Goal: Task Accomplishment & Management: Use online tool/utility

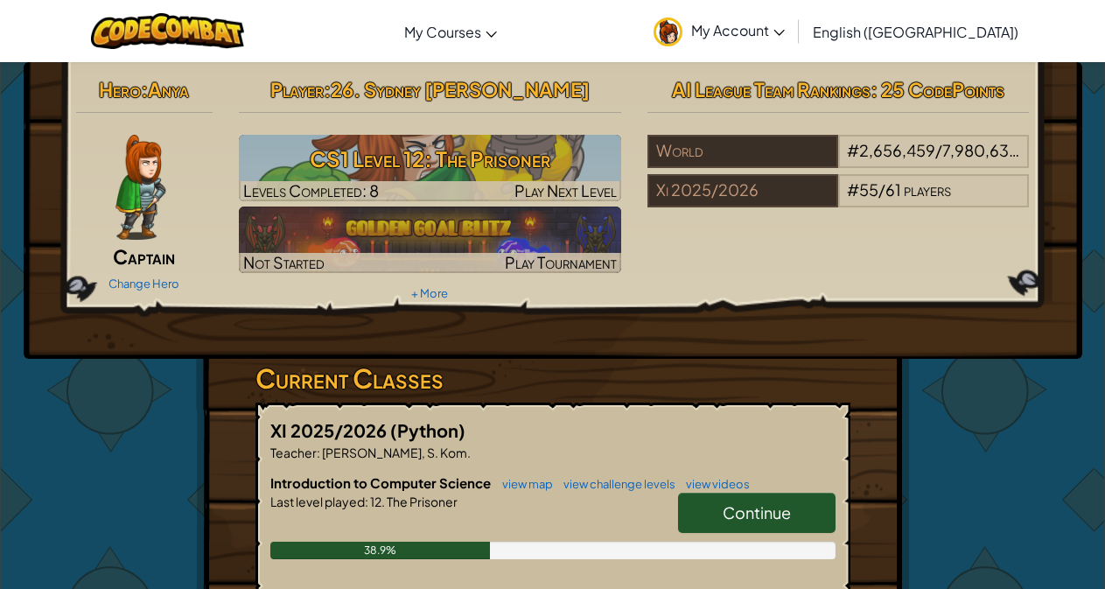
click at [760, 500] on link "Continue" at bounding box center [756, 512] width 157 height 40
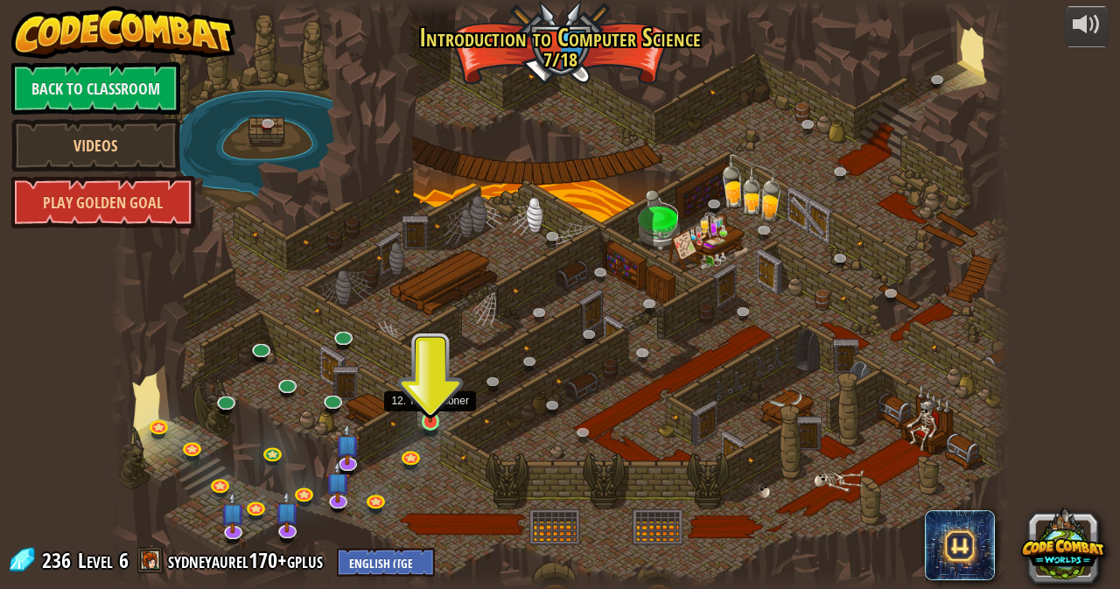
click at [424, 421] on img at bounding box center [431, 398] width 22 height 50
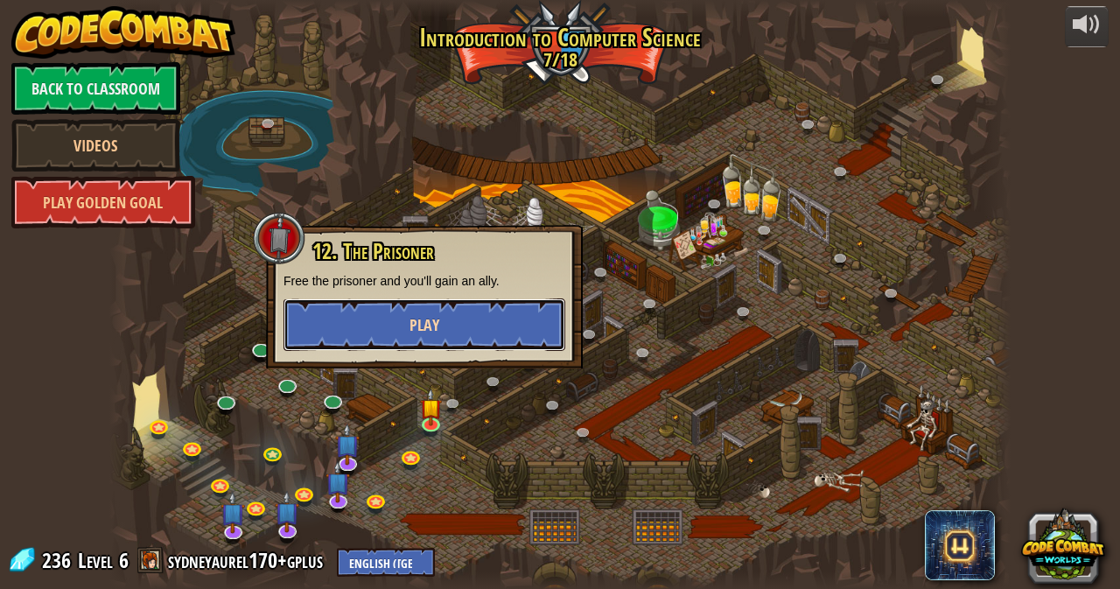
click at [466, 321] on button "Play" at bounding box center [424, 324] width 282 height 52
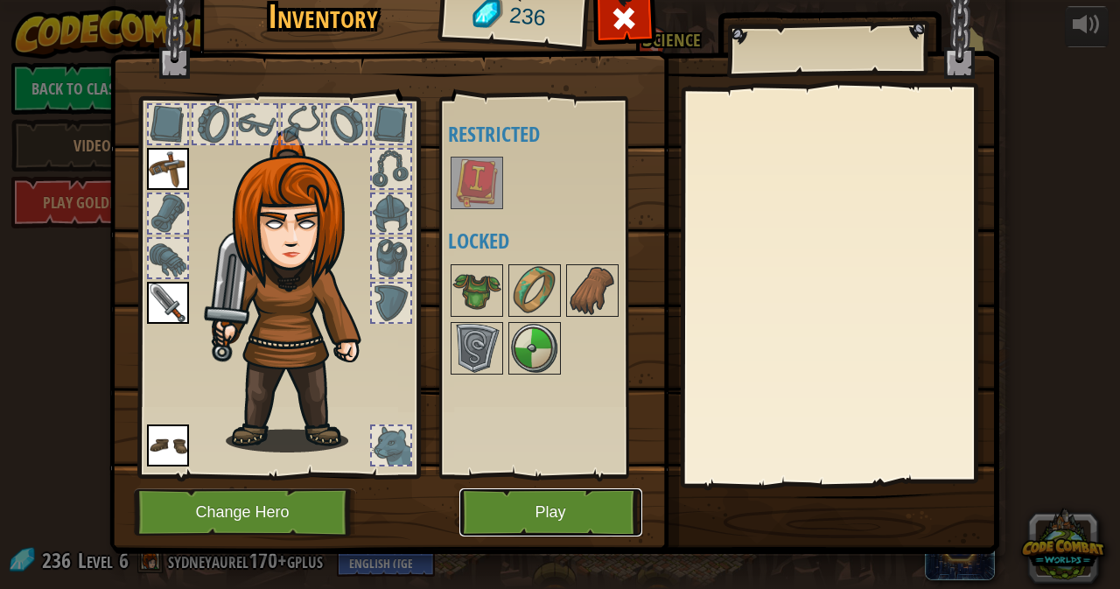
click at [555, 517] on button "Play" at bounding box center [550, 512] width 183 height 48
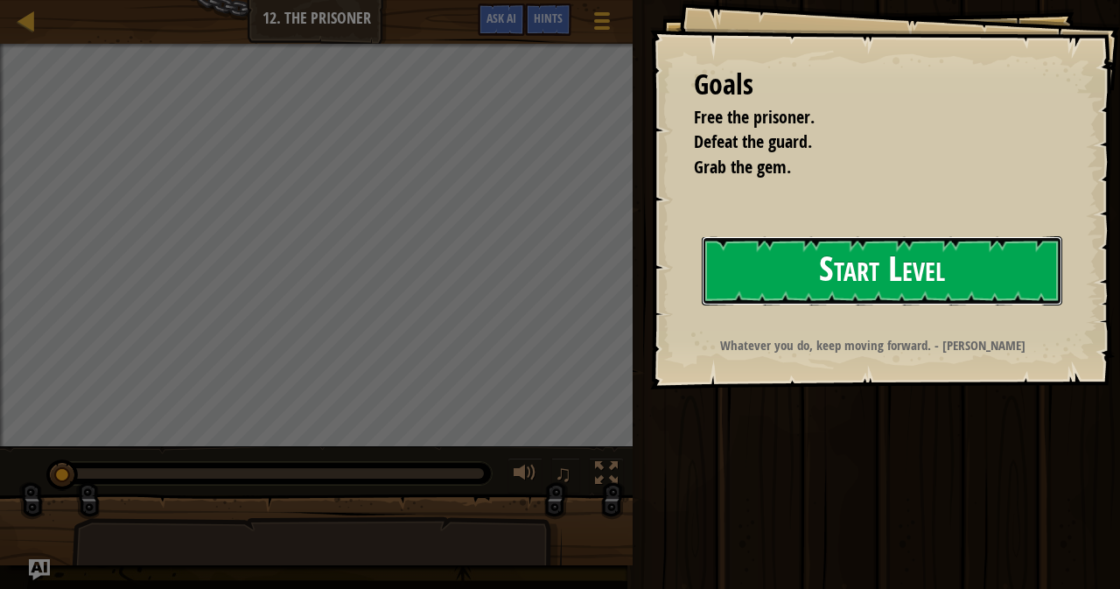
click at [842, 264] on button "Start Level" at bounding box center [881, 270] width 360 height 69
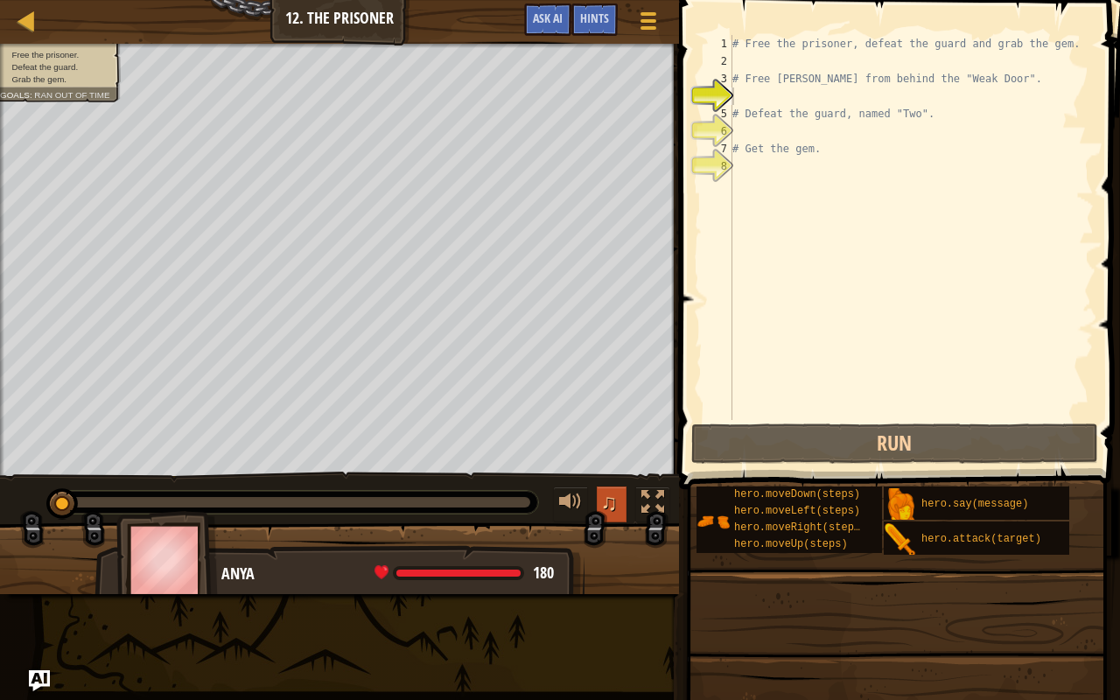
click at [612, 498] on span "♫" at bounding box center [608, 502] width 17 height 26
click at [58, 81] on span "Grab the gem." at bounding box center [38, 79] width 55 height 10
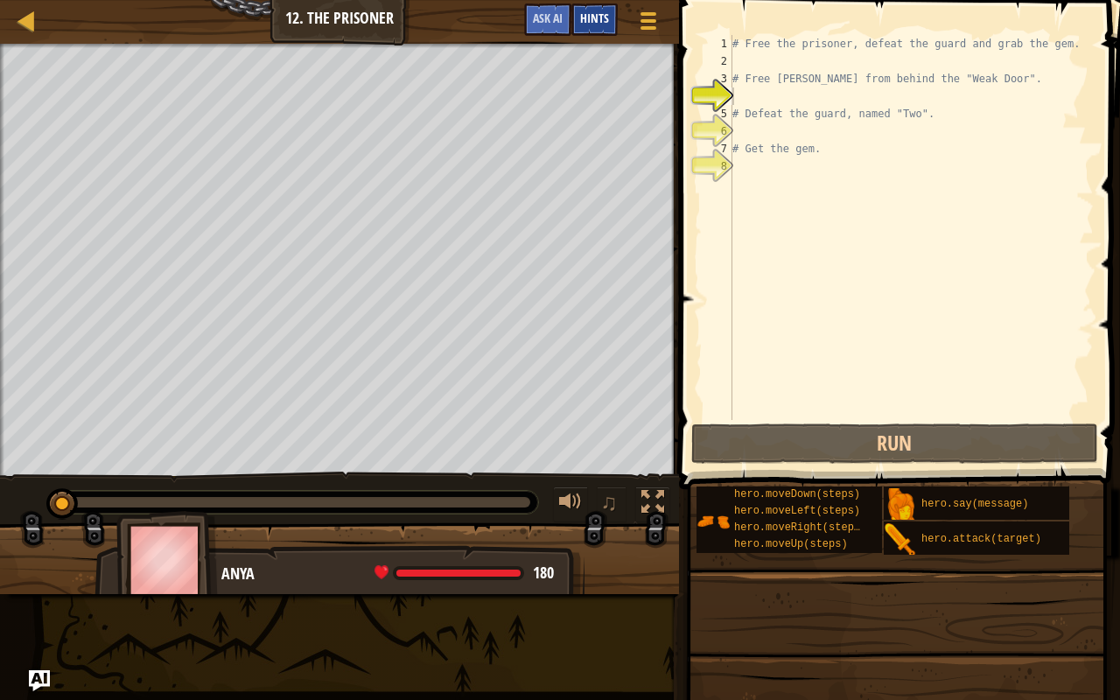
click at [580, 16] on span "Hints" at bounding box center [594, 18] width 29 height 17
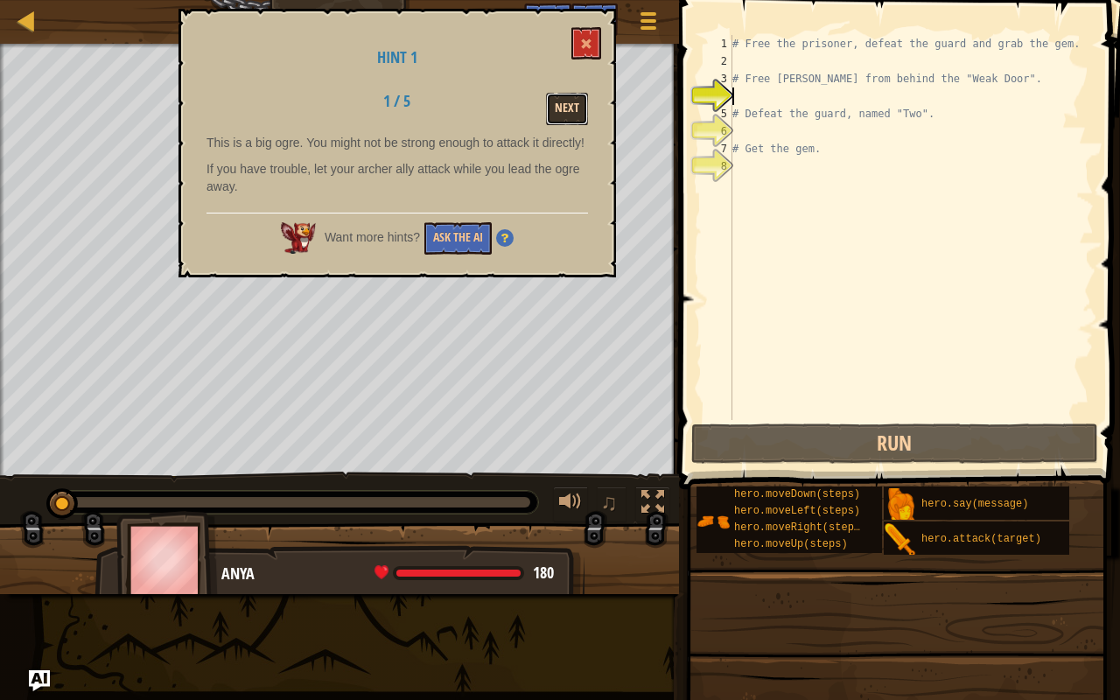
click at [563, 98] on button "Next" at bounding box center [567, 109] width 42 height 32
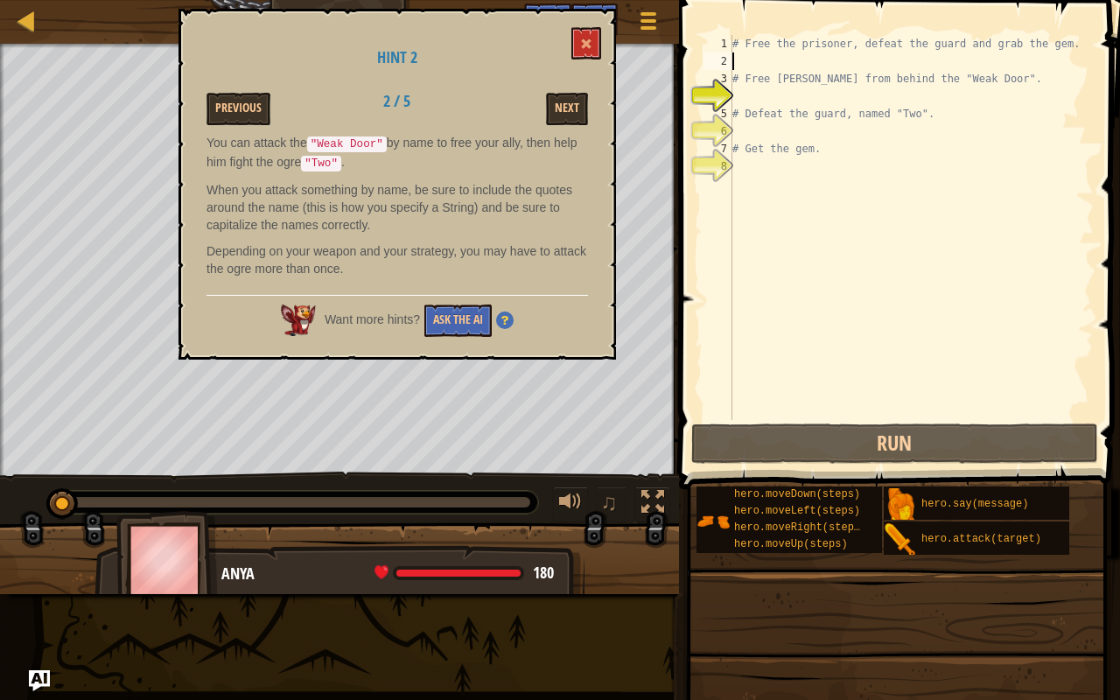
click at [778, 58] on div "# Free the prisoner, defeat the guard and grab the gem. # Free [PERSON_NAME] fr…" at bounding box center [911, 245] width 365 height 420
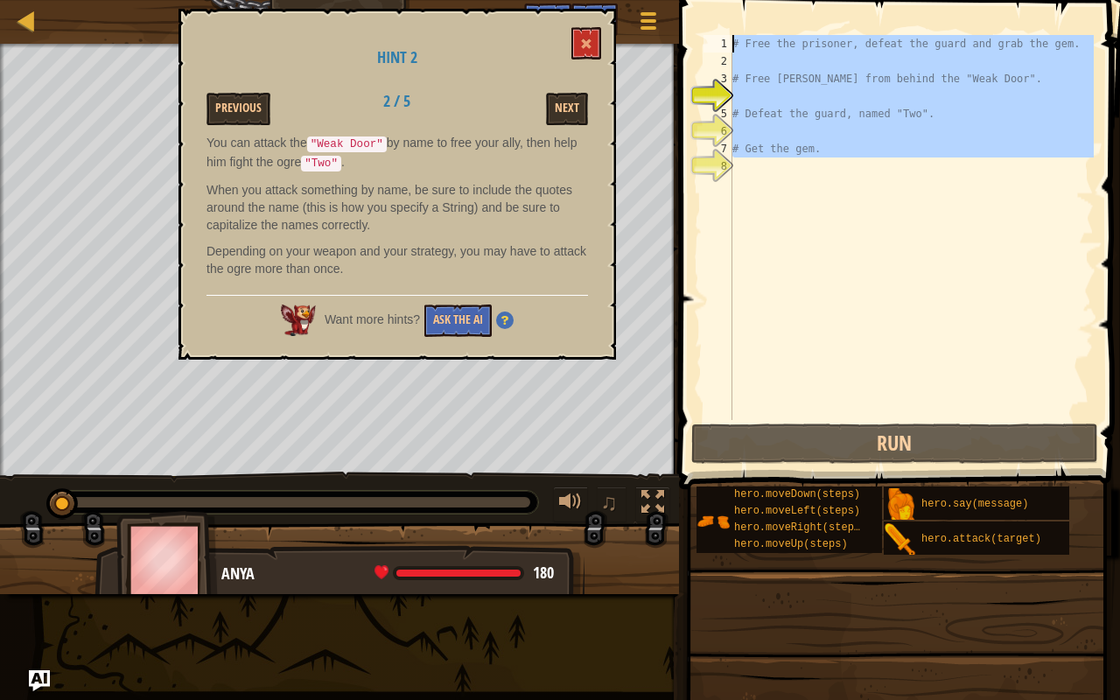
drag, startPoint x: 834, startPoint y: 160, endPoint x: 678, endPoint y: 16, distance: 212.9
click at [678, 16] on div "Map Introduction to Computer Science 12. The Prisoner Game Menu Done Hints Ask …" at bounding box center [560, 350] width 1120 height 700
type textarea "# Free the prisoner, defeat the guard and grab the gem."
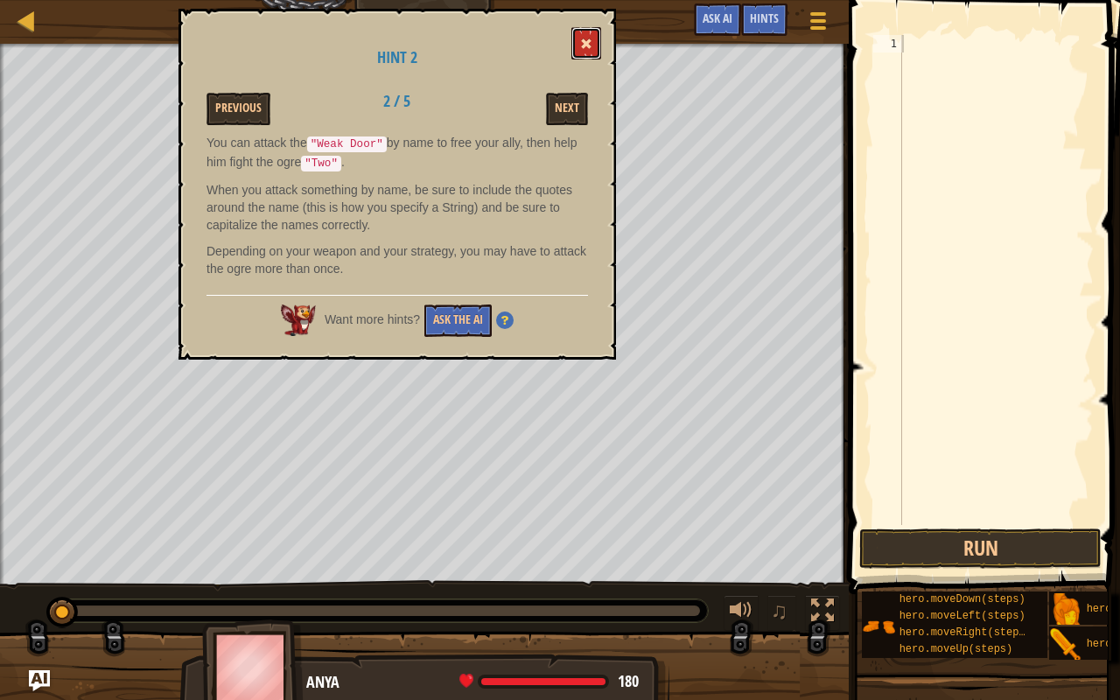
click at [579, 42] on button at bounding box center [586, 43] width 30 height 32
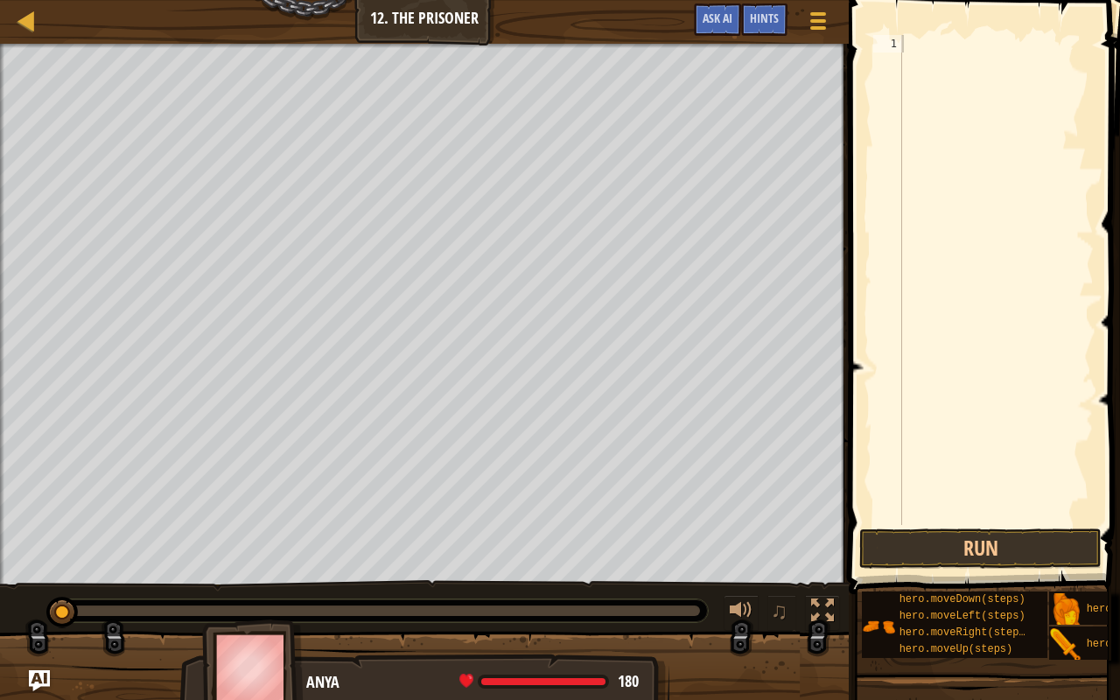
click at [920, 46] on div at bounding box center [995, 297] width 195 height 525
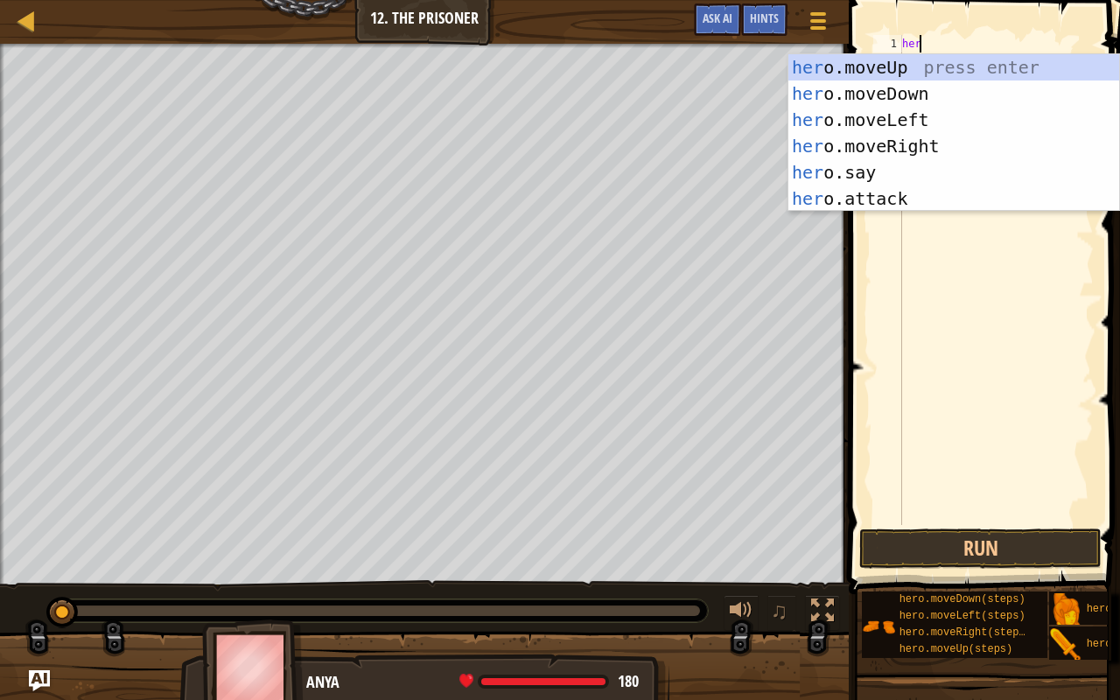
scroll to position [8, 0]
type textarea "hero."
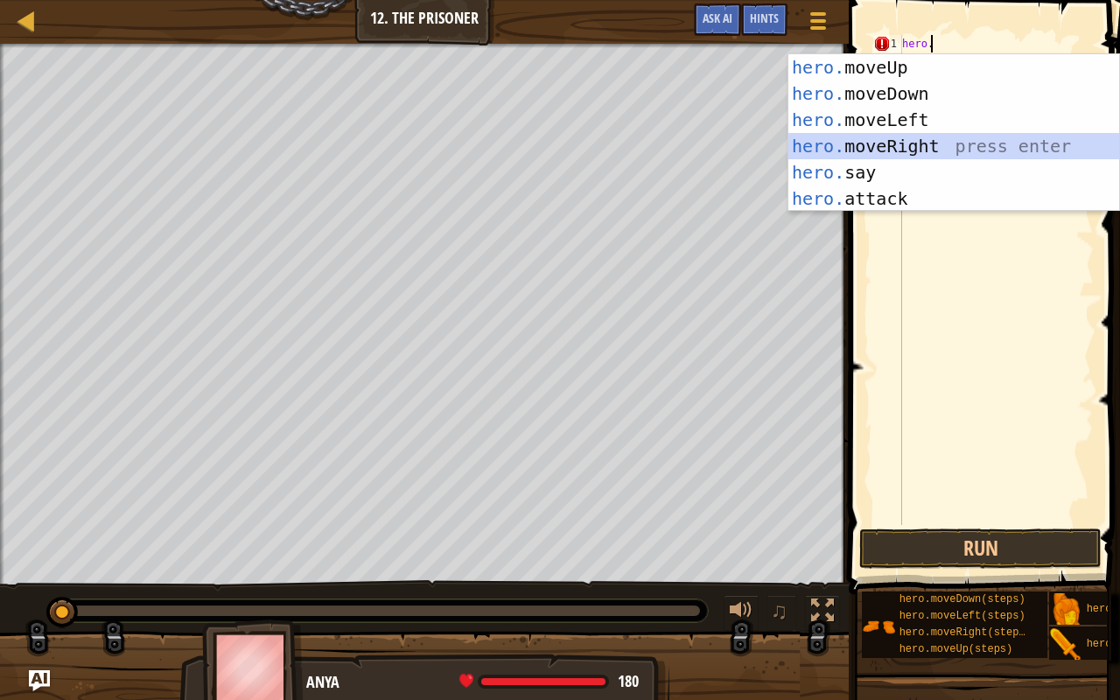
click at [877, 143] on div "hero. moveUp press enter hero. moveDown press enter hero. moveLeft press enter …" at bounding box center [953, 159] width 331 height 210
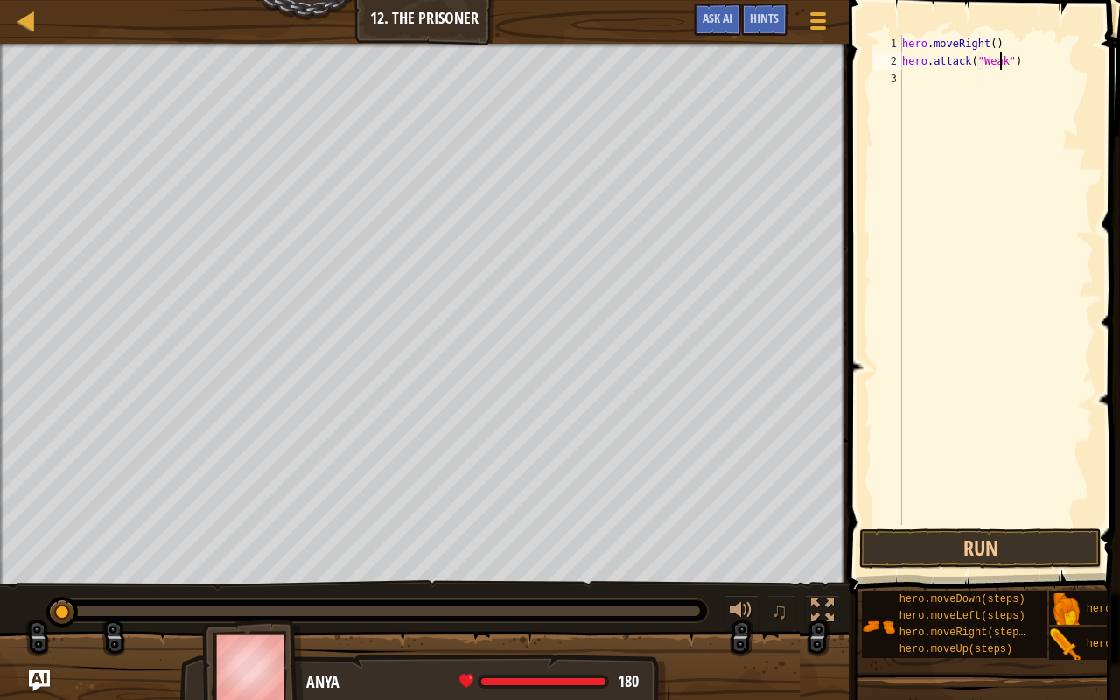
scroll to position [8, 8]
type textarea "hero.attack("Weak Door")"
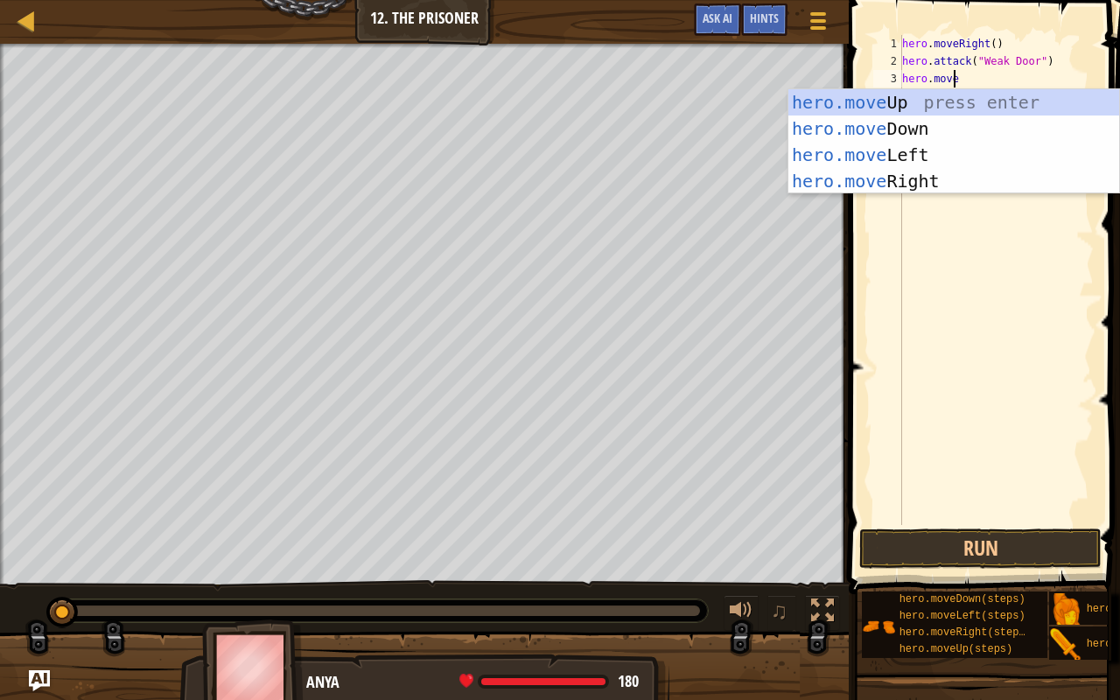
scroll to position [8, 3]
type textarea "hero.moveR"
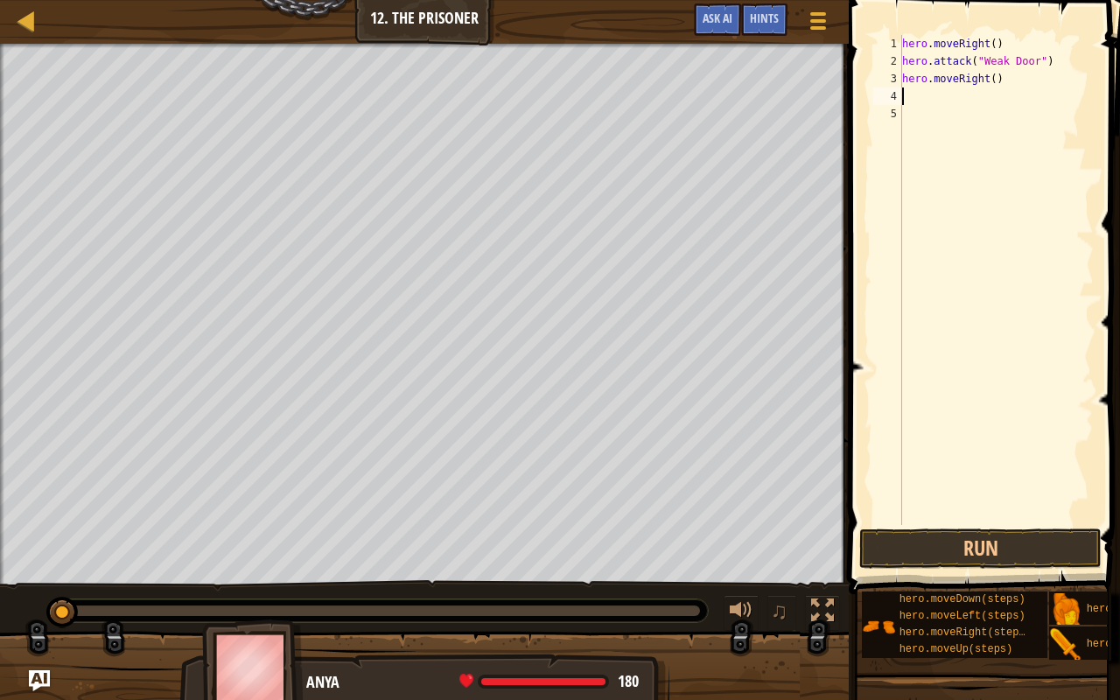
scroll to position [8, 0]
click at [989, 87] on div "hero . moveRight ( ) hero . attack ( "Weak Door" ) hero . moveRight ( )" at bounding box center [995, 297] width 195 height 525
click at [989, 80] on div "hero . moveRight ( ) hero . attack ( "Weak Door" ) hero . moveRight ( )" at bounding box center [995, 297] width 195 height 525
click at [987, 73] on div "hero . moveRight ( ) hero . attack ( "Weak Door" ) hero . moveRight ( )" at bounding box center [995, 280] width 195 height 490
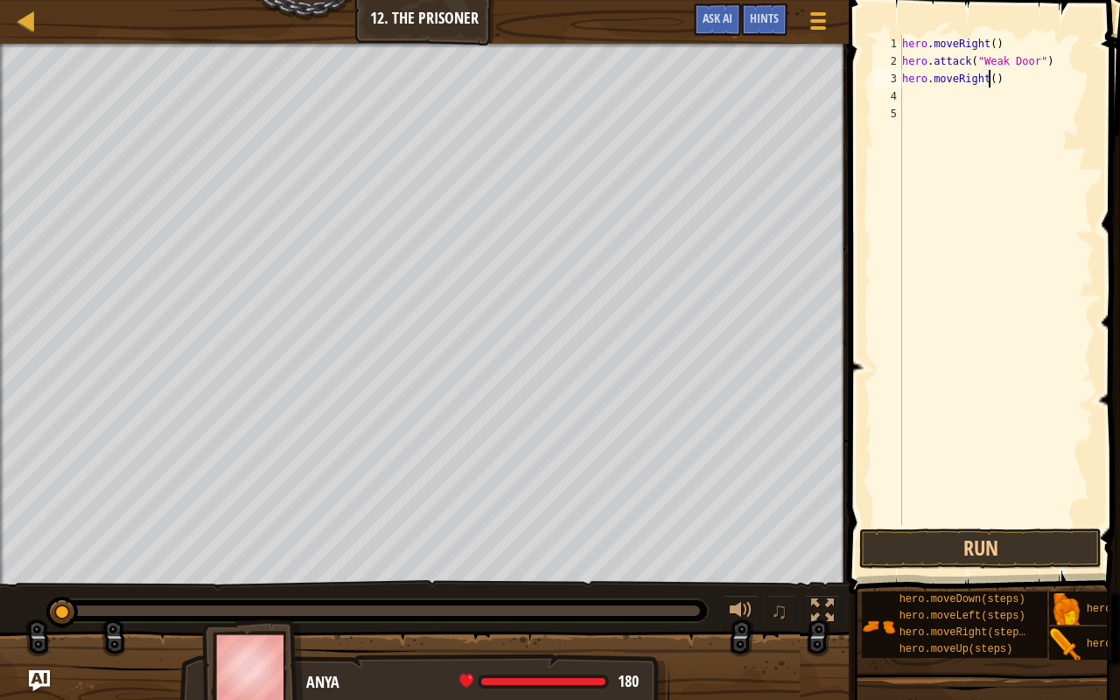
type textarea "hero.moveRight(3)"
click at [1031, 73] on div "hero . moveRight ( ) hero . attack ( "Weak Door" ) hero . moveRight ( 3 )" at bounding box center [995, 297] width 195 height 525
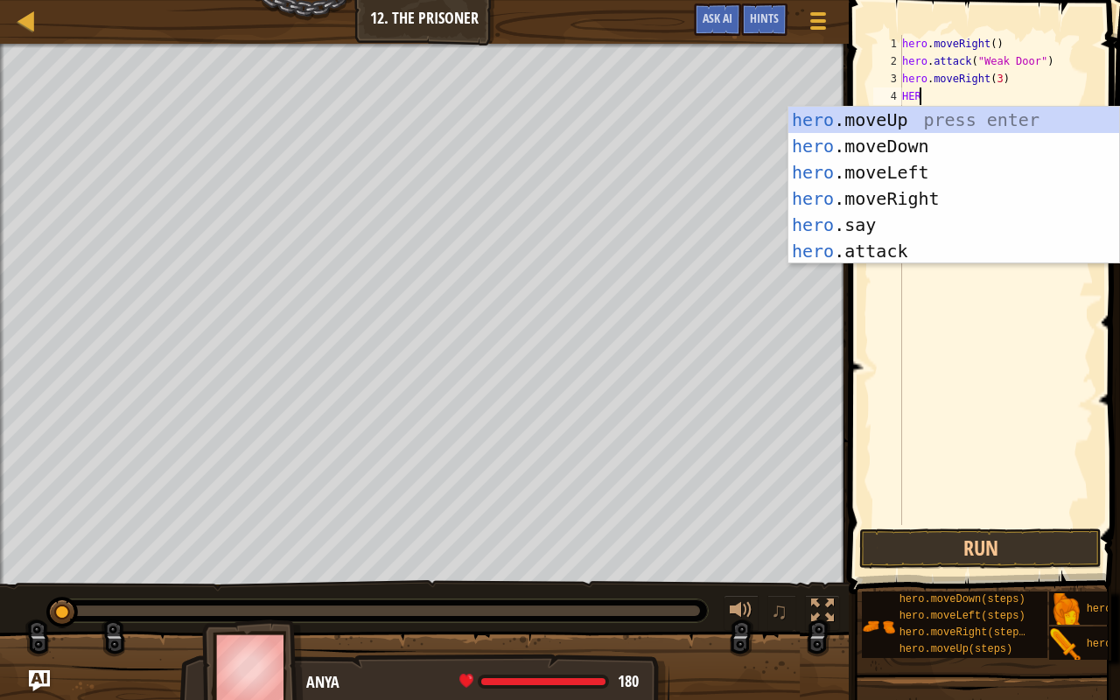
scroll to position [8, 0]
type textarea "H"
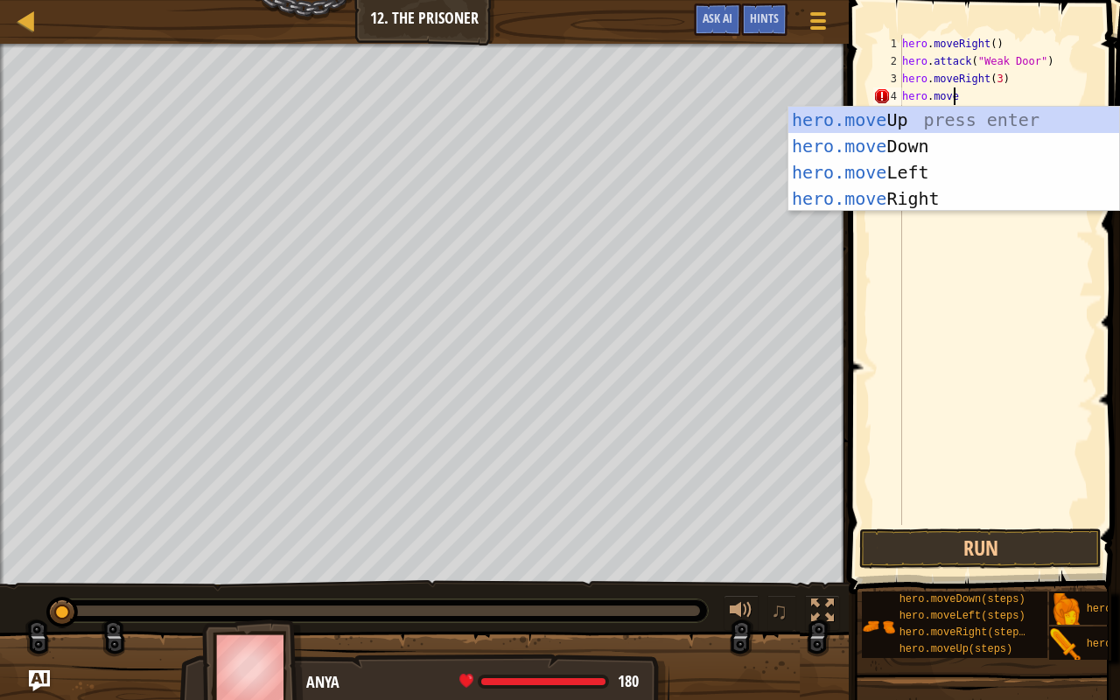
type textarea "hero.moved"
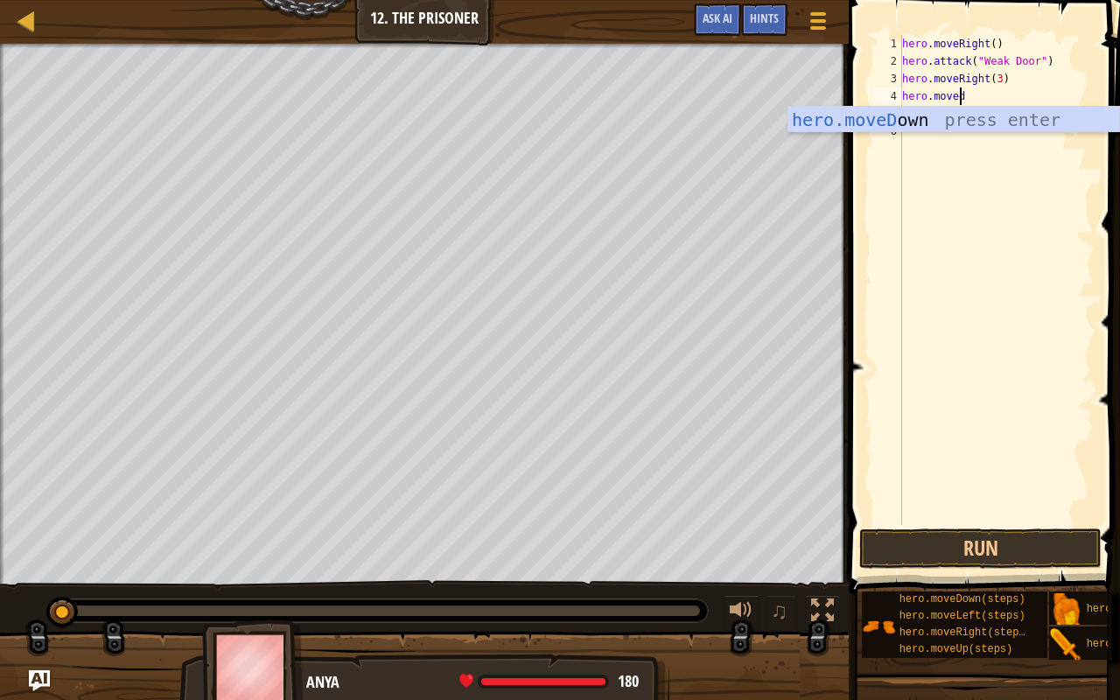
scroll to position [8, 0]
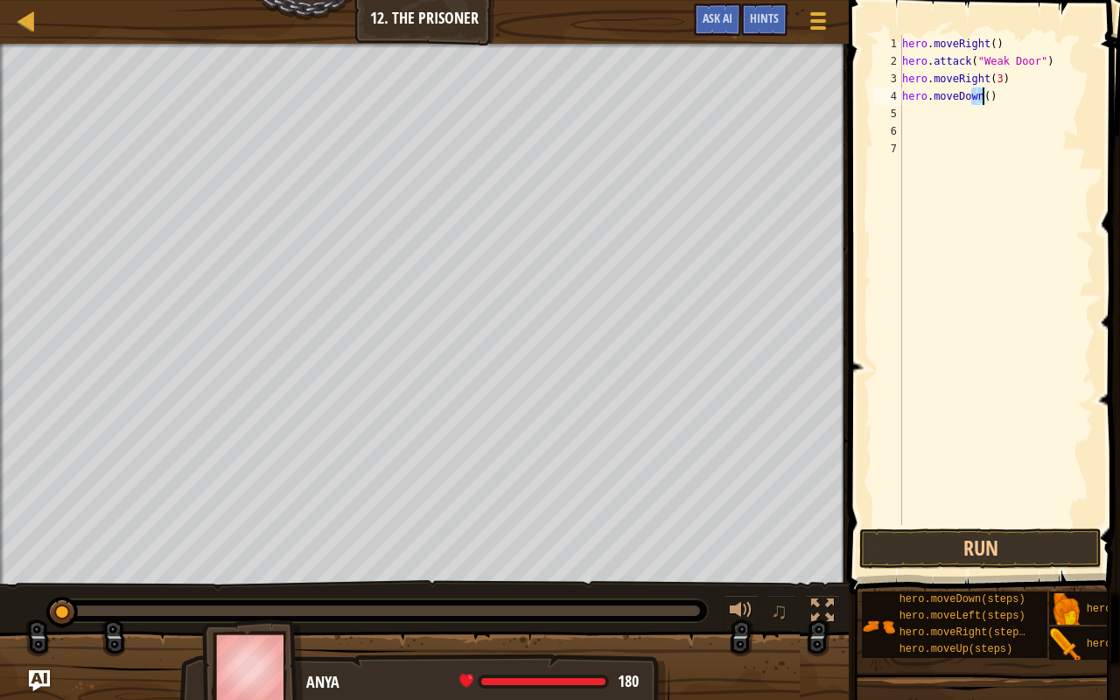
drag, startPoint x: 971, startPoint y: 94, endPoint x: 983, endPoint y: 99, distance: 13.3
click at [983, 99] on div "hero . moveRight ( ) hero . attack ( "Weak Door" ) hero . moveRight ( 3 ) hero …" at bounding box center [995, 297] width 195 height 525
click at [983, 99] on div "hero . moveRight ( ) hero . attack ( "Weak Door" ) hero . moveRight ( 3 ) hero …" at bounding box center [995, 280] width 195 height 490
click at [1029, 87] on div "hero . moveRight ( ) hero . attack ( "Weak Door" ) hero . moveRight ( 3 ) hero …" at bounding box center [995, 297] width 195 height 525
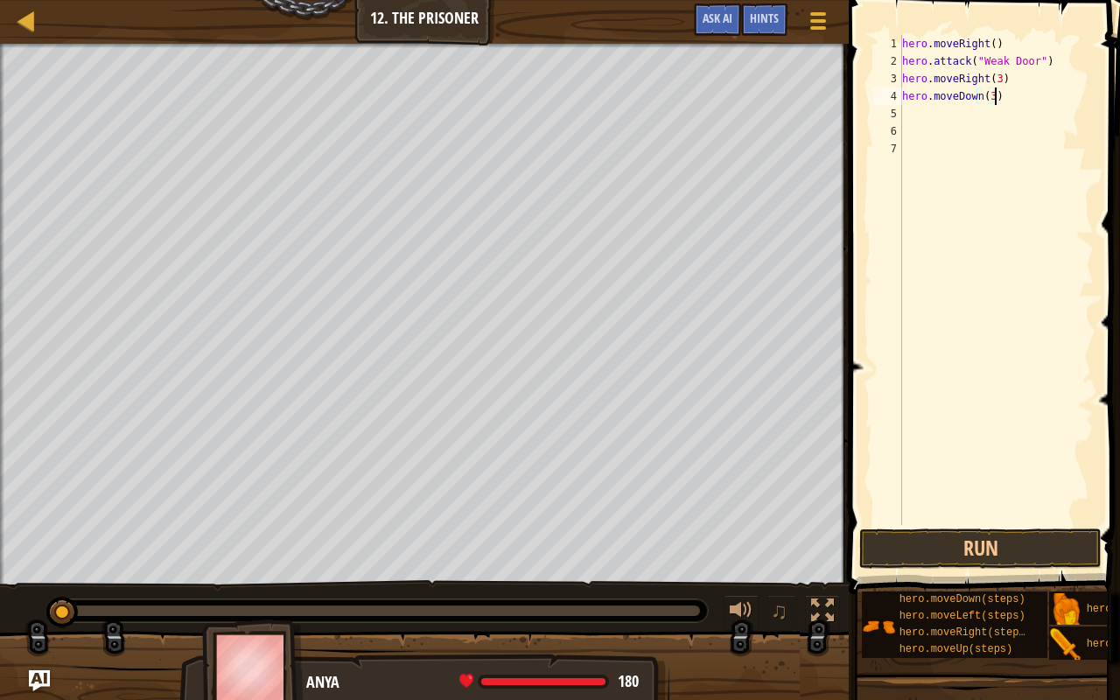
click at [996, 94] on div "hero . moveRight ( ) hero . attack ( "Weak Door" ) hero . moveRight ( 3 ) hero …" at bounding box center [995, 297] width 195 height 525
type textarea "hero.moveDown(3)"
type textarea "hero.attack("Two")"
click at [1008, 558] on button "Run" at bounding box center [980, 548] width 242 height 40
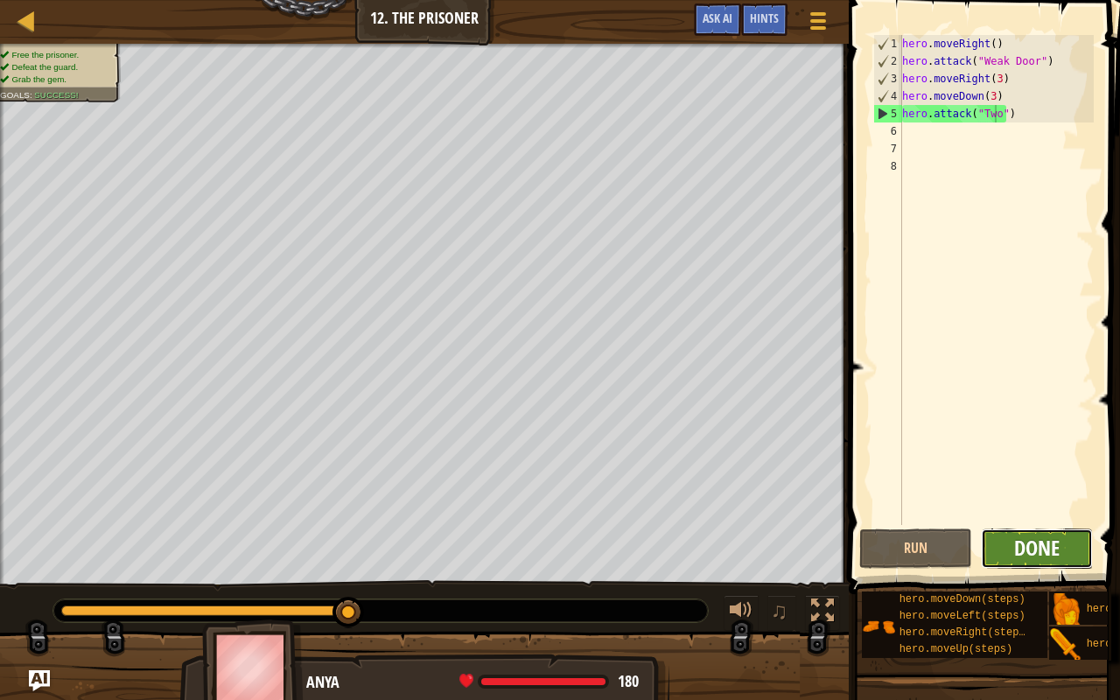
click at [1034, 533] on button "Done" at bounding box center [1036, 548] width 113 height 40
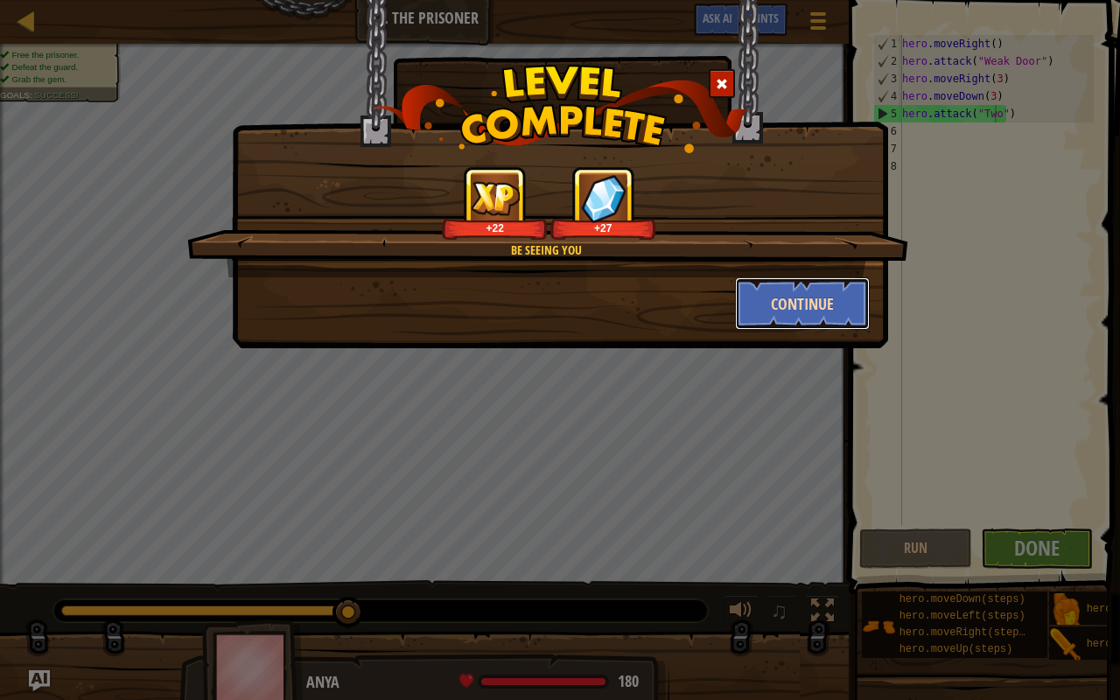
click at [802, 296] on button "Continue" at bounding box center [803, 303] width 136 height 52
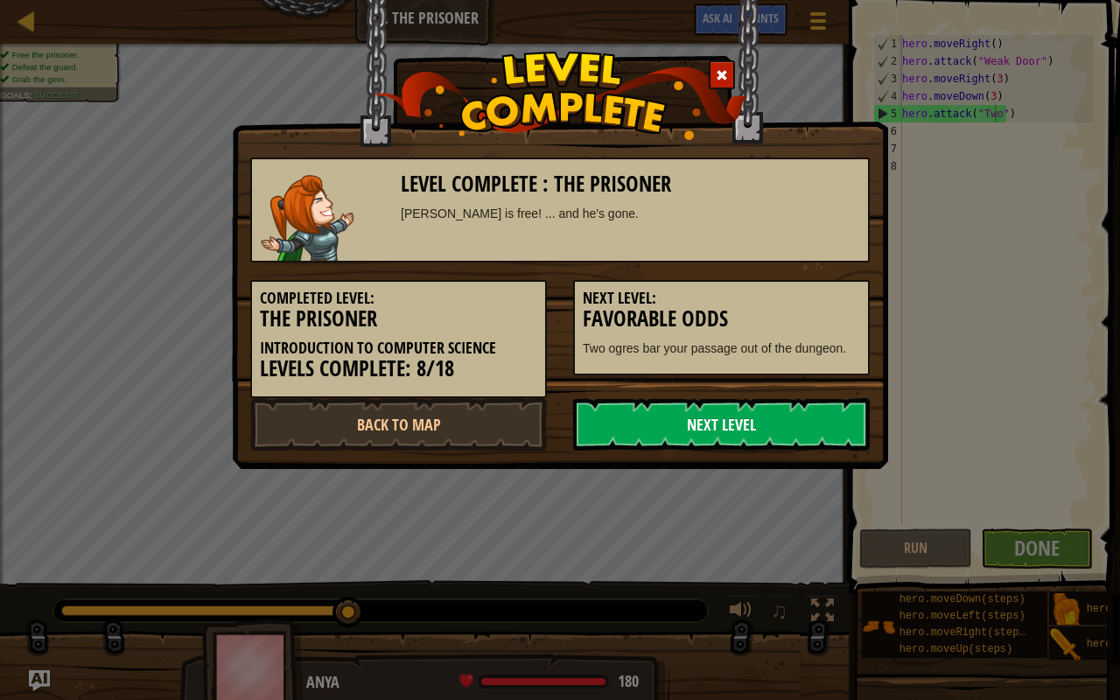
click at [706, 426] on link "Next Level" at bounding box center [721, 424] width 296 height 52
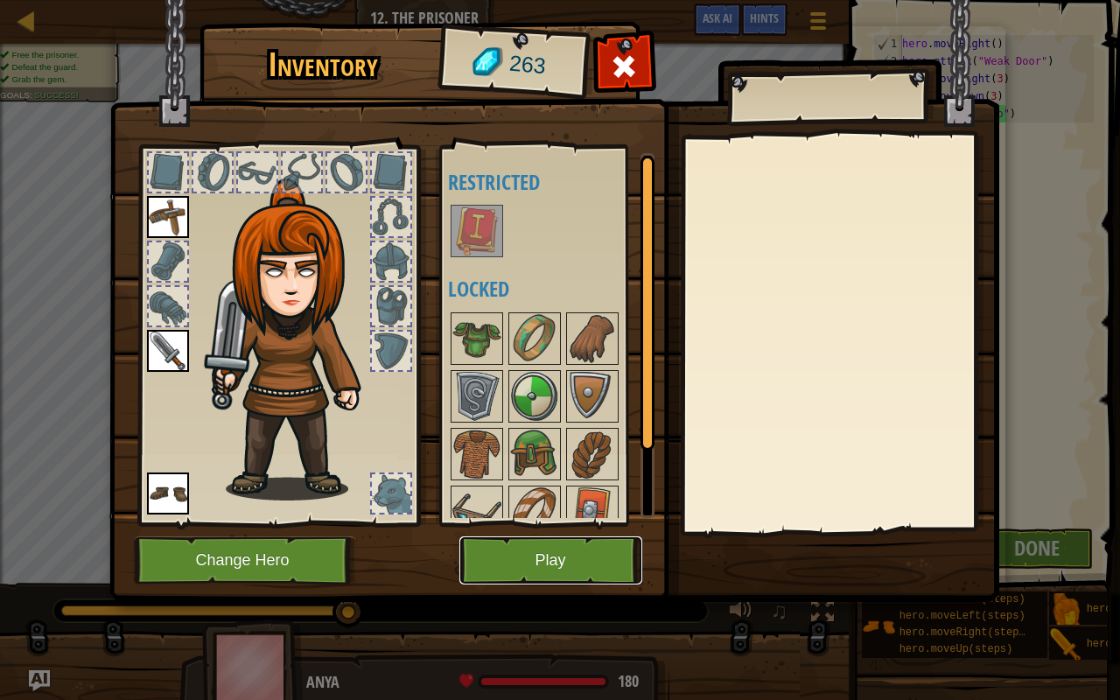
click at [529, 550] on button "Play" at bounding box center [550, 560] width 183 height 48
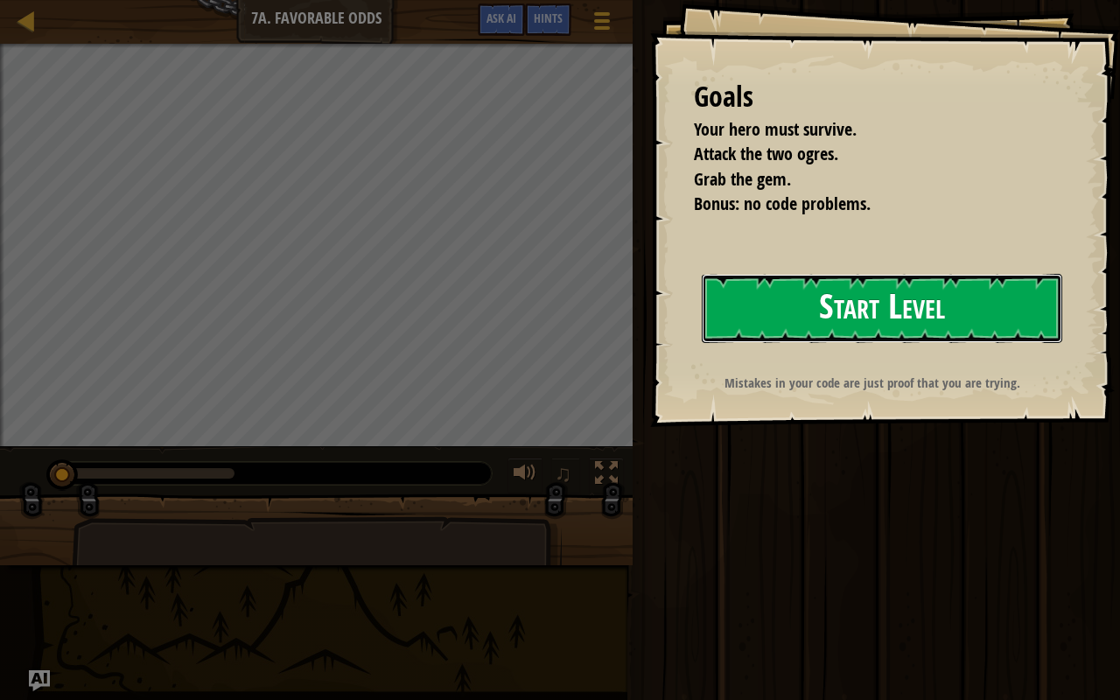
click at [815, 313] on button "Start Level" at bounding box center [881, 308] width 360 height 69
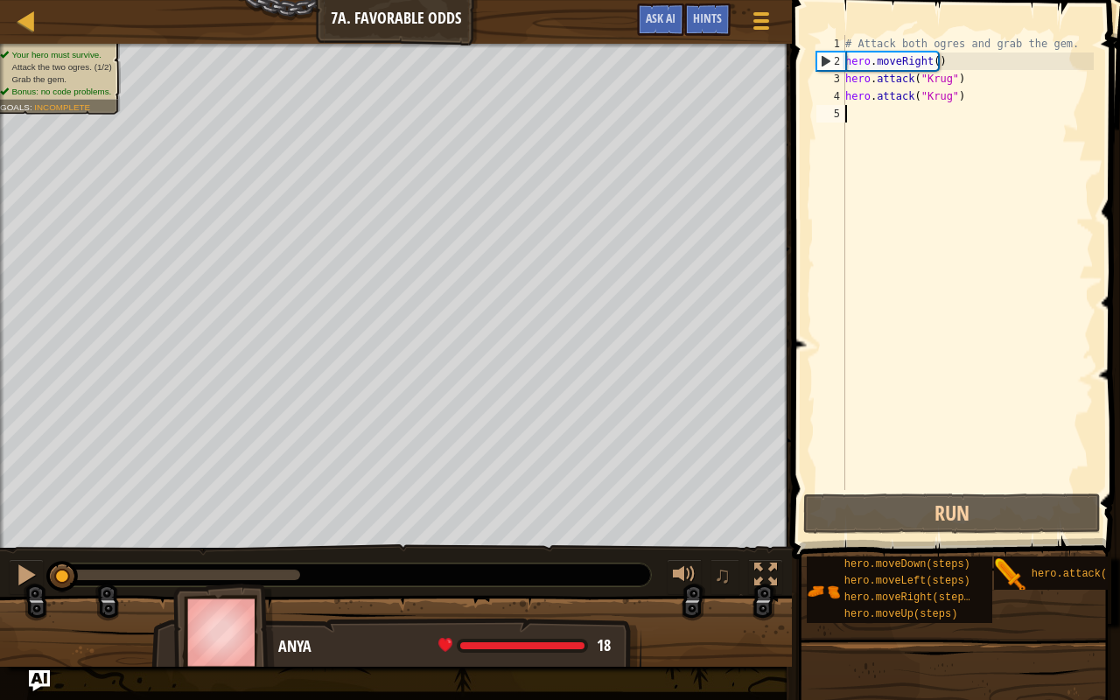
click at [875, 124] on div "# Attack both ogres and grab the gem. hero . moveRight ( ) hero . attack ( "[PE…" at bounding box center [967, 280] width 252 height 490
click at [934, 69] on div "# Attack both ogres and grab the gem. hero . moveRight ( ) hero . attack ( "[PE…" at bounding box center [967, 280] width 252 height 490
click at [944, 69] on div "# Attack both ogres and grab the gem. hero . moveRight ( ) hero . attack ( "[PE…" at bounding box center [967, 280] width 252 height 490
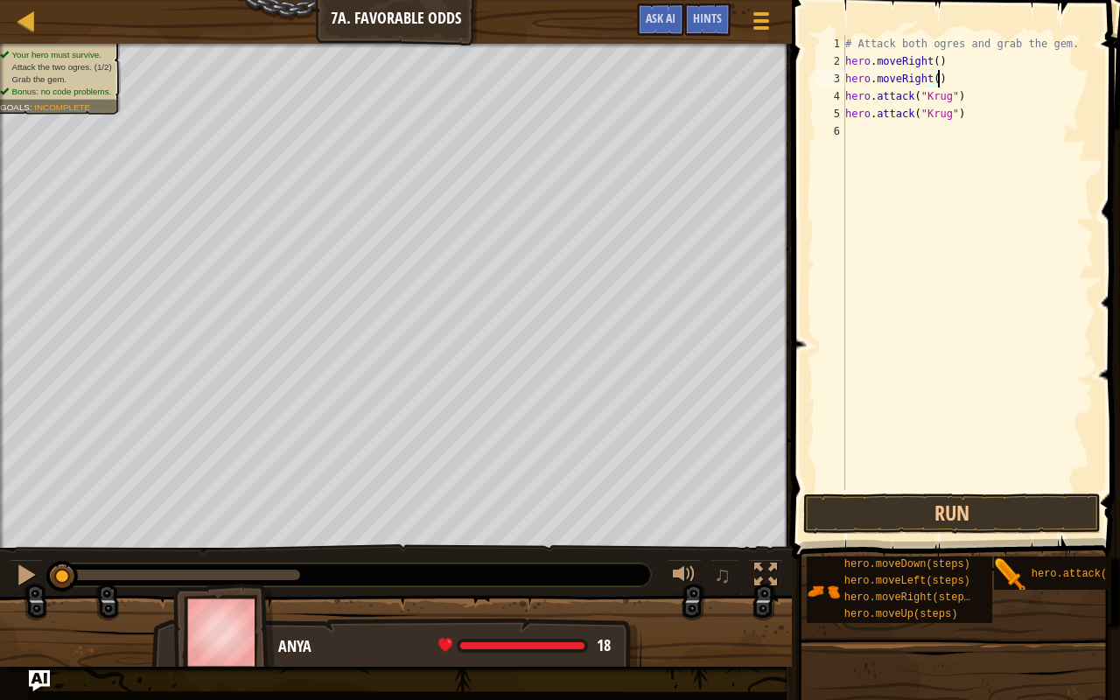
type textarea "hero.attack("Krug")"
click at [944, 87] on div "# Attack both ogres and grab the gem. hero . moveRight ( ) hero . moveRight ( )…" at bounding box center [967, 280] width 252 height 490
type textarea "h"
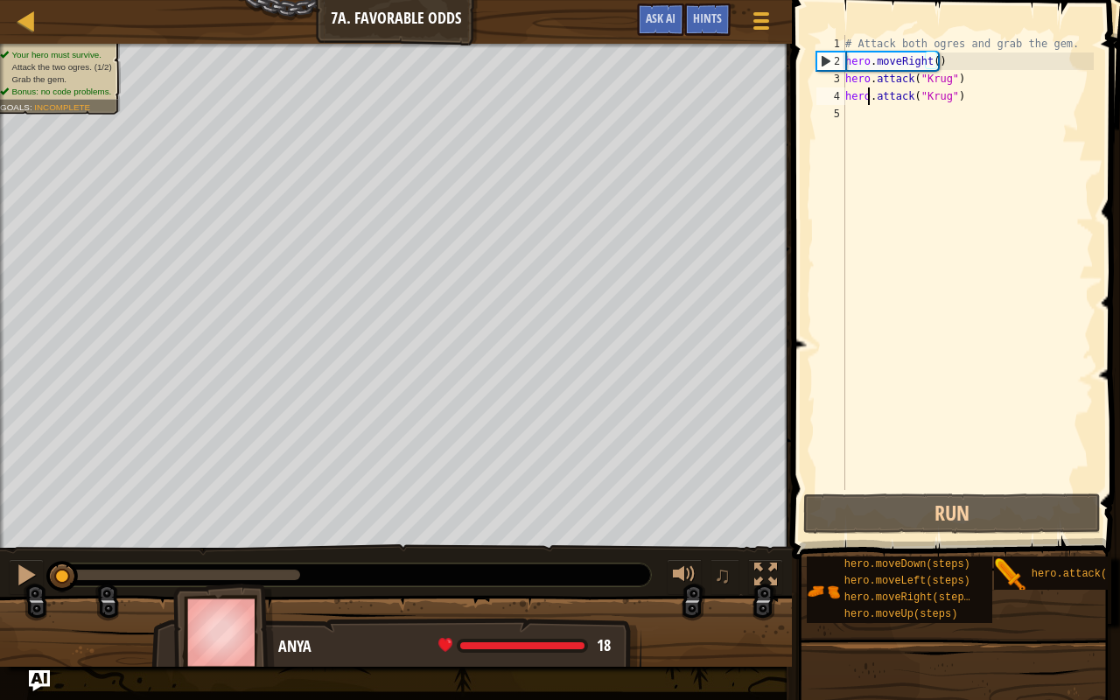
click at [866, 103] on div "# Attack both ogres and grab the gem. hero . moveRight ( ) hero . attack ( "[PE…" at bounding box center [967, 280] width 252 height 490
type textarea "hero.attack("Krug")"
click at [862, 107] on div "# Attack both ogres and grab the gem. hero . moveRight ( ) hero . attack ( "[PE…" at bounding box center [967, 280] width 252 height 490
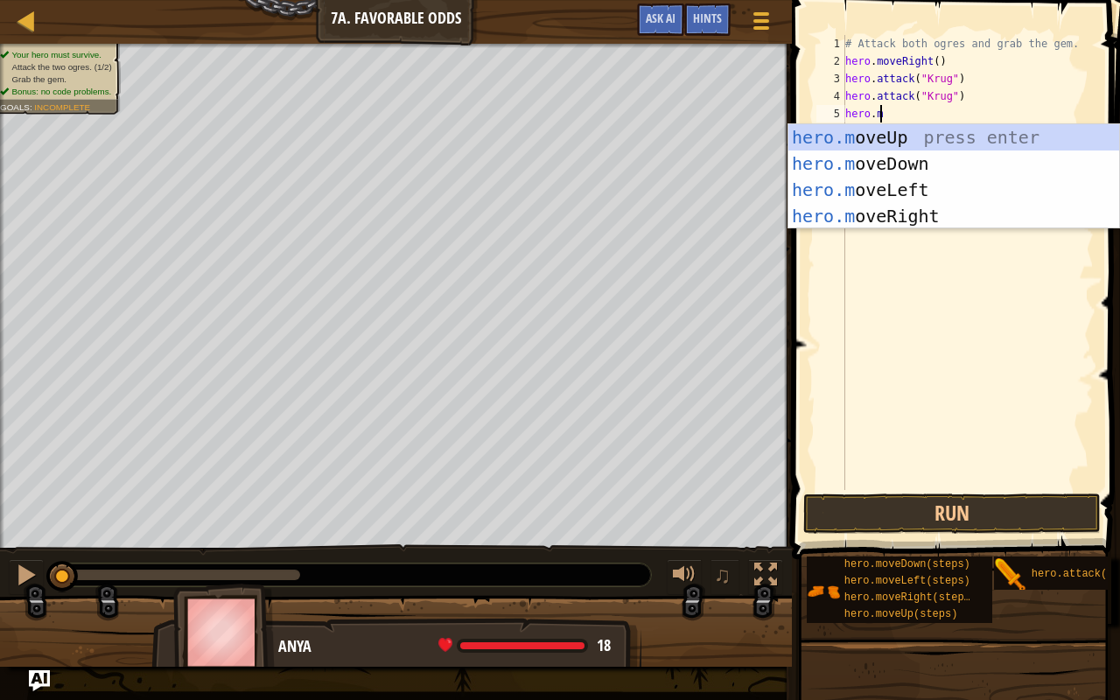
type textarea "[DOMAIN_NAME]"
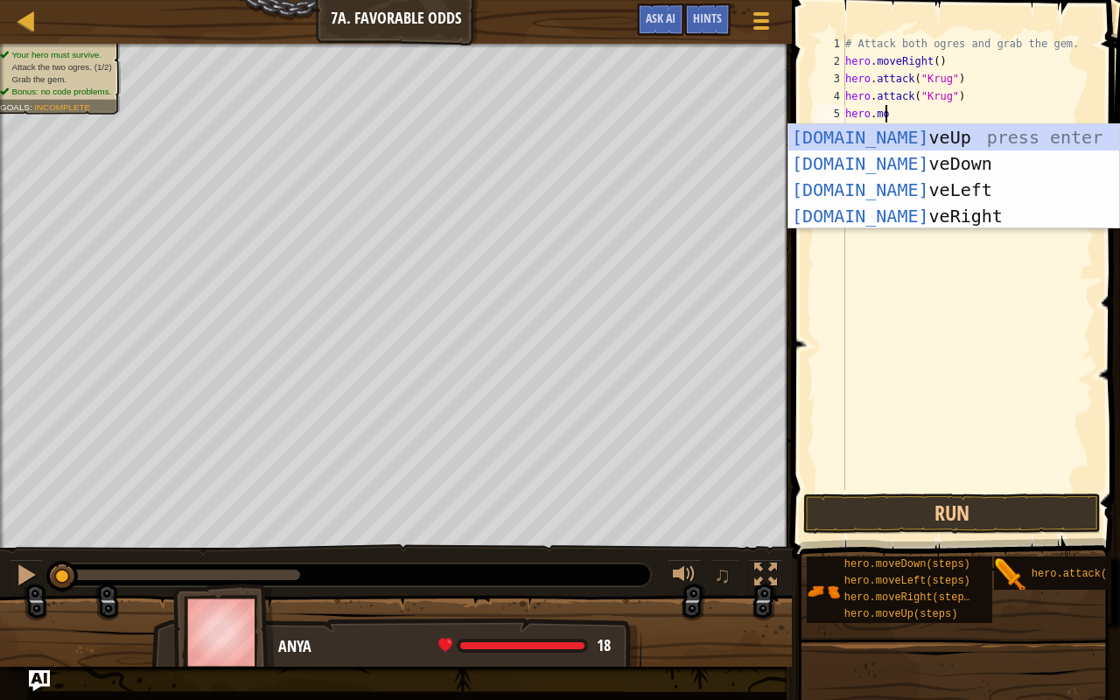
scroll to position [8, 2]
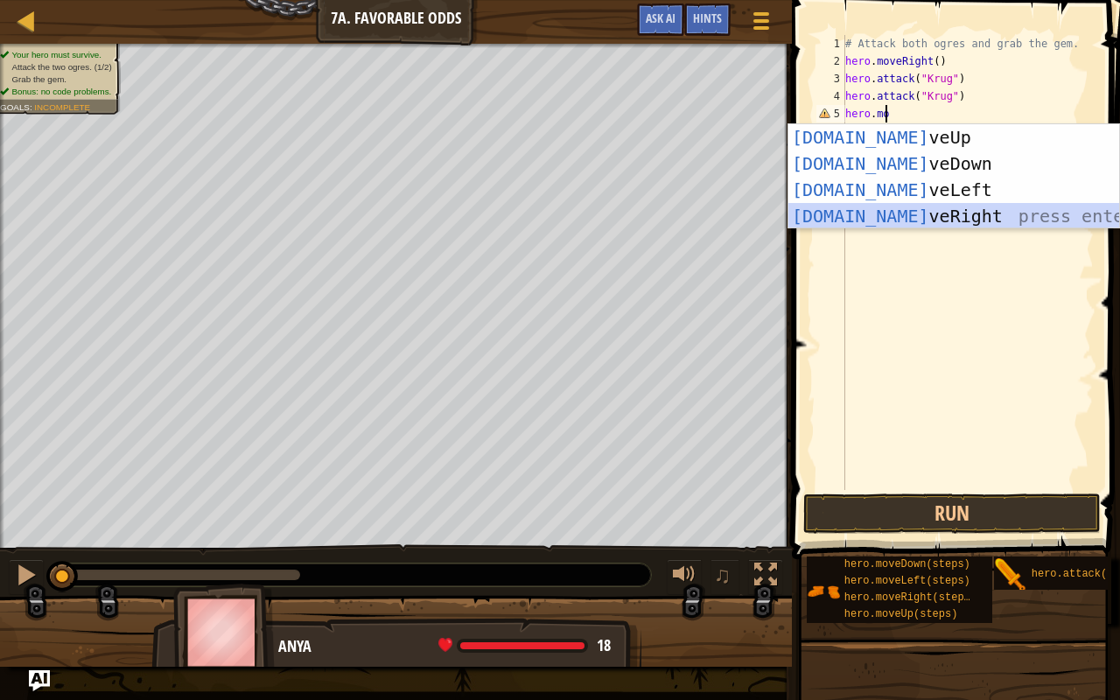
click at [860, 216] on div "[DOMAIN_NAME] veUp press enter [DOMAIN_NAME] veDown press enter [DOMAIN_NAME] v…" at bounding box center [953, 202] width 331 height 157
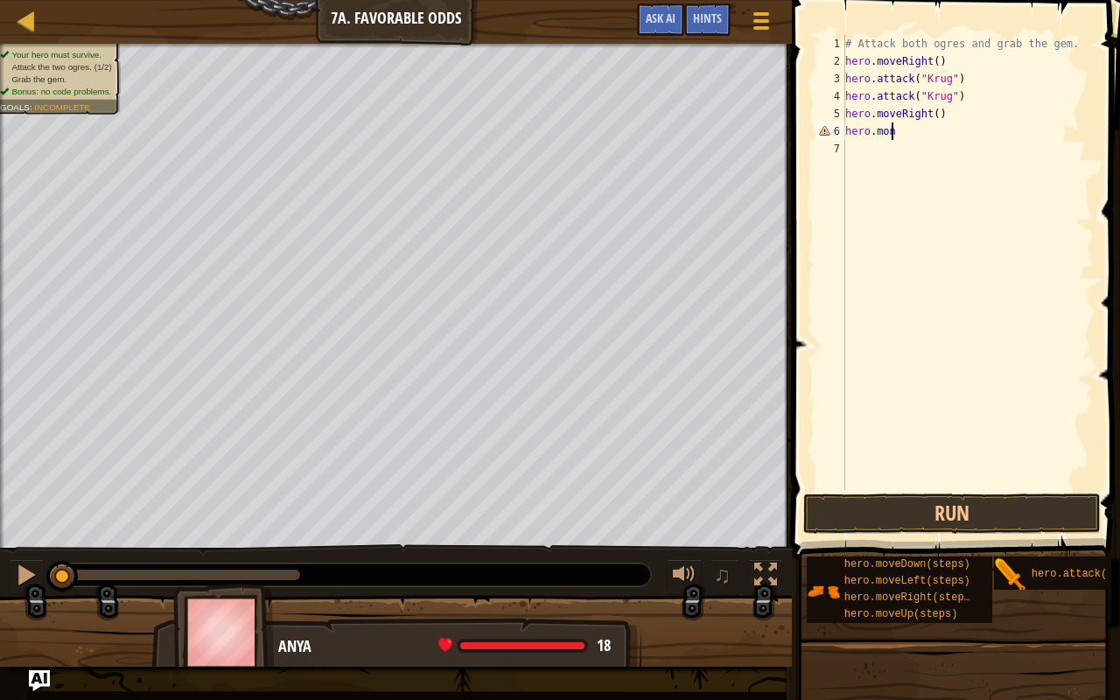
scroll to position [8, 3]
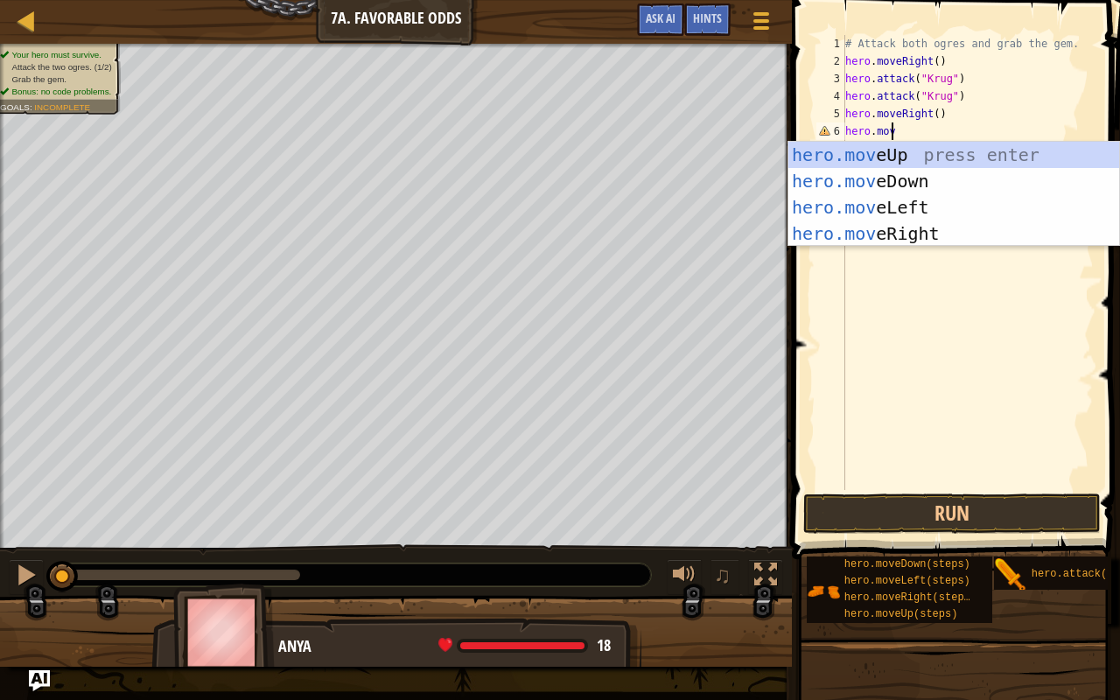
type textarea "hero.move"
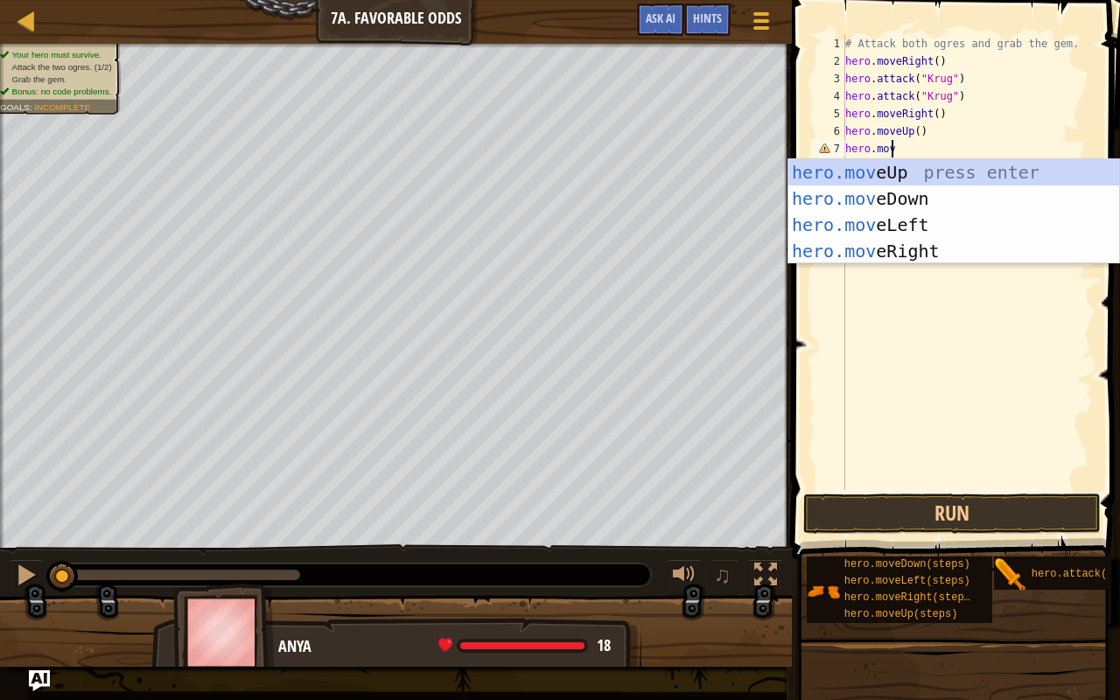
type textarea "hero.move"
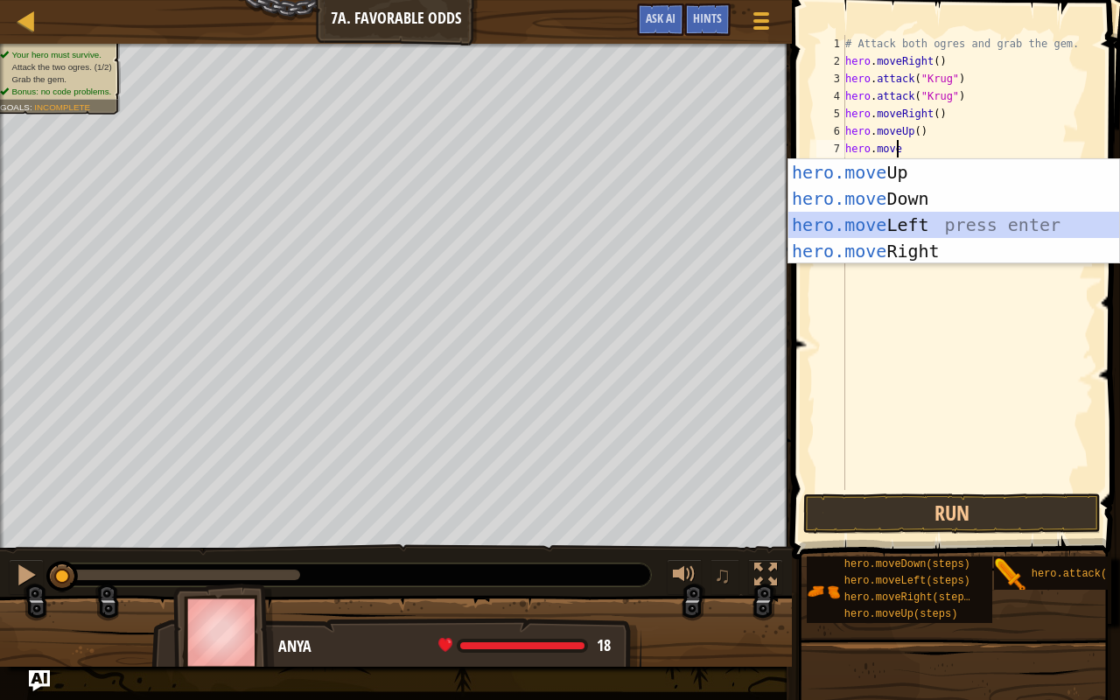
click at [949, 228] on div "hero.move Up press enter hero.move Down press enter hero.move Left press enter …" at bounding box center [953, 237] width 331 height 157
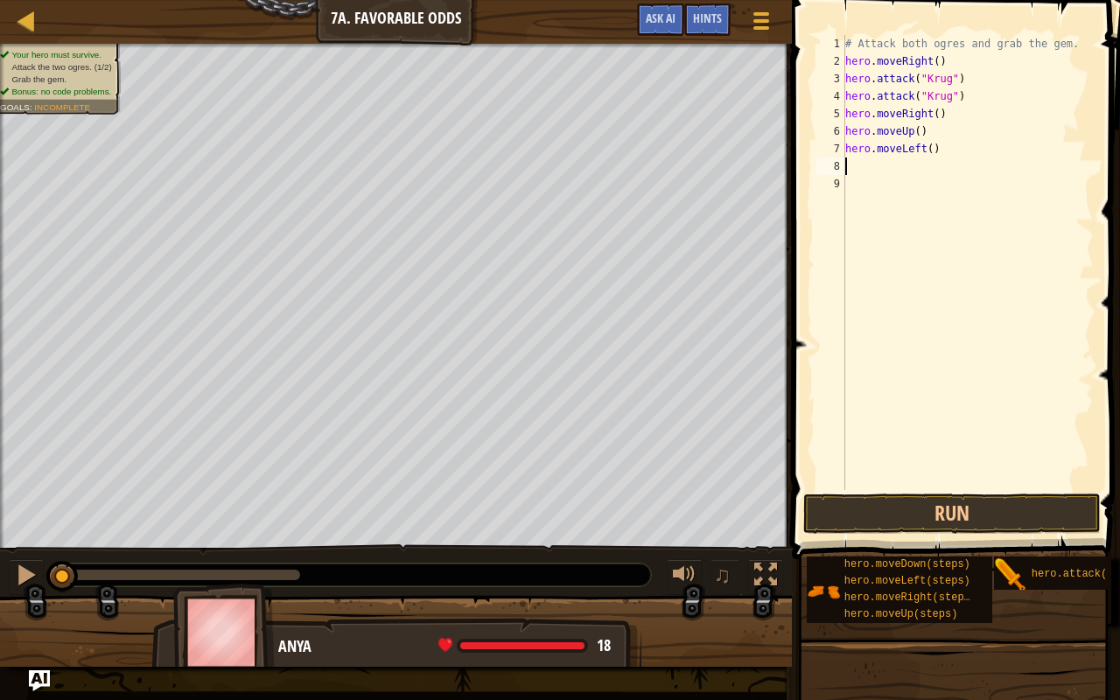
scroll to position [8, 0]
click at [927, 159] on div "# Attack both ogres and grab the gem. hero . moveRight ( ) hero . attack ( "[PE…" at bounding box center [967, 280] width 252 height 490
click at [927, 153] on div "# Attack both ogres and grab the gem. hero . moveRight ( ) hero . attack ( "[PE…" at bounding box center [967, 280] width 252 height 490
type textarea "hero.moveLeft(2)"
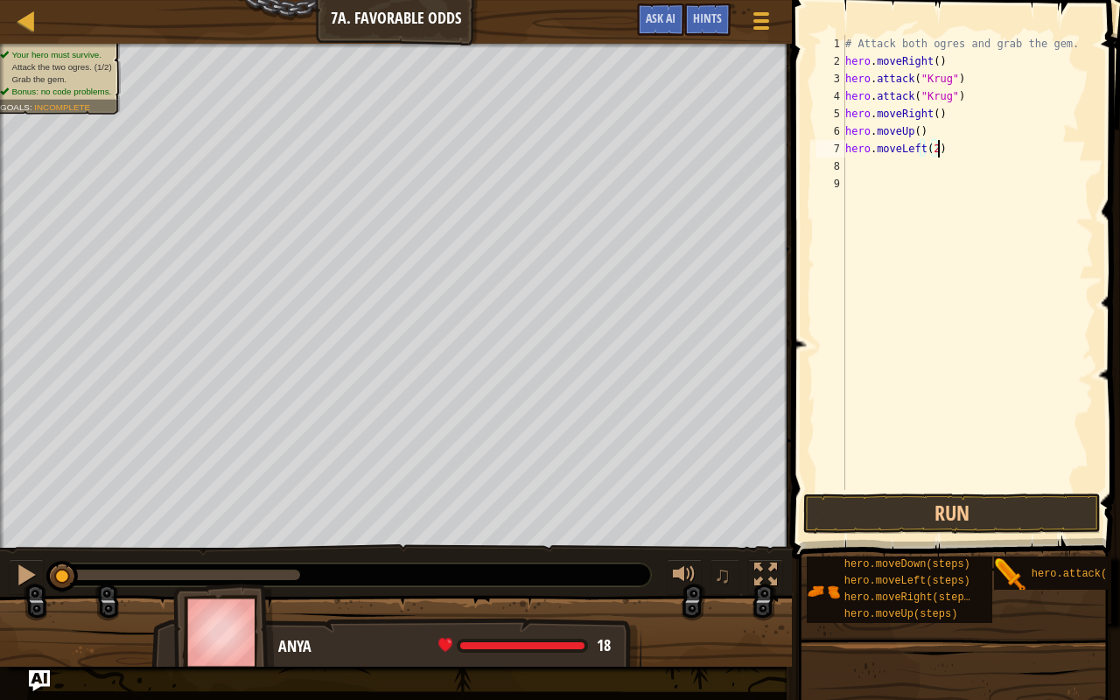
click at [941, 151] on div "# Attack both ogres and grab the gem. hero . moveRight ( ) hero . attack ( "[PE…" at bounding box center [967, 280] width 252 height 490
click at [947, 143] on div "# Attack both ogres and grab the gem. hero . moveRight ( ) hero . attack ( "[PE…" at bounding box center [967, 280] width 252 height 490
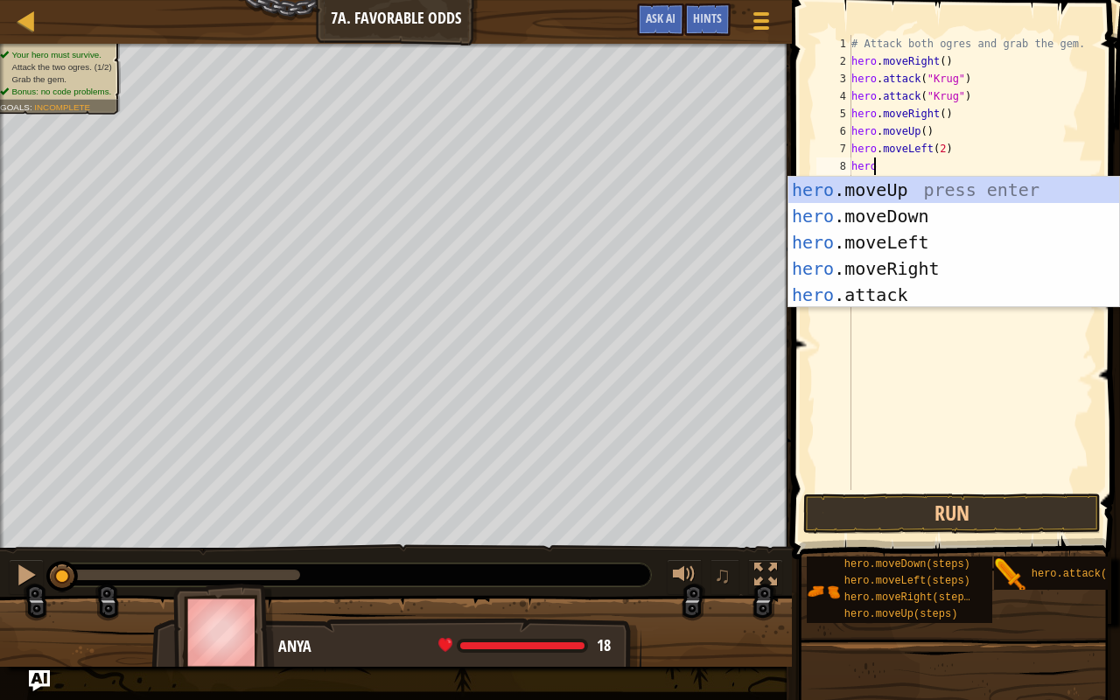
scroll to position [8, 1]
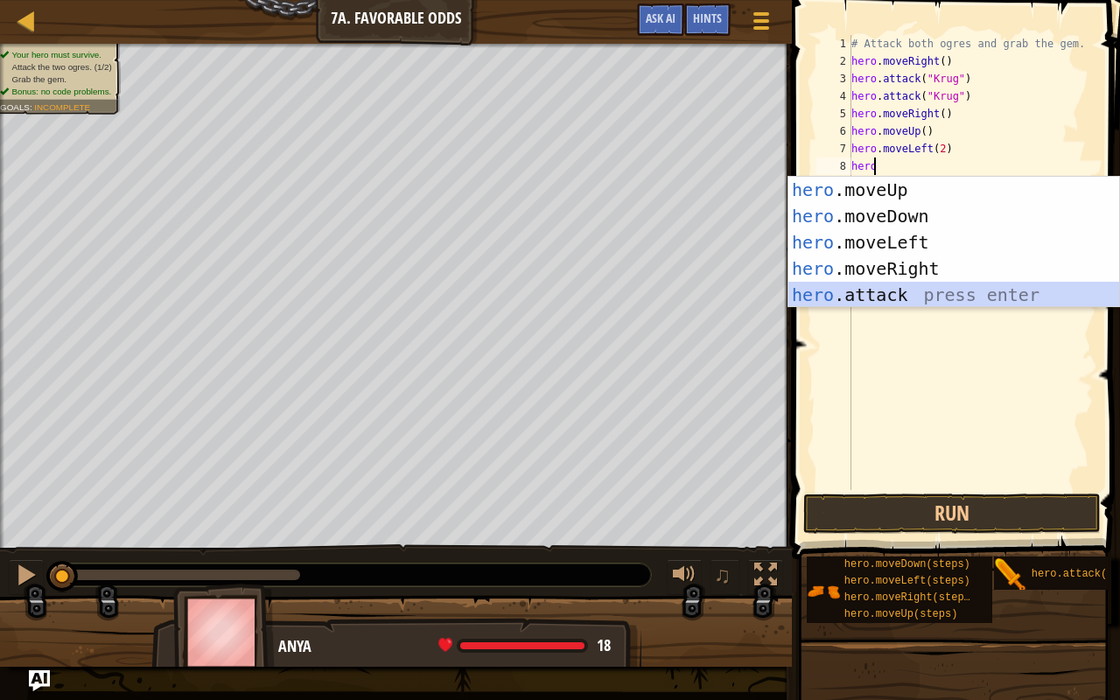
click at [909, 290] on div "hero .moveUp press enter hero .moveDown press enter hero .moveLeft press enter …" at bounding box center [953, 269] width 331 height 184
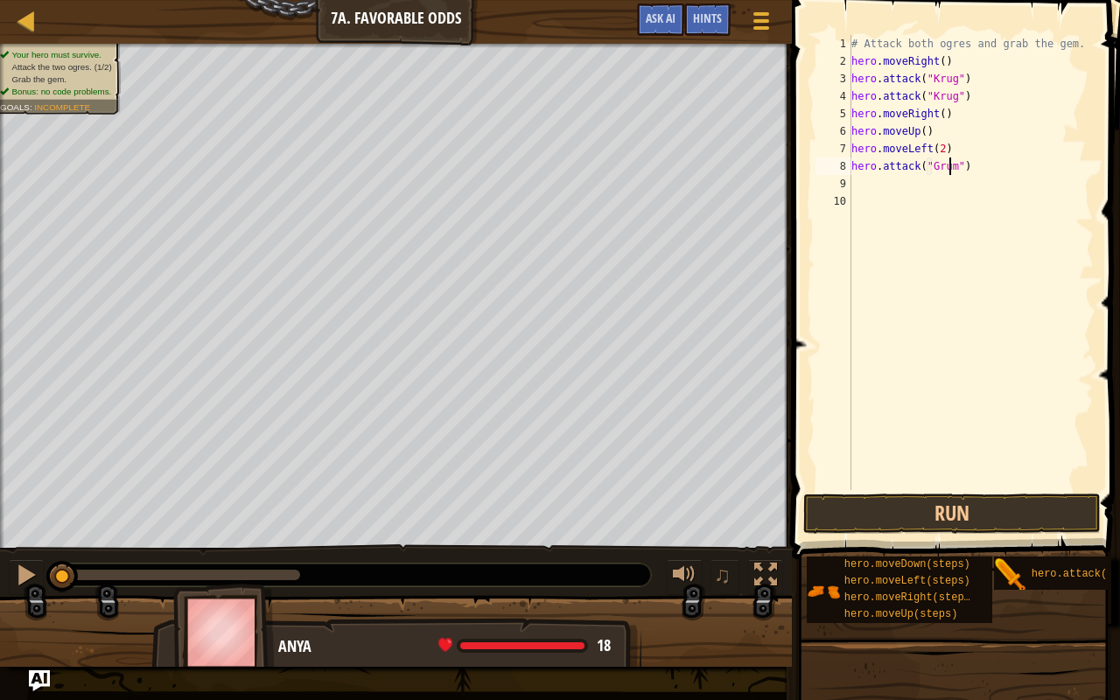
scroll to position [8, 8]
click at [917, 499] on button "Run" at bounding box center [951, 513] width 297 height 40
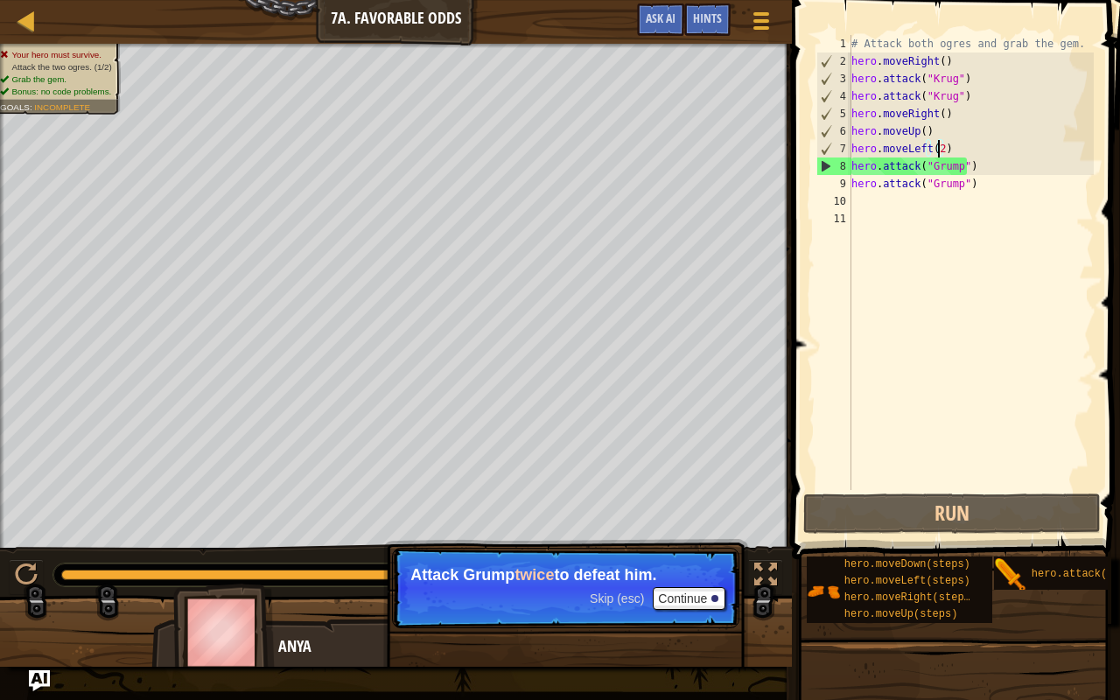
click at [935, 147] on div "# Attack both ogres and grab the gem. hero . moveRight ( ) hero . attack ( "[PE…" at bounding box center [971, 280] width 247 height 490
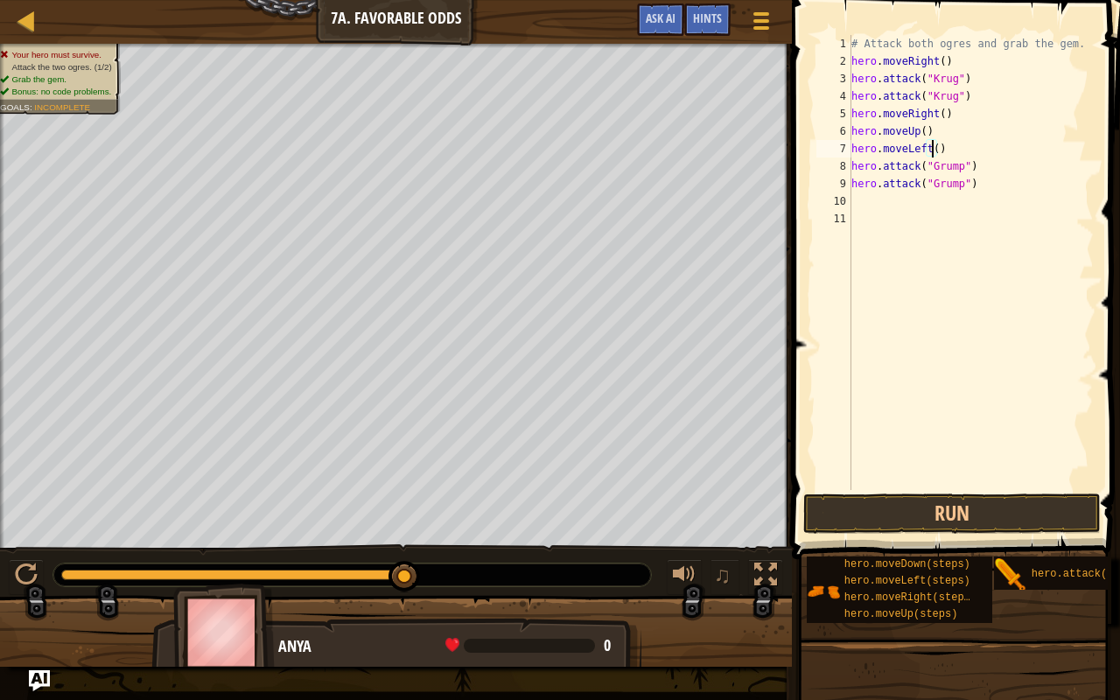
click at [971, 188] on div "# Attack both ogres and grab the gem. hero . moveRight ( ) hero . attack ( "Kru…" at bounding box center [971, 280] width 247 height 490
type textarea "hero.attack("Grump")"
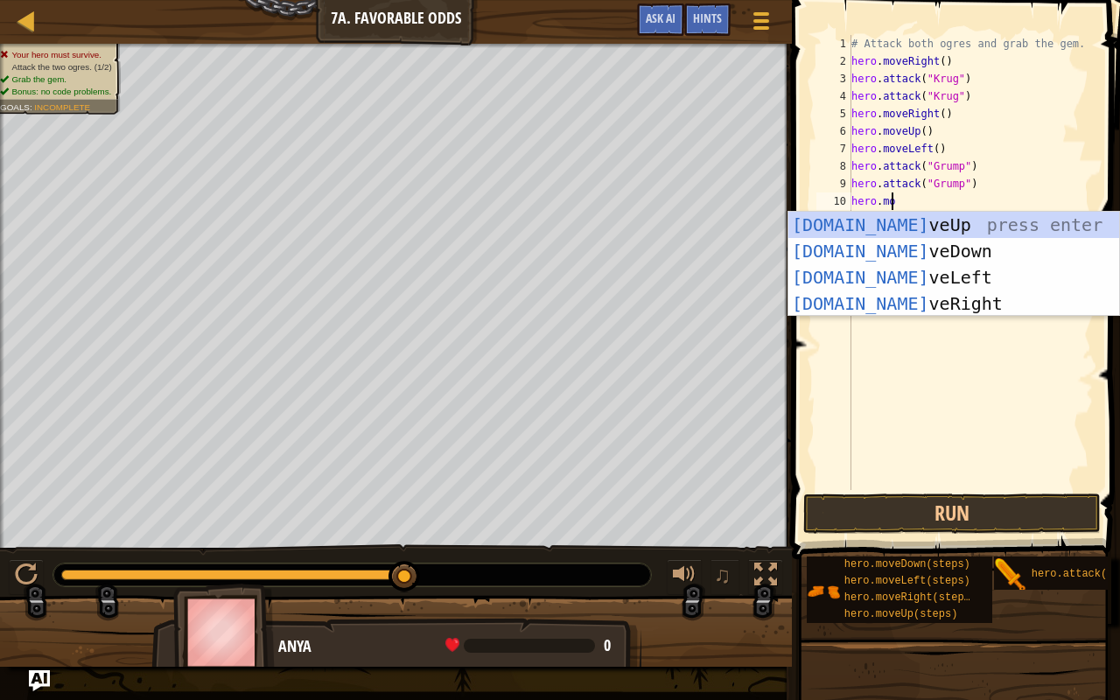
type textarea "hero.move"
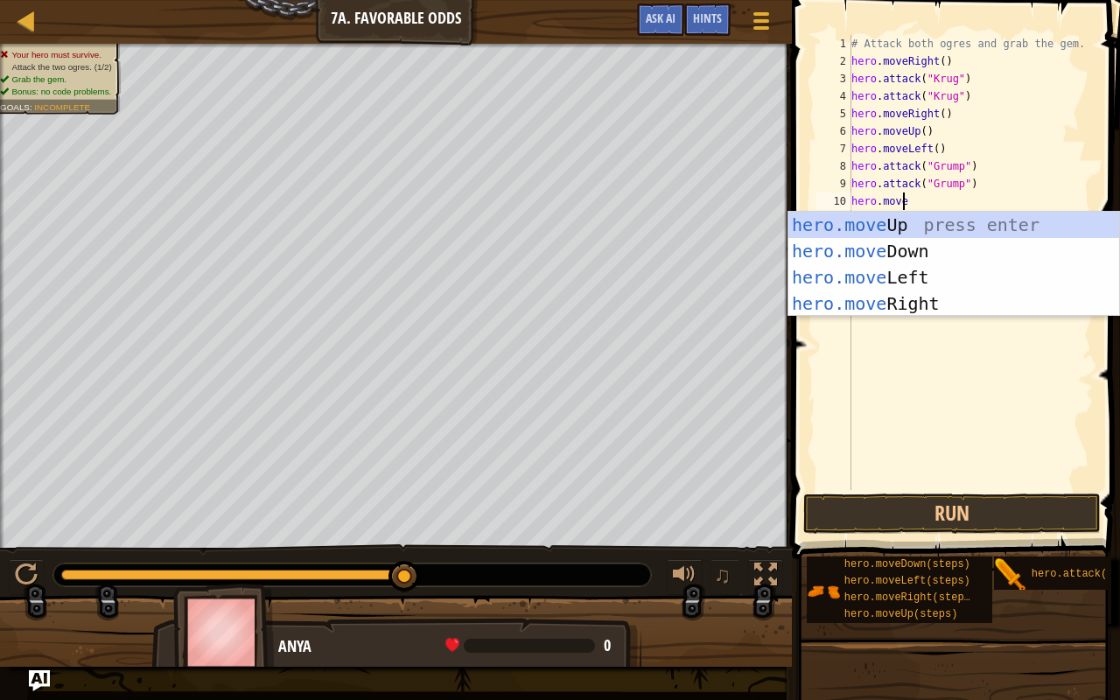
scroll to position [8, 3]
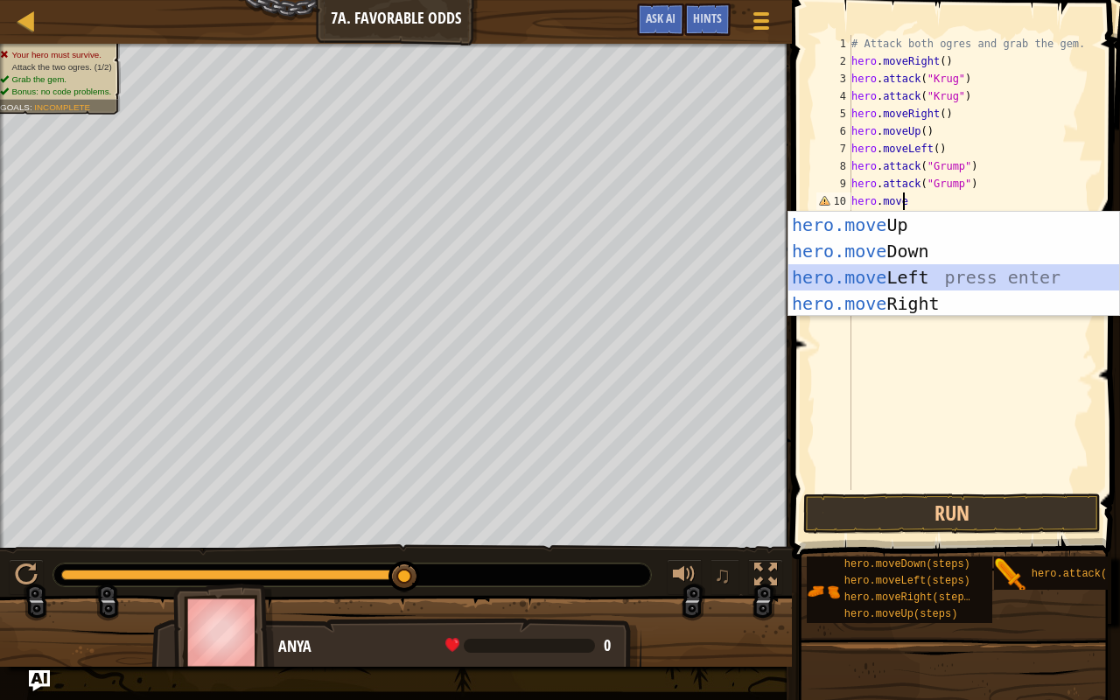
click at [952, 283] on div "hero.move Up press enter hero.move Down press enter hero.move Left press enter …" at bounding box center [953, 290] width 331 height 157
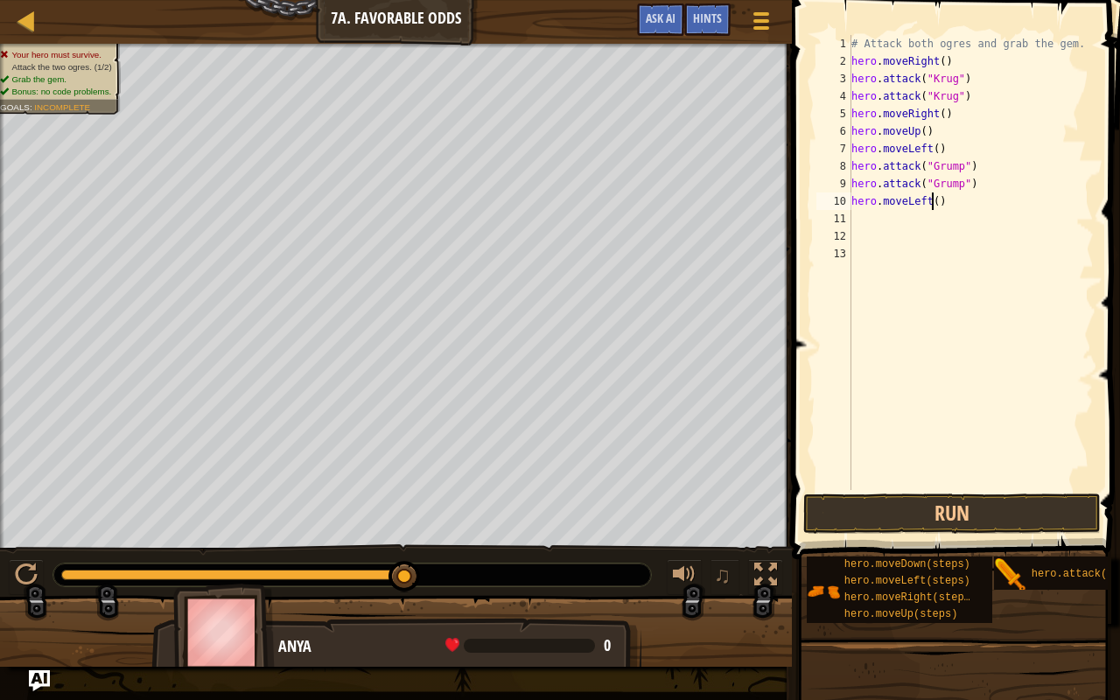
click at [933, 209] on div "# Attack both ogres and grab the gem. hero . moveRight ( ) hero . attack ( "[PE…" at bounding box center [971, 280] width 247 height 490
type textarea "hero.moveLeft(2)"
click at [943, 511] on button "Run" at bounding box center [951, 513] width 297 height 40
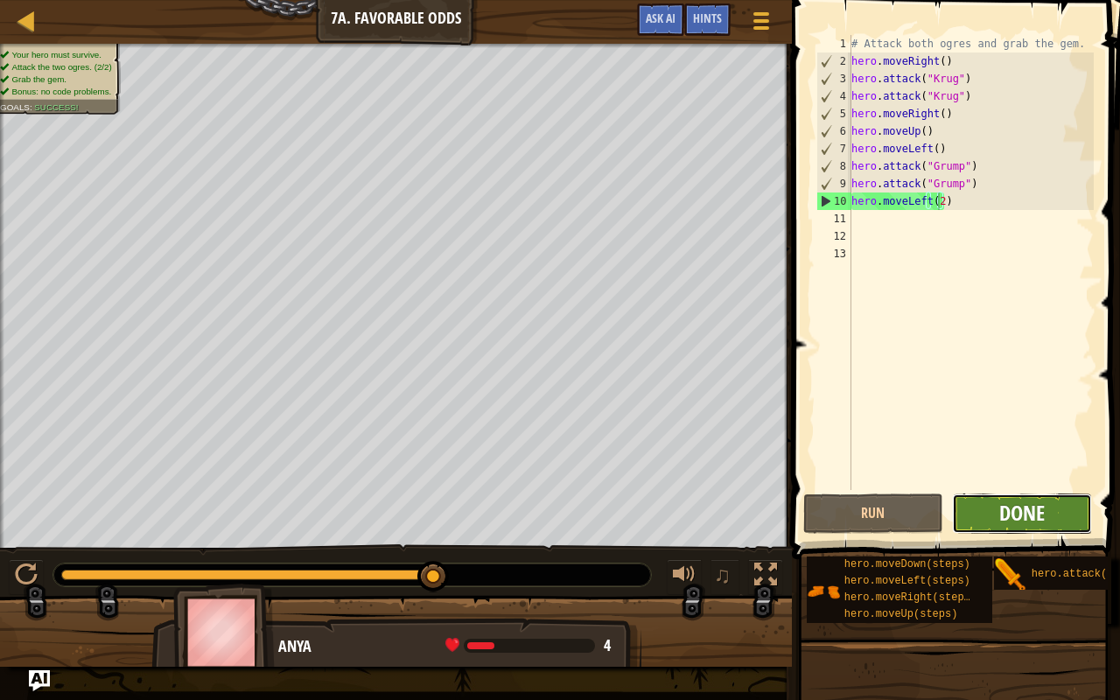
click at [1034, 509] on span "Done" at bounding box center [1021, 513] width 45 height 28
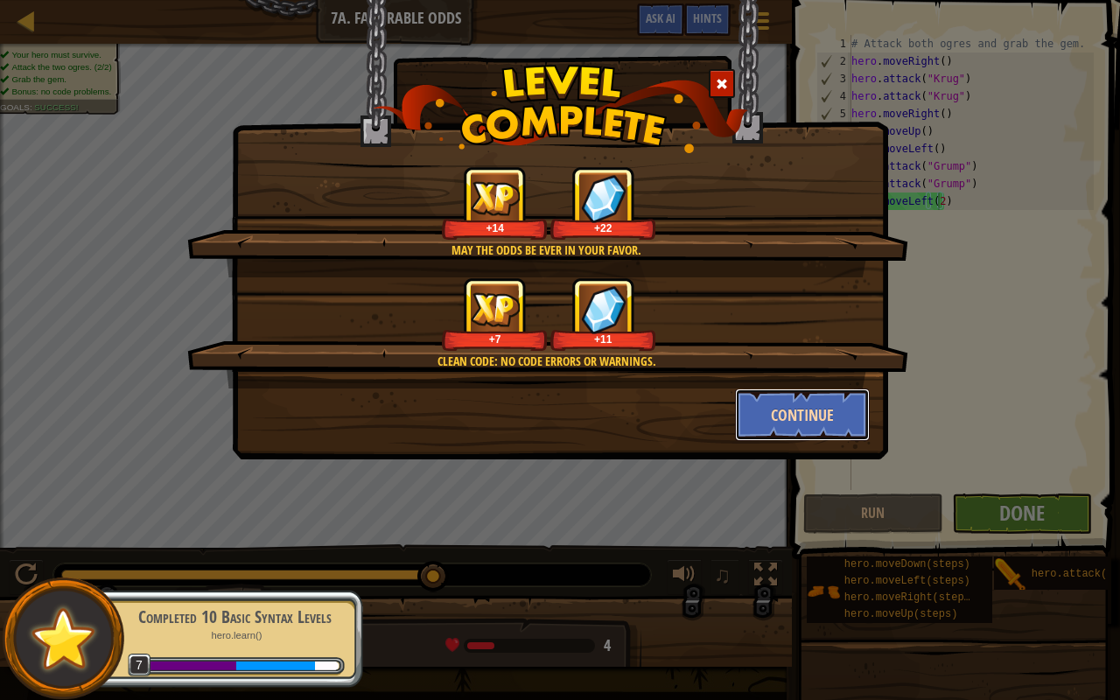
click at [829, 415] on button "Continue" at bounding box center [803, 414] width 136 height 52
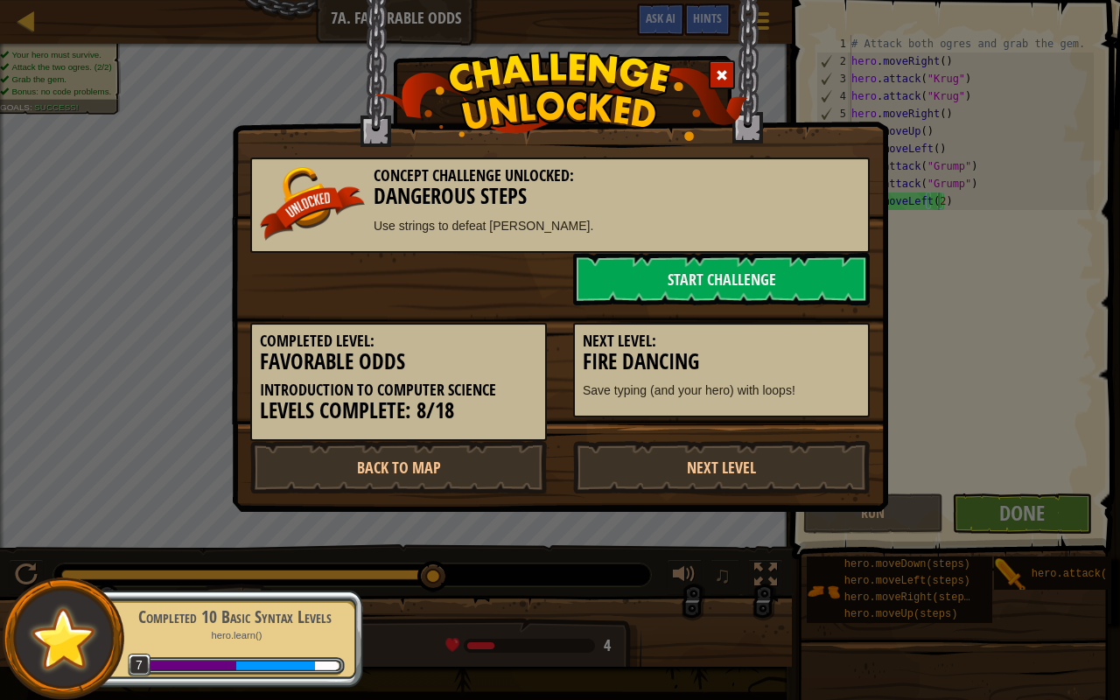
click at [763, 415] on div "Next Level: Fire Dancing Save typing (and your hero) with loops!" at bounding box center [721, 370] width 296 height 95
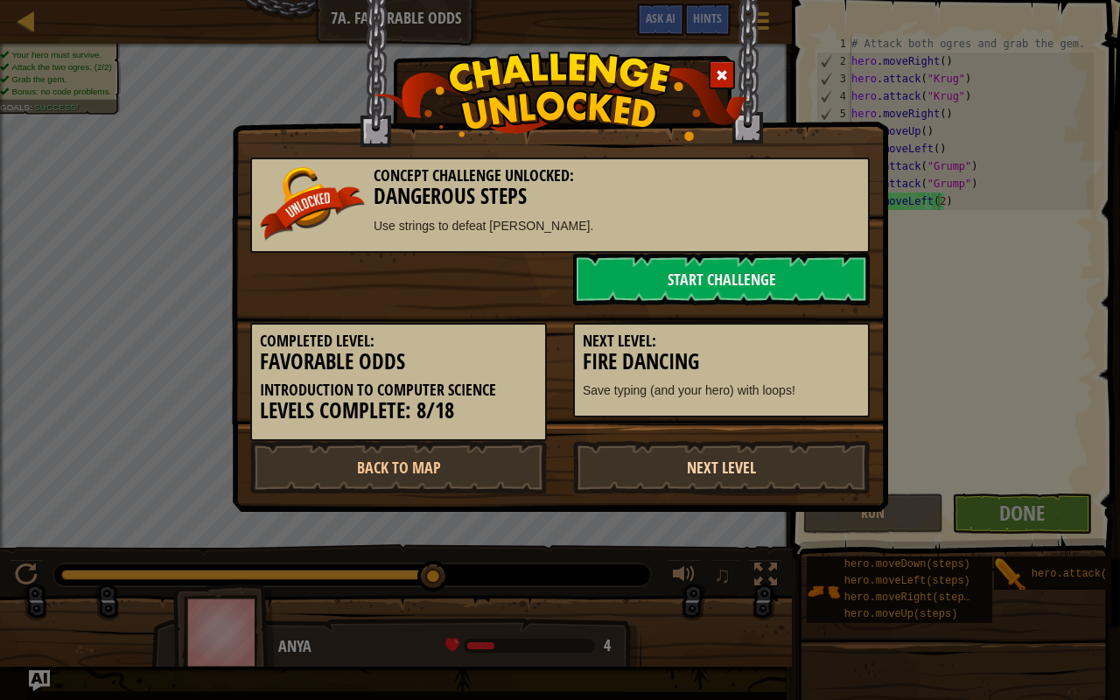
click at [689, 459] on link "Next Level" at bounding box center [721, 467] width 296 height 52
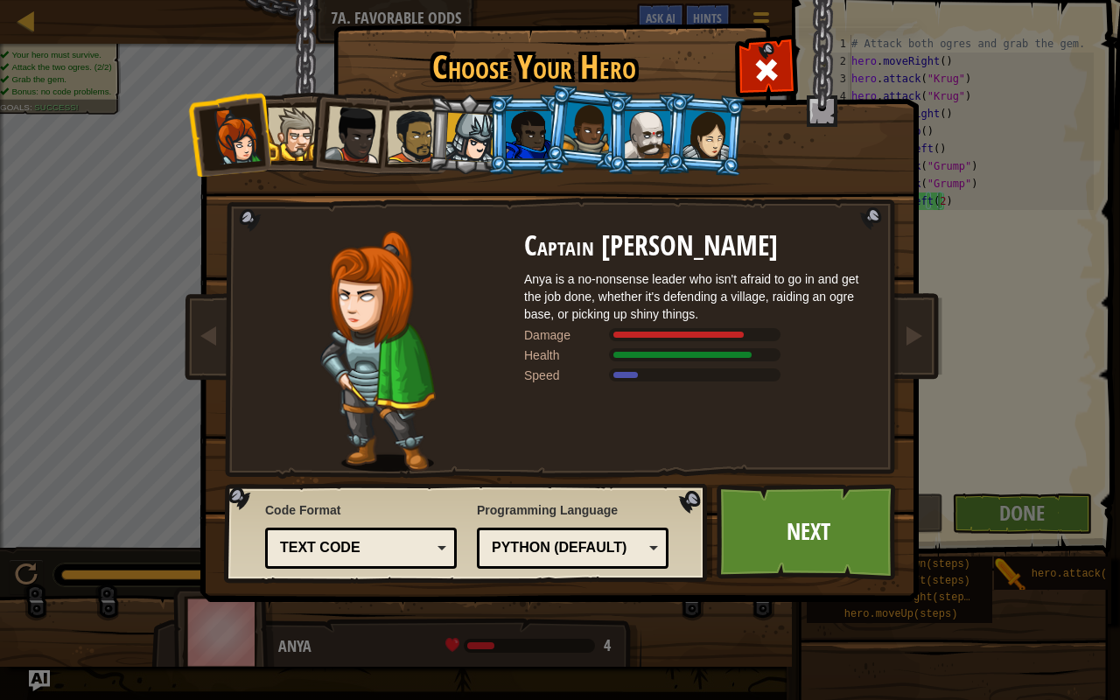
click at [455, 122] on div at bounding box center [470, 138] width 50 height 50
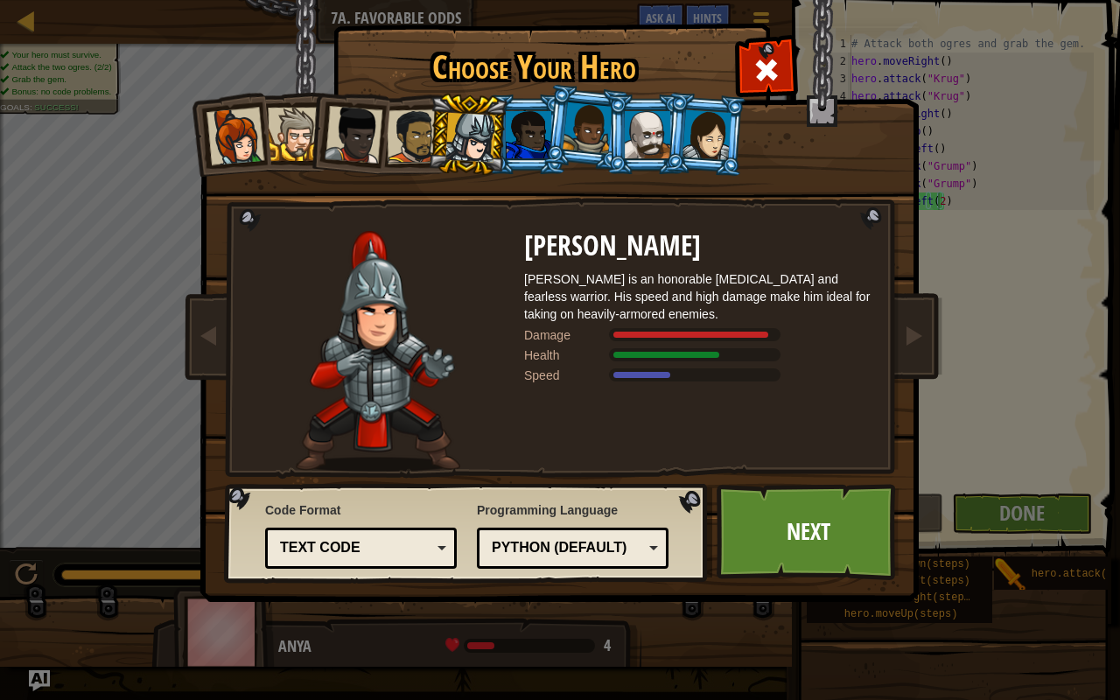
click at [238, 137] on div at bounding box center [235, 137] width 58 height 58
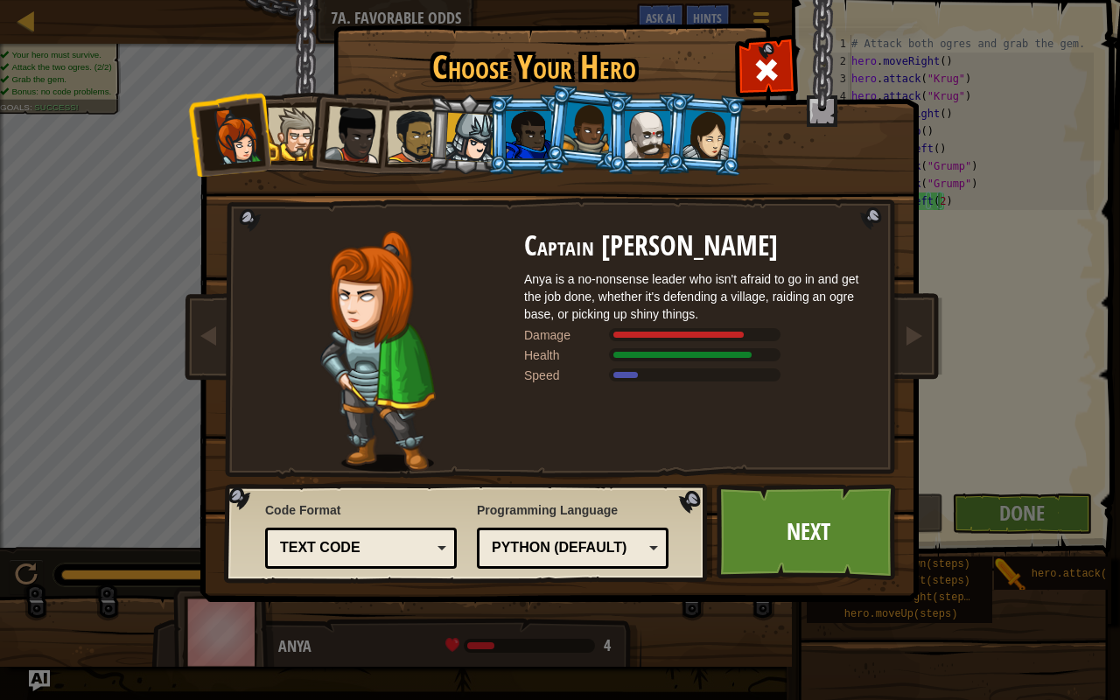
click at [480, 135] on div at bounding box center [470, 138] width 50 height 50
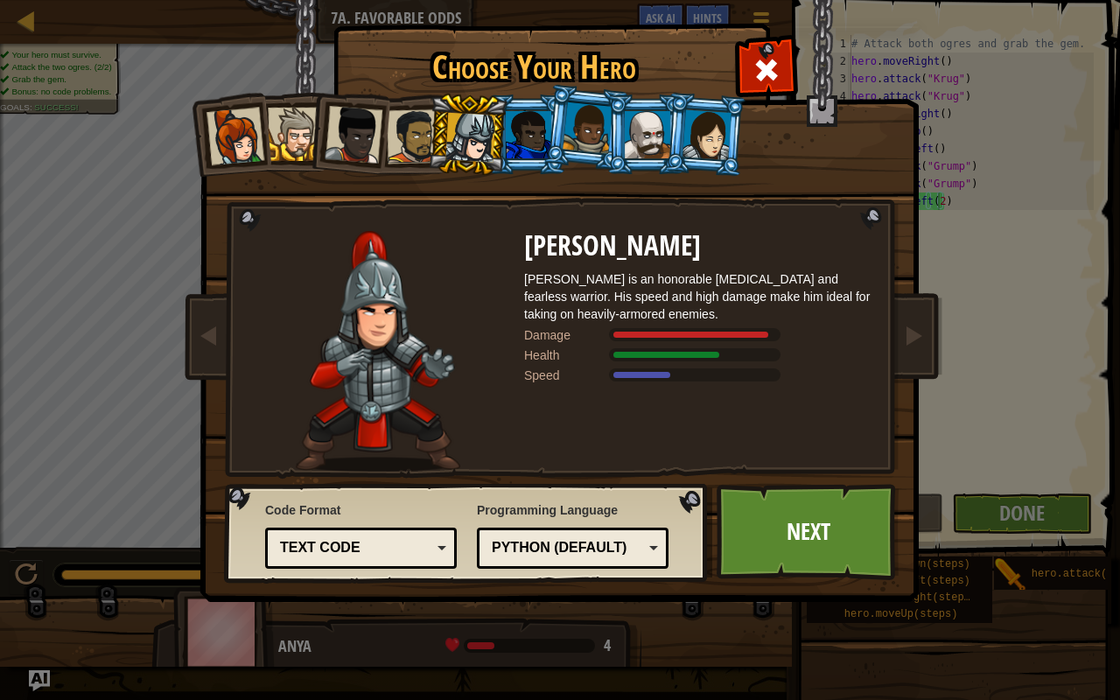
click at [417, 136] on div at bounding box center [414, 136] width 54 height 54
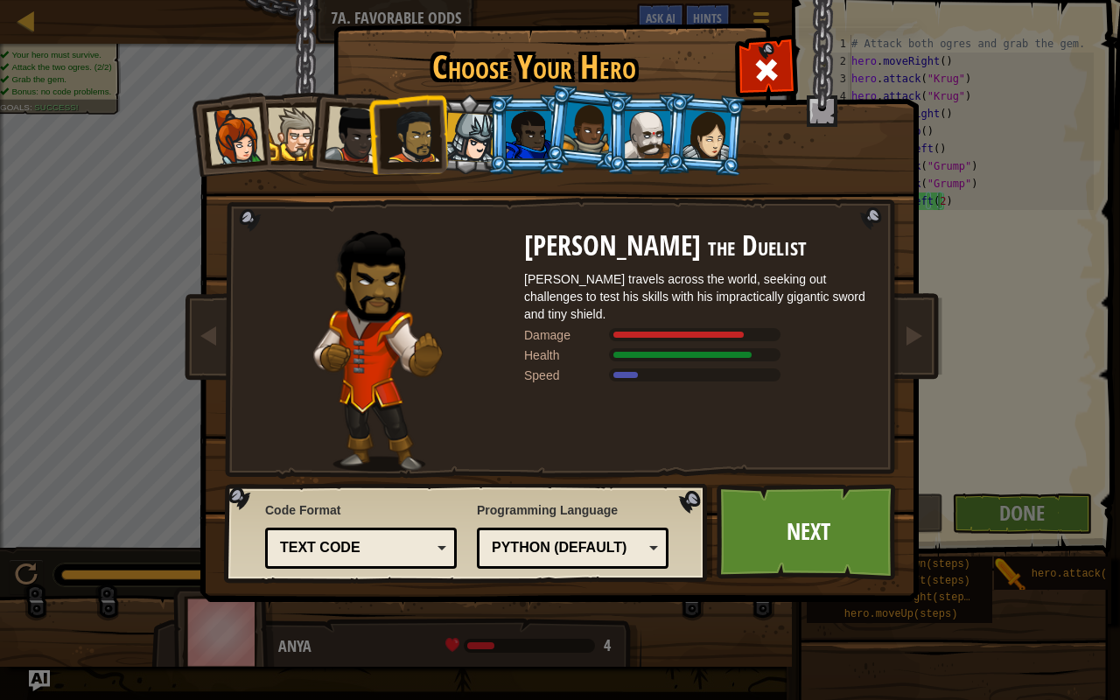
click at [468, 132] on div at bounding box center [470, 138] width 50 height 50
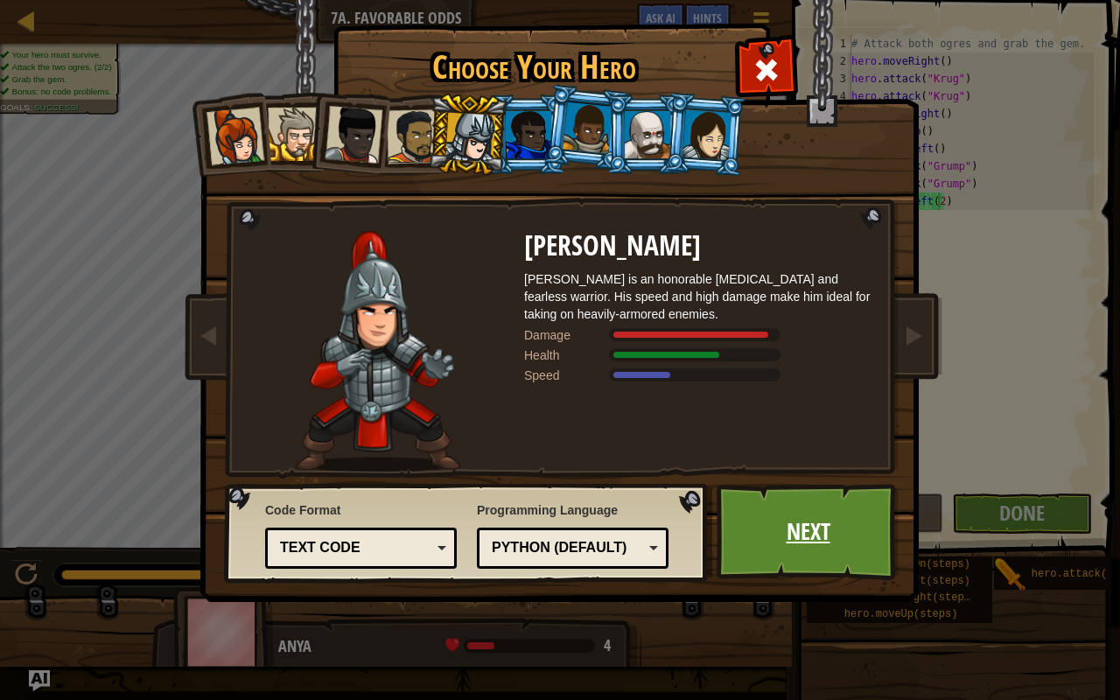
click at [765, 523] on link "Next" at bounding box center [807, 532] width 183 height 96
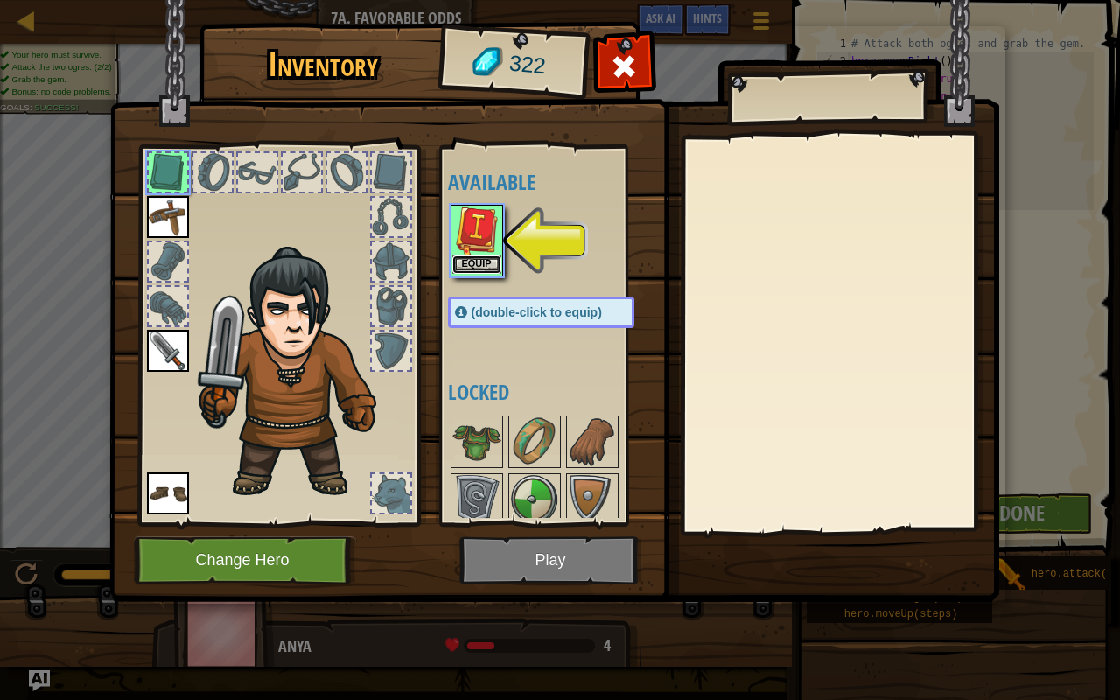
drag, startPoint x: 456, startPoint y: 269, endPoint x: 485, endPoint y: 249, distance: 35.4
click at [485, 249] on div "Equip" at bounding box center [476, 241] width 52 height 72
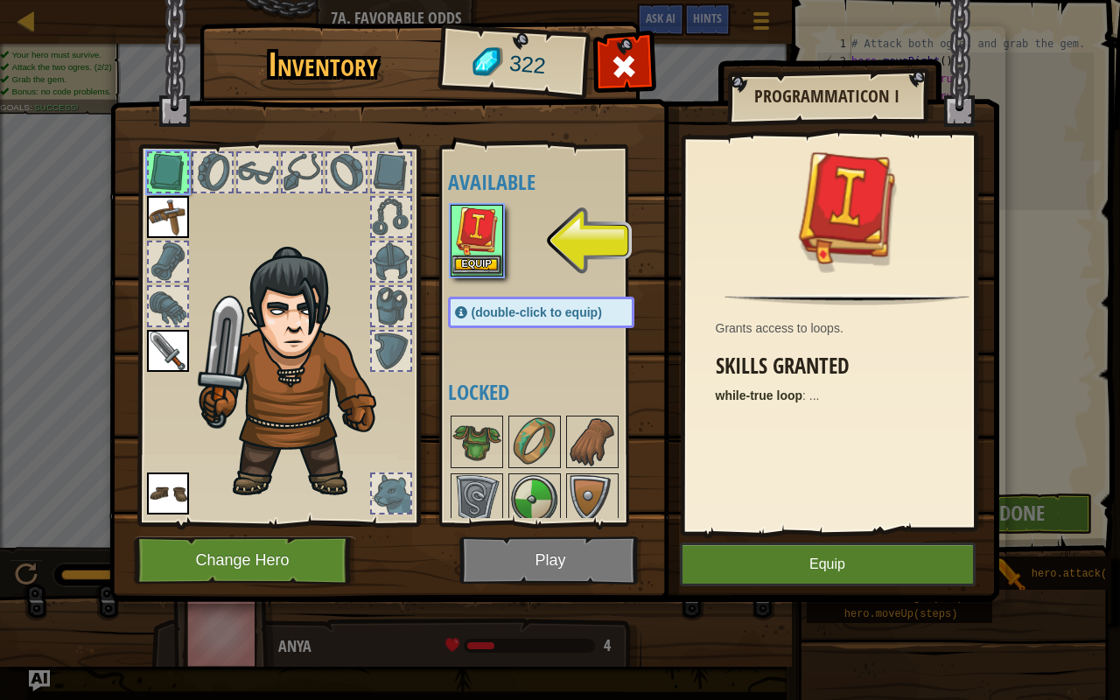
click at [485, 249] on img at bounding box center [476, 230] width 49 height 49
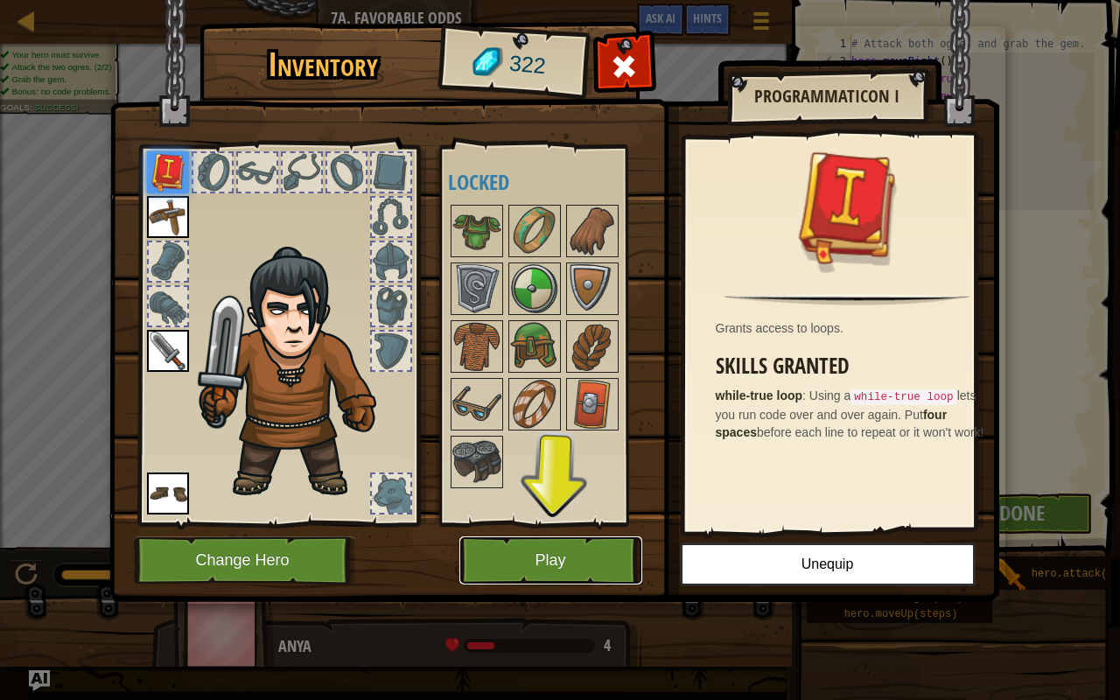
click at [559, 548] on button "Play" at bounding box center [550, 560] width 183 height 48
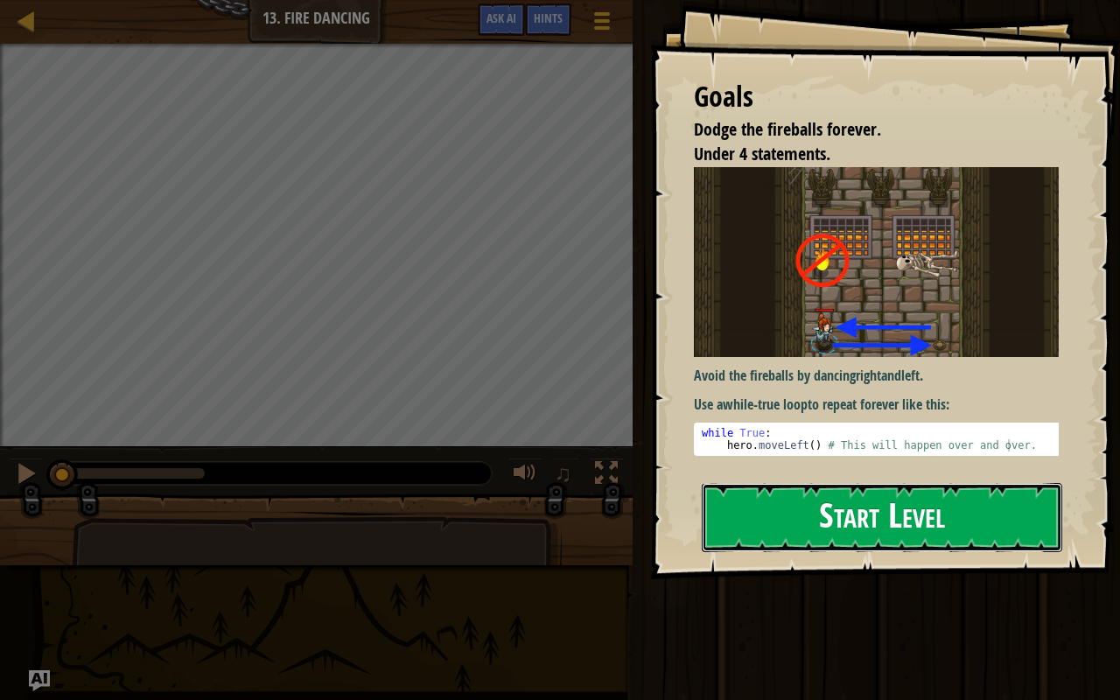
click at [855, 517] on button "Start Level" at bounding box center [881, 517] width 360 height 69
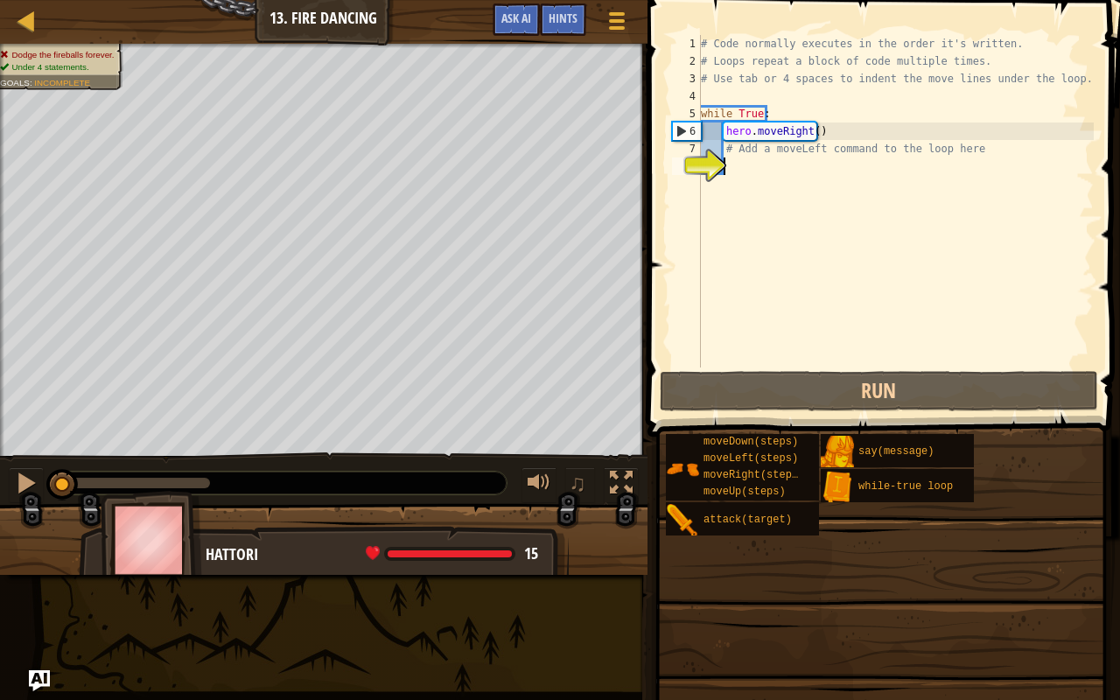
click at [762, 162] on div "# Code normally executes in the order it's written. # Loops repeat a block of c…" at bounding box center [895, 218] width 396 height 367
click at [28, 478] on div at bounding box center [26, 482] width 23 height 23
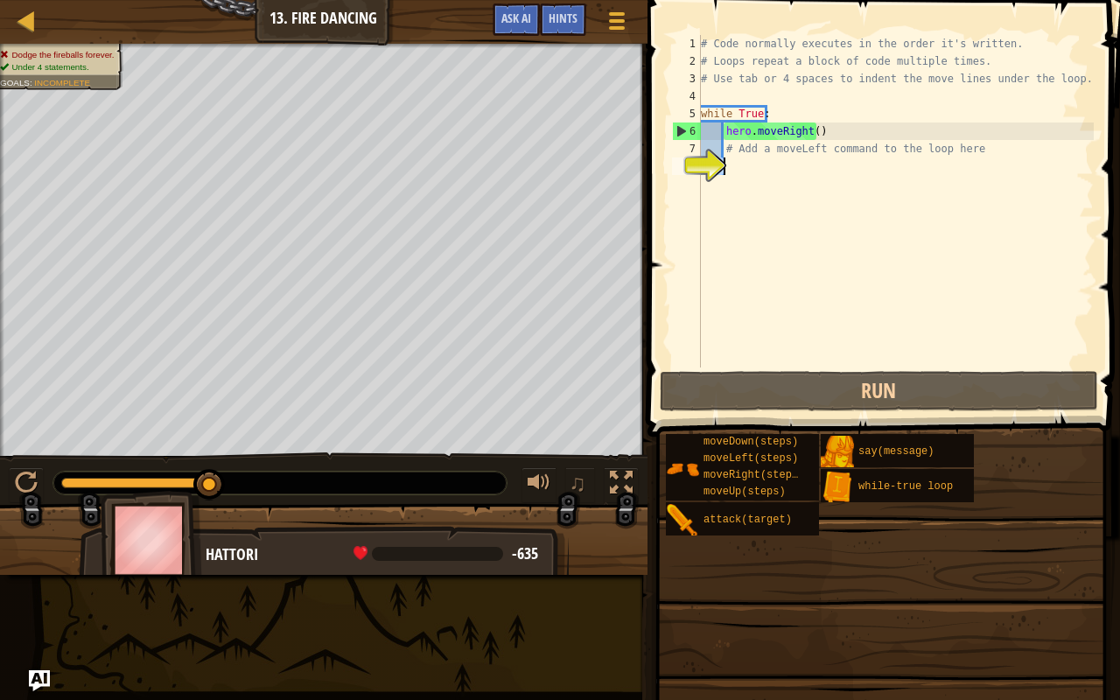
click at [701, 170] on div "8" at bounding box center [686, 165] width 29 height 17
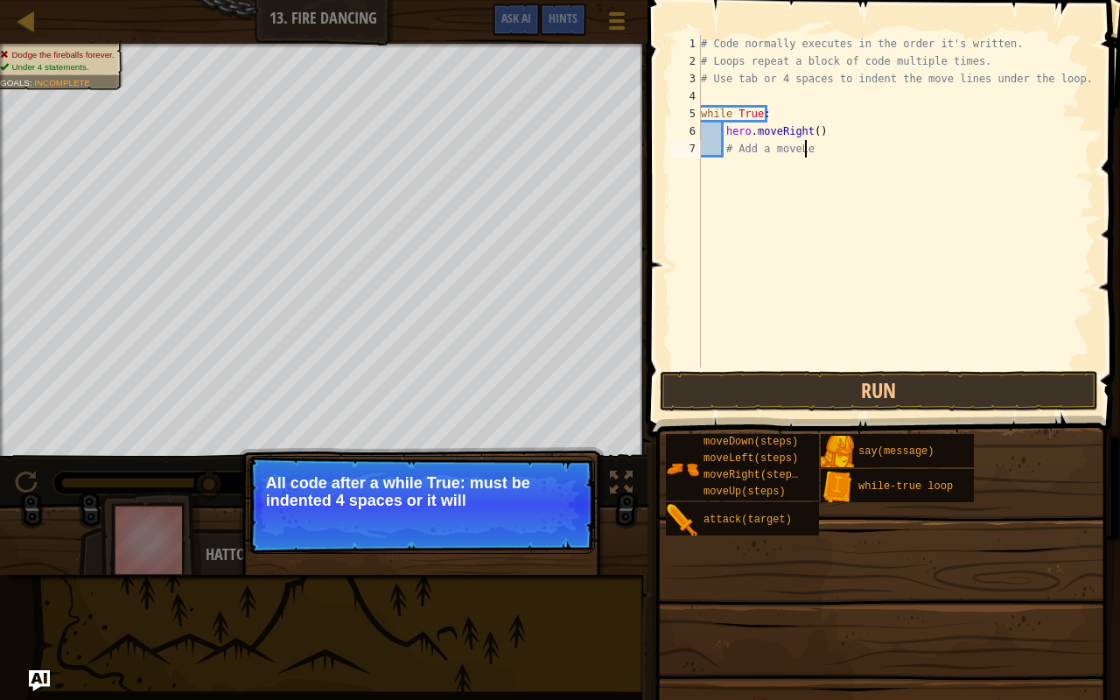
type textarea "#"
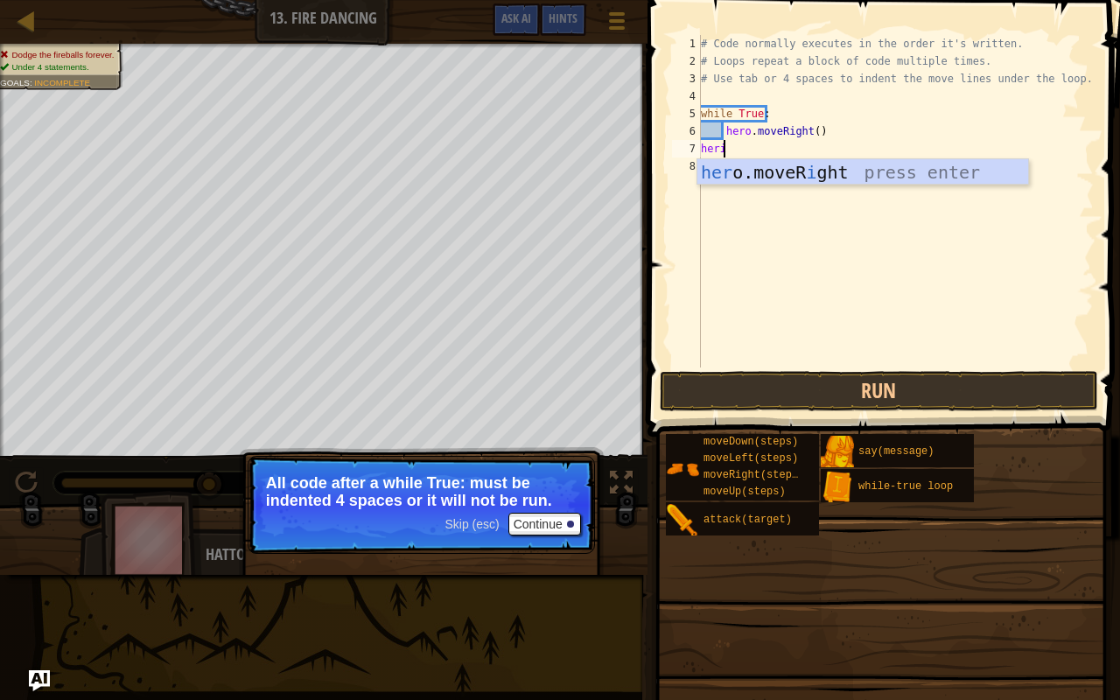
scroll to position [8, 0]
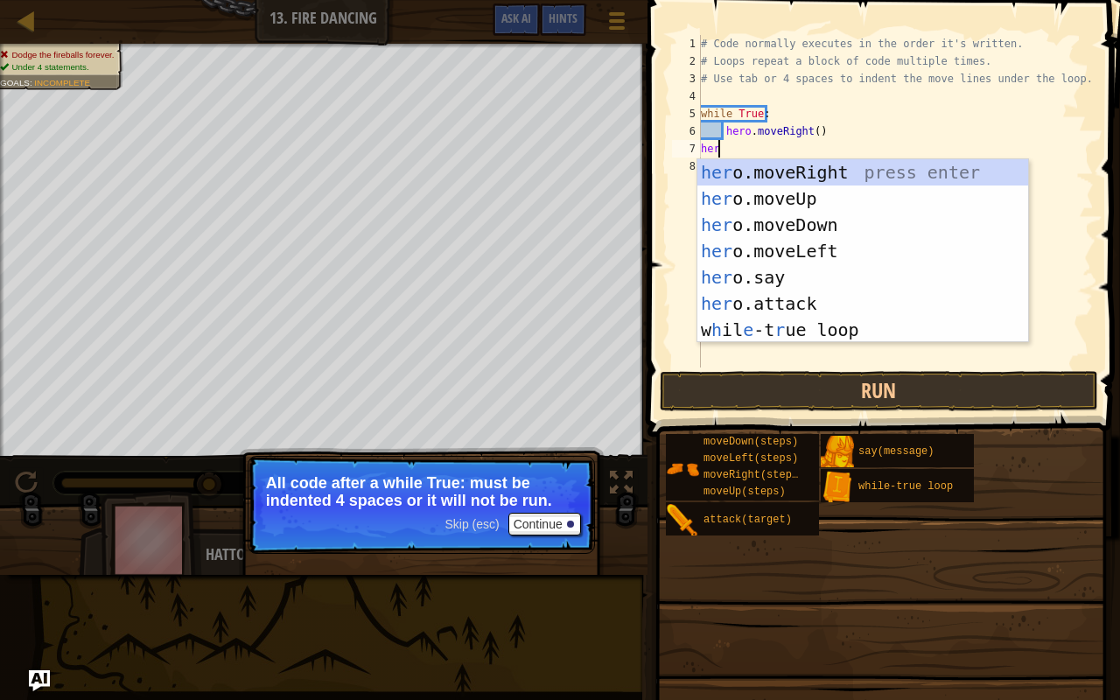
type textarea "hero"
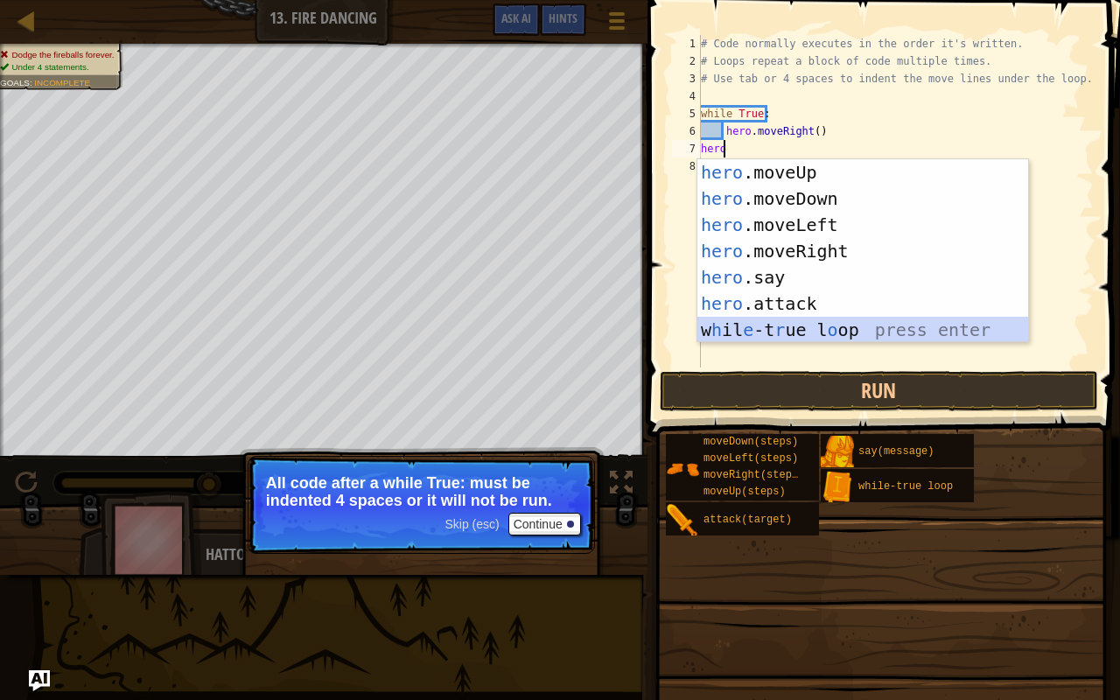
click at [936, 330] on div "hero .moveUp press enter hero .moveDown press enter hero .moveLeft press enter …" at bounding box center [862, 277] width 331 height 236
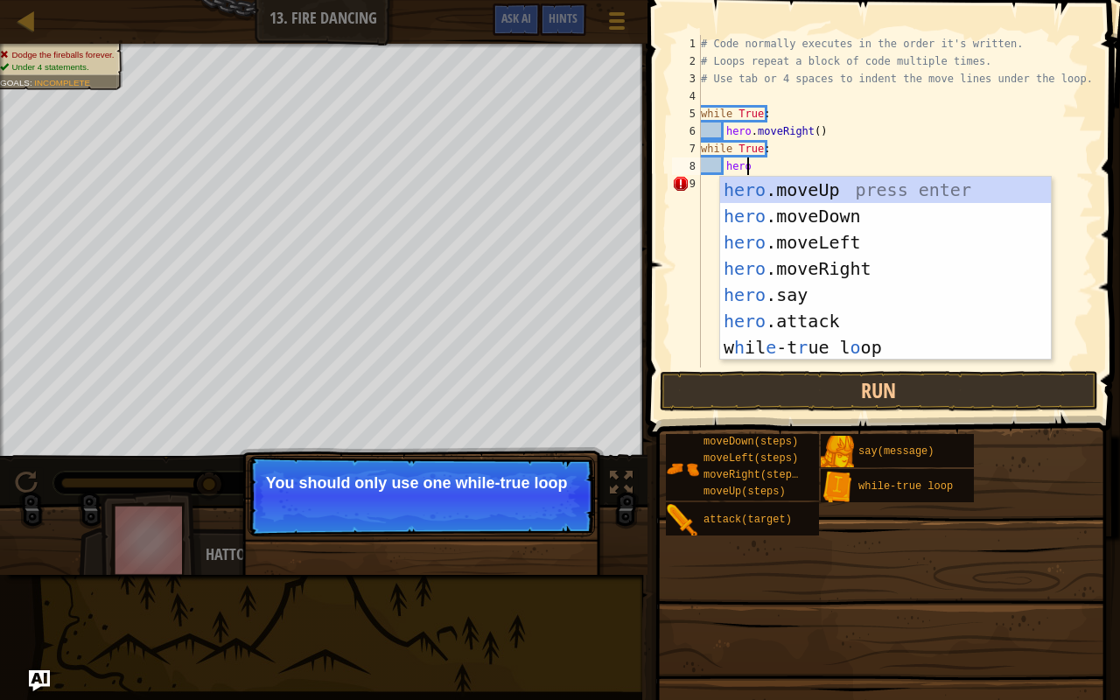
scroll to position [8, 3]
type textarea "h"
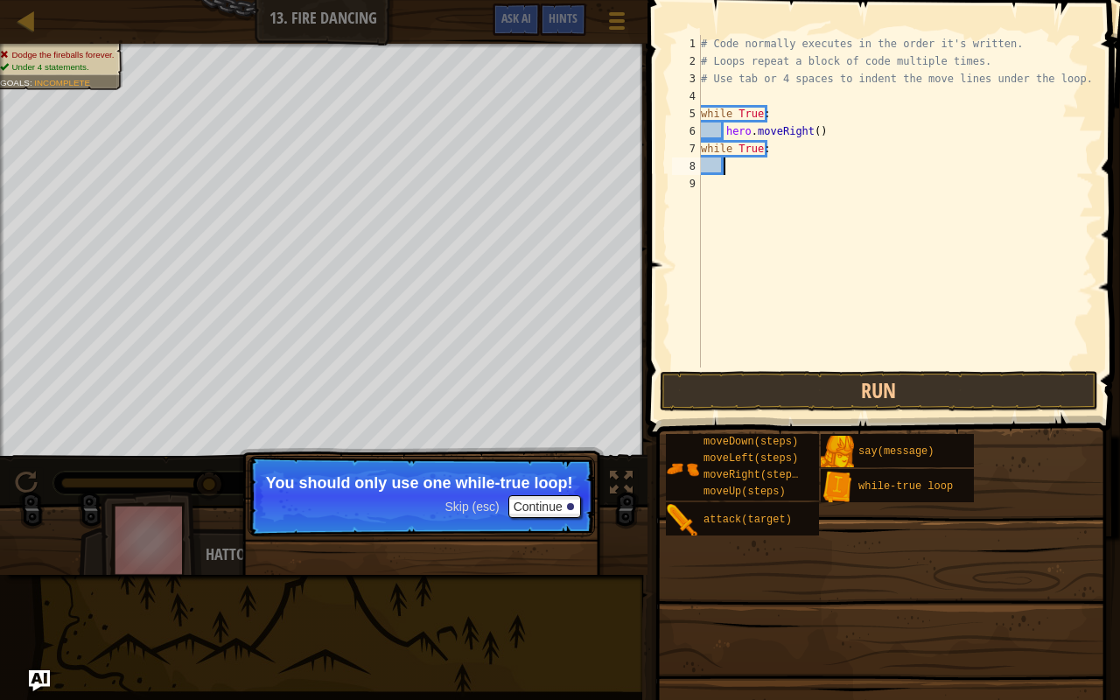
scroll to position [8, 0]
type textarea "w"
type textarea "hero.moveRight()"
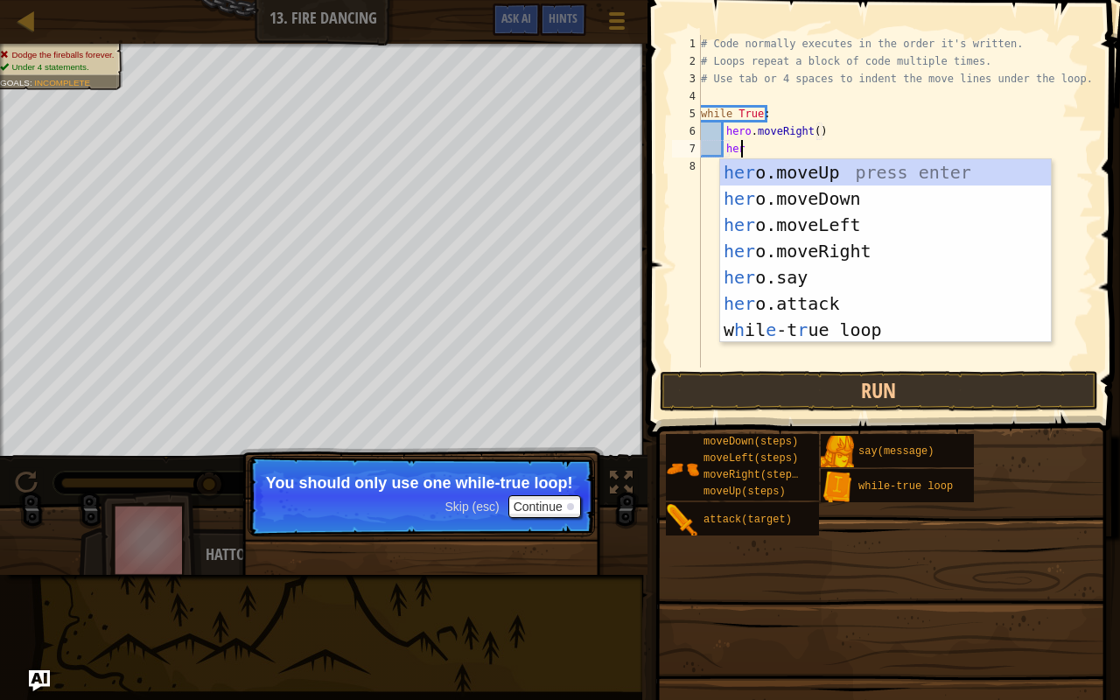
type textarea "hero"
click at [913, 224] on div "hero .moveUp press enter hero .moveDown press enter hero .moveLeft press enter …" at bounding box center [885, 277] width 331 height 236
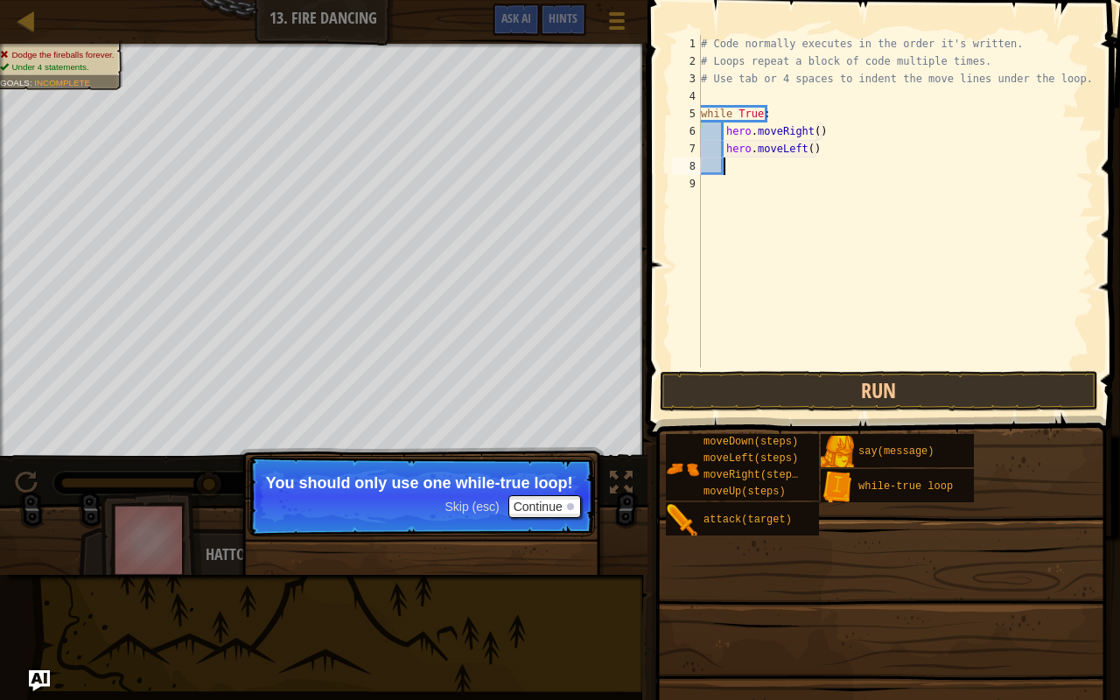
scroll to position [8, 1]
click at [842, 373] on button "Run" at bounding box center [878, 391] width 438 height 40
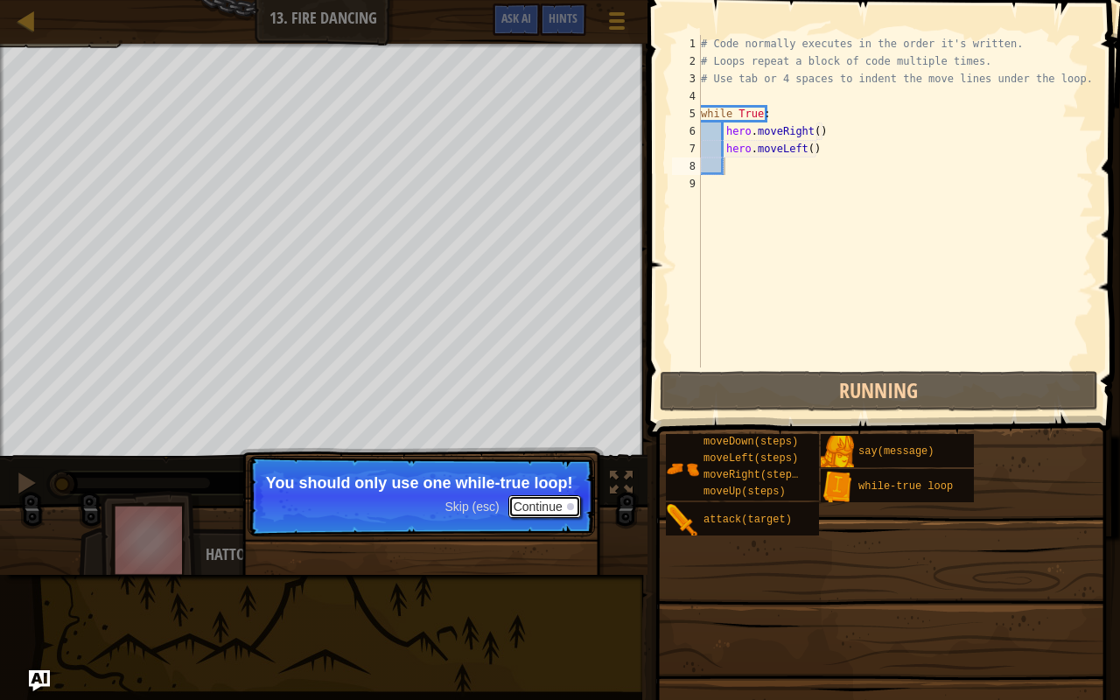
click at [532, 500] on button "Continue" at bounding box center [544, 506] width 73 height 23
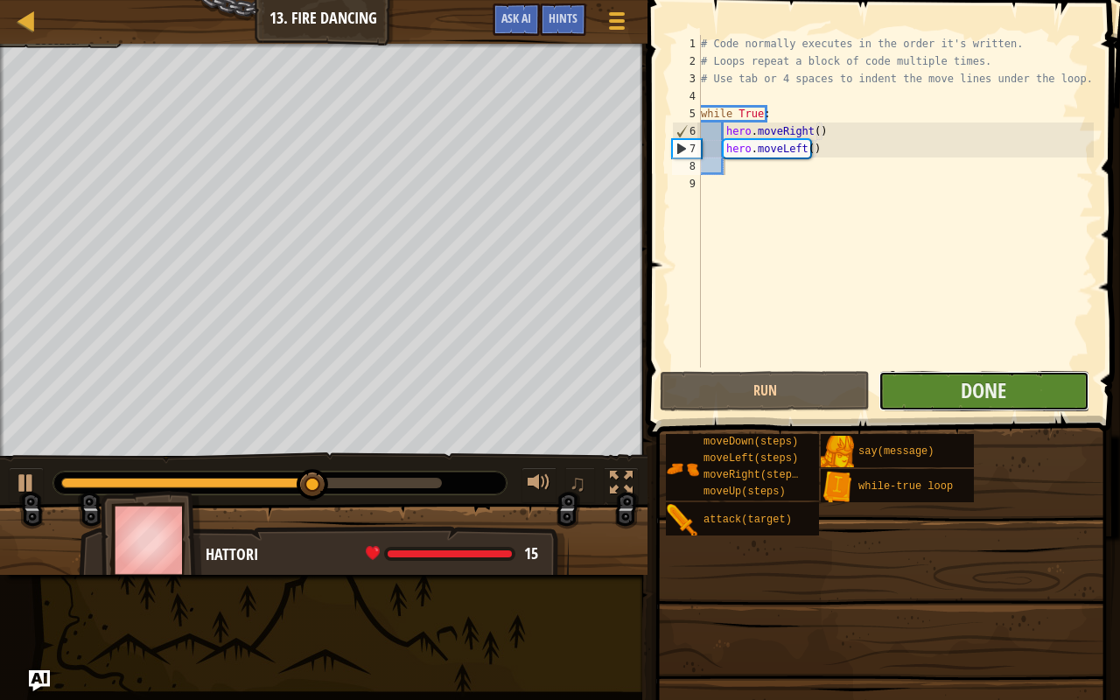
click at [1011, 390] on button "Done" at bounding box center [983, 391] width 210 height 40
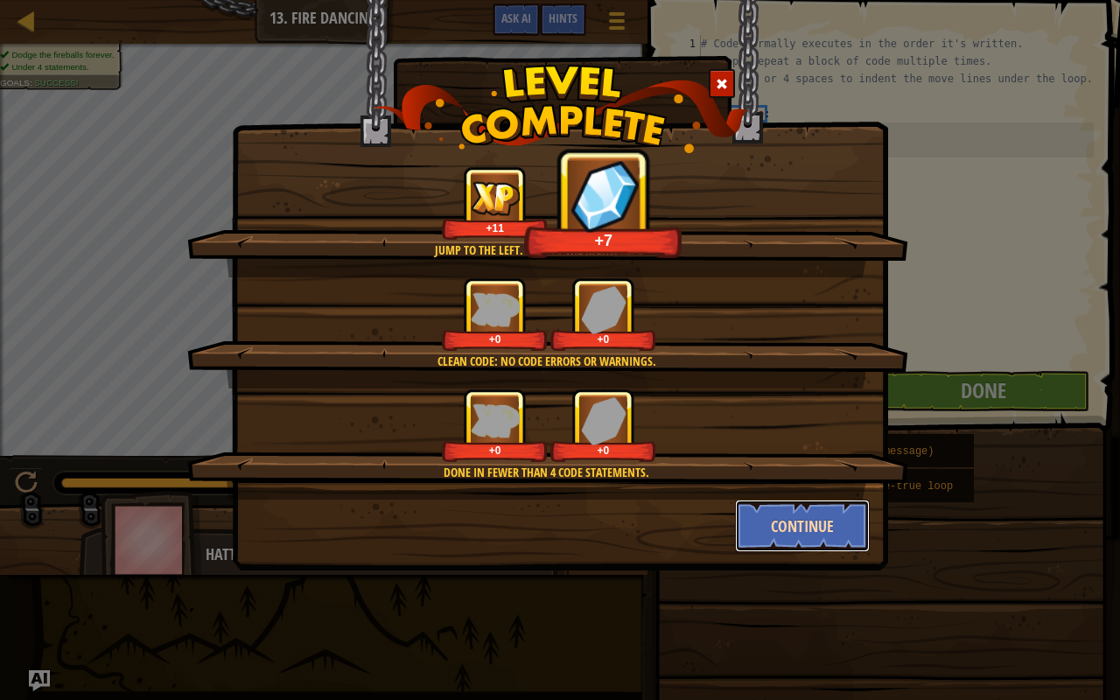
click at [792, 504] on button "Continue" at bounding box center [803, 525] width 136 height 52
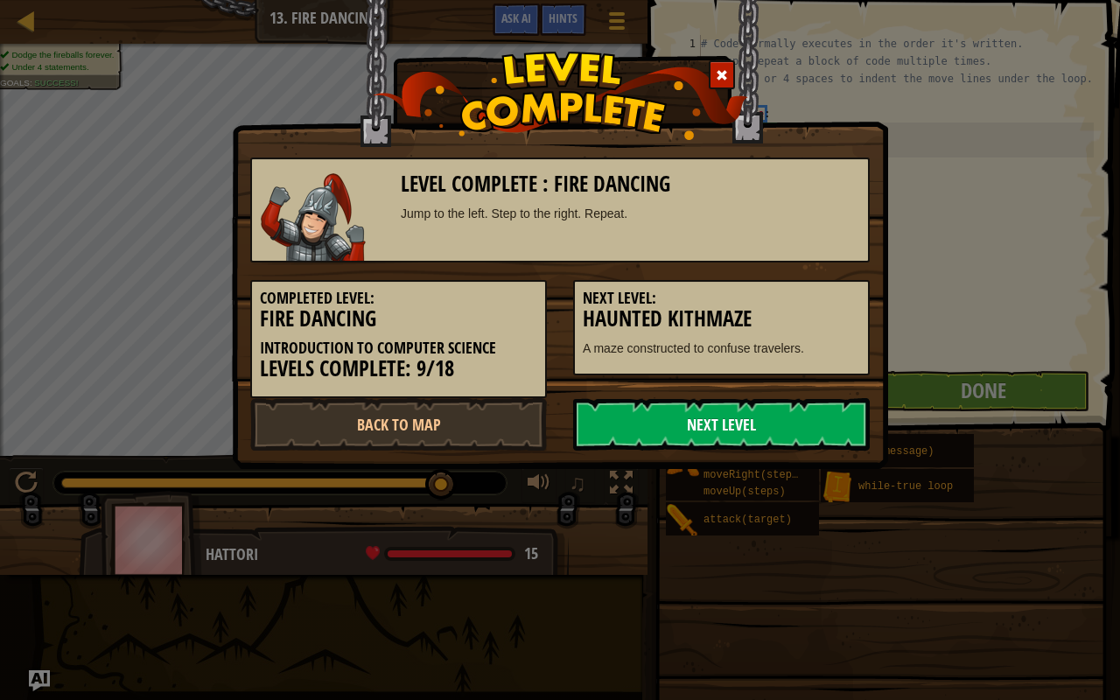
click at [814, 424] on link "Next Level" at bounding box center [721, 424] width 296 height 52
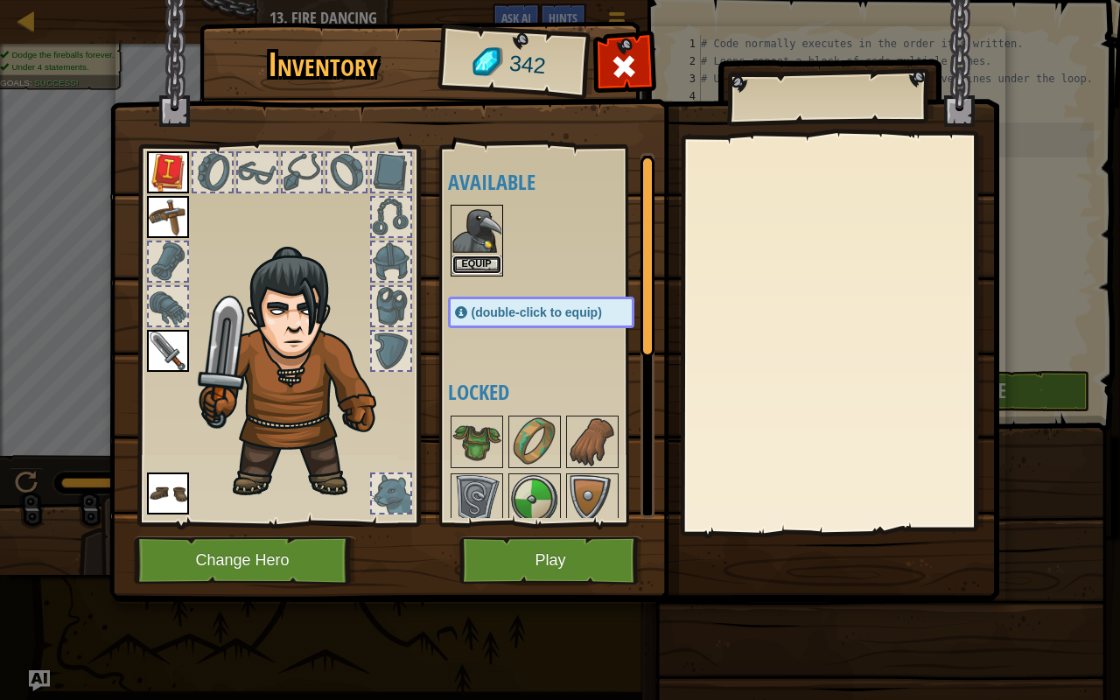
click at [466, 255] on button "Equip" at bounding box center [476, 264] width 49 height 18
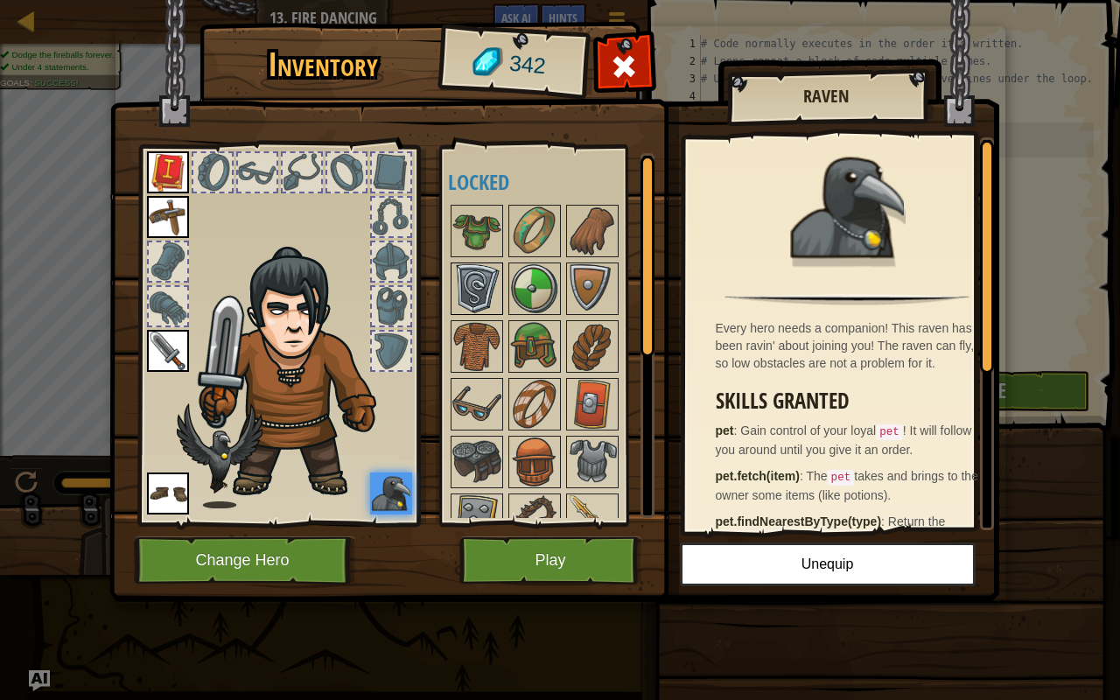
click at [466, 308] on img at bounding box center [476, 288] width 49 height 49
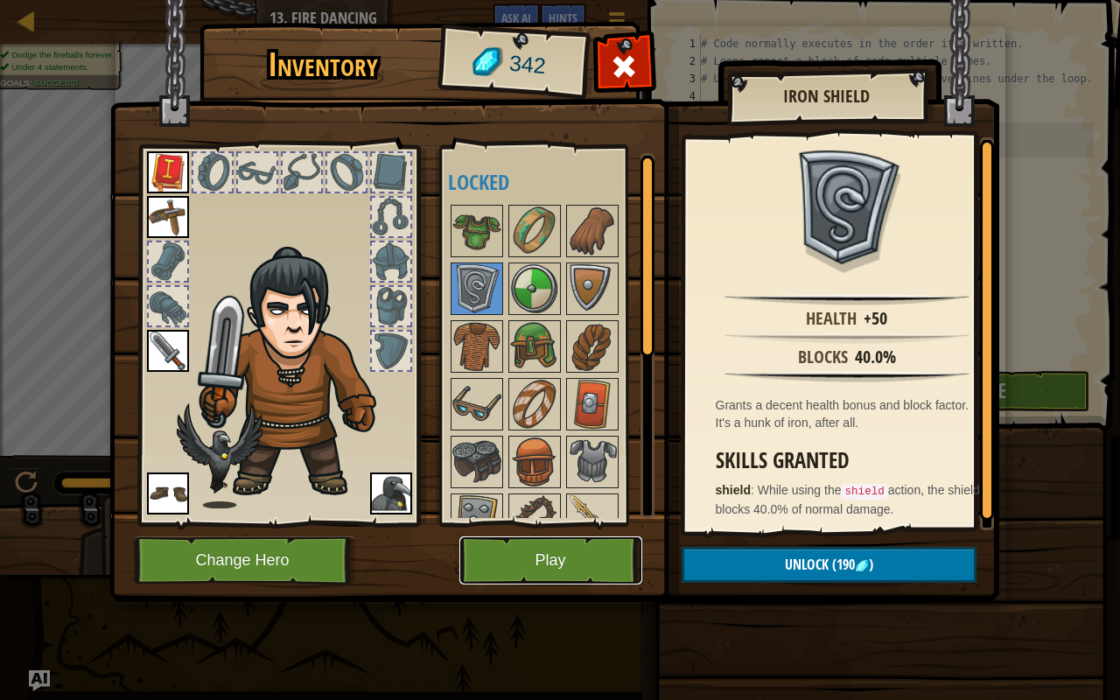
click at [523, 577] on button "Play" at bounding box center [550, 560] width 183 height 48
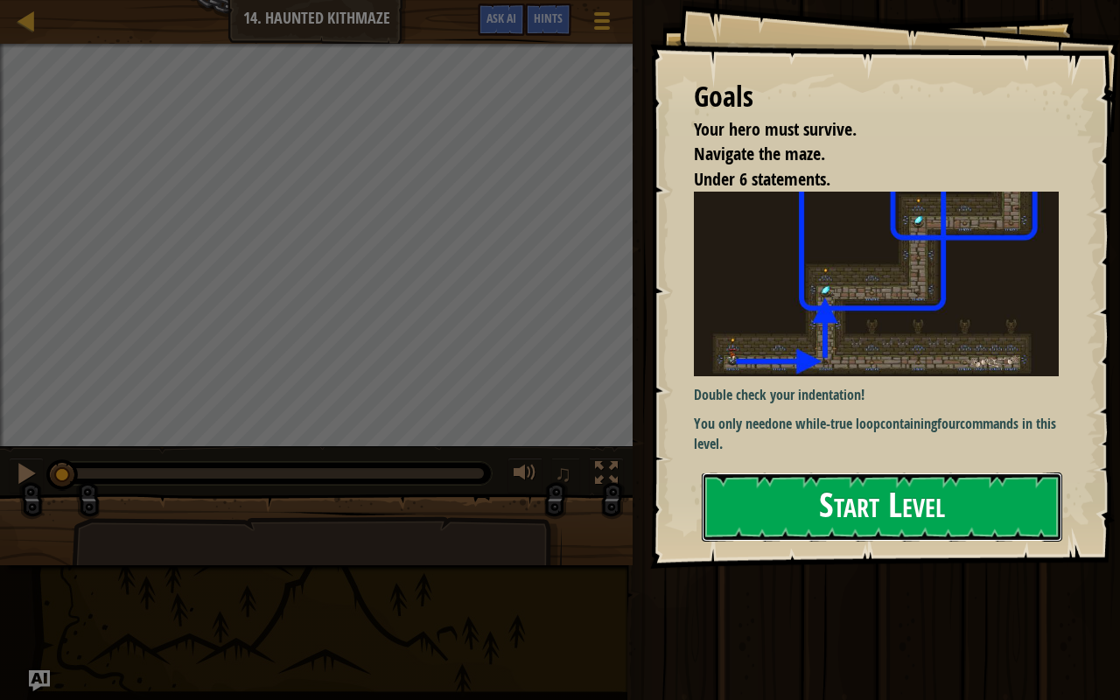
click at [892, 492] on button "Start Level" at bounding box center [881, 506] width 360 height 69
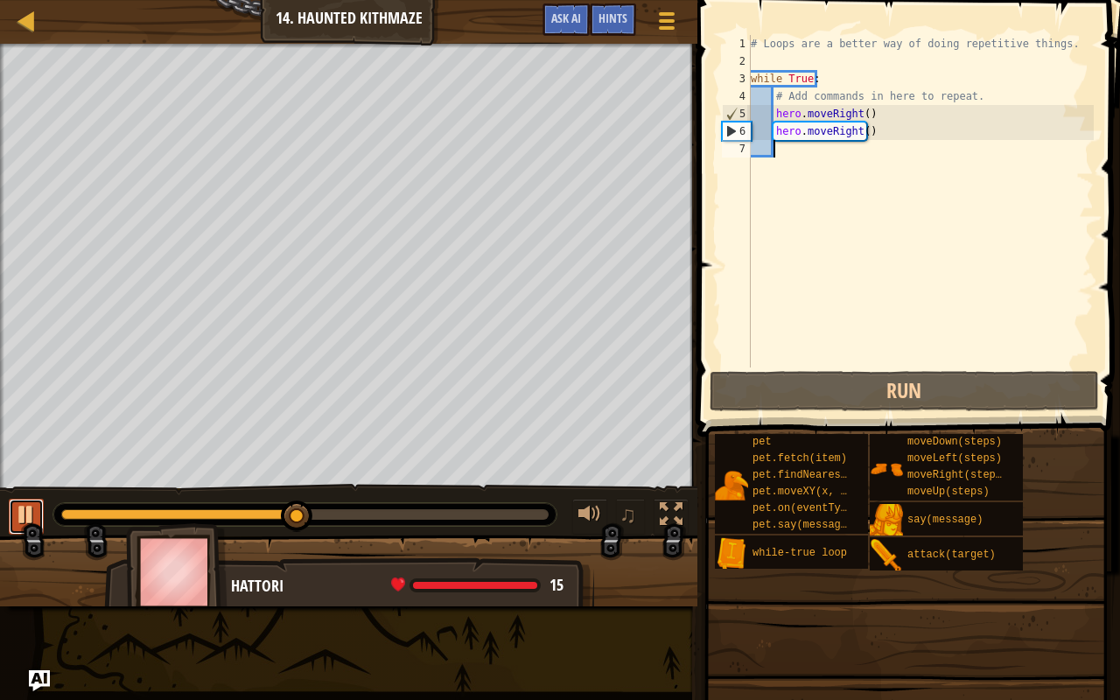
click at [25, 506] on div at bounding box center [26, 514] width 23 height 23
click at [903, 130] on div "# Loops are a better way of doing repetitive things. while True : # Add command…" at bounding box center [920, 218] width 346 height 367
click at [855, 129] on div "# Loops are a better way of doing repetitive things. while True : # Add command…" at bounding box center [920, 218] width 346 height 367
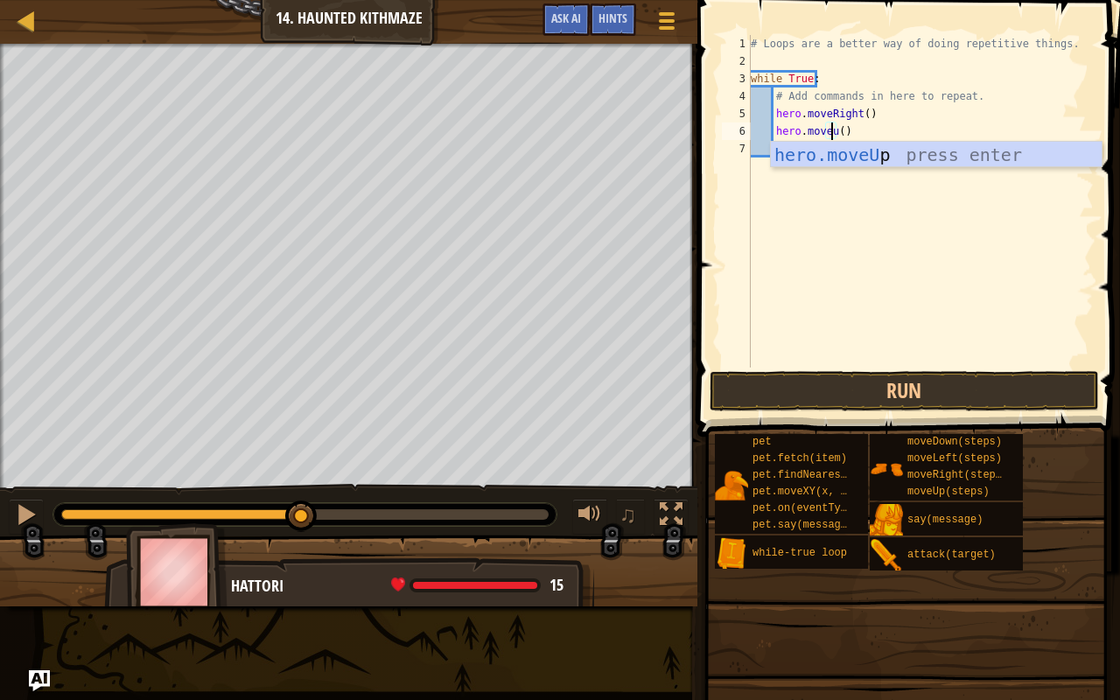
scroll to position [8, 6]
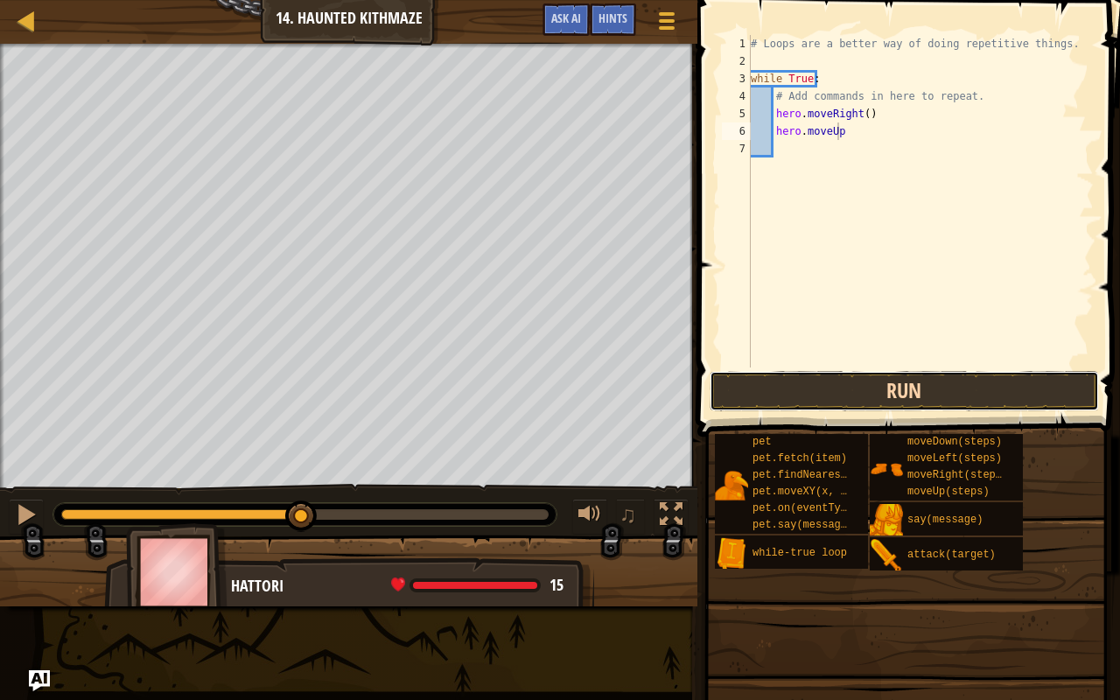
click at [819, 377] on button "Run" at bounding box center [903, 391] width 389 height 40
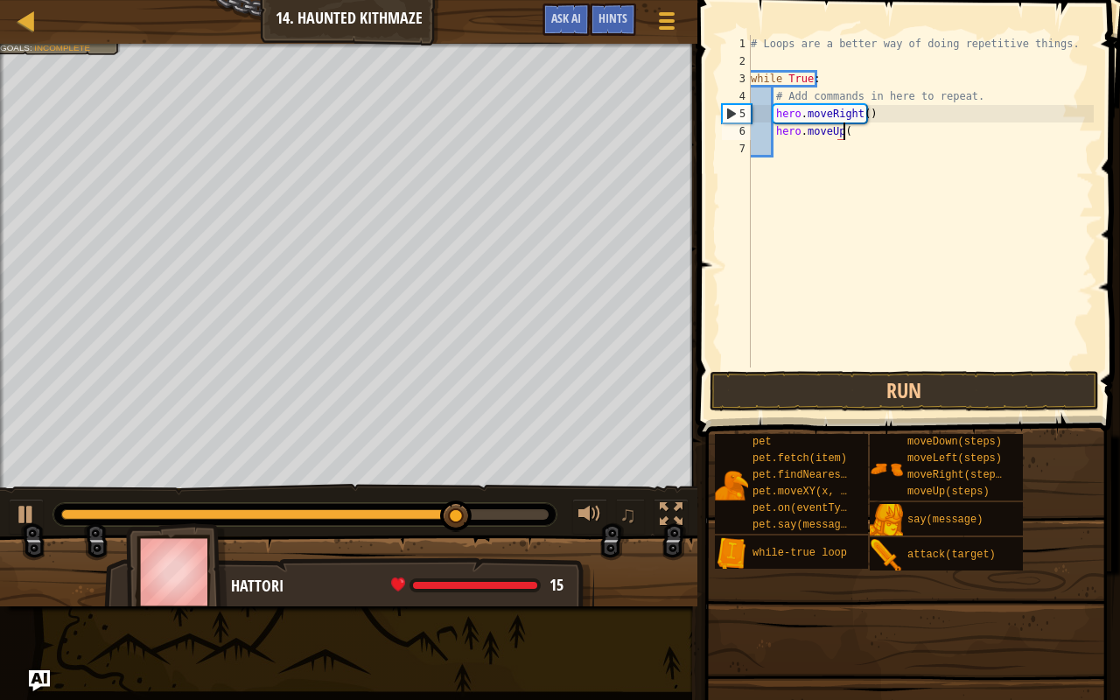
type textarea "hero.moveUp()"
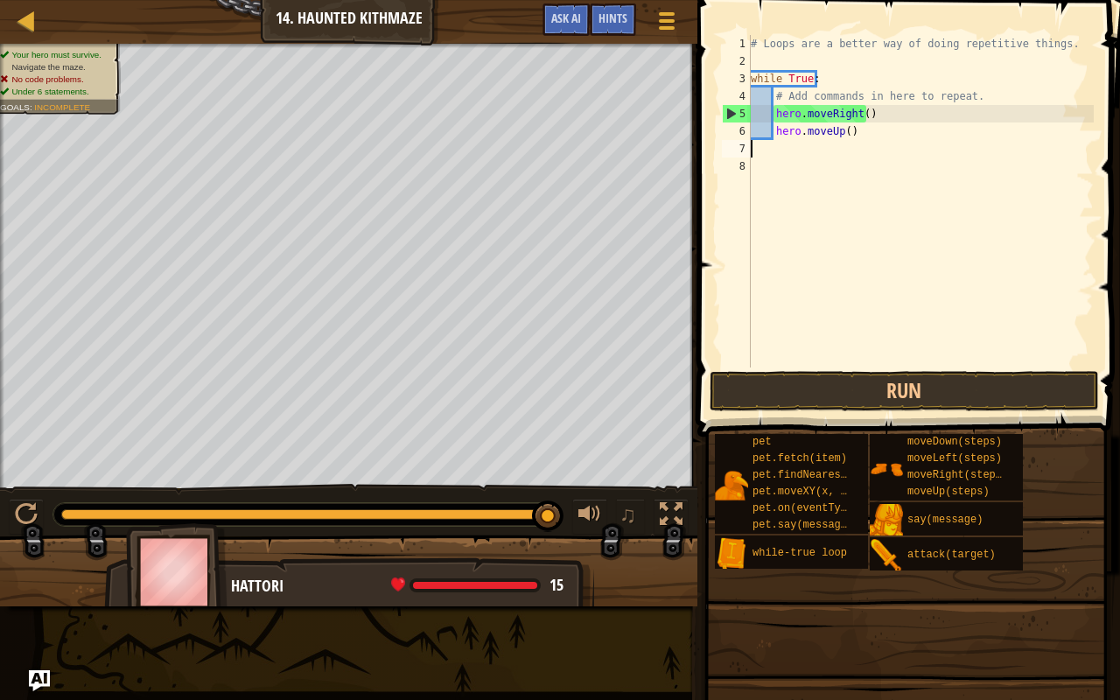
click at [820, 137] on div "# Loops are a better way of doing repetitive things. while True : # Add command…" at bounding box center [920, 218] width 346 height 367
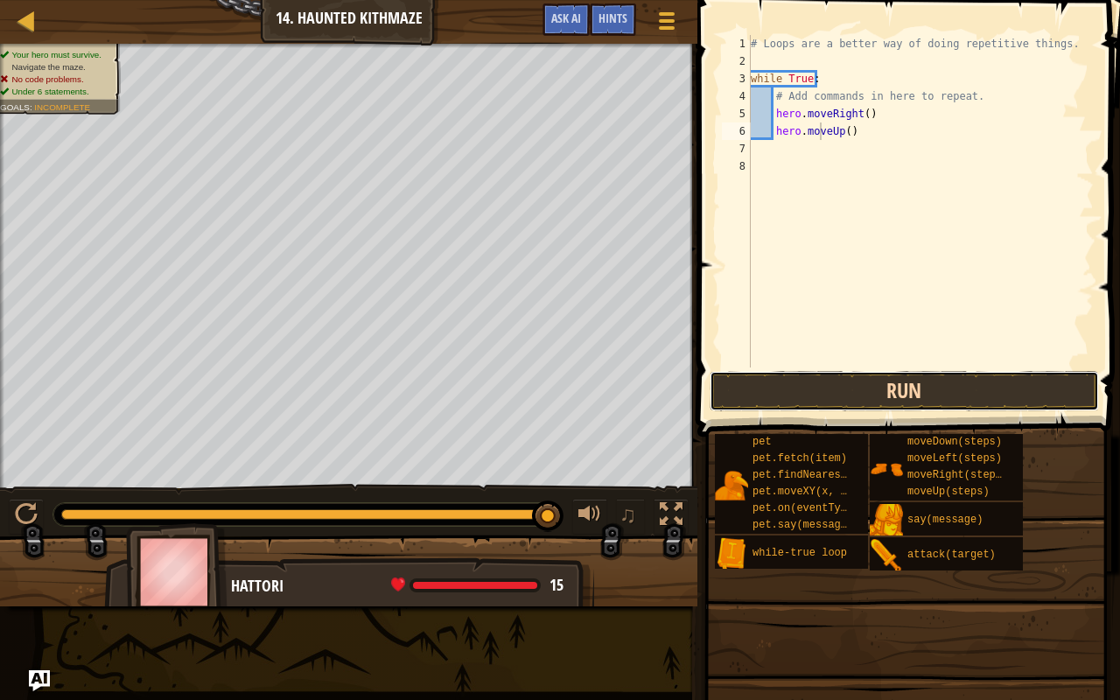
click at [780, 394] on button "Run" at bounding box center [903, 391] width 389 height 40
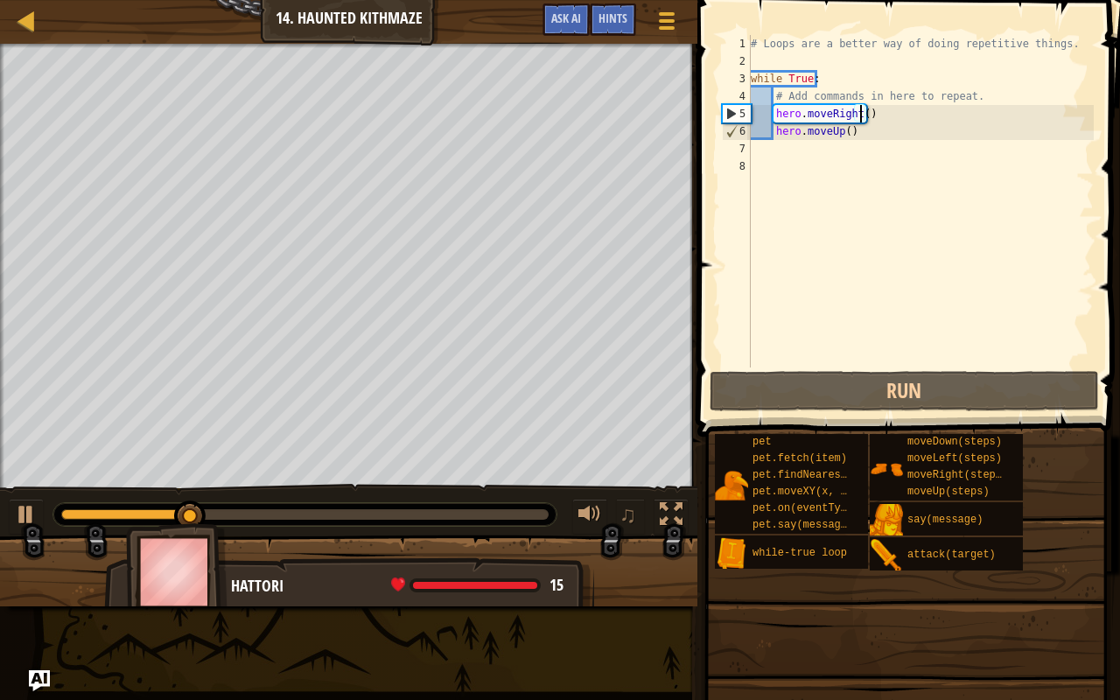
click at [862, 115] on div "# Loops are a better way of doing repetitive things. while True : # Add command…" at bounding box center [920, 218] width 346 height 367
type textarea "hero.moveRight()"
click at [977, 238] on div "# Loops are a better way of doing repetitive things. while True : # Add command…" at bounding box center [920, 218] width 346 height 367
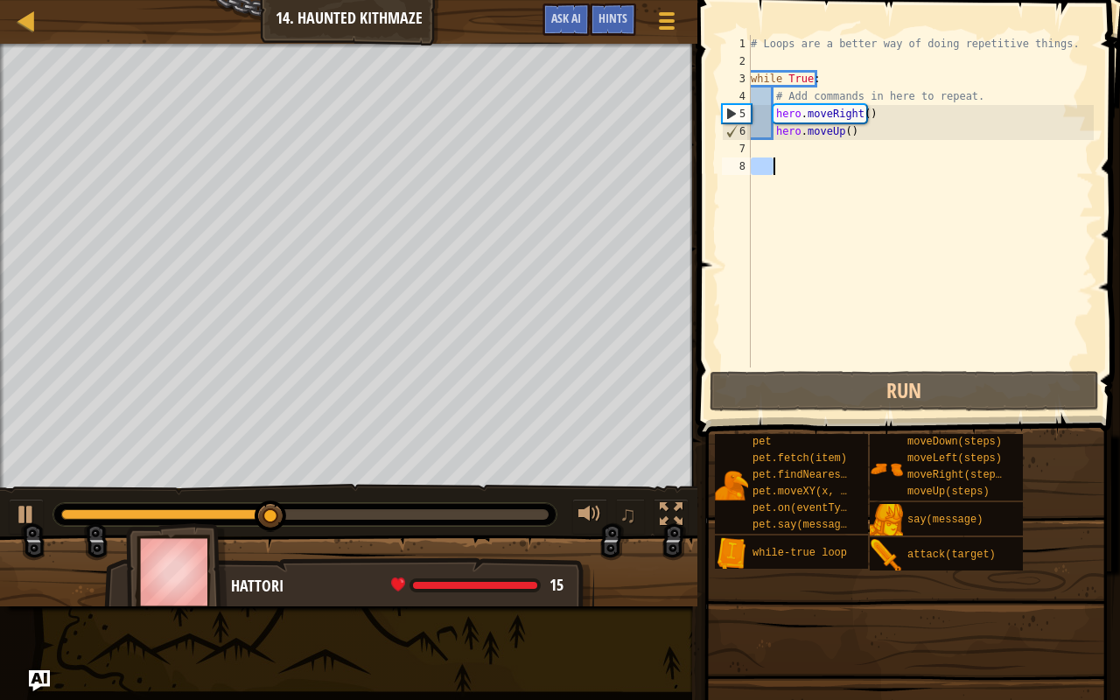
click at [862, 116] on div "# Loops are a better way of doing repetitive things. while True : # Add command…" at bounding box center [920, 218] width 346 height 367
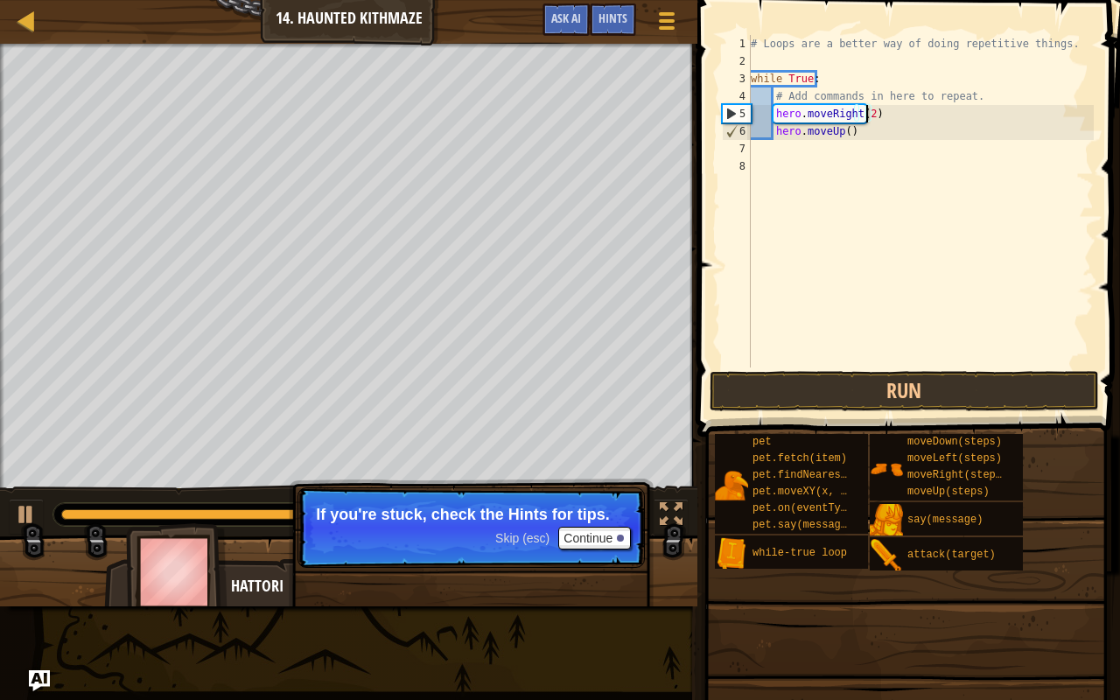
scroll to position [8, 9]
click at [843, 134] on div "# Loops are a better way of doing repetitive things. while True : # Add command…" at bounding box center [920, 218] width 346 height 367
type textarea "hero.moveUp(2)"
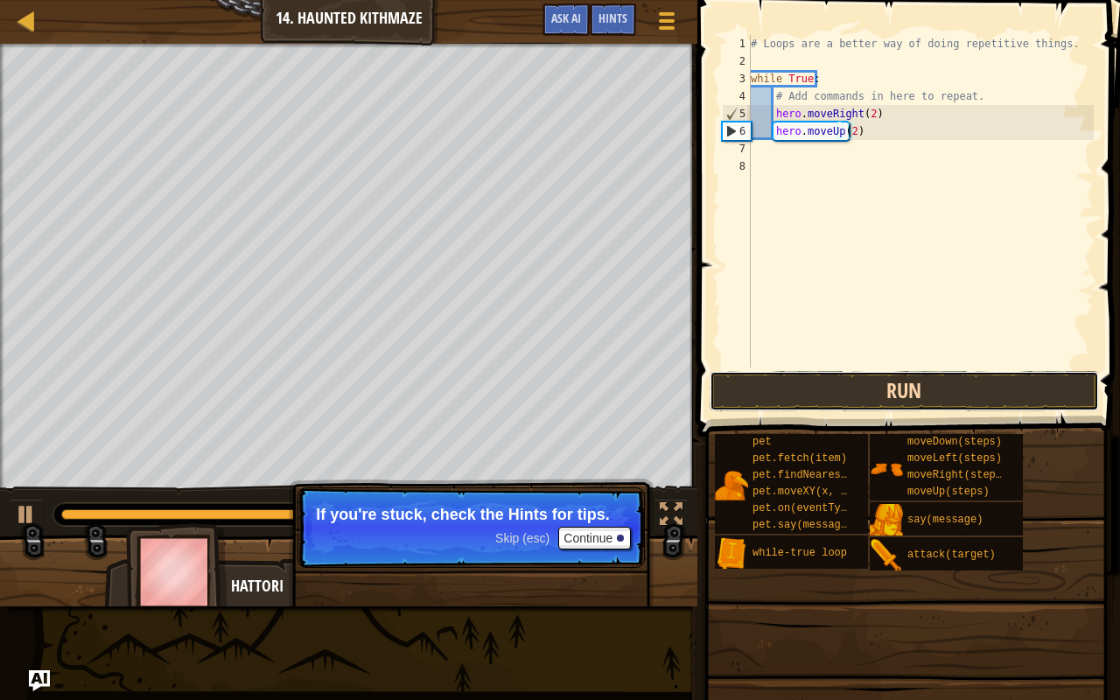
click at [899, 390] on button "Run" at bounding box center [903, 391] width 389 height 40
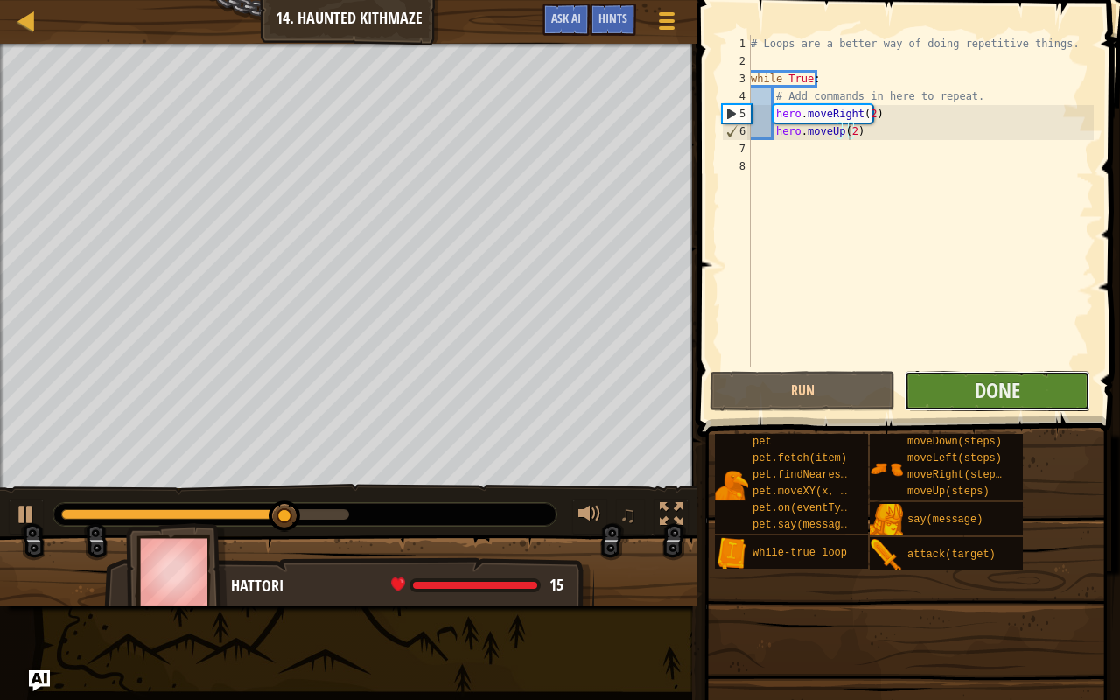
click at [962, 394] on button "Done" at bounding box center [995, 391] width 185 height 40
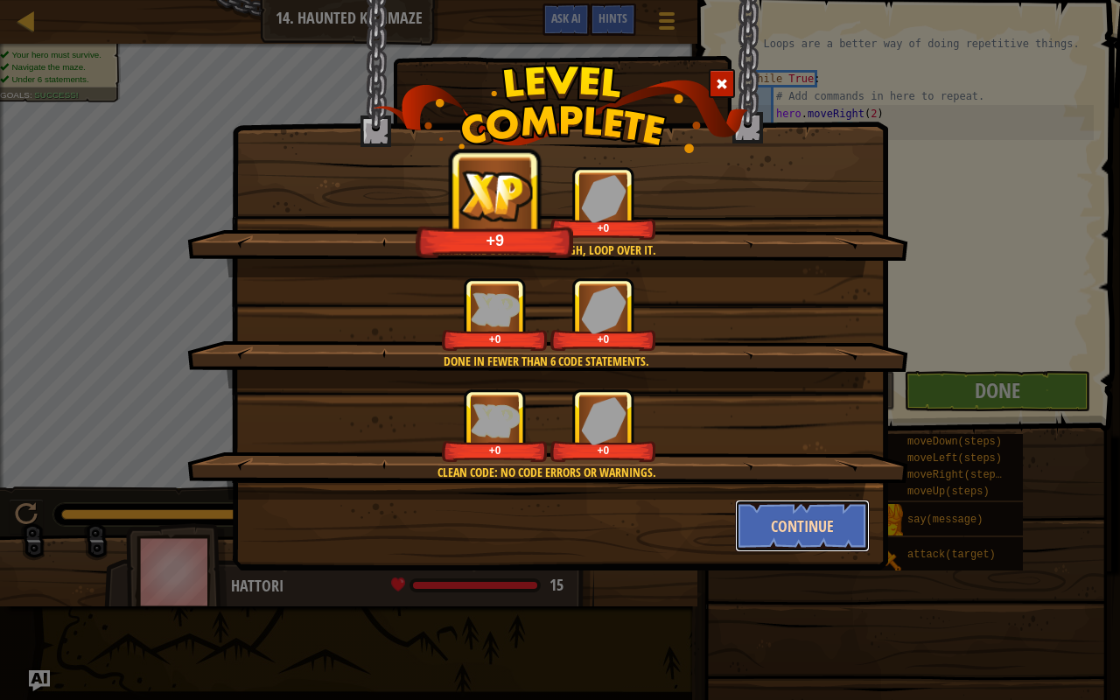
click at [807, 507] on button "Continue" at bounding box center [803, 525] width 136 height 52
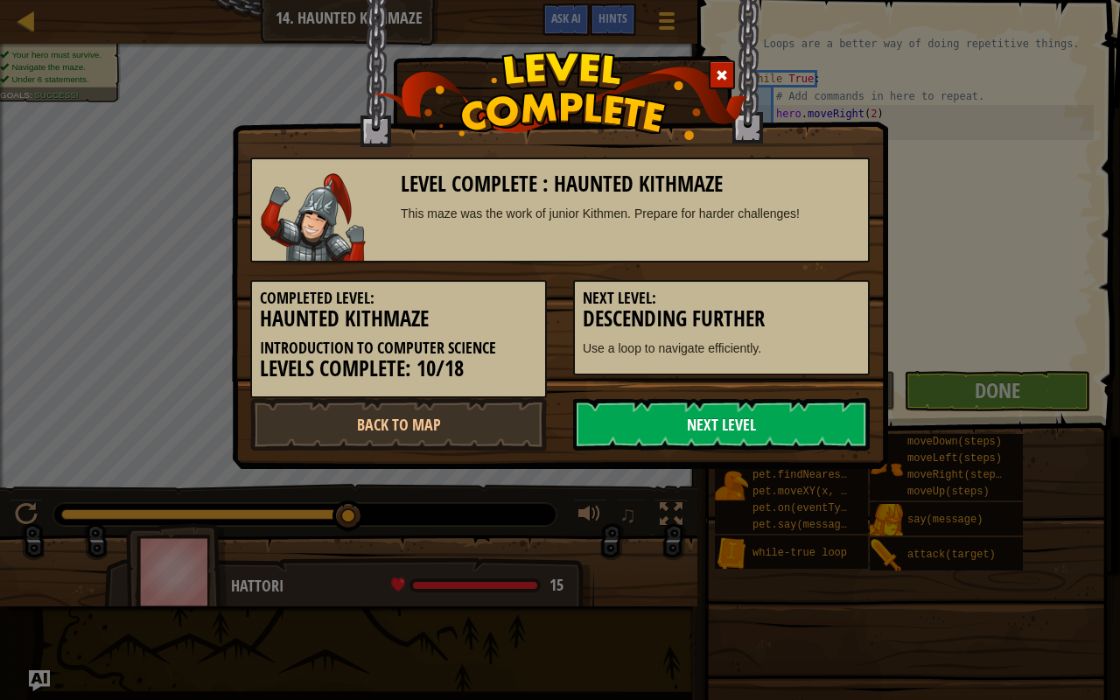
click at [676, 419] on link "Next Level" at bounding box center [721, 424] width 296 height 52
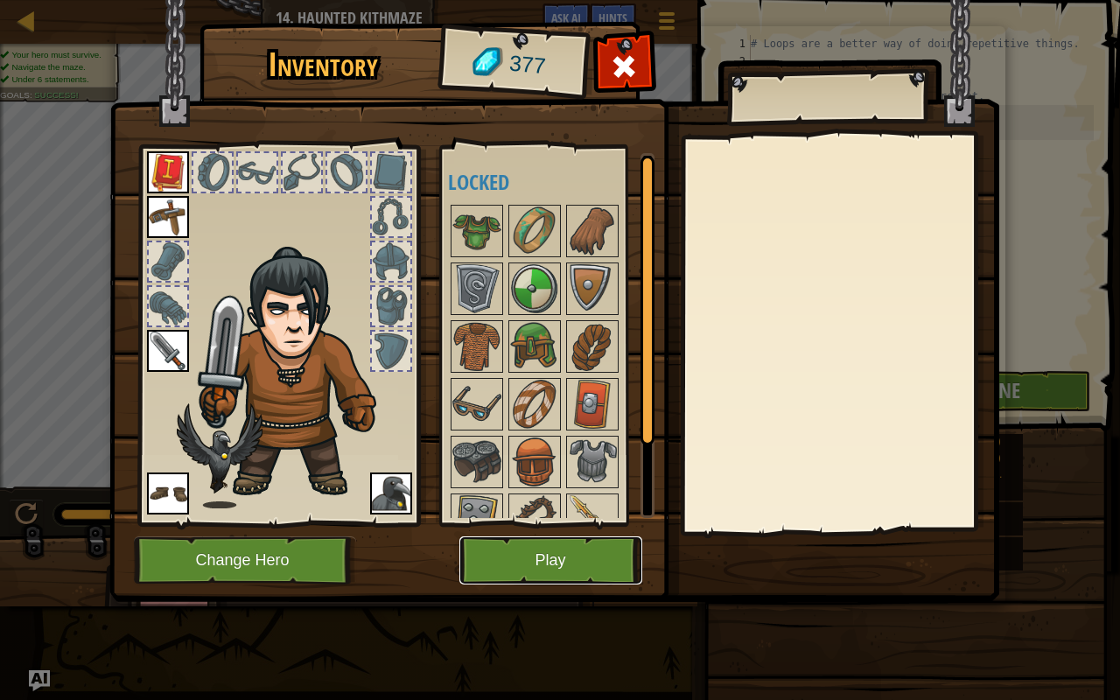
click at [542, 549] on button "Play" at bounding box center [550, 560] width 183 height 48
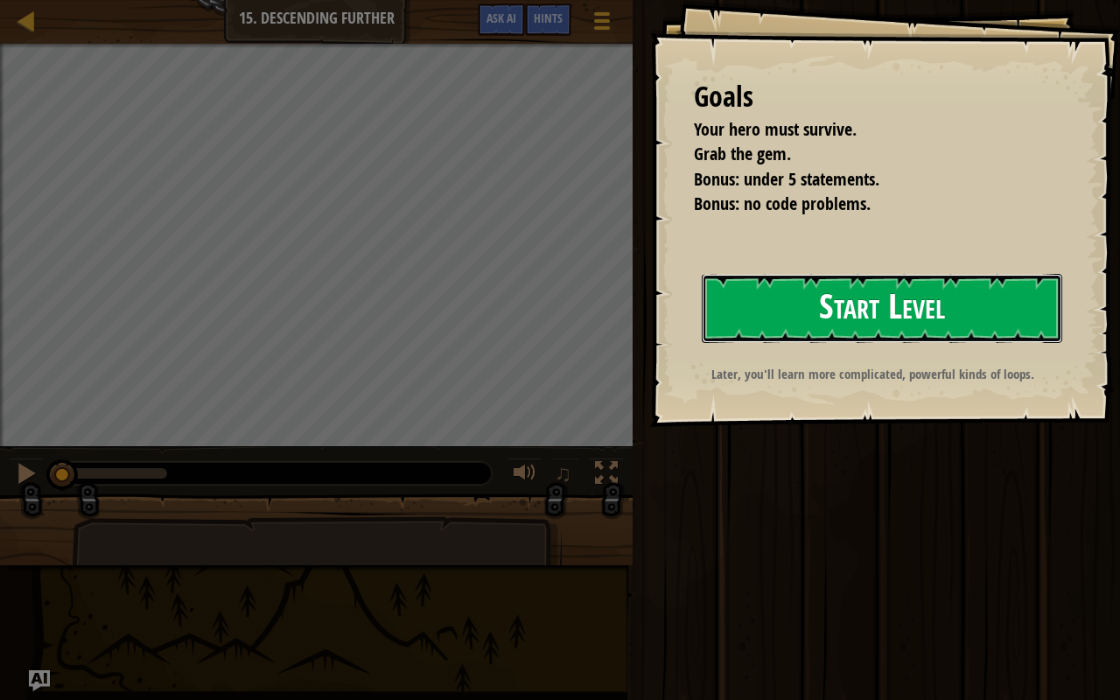
click at [900, 296] on button "Start Level" at bounding box center [881, 308] width 360 height 69
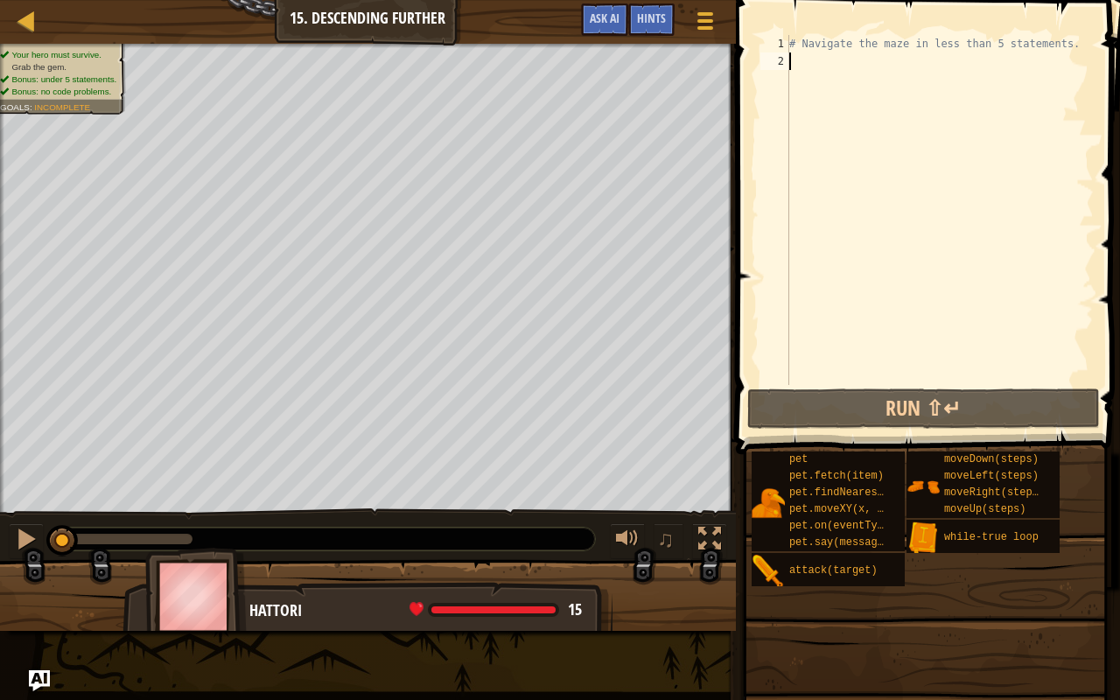
type textarea "# Navigate the maze in less than 5 statements."
click at [834, 149] on div "# Navigate the maze in less than 5 statements." at bounding box center [939, 227] width 308 height 385
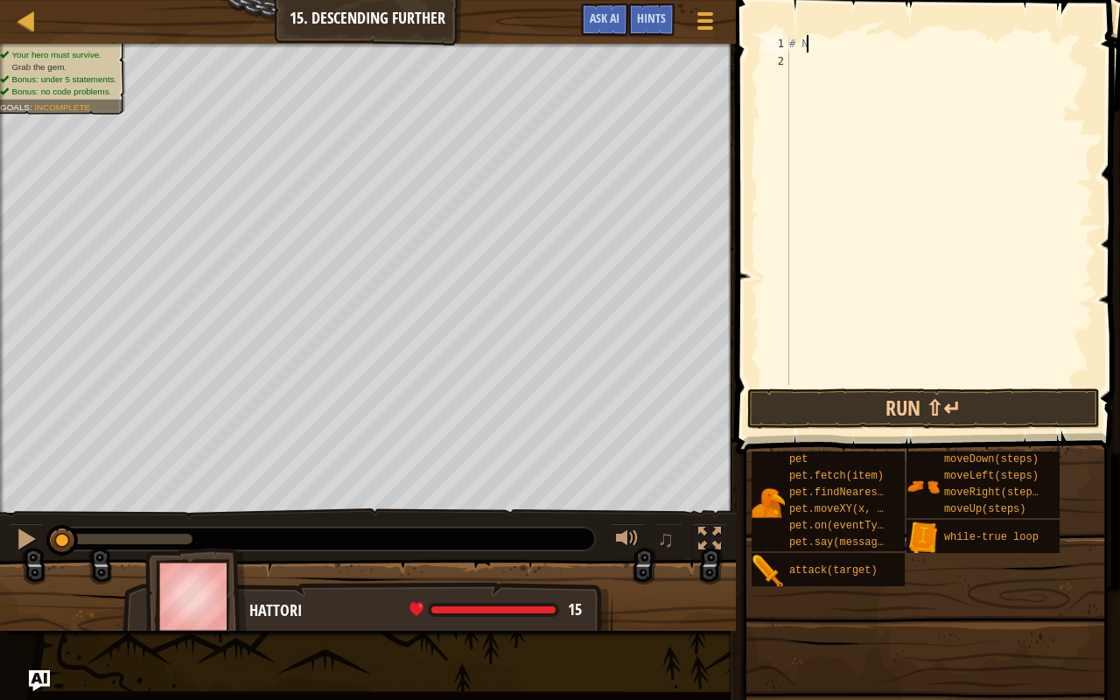
type textarea "#"
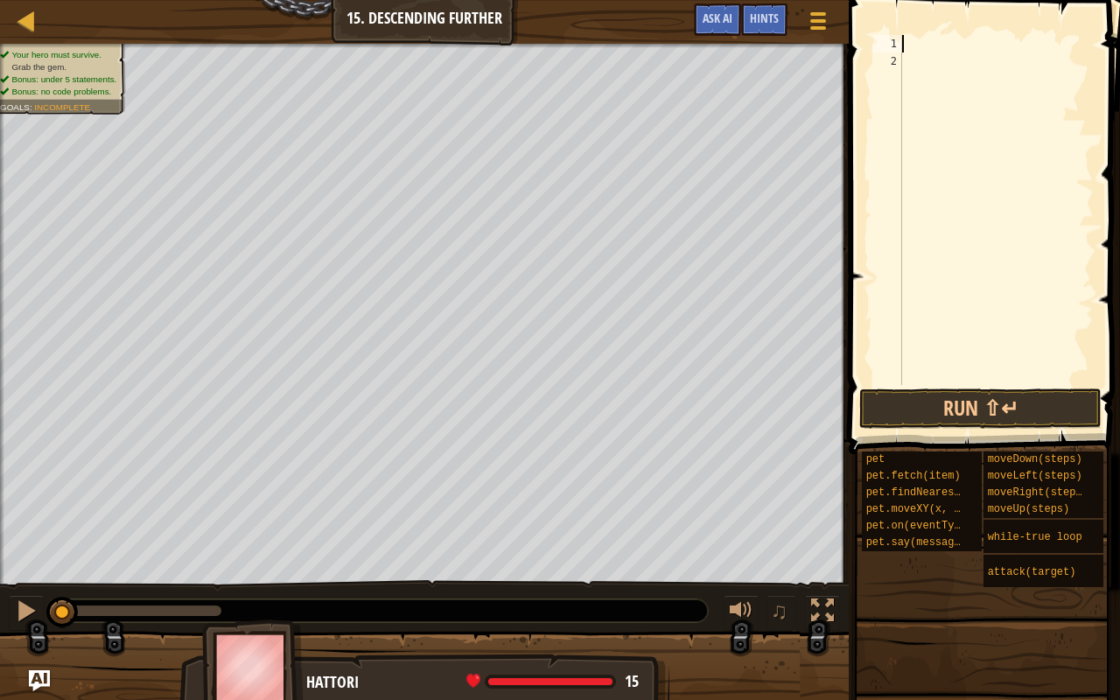
scroll to position [8, 0]
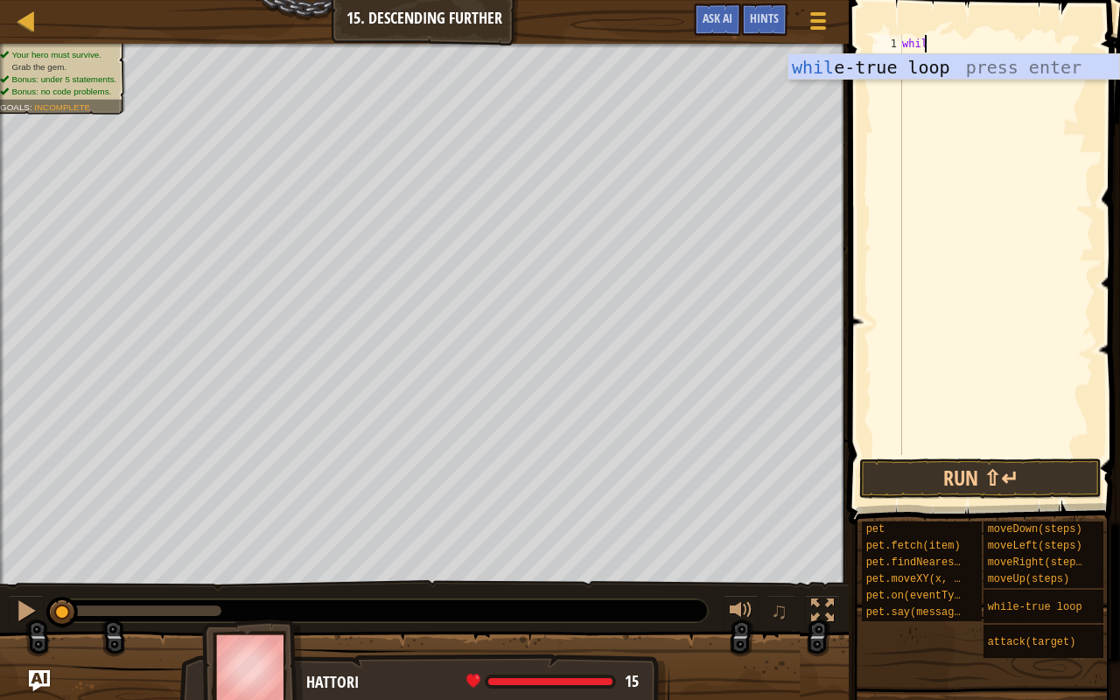
type textarea "while"
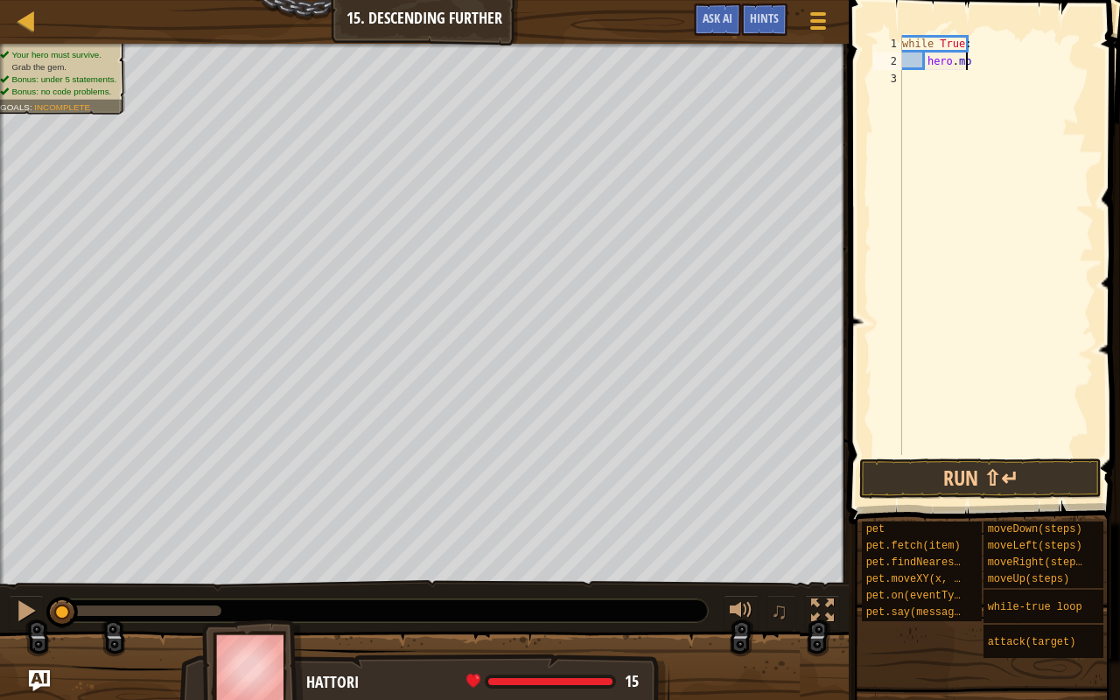
scroll to position [8, 4]
type textarea "hero.move"
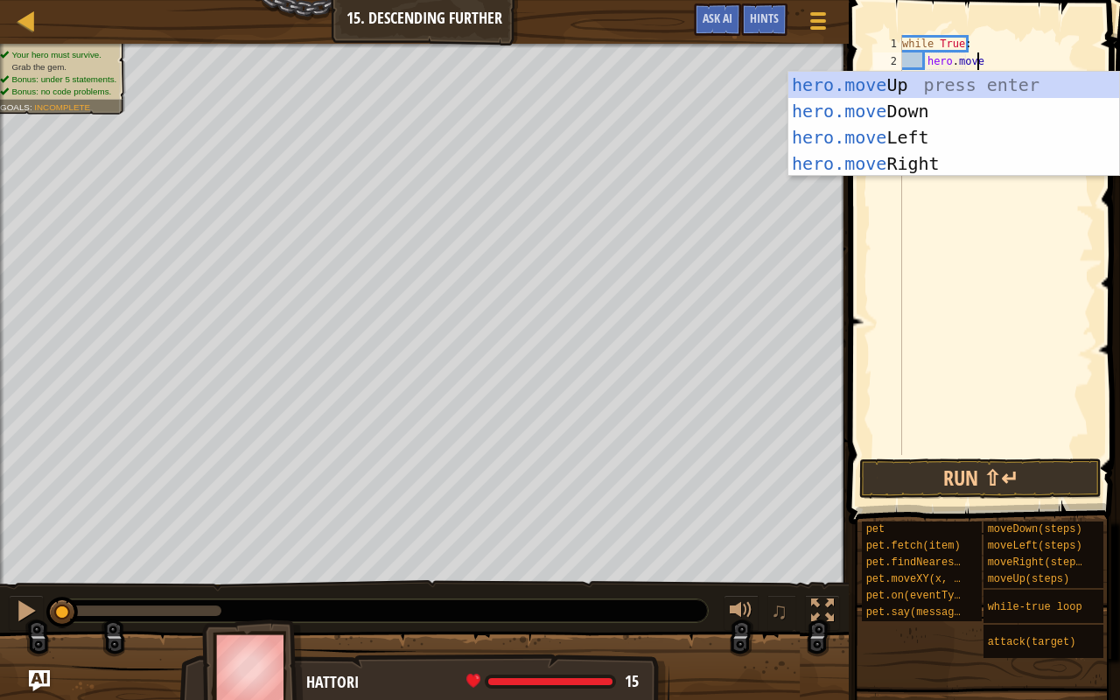
scroll to position [8, 5]
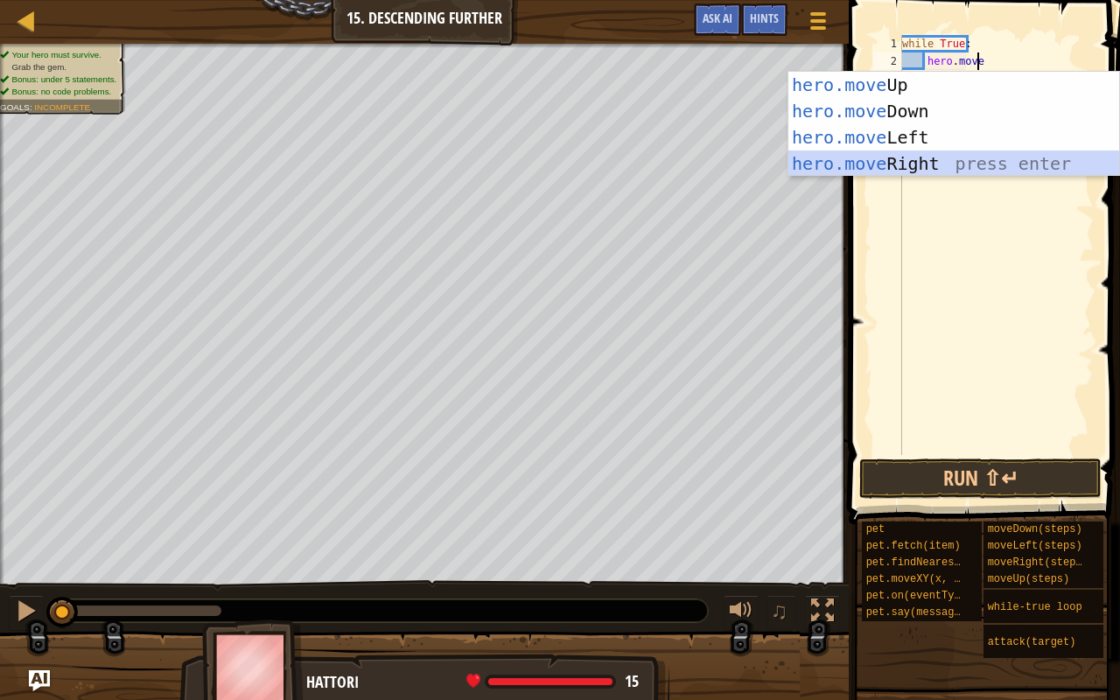
click at [886, 159] on div "hero.move Up press enter hero.move Down press enter hero.move Left press enter …" at bounding box center [953, 150] width 331 height 157
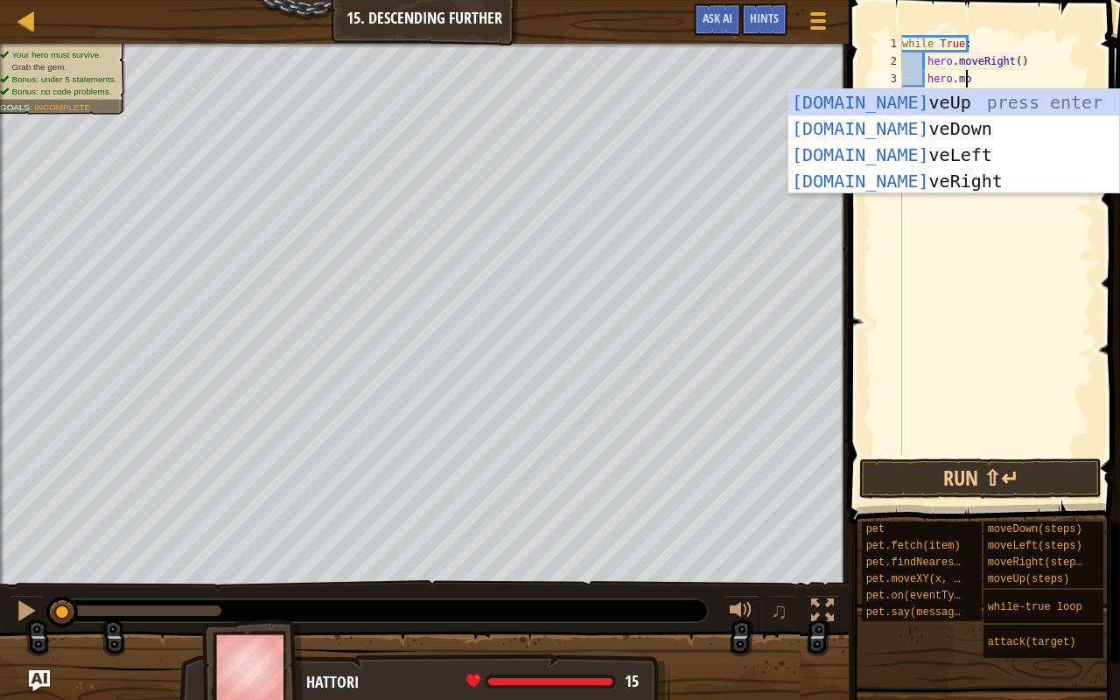
type textarea "hero.move"
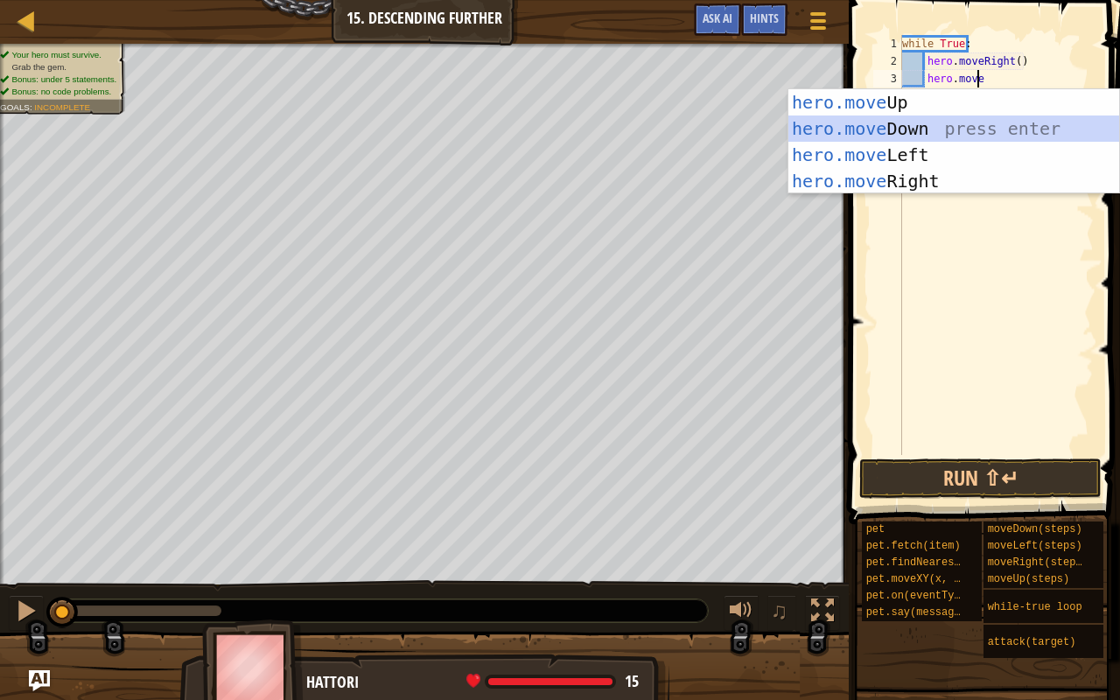
click at [959, 115] on div "hero.move Up press enter hero.move Down press enter hero.move Left press enter …" at bounding box center [953, 167] width 331 height 157
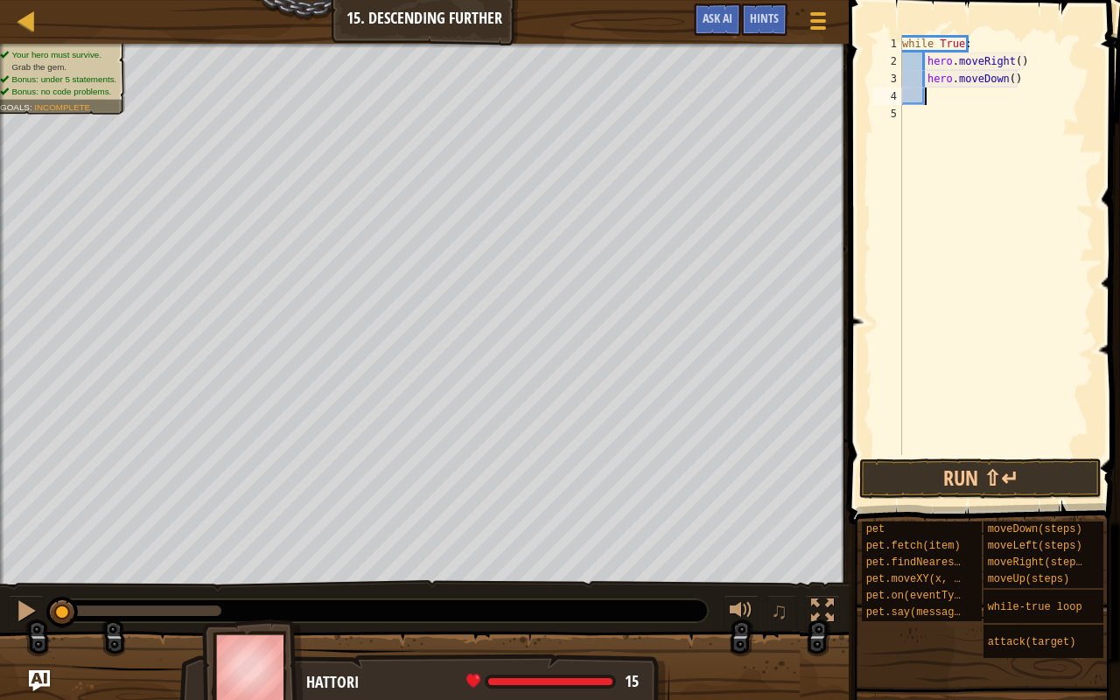
scroll to position [8, 1]
click at [1008, 62] on div "while True : hero . moveRight ( ) hero . moveDown ( )" at bounding box center [995, 262] width 195 height 455
click at [1013, 62] on div "while True : hero . moveRight ( ) hero . moveDown ( )" at bounding box center [995, 262] width 195 height 455
type textarea "while True:"
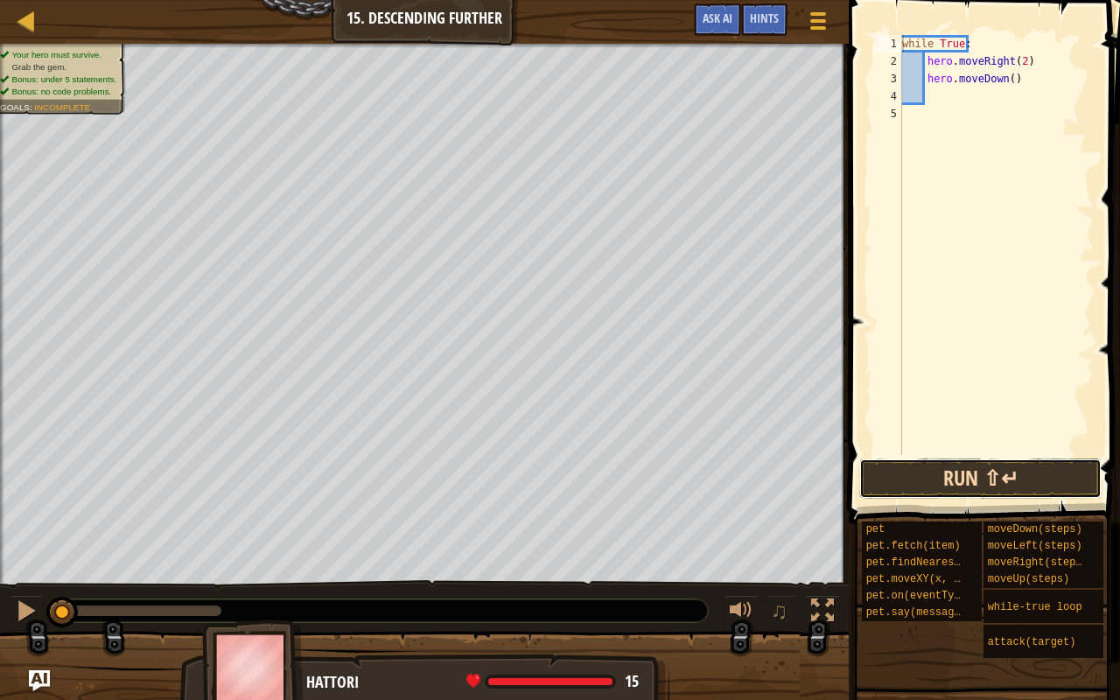
click at [1017, 493] on button "Run ⇧↵" at bounding box center [980, 478] width 242 height 40
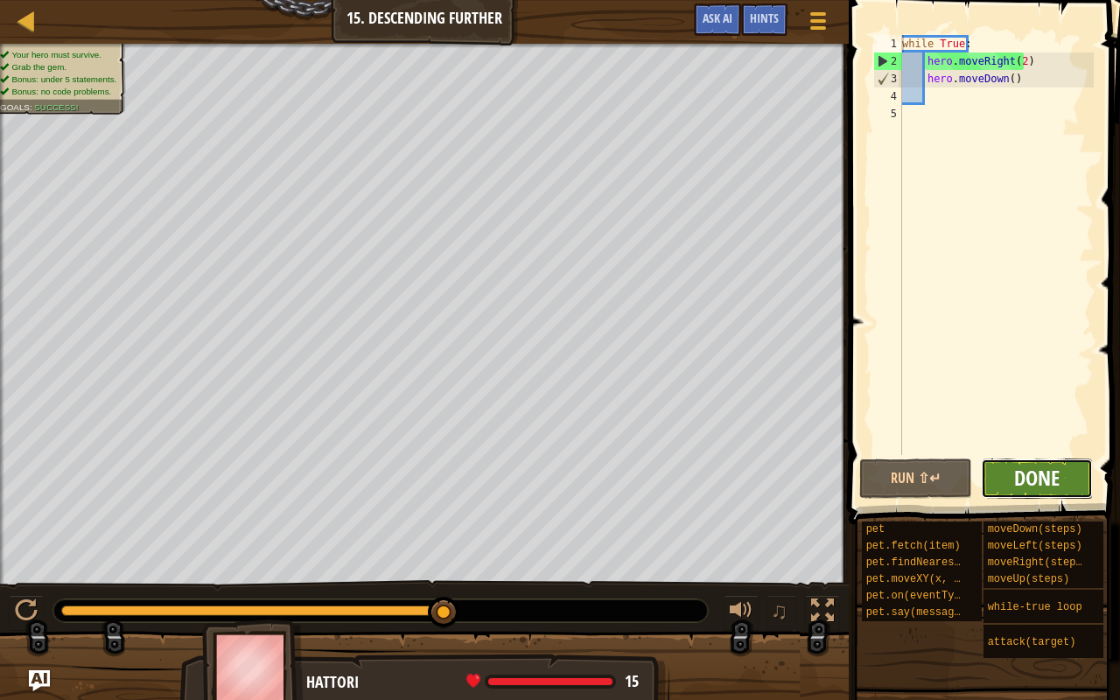
click at [1048, 476] on span "Done" at bounding box center [1036, 478] width 45 height 28
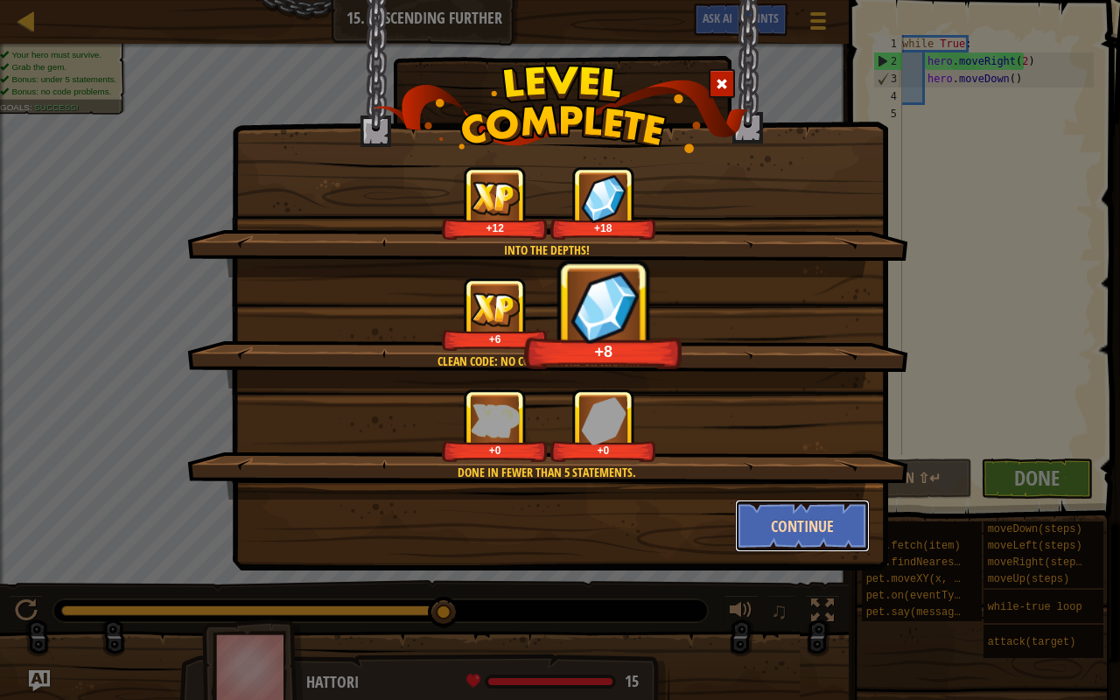
click at [777, 516] on button "Continue" at bounding box center [803, 525] width 136 height 52
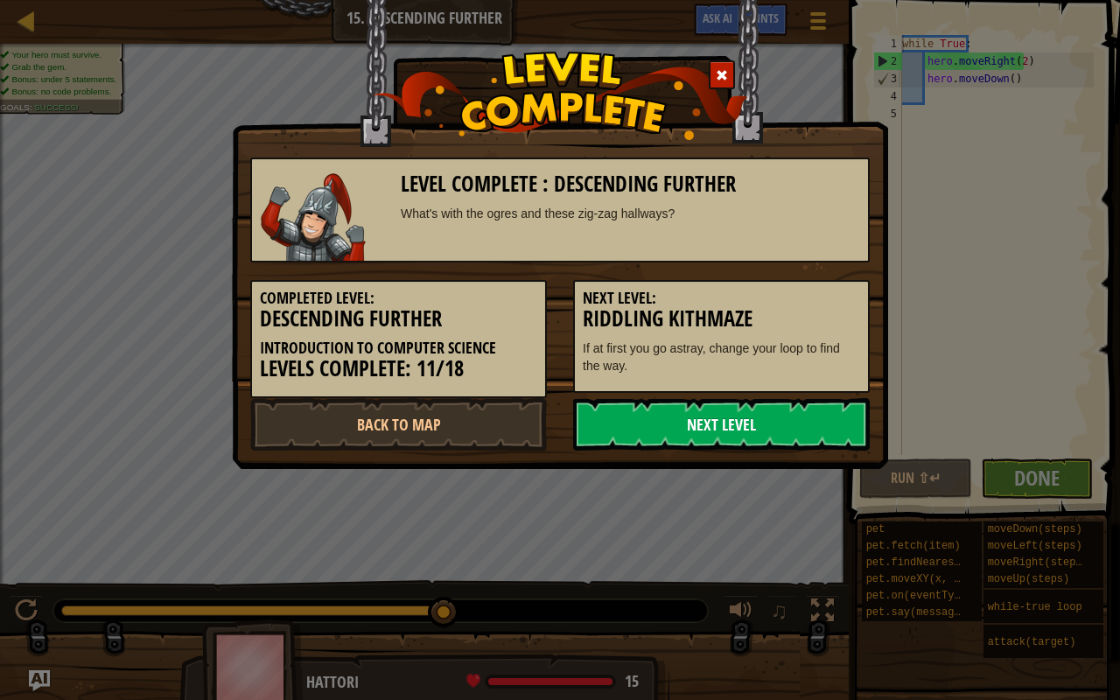
click at [724, 418] on link "Next Level" at bounding box center [721, 424] width 296 height 52
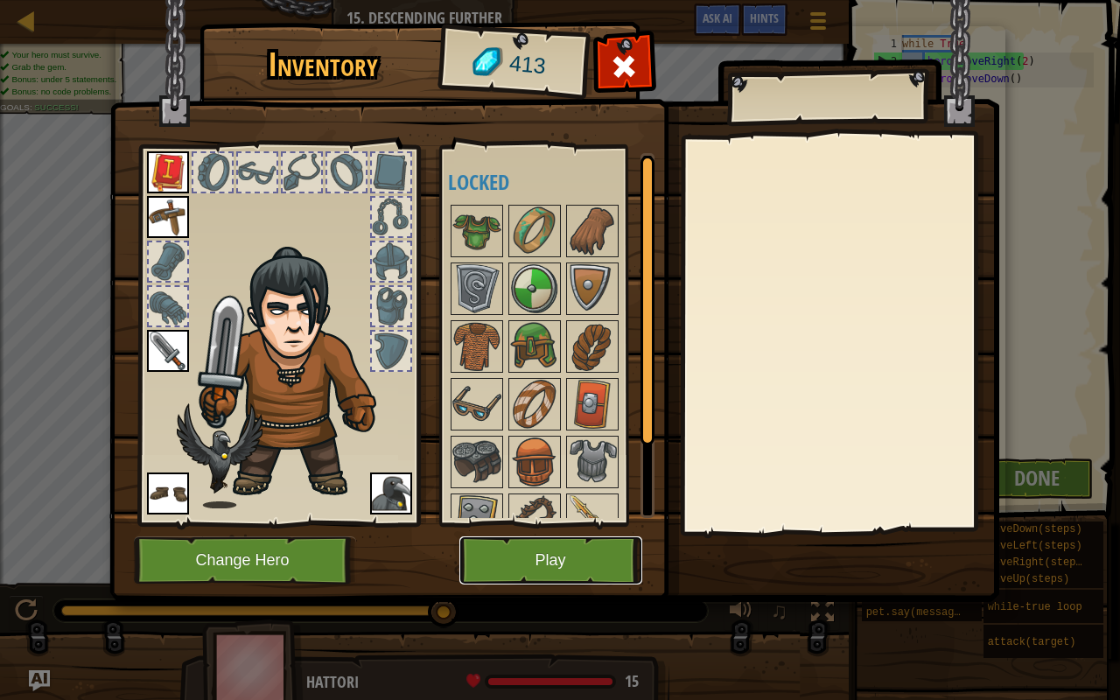
click at [489, 547] on button "Play" at bounding box center [550, 560] width 183 height 48
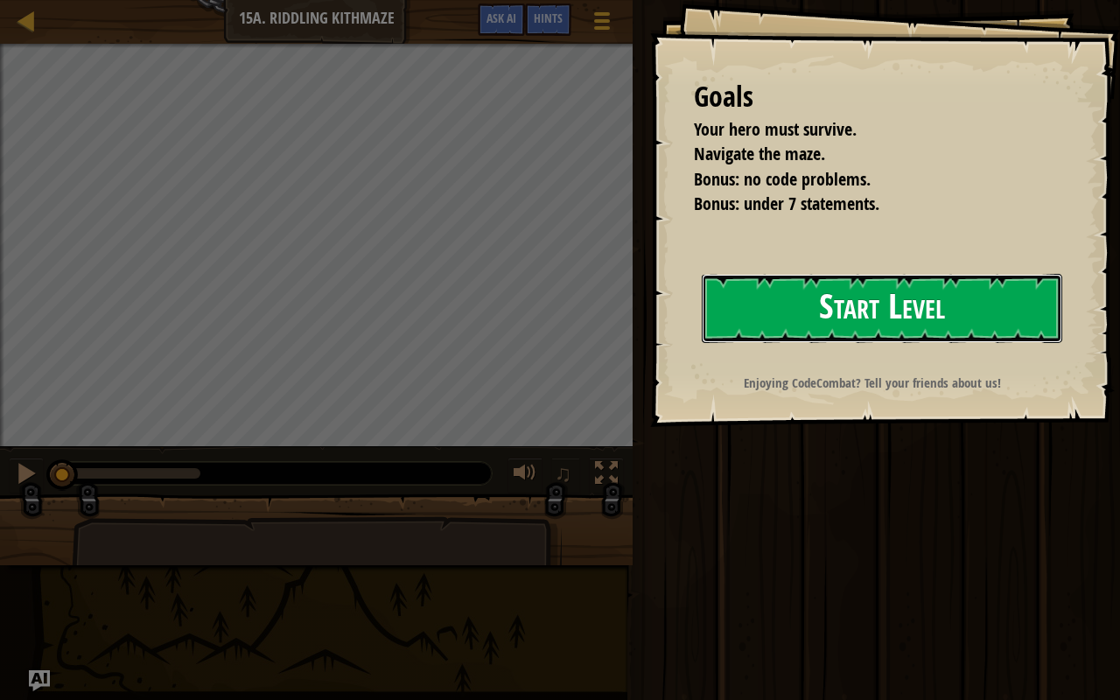
click at [834, 324] on button "Start Level" at bounding box center [881, 308] width 360 height 69
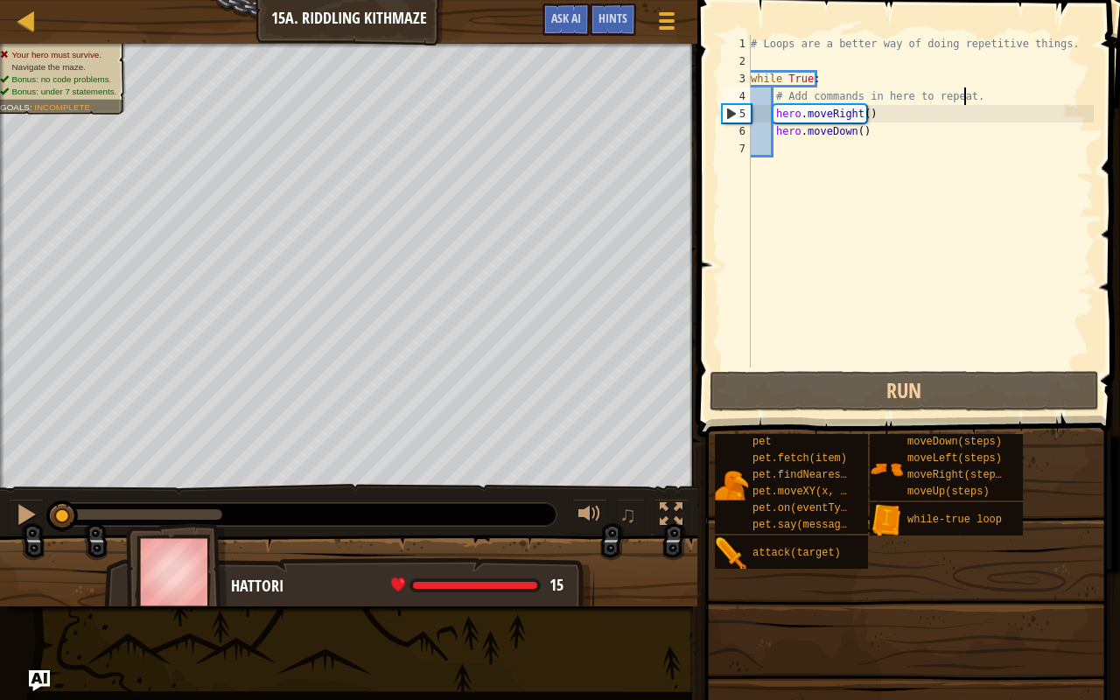
click at [982, 95] on div "# Loops are a better way of doing repetitive things. while True : # Add command…" at bounding box center [920, 218] width 346 height 367
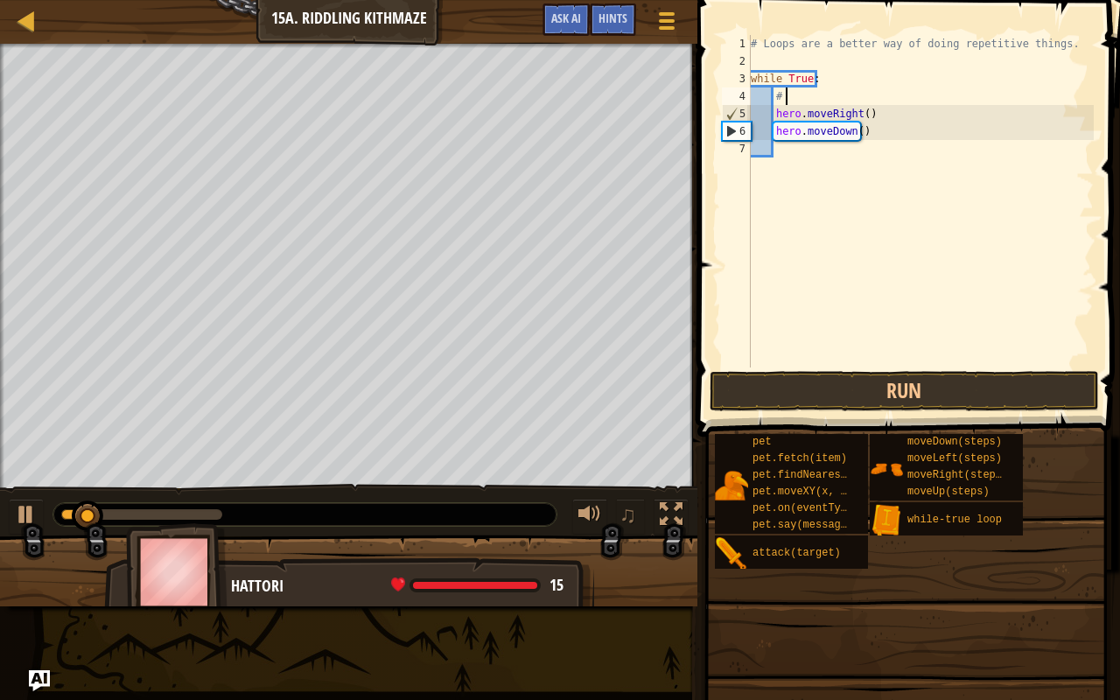
type textarea "#"
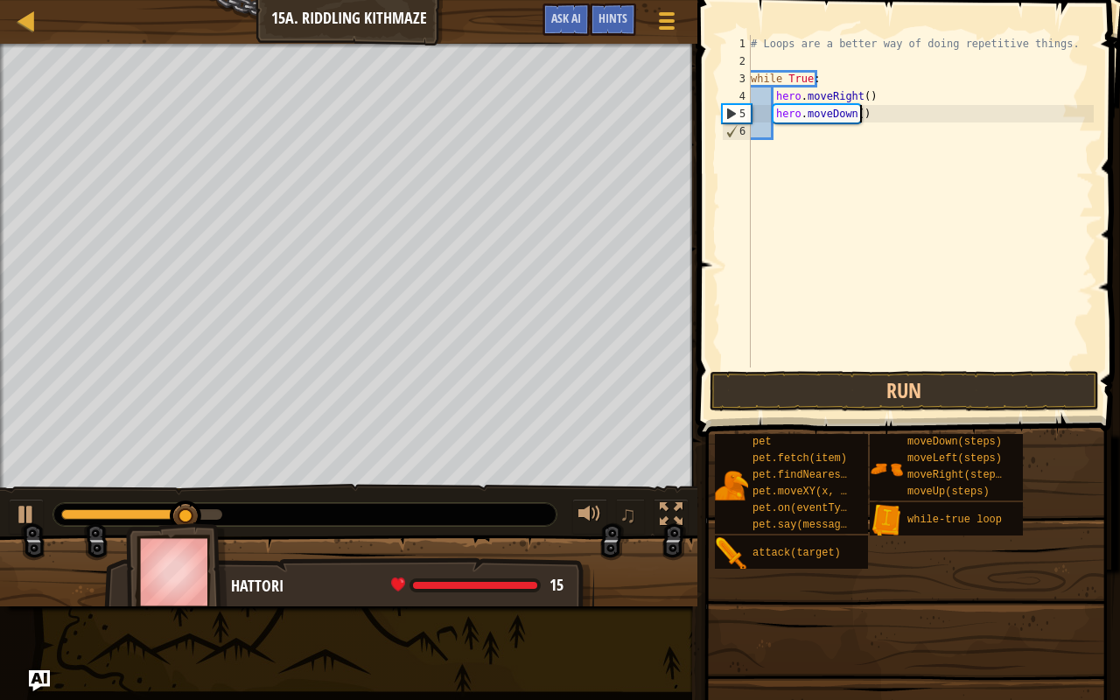
click at [875, 110] on div "# Loops are a better way of doing repetitive things. while True : hero . moveRi…" at bounding box center [920, 218] width 346 height 367
type textarea "hero.moveDown()"
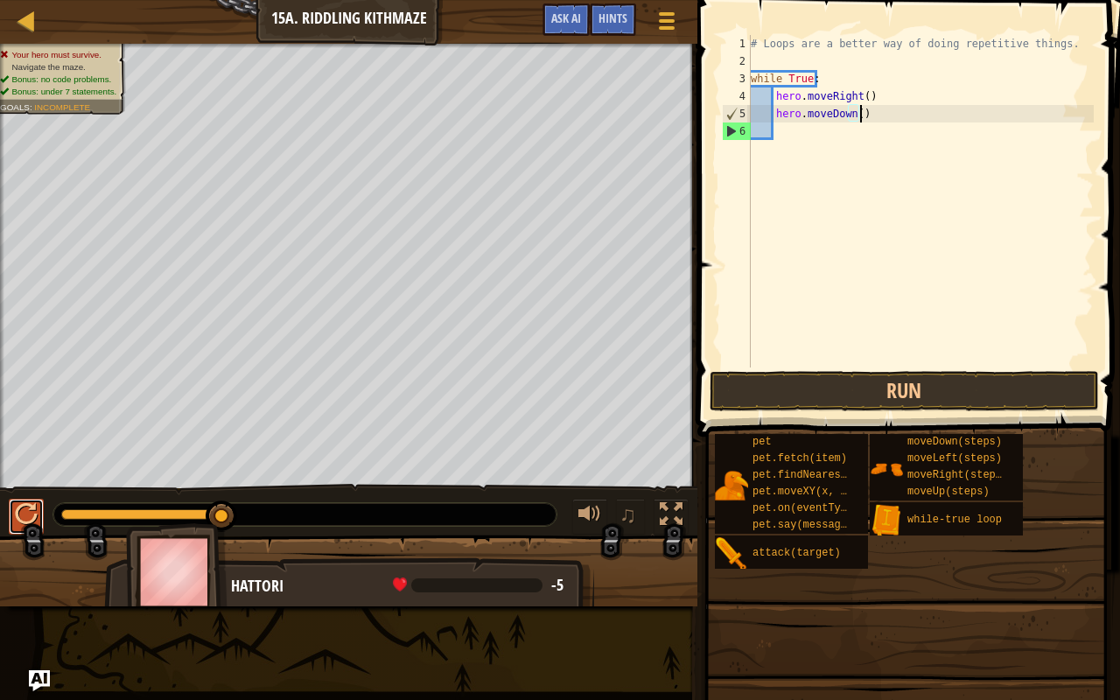
click at [21, 517] on div at bounding box center [26, 514] width 23 height 23
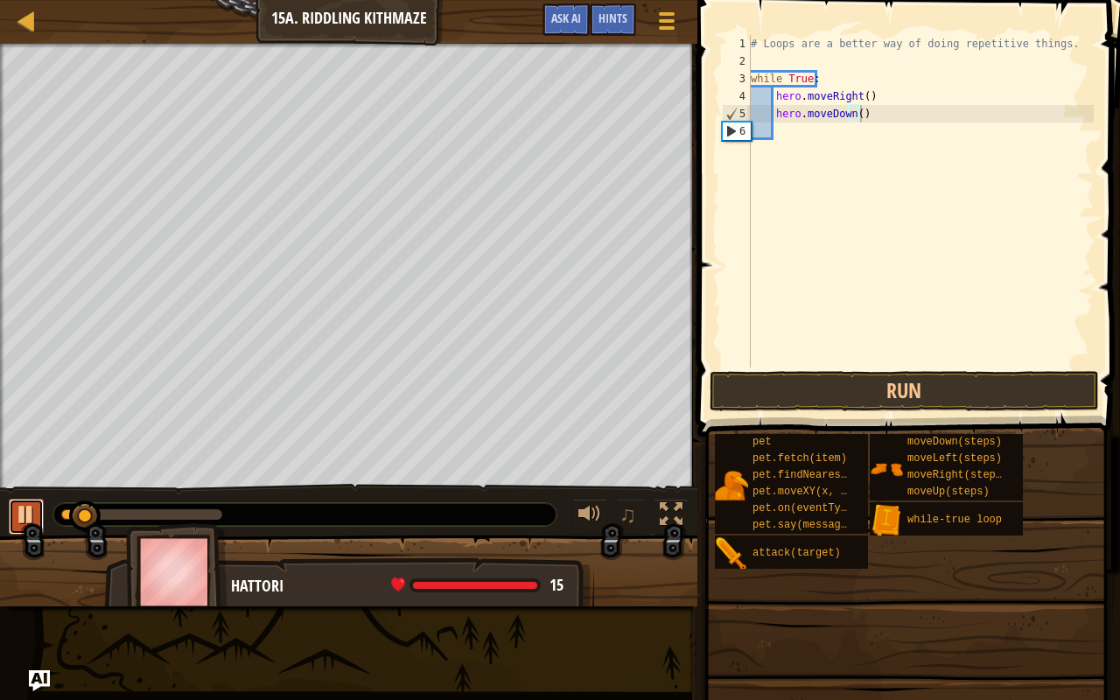
click at [21, 517] on div at bounding box center [26, 514] width 23 height 23
click at [879, 115] on div "# Loops are a better way of doing repetitive things. while True : hero . moveRi…" at bounding box center [920, 218] width 346 height 367
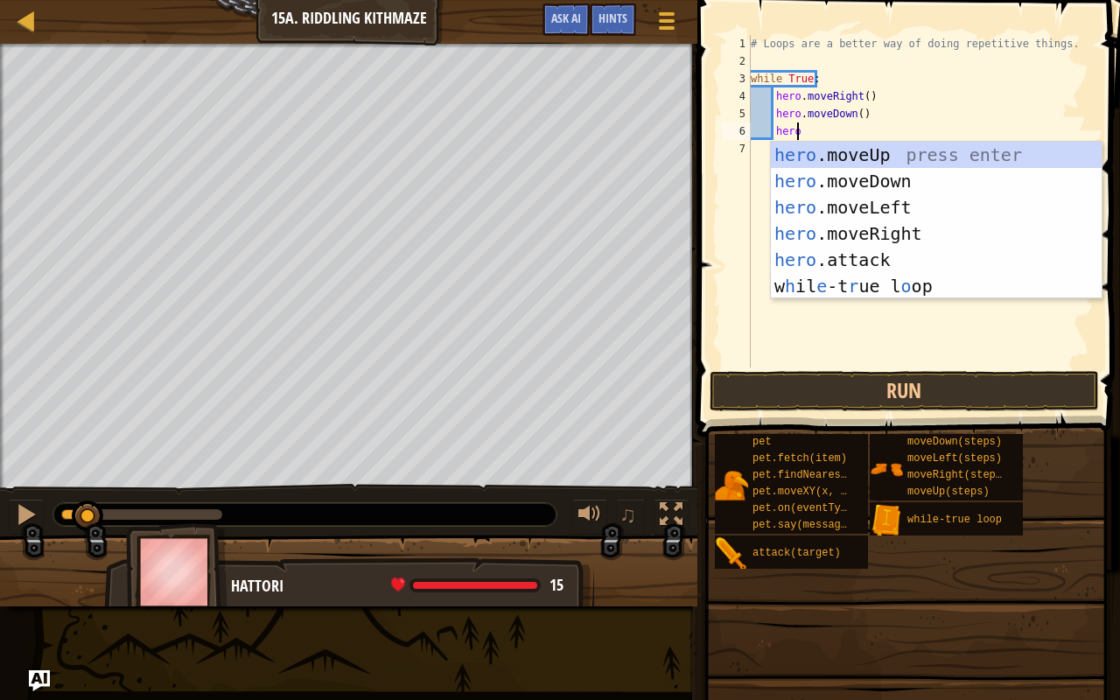
scroll to position [8, 3]
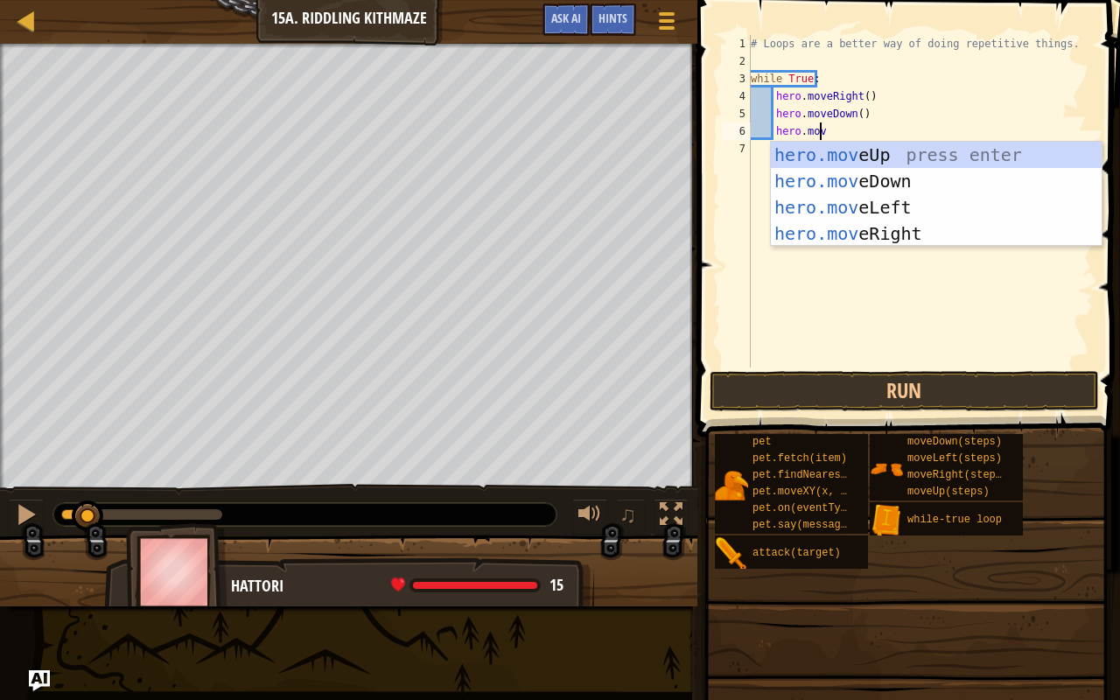
type textarea "hero.move"
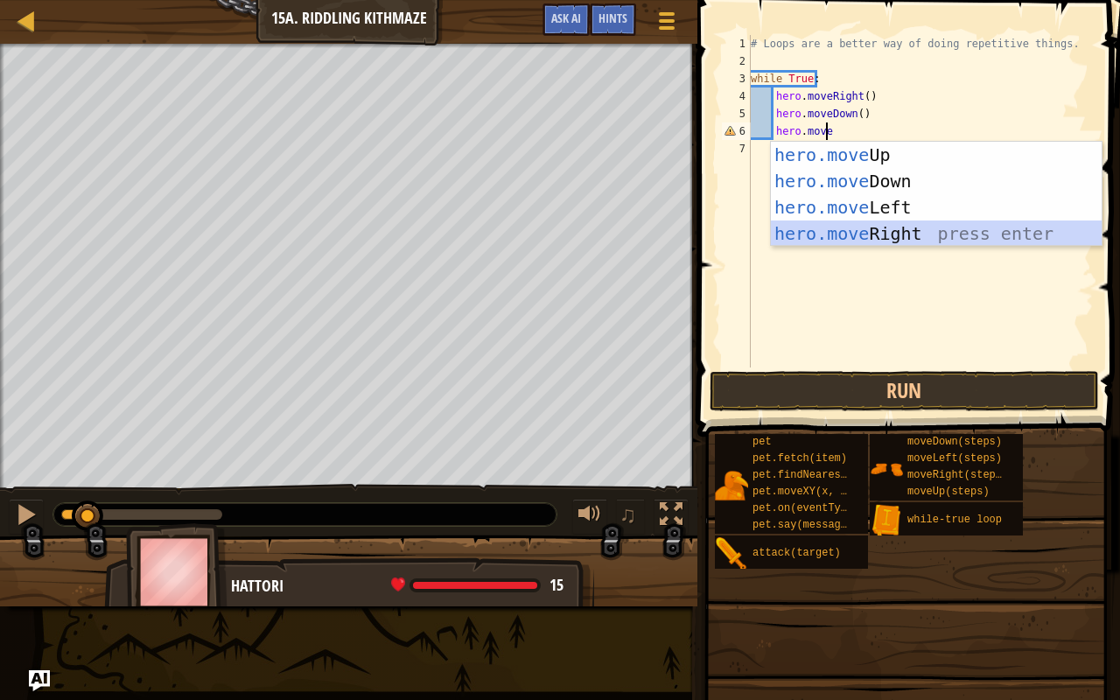
click at [862, 233] on div "hero.move Up press enter hero.move Down press enter hero.move Left press enter …" at bounding box center [936, 220] width 331 height 157
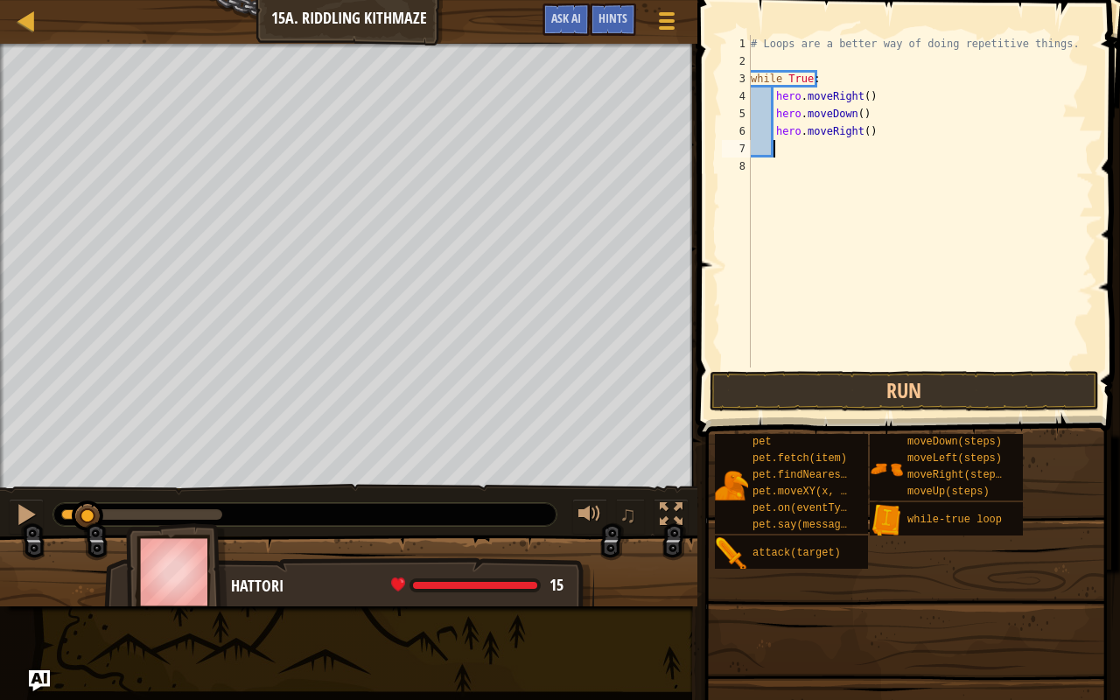
scroll to position [8, 1]
click at [863, 127] on div "# Loops are a better way of doing repetitive things. while True : hero . moveRi…" at bounding box center [920, 218] width 346 height 367
click at [858, 126] on div "# Loops are a better way of doing repetitive things. while True : hero . moveRi…" at bounding box center [920, 218] width 346 height 367
type textarea "hero.moveRight(2)"
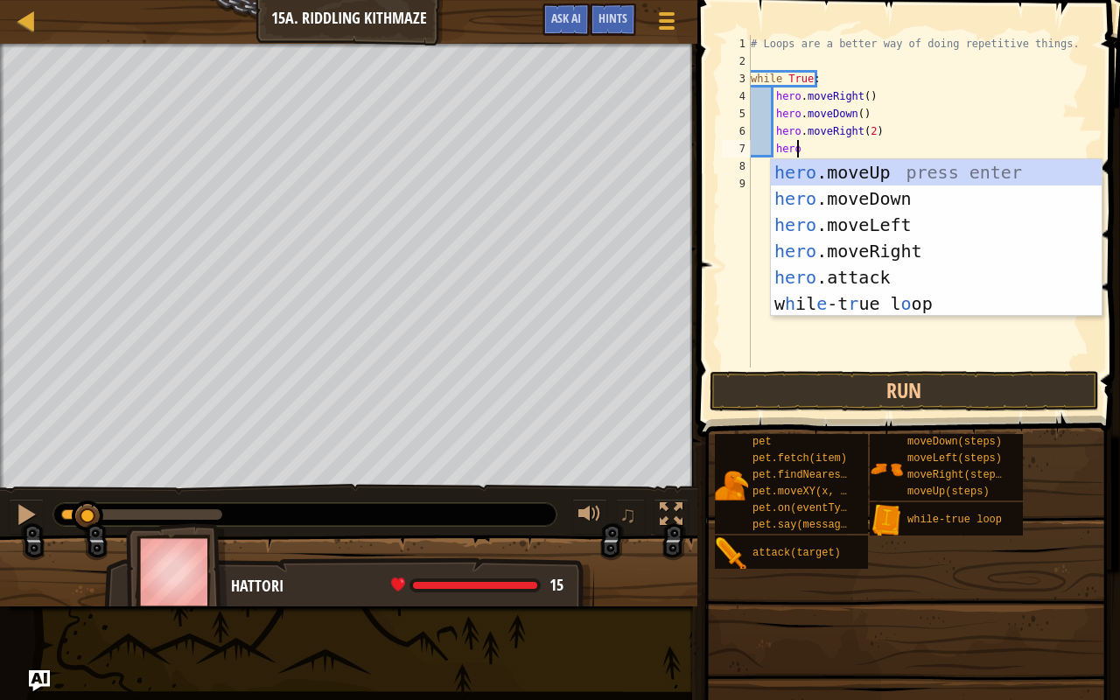
scroll to position [8, 3]
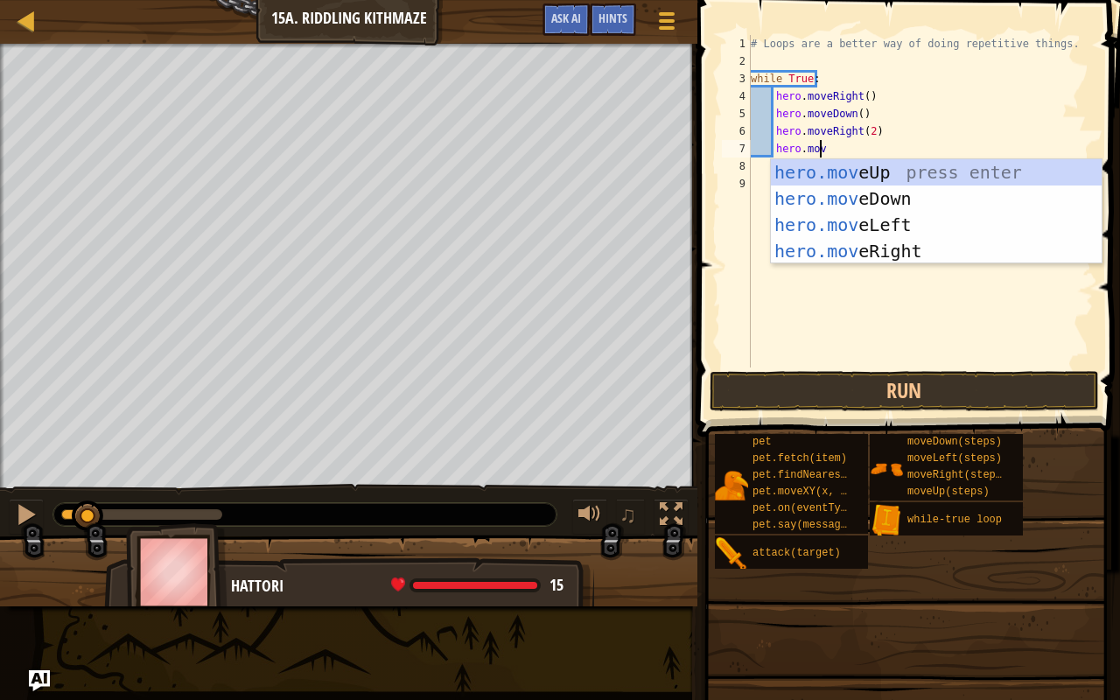
type textarea "hero.move"
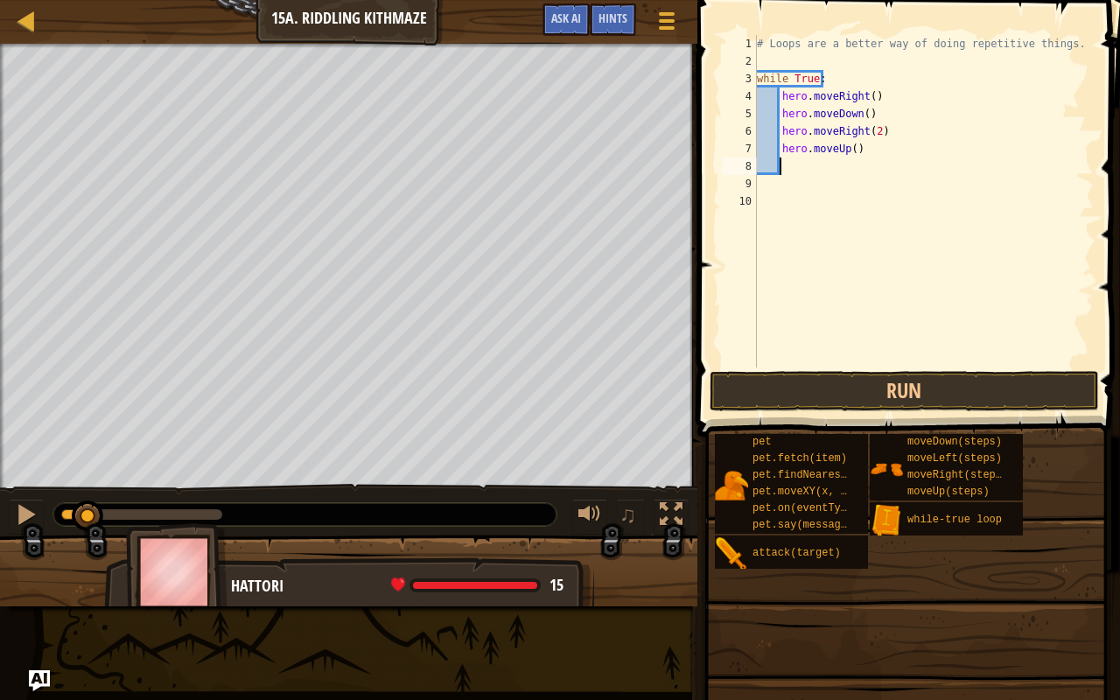
scroll to position [8, 1]
click at [758, 81] on div "# Loops are a better way of doing repetitive things. while True : hero . moveRi…" at bounding box center [923, 218] width 341 height 367
click at [757, 78] on div "3" at bounding box center [739, 78] width 35 height 17
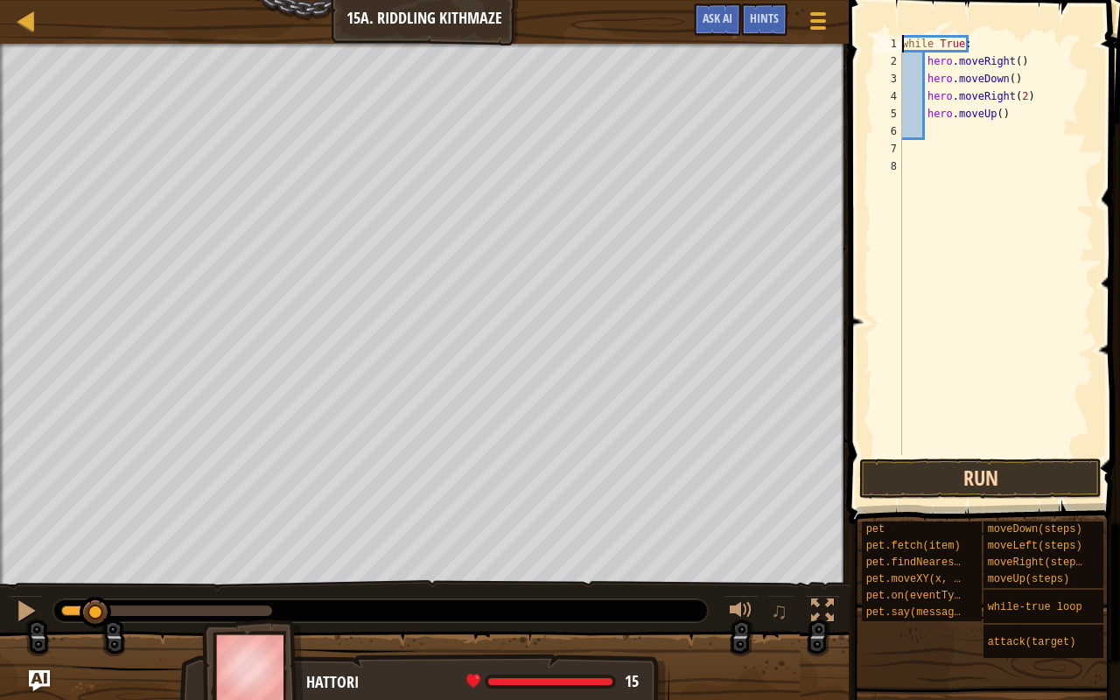
type textarea "while True:"
click at [898, 464] on button "Run" at bounding box center [980, 478] width 242 height 40
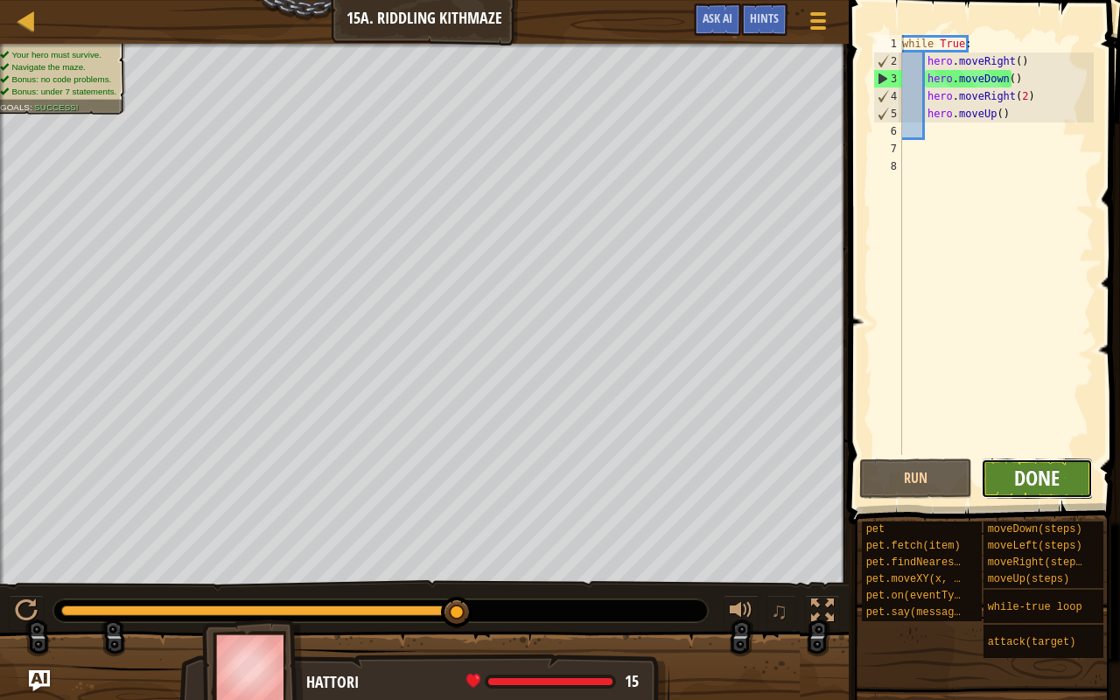
click at [1040, 489] on span "Done" at bounding box center [1036, 478] width 45 height 28
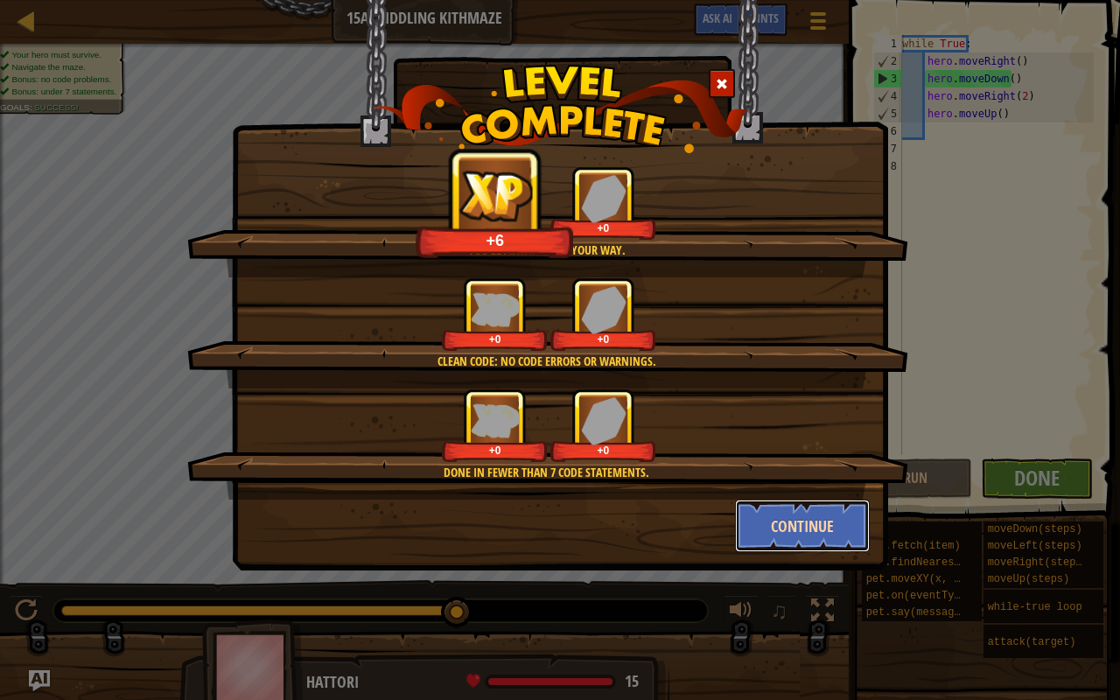
click at [832, 524] on button "Continue" at bounding box center [803, 525] width 136 height 52
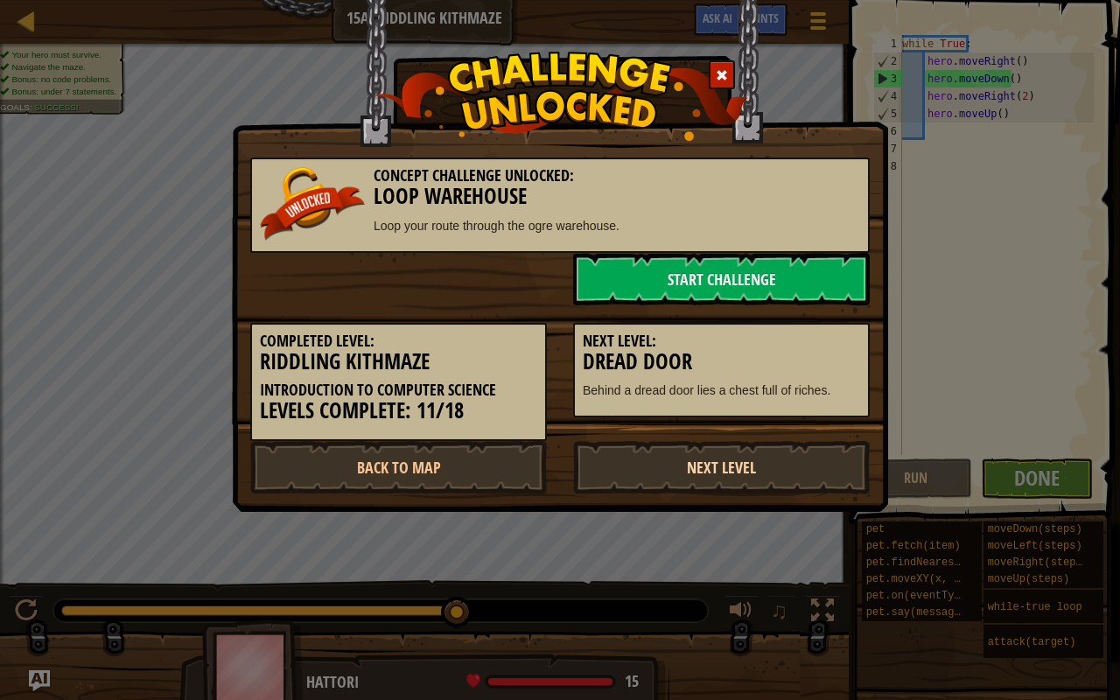
click at [714, 461] on link "Next Level" at bounding box center [721, 467] width 296 height 52
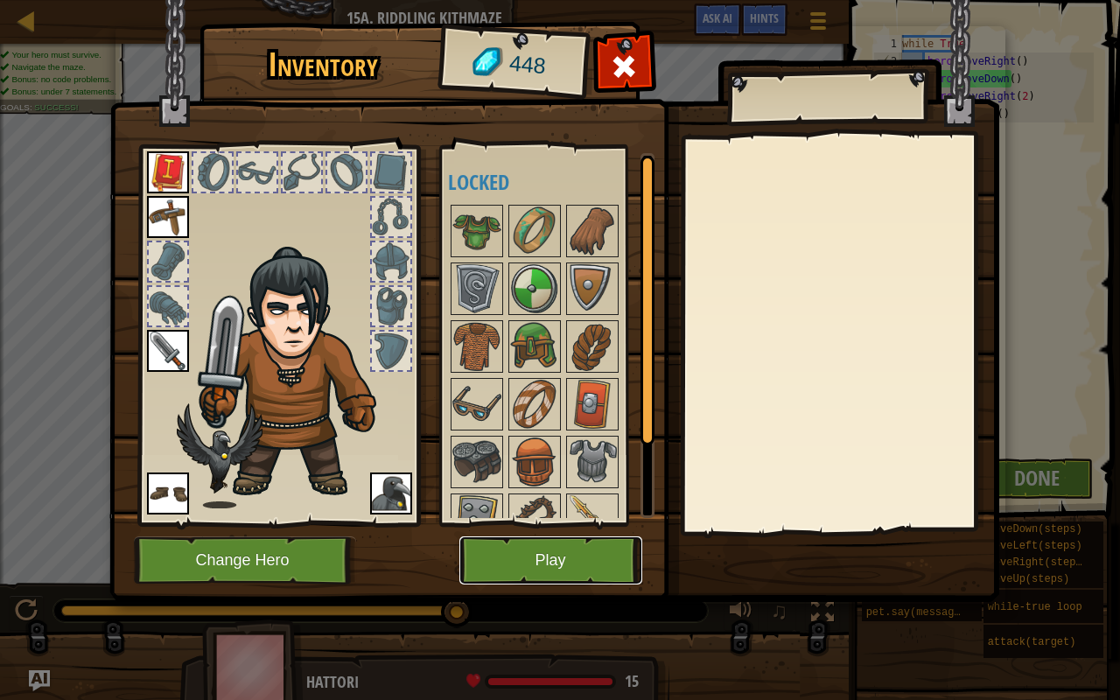
click at [546, 548] on button "Play" at bounding box center [550, 560] width 183 height 48
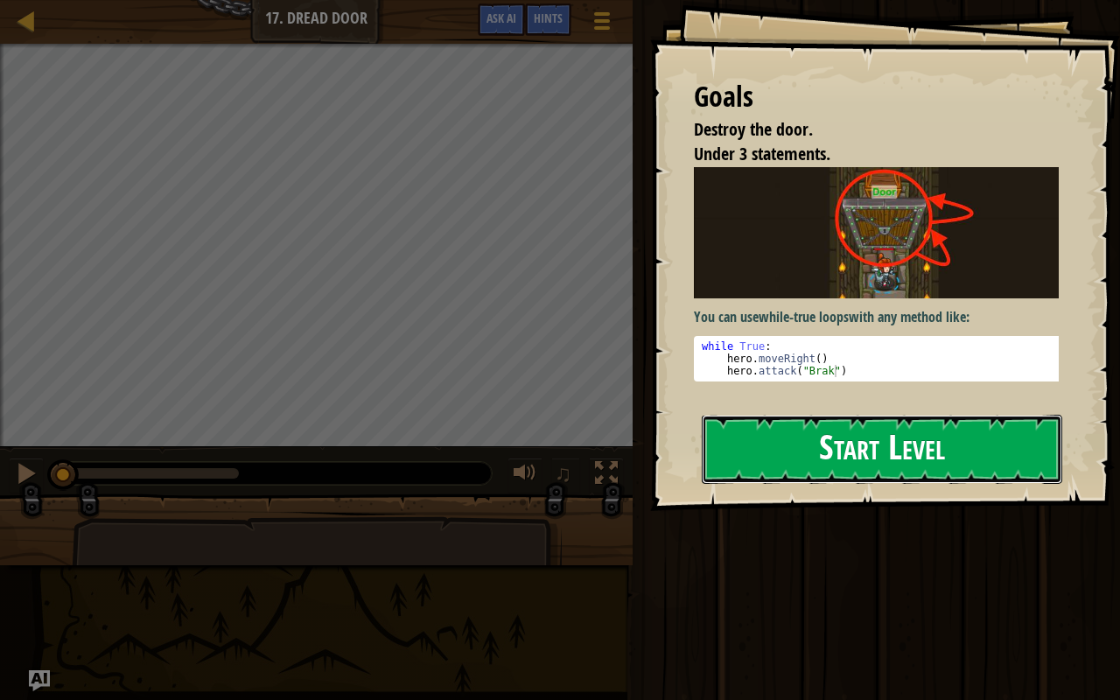
click at [860, 442] on button "Start Level" at bounding box center [881, 449] width 360 height 69
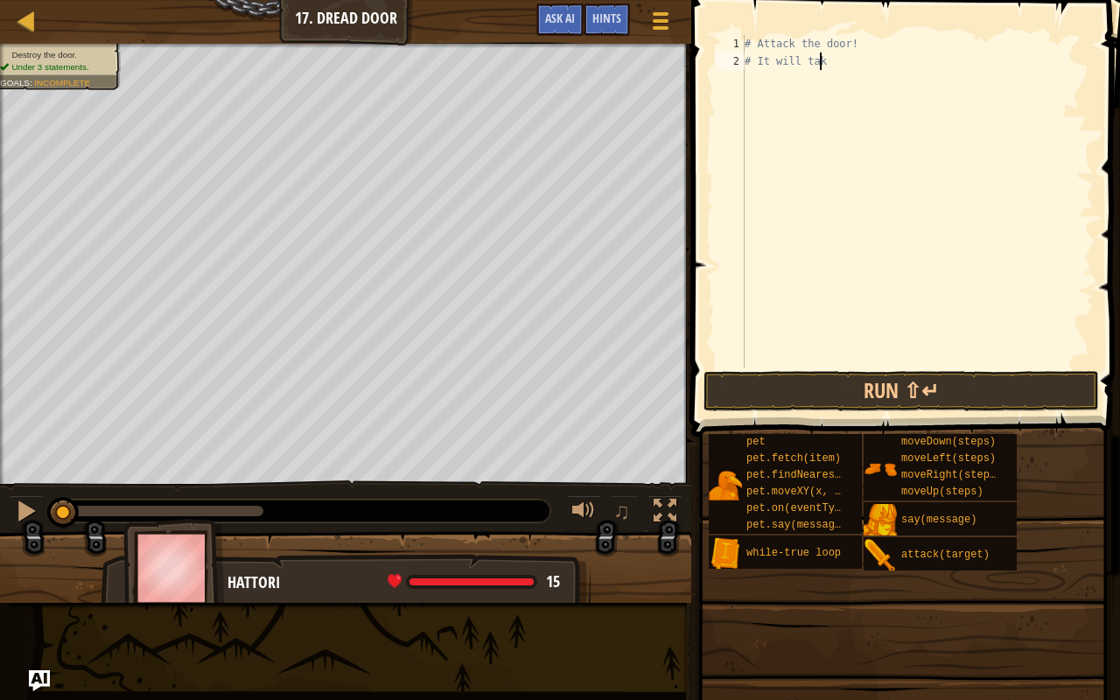
type textarea "#"
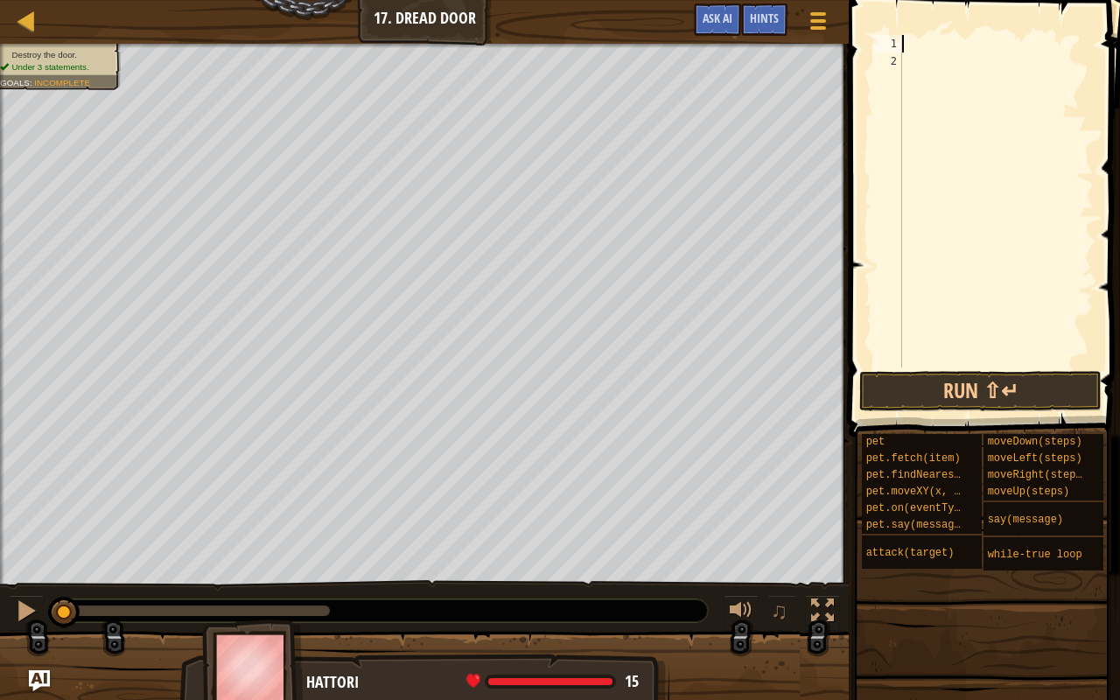
type textarea "w"
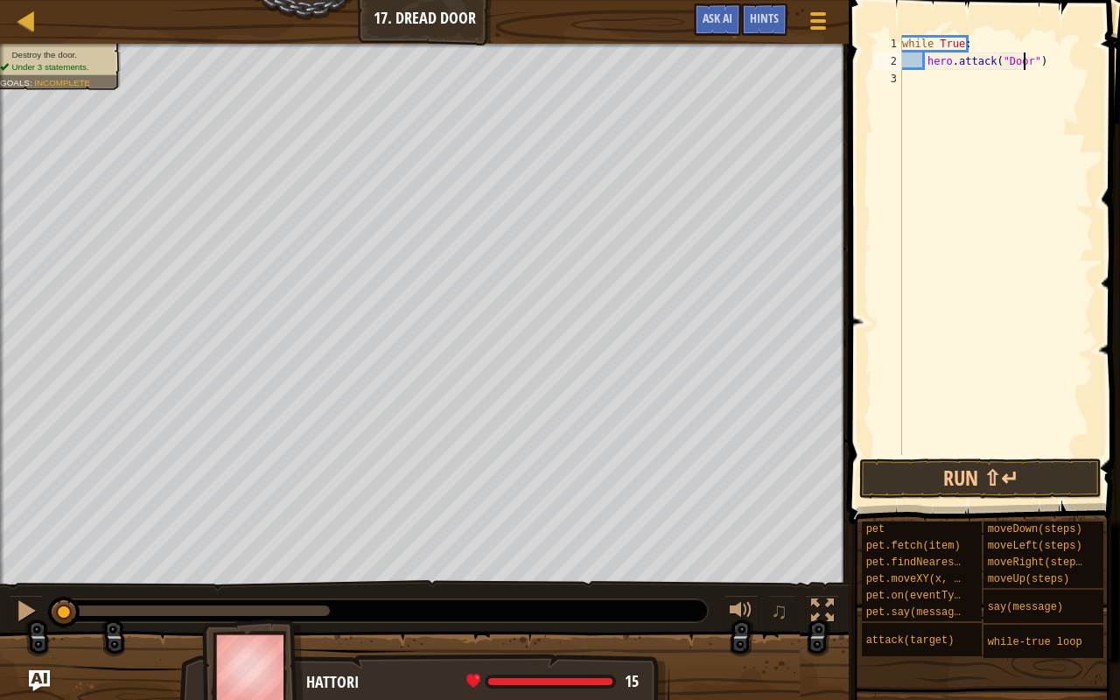
scroll to position [8, 10]
type textarea "hero.attack("Door")"
click at [948, 466] on button "Run ⇧↵" at bounding box center [980, 478] width 242 height 40
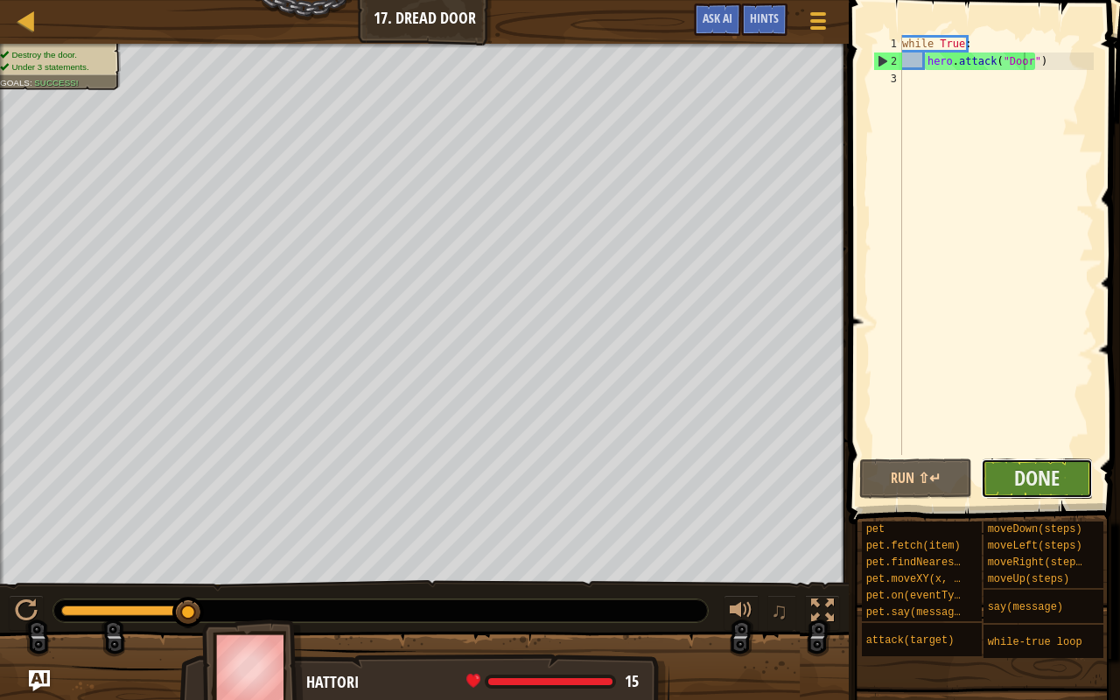
click at [1068, 475] on button "Done" at bounding box center [1036, 478] width 113 height 40
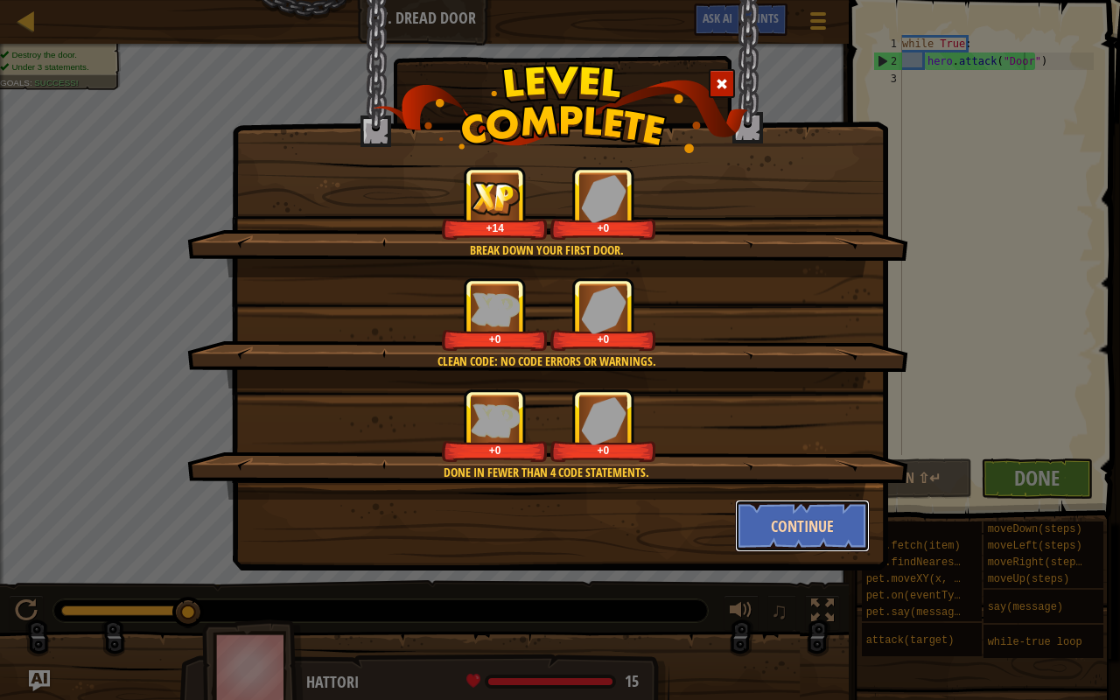
click at [767, 520] on button "Continue" at bounding box center [803, 525] width 136 height 52
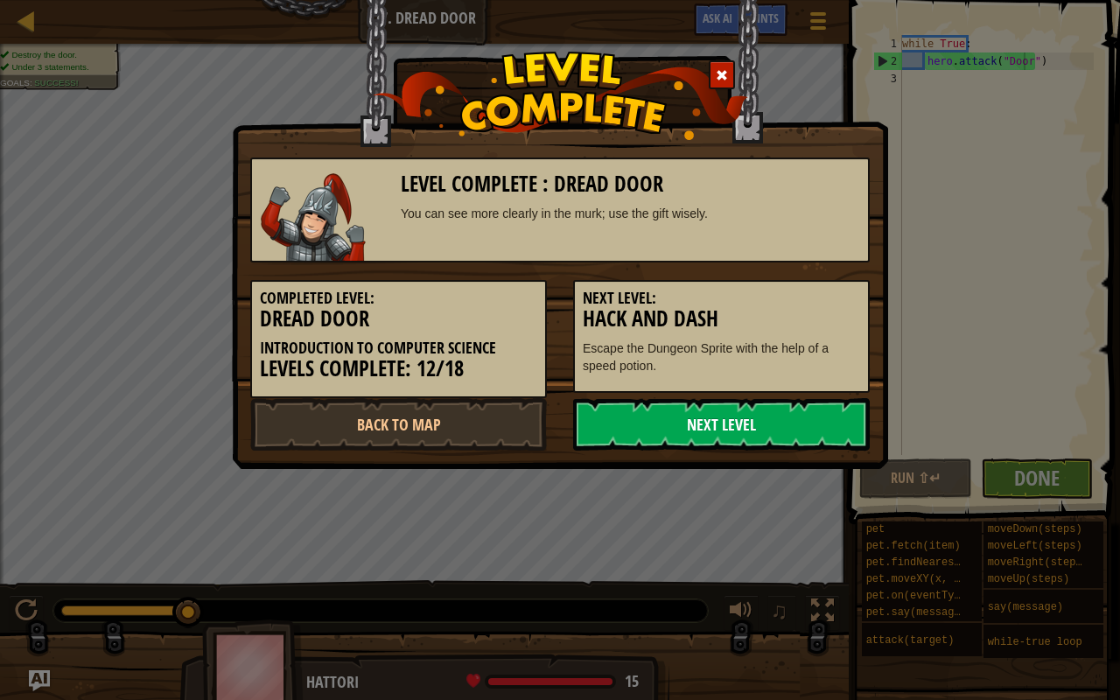
click at [696, 422] on link "Next Level" at bounding box center [721, 424] width 296 height 52
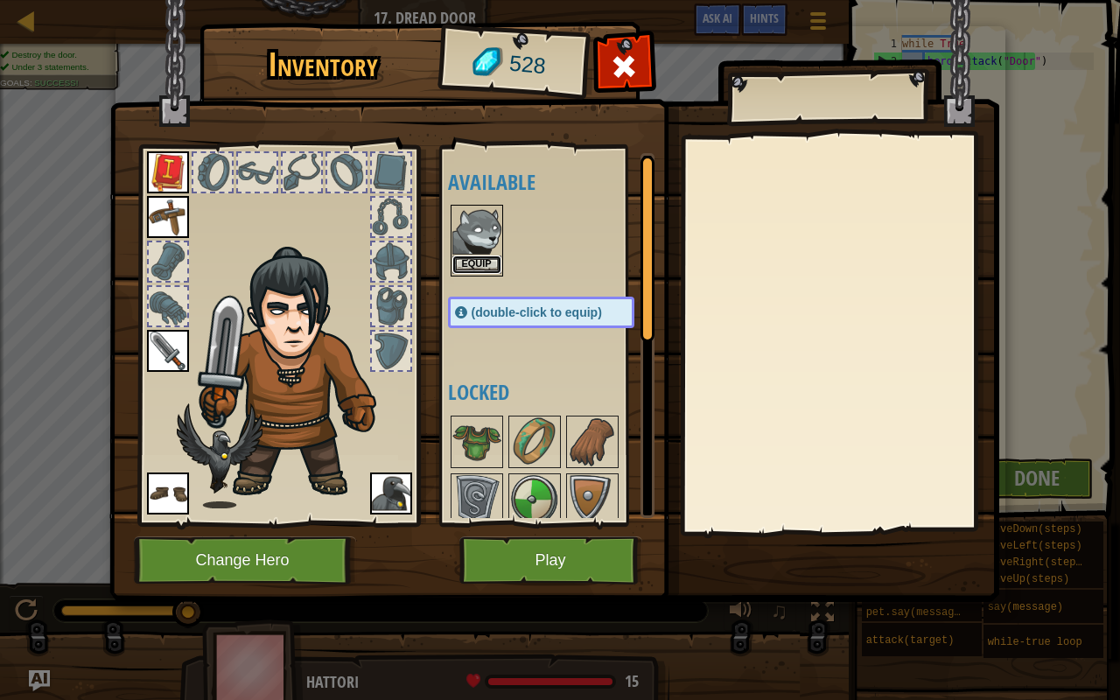
click at [480, 262] on button "Equip" at bounding box center [476, 264] width 49 height 18
drag, startPoint x: 480, startPoint y: 262, endPoint x: 522, endPoint y: 331, distance: 81.6
click at [0, 0] on button "Equip" at bounding box center [0, 0] width 0 height 0
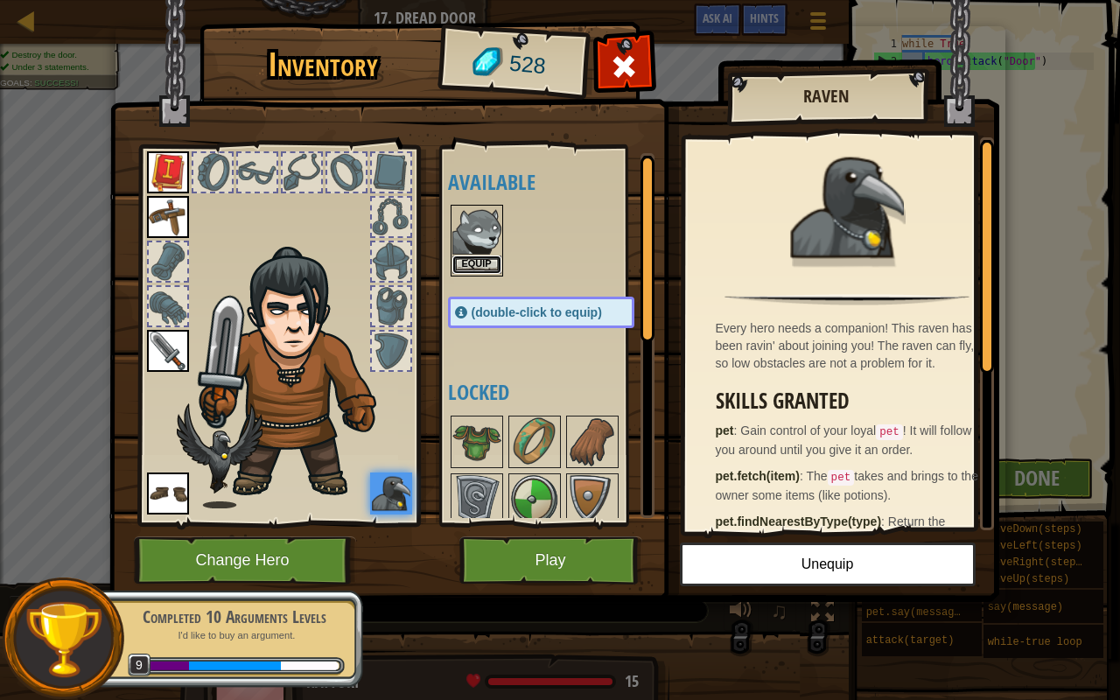
click at [475, 255] on button "Equip" at bounding box center [476, 264] width 49 height 18
click at [0, 0] on div "Equip" at bounding box center [0, 0] width 0 height 0
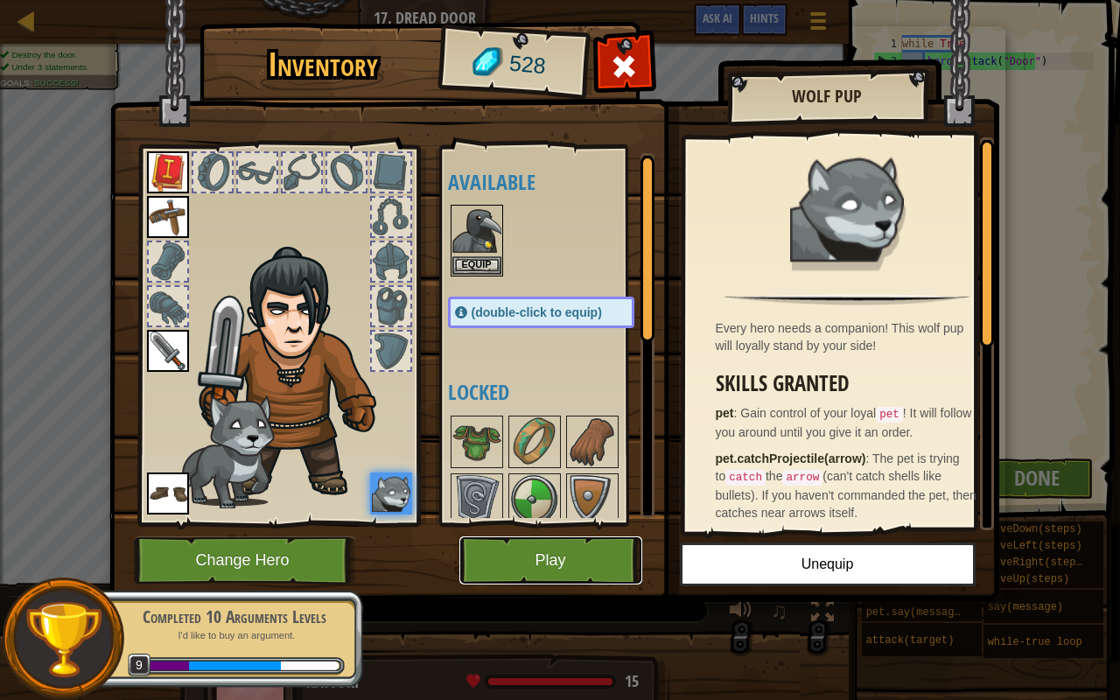
click at [553, 561] on button "Play" at bounding box center [550, 560] width 183 height 48
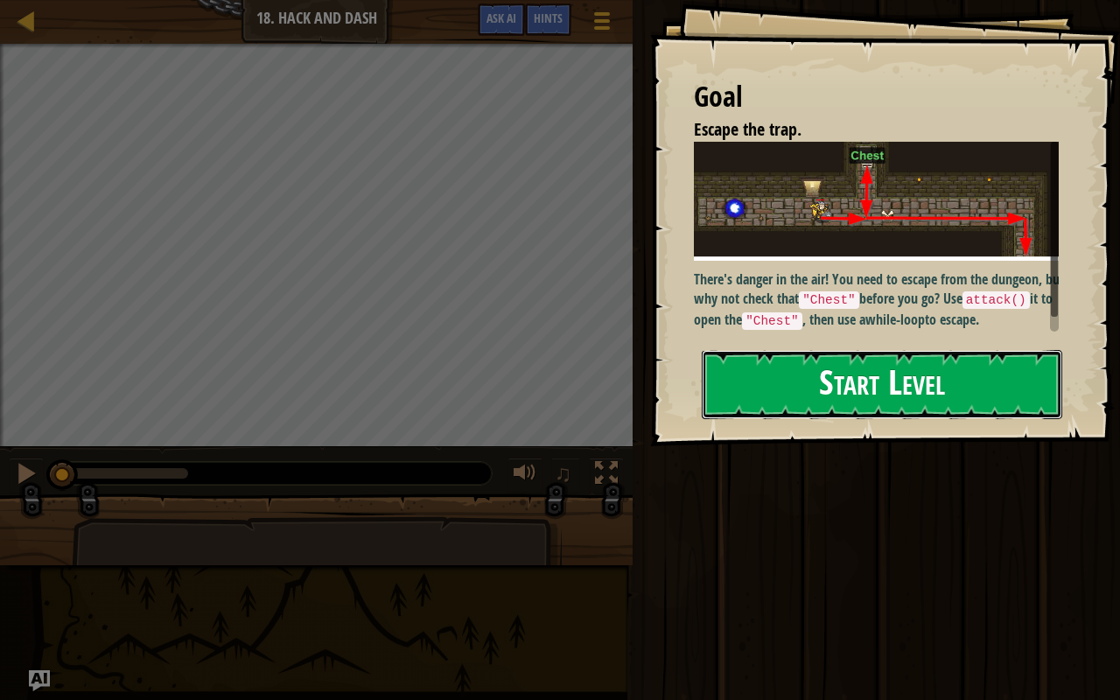
click at [895, 350] on button "Start Level" at bounding box center [881, 384] width 360 height 69
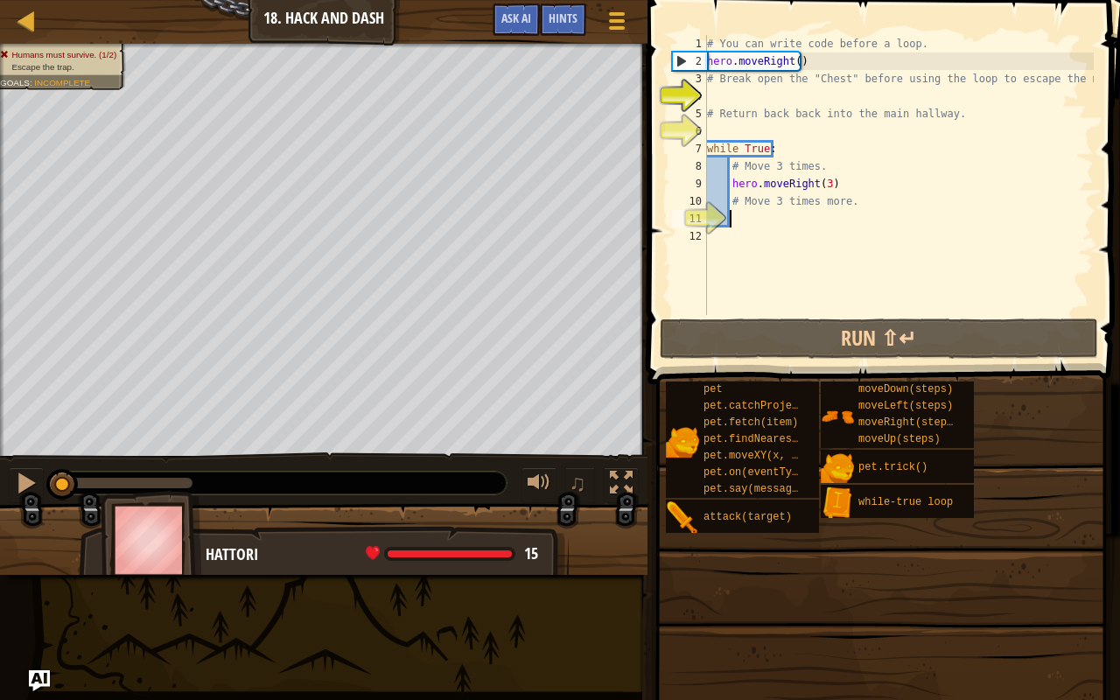
click at [879, 210] on div "# You can write code before a loop. hero . moveRight ( ) # Break open the "Ches…" at bounding box center [898, 192] width 390 height 315
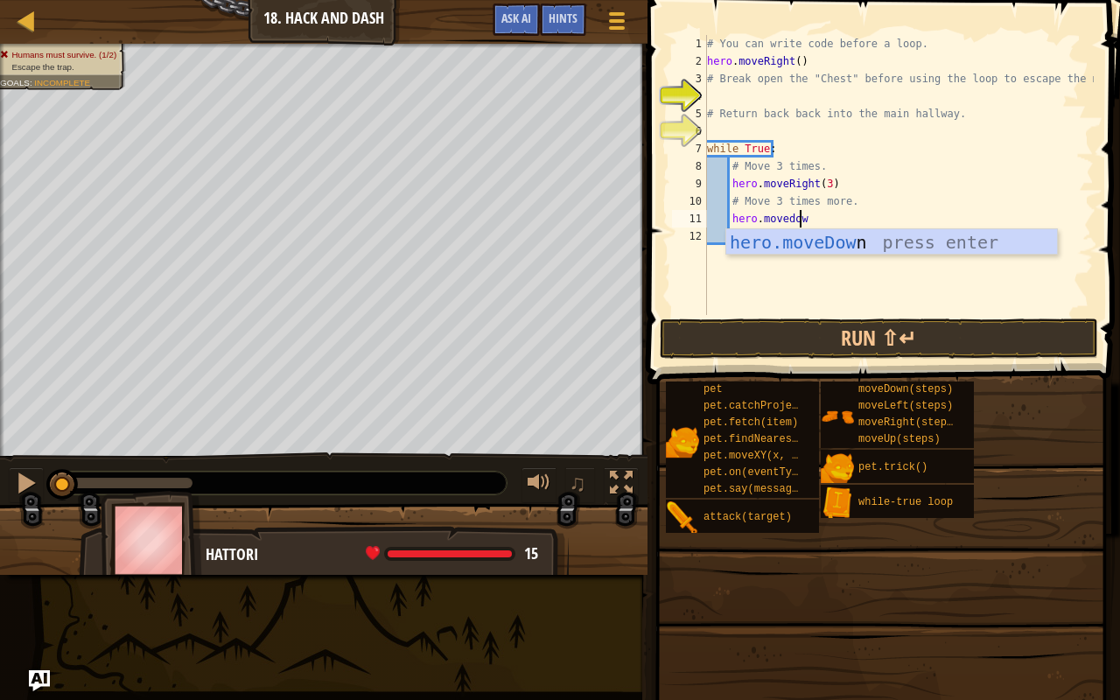
type textarea "hero.movedown"
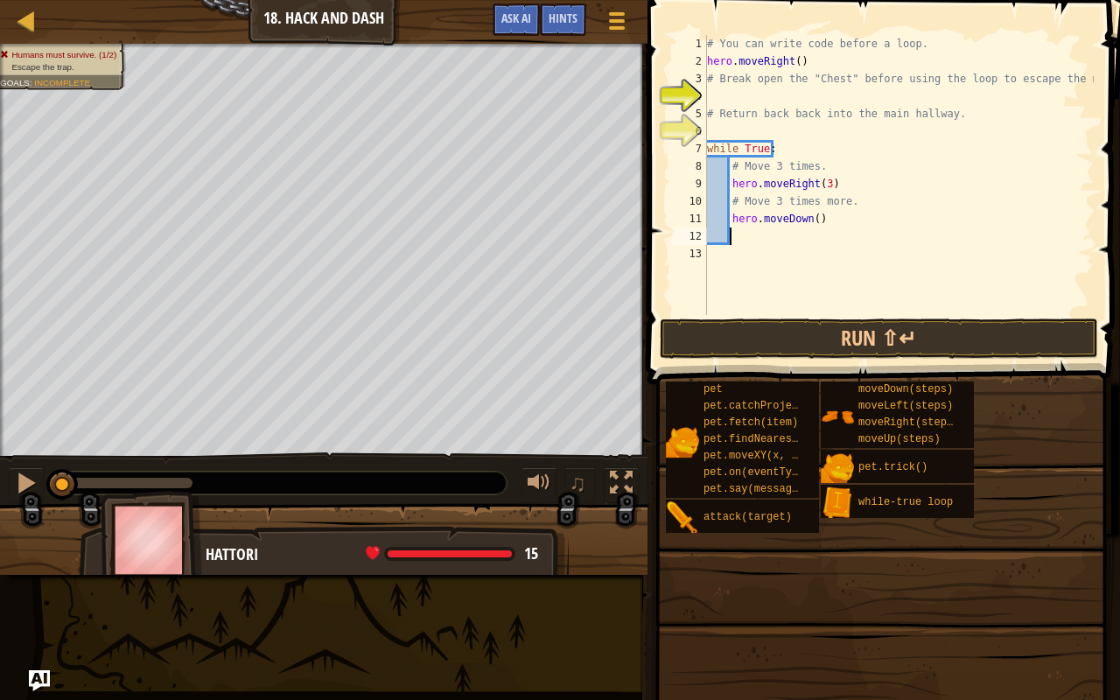
scroll to position [8, 1]
click at [809, 219] on div "# You can write code before a loop. hero . moveRight ( ) # Break open the "Ches…" at bounding box center [898, 192] width 390 height 315
click at [974, 352] on button "Run ⇧↵" at bounding box center [878, 338] width 438 height 40
click at [973, 328] on button "Running" at bounding box center [878, 338] width 438 height 40
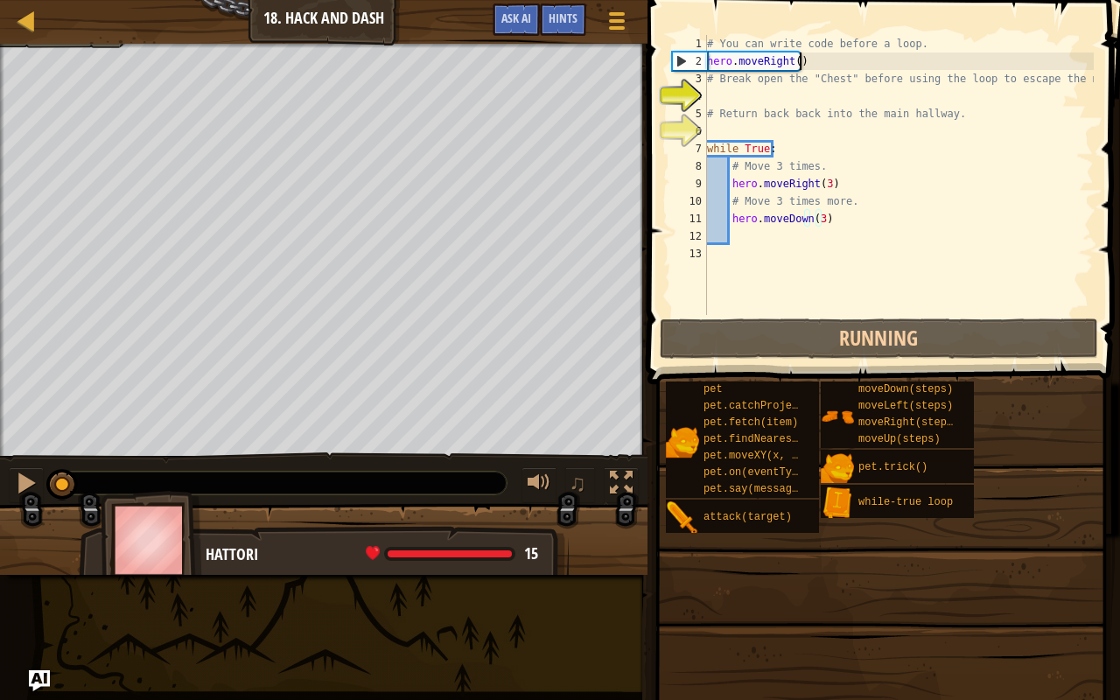
click at [824, 55] on div "# You can write code before a loop. hero . moveRight ( ) # Break open the "Ches…" at bounding box center [898, 192] width 390 height 315
type textarea "hero.moveRight()"
click at [728, 91] on div "# You can write code before a loop. hero . moveRight ( ) # Break open the "Ches…" at bounding box center [898, 192] width 390 height 315
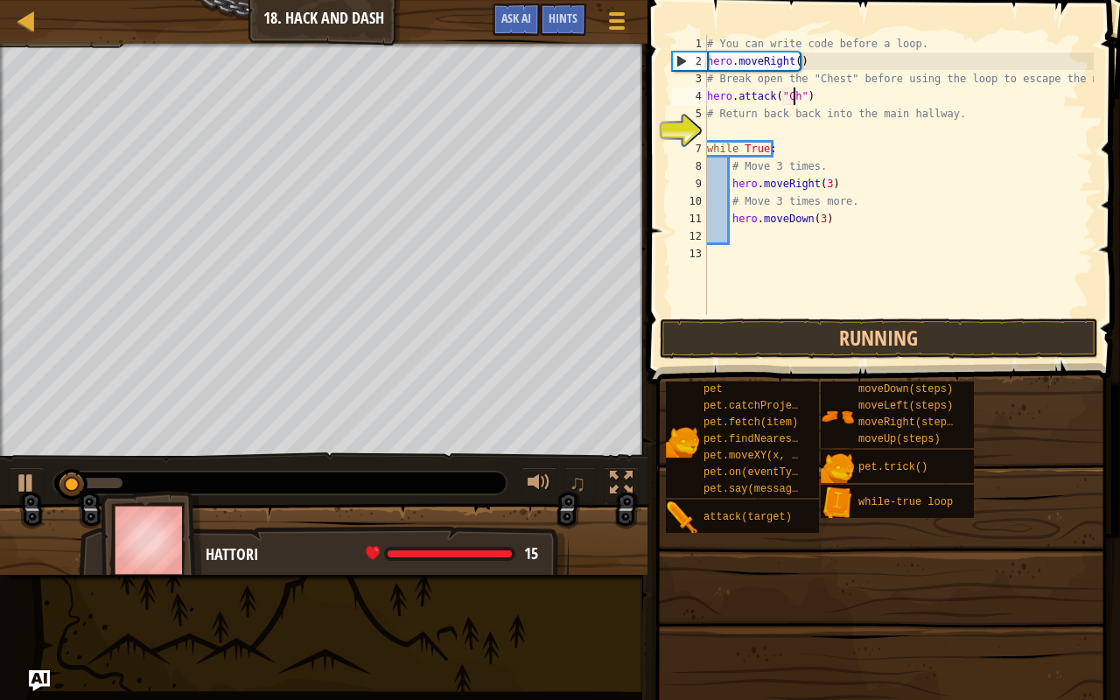
scroll to position [8, 9]
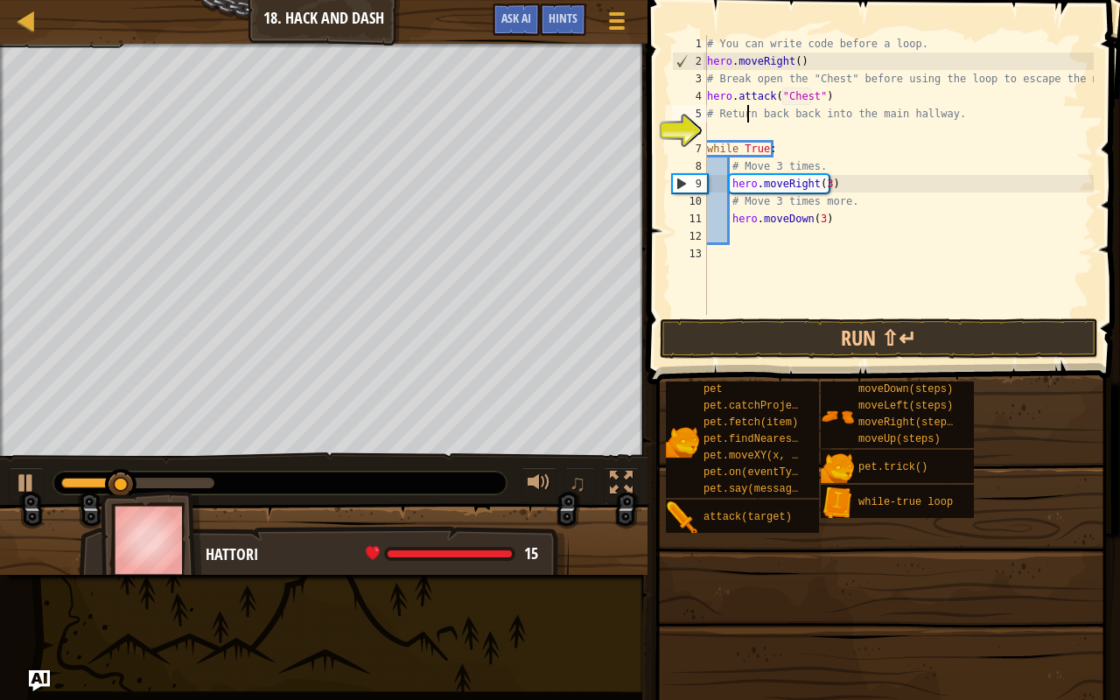
click at [748, 119] on div "# You can write code before a loop. hero . moveRight ( ) # Break open the "Ches…" at bounding box center [898, 192] width 390 height 315
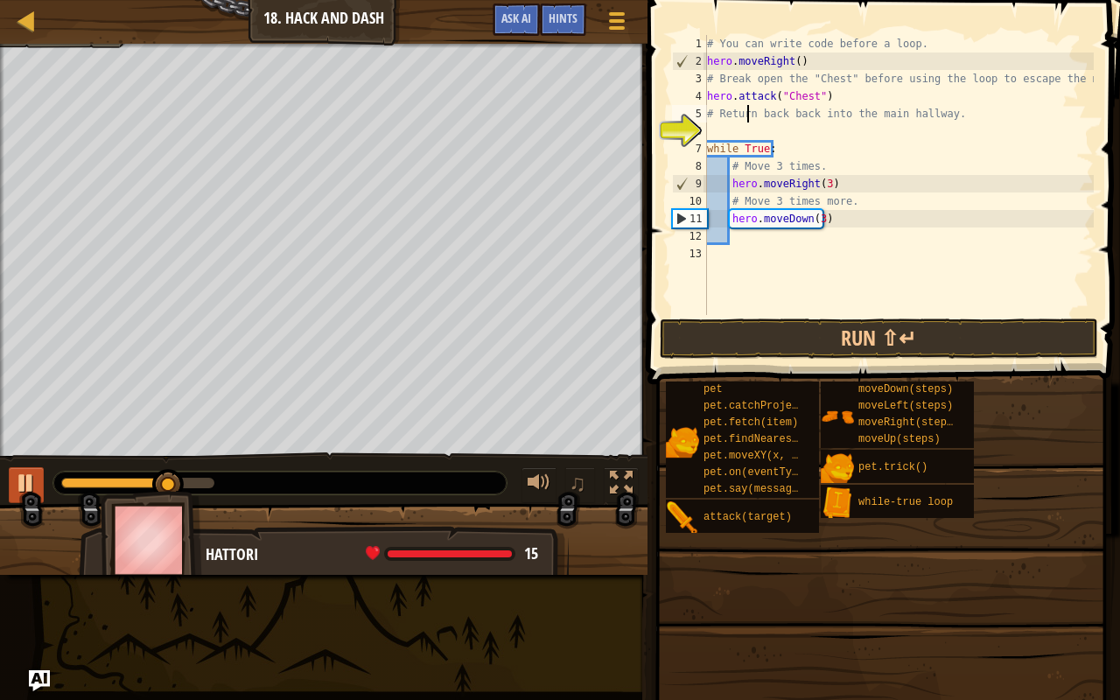
type textarea "# Return back back into the main hallway."
click at [22, 486] on div at bounding box center [26, 482] width 23 height 23
click at [755, 337] on button "Run ⇧↵" at bounding box center [878, 338] width 438 height 40
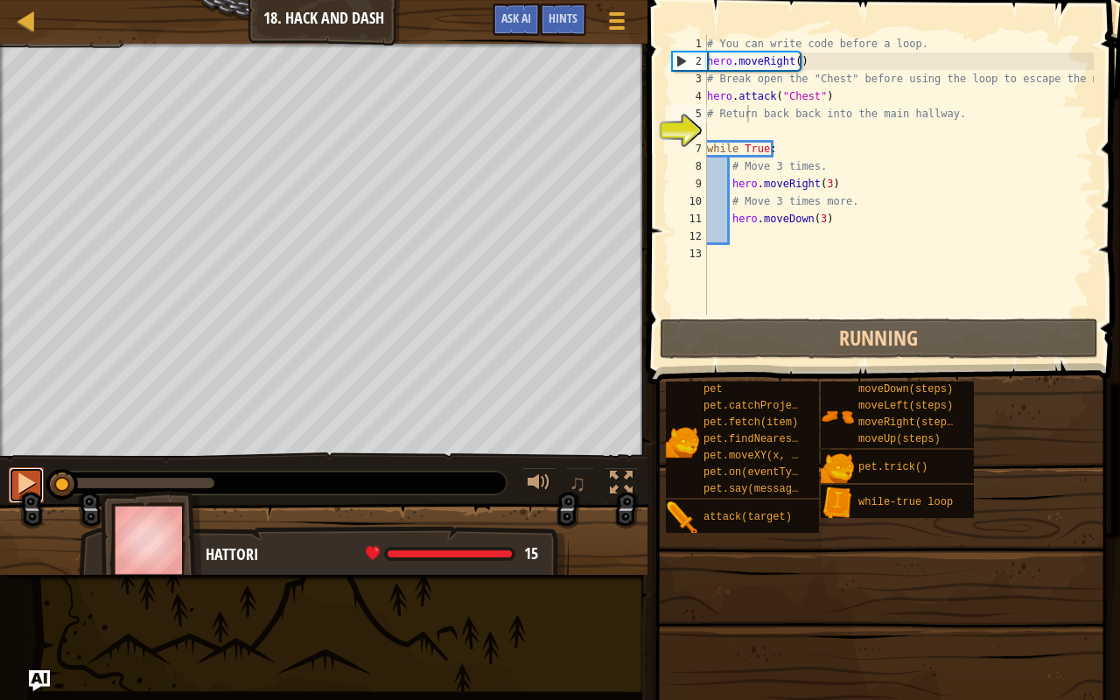
click at [9, 480] on button at bounding box center [26, 485] width 35 height 36
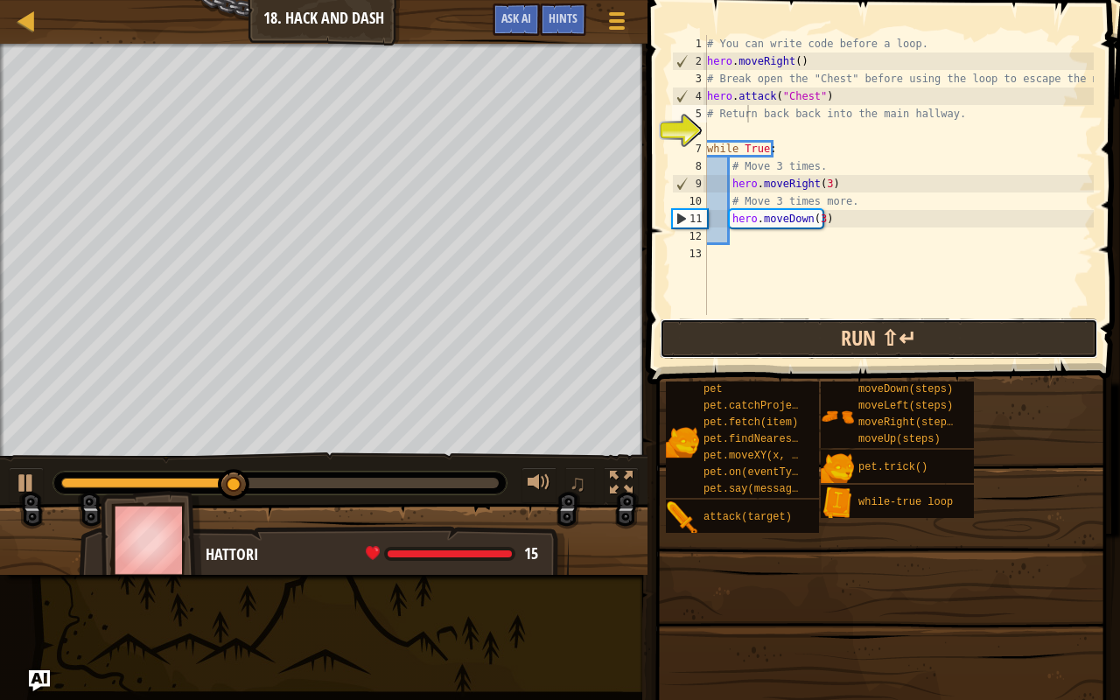
click at [673, 331] on button "Run ⇧↵" at bounding box center [878, 338] width 438 height 40
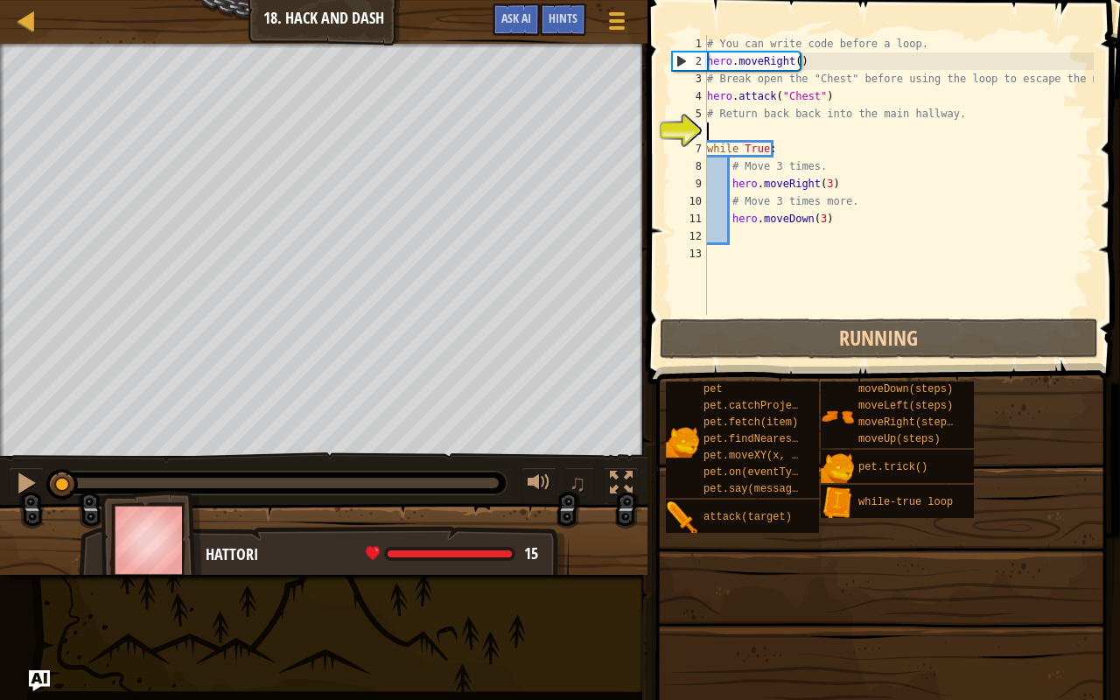
click at [755, 130] on div "# You can write code before a loop. hero . moveRight ( ) # Break open the "Ches…" at bounding box center [898, 192] width 390 height 315
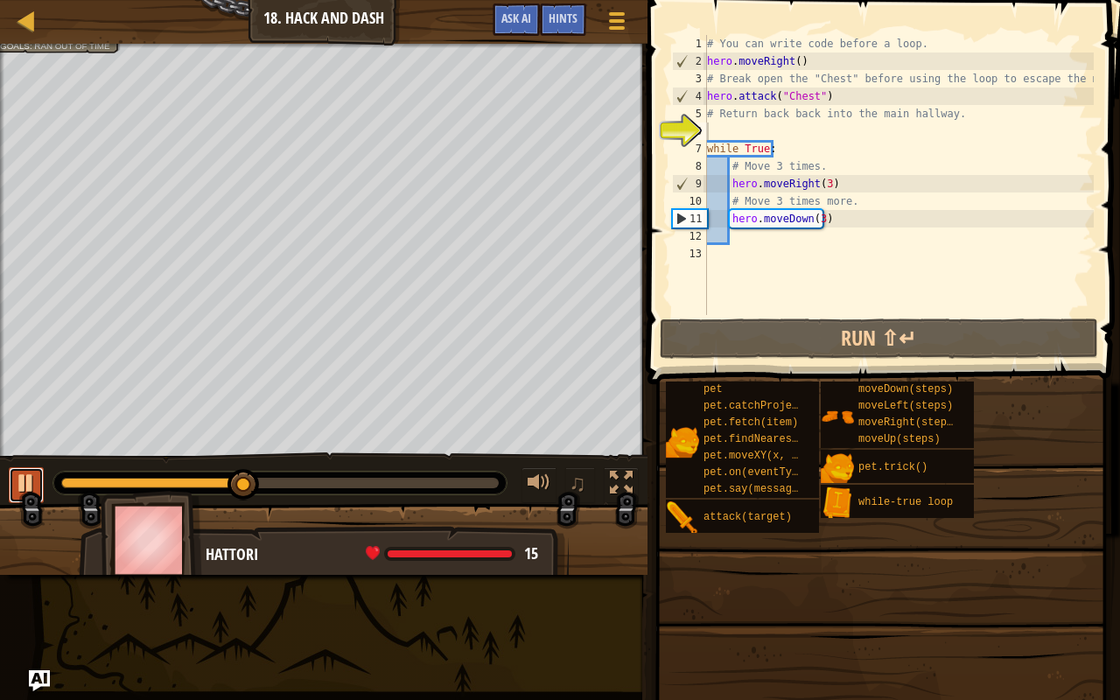
click at [12, 486] on button at bounding box center [26, 485] width 35 height 36
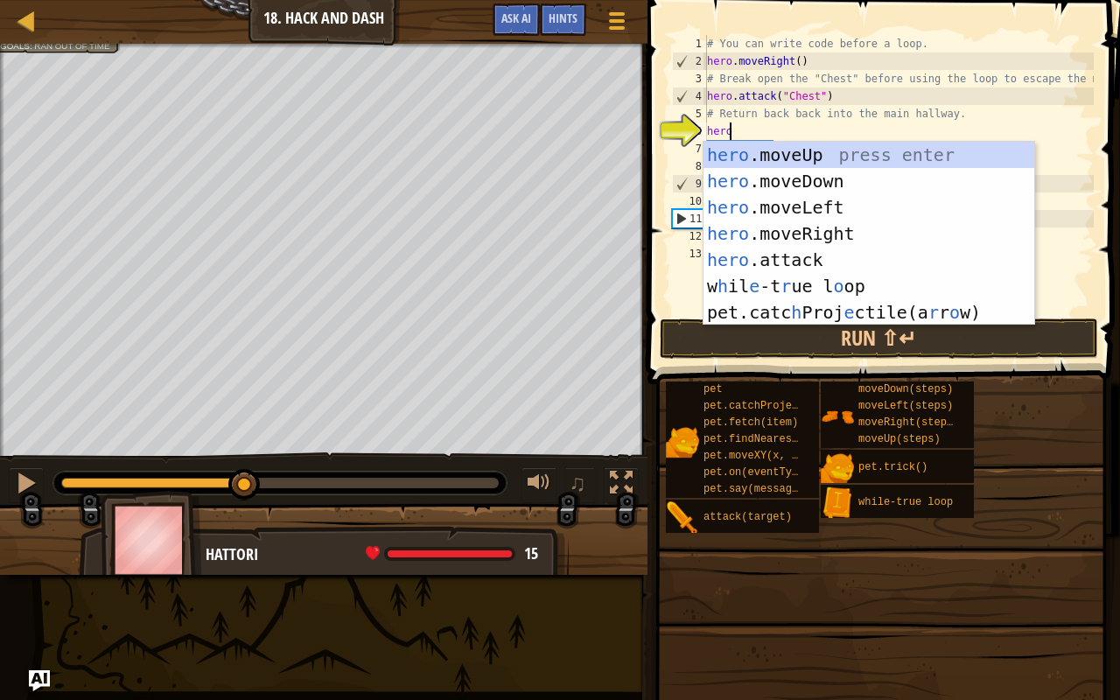
scroll to position [8, 1]
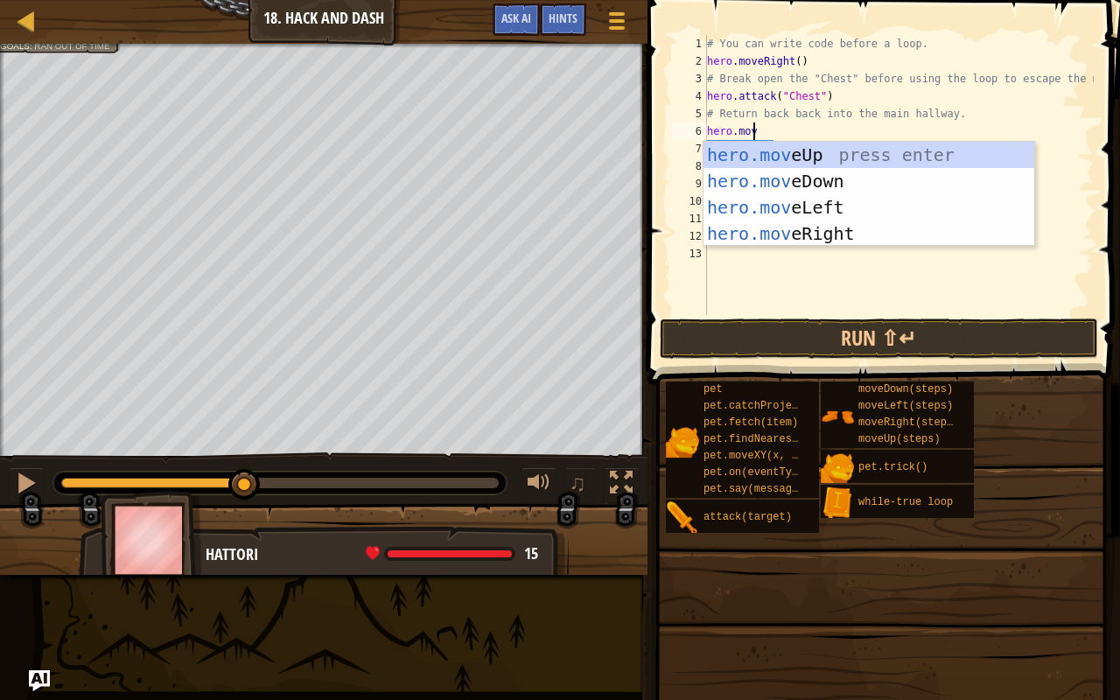
type textarea "hero.move"
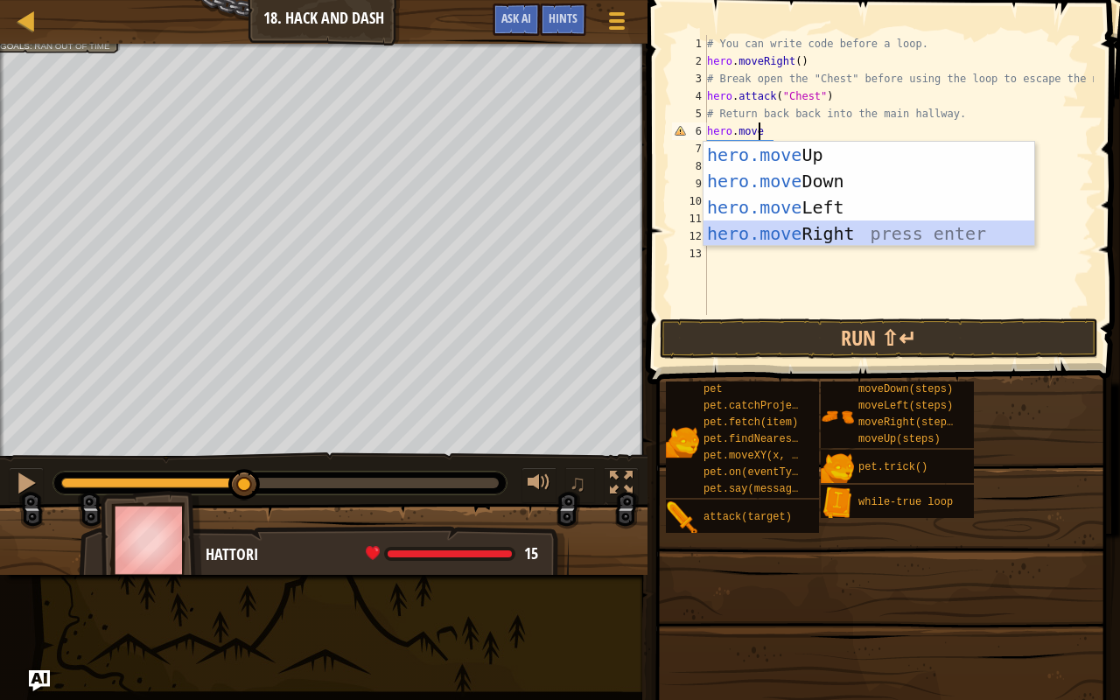
click at [875, 229] on div "hero.move Up press enter hero.move Down press enter hero.move Left press enter …" at bounding box center [868, 220] width 331 height 157
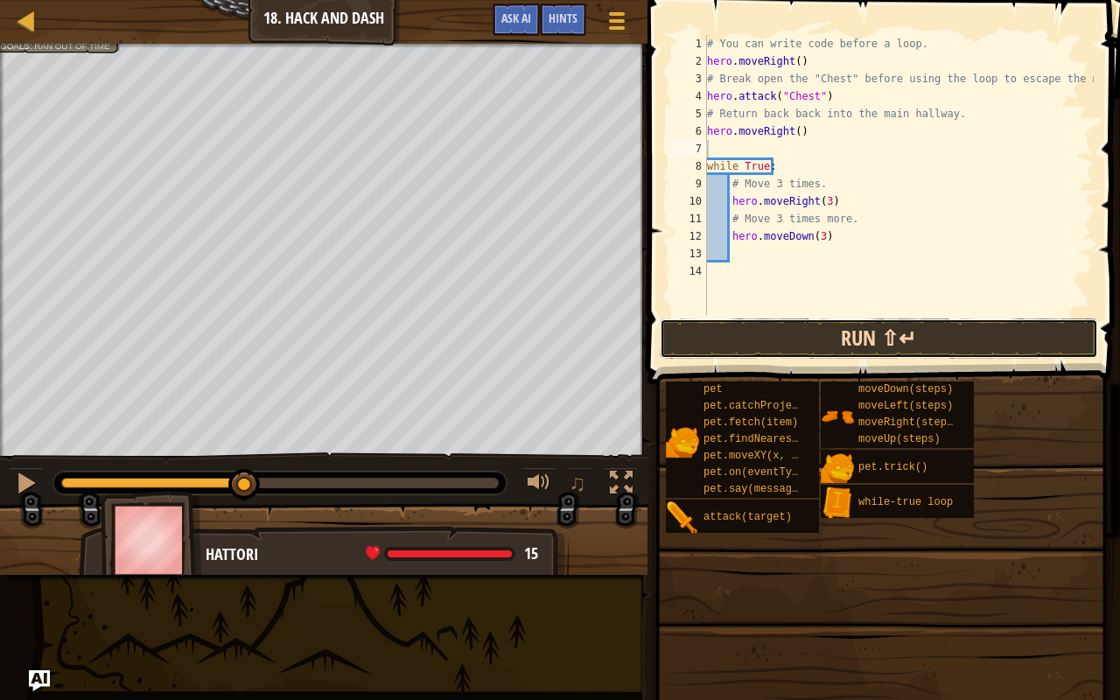
click at [796, 329] on button "Run ⇧↵" at bounding box center [878, 338] width 438 height 40
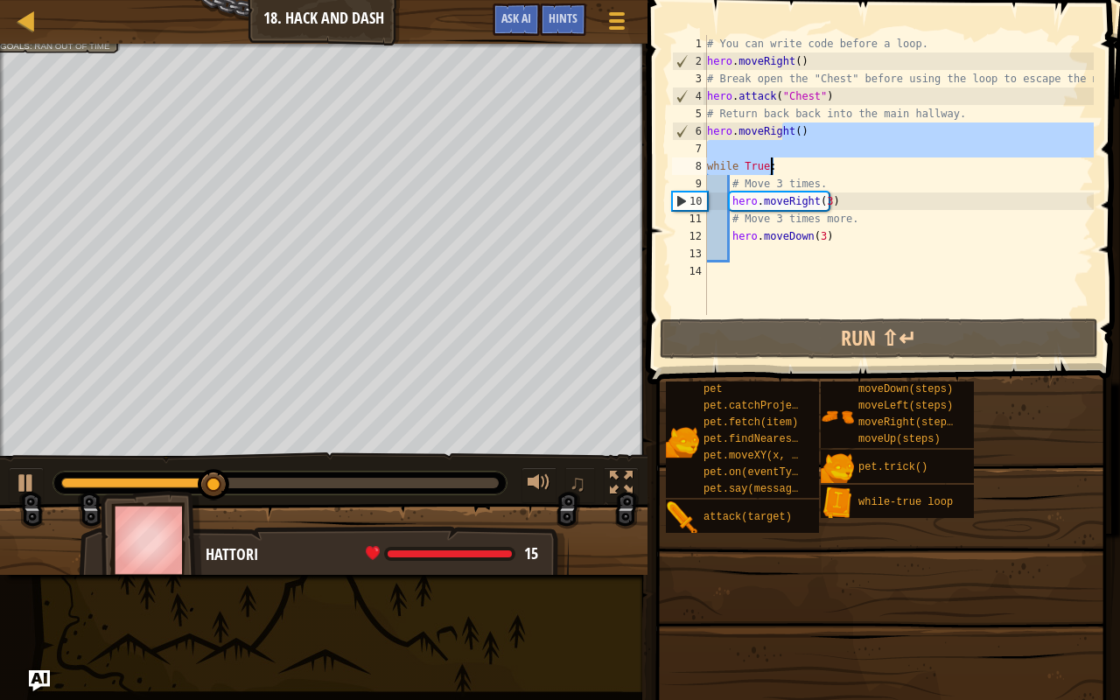
drag, startPoint x: 780, startPoint y: 137, endPoint x: 863, endPoint y: 162, distance: 86.6
click at [863, 162] on div "# You can write code before a loop. hero . moveRight ( ) # Break open the "Ches…" at bounding box center [898, 192] width 390 height 315
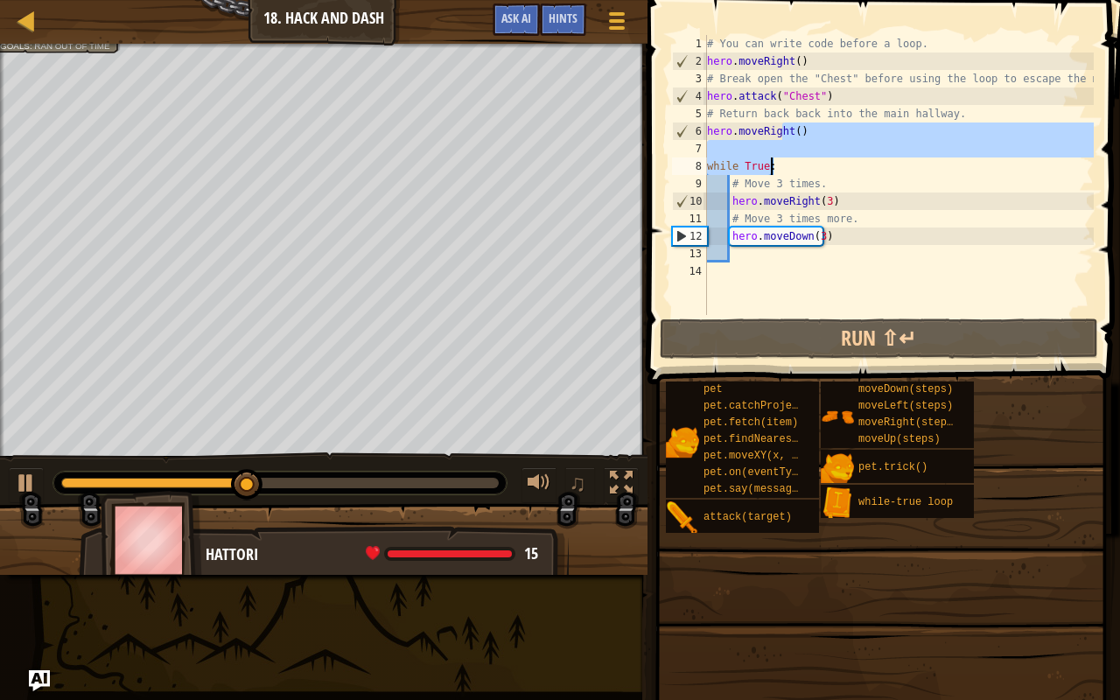
click at [785, 131] on div "# You can write code before a loop. hero . moveRight ( ) # Break open the "Ches…" at bounding box center [898, 175] width 390 height 280
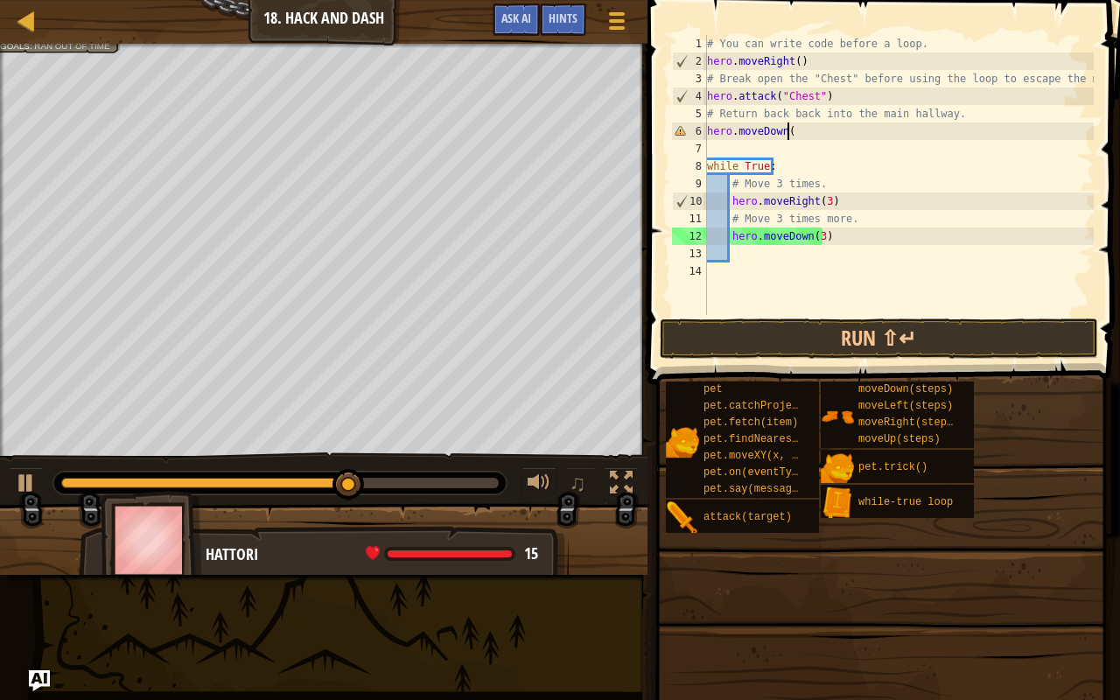
scroll to position [8, 6]
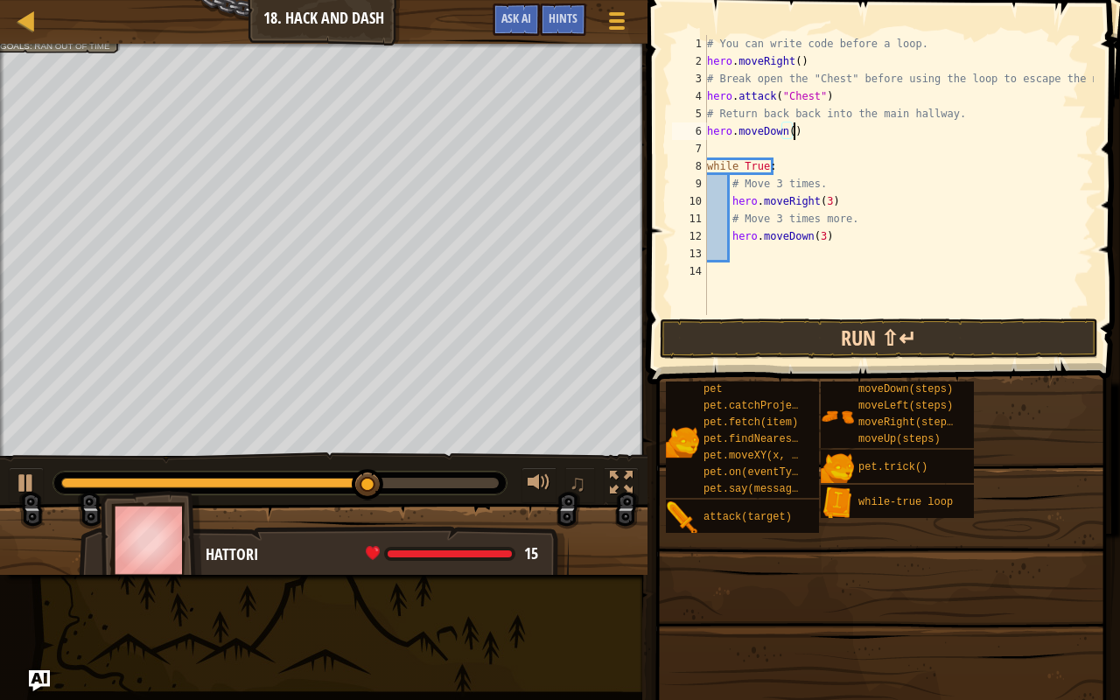
type textarea "hero.moveDown()"
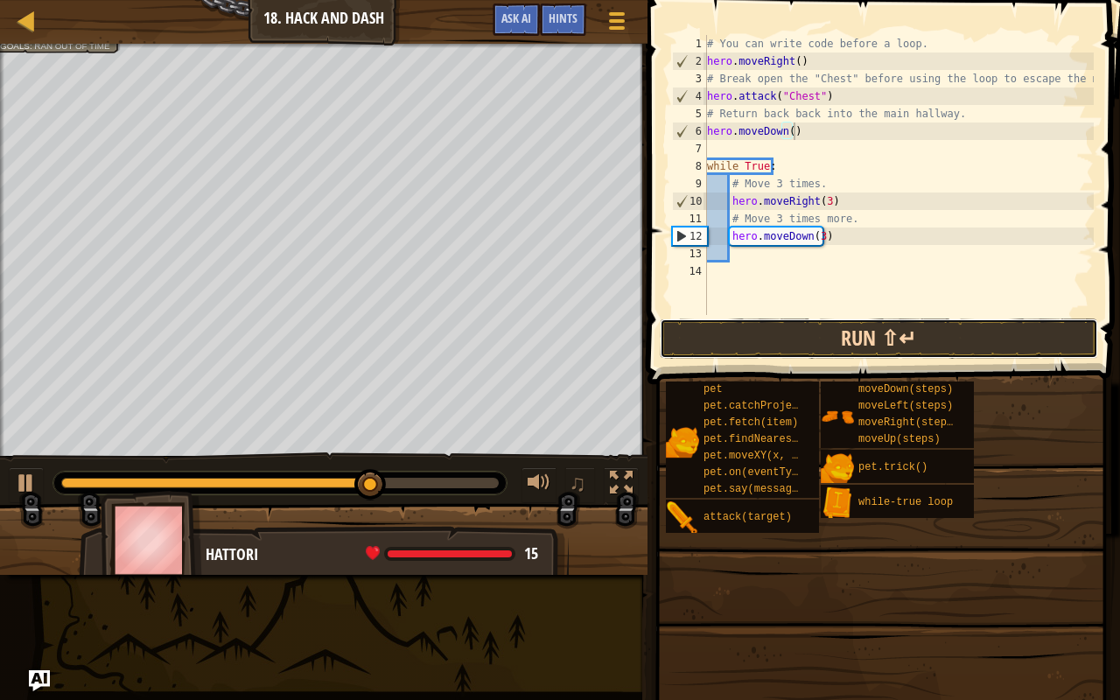
click at [884, 332] on button "Run ⇧↵" at bounding box center [878, 338] width 438 height 40
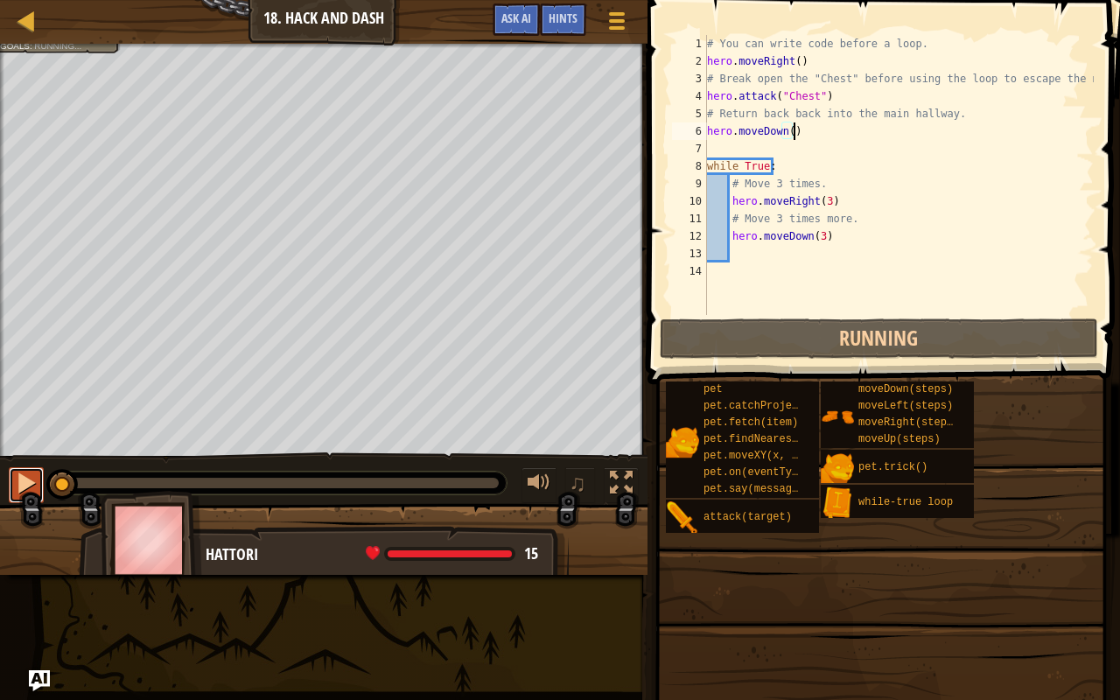
click at [14, 478] on button at bounding box center [26, 485] width 35 height 36
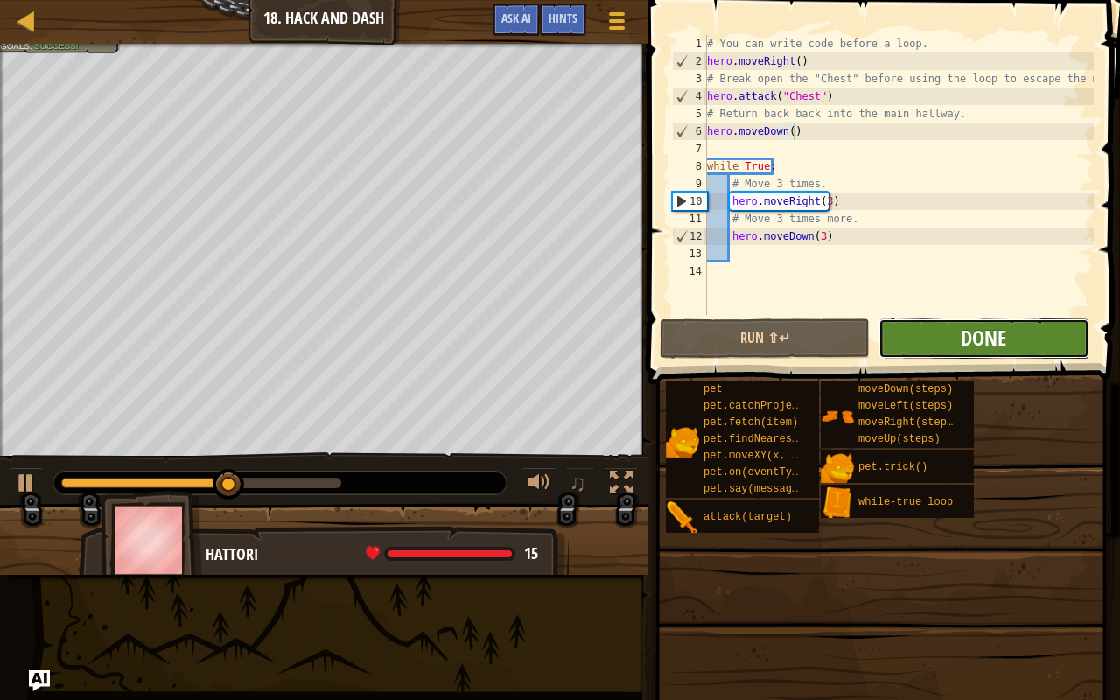
click at [985, 343] on span "Done" at bounding box center [982, 338] width 45 height 28
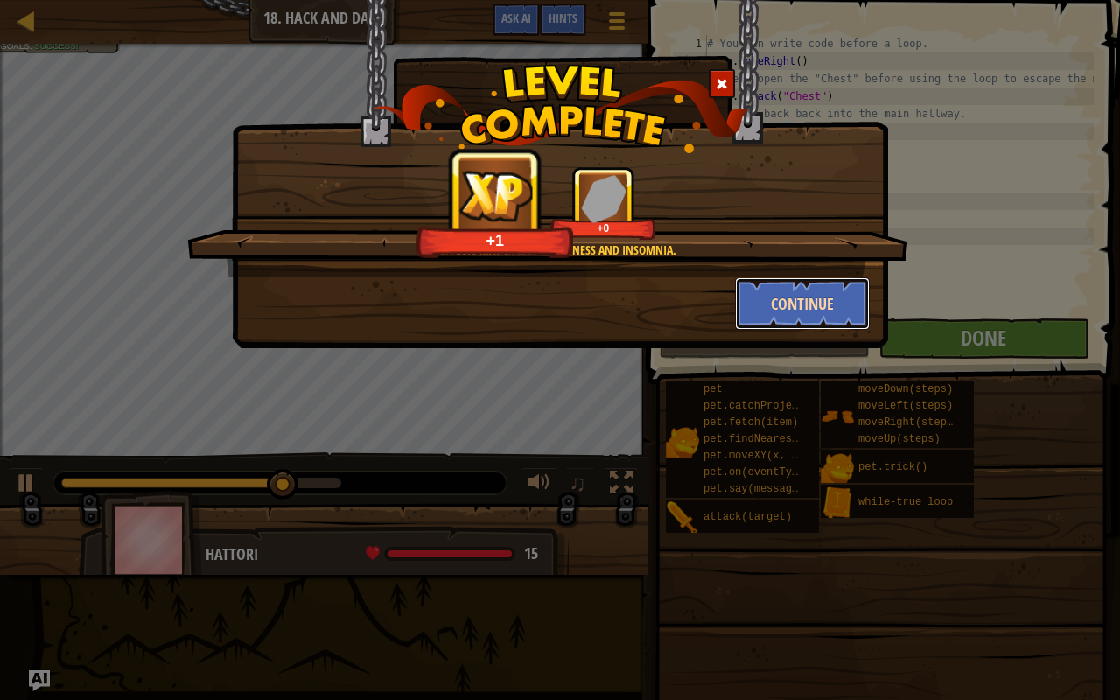
click at [810, 294] on button "Continue" at bounding box center [803, 303] width 136 height 52
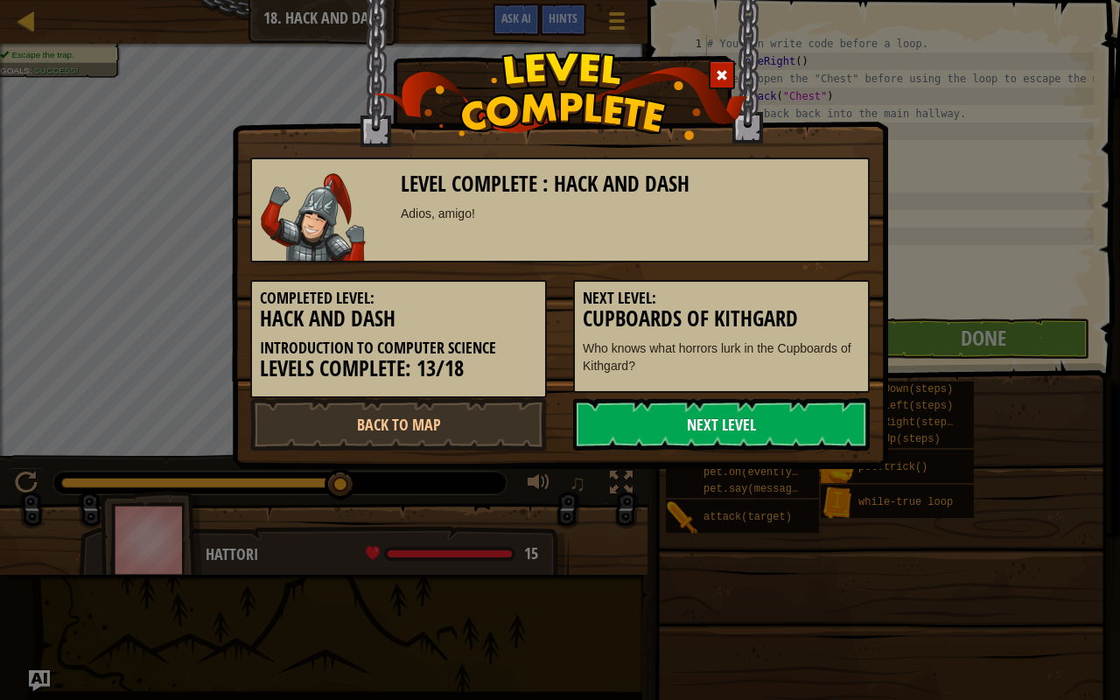
click at [664, 413] on link "Next Level" at bounding box center [721, 424] width 296 height 52
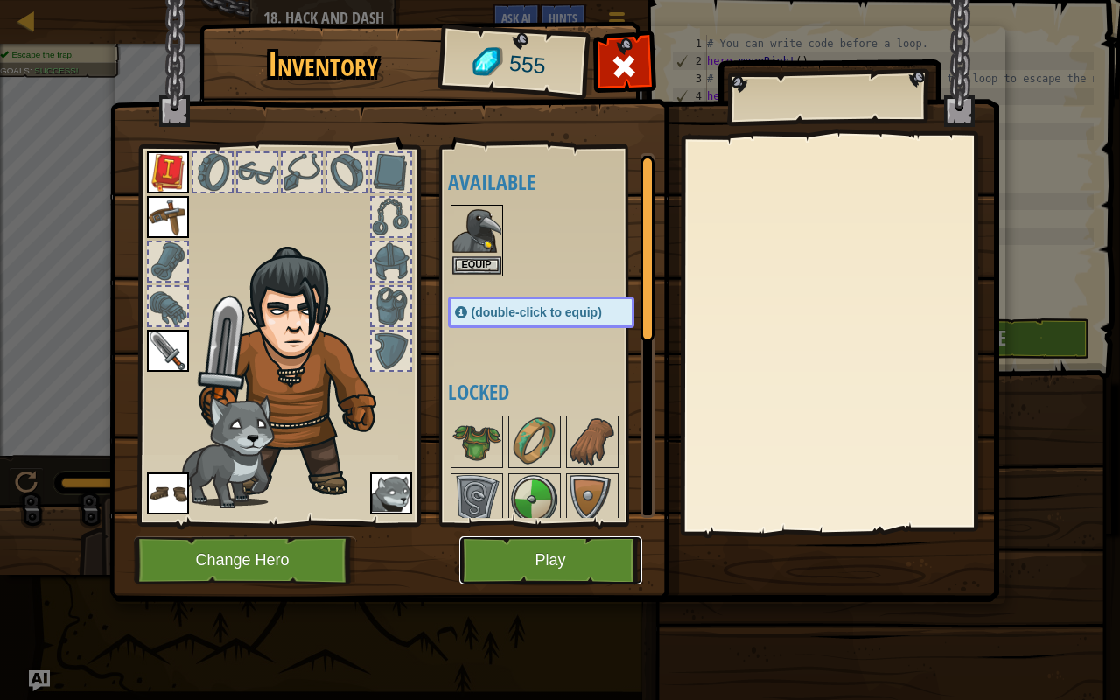
click at [518, 548] on button "Play" at bounding box center [550, 560] width 183 height 48
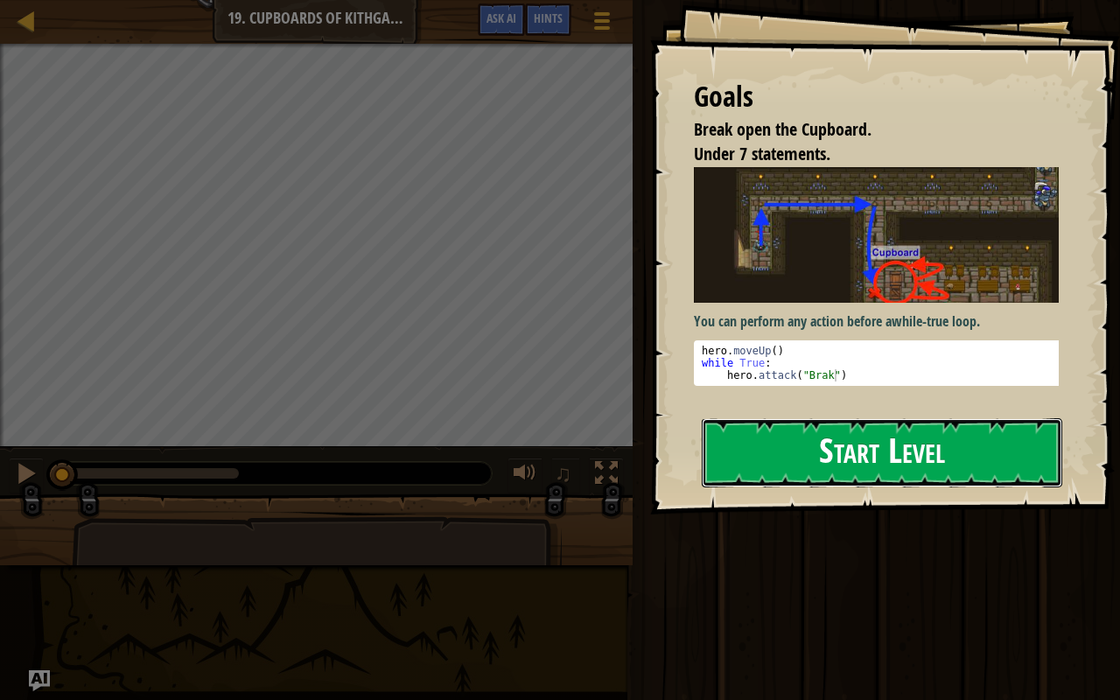
click at [830, 439] on button "Start Level" at bounding box center [881, 452] width 360 height 69
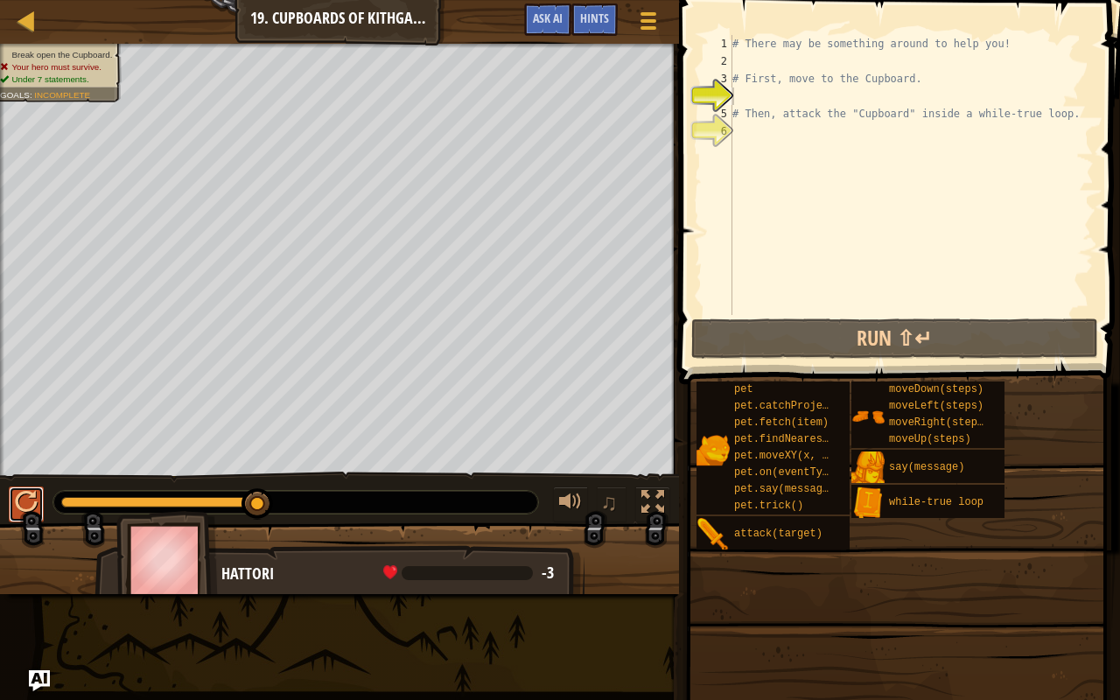
click at [20, 508] on div at bounding box center [26, 502] width 23 height 23
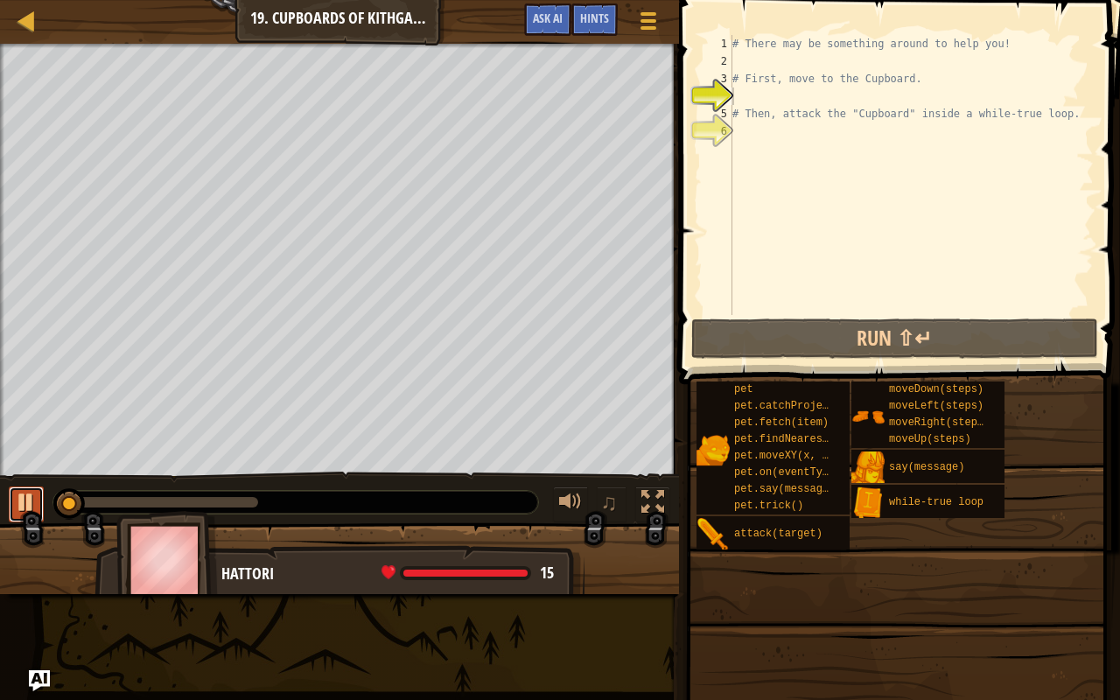
click at [20, 508] on div at bounding box center [26, 502] width 23 height 23
click at [799, 58] on div "# There may be something around to help you! # First, move to the Cupboard. # T…" at bounding box center [911, 192] width 365 height 315
click at [758, 97] on div "# There may be something around to help you! # First, move to the Cupboard. # T…" at bounding box center [911, 192] width 365 height 315
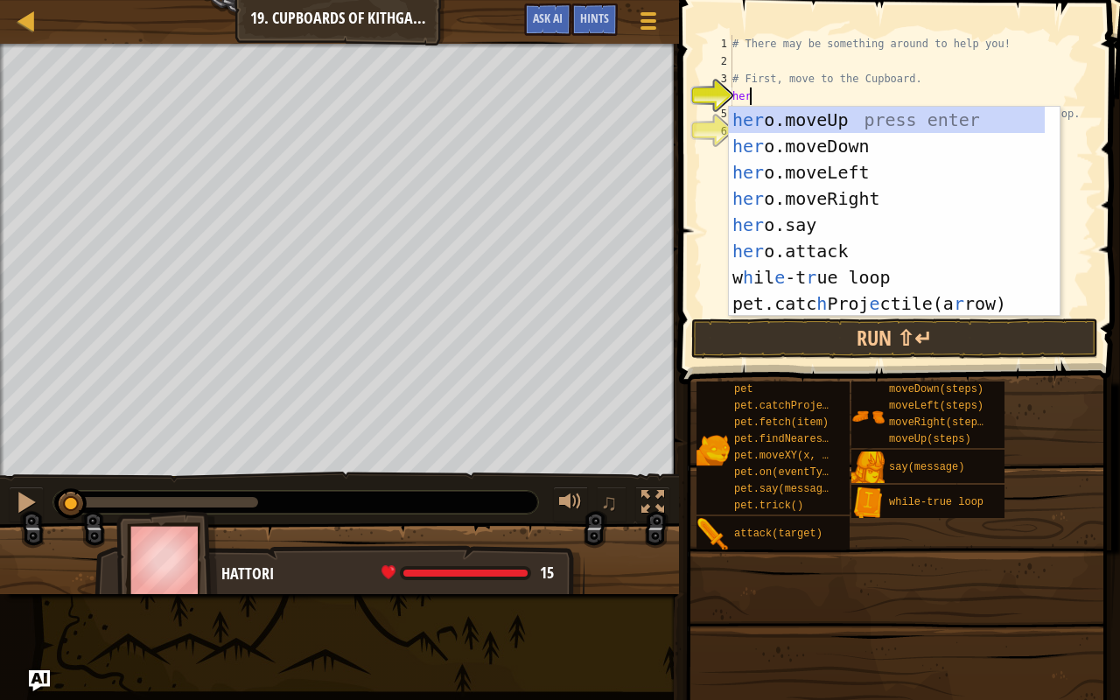
scroll to position [8, 0]
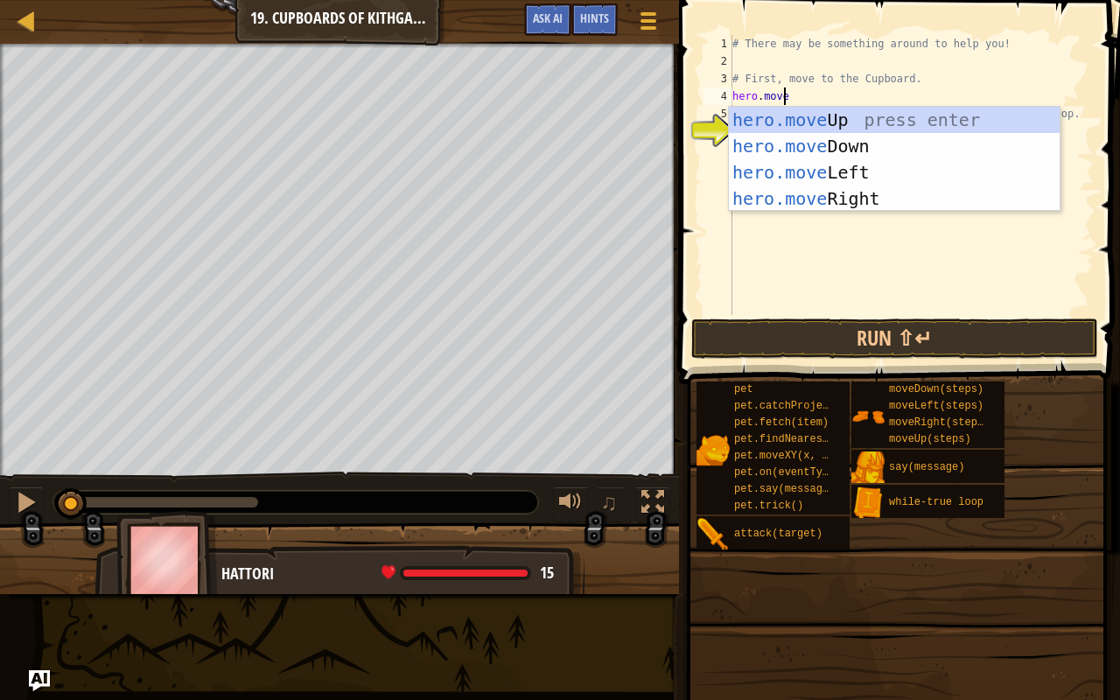
type textarea "hero.moveu"
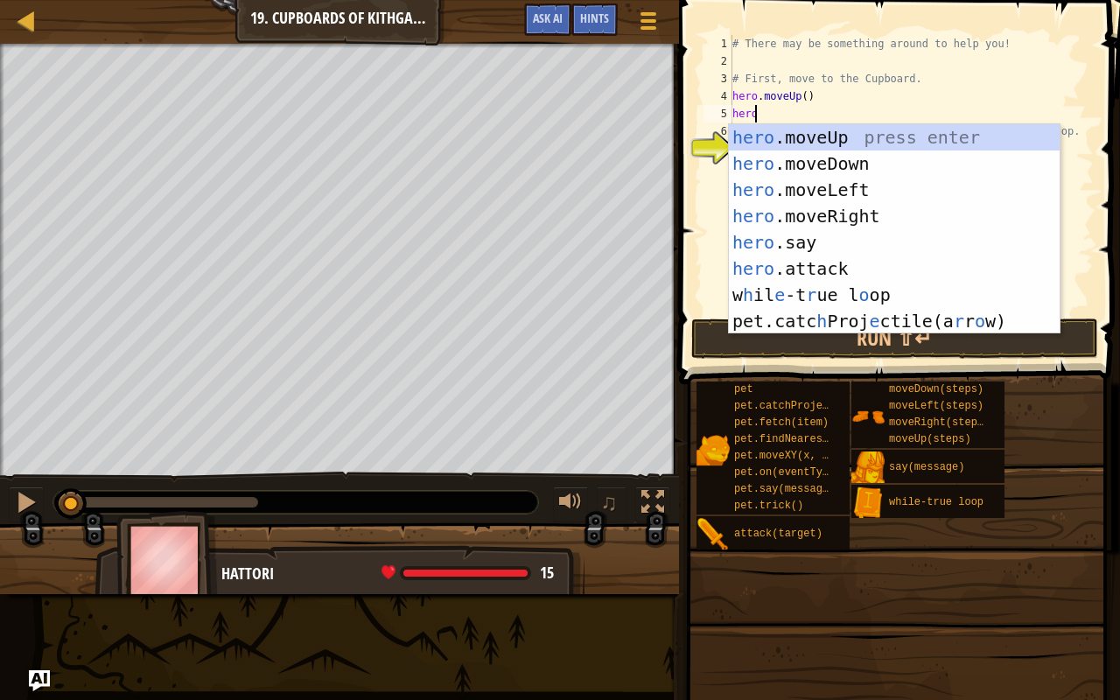
type textarea "heromo"
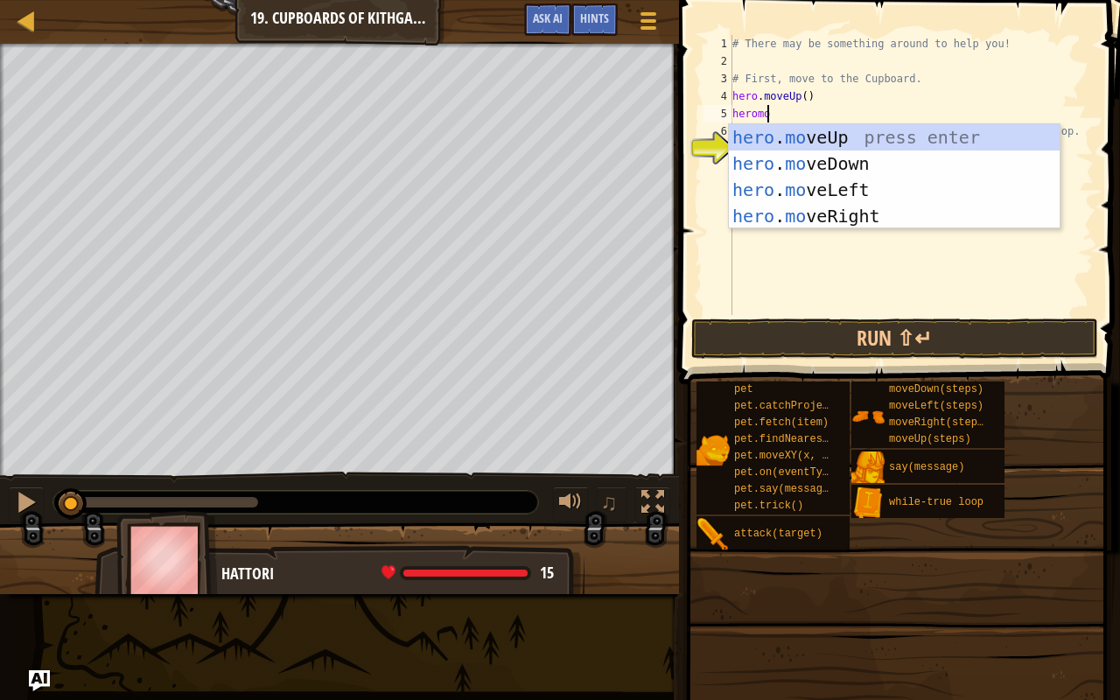
scroll to position [8, 2]
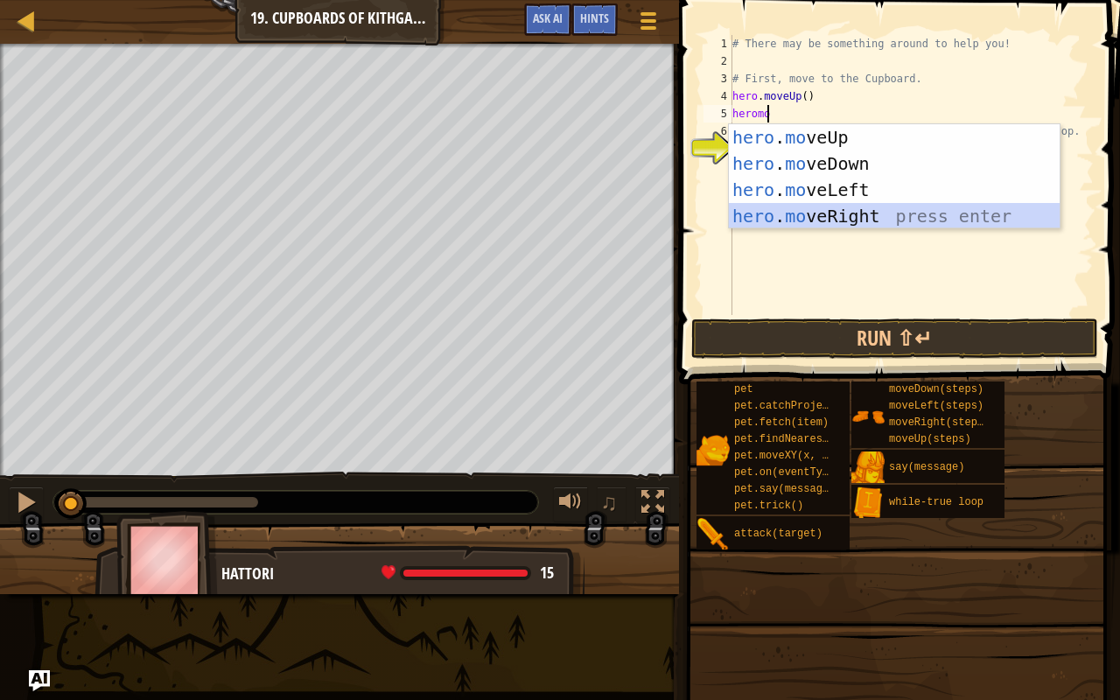
click at [856, 209] on div "hero . mo veUp press enter hero . mo veDown press enter hero . mo veLeft press …" at bounding box center [894, 202] width 331 height 157
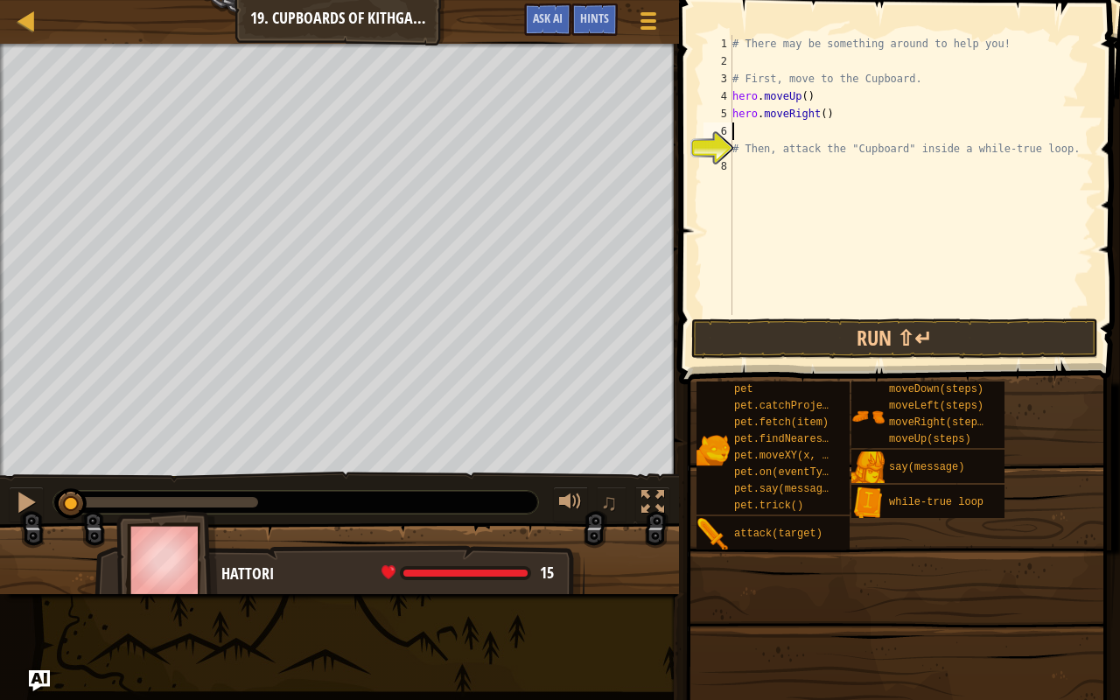
scroll to position [8, 0]
click at [820, 108] on div "# There may be something around to help you! # First, move to the Cupboard. her…" at bounding box center [911, 192] width 365 height 315
type textarea "hero.moveRight(2)"
click at [753, 134] on div "# There may be something around to help you! # First, move to the Cupboard. her…" at bounding box center [911, 192] width 365 height 315
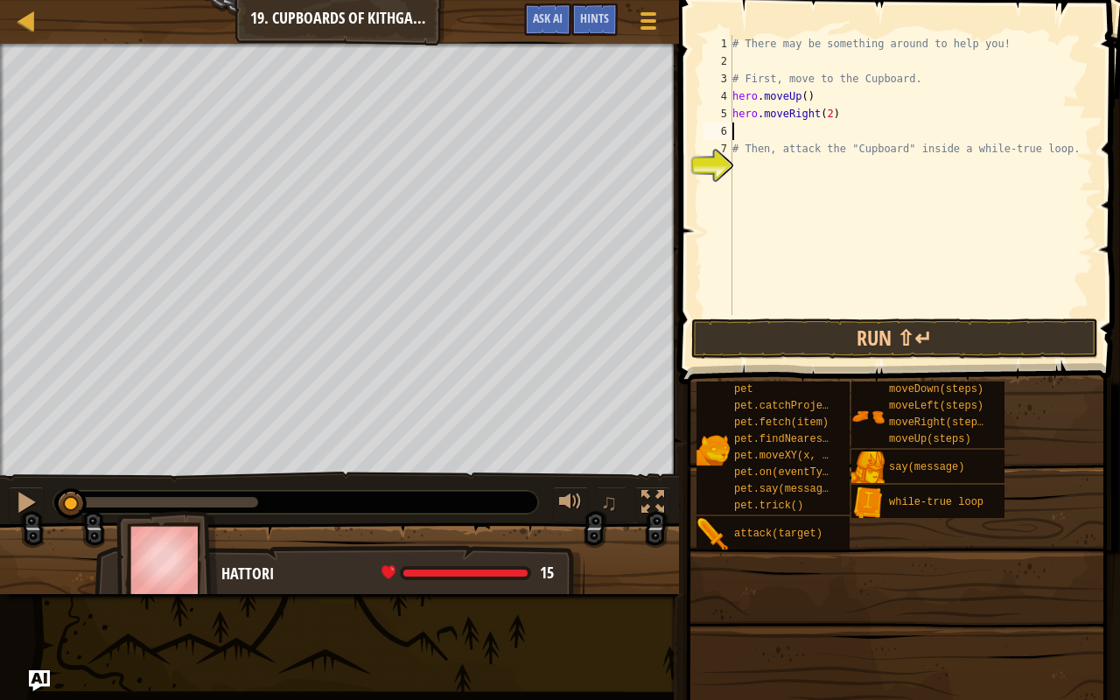
scroll to position [8, 0]
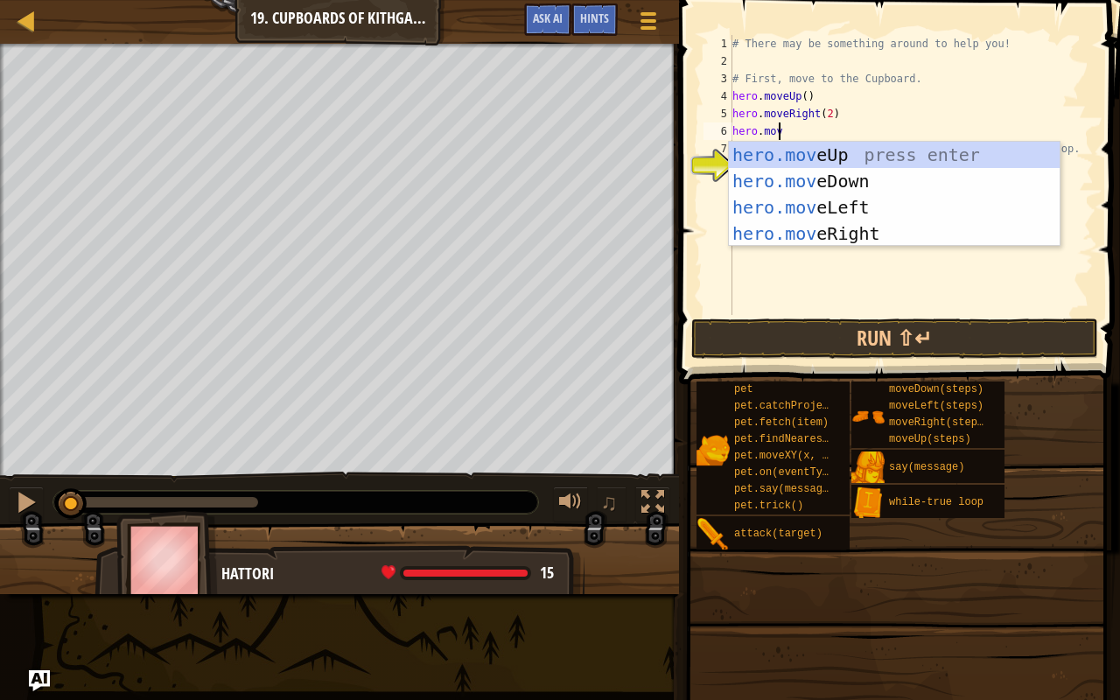
type textarea "hero.move"
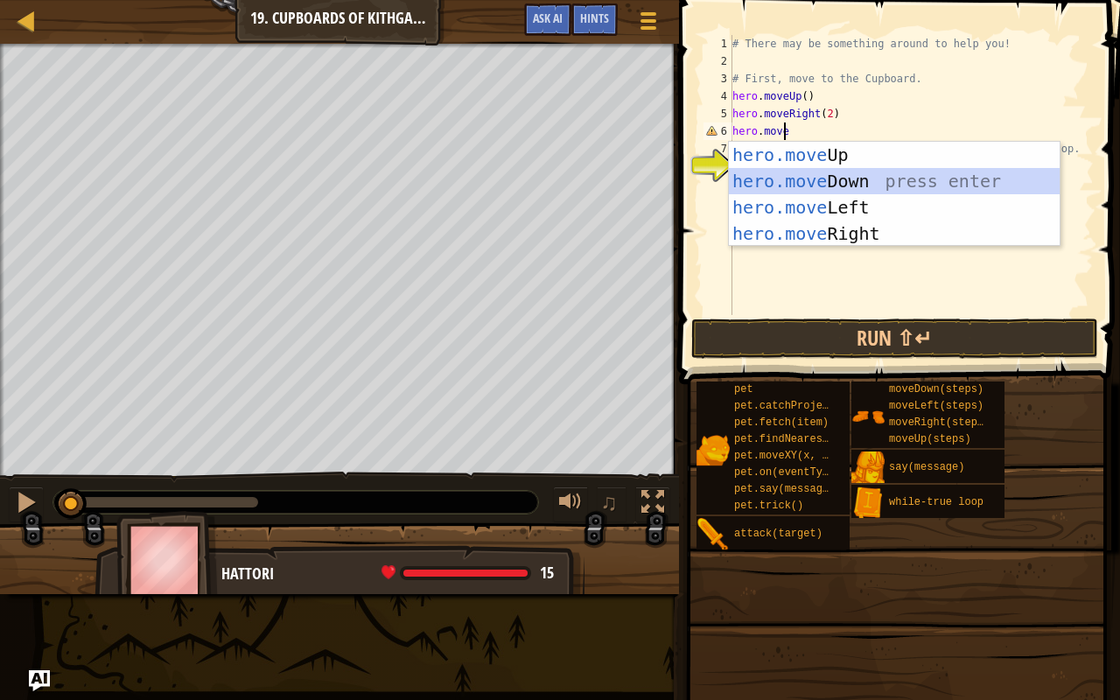
click at [802, 185] on div "hero.move Up press enter hero.move Down press enter hero.move Left press enter …" at bounding box center [894, 220] width 331 height 157
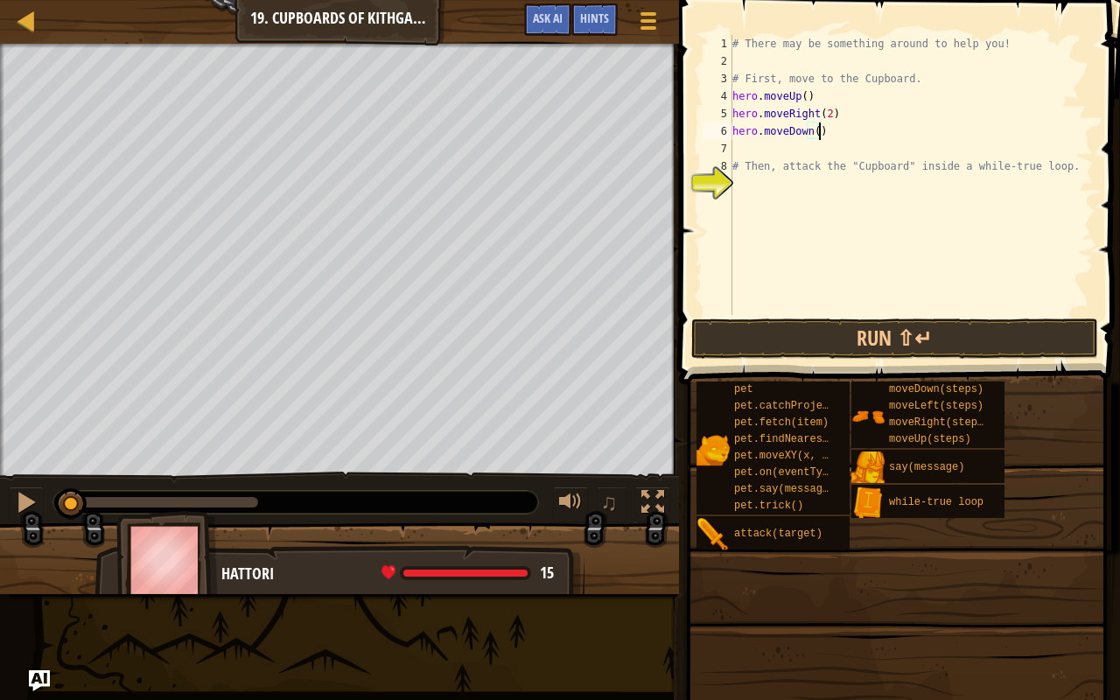
click at [816, 131] on div "# There may be something around to help you! # First, move to the Cupboard. her…" at bounding box center [911, 192] width 365 height 315
type textarea "hero.moveDown(2)"
click at [752, 151] on div "# There may be something around to help you! # First, move to the Cupboard. her…" at bounding box center [911, 192] width 365 height 315
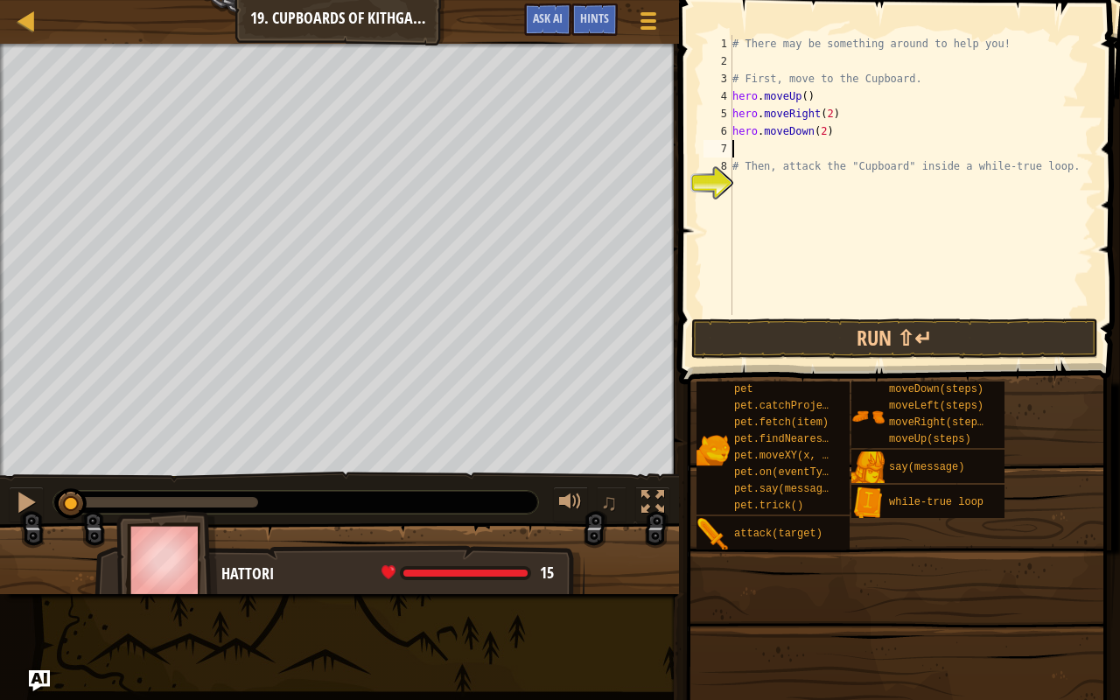
type textarea "h"
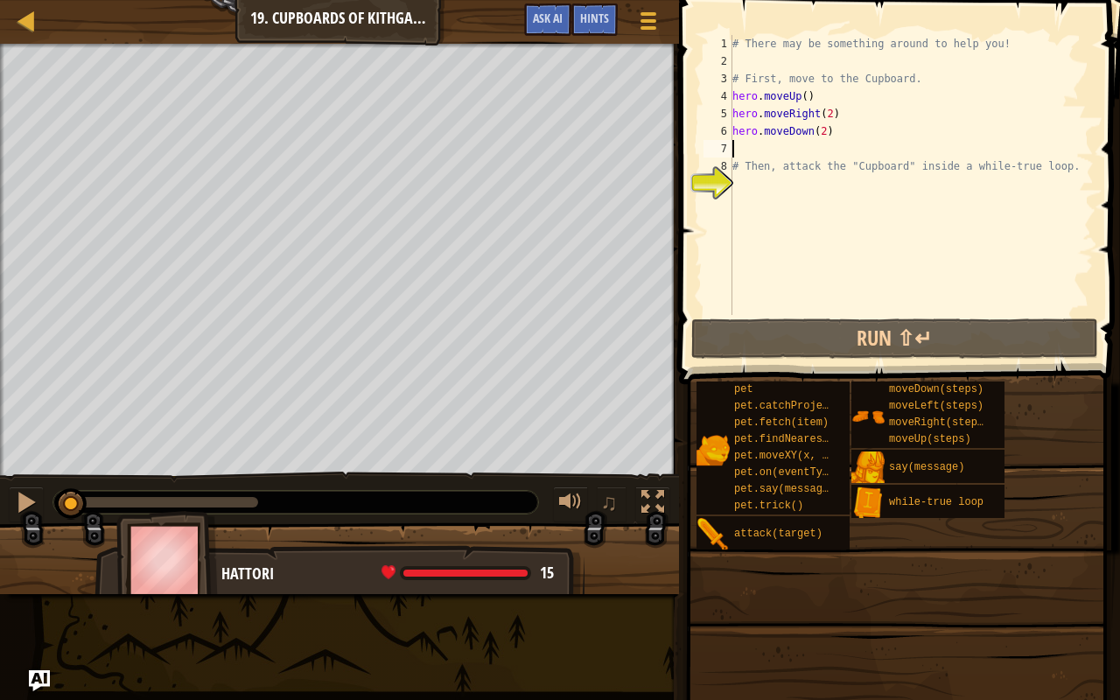
type textarea "wh"
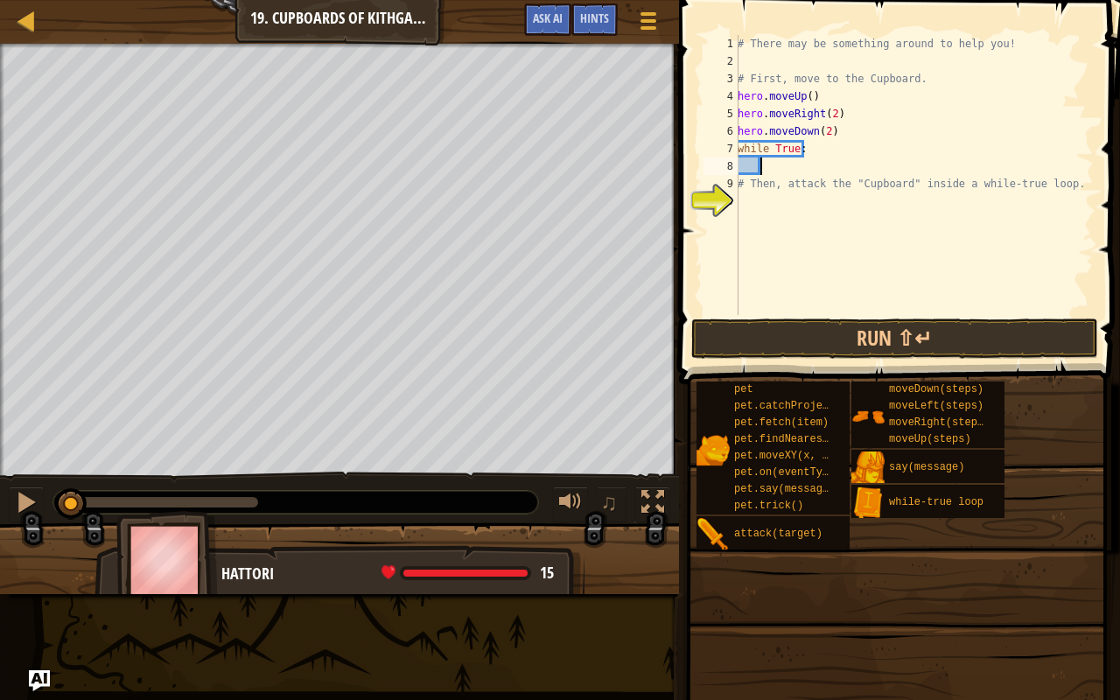
type textarea "k"
type textarea "hero.attack("Cupboard")"
click at [793, 349] on button "Run ⇧↵" at bounding box center [895, 338] width 408 height 40
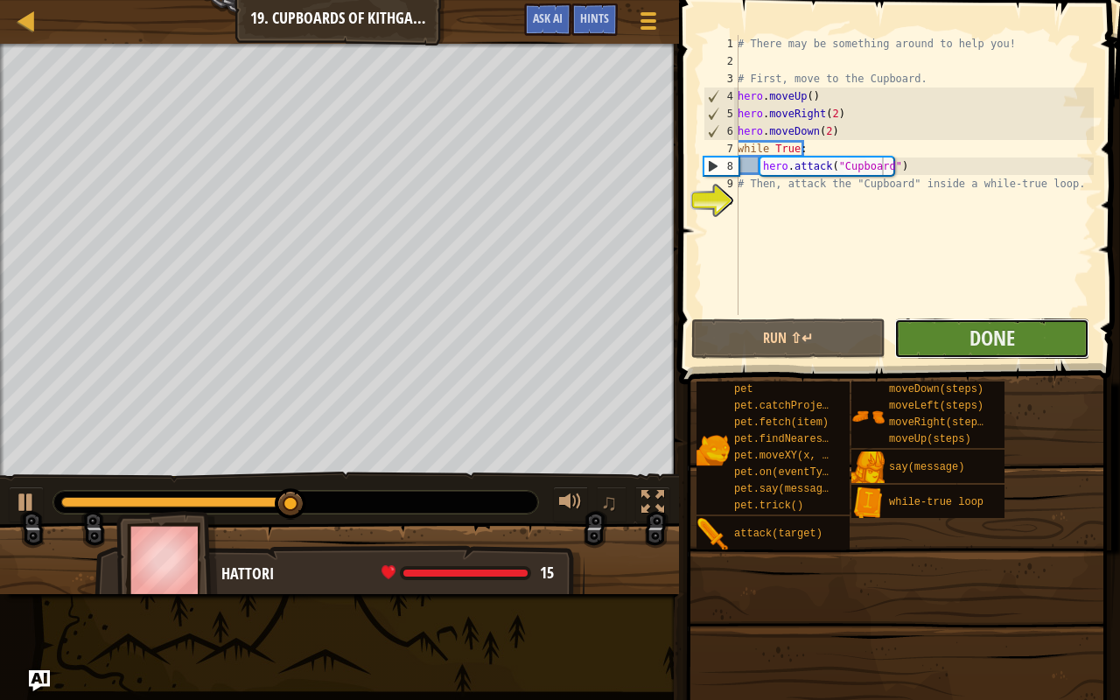
click at [923, 346] on button "Done" at bounding box center [991, 338] width 195 height 40
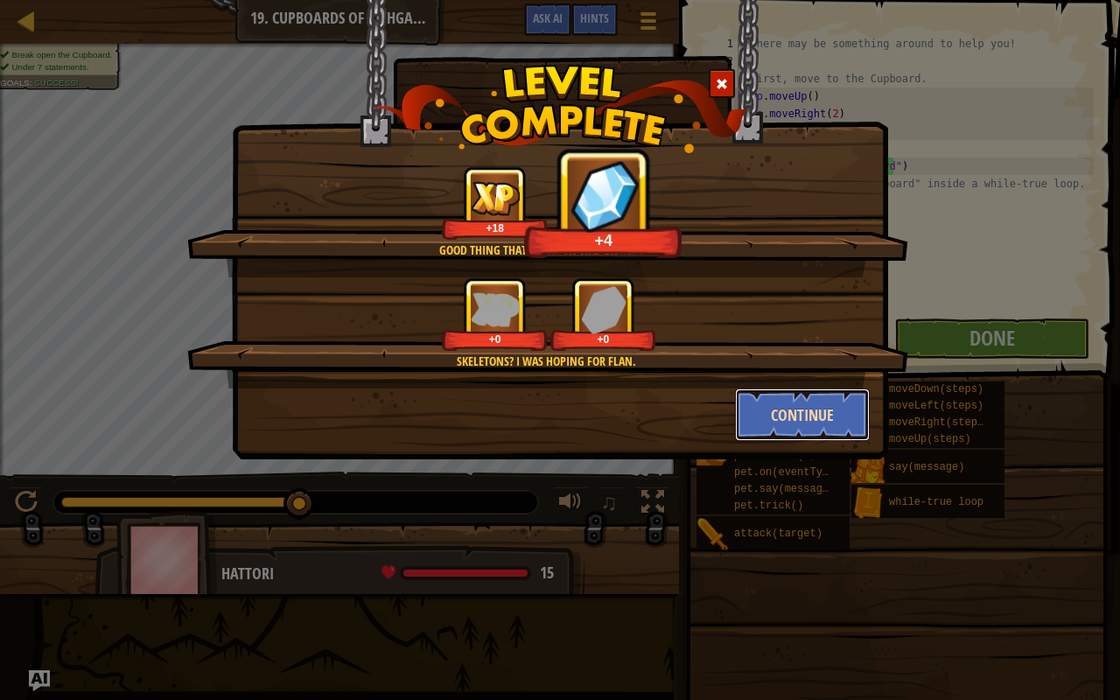
click at [801, 394] on button "Continue" at bounding box center [803, 414] width 136 height 52
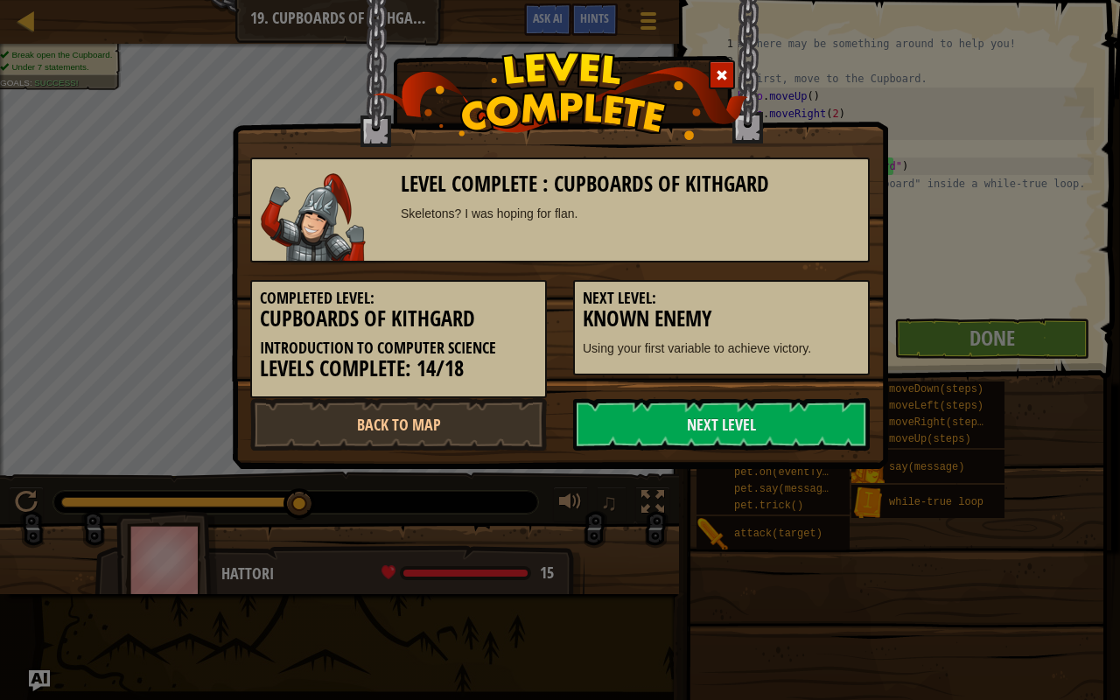
click at [809, 420] on link "Next Level" at bounding box center [721, 424] width 296 height 52
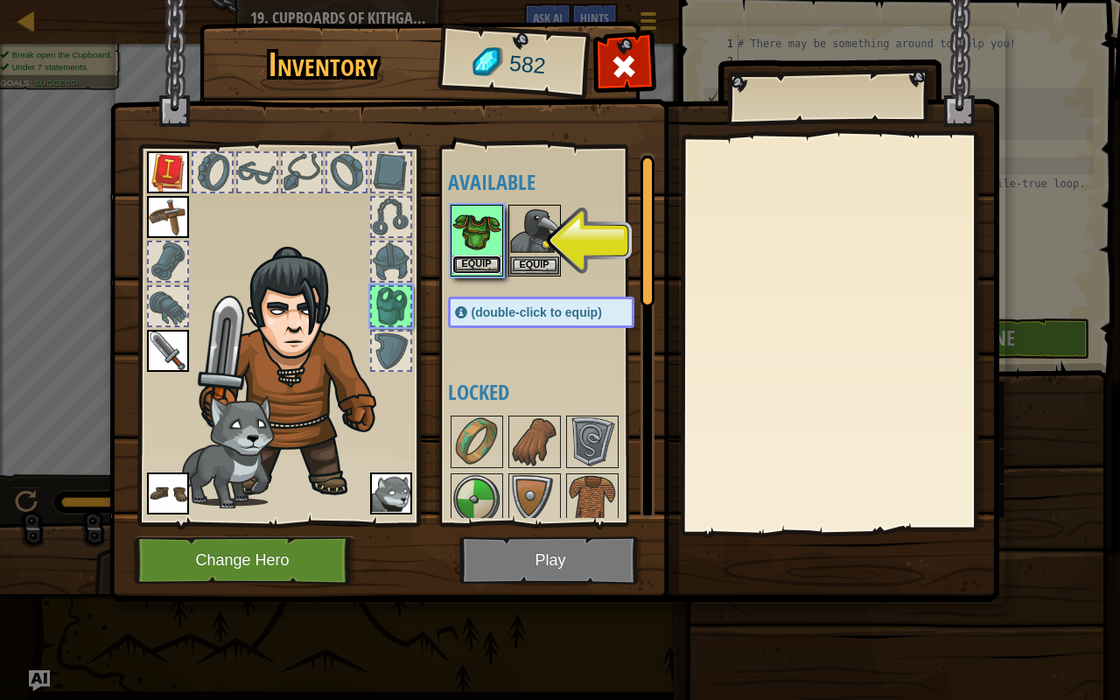
click at [468, 260] on button "Equip" at bounding box center [476, 264] width 49 height 18
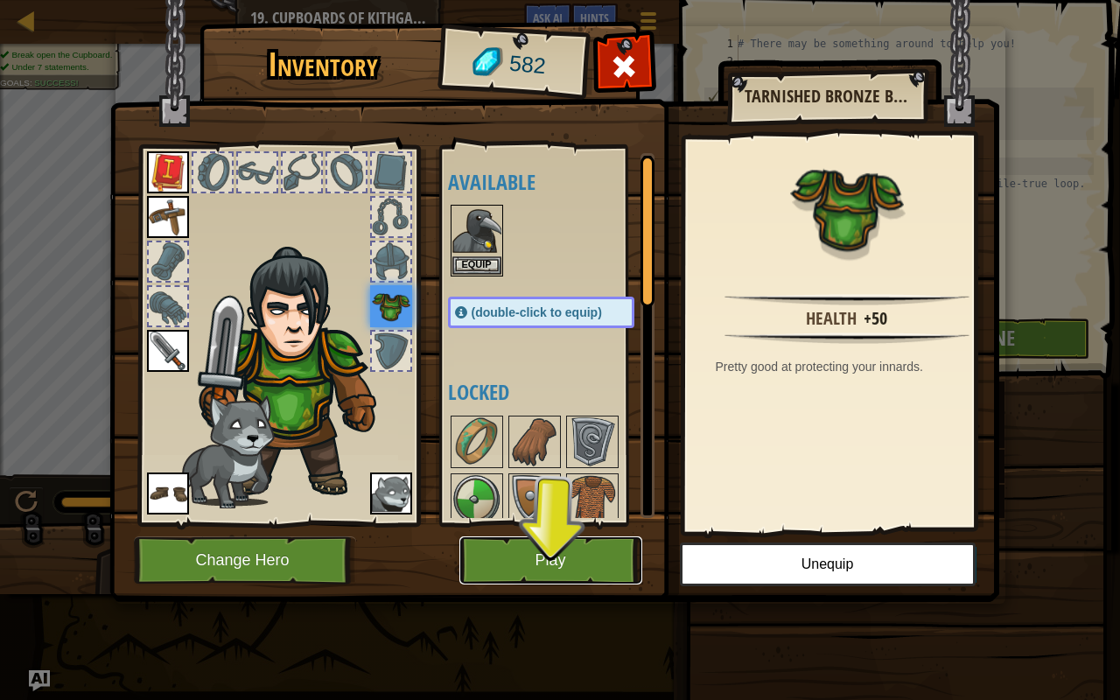
click at [537, 545] on button "Play" at bounding box center [550, 560] width 183 height 48
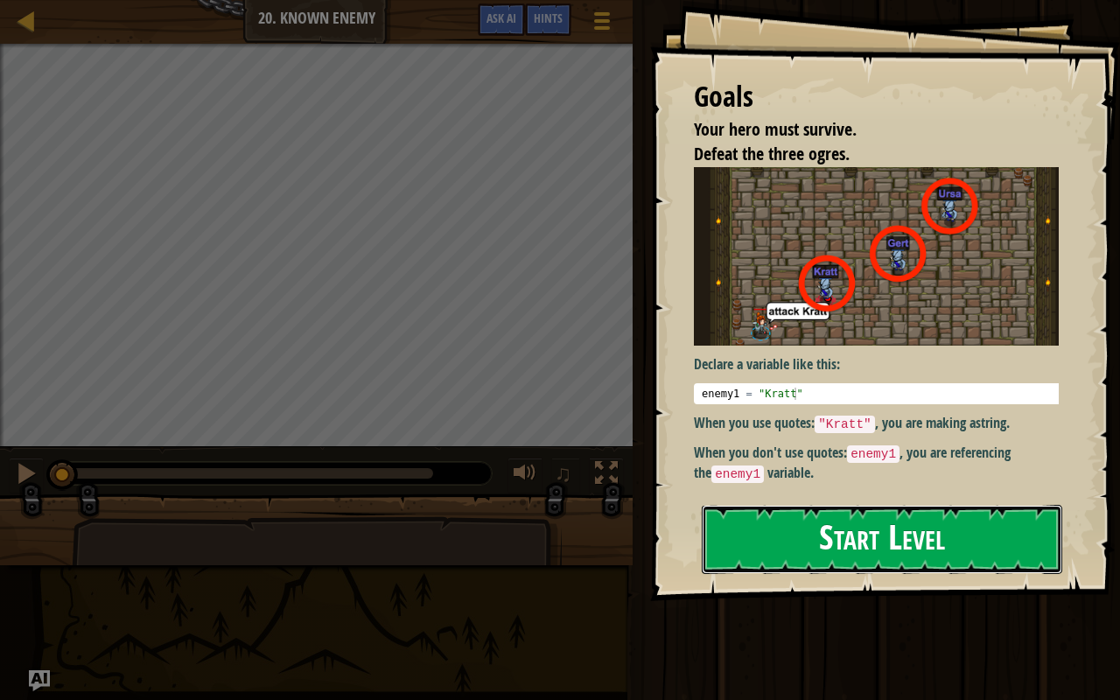
click at [848, 552] on button "Start Level" at bounding box center [881, 539] width 360 height 69
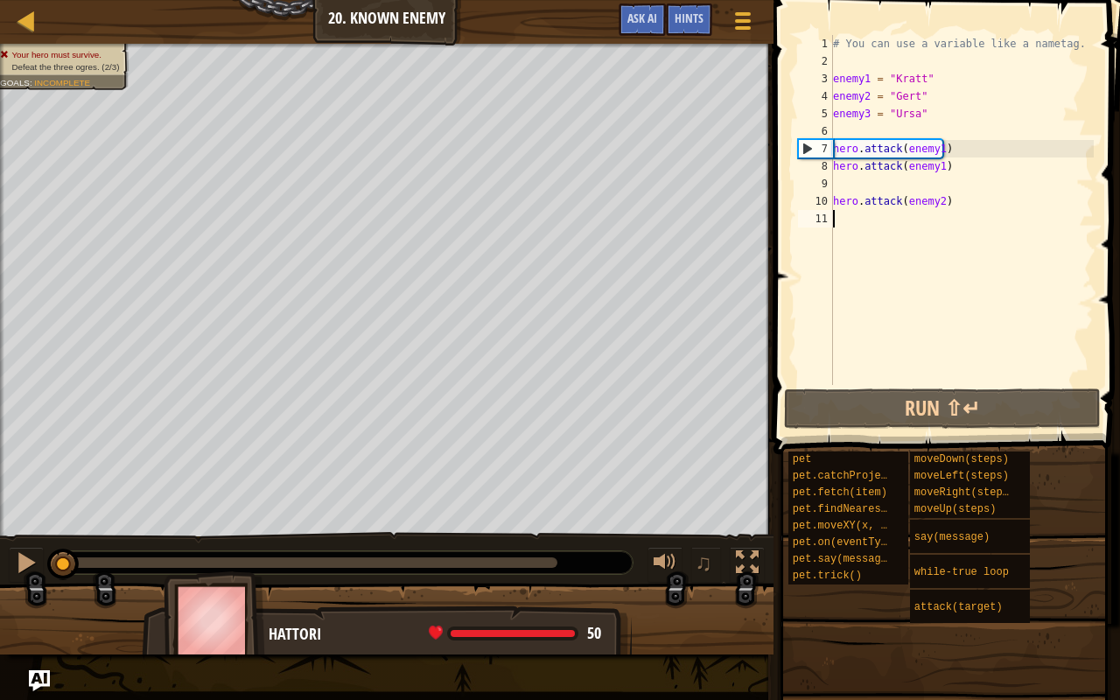
click at [852, 344] on div "# You can use a variable like a nametag. enemy1 = "[PERSON_NAME]" enemy2 = "[PE…" at bounding box center [961, 227] width 264 height 385
drag, startPoint x: 852, startPoint y: 344, endPoint x: 875, endPoint y: 290, distance: 59.1
click at [875, 290] on div "# You can use a variable like a nametag. enemy1 = "[PERSON_NAME]" enemy2 = "[PE…" at bounding box center [961, 227] width 264 height 385
drag, startPoint x: 853, startPoint y: 87, endPoint x: 864, endPoint y: 74, distance: 17.4
click at [864, 74] on div "# You can use a variable like a nametag. enemy1 = "[PERSON_NAME]" enemy2 = "[PE…" at bounding box center [961, 227] width 264 height 385
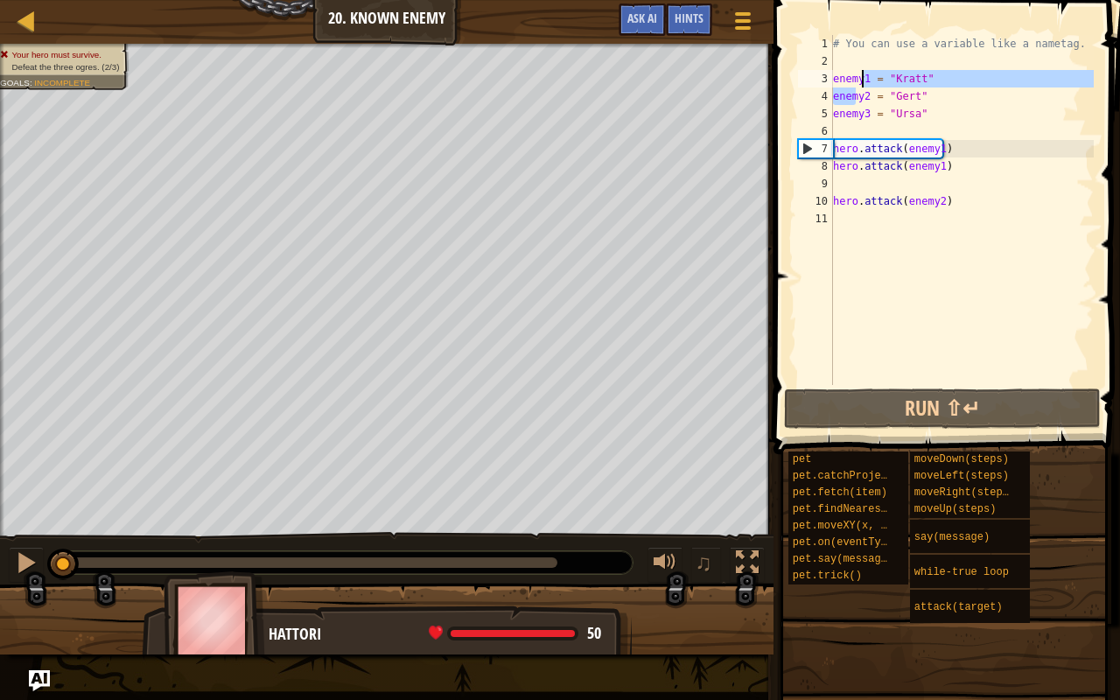
click at [864, 74] on div "# You can use a variable like a nametag. enemy1 = "[PERSON_NAME]" enemy2 = "[PE…" at bounding box center [961, 210] width 264 height 350
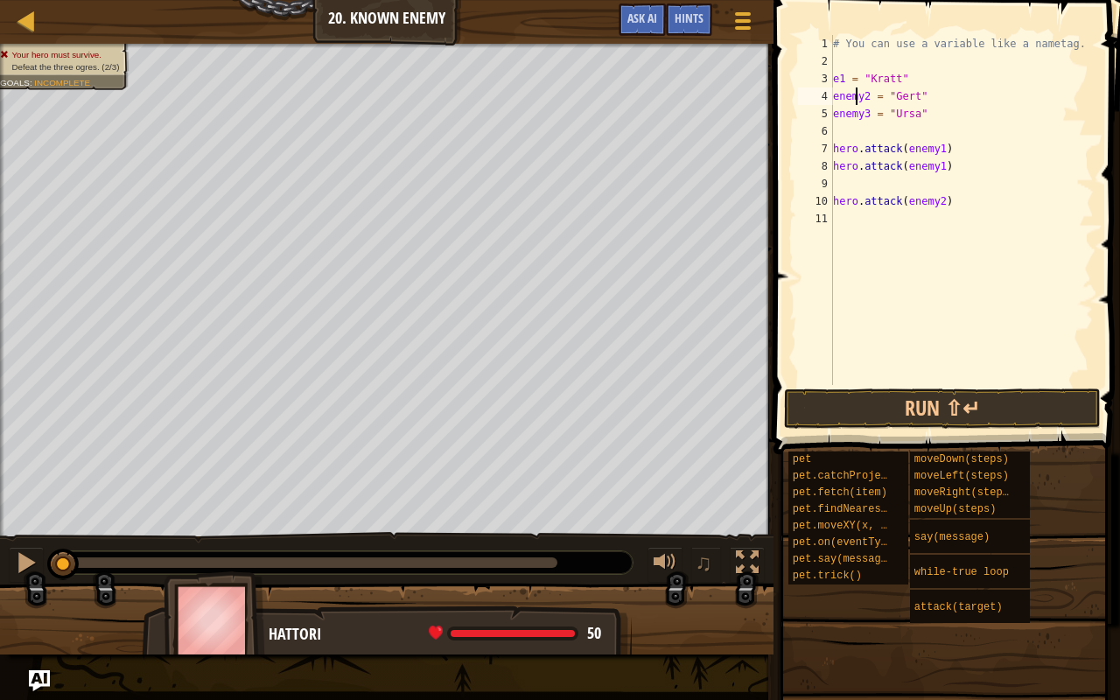
click at [855, 93] on div "# You can use a variable like a nametag. e1 = "[PERSON_NAME]" enemy2 = "[PERSON…" at bounding box center [961, 227] width 264 height 385
click at [853, 112] on div "# You can use a variable like a nametag. e1 = "[PERSON_NAME]" e2 = "Gert" enemy…" at bounding box center [961, 227] width 264 height 385
click at [922, 146] on div "# You can use a variable like a nametag. e1 = "[PERSON_NAME]" e2 = "Gert" e3 = …" at bounding box center [961, 227] width 264 height 385
click at [927, 145] on div "# You can use a variable like a nametag. e1 = "[PERSON_NAME]" e2 = "Gert" e3 = …" at bounding box center [961, 227] width 264 height 385
type textarea "hero.attack(e1)"
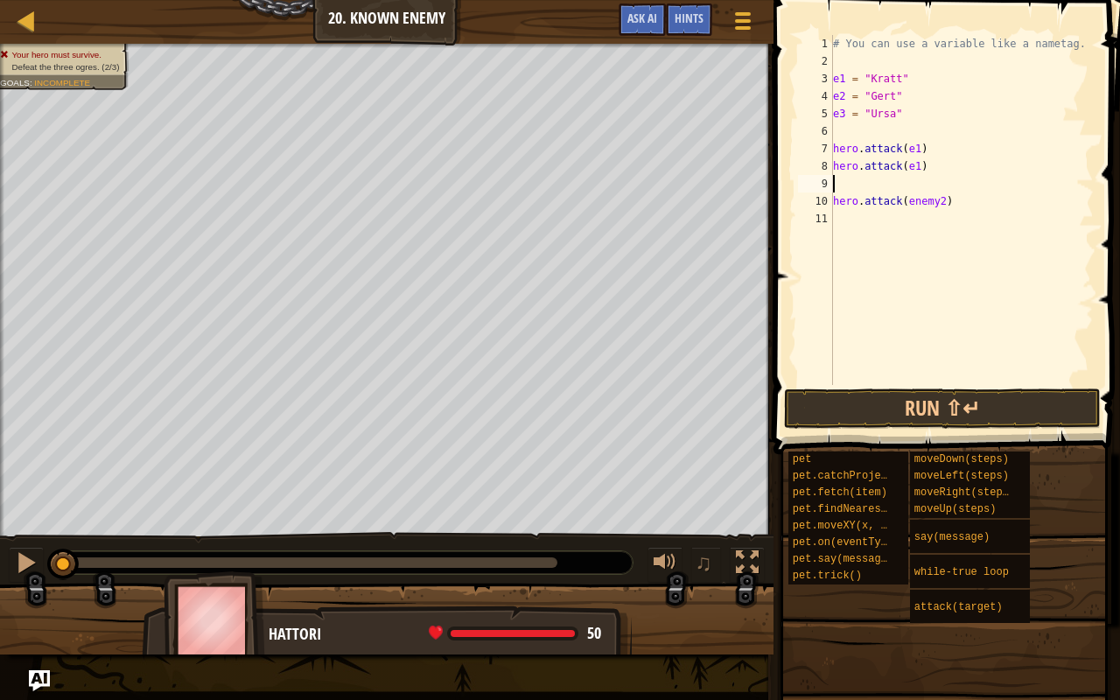
click at [922, 188] on div "# You can use a variable like a nametag. e1 = "[PERSON_NAME]" e2 = "Gert" e3 = …" at bounding box center [961, 227] width 264 height 385
drag, startPoint x: 916, startPoint y: 194, endPoint x: 1036, endPoint y: 135, distance: 134.6
click at [1036, 135] on div "# You can use a variable like a nametag. e1 = "[PERSON_NAME]" e2 = "Gert" e3 = …" at bounding box center [961, 227] width 264 height 385
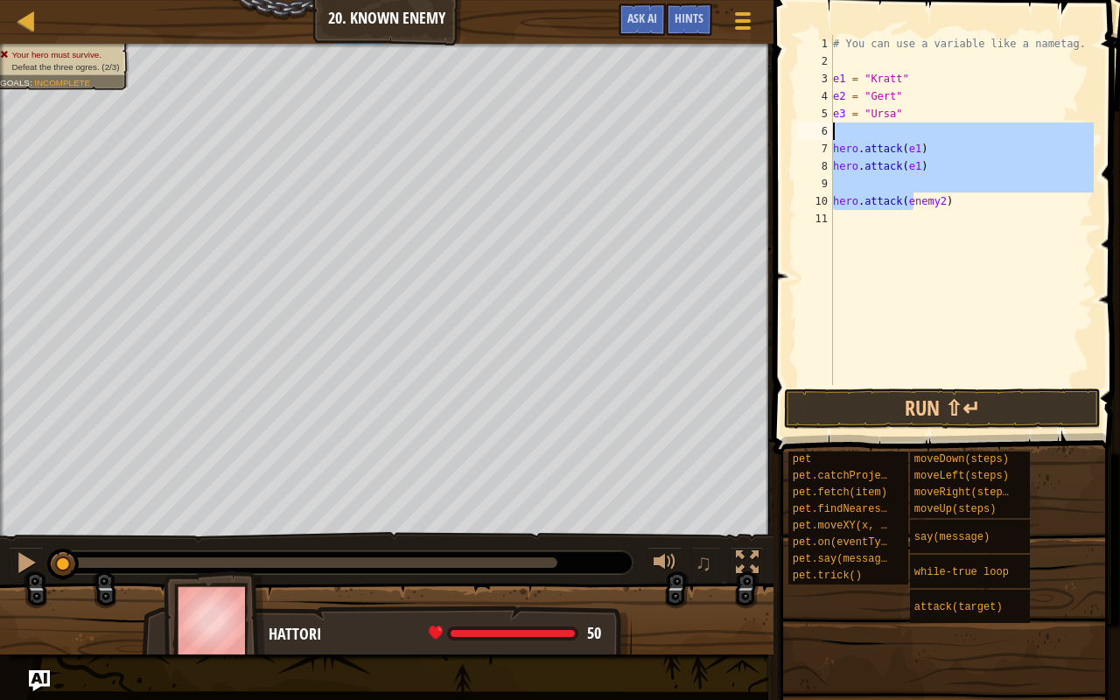
type textarea "hero.attack(enemy2)"
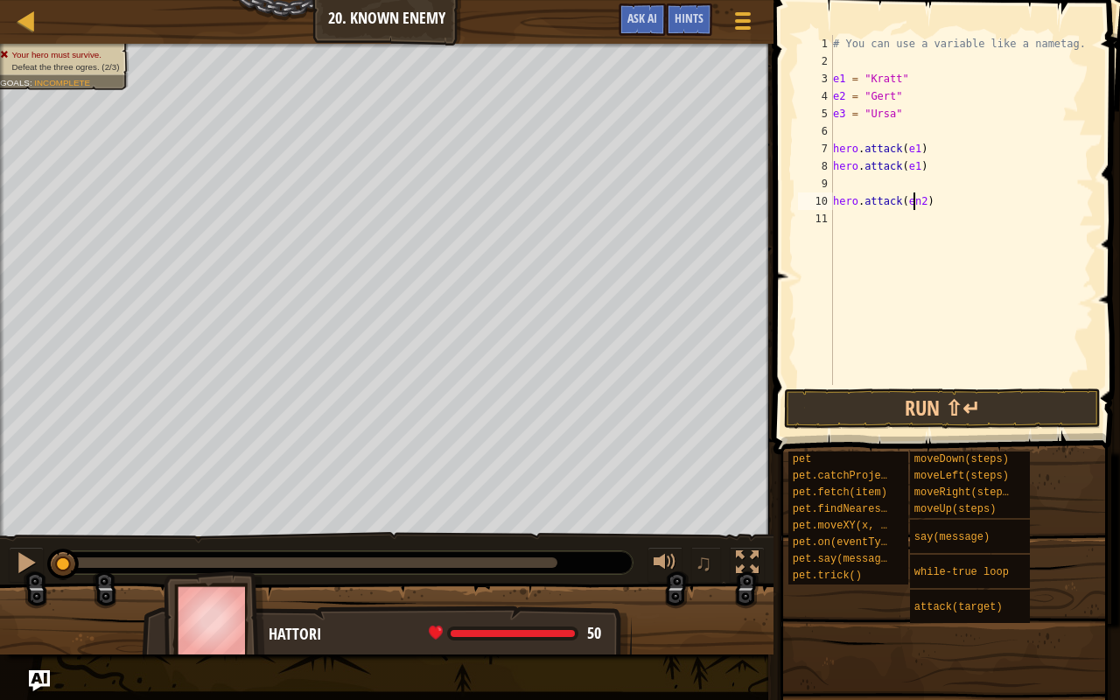
type textarea "hero.attack(e2)"
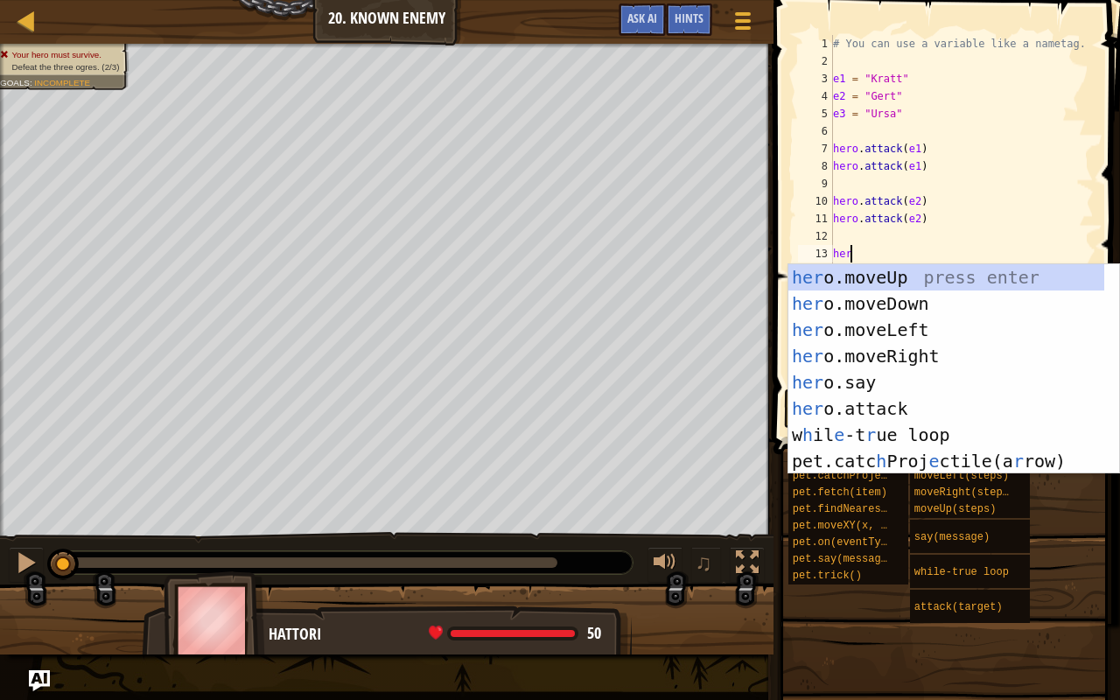
scroll to position [8, 0]
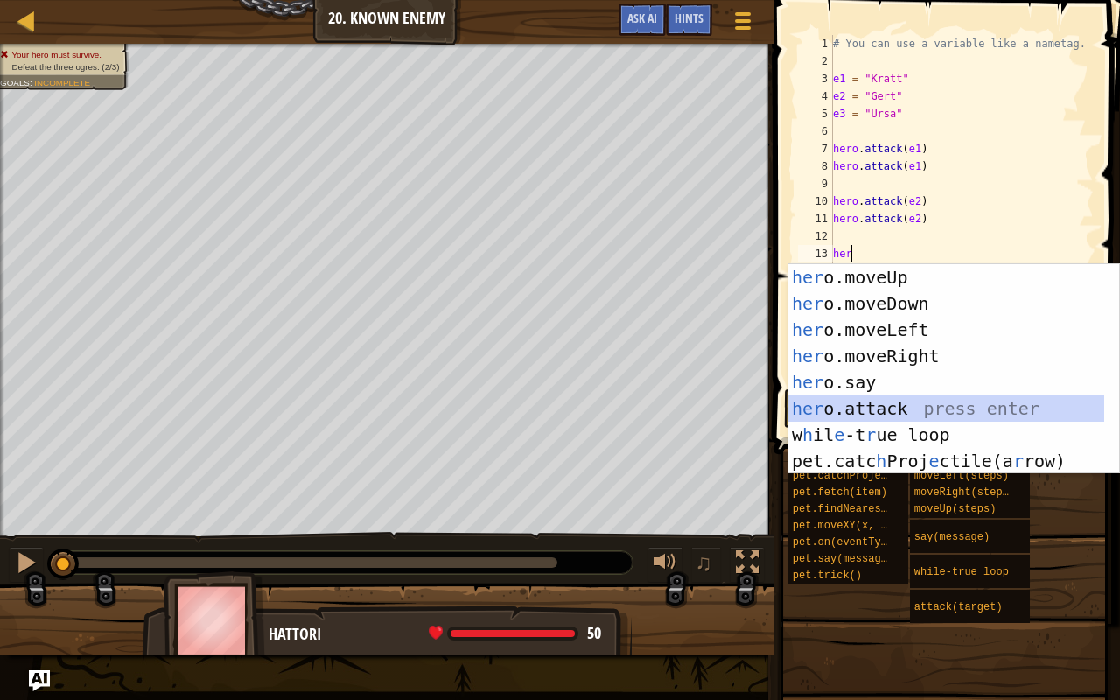
click at [915, 408] on div "her o.moveUp press enter her o.moveDown press enter her o.moveLeft press enter …" at bounding box center [946, 395] width 316 height 262
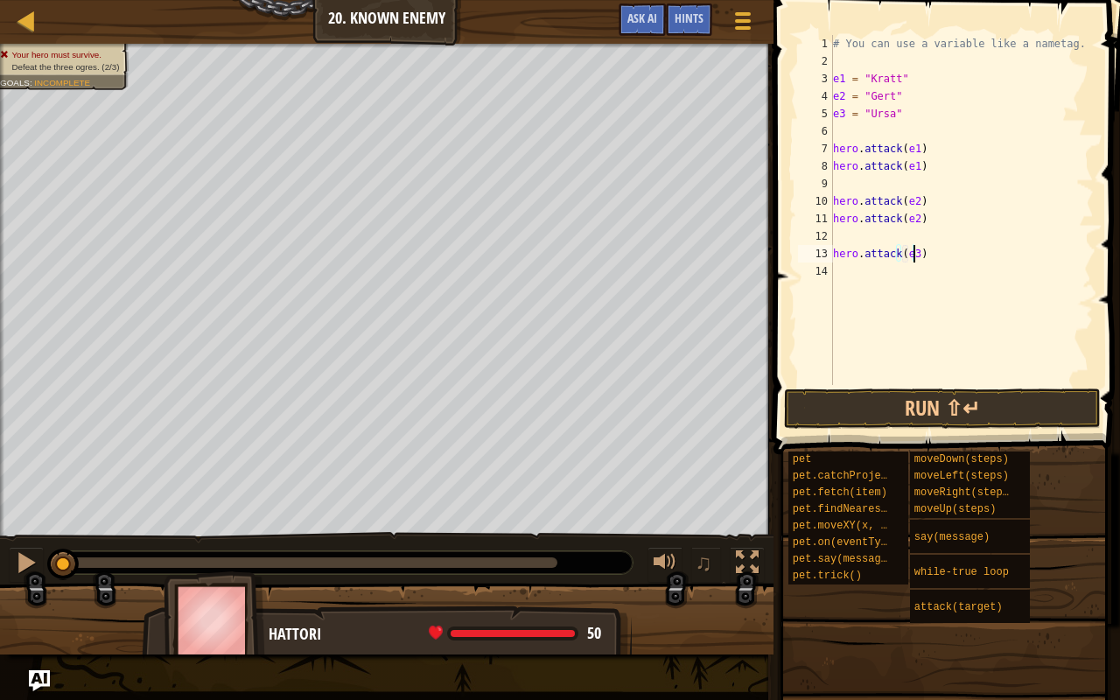
scroll to position [8, 6]
type textarea "hero.attack(e3)"
click at [962, 416] on button "Run ⇧↵" at bounding box center [942, 408] width 316 height 40
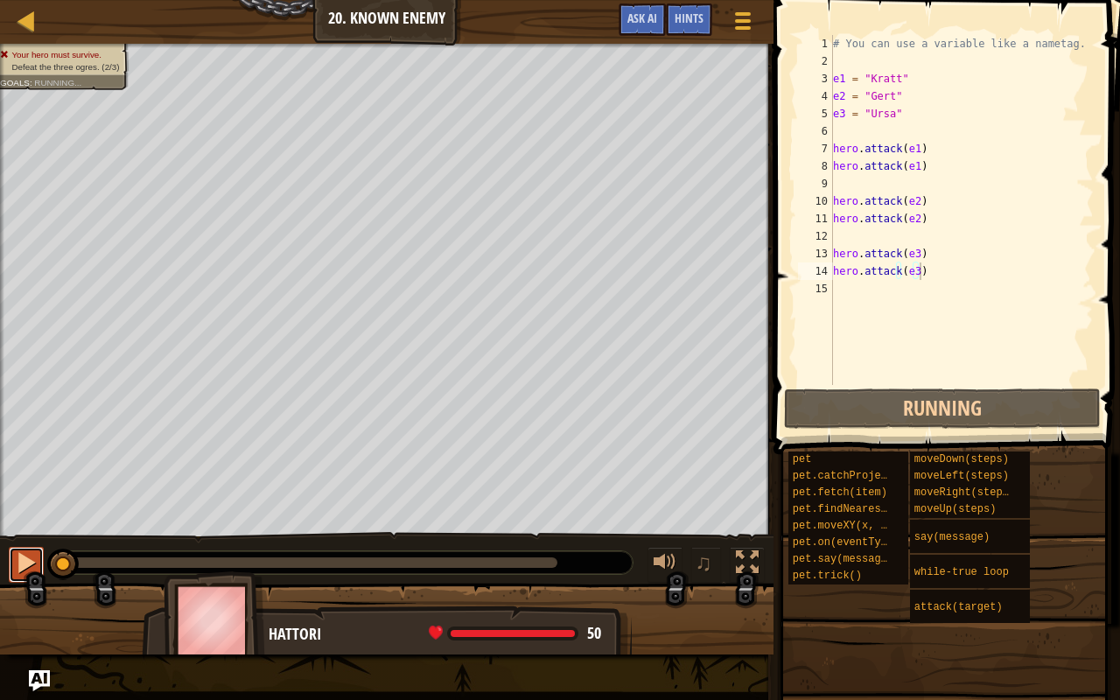
click at [13, 555] on button at bounding box center [26, 565] width 35 height 36
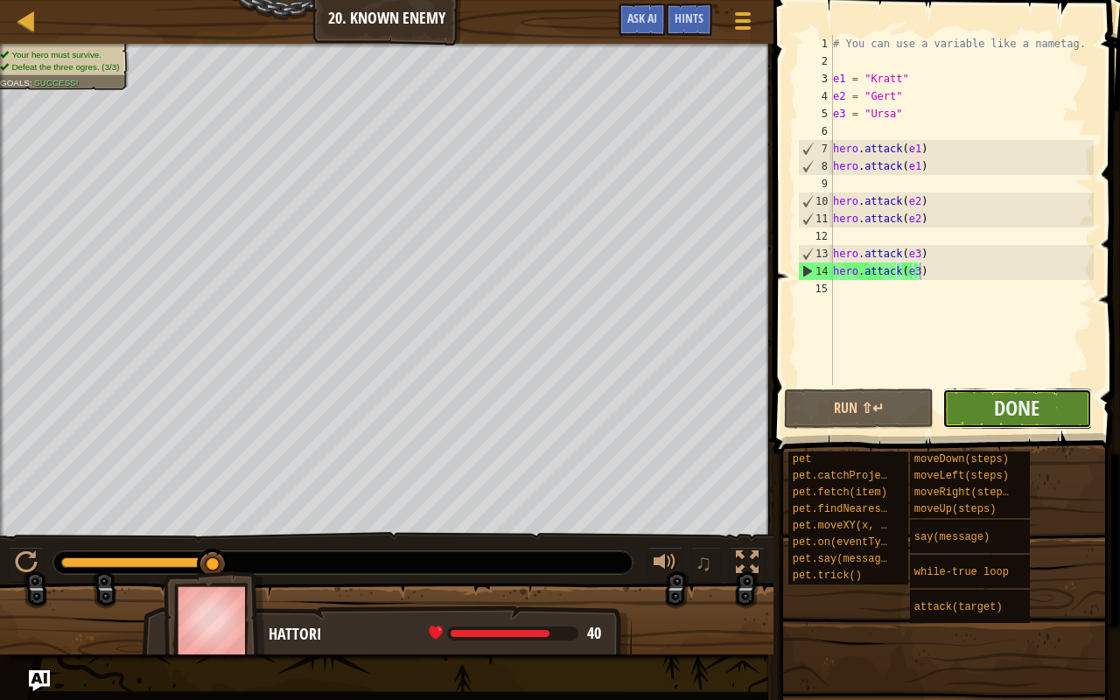
click at [959, 410] on button "Done" at bounding box center [1017, 408] width 150 height 40
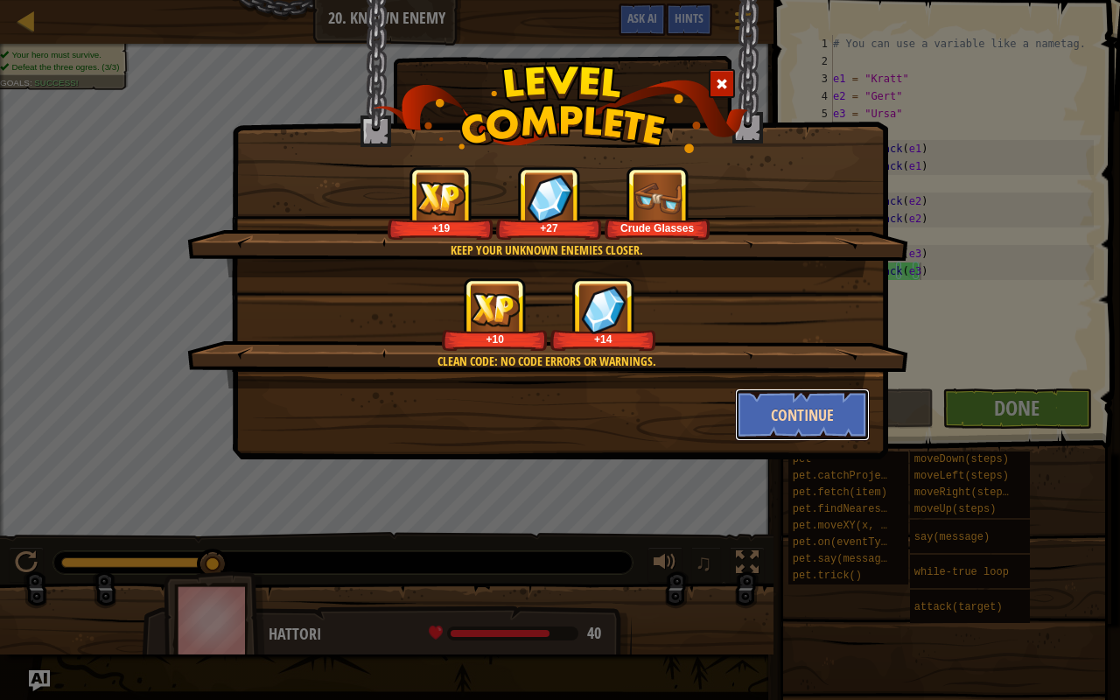
click at [788, 420] on button "Continue" at bounding box center [803, 414] width 136 height 52
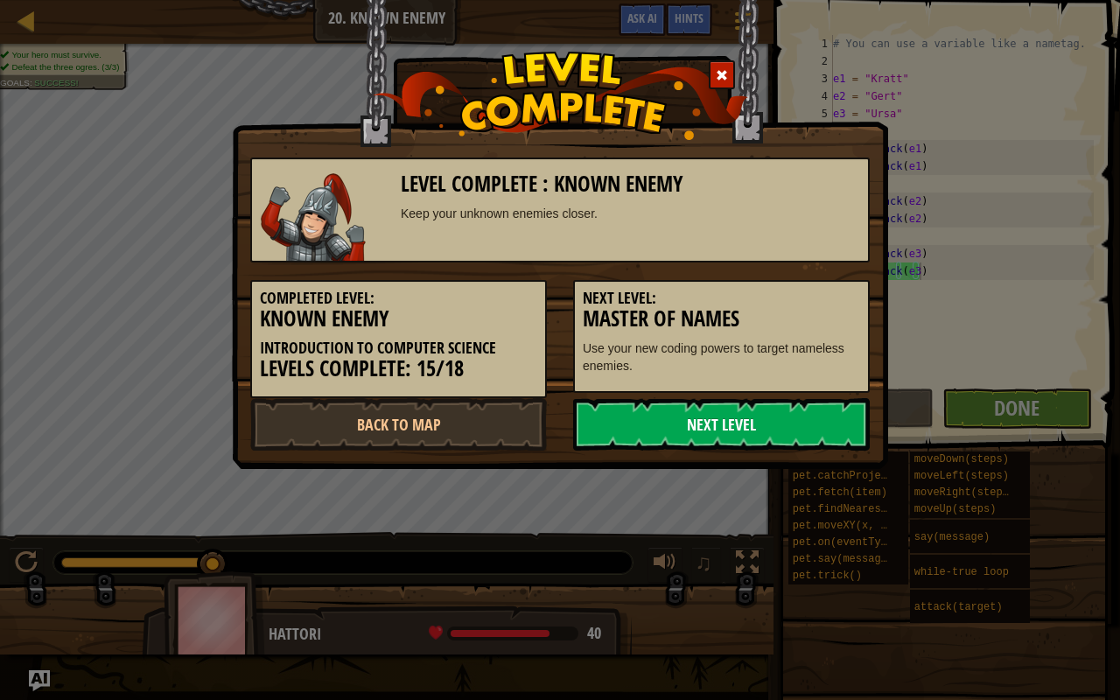
click at [732, 422] on link "Next Level" at bounding box center [721, 424] width 296 height 52
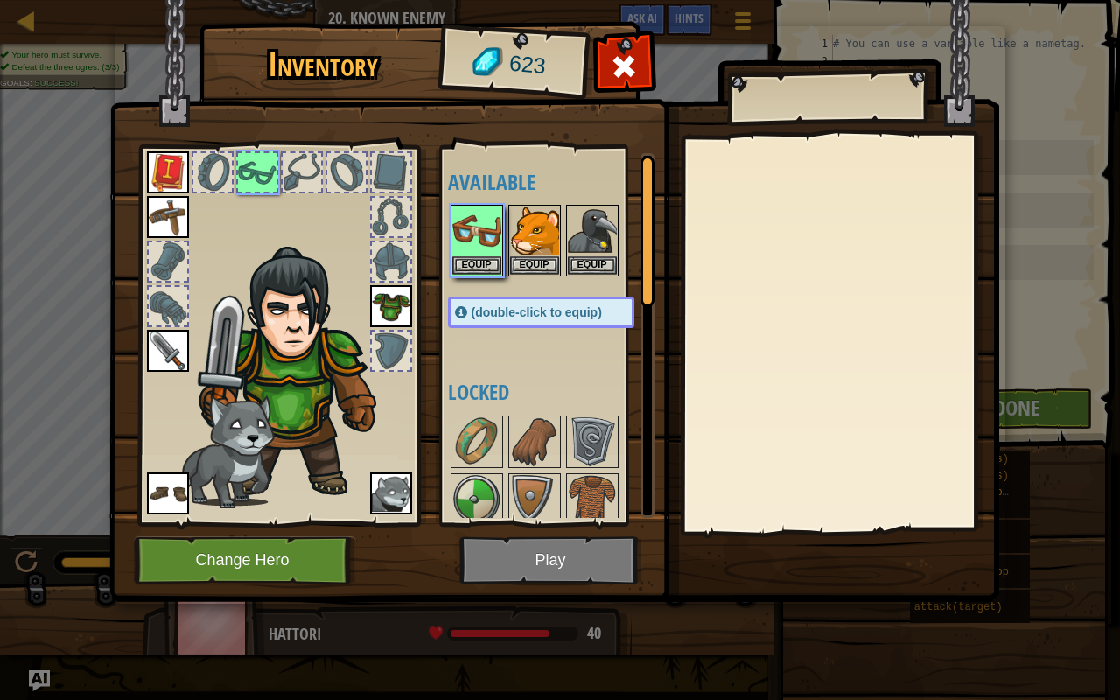
click at [512, 566] on img at bounding box center [553, 284] width 889 height 635
click at [477, 255] on button "Equip" at bounding box center [476, 264] width 49 height 18
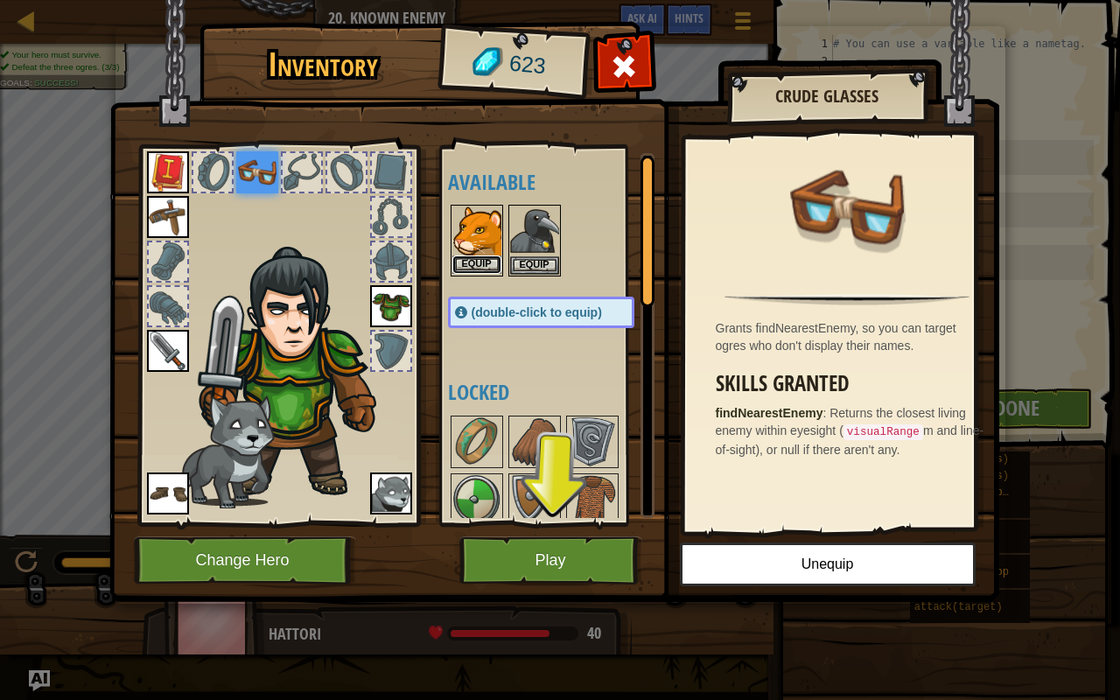
click at [470, 261] on button "Equip" at bounding box center [476, 264] width 49 height 18
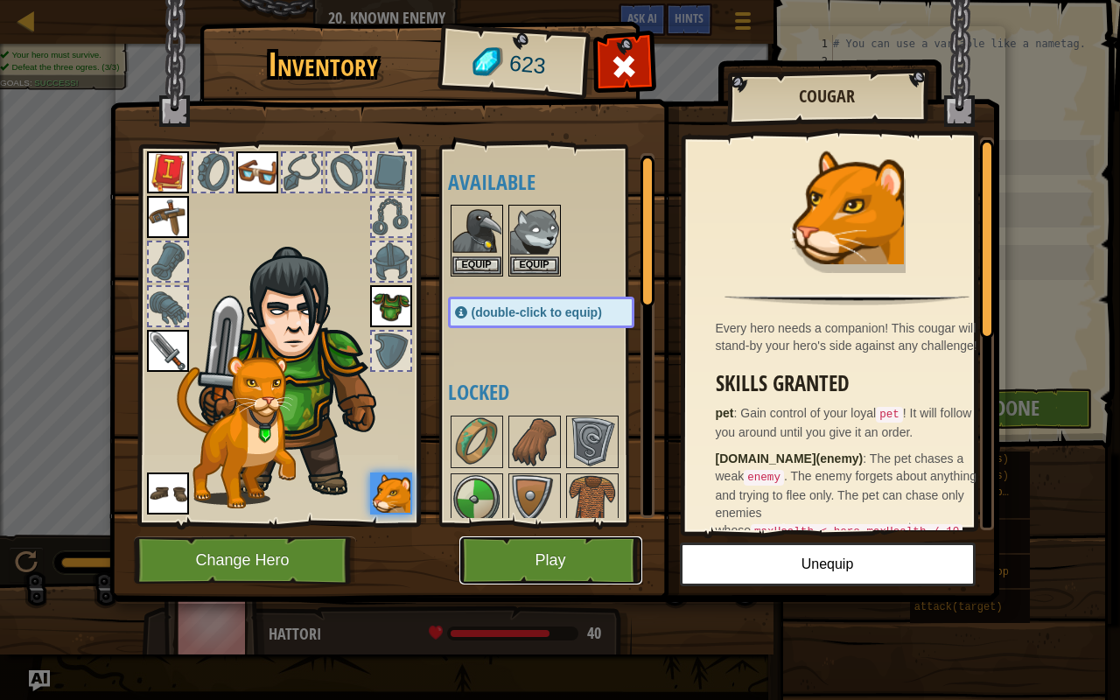
click at [537, 561] on button "Play" at bounding box center [550, 560] width 183 height 48
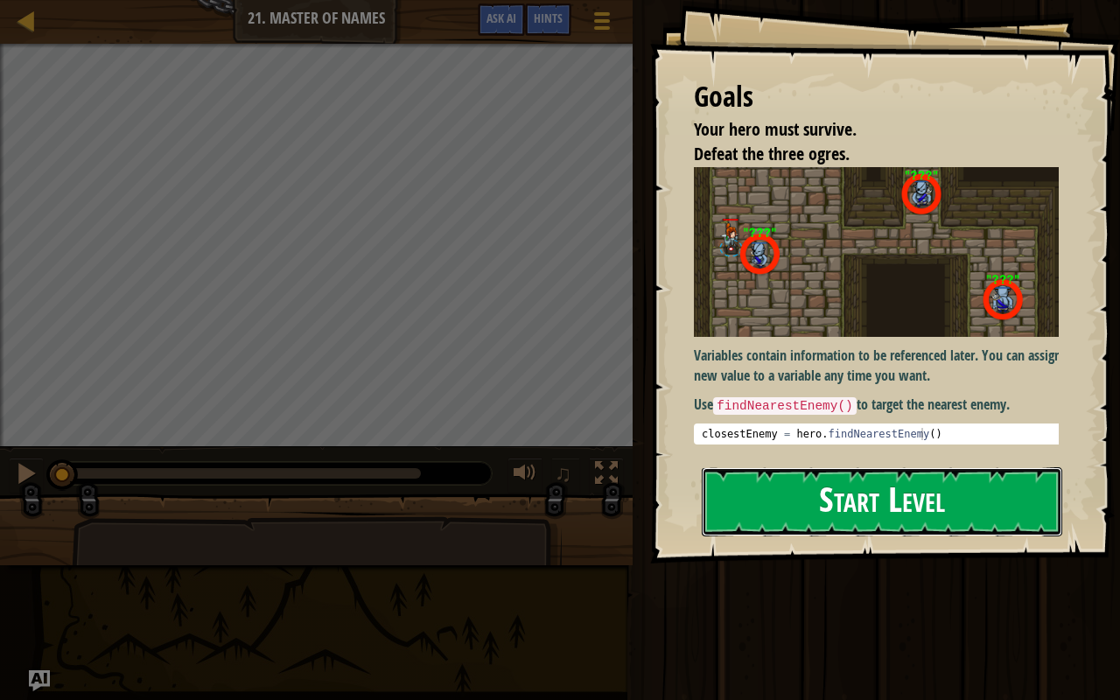
click at [820, 503] on button "Start Level" at bounding box center [881, 501] width 360 height 69
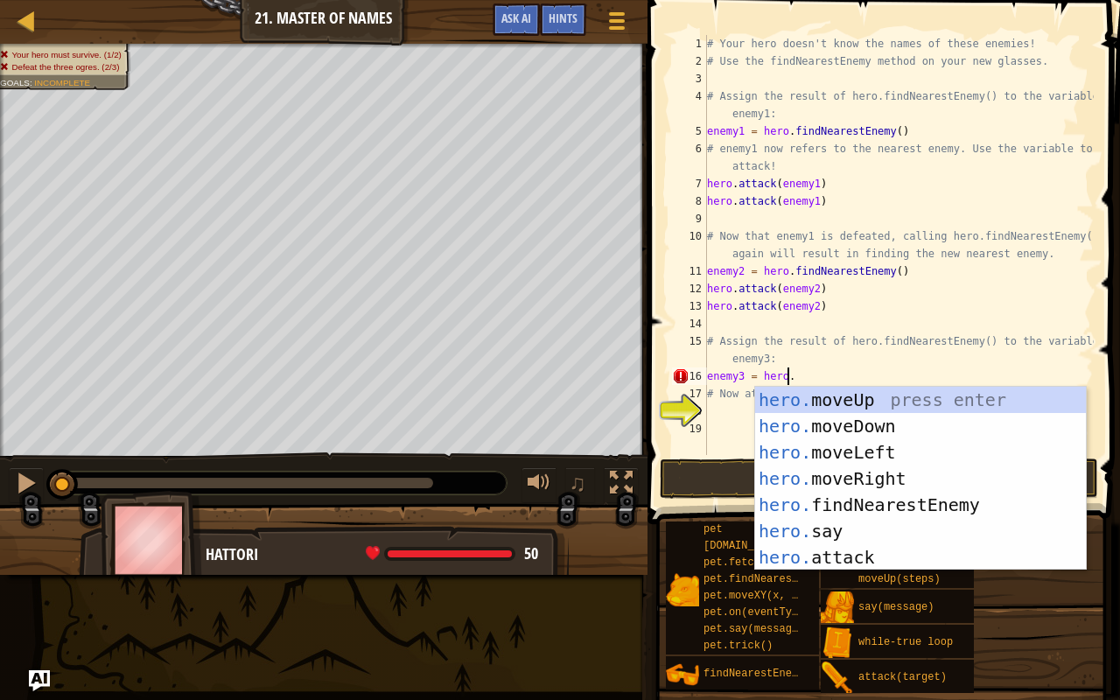
scroll to position [8, 5]
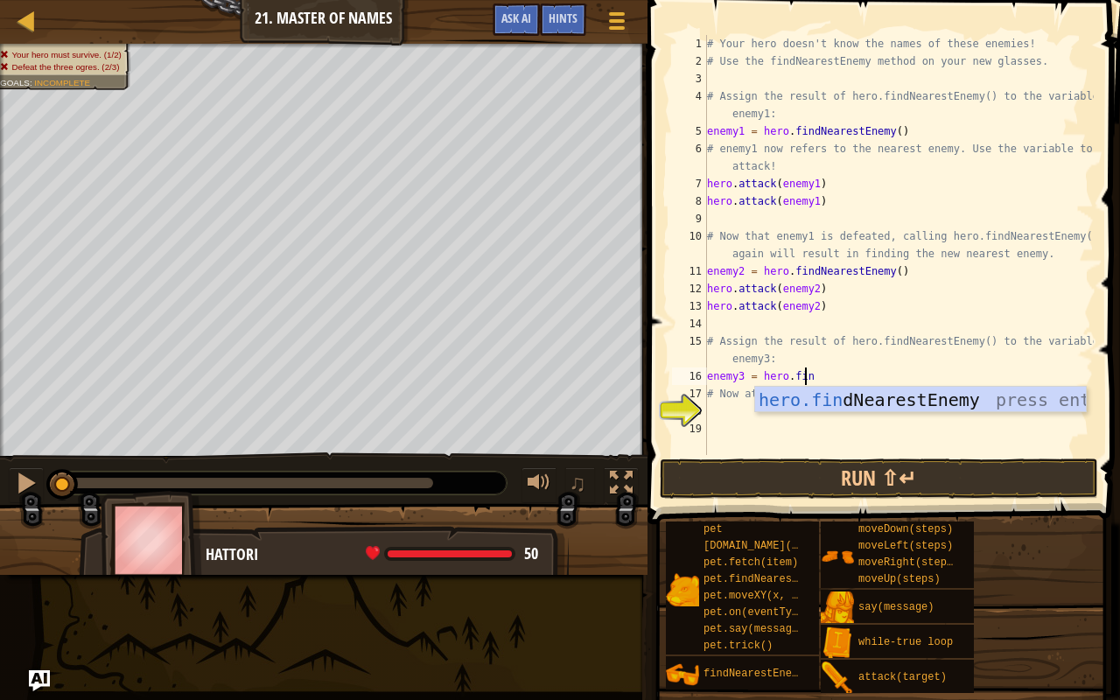
type textarea "enemy3 = hero.find"
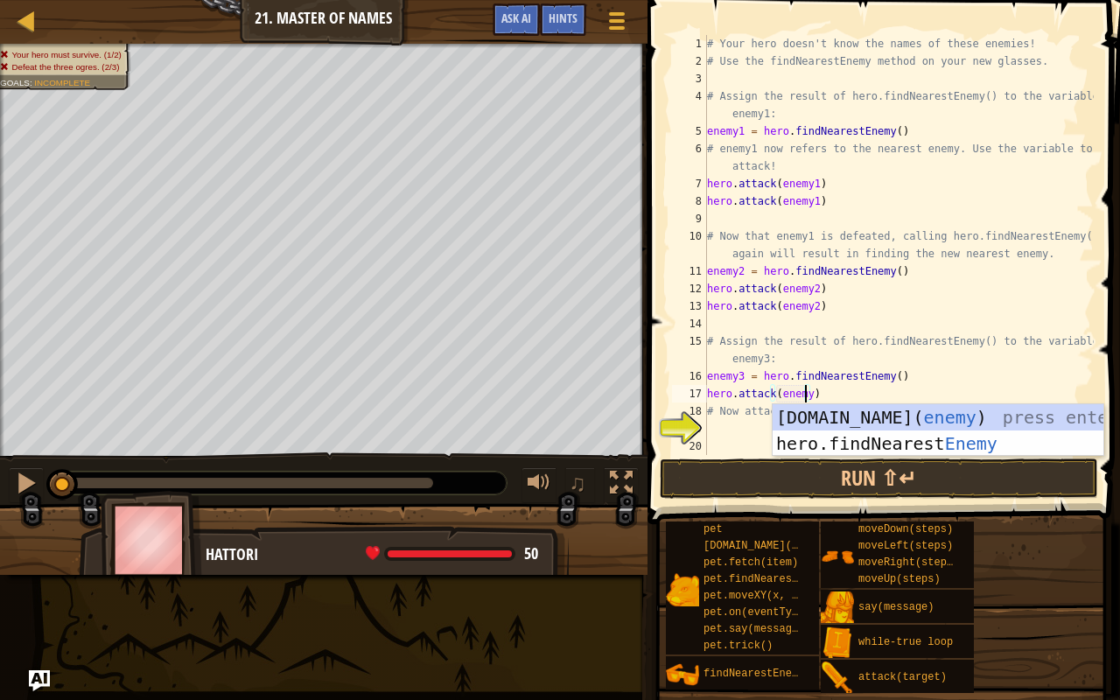
scroll to position [8, 8]
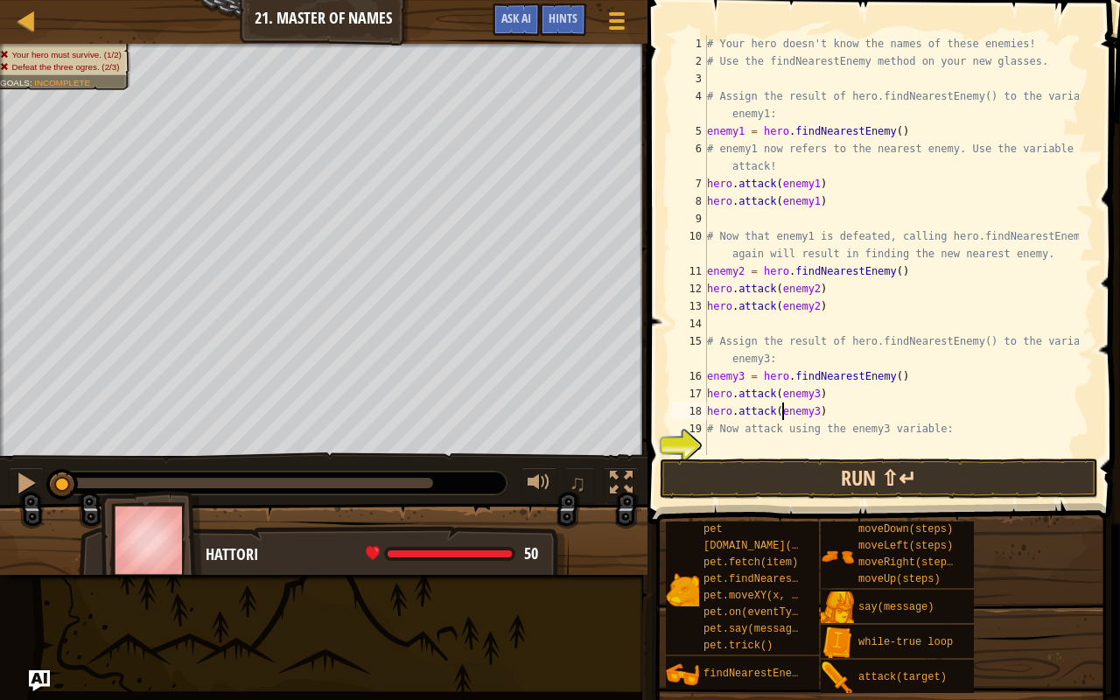
type textarea "hero.attack(enemy3)"
click at [855, 484] on button "Run ⇧↵" at bounding box center [878, 478] width 438 height 40
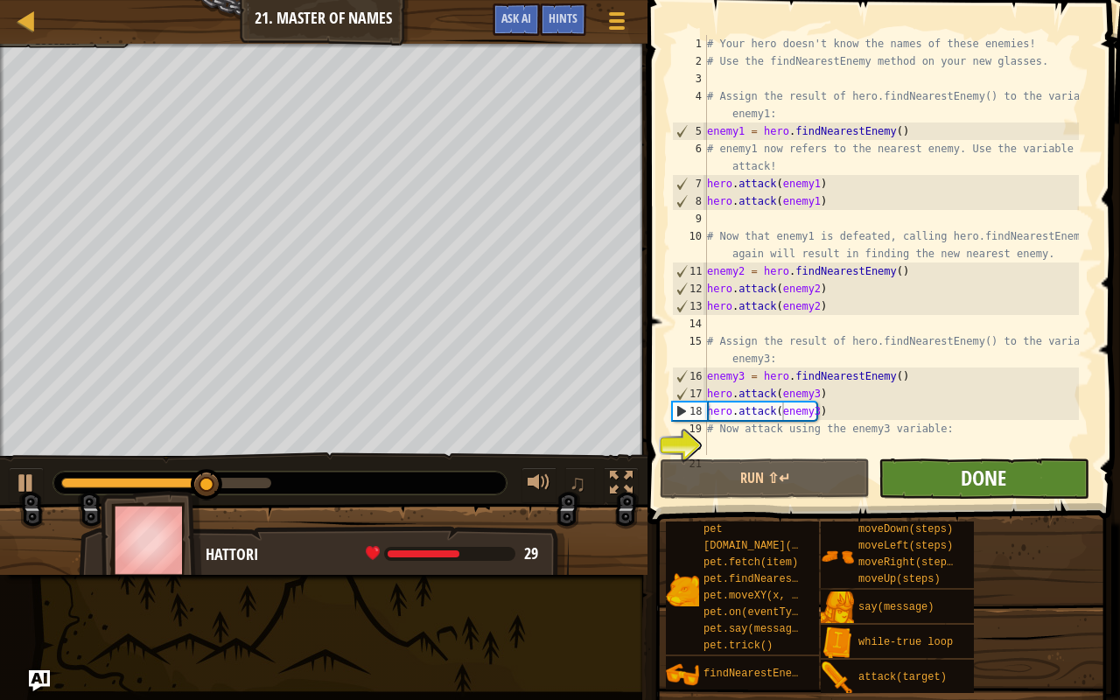
drag, startPoint x: 976, startPoint y: 542, endPoint x: 964, endPoint y: 464, distance: 78.8
click at [964, 464] on div "Hints Videos hero.attack(enemy3) 1 2 3 4 5 6 7 8 9 10 11 12 13 14 15 16 17 18 1…" at bounding box center [881, 345] width 478 height 691
click at [964, 464] on span "Done" at bounding box center [982, 478] width 45 height 28
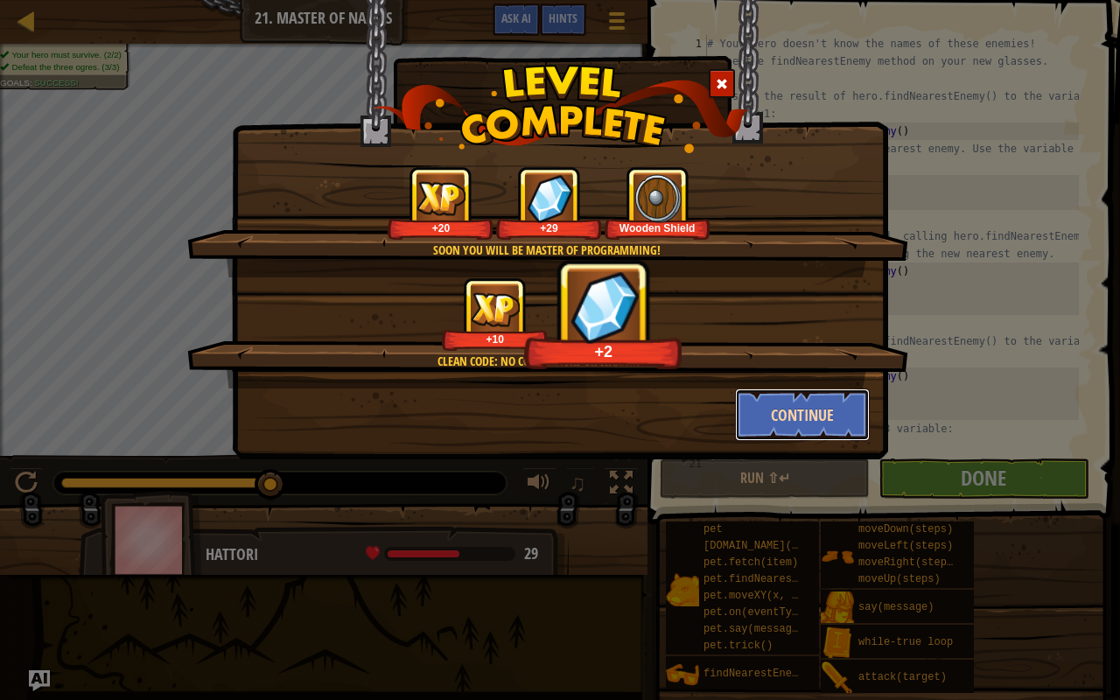
click at [817, 417] on button "Continue" at bounding box center [803, 414] width 136 height 52
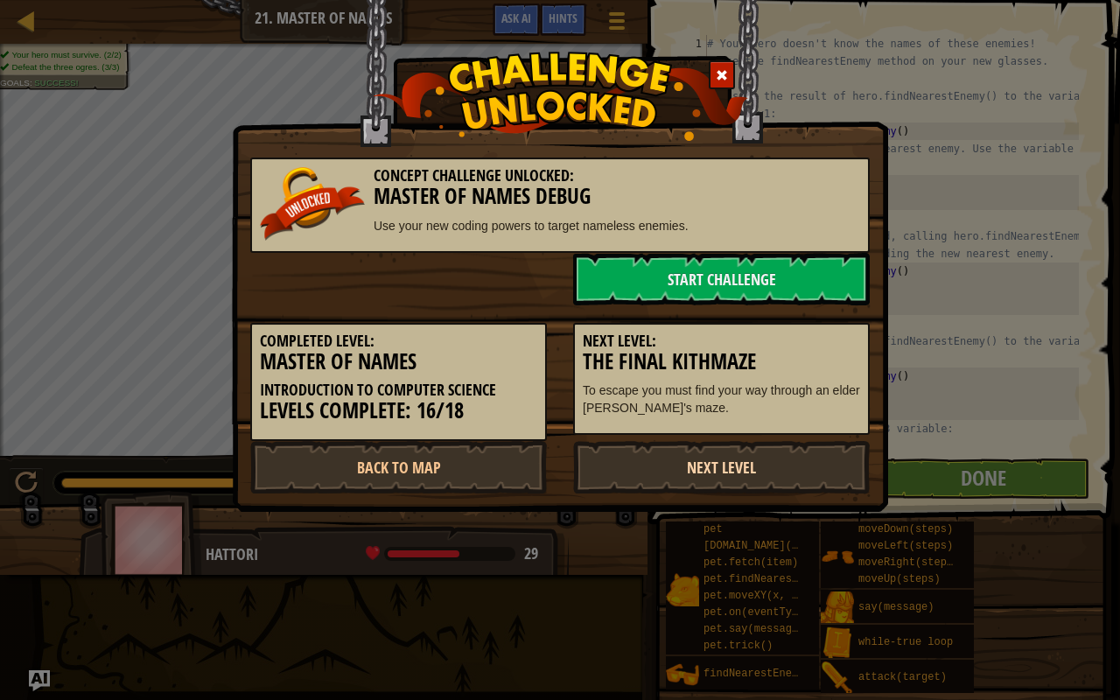
click at [792, 463] on link "Next Level" at bounding box center [721, 467] width 296 height 52
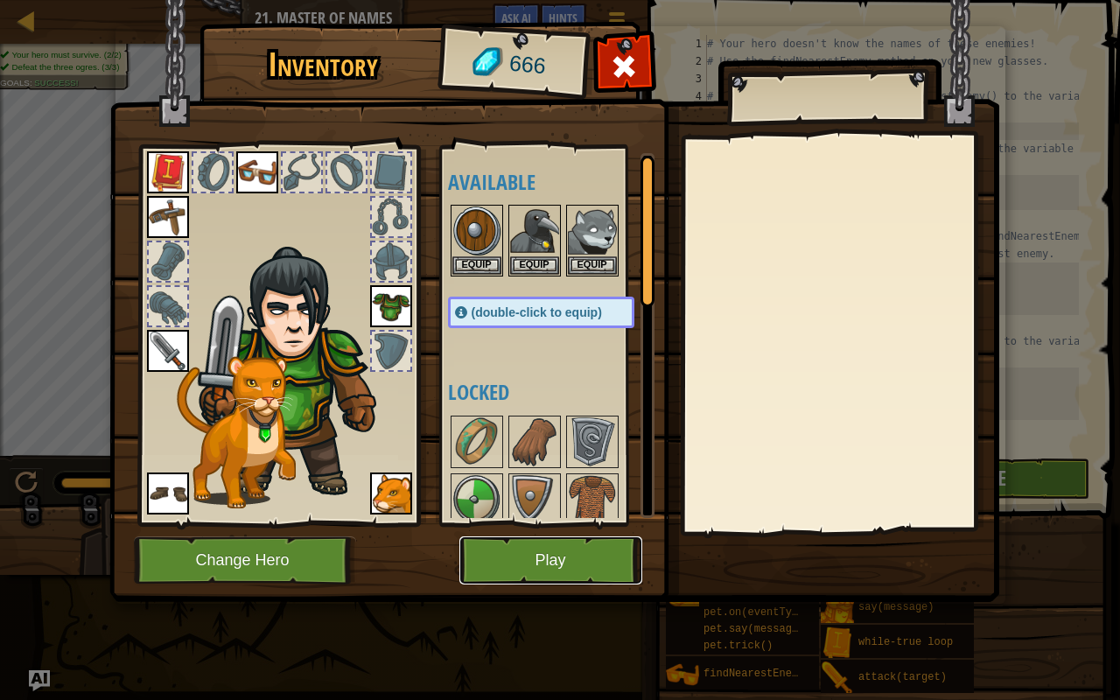
click at [575, 555] on button "Play" at bounding box center [550, 560] width 183 height 48
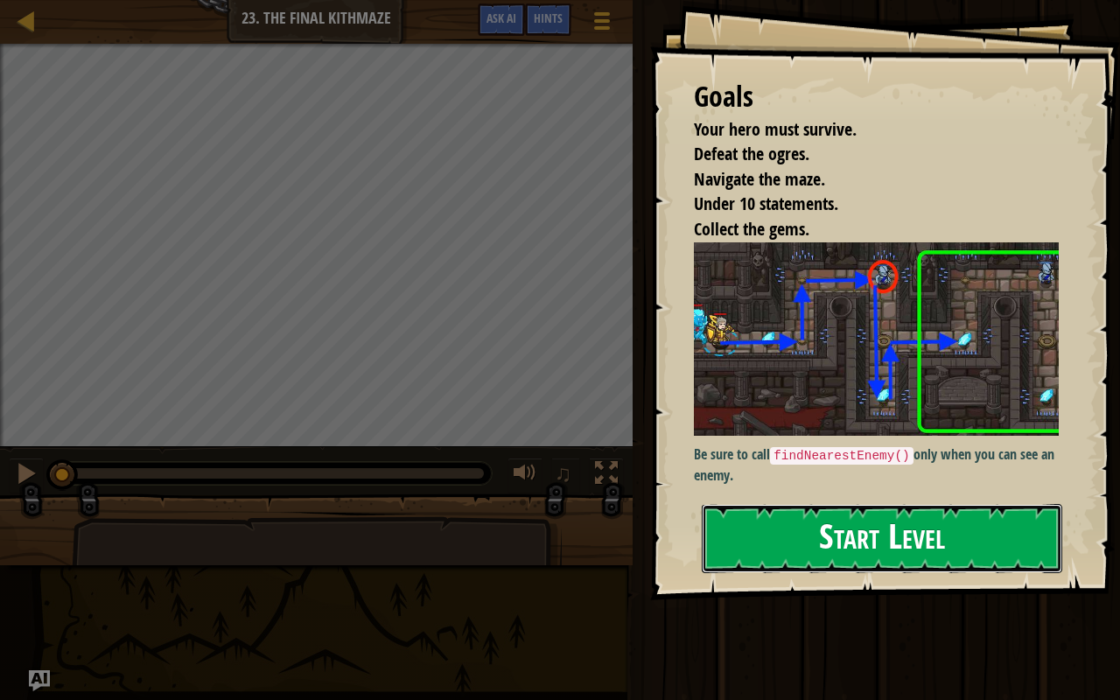
click at [771, 527] on button "Start Level" at bounding box center [881, 538] width 360 height 69
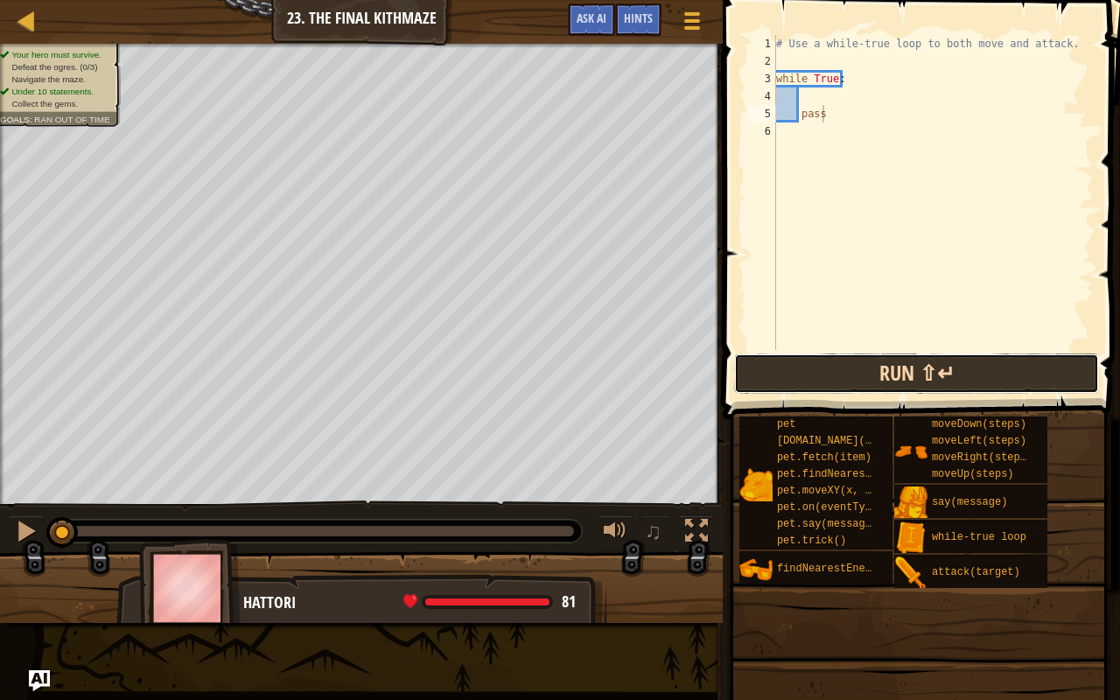
click at [884, 359] on button "Run ⇧↵" at bounding box center [916, 373] width 365 height 40
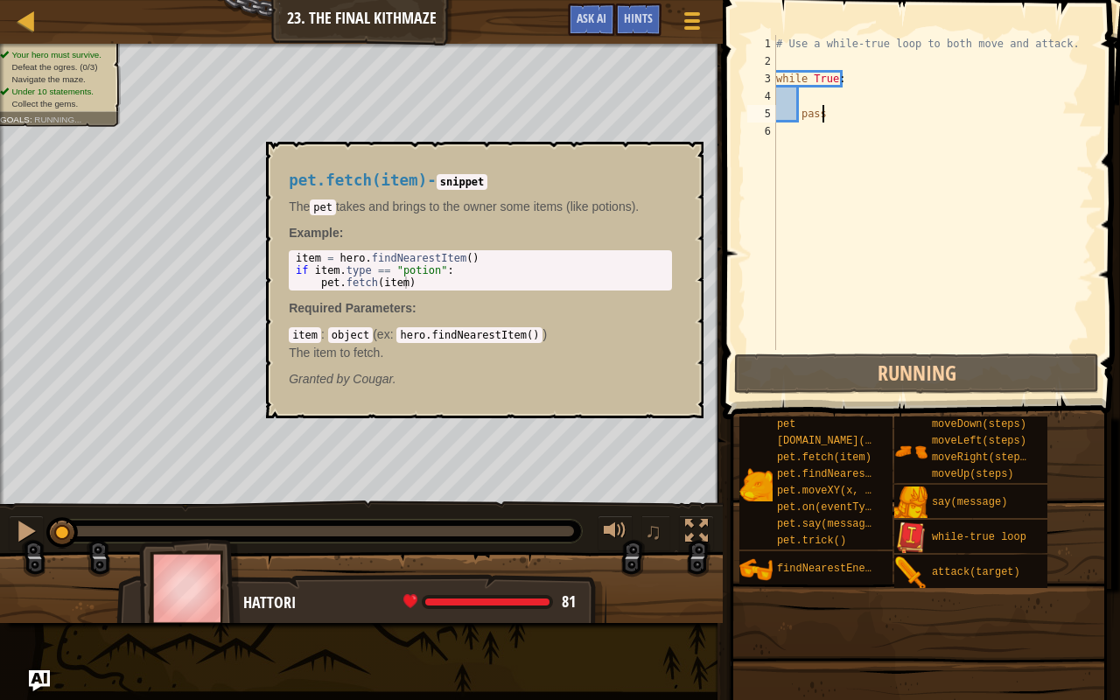
drag, startPoint x: 884, startPoint y: 359, endPoint x: 917, endPoint y: 520, distance: 163.3
click at [907, 522] on div "Hints Videos pass 1 2 3 4 5 6 # Use a while-true loop to both move and attack. …" at bounding box center [918, 345] width 402 height 691
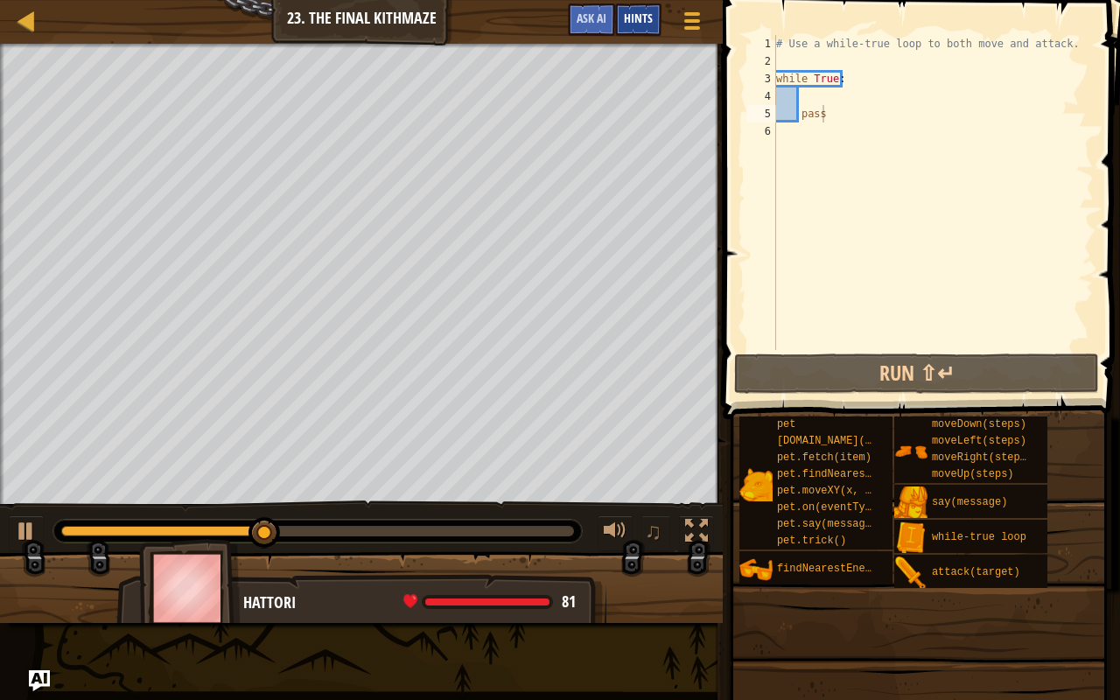
click at [632, 18] on span "Hints" at bounding box center [638, 18] width 29 height 17
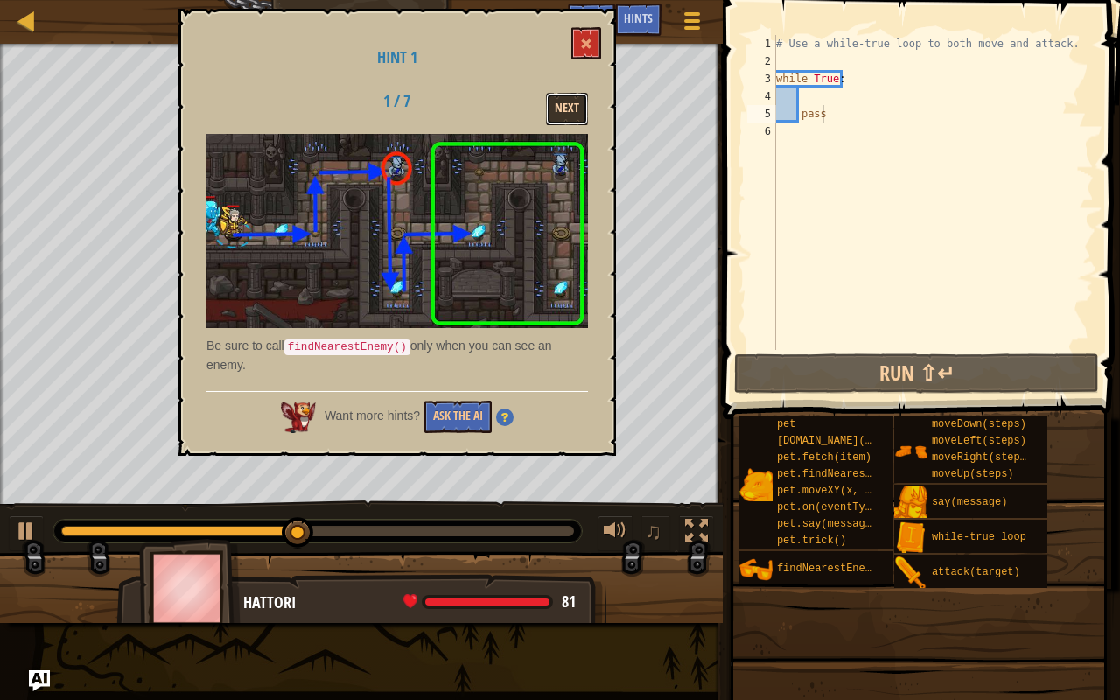
click at [554, 115] on button "Next" at bounding box center [567, 109] width 42 height 32
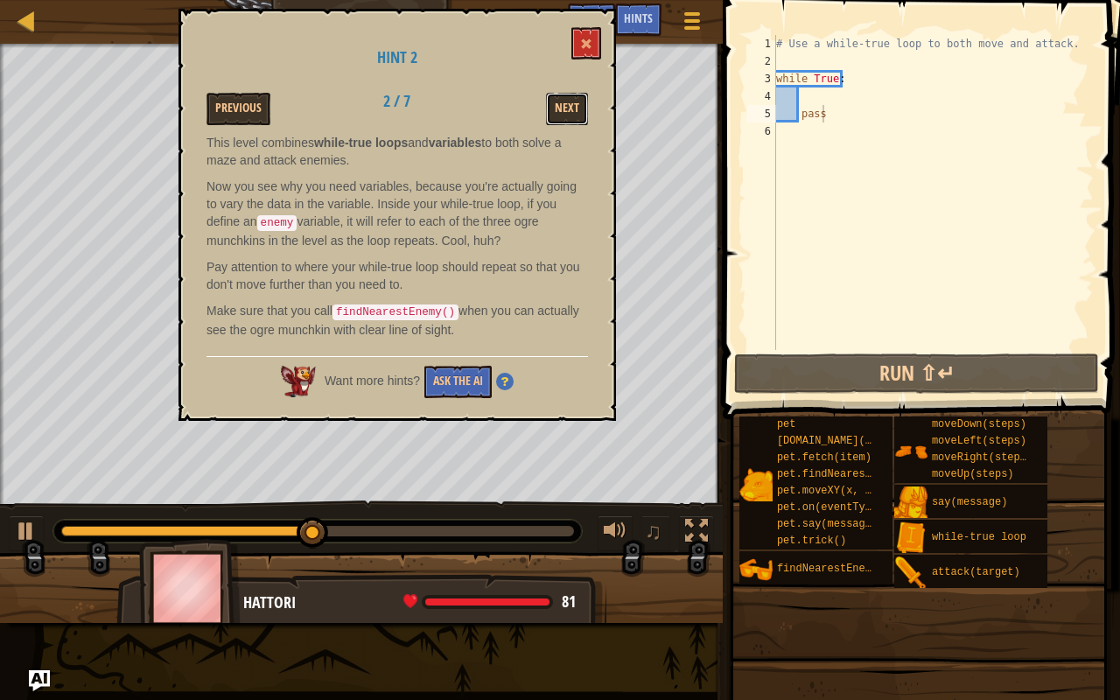
click at [554, 115] on button "Next" at bounding box center [567, 109] width 42 height 32
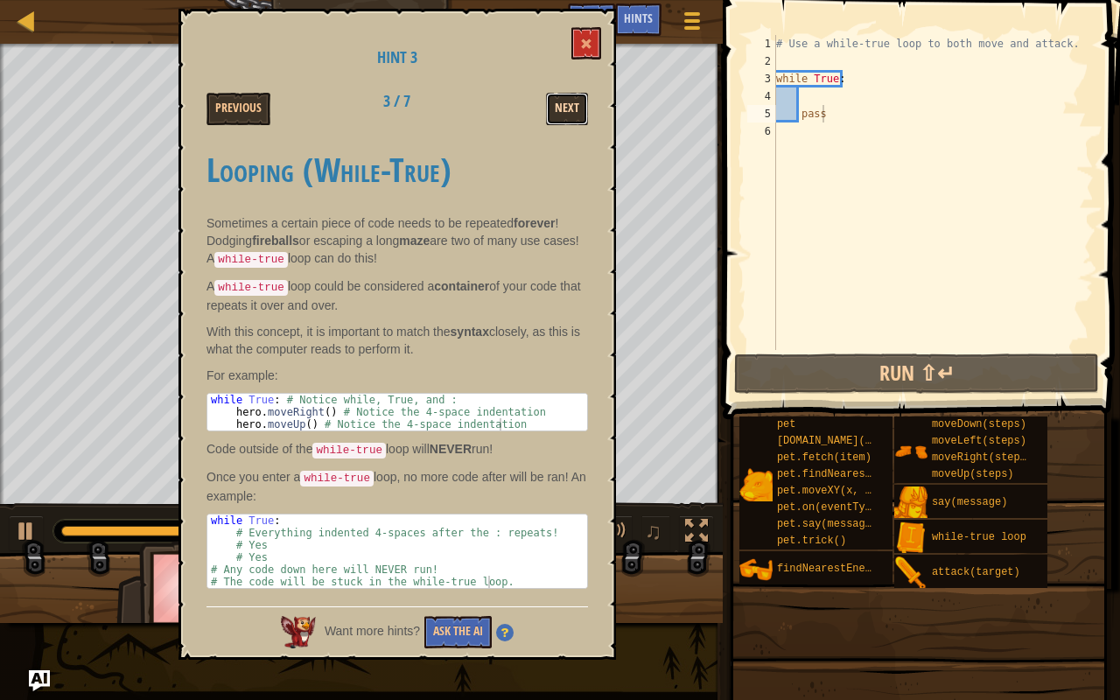
click at [565, 98] on button "Next" at bounding box center [567, 109] width 42 height 32
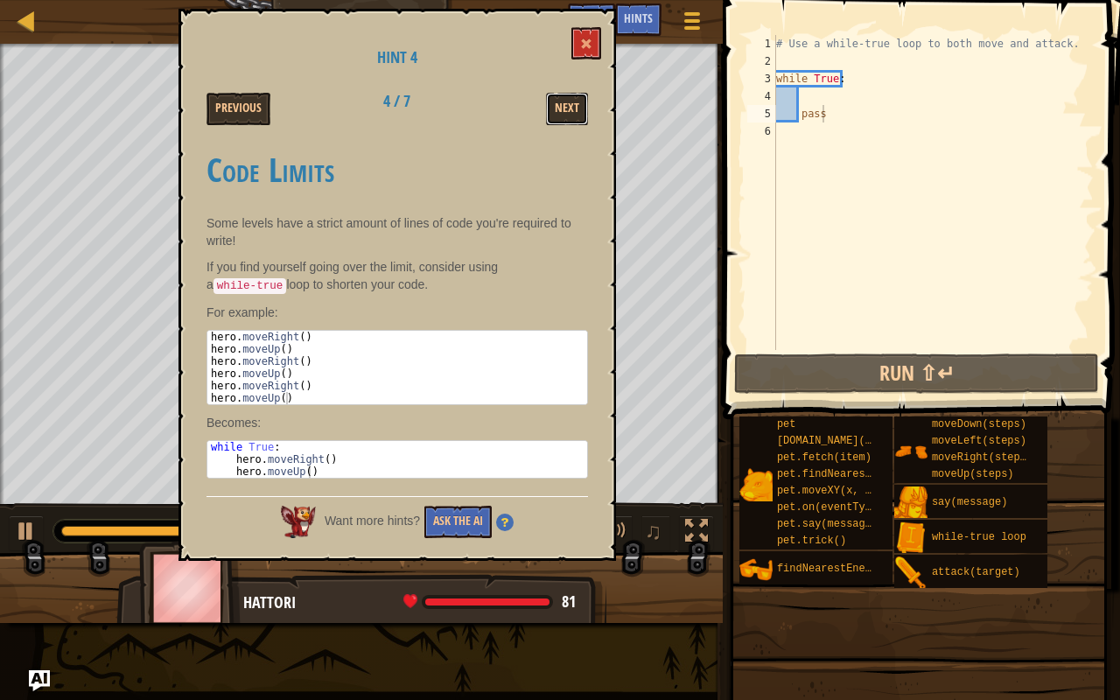
click at [565, 98] on button "Next" at bounding box center [567, 109] width 42 height 32
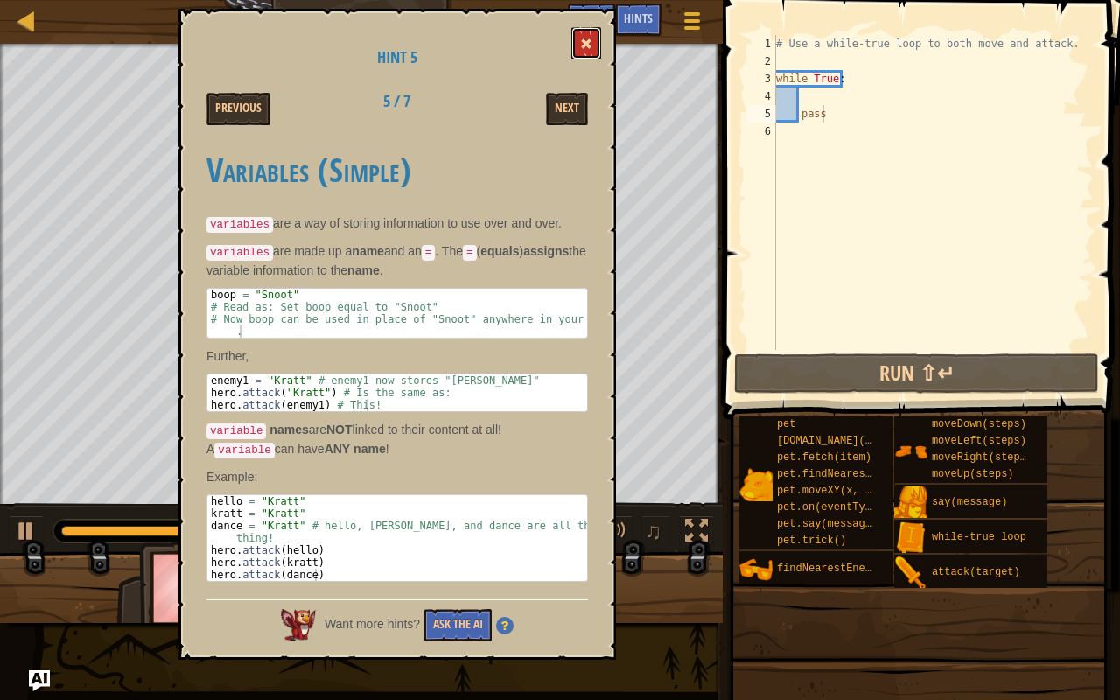
click at [589, 37] on button at bounding box center [586, 43] width 30 height 32
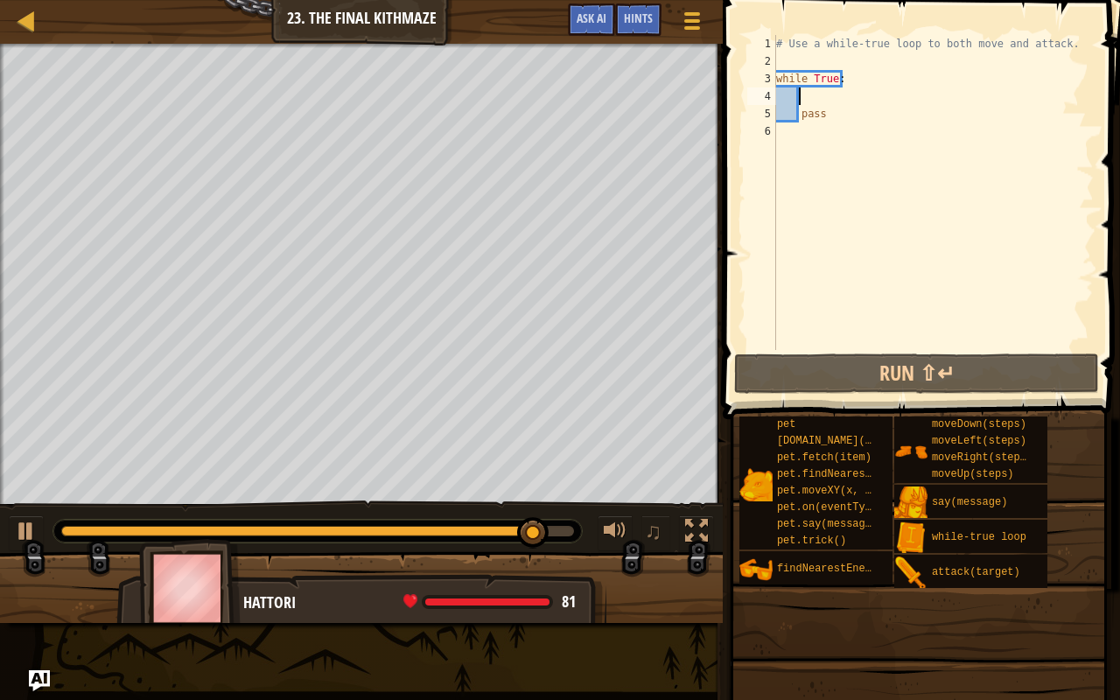
click at [816, 93] on div "# Use a while-true loop to both move and attack. while True : pass" at bounding box center [932, 210] width 321 height 350
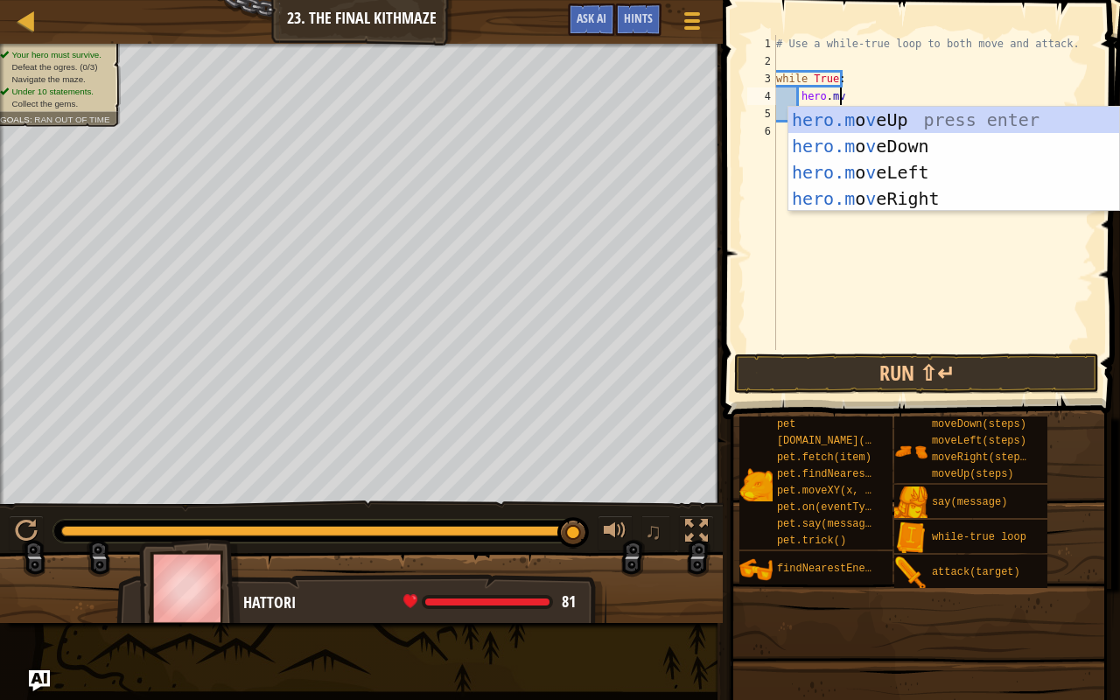
type textarea "hero.mve"
click at [908, 200] on div "hero.m o ve Up press enter hero.m o ve Down press enter hero.m o ve Left press …" at bounding box center [953, 185] width 331 height 157
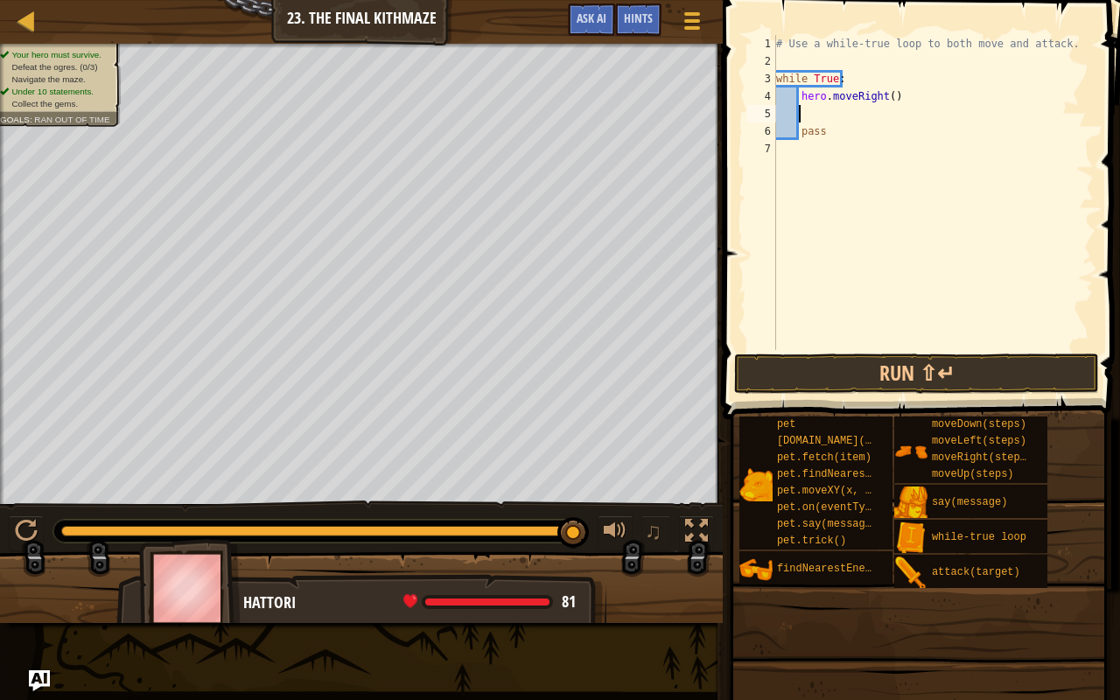
scroll to position [8, 1]
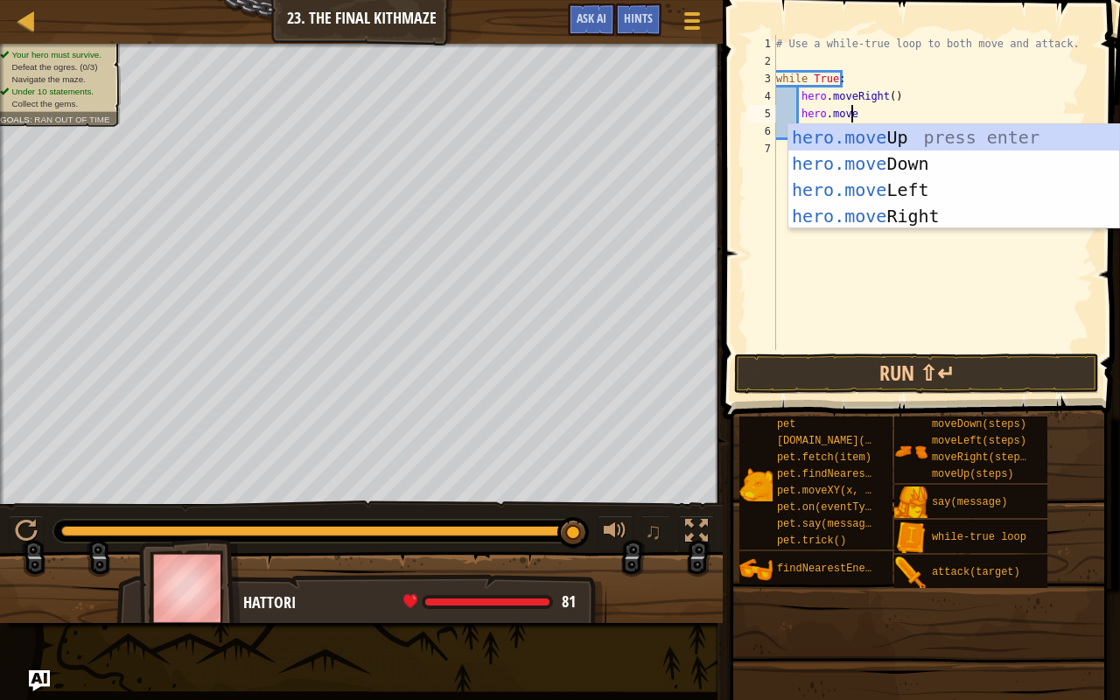
type textarea "hero.moveu"
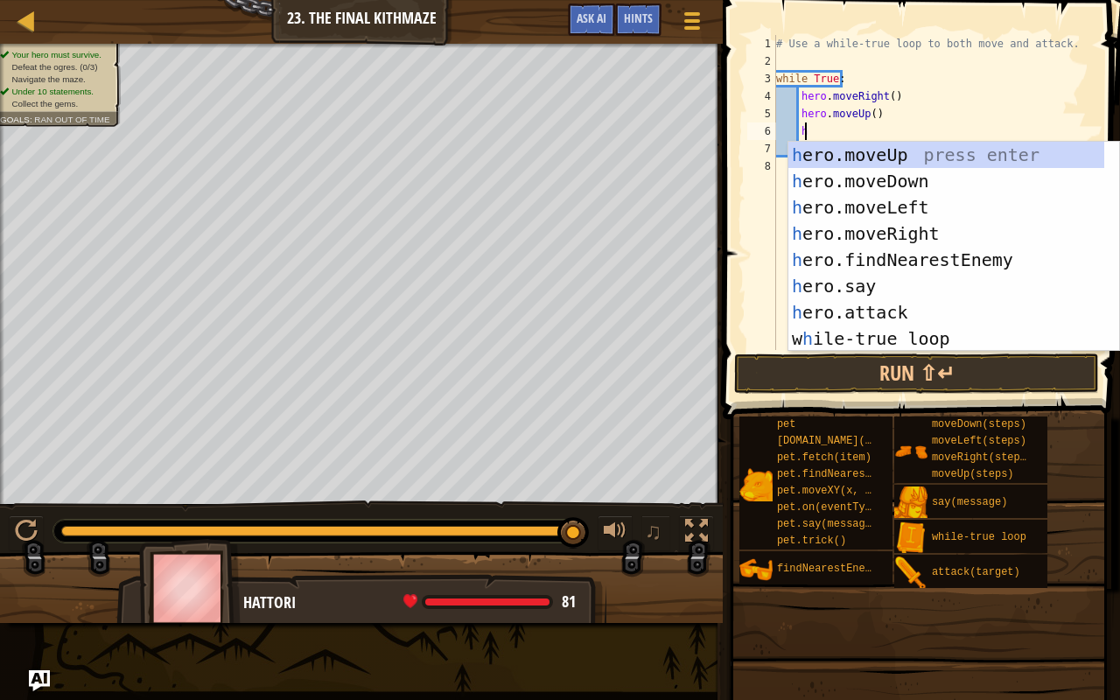
scroll to position [8, 2]
type textarea "h"
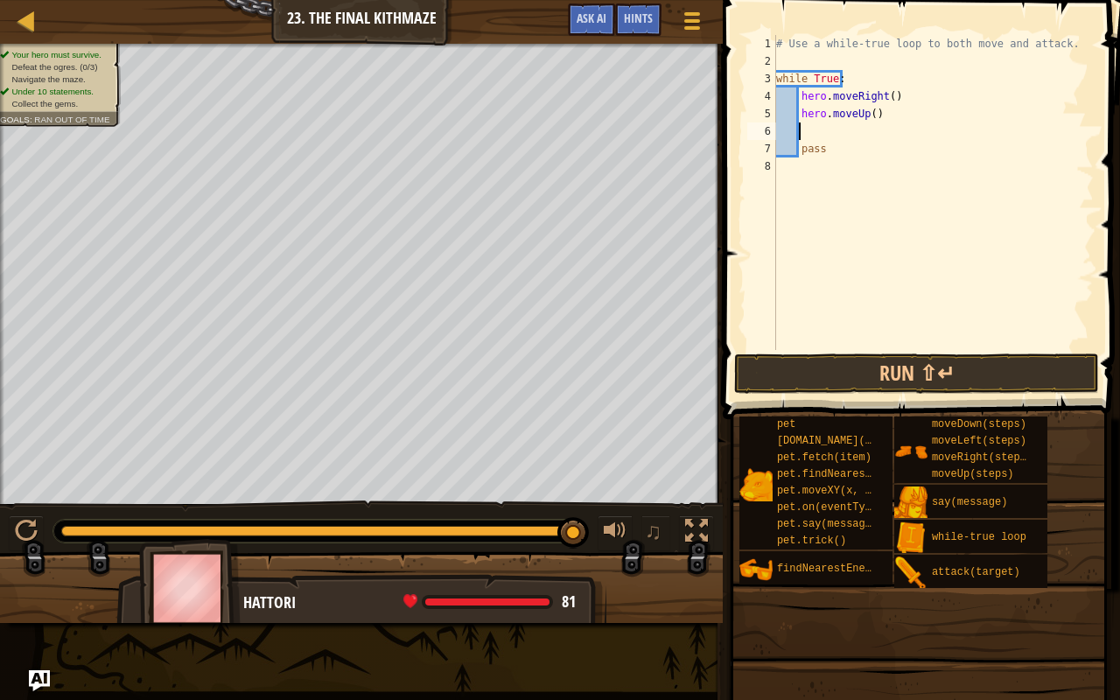
type textarea "fin"
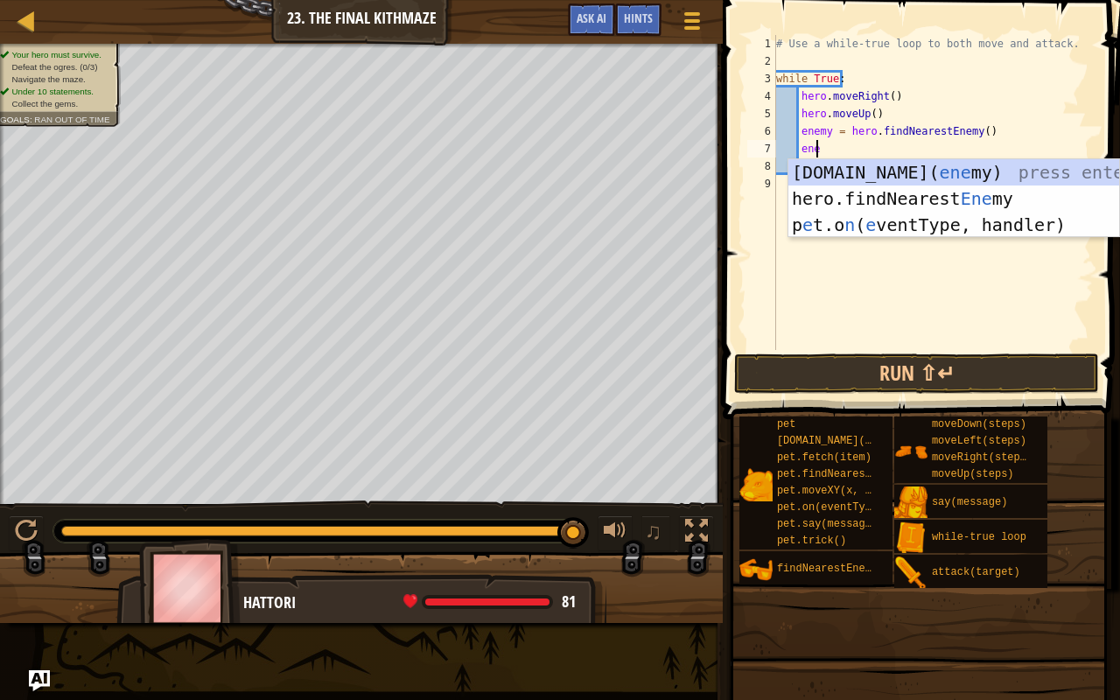
scroll to position [8, 3]
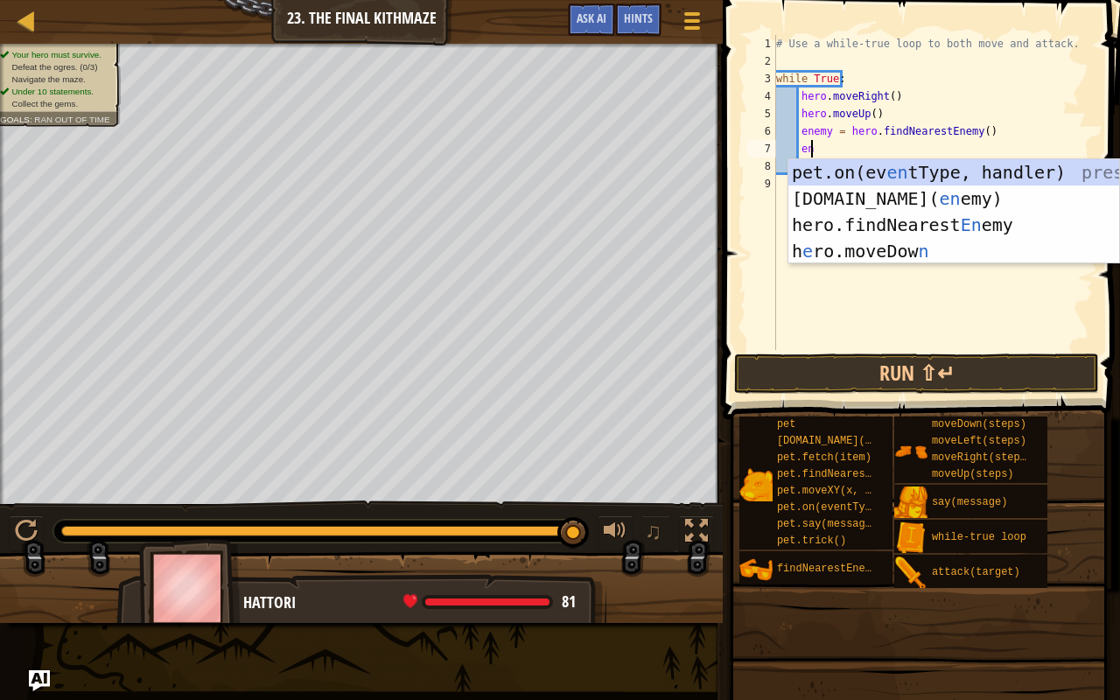
type textarea "e"
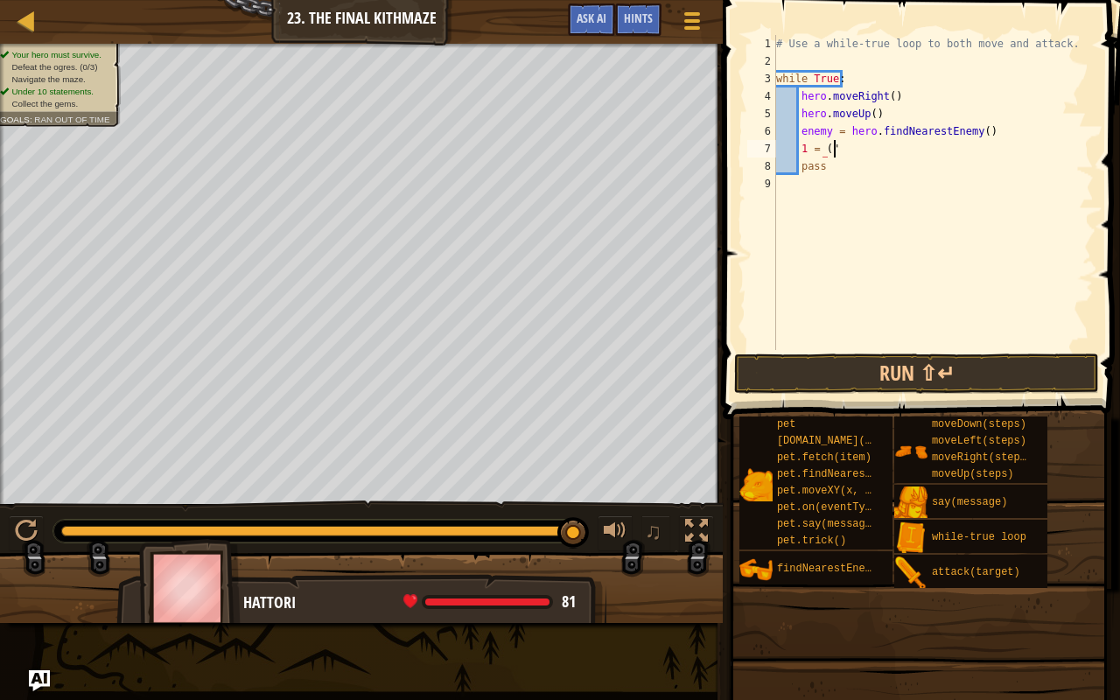
scroll to position [8, 3]
type textarea "1"
type textarea "e"
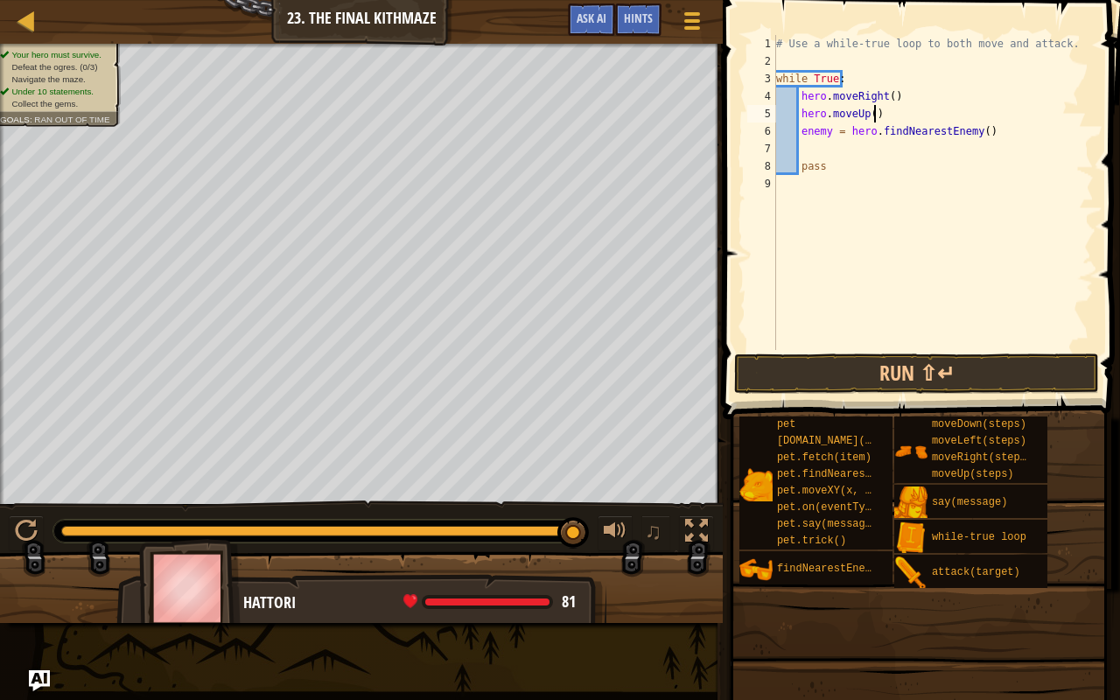
click at [907, 112] on div "# Use a while-true loop to both move and attack. while True : hero . moveRight …" at bounding box center [932, 210] width 321 height 350
type textarea "hero.moveUp()"
click at [813, 148] on div "# Use a while-true loop to both move and attack. while True : hero . moveRight …" at bounding box center [932, 210] width 321 height 350
click at [977, 131] on div "# Use a while-true loop to both move and attack. while True : hero . moveRight …" at bounding box center [932, 210] width 321 height 350
click at [973, 129] on div "# Use a while-true loop to both move and attack. while True : hero . moveRight …" at bounding box center [932, 210] width 321 height 350
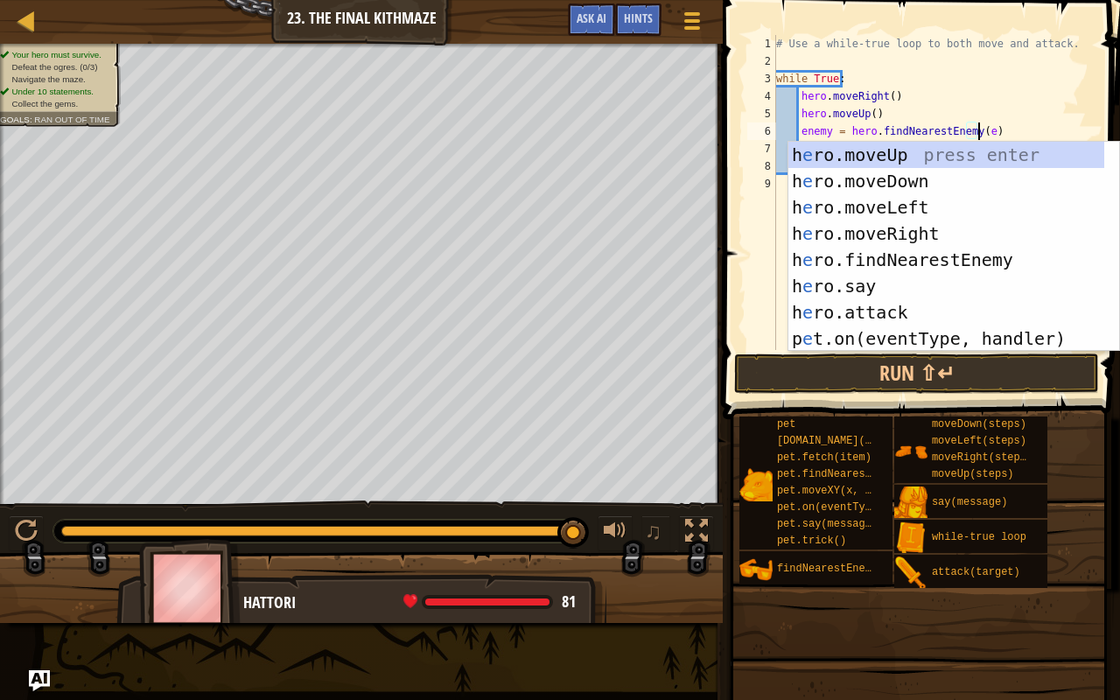
type textarea "enemy = hero.findNearestEnemy(ei)"
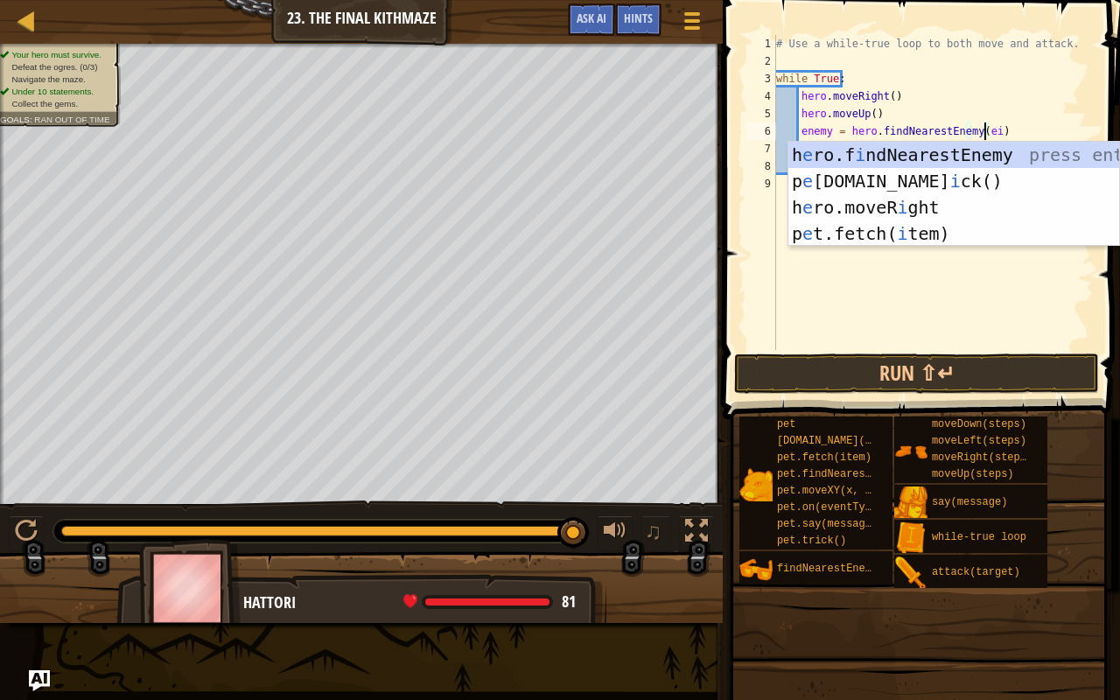
click at [1021, 126] on div "# Use a while-true loop to both move and attack. while True : hero . moveRight …" at bounding box center [932, 210] width 321 height 350
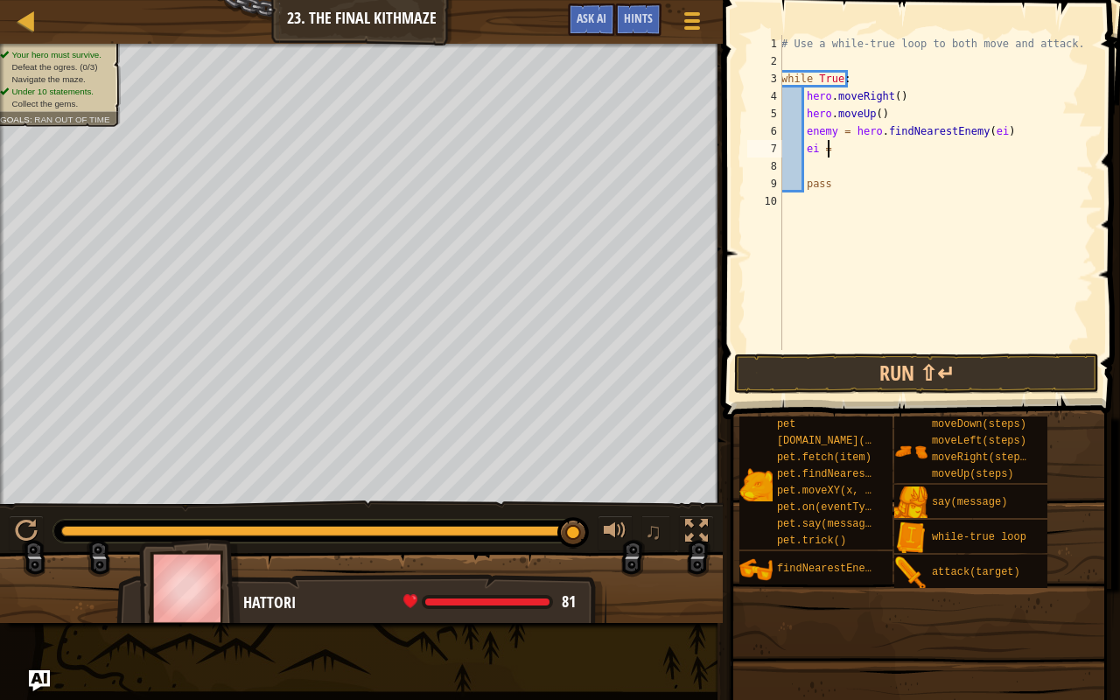
scroll to position [8, 3]
type textarea "e"
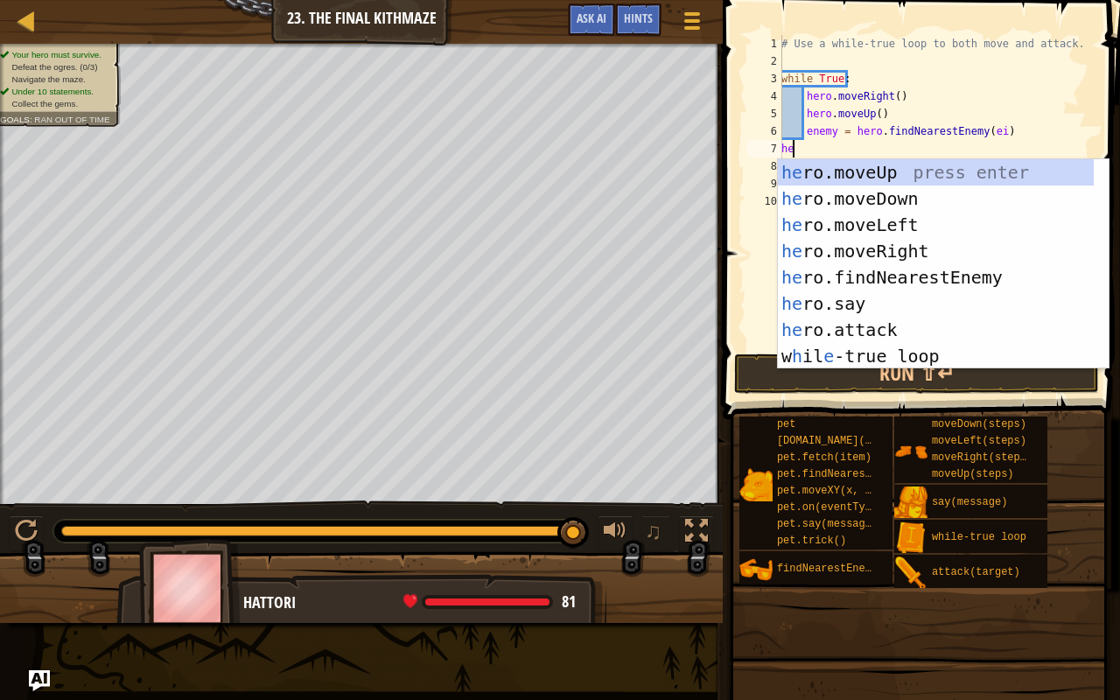
type textarea "hero"
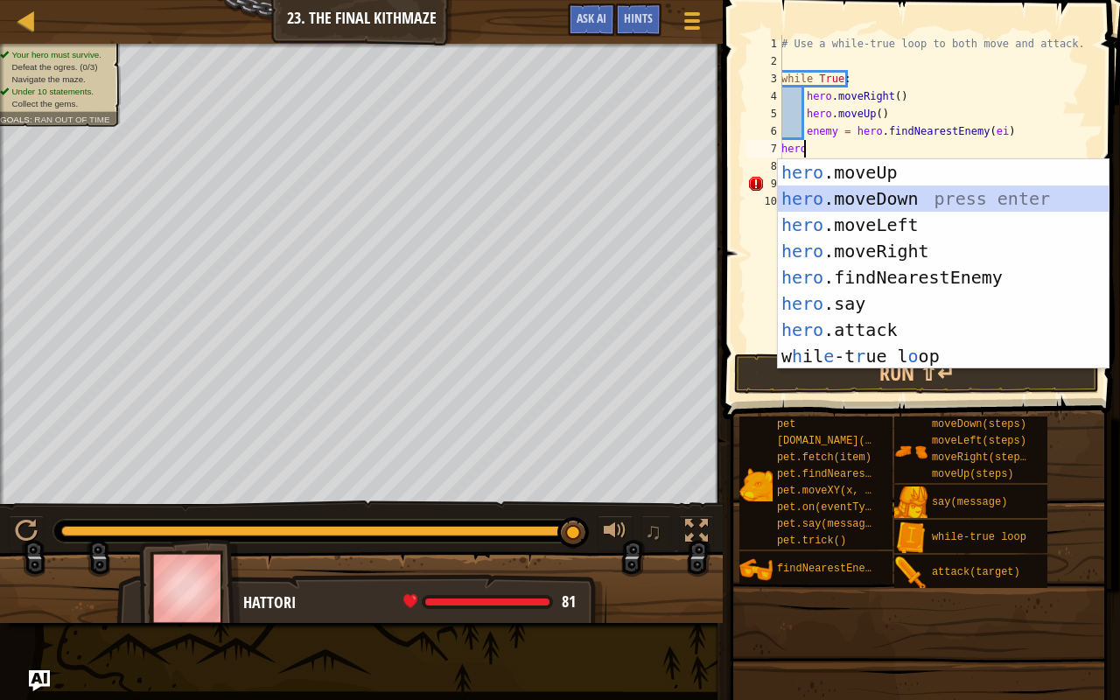
click at [932, 192] on div "hero .moveUp press enter hero .moveDown press enter hero .moveLeft press enter …" at bounding box center [943, 290] width 331 height 262
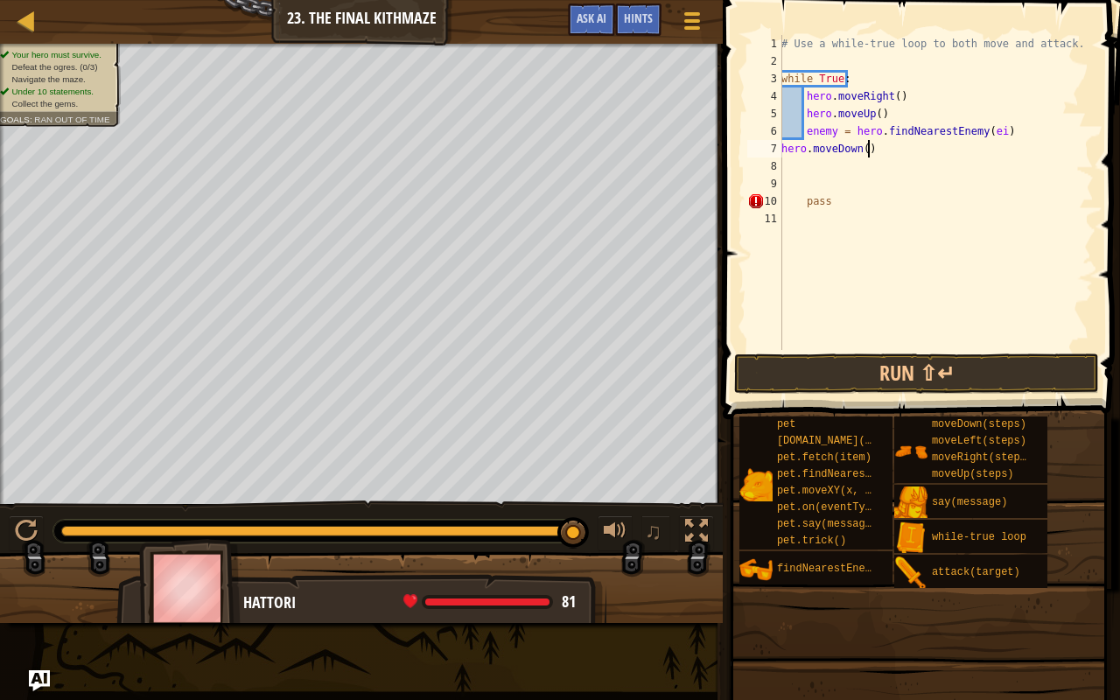
click at [870, 147] on div "# Use a while-true loop to both move and attack. while True : hero . moveRight …" at bounding box center [936, 210] width 316 height 350
click at [1015, 123] on div "# Use a while-true loop to both move and attack. while True : hero . moveRight …" at bounding box center [936, 210] width 316 height 350
click at [860, 152] on div "# Use a while-true loop to both move and attack. while True : hero . moveRight …" at bounding box center [936, 210] width 316 height 350
type textarea "hero.moveDown(2)"
type textarea "r"
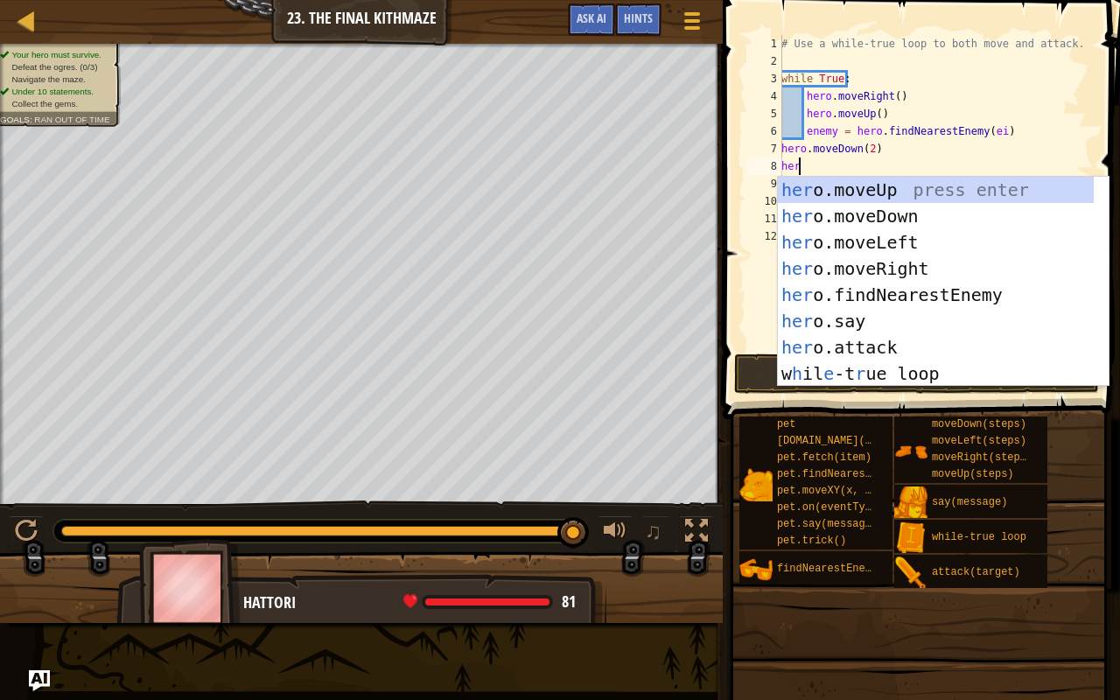
type textarea "hero"
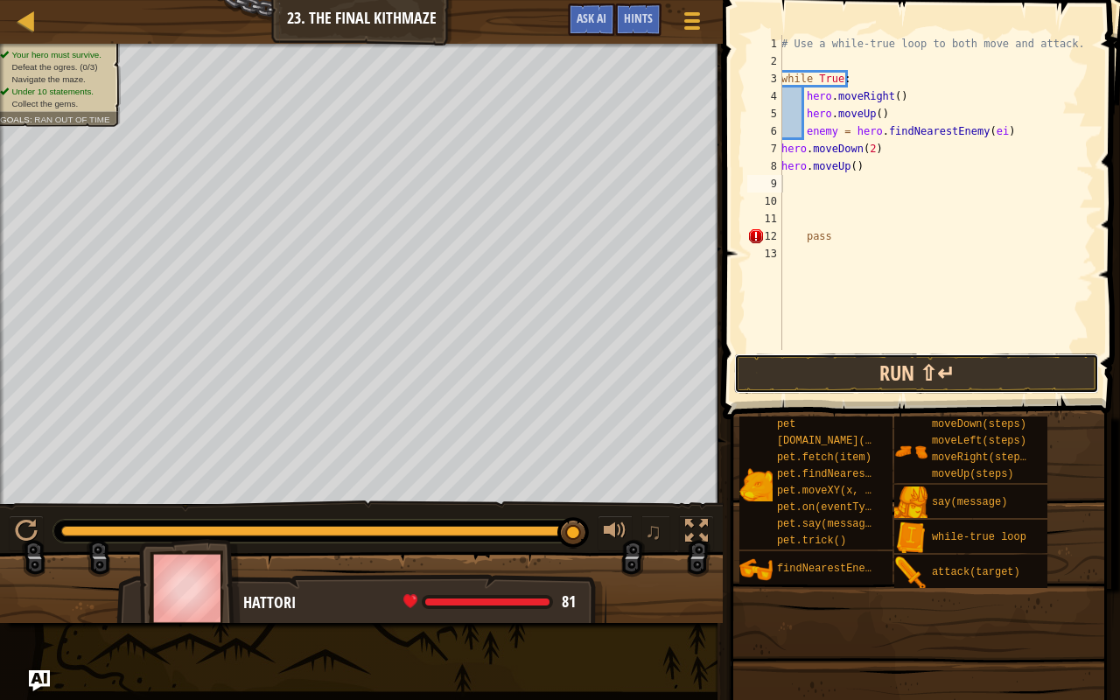
click at [885, 366] on button "Run ⇧↵" at bounding box center [916, 373] width 365 height 40
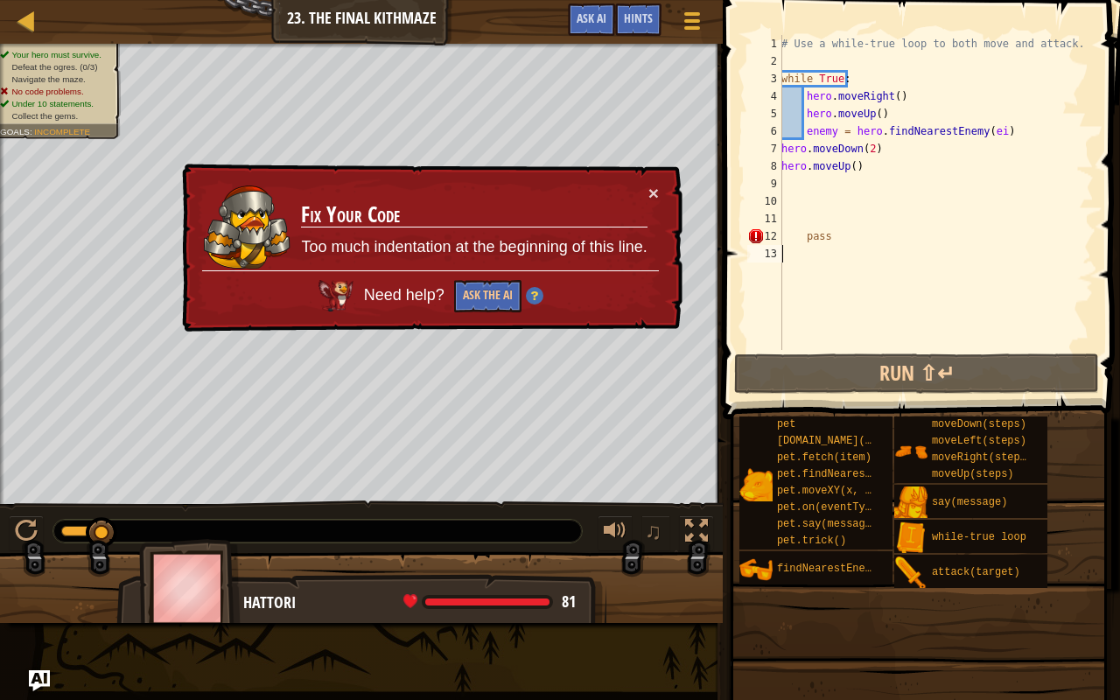
click at [844, 250] on div "# Use a while-true loop to both move and attack. while True : hero . moveRight …" at bounding box center [936, 210] width 316 height 350
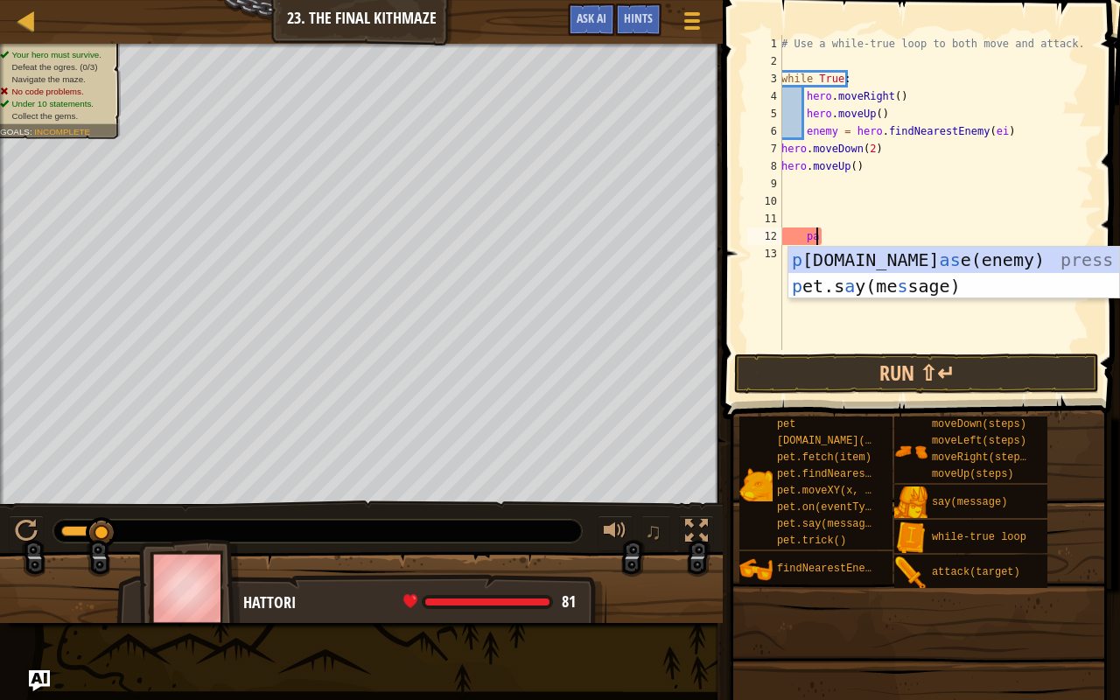
type textarea "p"
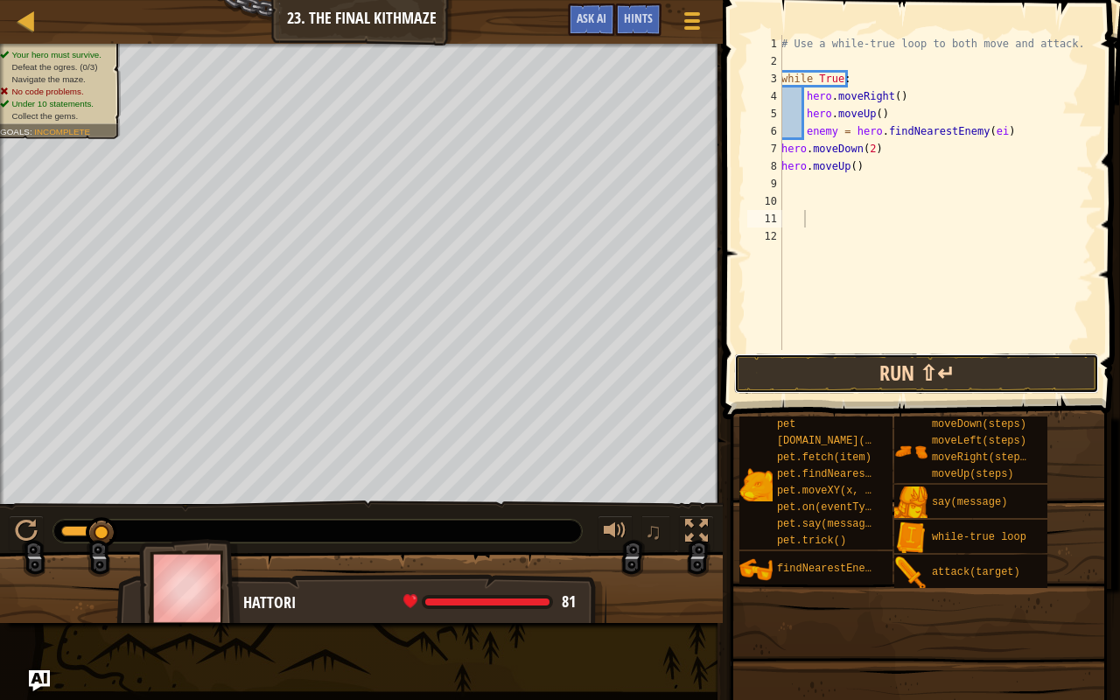
click at [824, 372] on button "Run ⇧↵" at bounding box center [916, 373] width 365 height 40
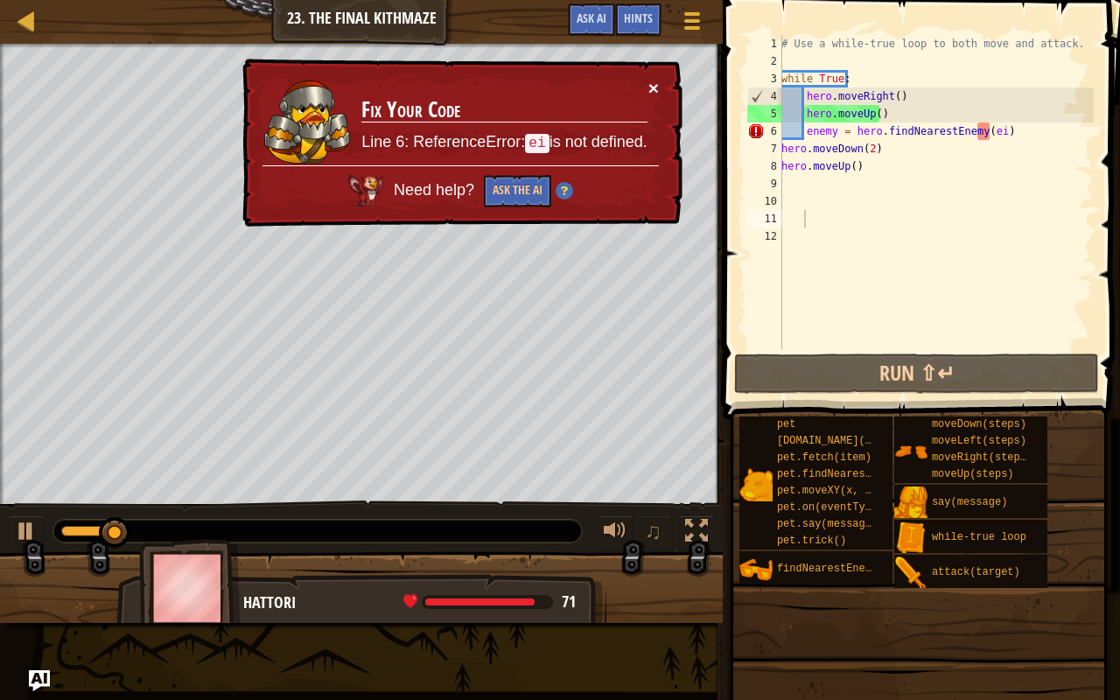
click at [658, 84] on button "×" at bounding box center [653, 88] width 10 height 18
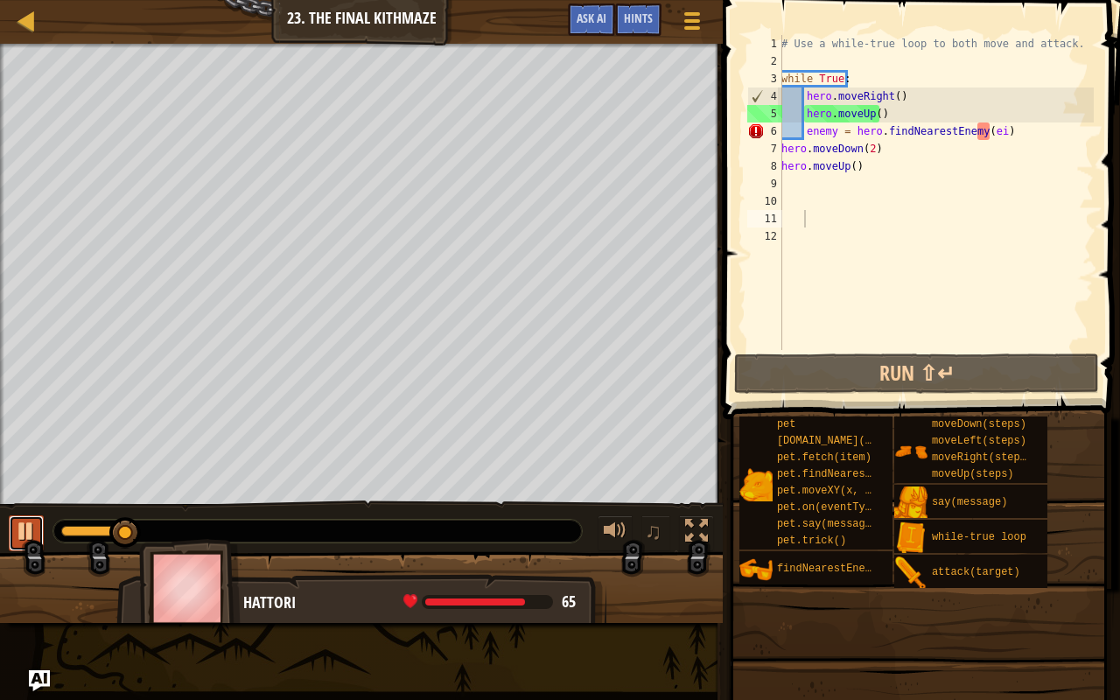
click at [21, 520] on div at bounding box center [26, 531] width 23 height 23
click at [983, 141] on div "# Use a while-true loop to both move and attack. while True : hero . moveRight …" at bounding box center [936, 210] width 316 height 350
click at [990, 129] on div "# Use a while-true loop to both move and attack. while True : hero . moveRight …" at bounding box center [936, 210] width 316 height 350
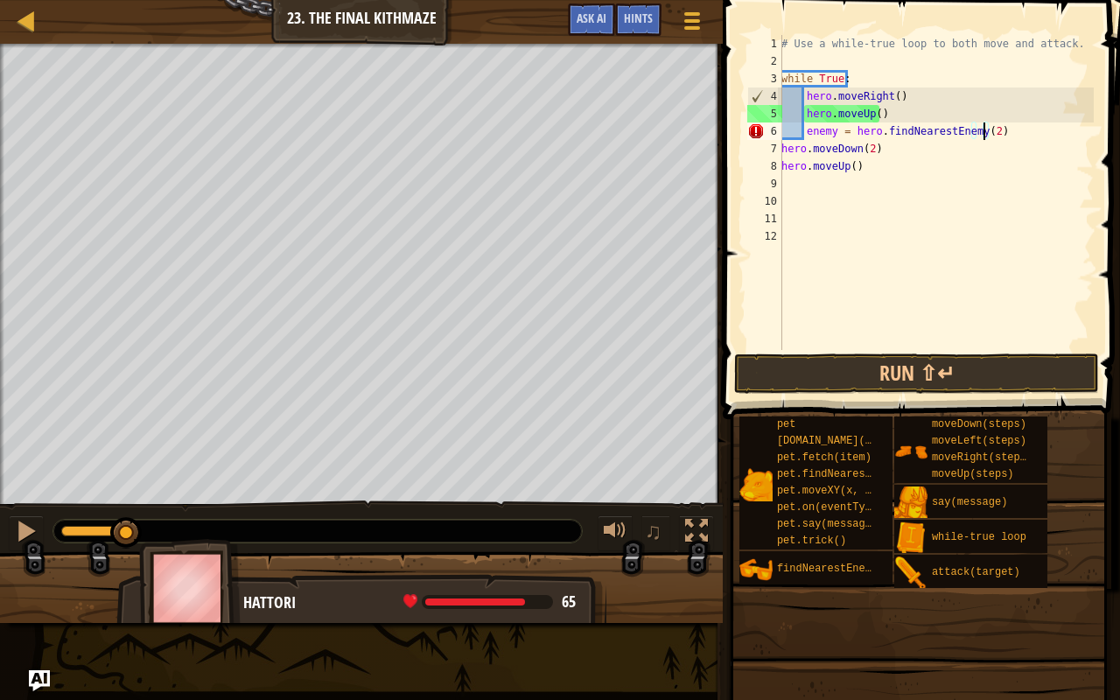
scroll to position [8, 17]
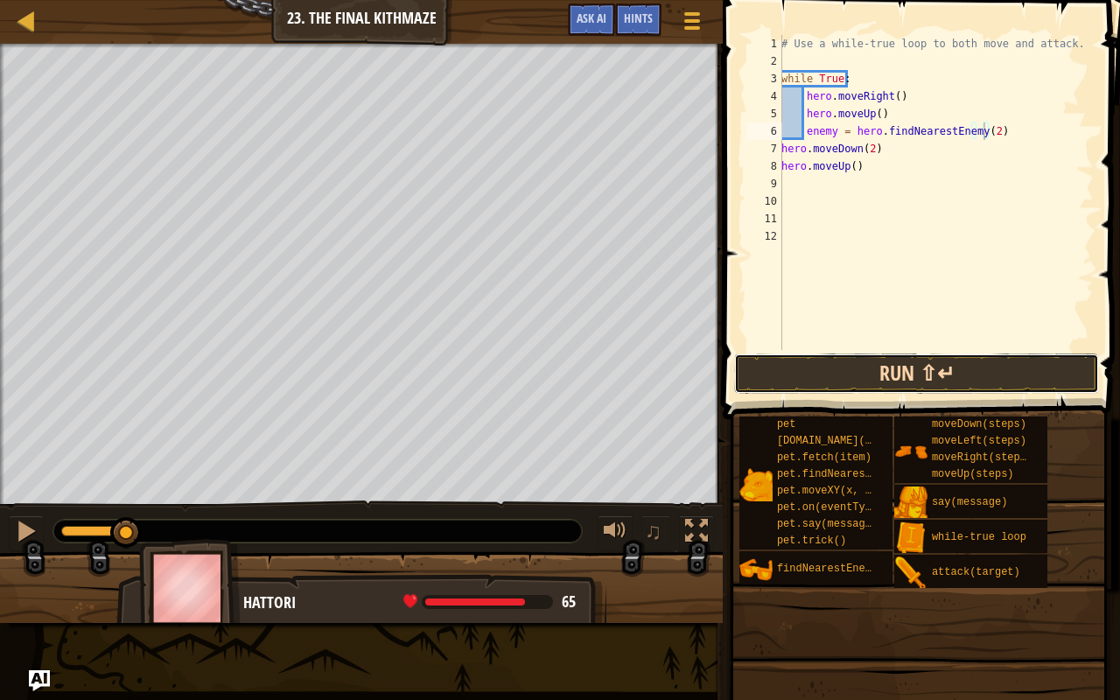
click at [964, 381] on button "Run ⇧↵" at bounding box center [916, 373] width 365 height 40
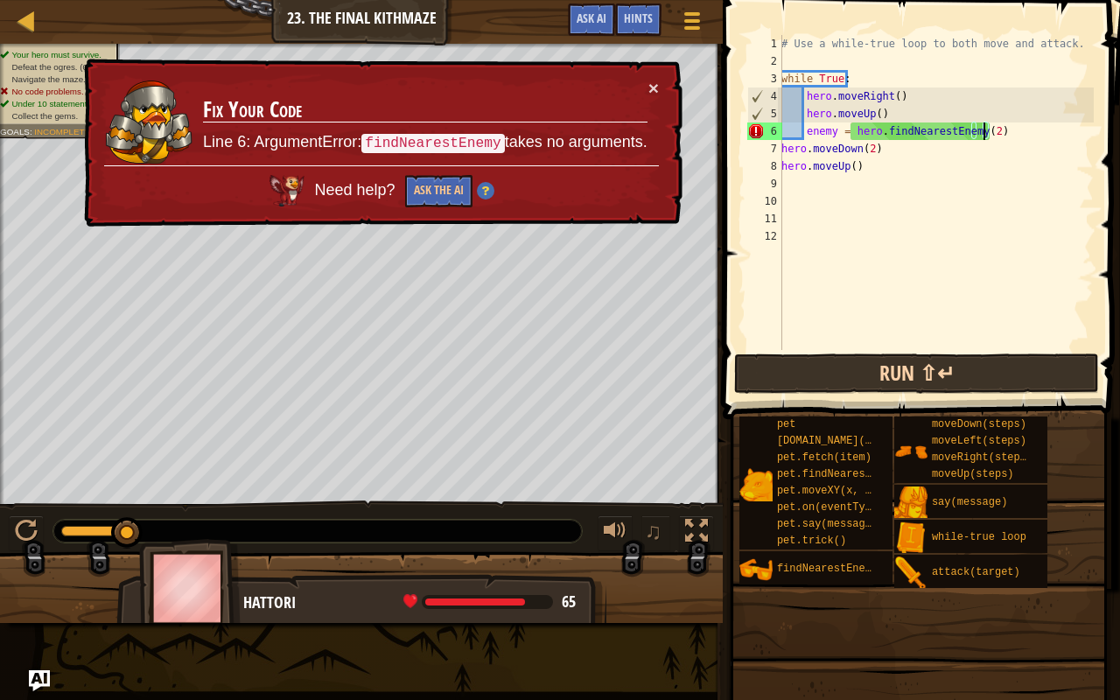
type textarea "enemy = hero.findNearestEnemy()"
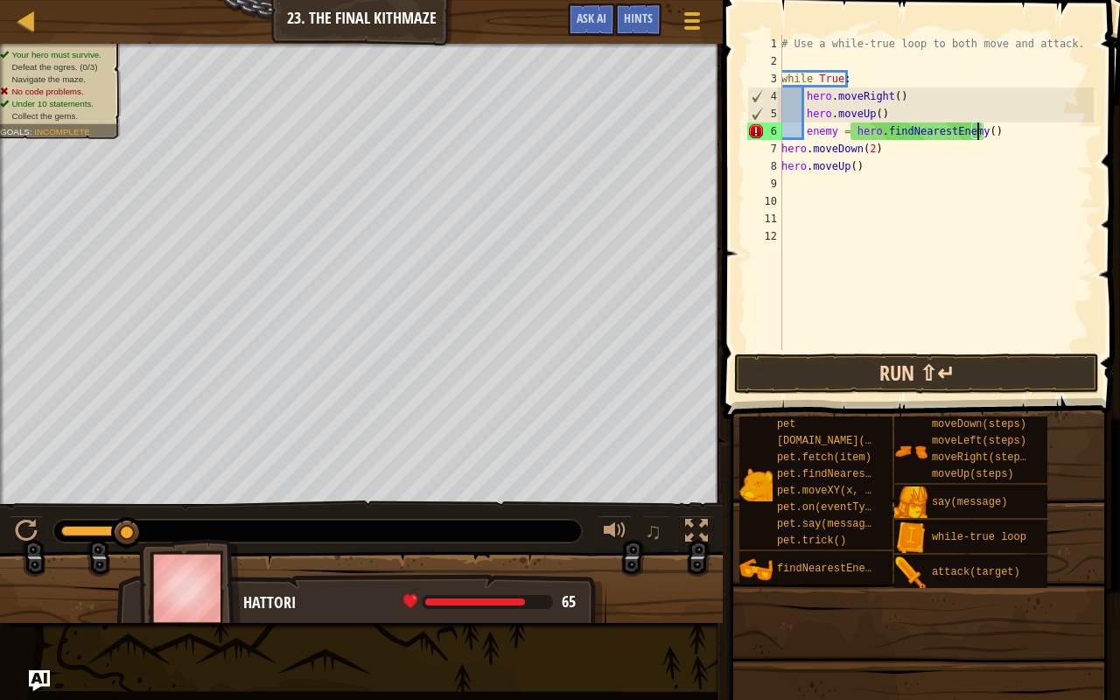
scroll to position [8, 16]
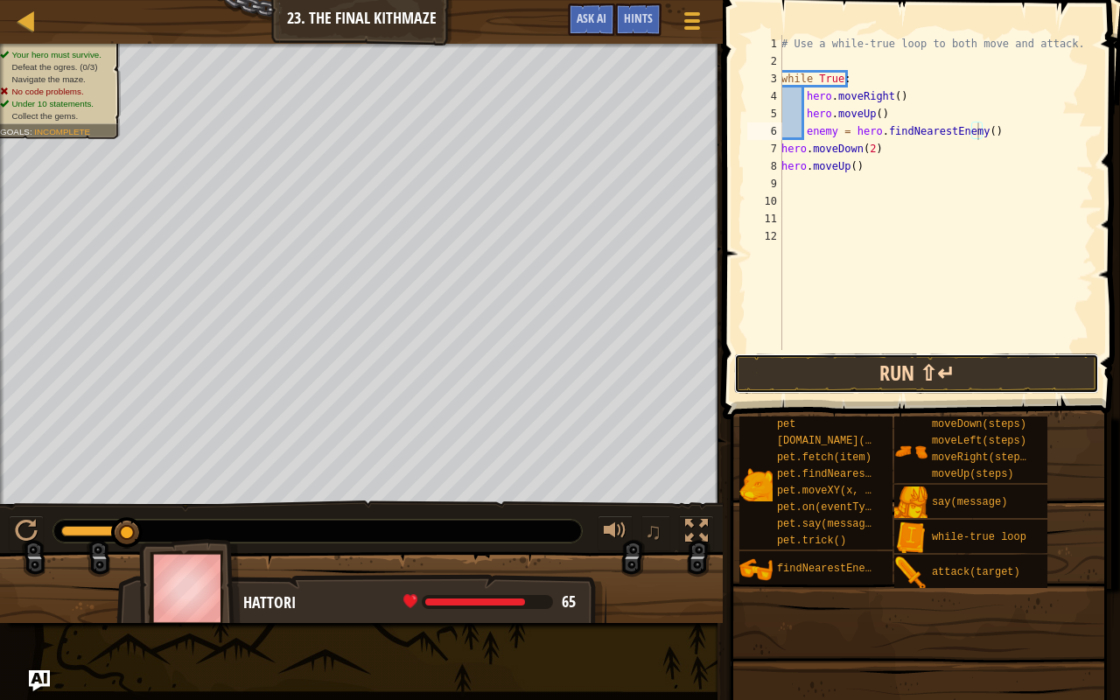
click at [955, 367] on button "Run ⇧↵" at bounding box center [916, 373] width 365 height 40
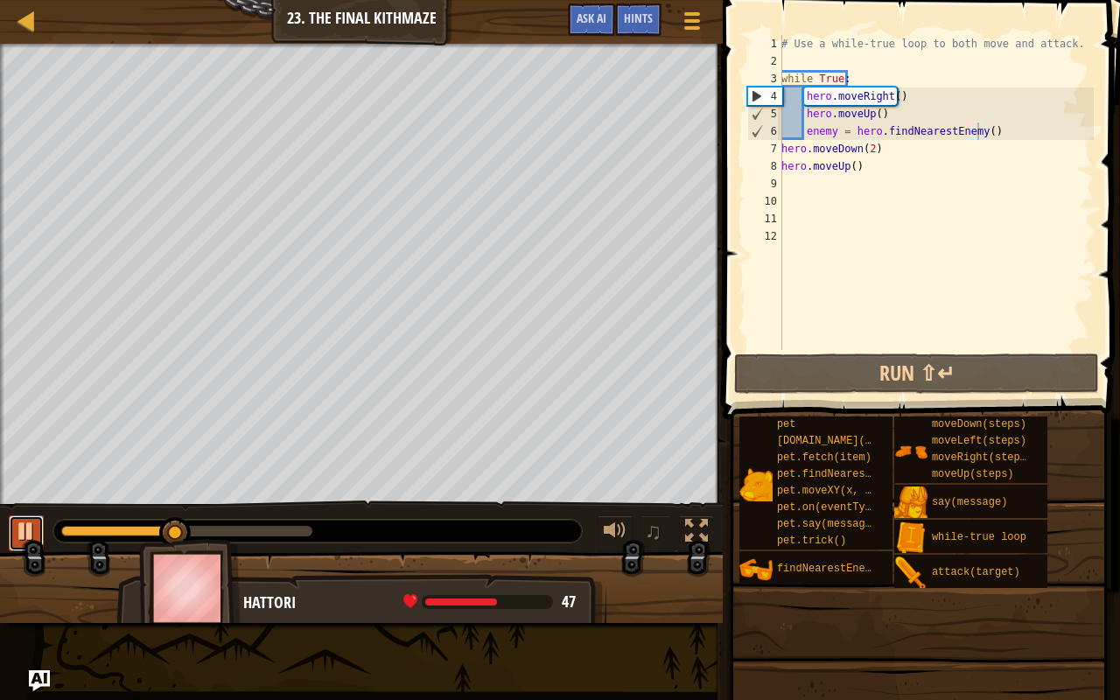
click at [10, 539] on button at bounding box center [26, 533] width 35 height 36
click at [999, 132] on div "# Use a while-true loop to both move and attack. while True : hero . moveRight …" at bounding box center [936, 210] width 316 height 350
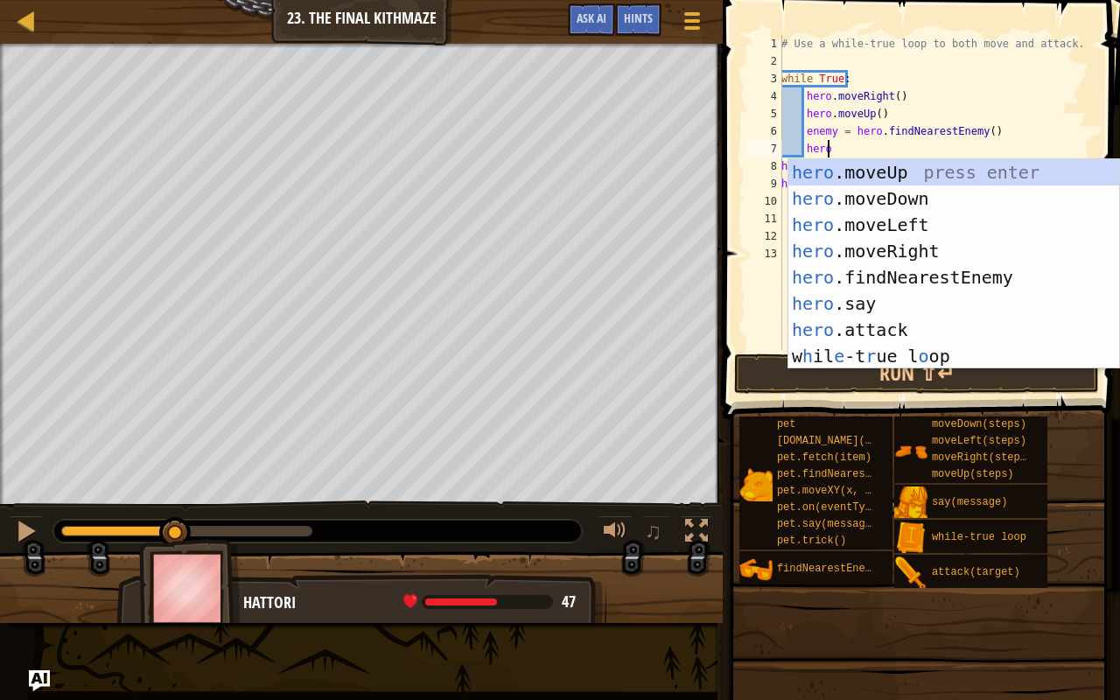
scroll to position [8, 3]
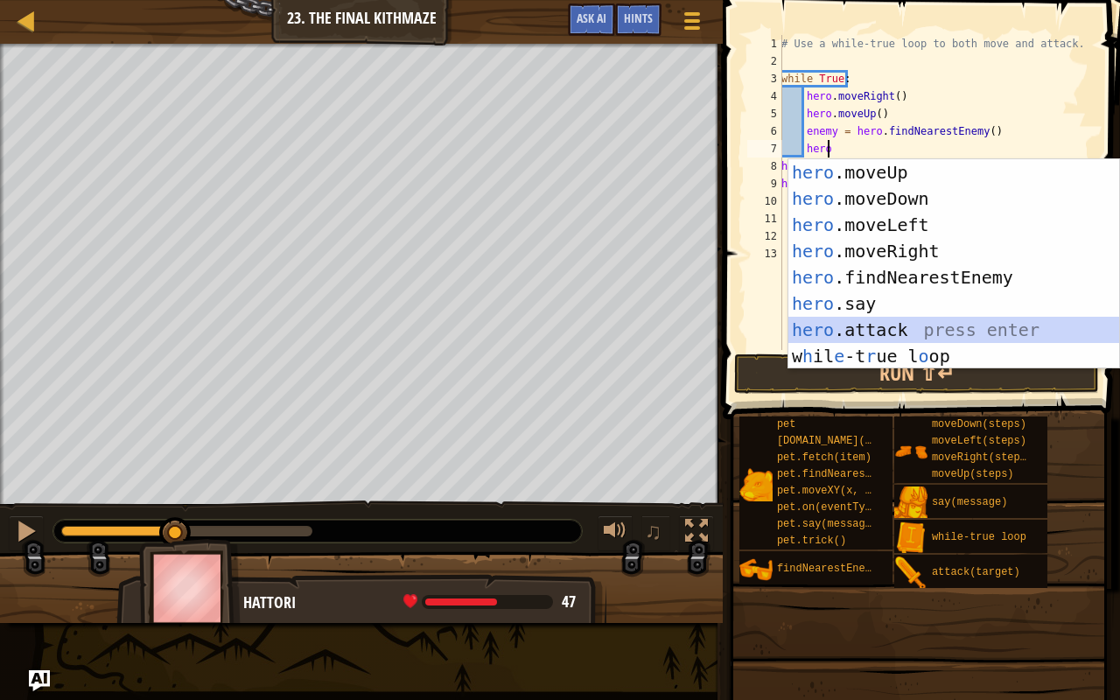
click at [923, 331] on div "hero .moveUp press enter hero .moveDown press enter hero .moveLeft press enter …" at bounding box center [953, 290] width 331 height 262
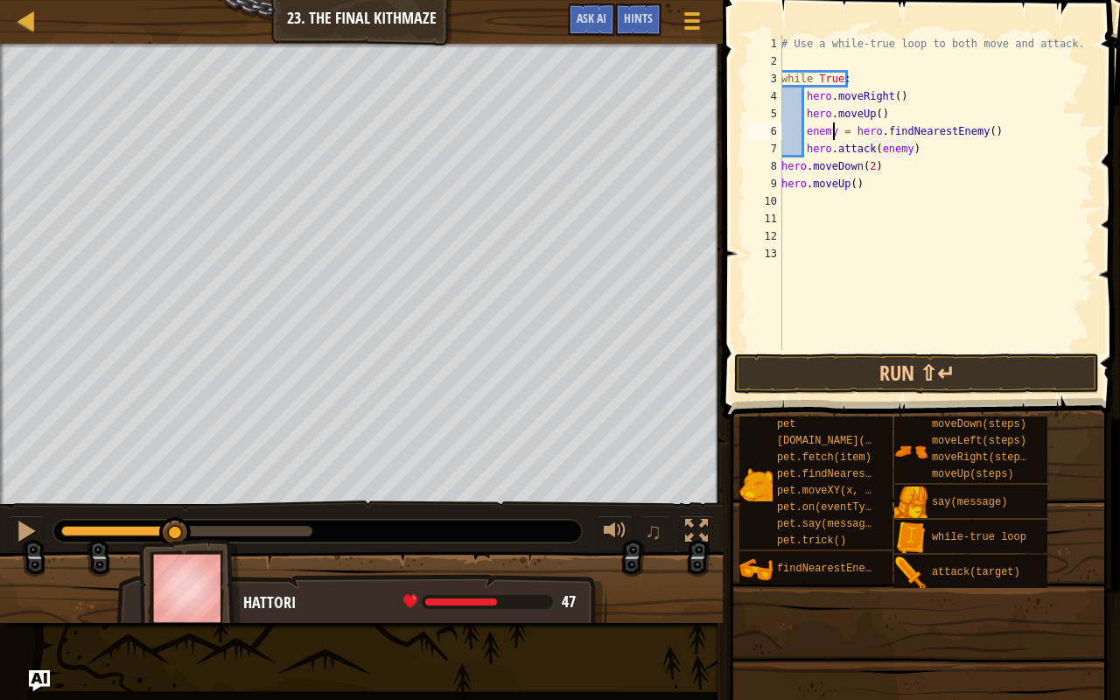
click at [836, 137] on div "# Use a while-true loop to both move and attack. while True : hero . moveRight …" at bounding box center [936, 210] width 316 height 350
click at [900, 146] on div "# Use a while-true loop to both move and attack. while True : hero . moveRight …" at bounding box center [936, 210] width 316 height 350
click at [908, 366] on button "Run ⇧↵" at bounding box center [916, 373] width 365 height 40
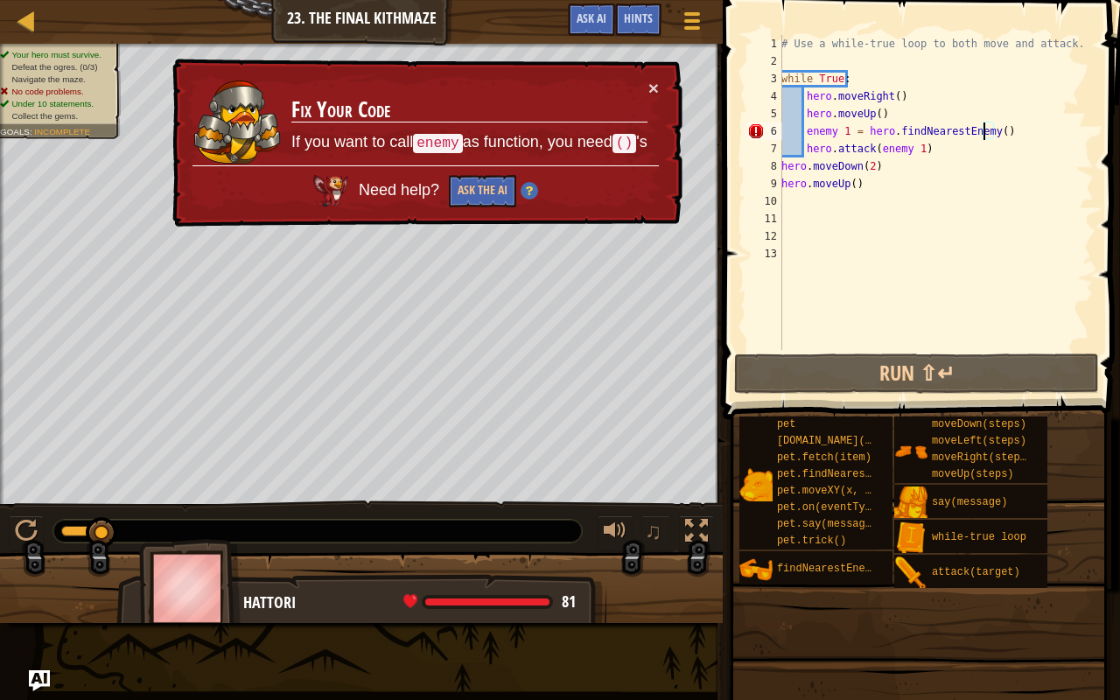
click at [986, 126] on div "# Use a while-true loop to both move and attack. while True : hero . moveRight …" at bounding box center [936, 210] width 316 height 350
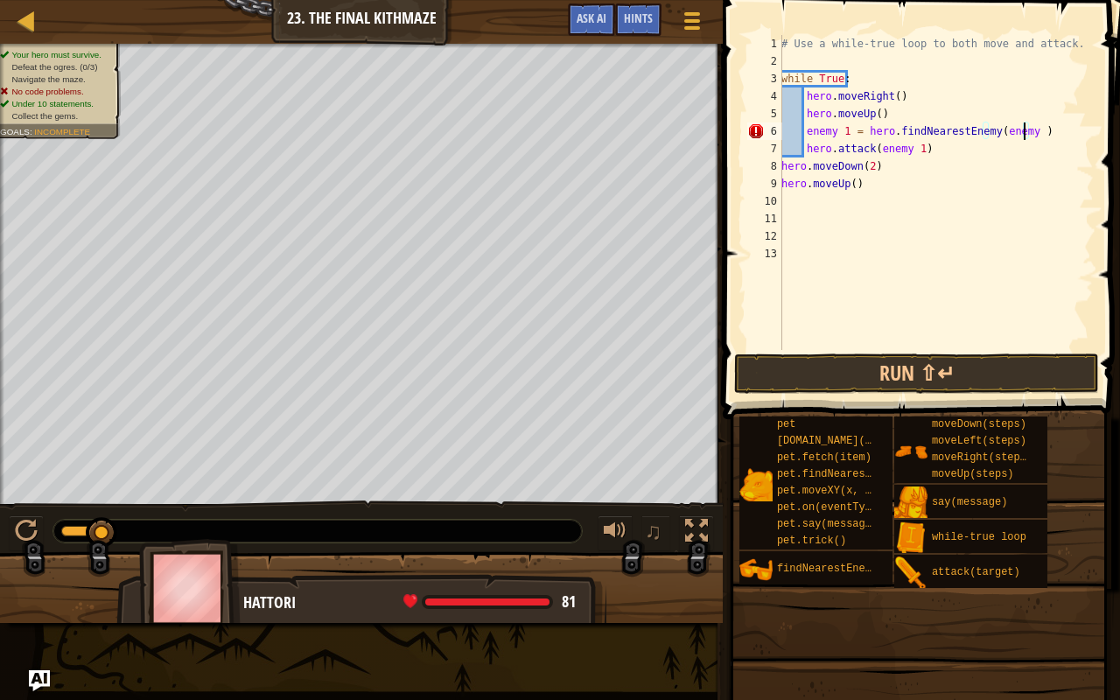
scroll to position [8, 20]
click at [981, 377] on button "Run ⇧↵" at bounding box center [916, 373] width 365 height 40
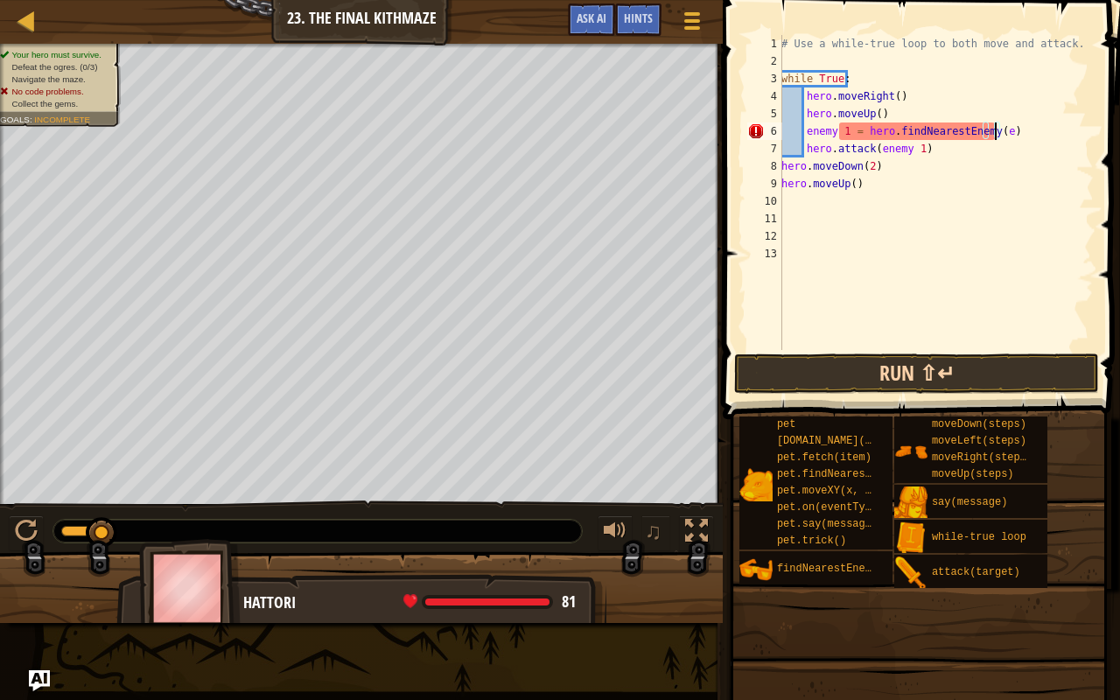
scroll to position [8, 17]
click at [841, 136] on div "# Use a while-true loop to both move and attack. while True : hero . moveRight …" at bounding box center [936, 210] width 316 height 350
click at [843, 125] on div "# Use a while-true loop to both move and attack. while True : hero . moveRight …" at bounding box center [936, 210] width 316 height 350
click at [805, 136] on div "# Use a while-true loop to both move and attack. while True : hero . moveRight …" at bounding box center [936, 210] width 316 height 350
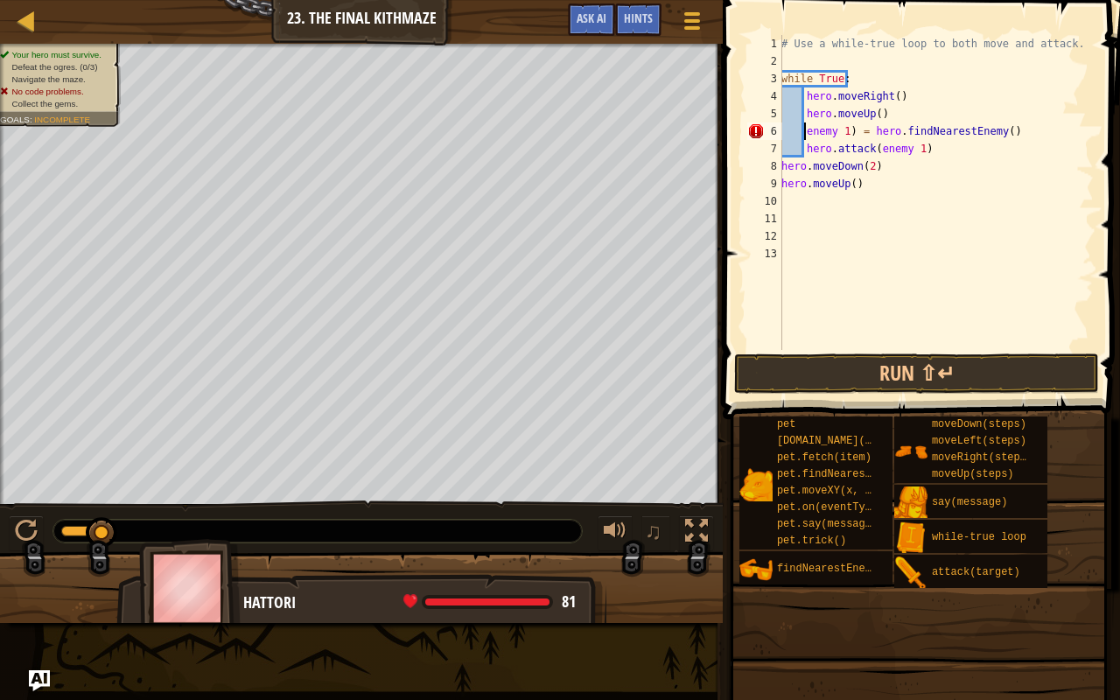
scroll to position [8, 3]
click at [853, 352] on span at bounding box center [922, 184] width 411 height 471
click at [876, 358] on button "Run ⇧↵" at bounding box center [916, 373] width 365 height 40
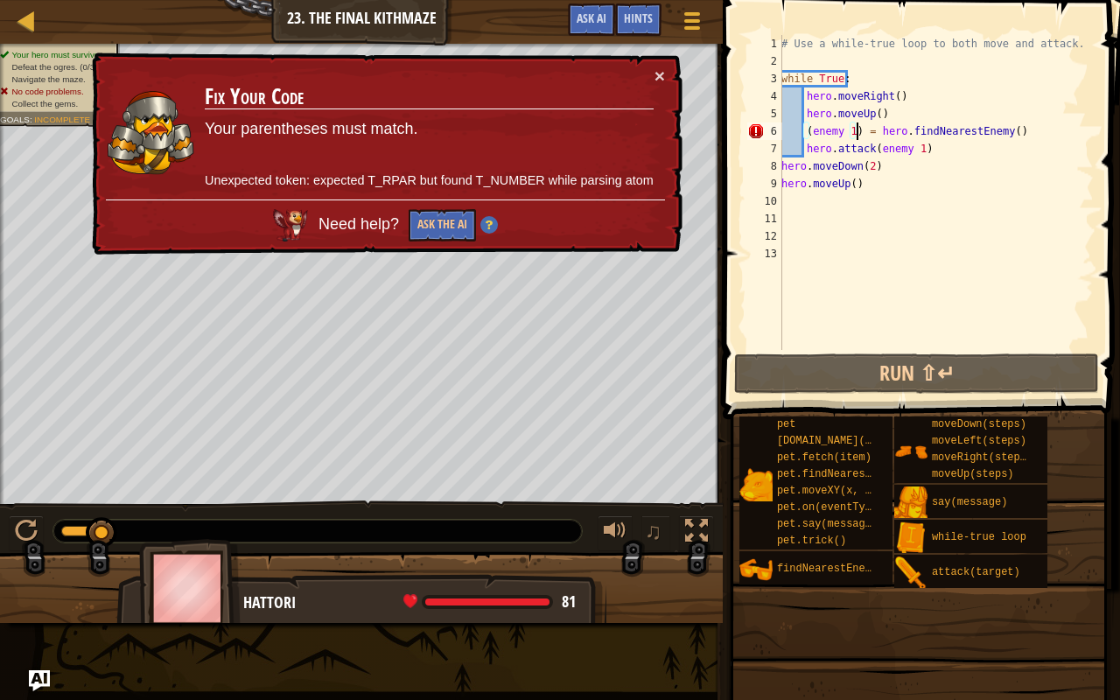
click at [855, 133] on div "# Use a while-true loop to both move and attack. while True : hero . moveRight …" at bounding box center [936, 210] width 316 height 350
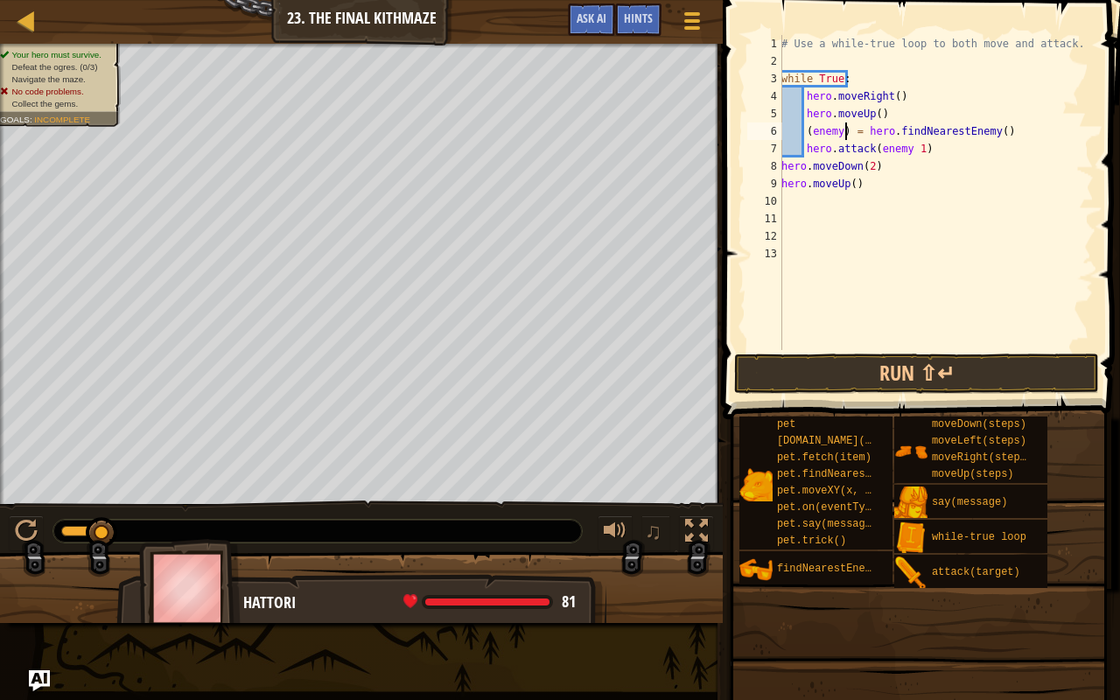
scroll to position [8, 5]
click at [917, 150] on div "# Use a while-true loop to both move and attack. while True : hero . moveRight …" at bounding box center [936, 210] width 316 height 350
click at [898, 367] on button "Run ⇧↵" at bounding box center [916, 373] width 365 height 40
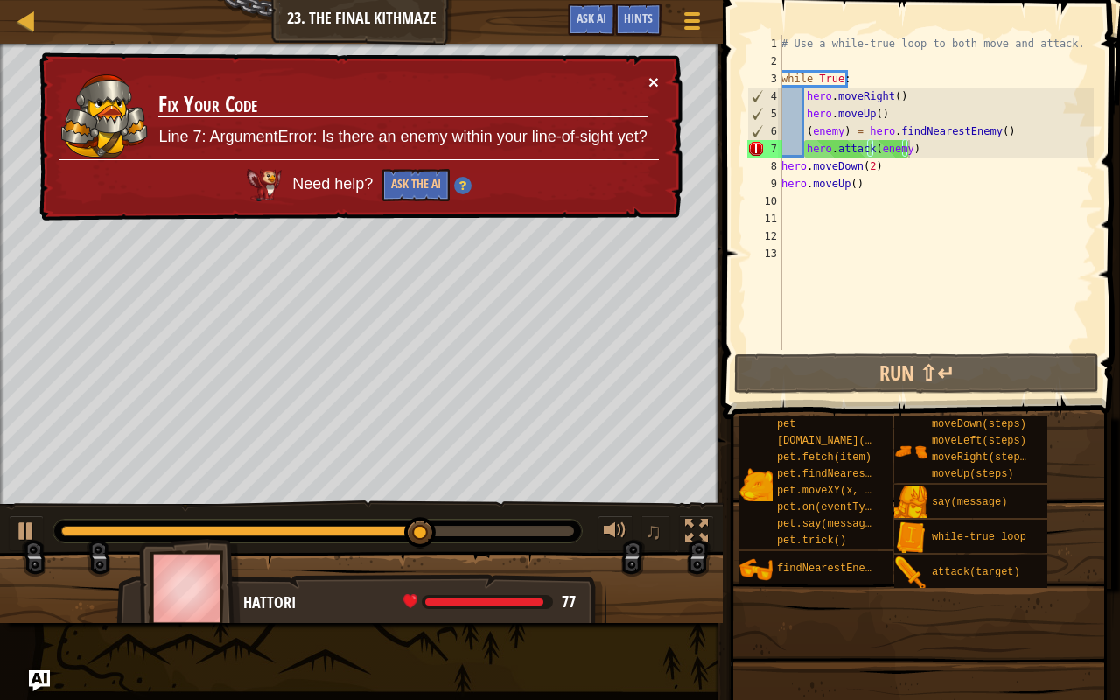
click at [649, 77] on button "×" at bounding box center [653, 83] width 10 height 18
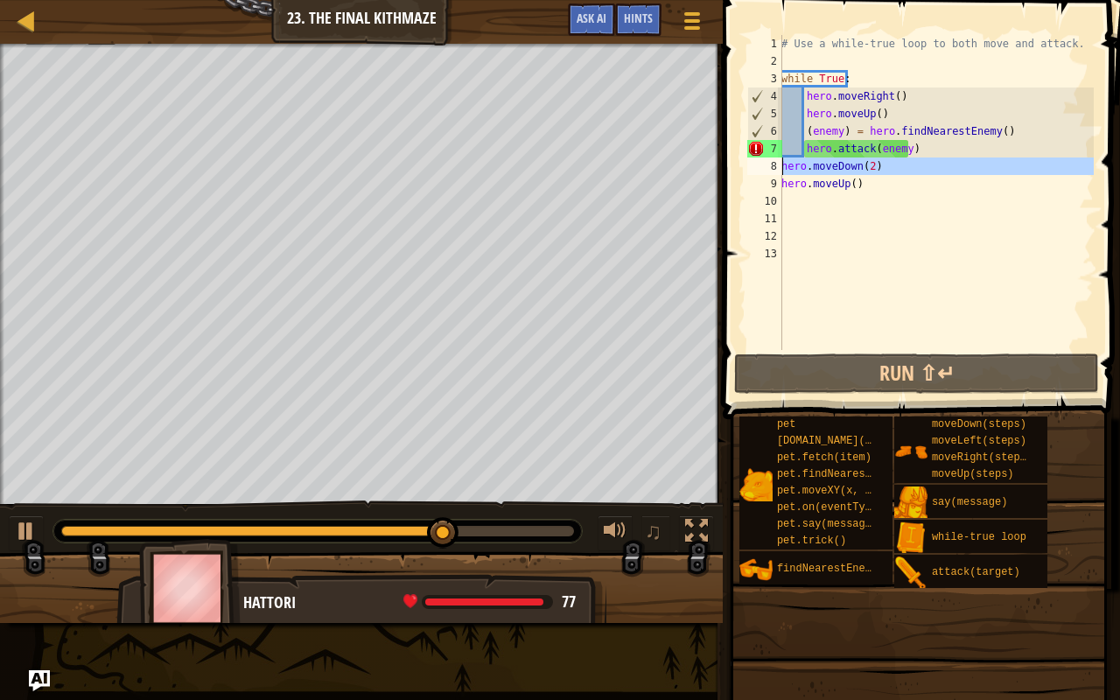
click at [780, 164] on div "8" at bounding box center [764, 165] width 35 height 17
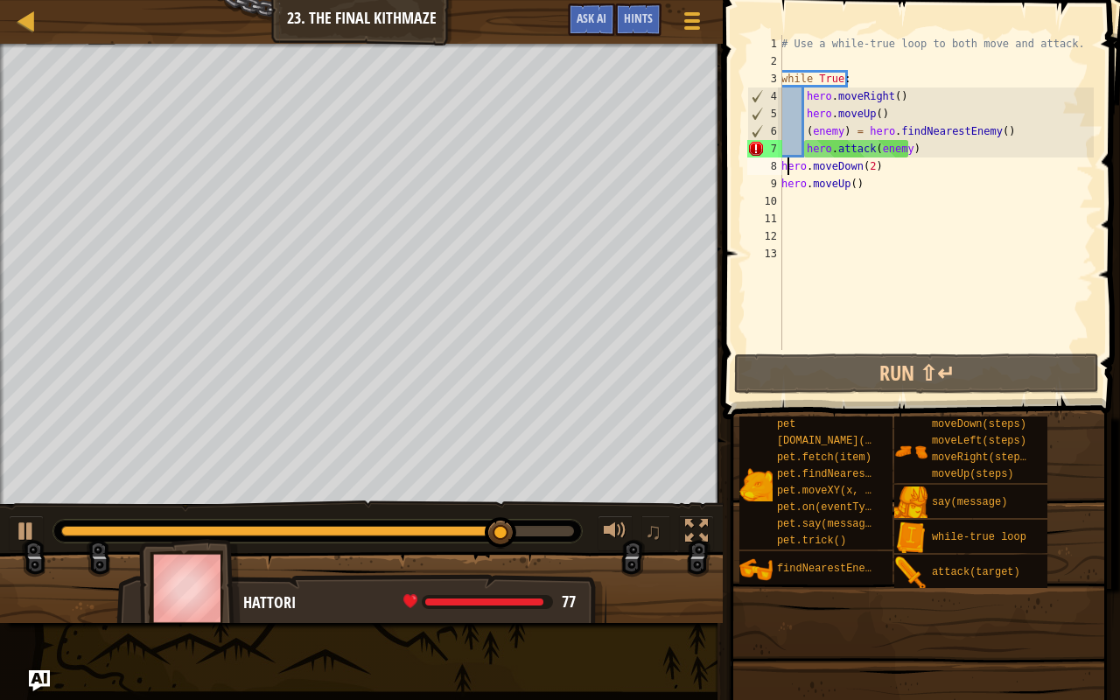
click at [788, 158] on div "# Use a while-true loop to both move and attack. while True : hero . moveRight …" at bounding box center [936, 210] width 316 height 350
click at [781, 161] on div "8" at bounding box center [764, 165] width 35 height 17
click at [920, 147] on div "# Use a while-true loop to both move and attack. while True : hero . moveRight …" at bounding box center [936, 210] width 316 height 350
click at [793, 144] on div "# Use a while-true loop to both move and attack. while True : hero . moveRight …" at bounding box center [936, 210] width 316 height 350
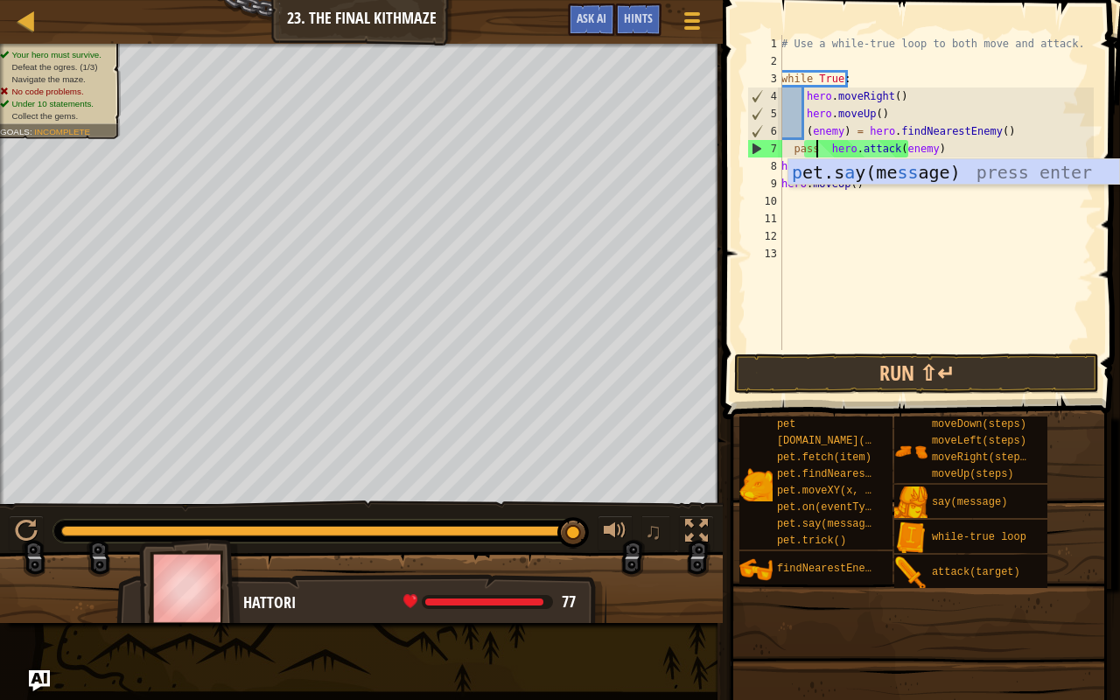
scroll to position [8, 3]
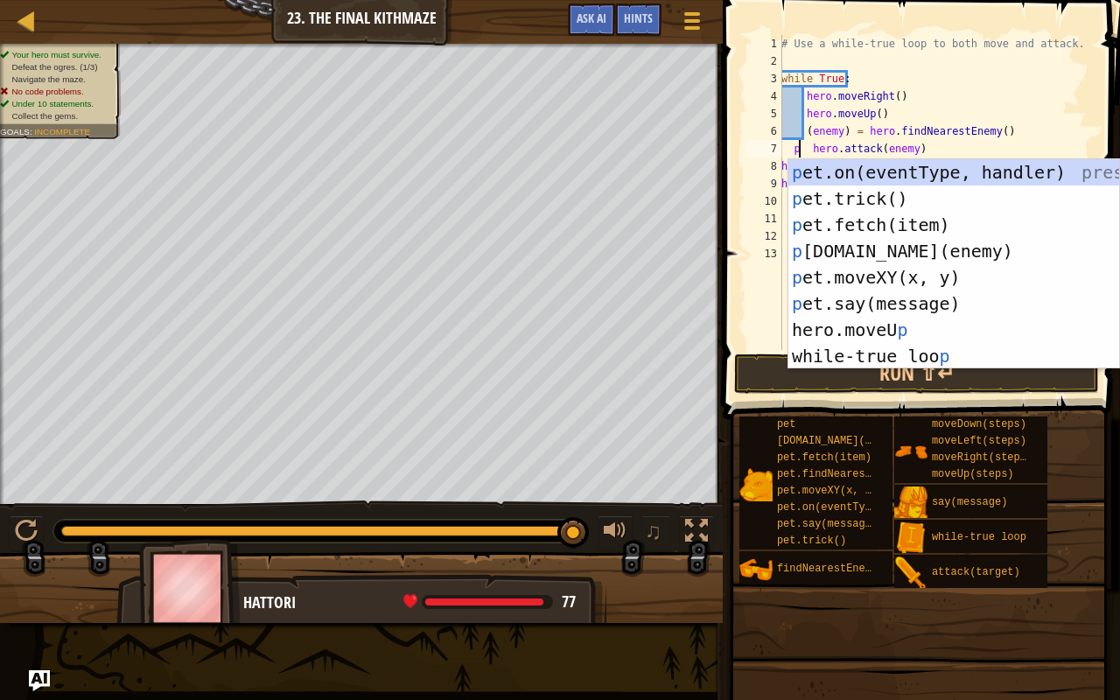
type textarea "hero.attack(enemy)"
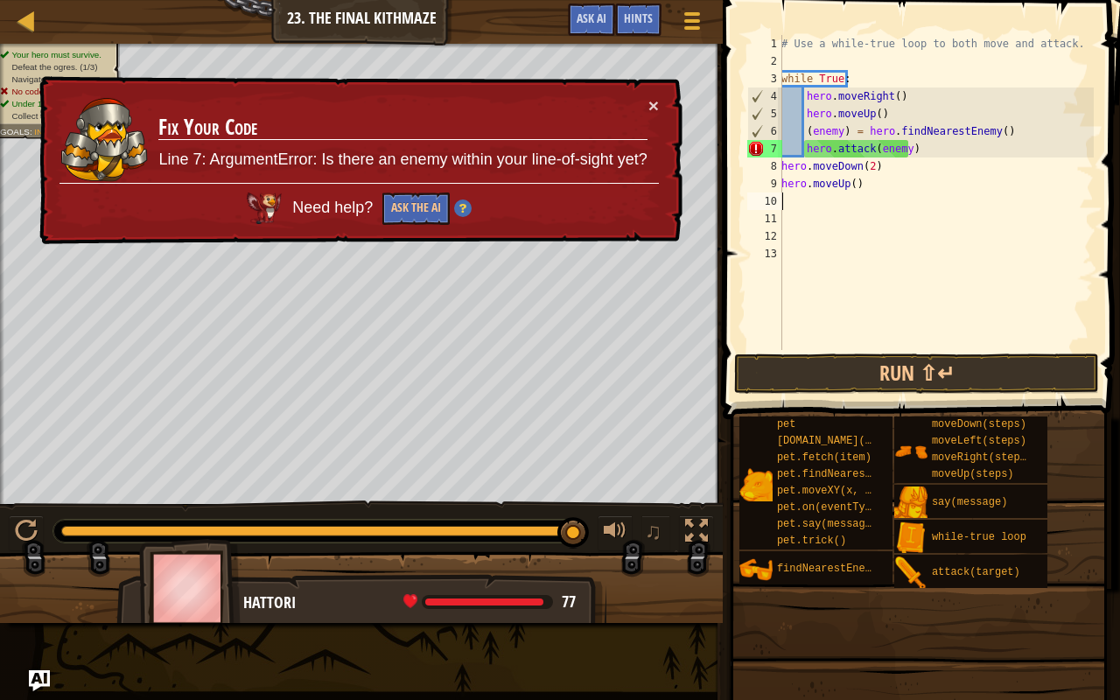
click at [870, 195] on div "# Use a while-true loop to both move and attack. while True : hero . moveRight …" at bounding box center [936, 210] width 316 height 350
click at [870, 157] on div "# Use a while-true loop to both move and attack. while True : hero . moveRight …" at bounding box center [936, 210] width 316 height 350
type textarea "hero.attack(enemy)"
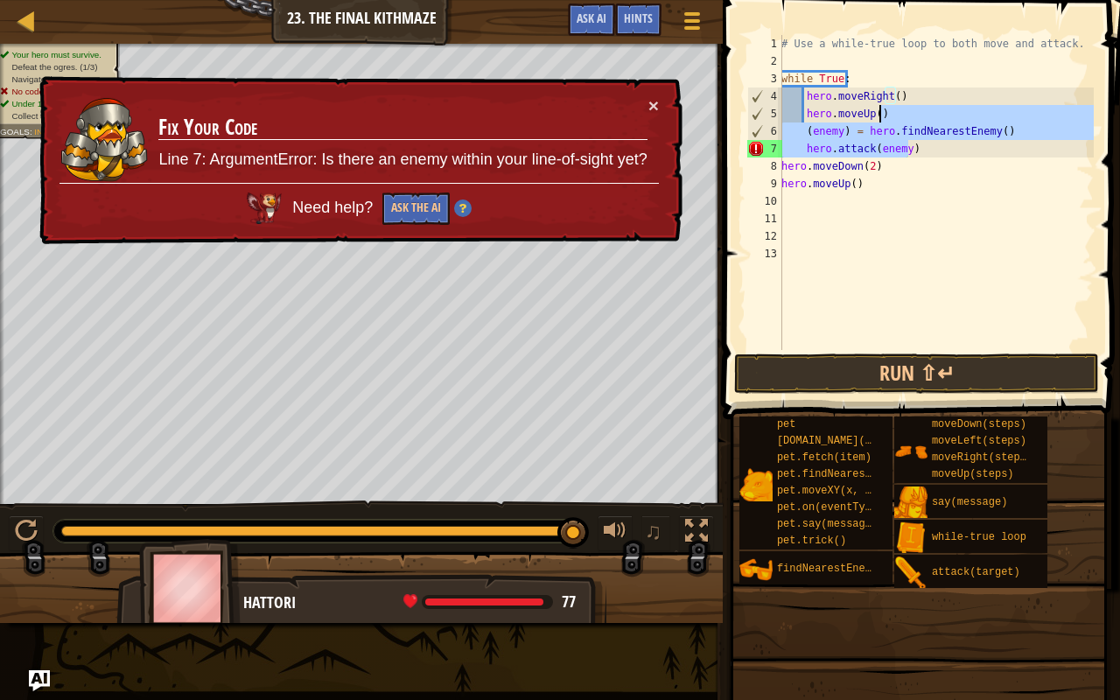
drag, startPoint x: 870, startPoint y: 157, endPoint x: 927, endPoint y: 140, distance: 59.2
click at [927, 140] on div "# Use a while-true loop to both move and attack. while True : hero . moveRight …" at bounding box center [936, 210] width 316 height 350
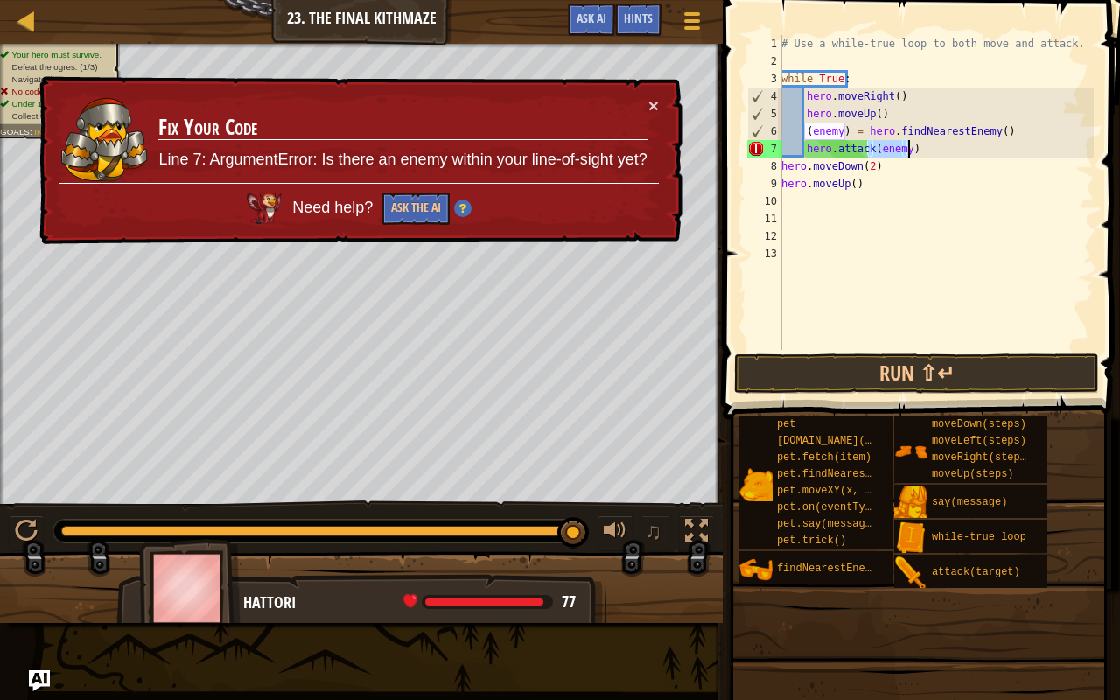
click at [927, 140] on div "# Use a while-true loop to both move and attack. while True : hero . moveRight …" at bounding box center [936, 192] width 316 height 315
drag, startPoint x: 927, startPoint y: 140, endPoint x: 904, endPoint y: 227, distance: 90.4
click at [904, 227] on div "# Use a while-true loop to both move and attack. while True : hero . moveRight …" at bounding box center [936, 210] width 316 height 350
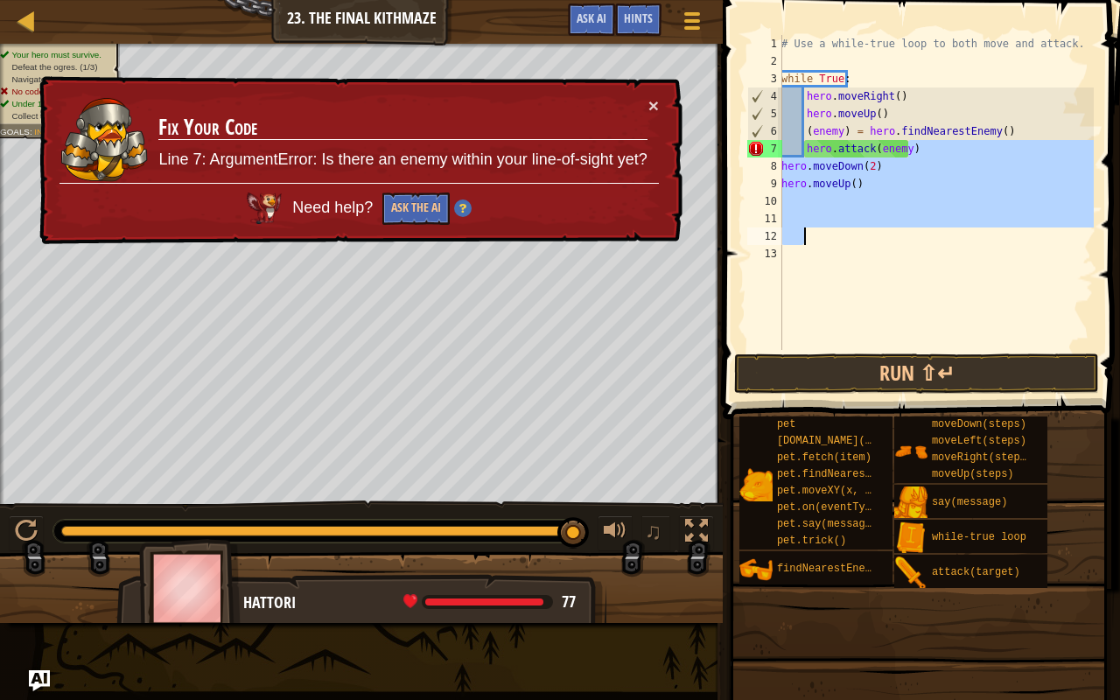
click at [884, 217] on div "# Use a while-true loop to both move and attack. while True : hero . moveRight …" at bounding box center [936, 192] width 316 height 315
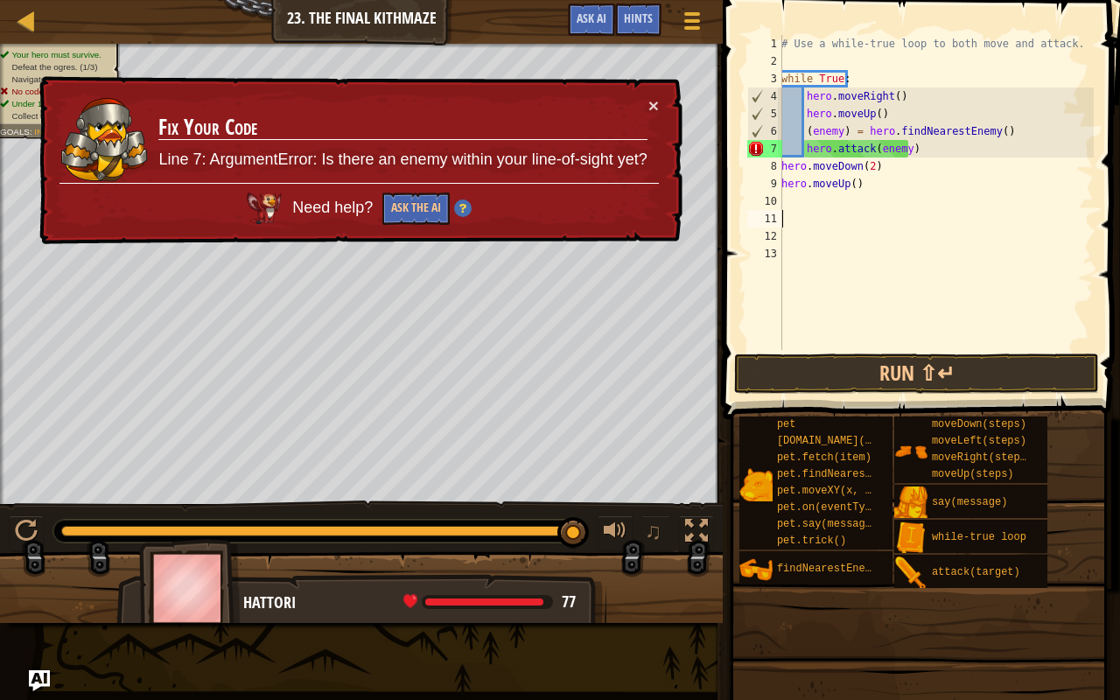
click at [891, 161] on div "# Use a while-true loop to both move and attack. while True : hero . moveRight …" at bounding box center [936, 210] width 316 height 350
click at [898, 106] on div "# Use a while-true loop to both move and attack. while True : hero . moveRight …" at bounding box center [936, 210] width 316 height 350
type textarea "hero.moveUp()"
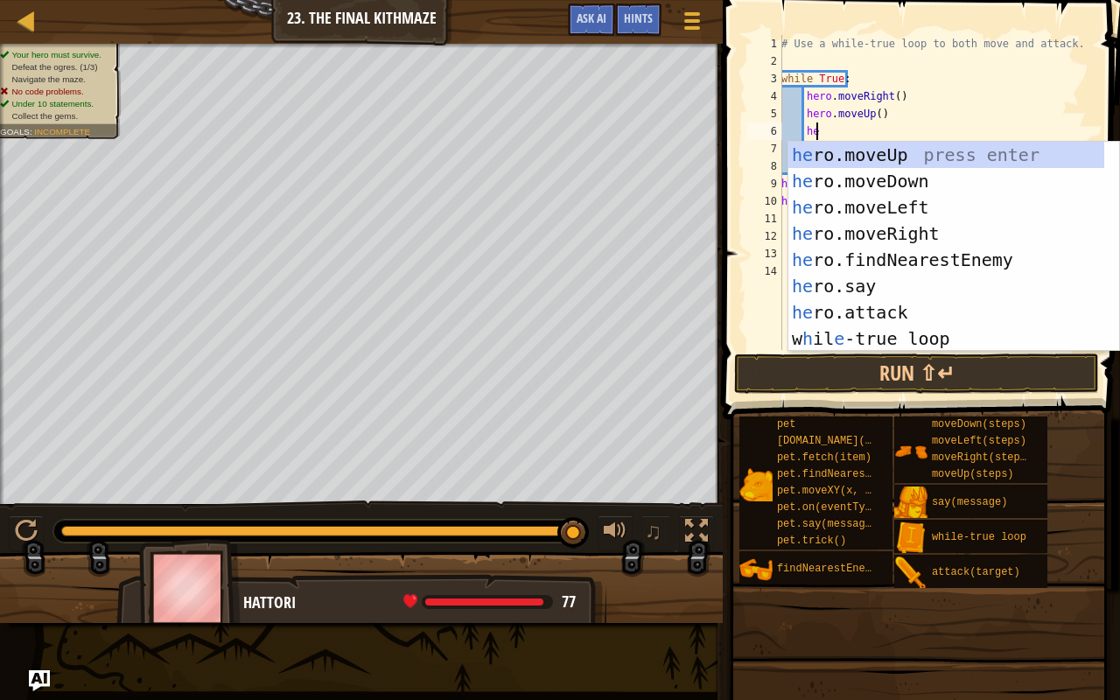
type textarea "hero"
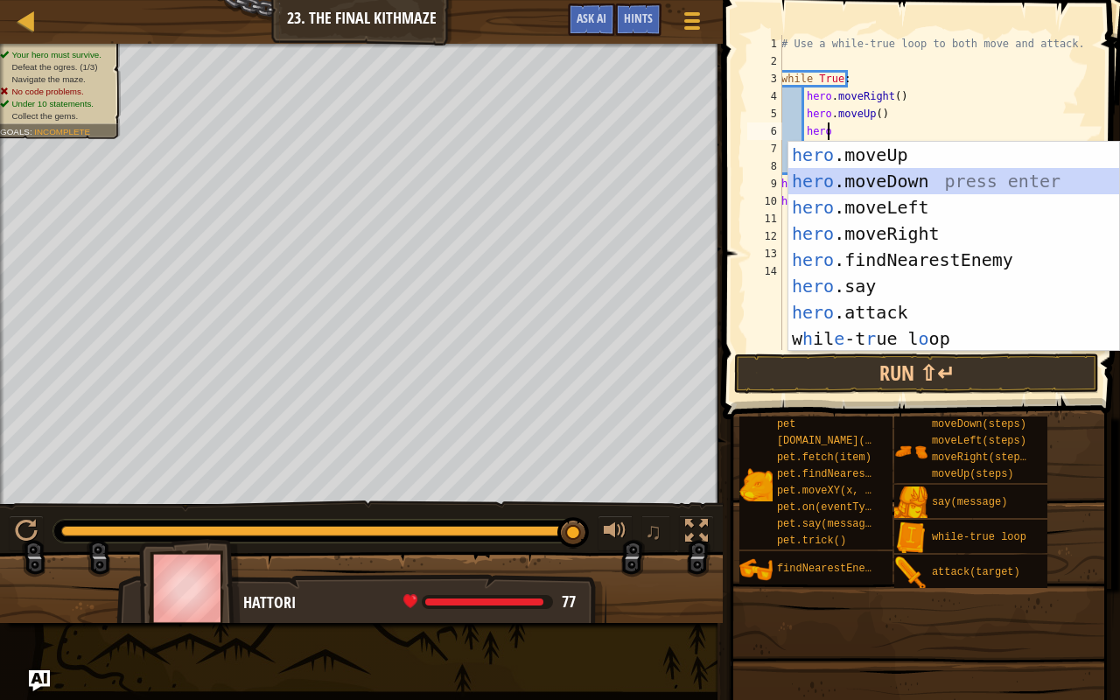
click at [883, 178] on div "hero .moveUp press enter hero .moveDown press enter hero .moveLeft press enter …" at bounding box center [953, 273] width 331 height 262
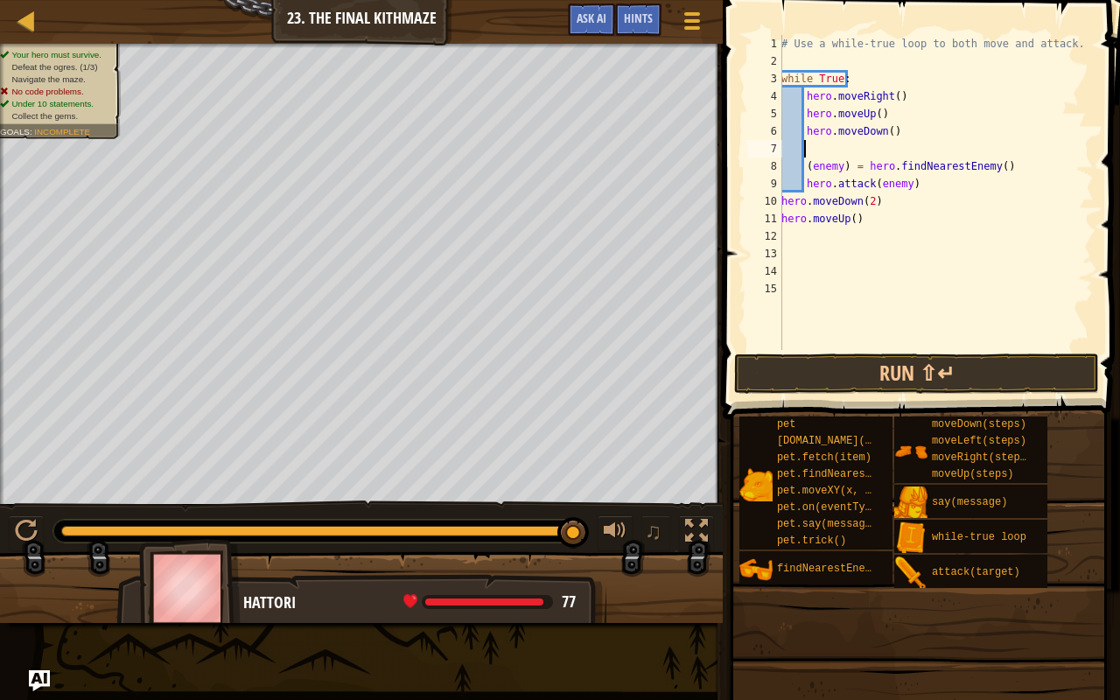
scroll to position [8, 1]
drag, startPoint x: 870, startPoint y: 122, endPoint x: 914, endPoint y: 160, distance: 57.7
click at [914, 160] on div "# Use a while-true loop to both move and attack. while True : hero . moveRight …" at bounding box center [936, 210] width 316 height 350
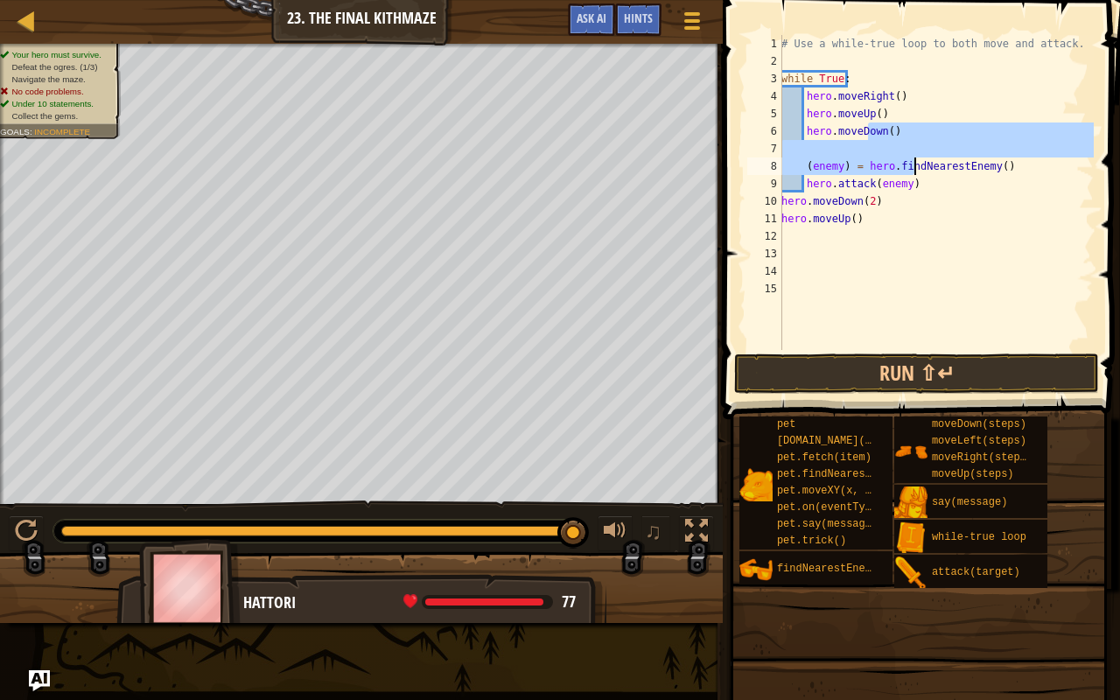
click at [875, 124] on div "# Use a while-true loop to both move and attack. while True : hero . moveRight …" at bounding box center [936, 192] width 316 height 315
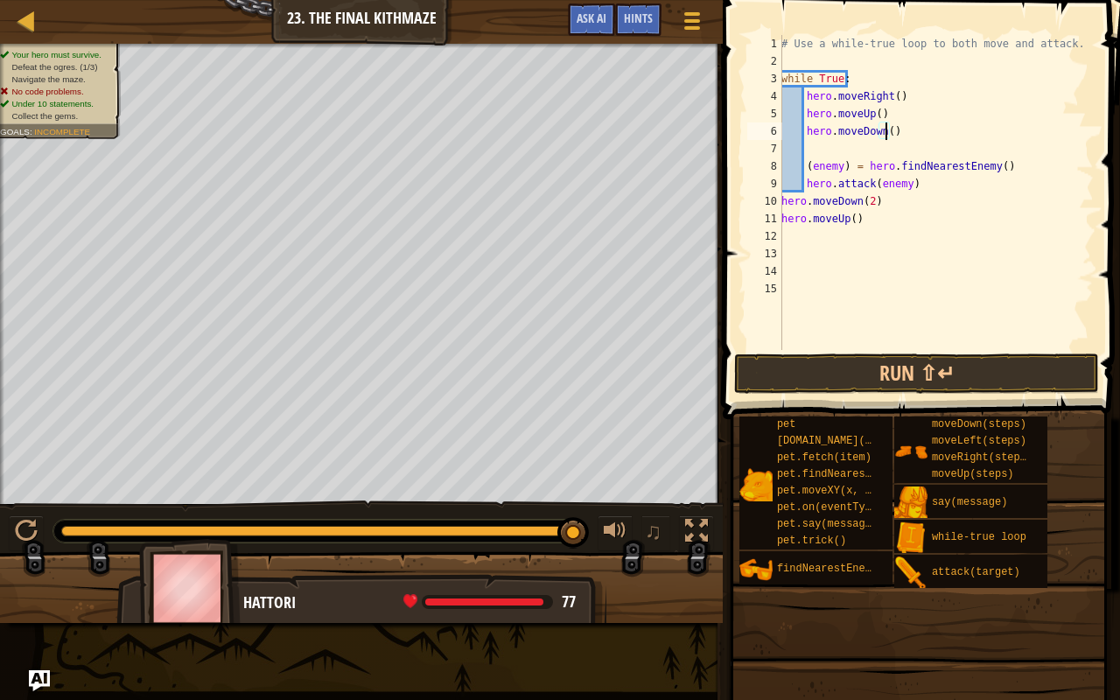
type textarea "hero.moveDown(2)"
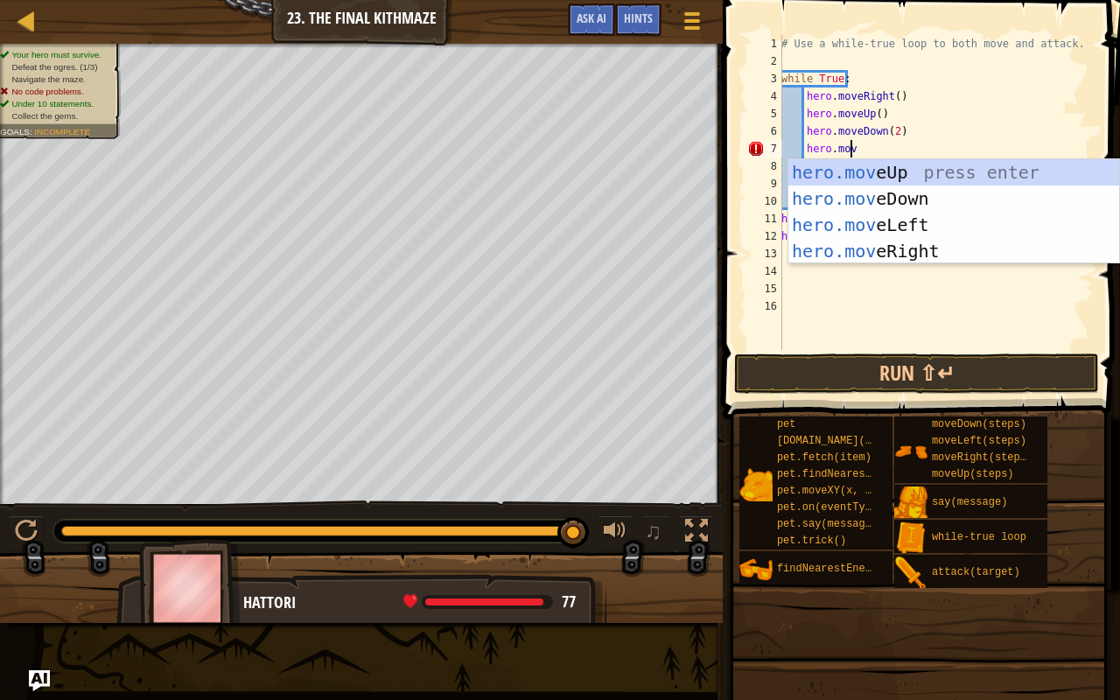
scroll to position [8, 5]
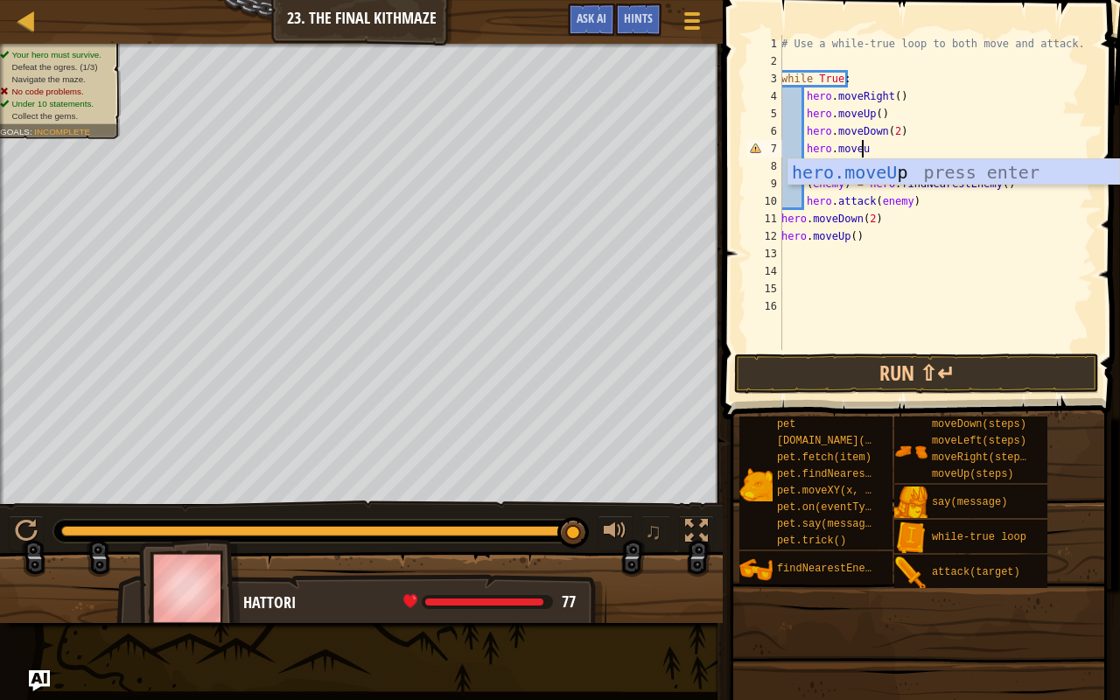
type textarea "hero.moveup"
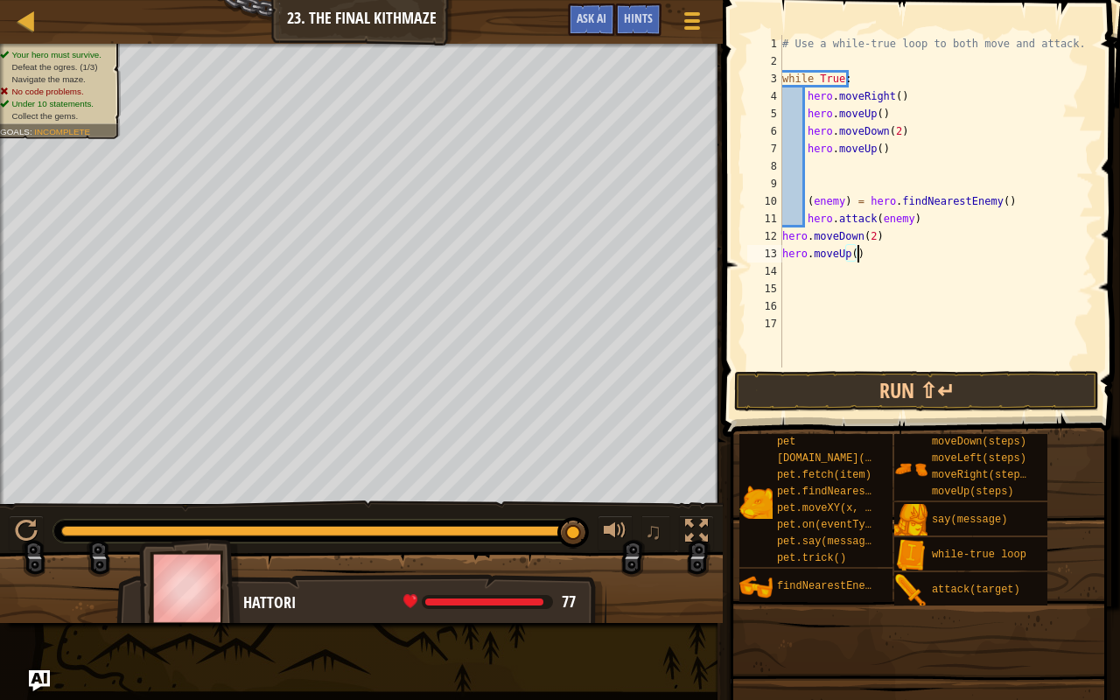
click at [903, 250] on div "# Use a while-true loop to both move and attack. while True : hero . moveRight …" at bounding box center [935, 218] width 315 height 367
type textarea "h"
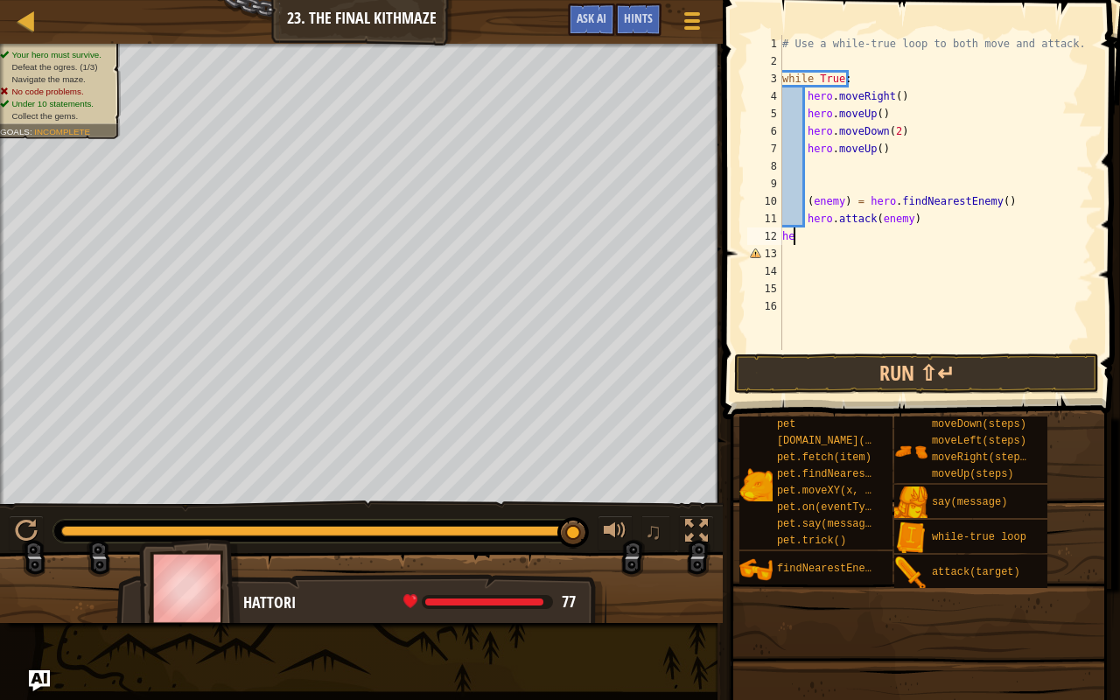
type textarea "h"
click at [806, 200] on div "# Use a while-true loop to both move and attack. while True : hero . moveRight …" at bounding box center [935, 210] width 315 height 350
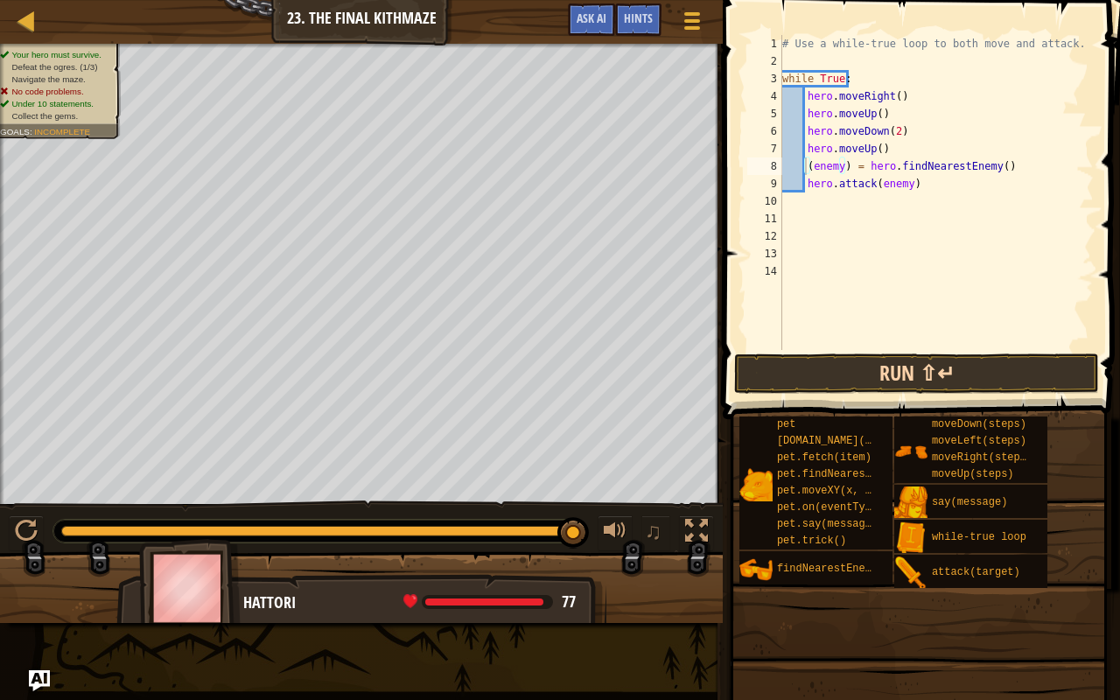
click at [865, 352] on span at bounding box center [922, 184] width 411 height 471
click at [869, 370] on button "Run ⇧↵" at bounding box center [916, 373] width 365 height 40
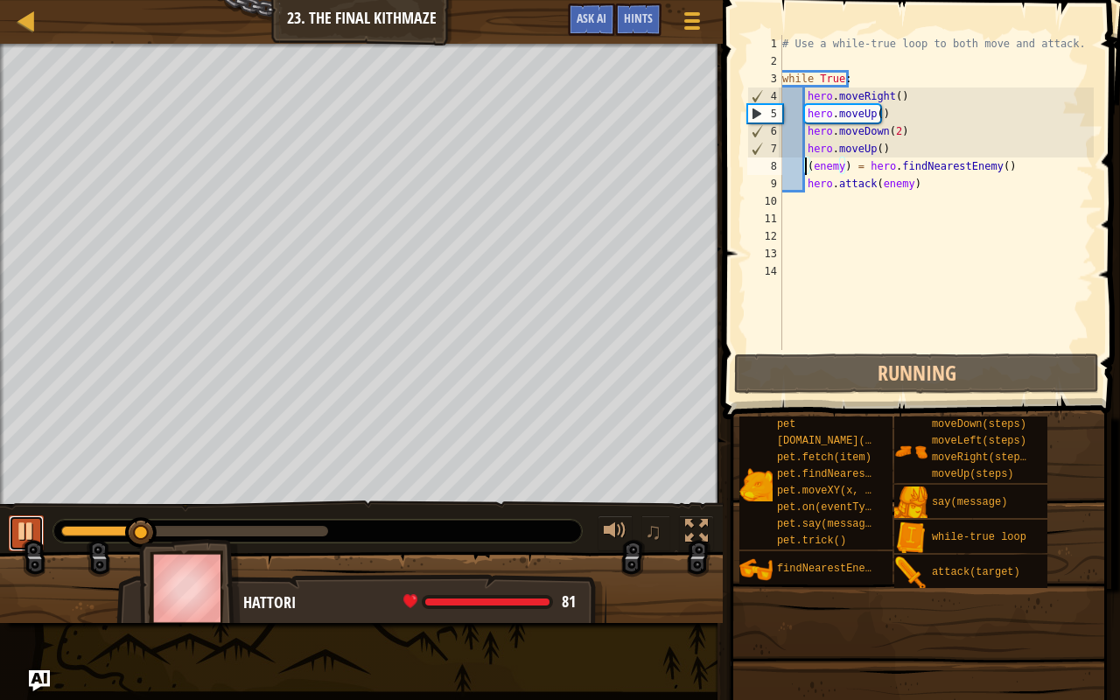
click at [9, 534] on button at bounding box center [26, 533] width 35 height 36
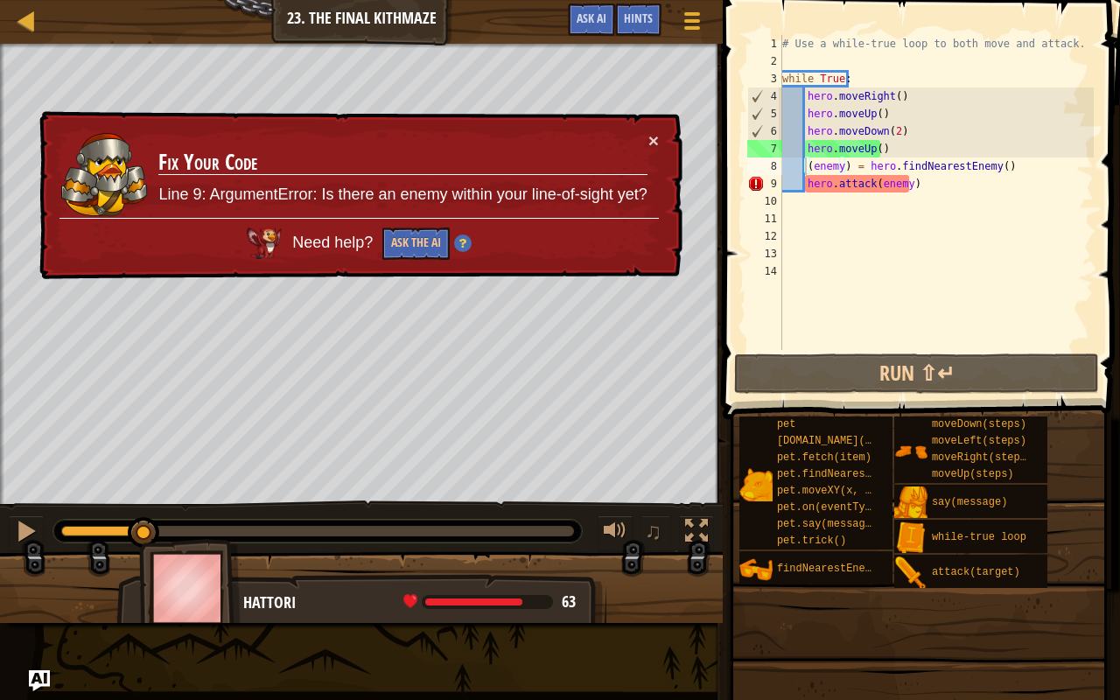
click at [642, 139] on td "Fix Your Code Line 9: ArgumentError: Is there an enemy within your line-of-sigh…" at bounding box center [402, 173] width 491 height 89
click at [642, 127] on div "× Fix Your Code Line 9: ArgumentError: Is there an enemy within your line-of-si…" at bounding box center [359, 194] width 647 height 172
drag, startPoint x: 645, startPoint y: 136, endPoint x: 932, endPoint y: 185, distance: 291.9
click at [932, 185] on div "Map Introduction to Computer Science 23. The Final Kithmaze Game Menu Done Hint…" at bounding box center [560, 350] width 1120 height 700
click at [932, 185] on div "# Use a while-true loop to both move and attack. while True : hero . moveRight …" at bounding box center [935, 210] width 315 height 350
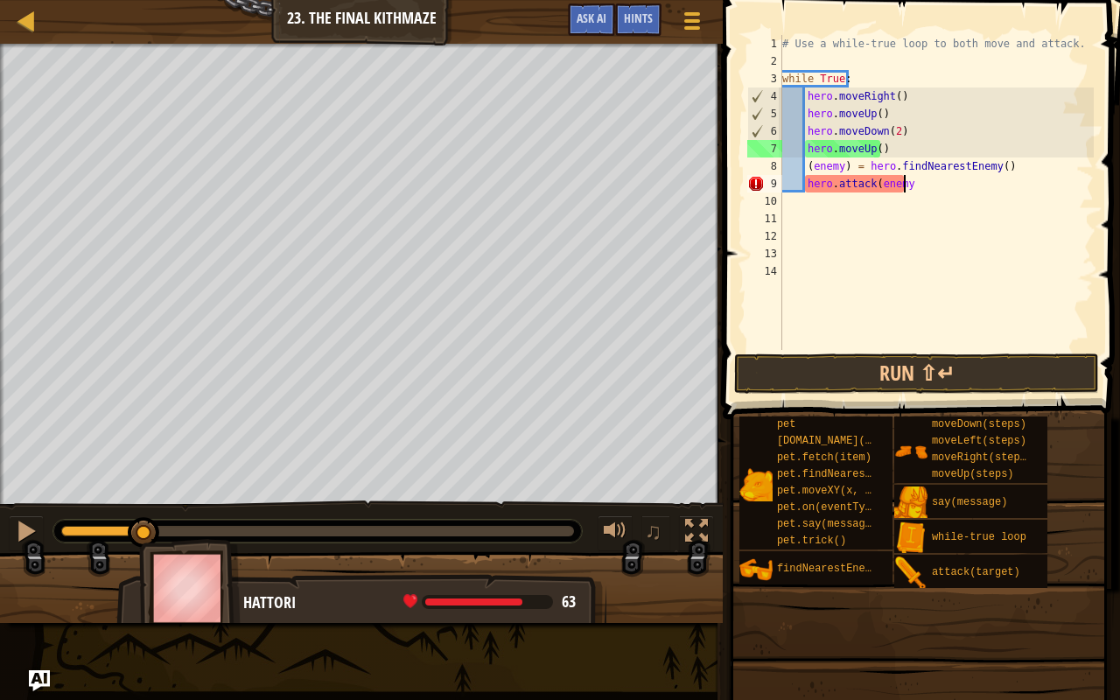
type textarea "[DOMAIN_NAME]"
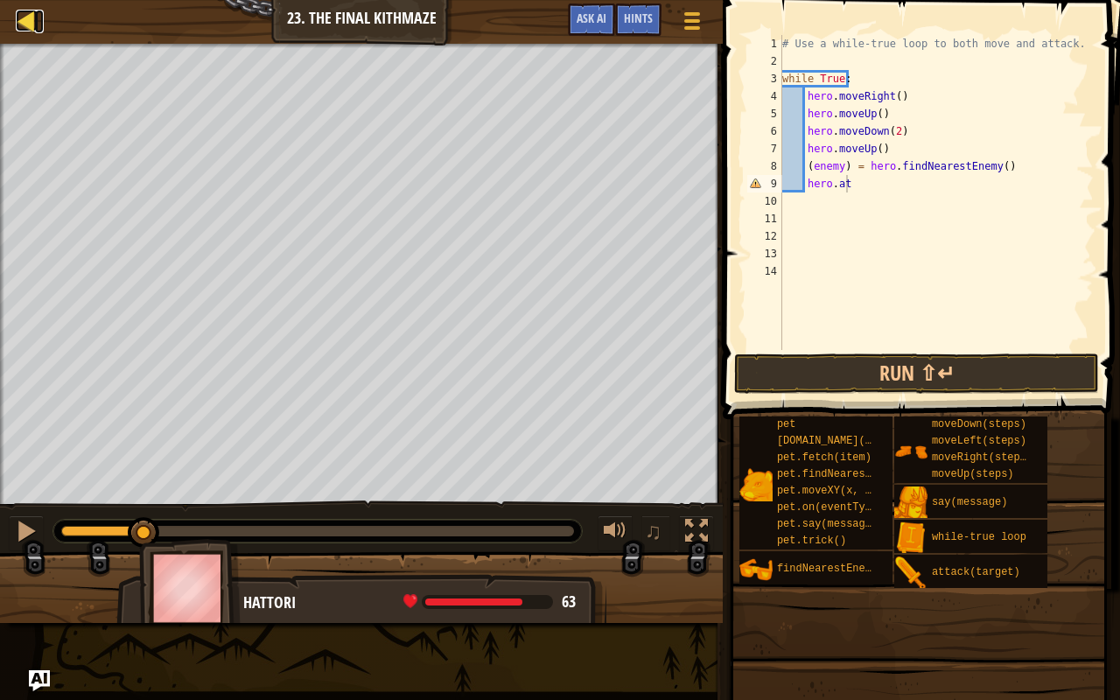
click at [24, 16] on div at bounding box center [27, 21] width 22 height 22
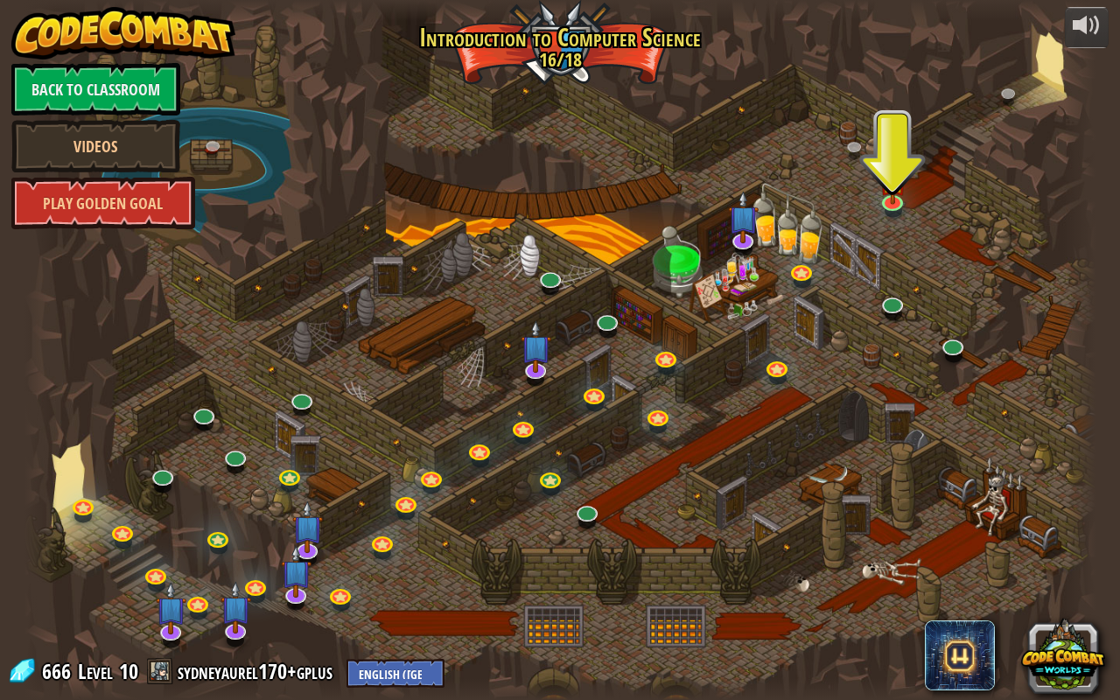
click at [876, 192] on div at bounding box center [559, 350] width 1071 height 700
click at [890, 203] on link at bounding box center [892, 199] width 35 height 35
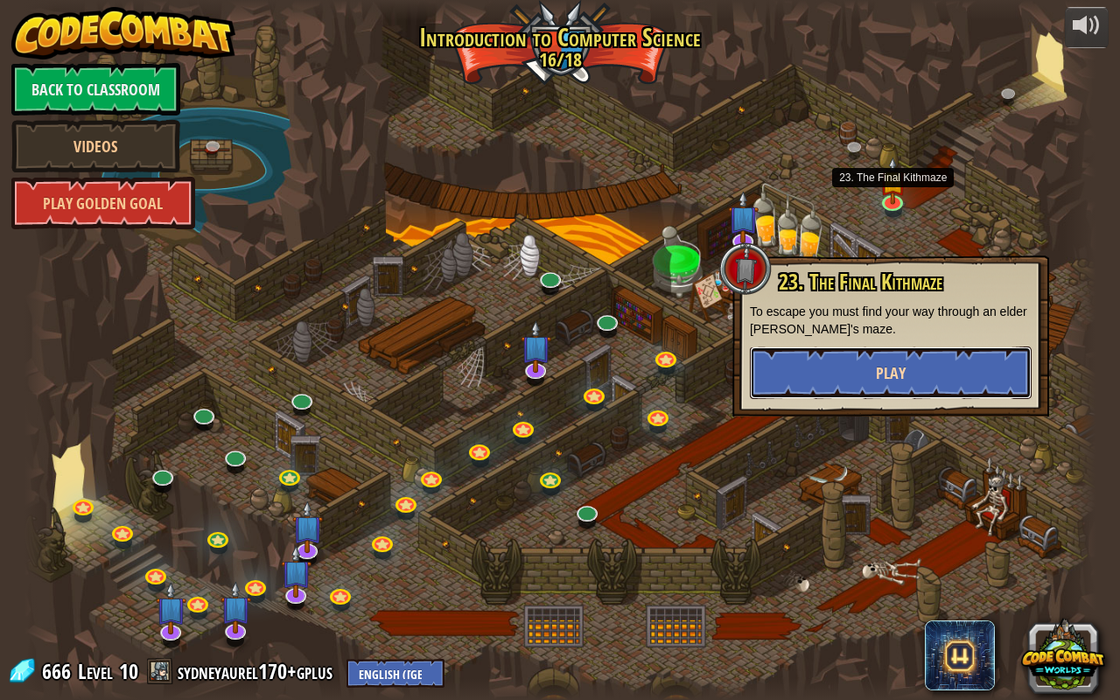
click at [914, 367] on button "Play" at bounding box center [891, 372] width 282 height 52
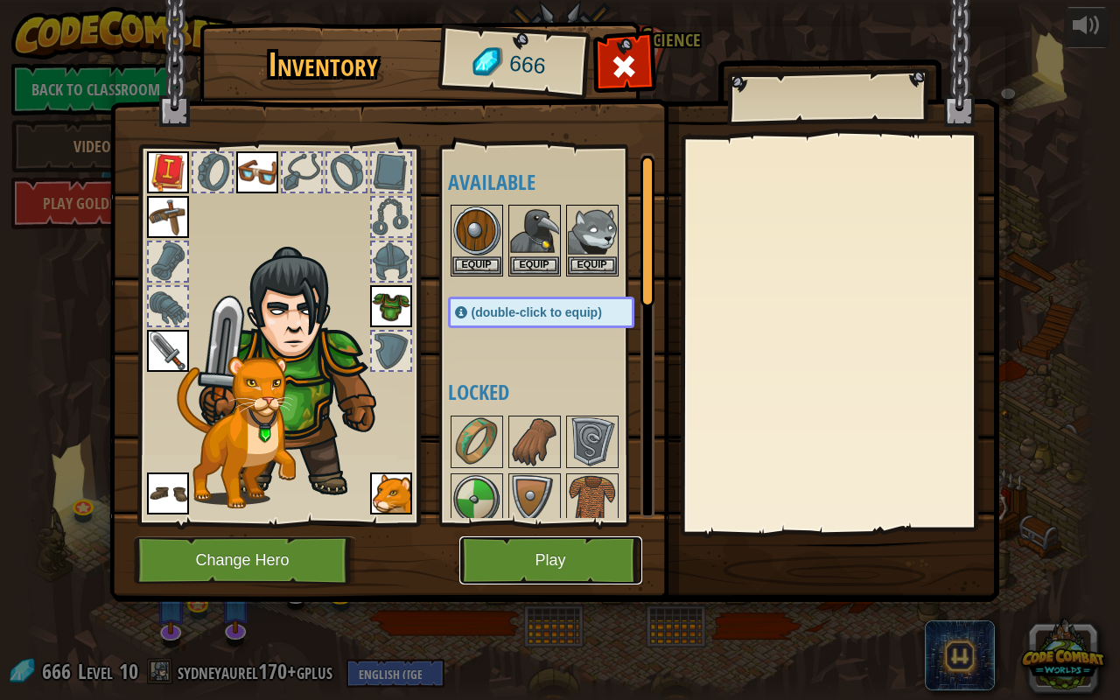
click at [602, 551] on button "Play" at bounding box center [550, 560] width 183 height 48
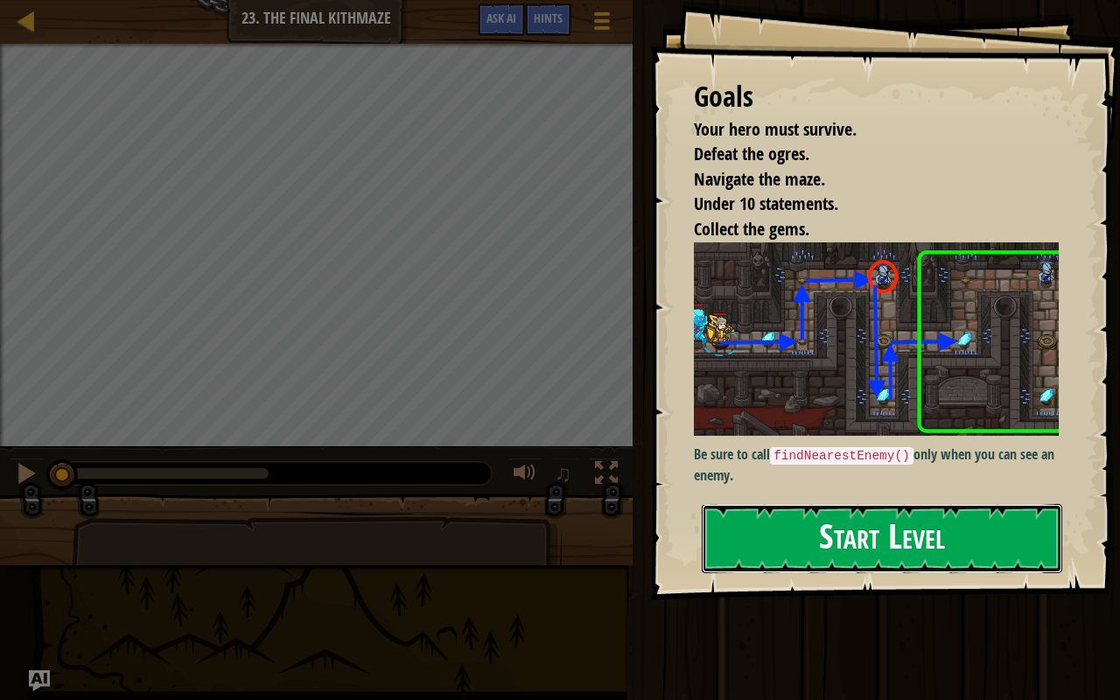
click at [821, 553] on button "Start Level" at bounding box center [881, 538] width 360 height 69
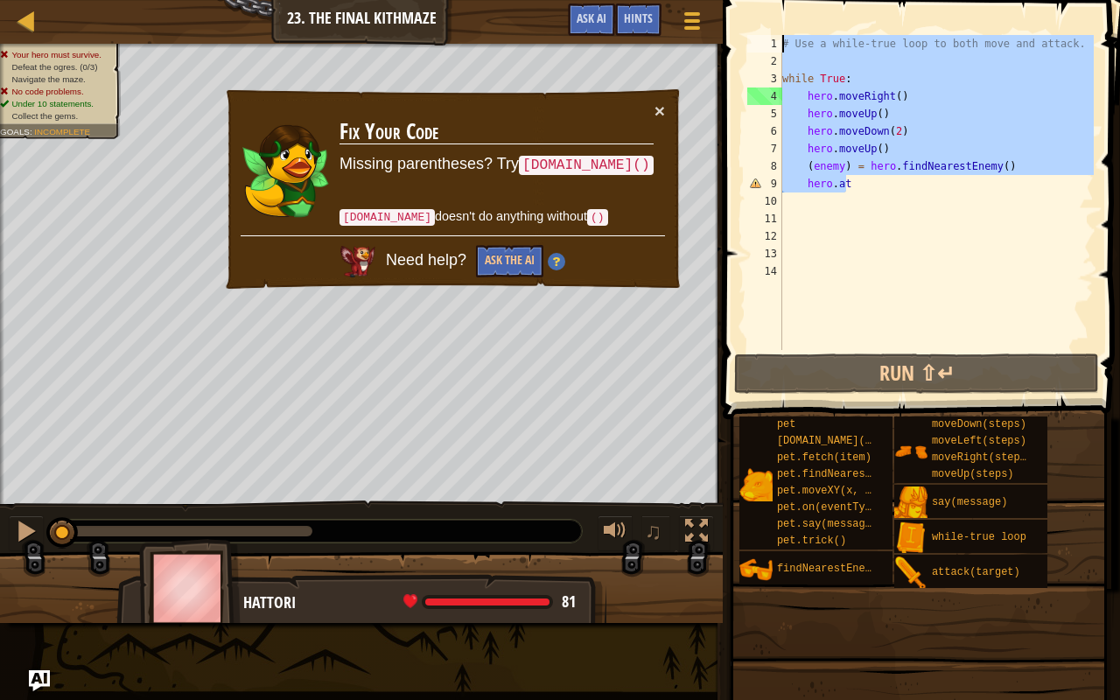
click at [714, 52] on div "Map Introduction to Computer Science 23. The Final Kithmaze Game Menu Done Hint…" at bounding box center [560, 350] width 1120 height 700
type textarea "# Use a while-true loop to both move and attack."
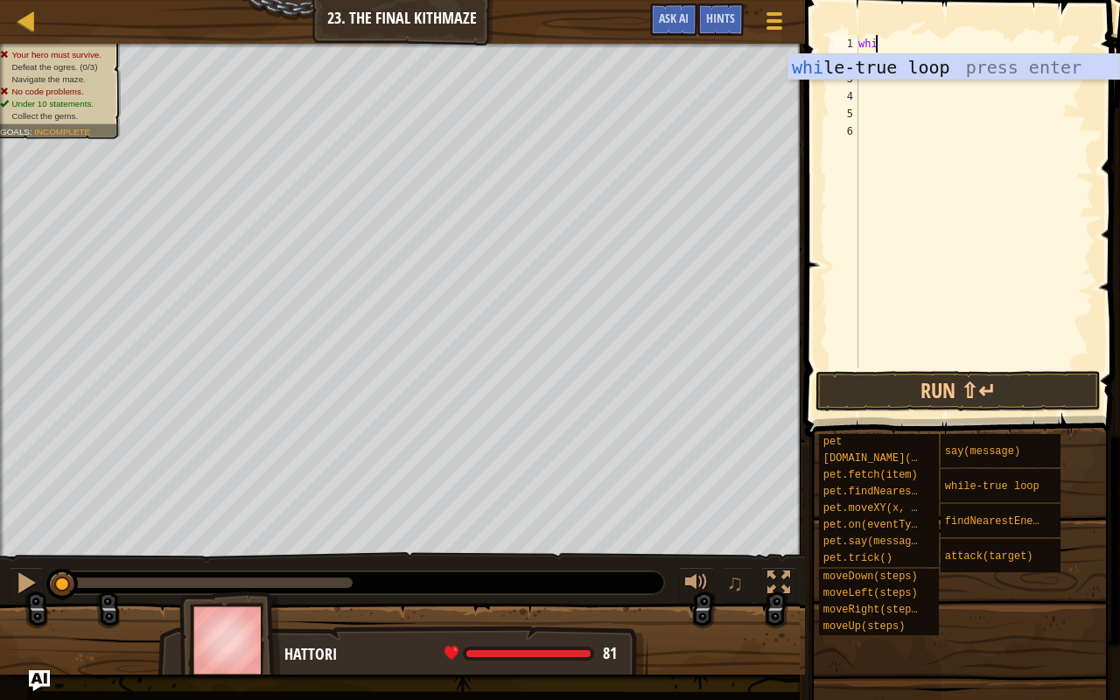
scroll to position [8, 0]
type textarea "whiel"
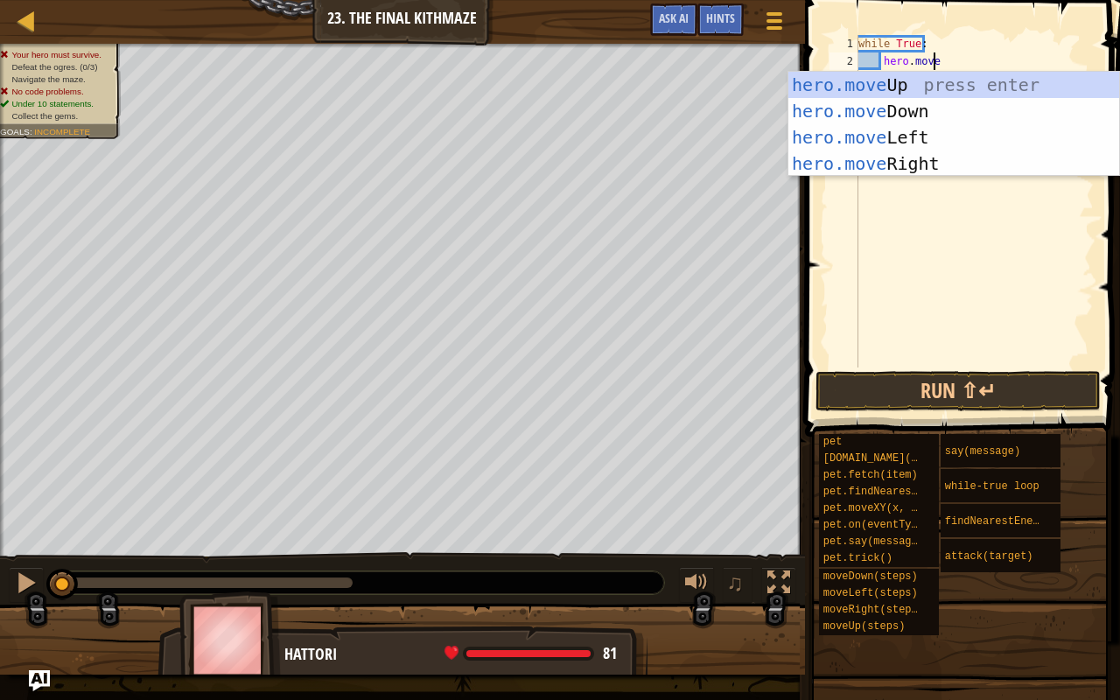
type textarea "hero.mover"
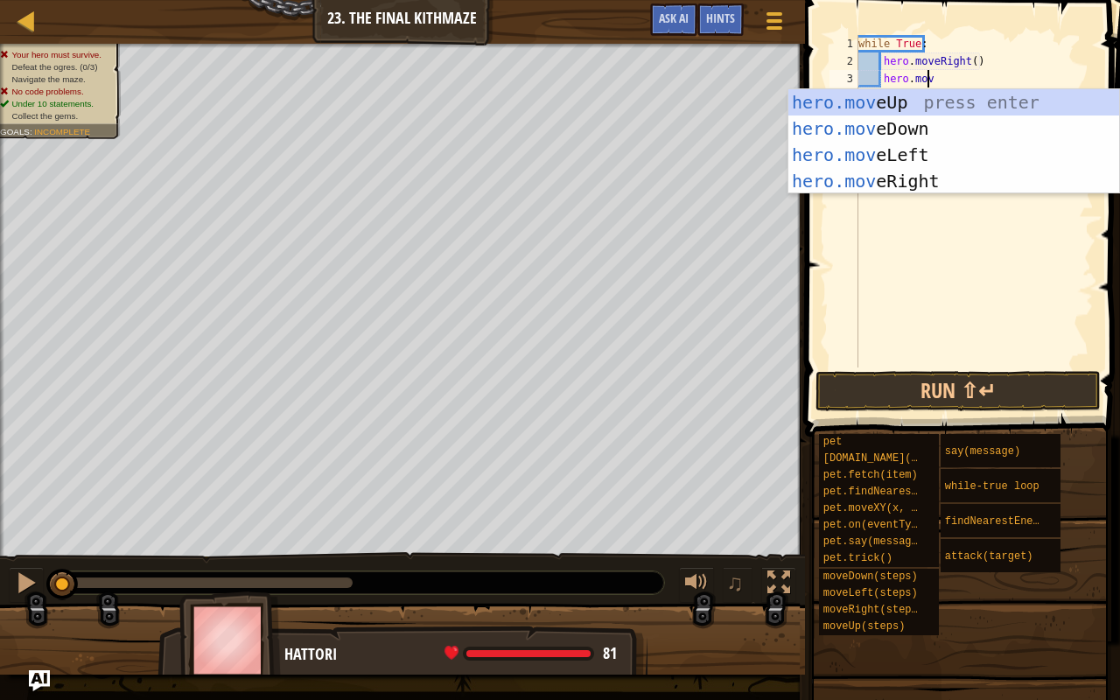
scroll to position [8, 5]
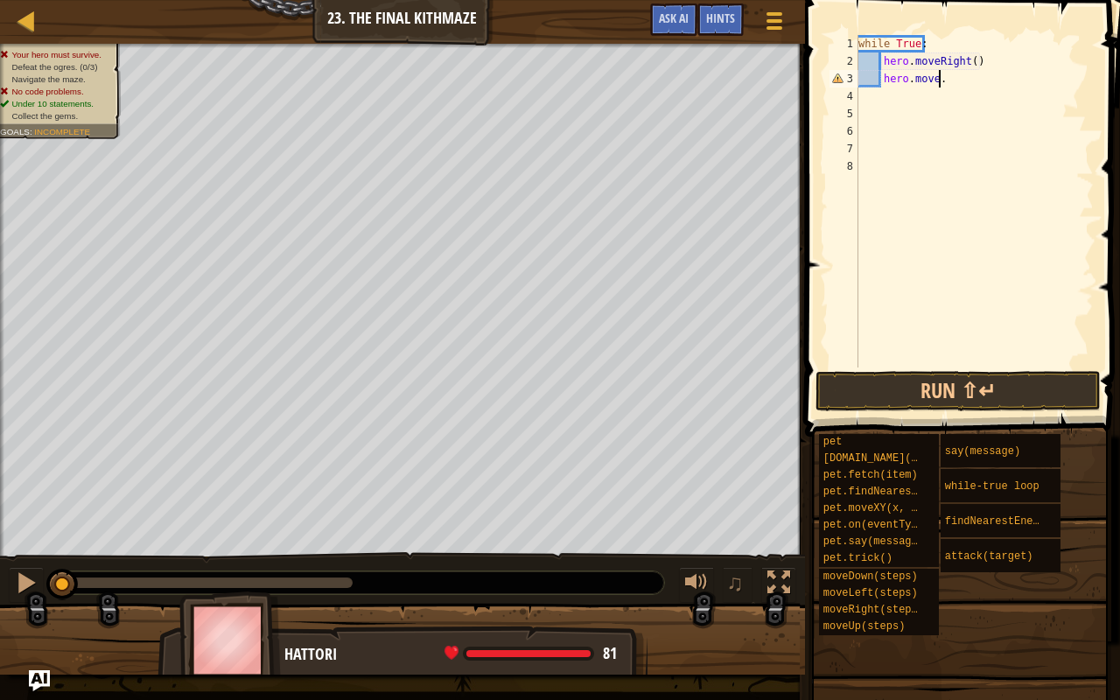
type textarea "hero.move.u"
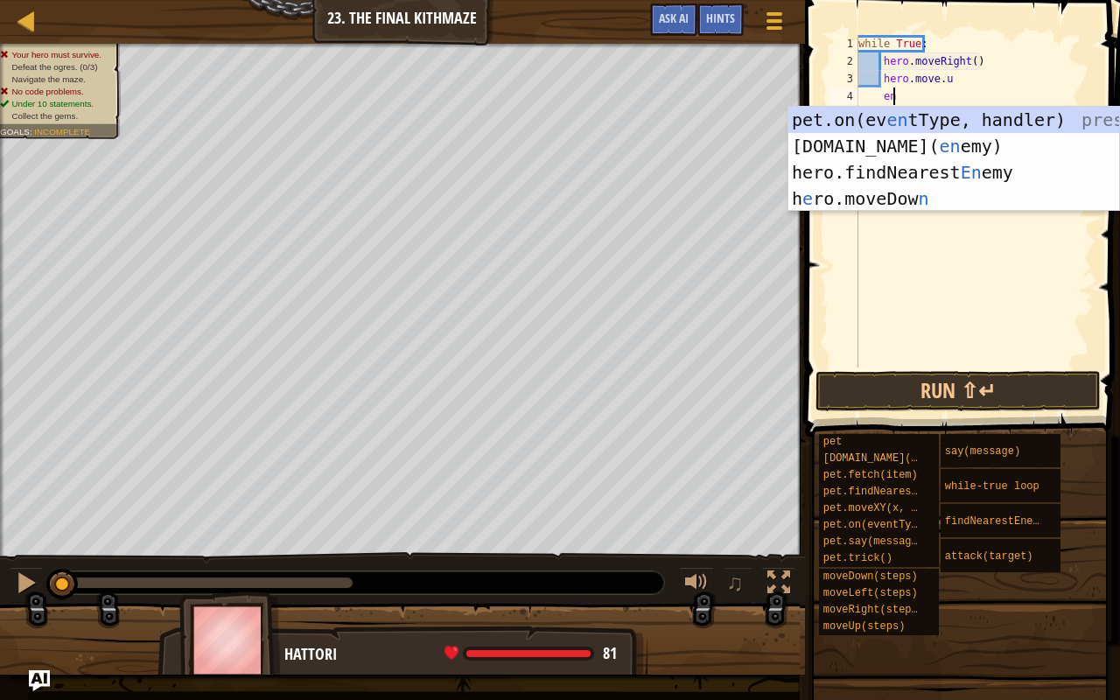
scroll to position [8, 2]
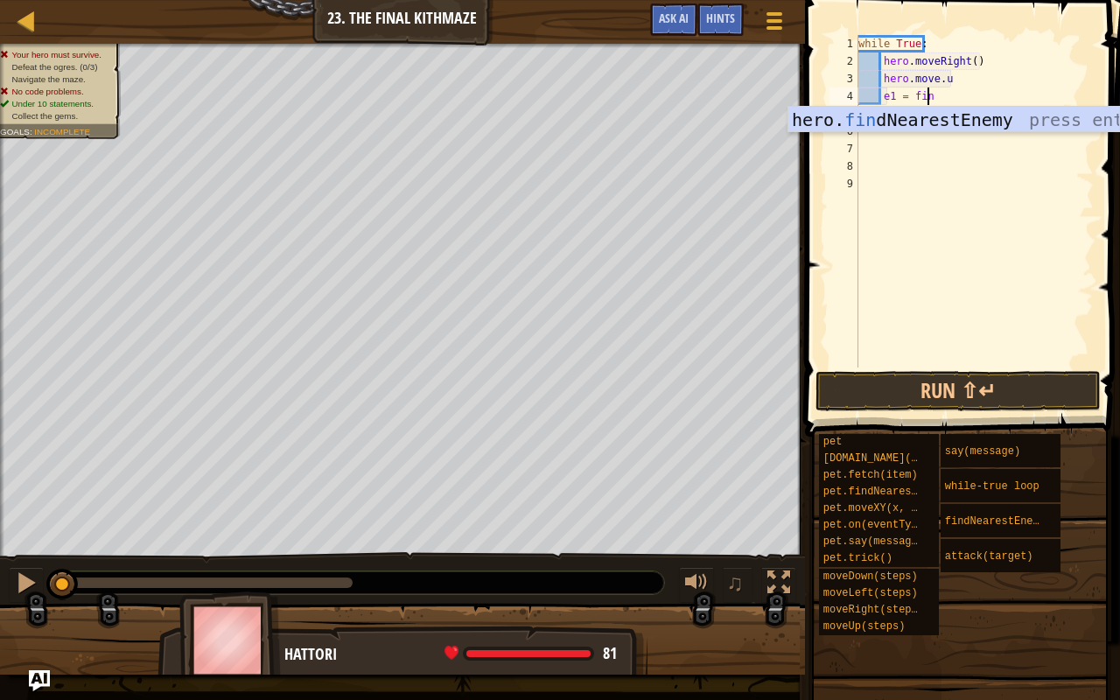
type textarea "e1 = find"
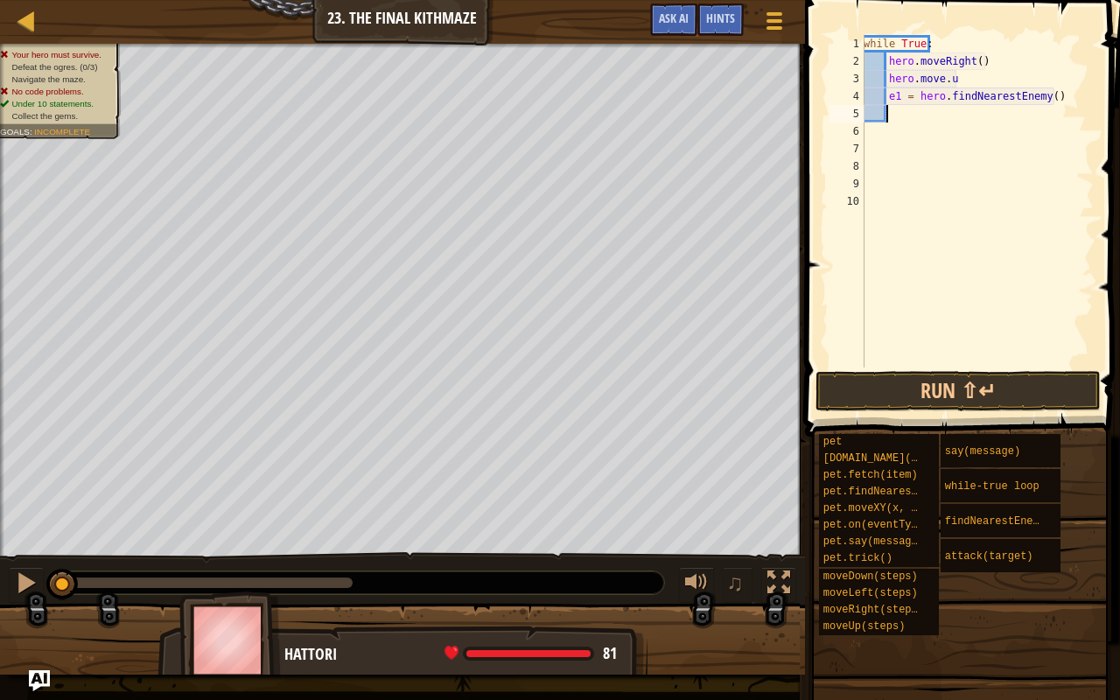
scroll to position [8, 1]
click at [952, 80] on div "while True : hero . moveRight ( ) hero . move . u e1 = hero . findNearestEnemy …" at bounding box center [977, 218] width 234 height 367
type textarea "hero.moveu"
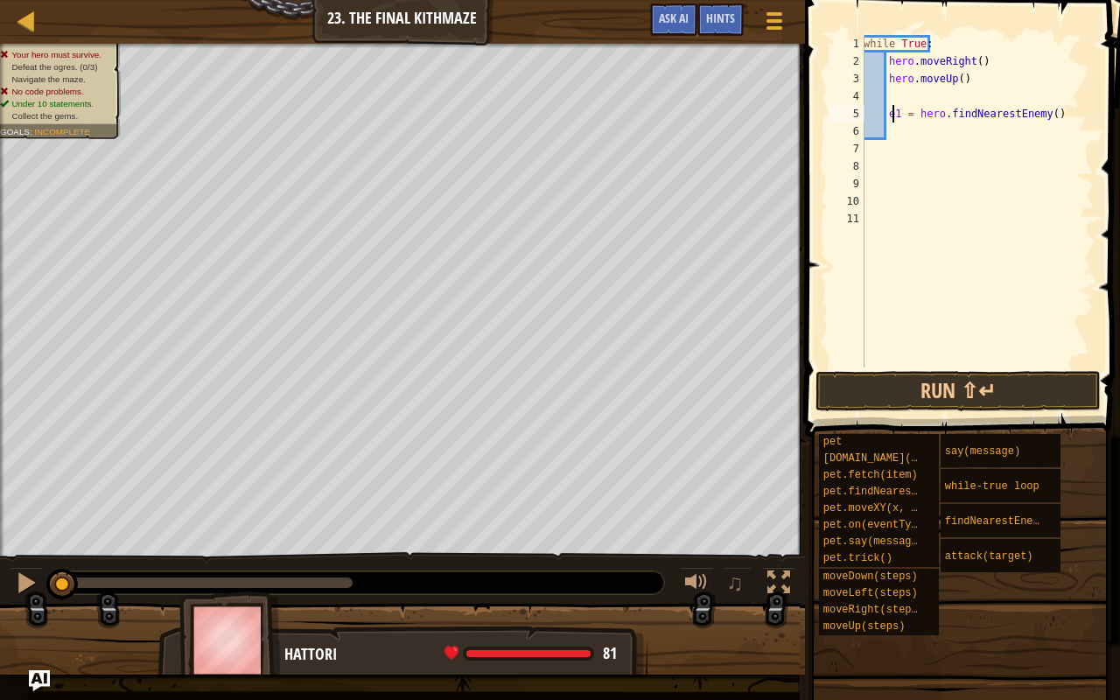
click at [889, 116] on div "while True : hero . moveRight ( ) hero . moveUp ( ) e1 = hero . findNearestEnem…" at bounding box center [977, 218] width 234 height 367
type textarea "e1 = hero.findNearestEnemy()"
click at [889, 116] on div "while True : hero . moveRight ( ) hero . moveUp ( ) e1 = hero . findNearestEnem…" at bounding box center [977, 218] width 234 height 367
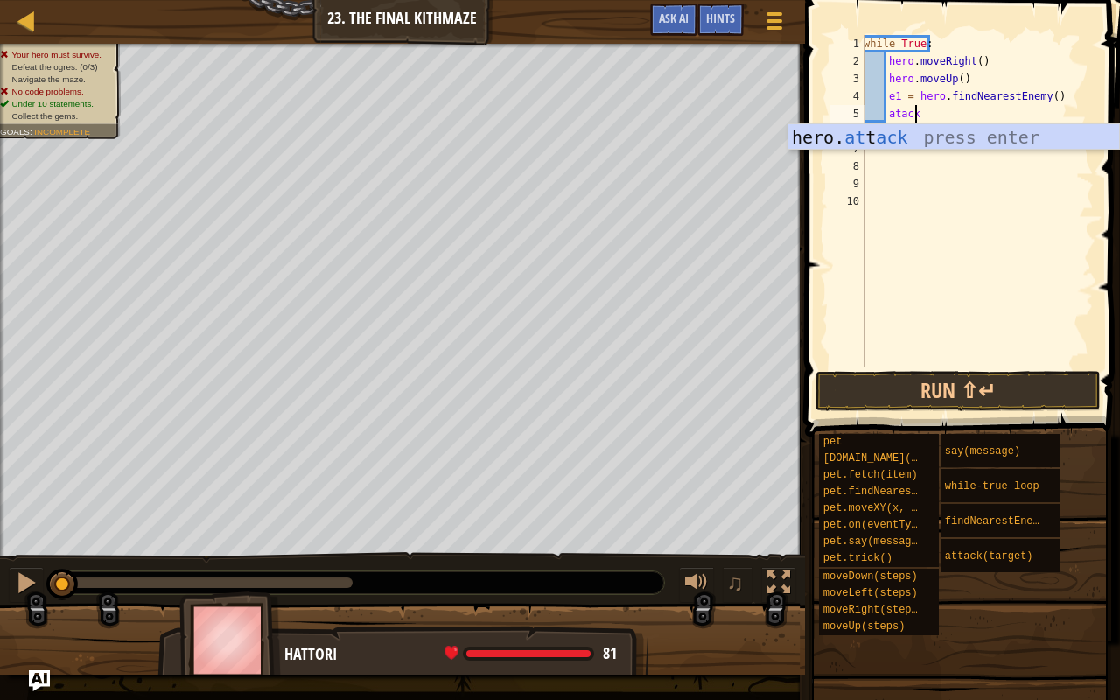
scroll to position [8, 3]
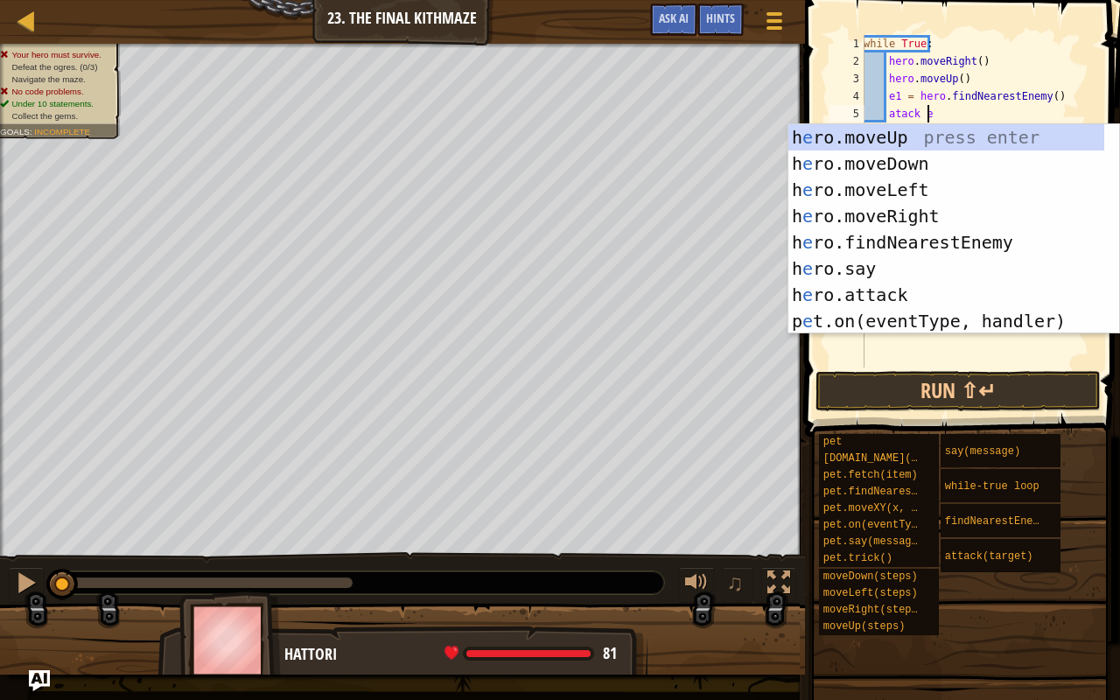
type textarea "atack e1"
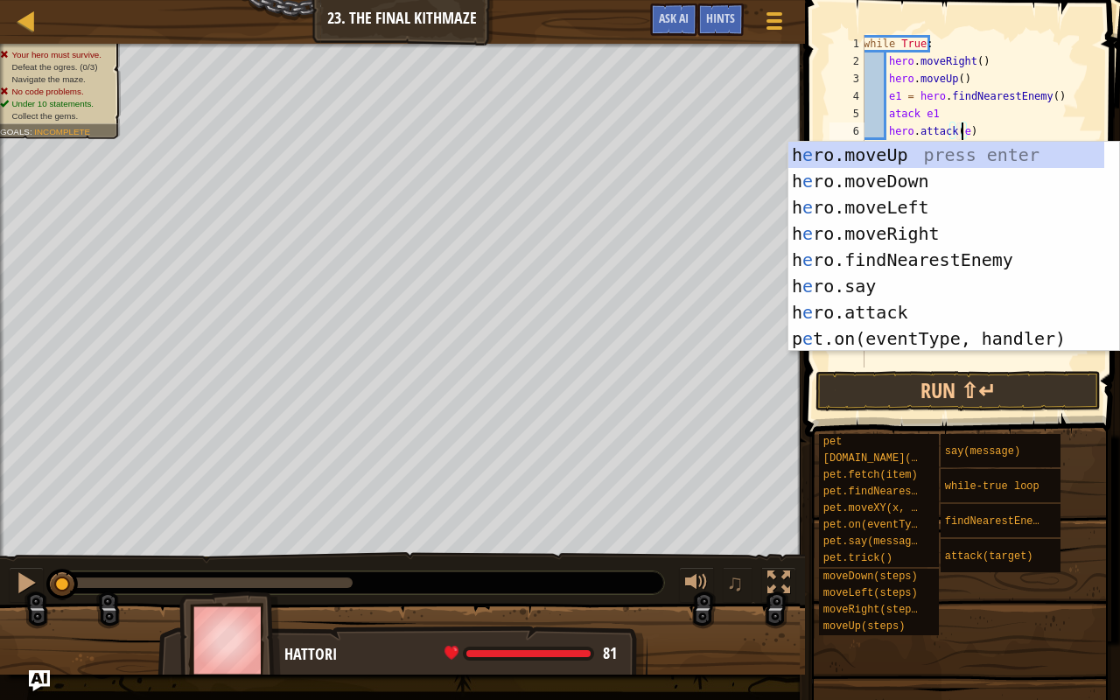
scroll to position [8, 8]
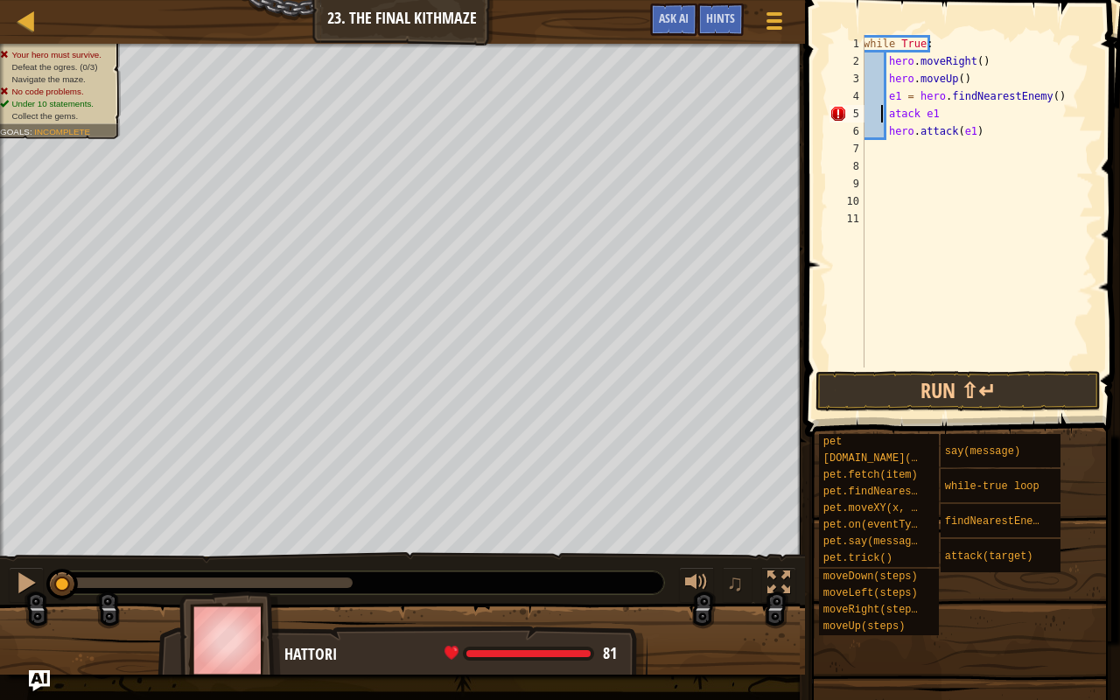
click at [883, 119] on div "while True : hero . moveRight ( ) hero . moveUp ( ) e1 = hero . findNearestEnem…" at bounding box center [977, 218] width 234 height 367
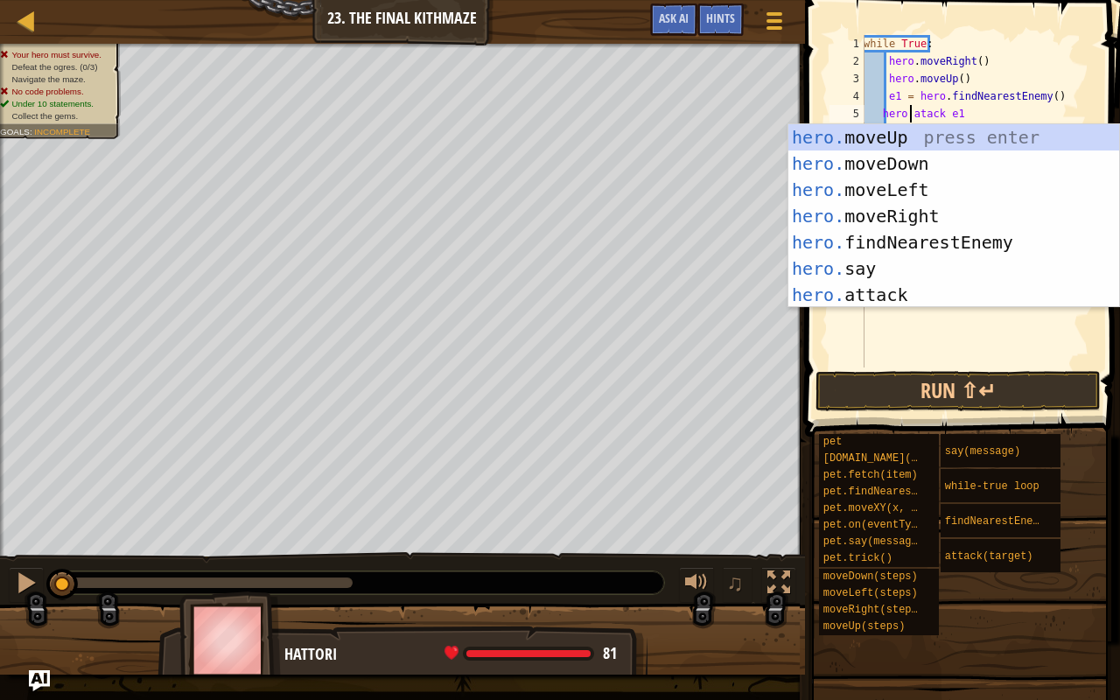
scroll to position [8, 3]
click at [917, 112] on div "while True : hero . moveRight ( ) hero . moveUp ( ) e1 = hero . findNearestEnem…" at bounding box center [977, 218] width 234 height 367
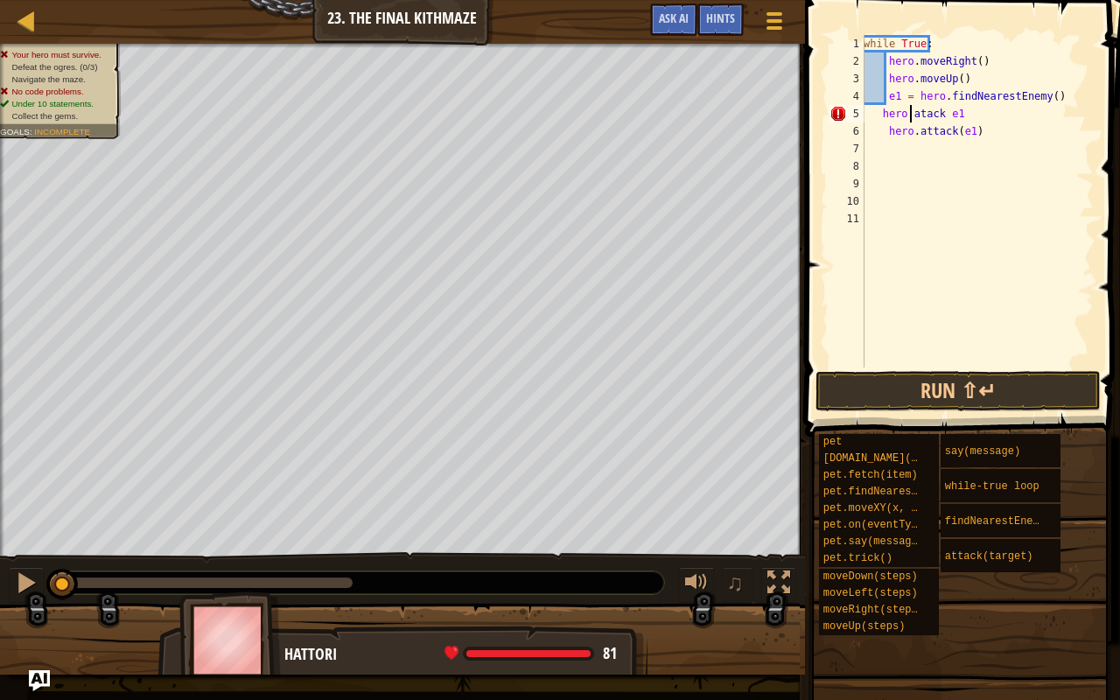
click at [921, 118] on div "while True : hero . moveRight ( ) hero . moveUp ( ) e1 = hero . findNearestEnem…" at bounding box center [977, 218] width 234 height 367
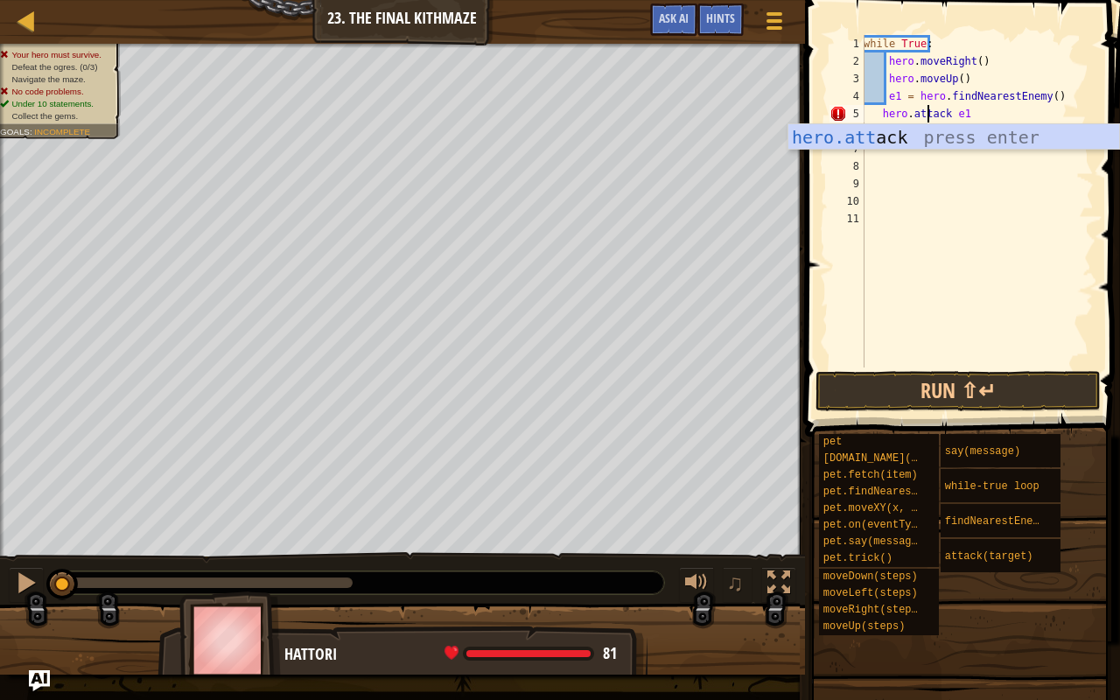
scroll to position [8, 4]
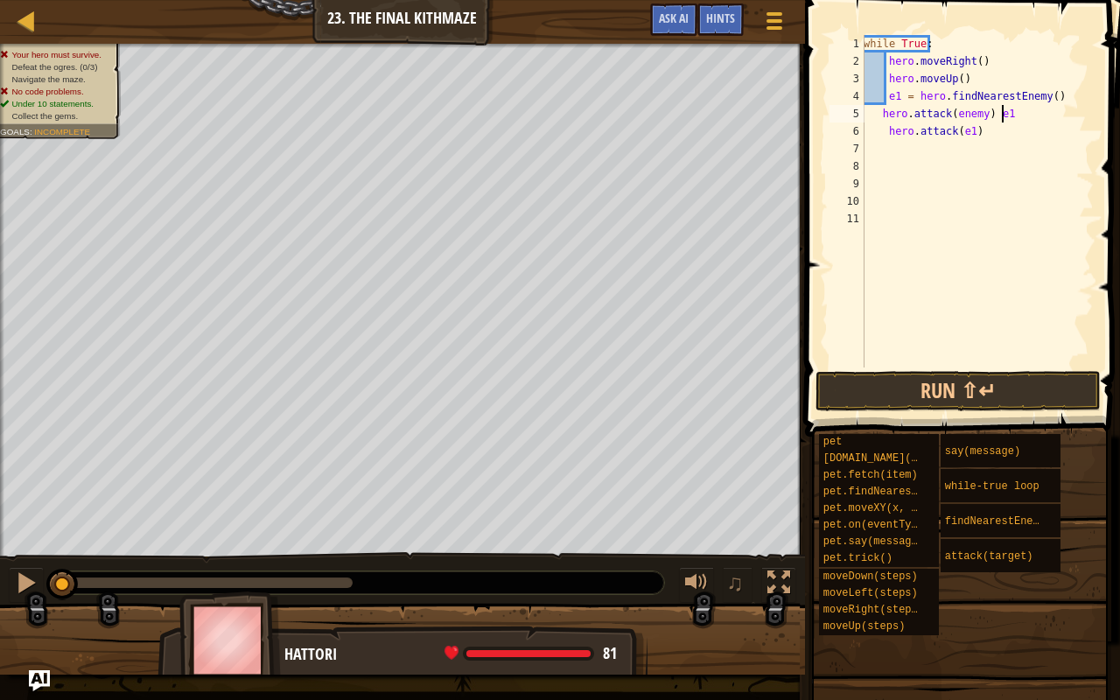
click at [1024, 105] on div "while True : hero . moveRight ( ) hero . moveUp ( ) e1 = hero . findNearestEnem…" at bounding box center [977, 218] width 234 height 367
click at [979, 120] on div "while True : hero . moveRight ( ) hero . moveUp ( ) e1 = hero . findNearestEnem…" at bounding box center [977, 218] width 234 height 367
click at [877, 115] on div "while True : hero . moveRight ( ) hero . moveUp ( ) e1 = hero . findNearestEnem…" at bounding box center [977, 218] width 234 height 367
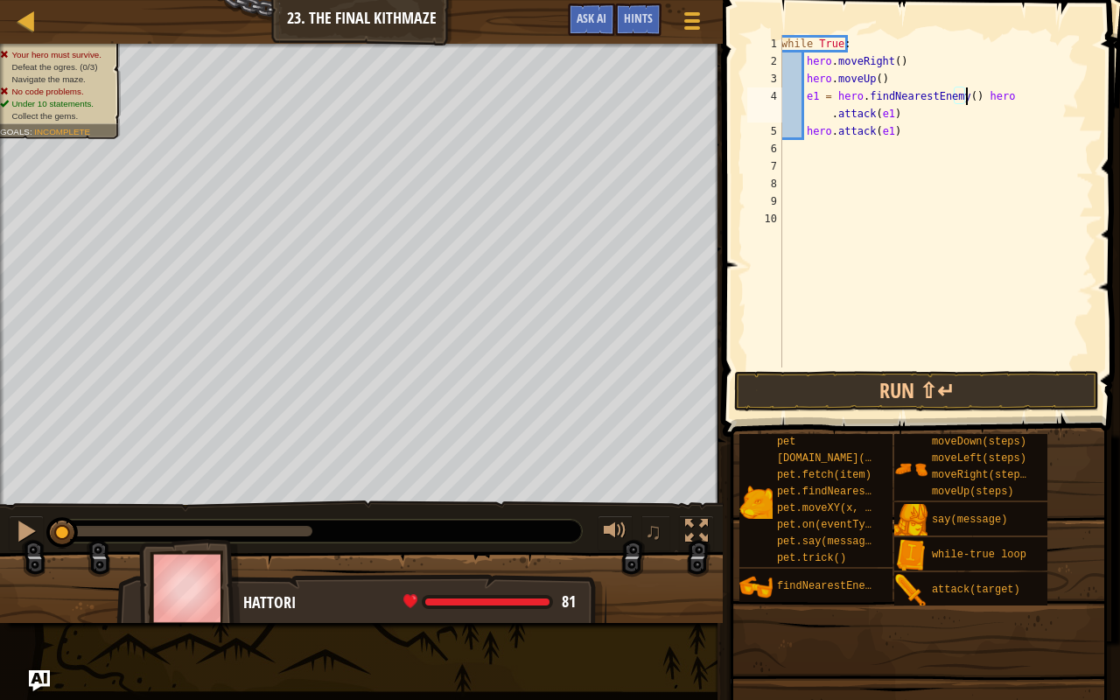
type textarea "hero.attack(e1)"
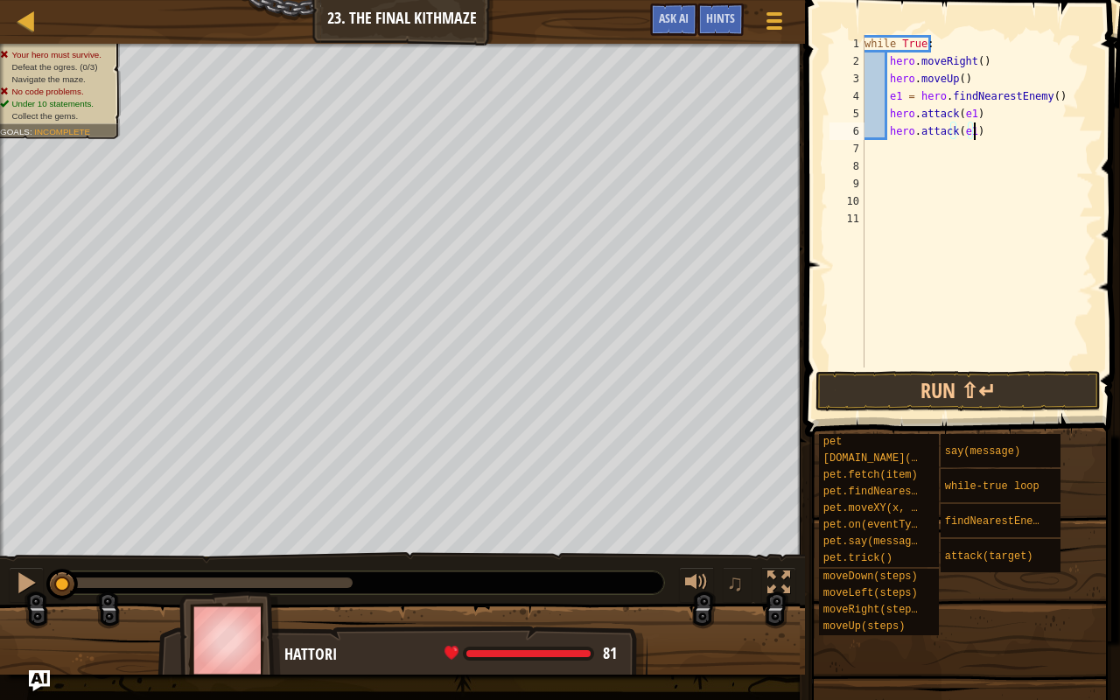
click at [977, 123] on div "while True : hero . moveRight ( ) hero . moveUp ( ) e1 = hero . findNearestEnem…" at bounding box center [977, 218] width 233 height 367
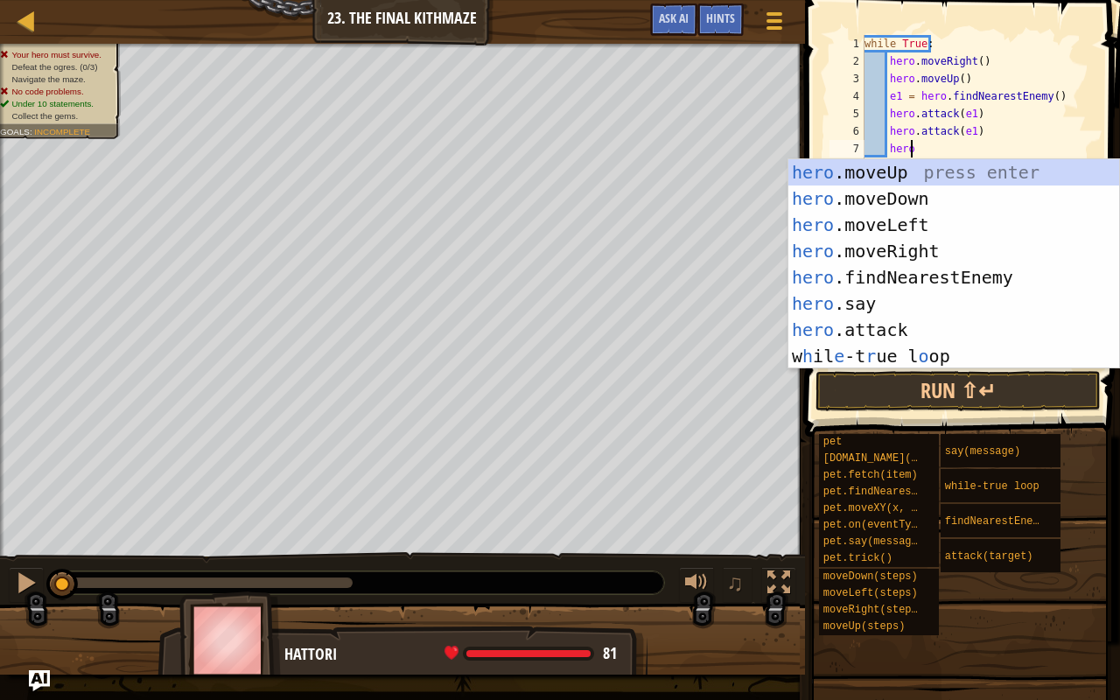
type textarea "hero."
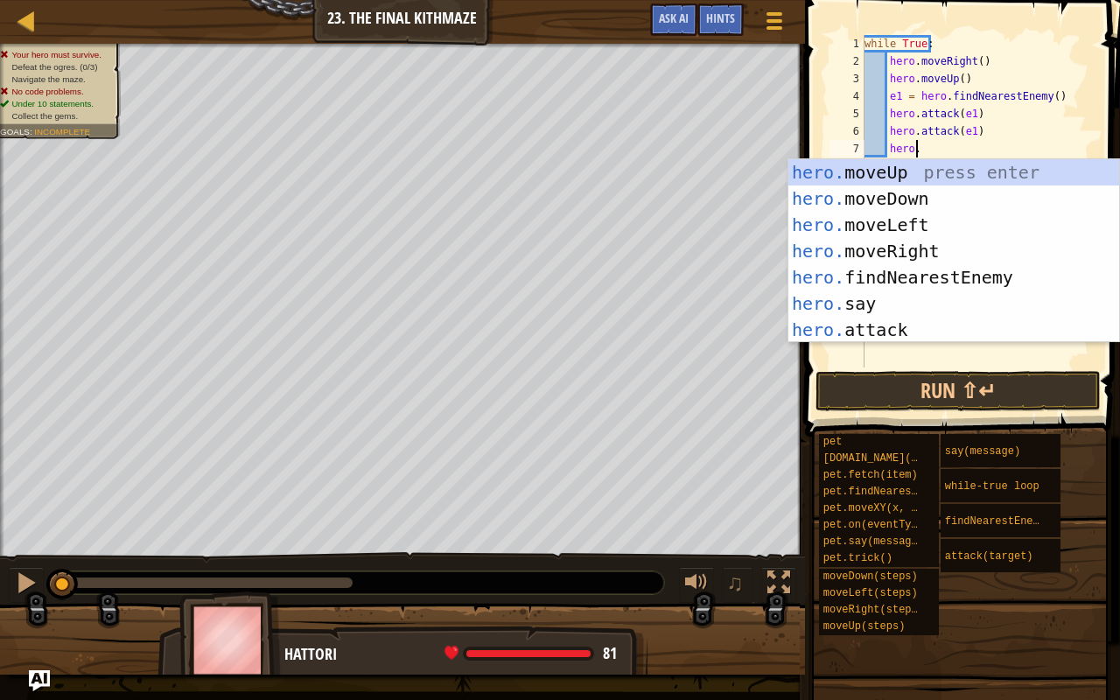
scroll to position [8, 3]
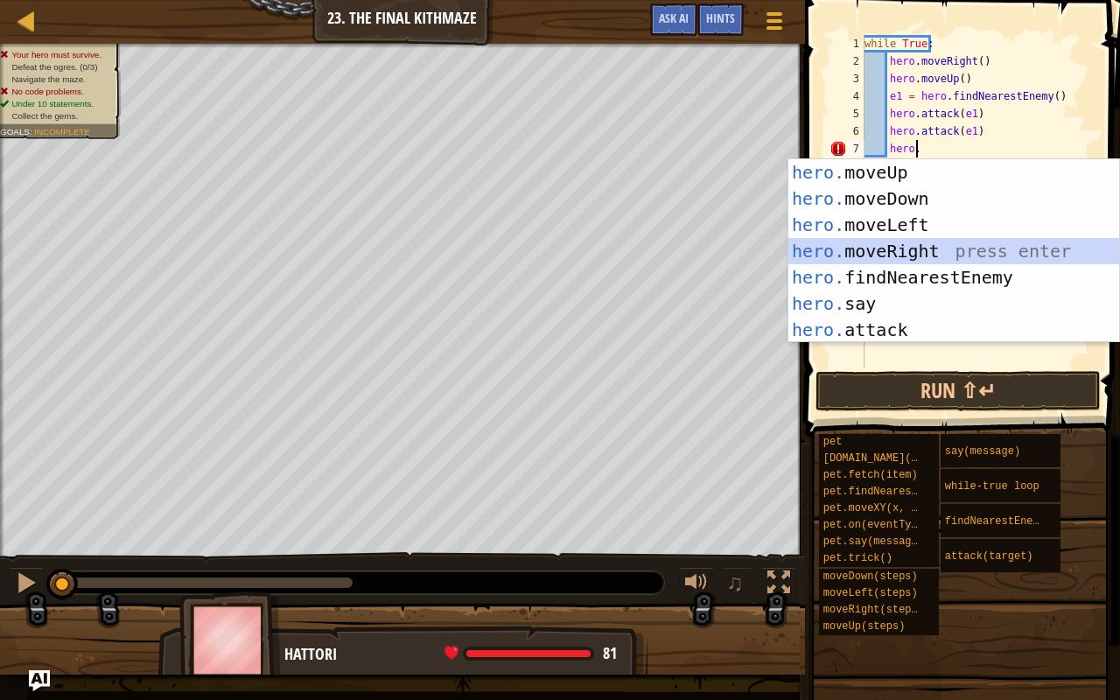
click at [956, 244] on div "hero. moveUp press enter hero. moveDown press enter hero. moveLeft press enter …" at bounding box center [953, 277] width 331 height 236
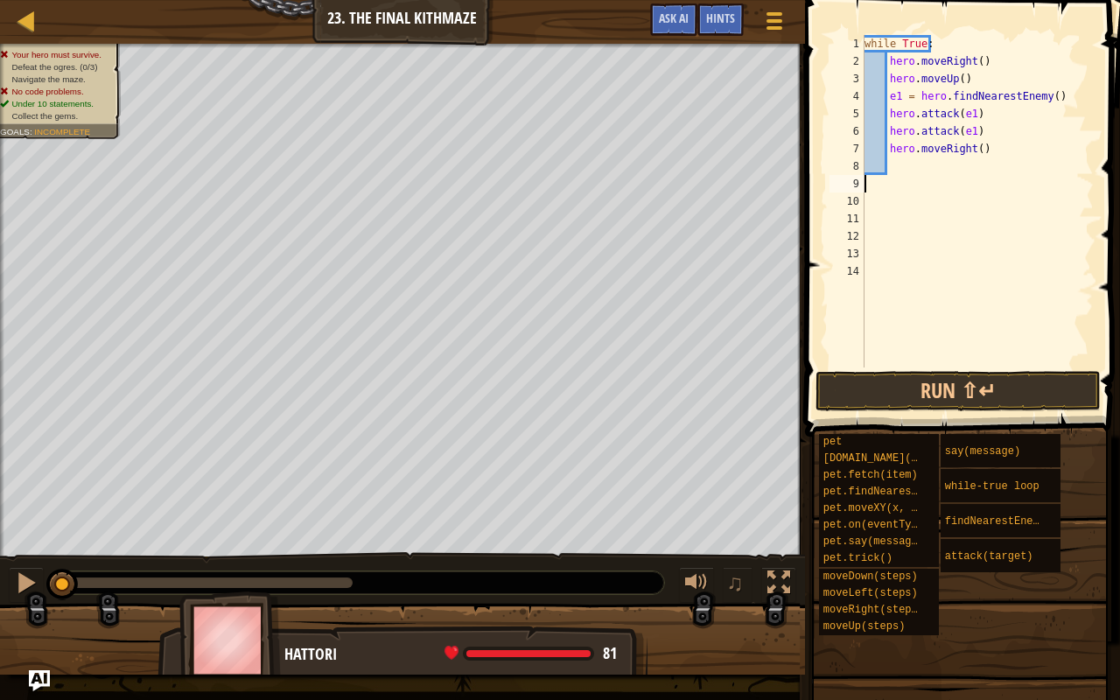
scroll to position [8, 0]
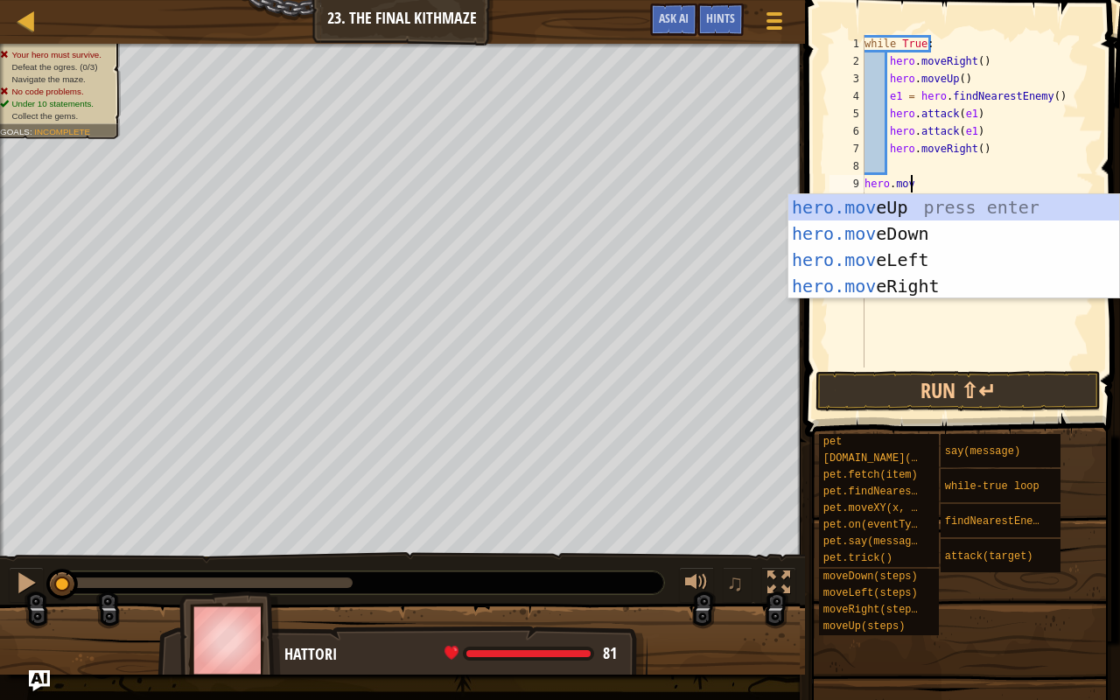
type textarea "hero.move"
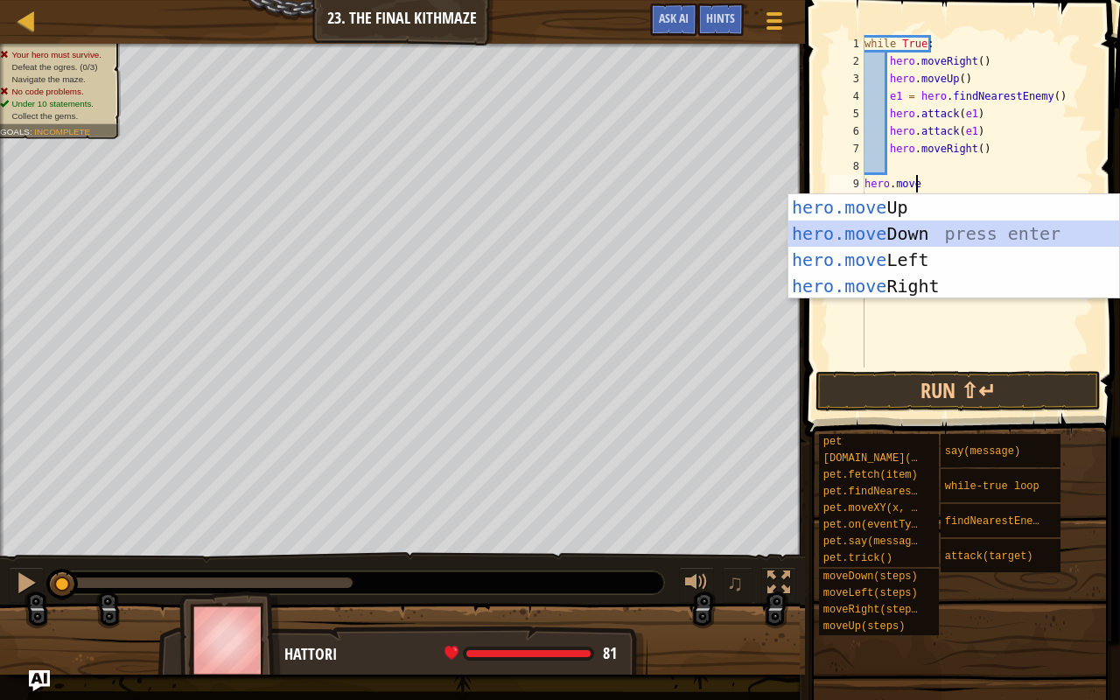
click at [949, 234] on div "hero.move Up press enter hero.move Down press enter hero.move Left press enter …" at bounding box center [953, 272] width 331 height 157
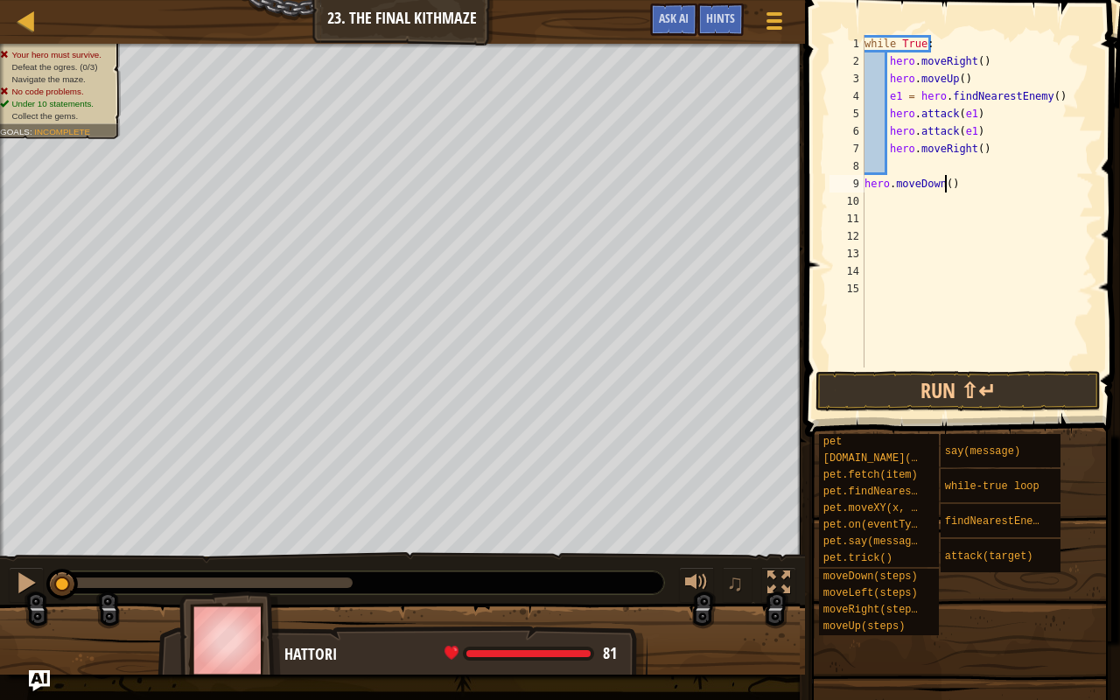
click at [946, 184] on div "while True : hero . moveRight ( ) hero . moveUp ( ) e1 = hero . findNearestEnem…" at bounding box center [977, 218] width 233 height 367
type textarea "hero.moveDown(2)"
click at [965, 185] on div "while True : hero . moveRight ( ) hero . moveUp ( ) e1 = hero . findNearestEnem…" at bounding box center [977, 218] width 233 height 367
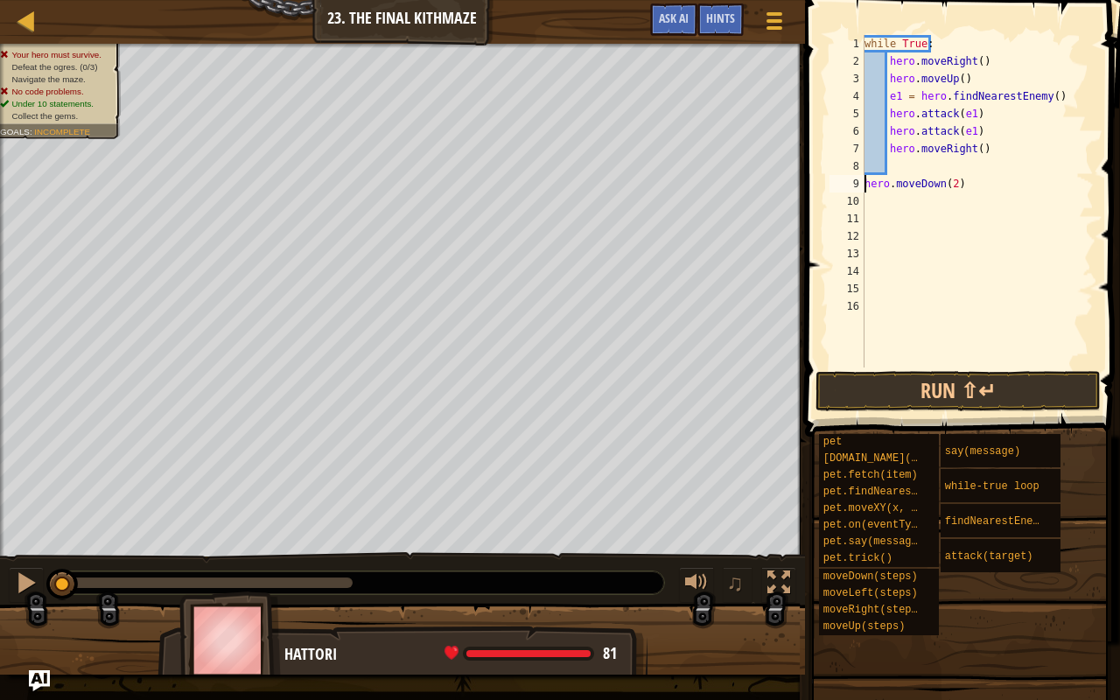
click at [866, 186] on div "while True : hero . moveRight ( ) hero . moveUp ( ) e1 = hero . findNearestEnem…" at bounding box center [977, 218] width 233 height 367
type textarea "hero.moveDown(2)"
click at [1007, 166] on div "while True : hero . moveRight ( ) hero . moveUp ( ) e1 = hero . findNearestEnem…" at bounding box center [977, 218] width 233 height 367
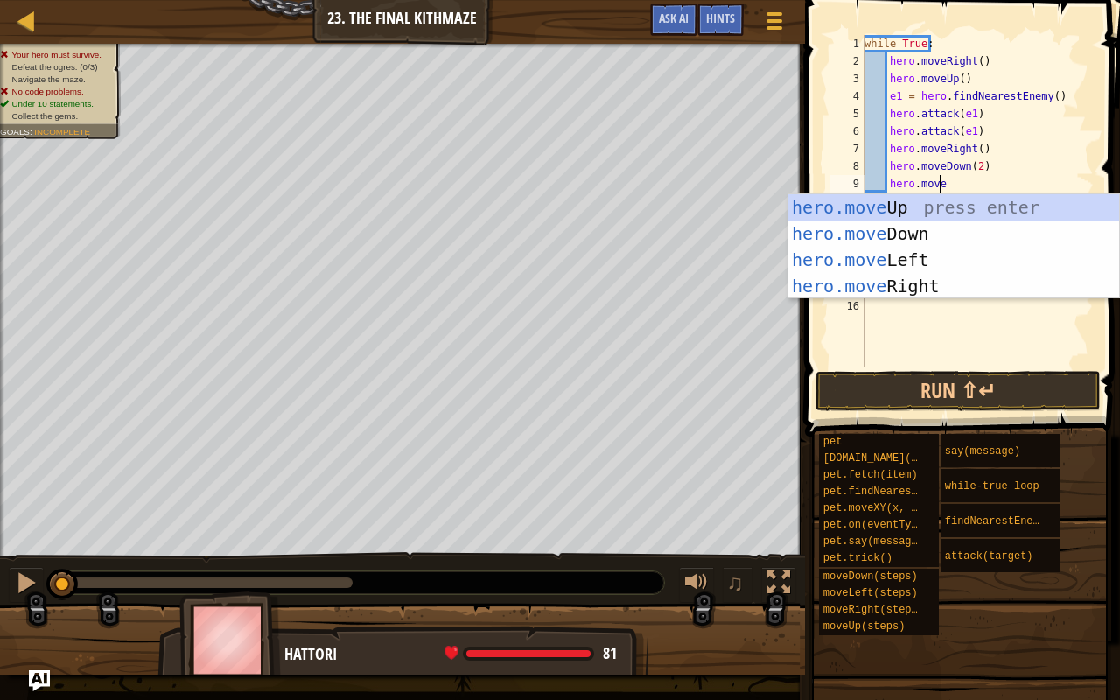
scroll to position [8, 5]
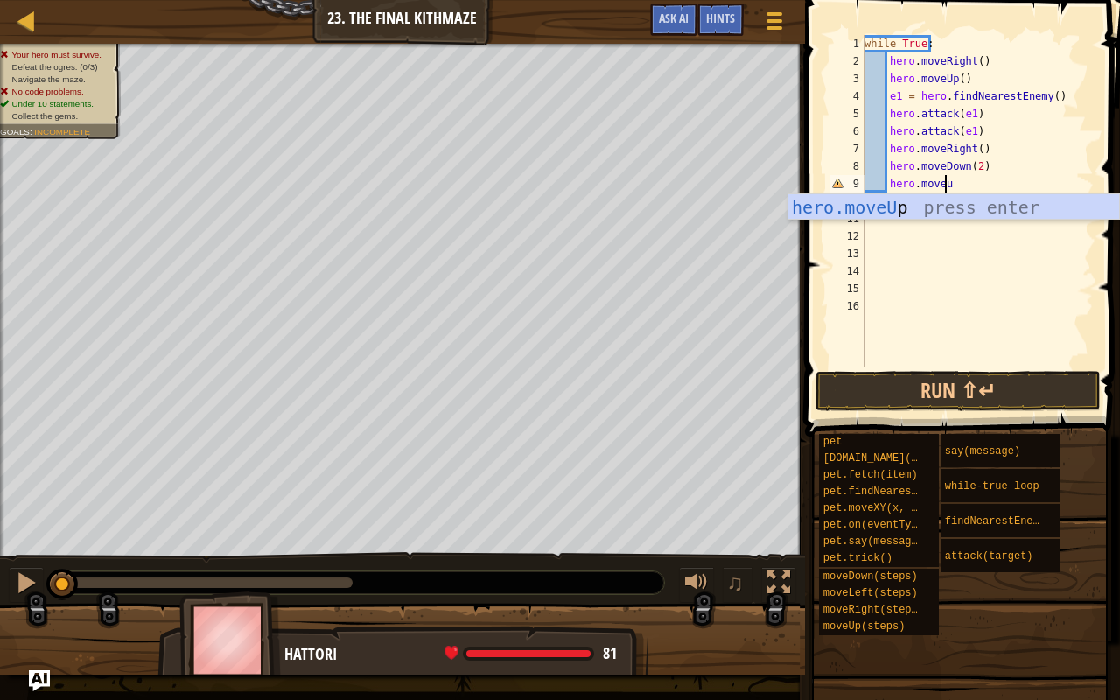
type textarea "hero.moveup"
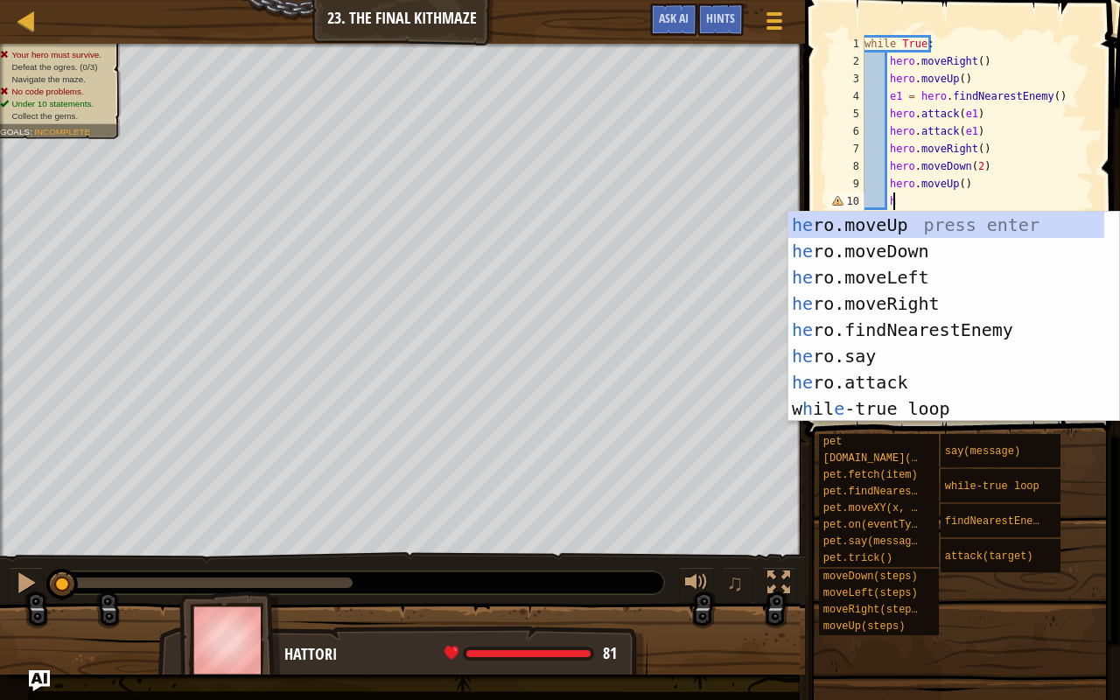
type textarea "h"
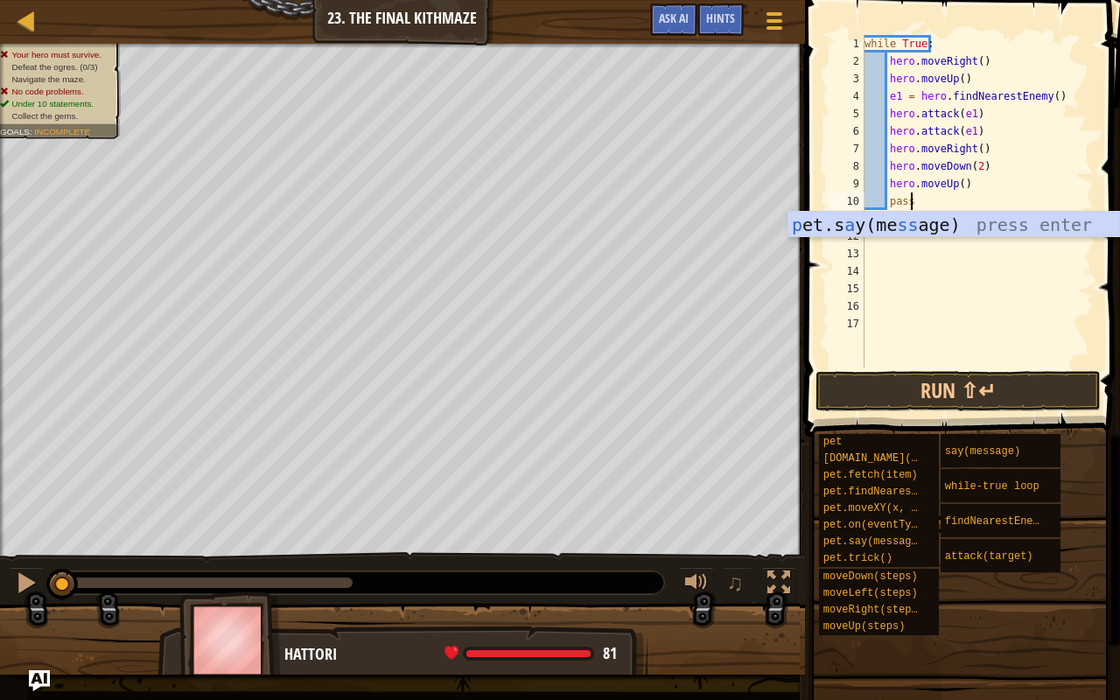
scroll to position [8, 3]
type textarea "pass"
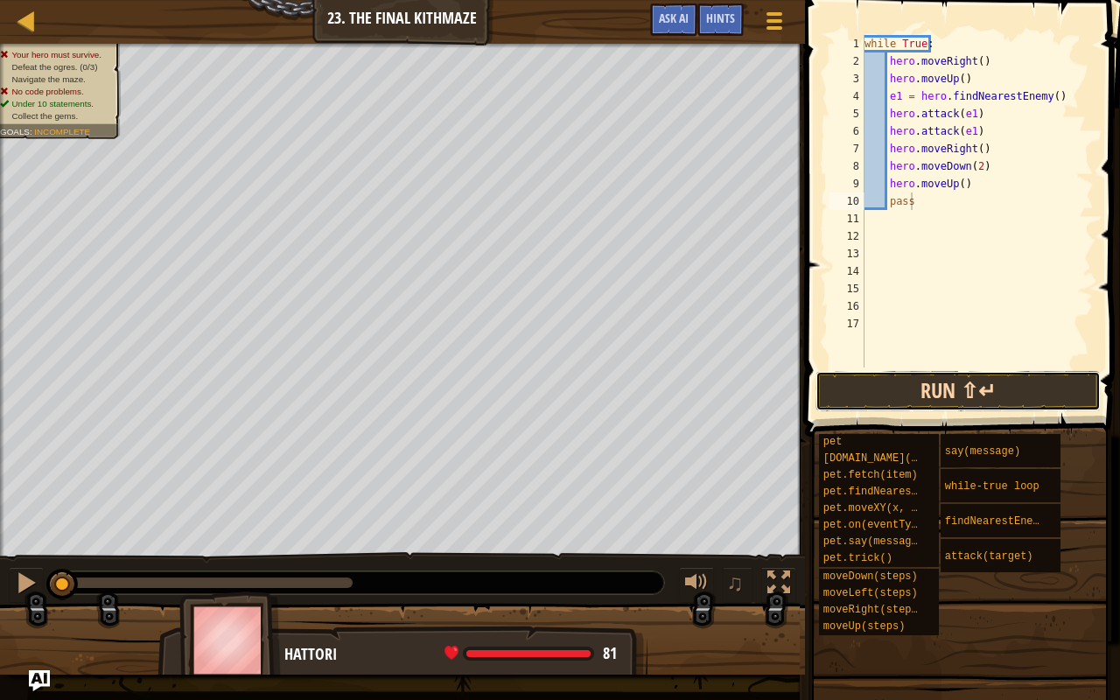
click at [959, 386] on button "Run ⇧↵" at bounding box center [957, 391] width 285 height 40
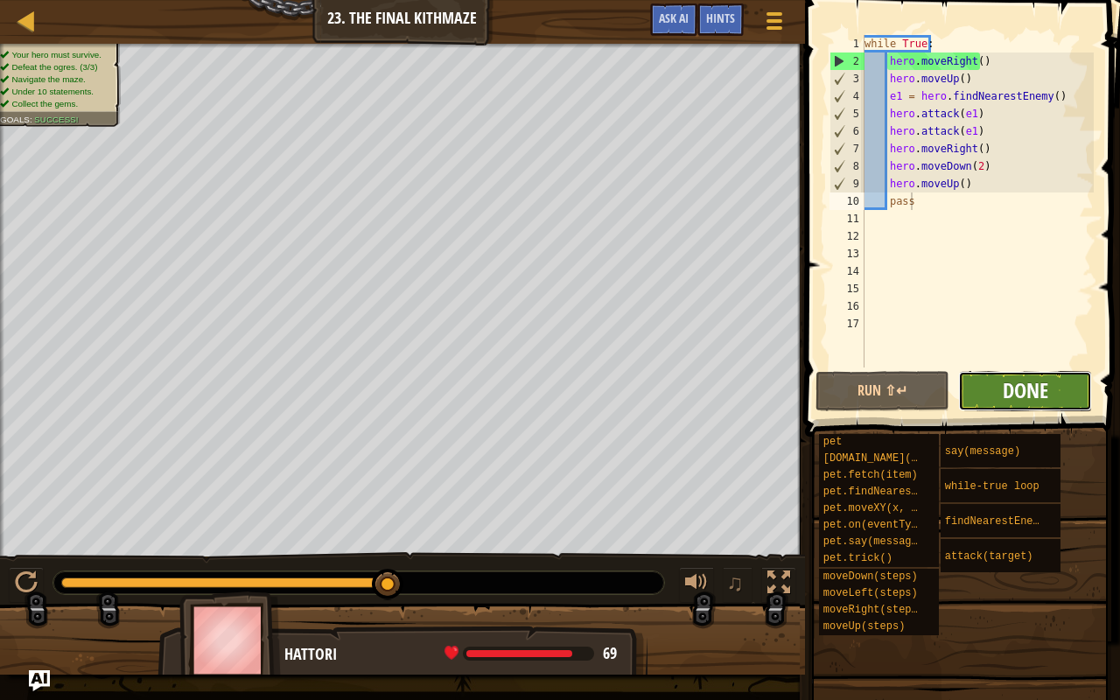
click at [1024, 389] on span "Done" at bounding box center [1024, 390] width 45 height 28
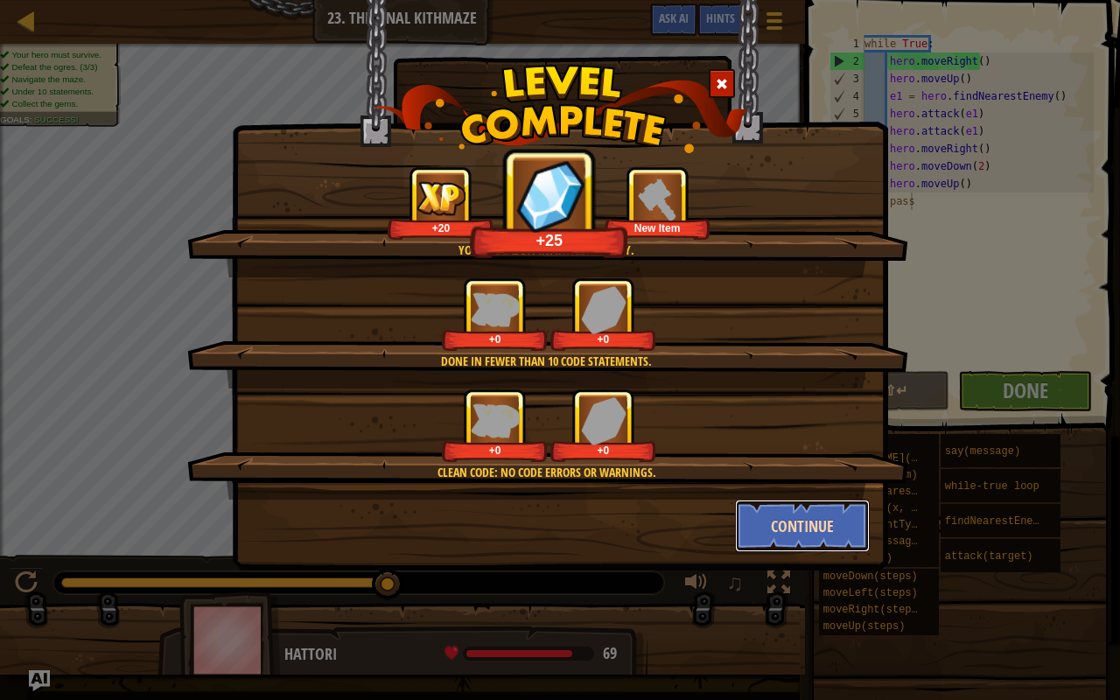
click at [799, 536] on button "Continue" at bounding box center [803, 525] width 136 height 52
click at [814, 511] on div "You're deadly. Infinitely deadly. +20 +25 New Item Done in fewer than 10 code s…" at bounding box center [560, 285] width 656 height 570
click at [776, 528] on div "You're deadly. Infinitely deadly. +20 +25 New Item Done in fewer than 10 code s…" at bounding box center [560, 350] width 1120 height 700
click at [764, 522] on div "You're deadly. Infinitely deadly. +20 +25 New Item Done in fewer than 10 code s…" at bounding box center [560, 350] width 1120 height 700
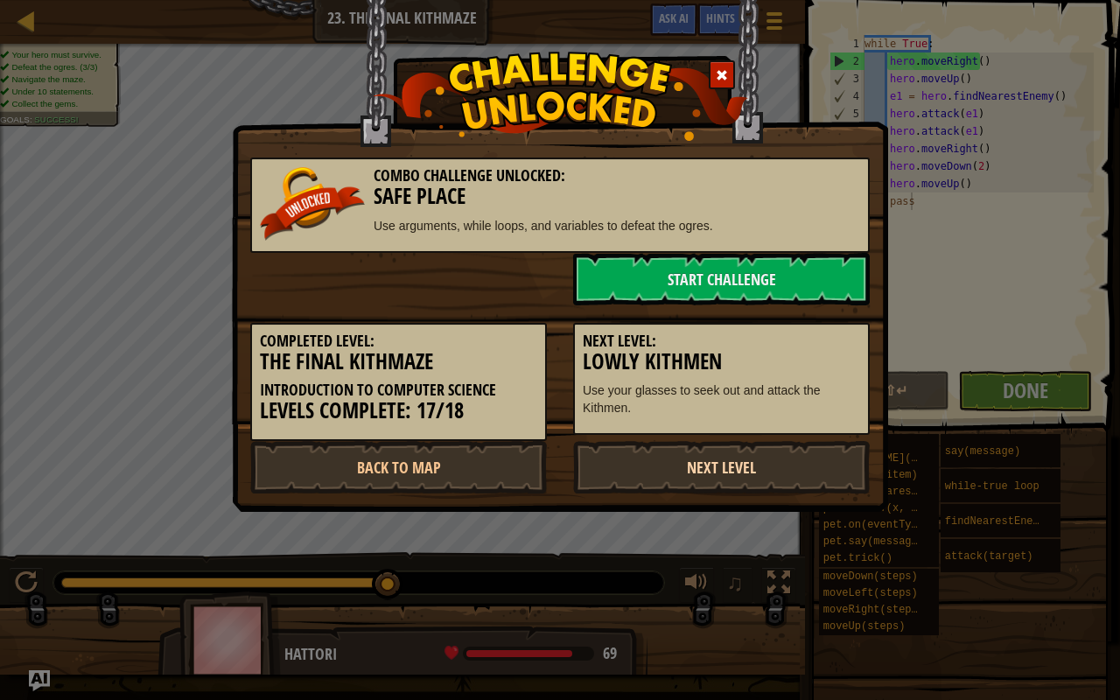
click at [749, 459] on link "Next Level" at bounding box center [721, 467] width 296 height 52
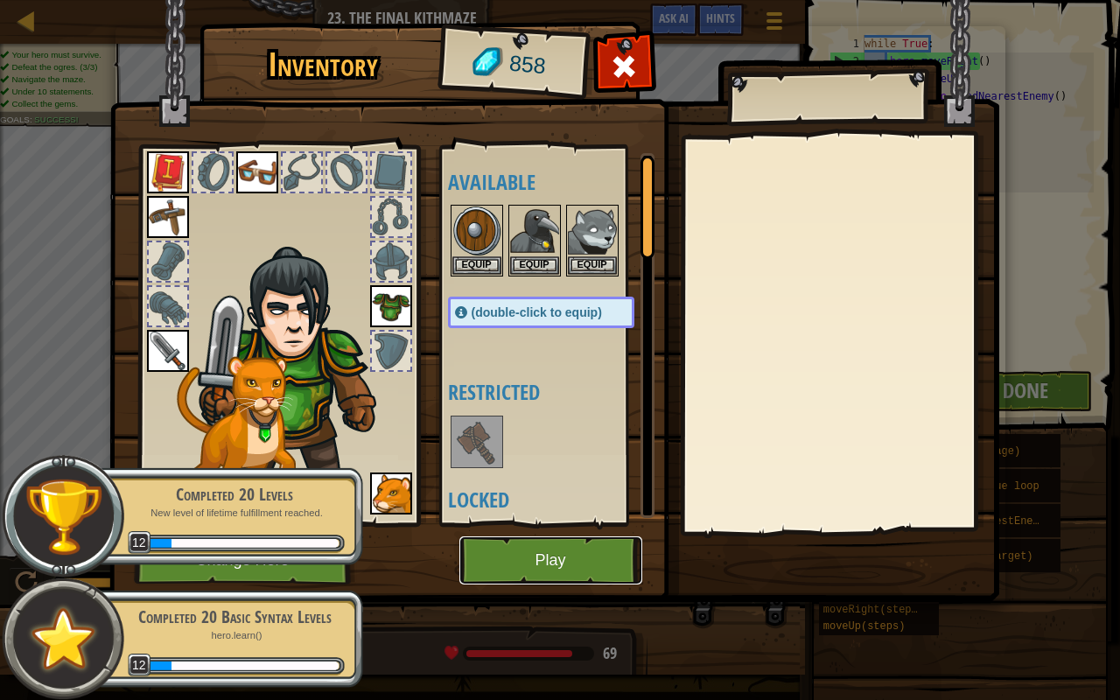
click at [558, 551] on button "Play" at bounding box center [550, 560] width 183 height 48
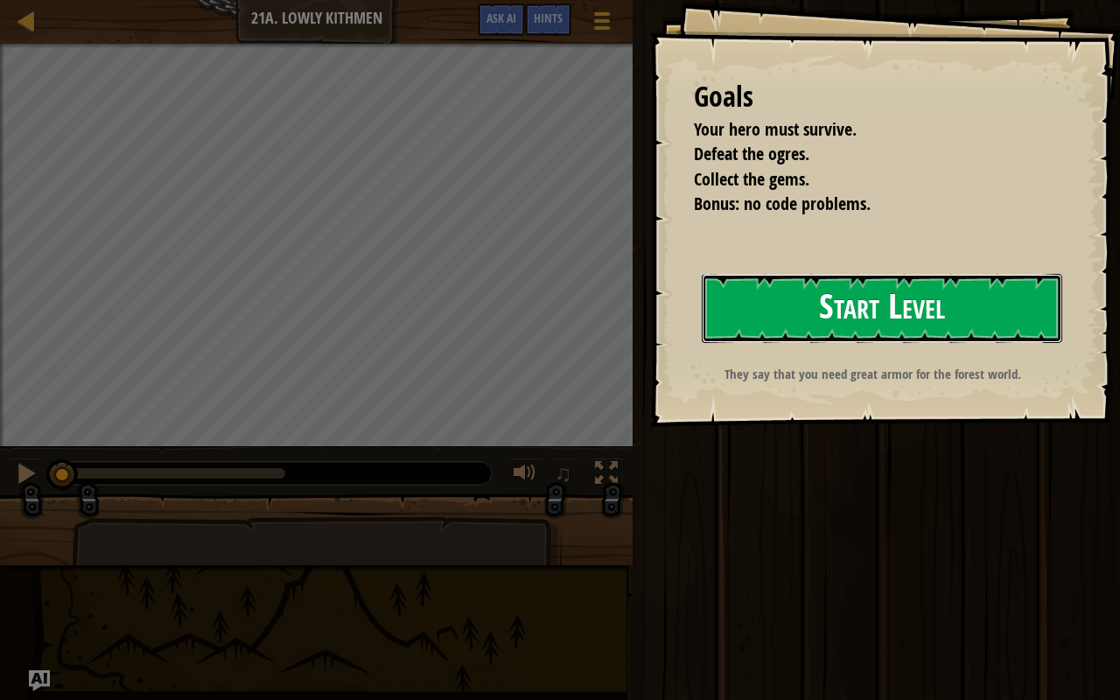
click at [931, 305] on button "Start Level" at bounding box center [881, 308] width 360 height 69
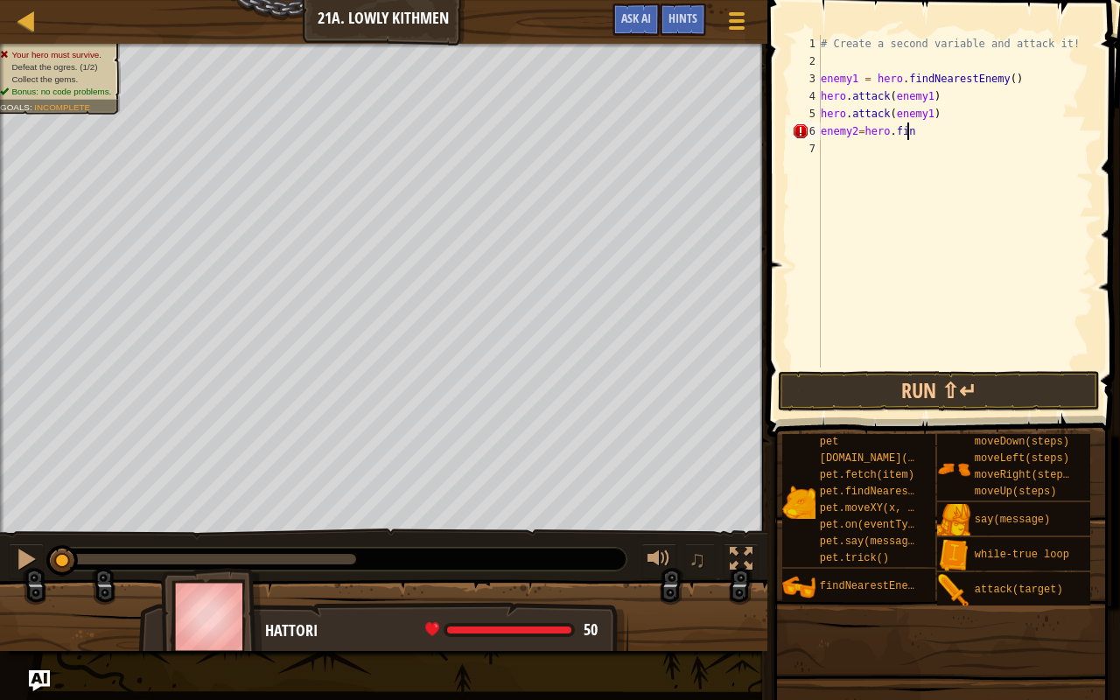
scroll to position [8, 6]
click at [862, 134] on div "# Create a second variable and attack it! enemy1 = hero . findNearestEnemy ( ) …" at bounding box center [955, 218] width 276 height 367
click at [910, 127] on div "# Create a second variable and attack it! enemy1 = hero . findNearestEnemy ( ) …" at bounding box center [955, 218] width 276 height 367
type textarea "enemy2= hero.find"
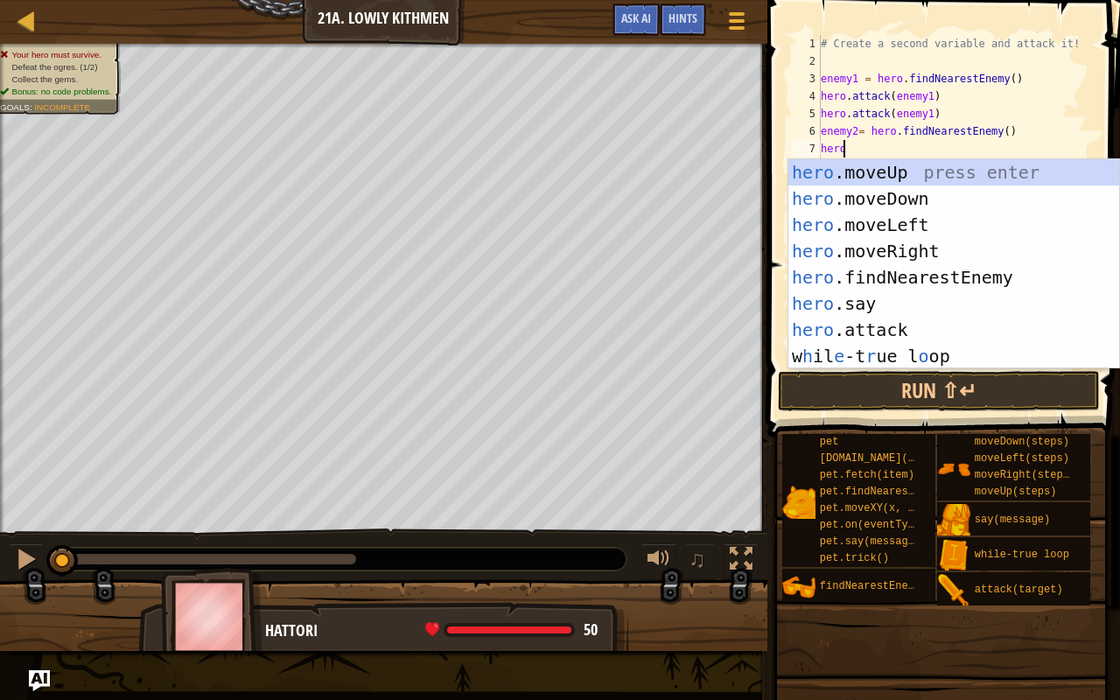
scroll to position [8, 1]
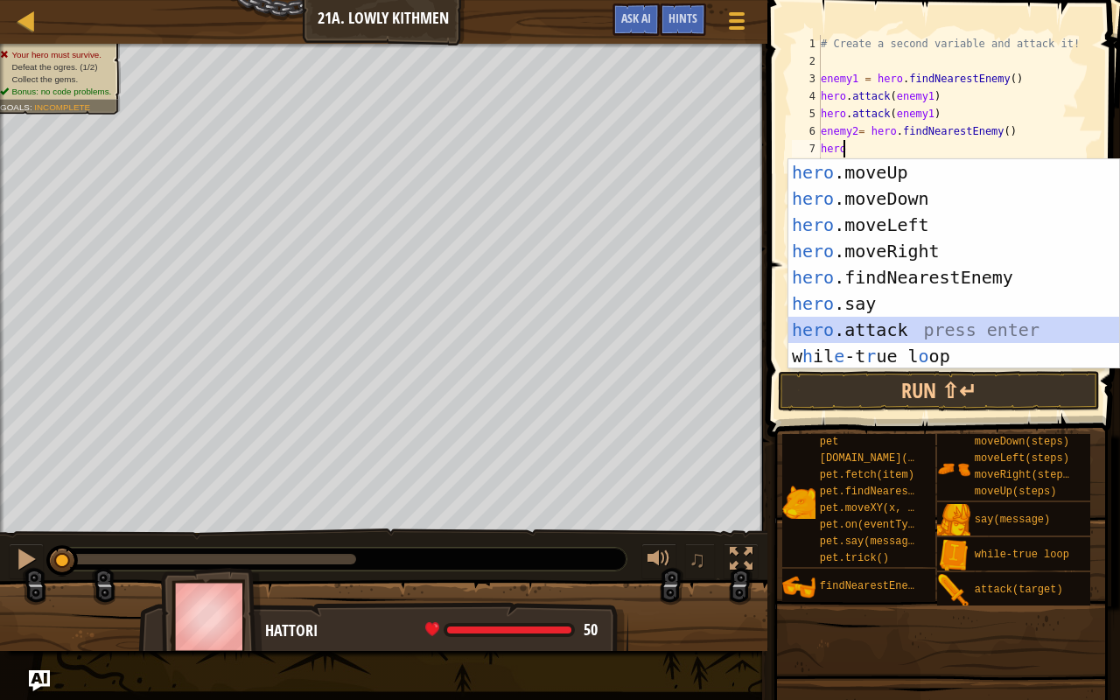
click at [931, 323] on div "hero .moveUp press enter hero .moveDown press enter hero .moveLeft press enter …" at bounding box center [953, 290] width 331 height 262
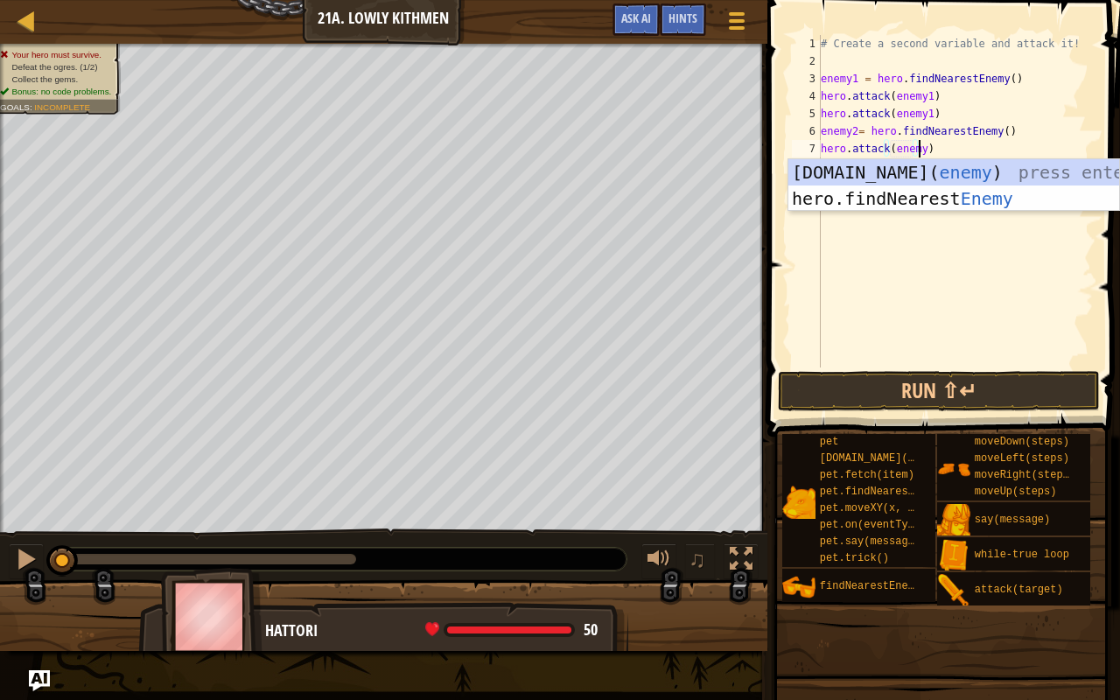
scroll to position [8, 8]
type textarea "hero.attack(enemy2)"
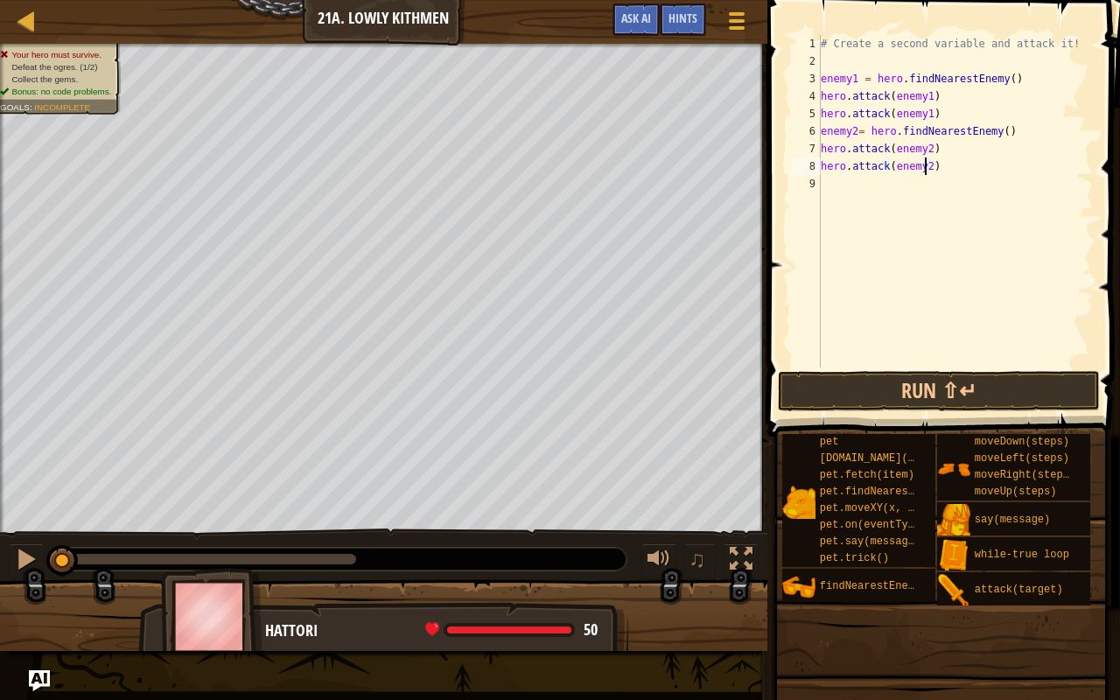
click at [965, 180] on div "# Create a second variable and attack it! enemy1 = hero . findNearestEnemy ( ) …" at bounding box center [955, 218] width 276 height 367
click at [834, 48] on div "# Create a second variable and attack it! enemy1 = hero . findNearestEnemy ( ) …" at bounding box center [955, 218] width 276 height 367
type textarea "# Create a second variable and attack it!"
click at [830, 55] on div "# Create a second variable and attack it! enemy1 = hero . findNearestEnemy ( ) …" at bounding box center [955, 218] width 276 height 367
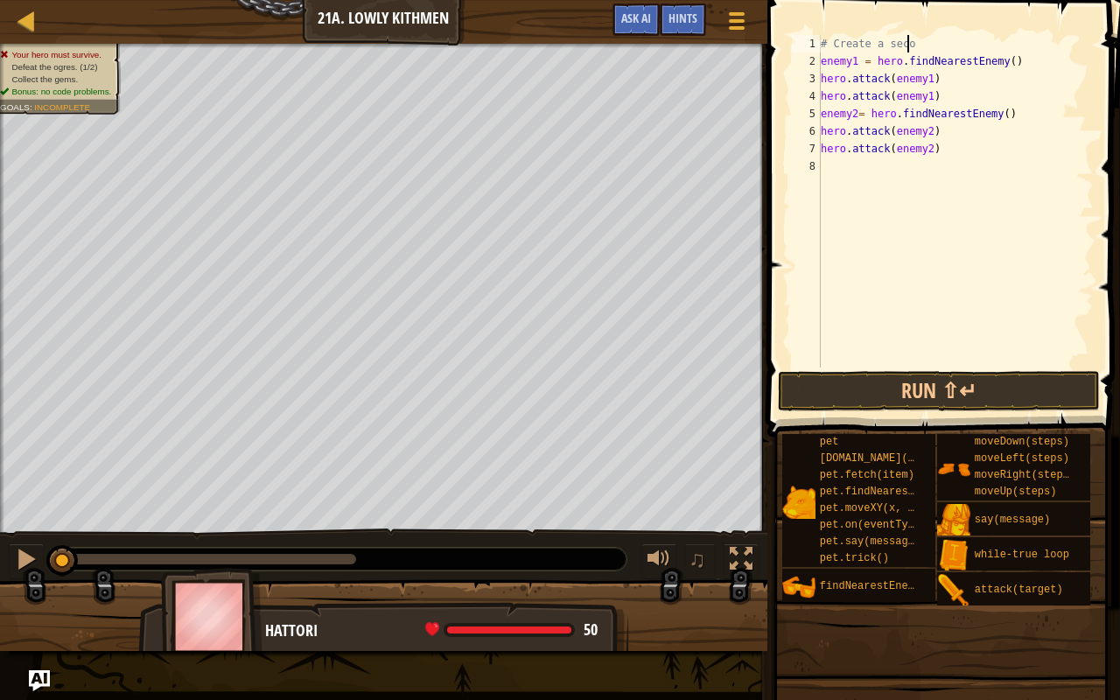
type textarea "#"
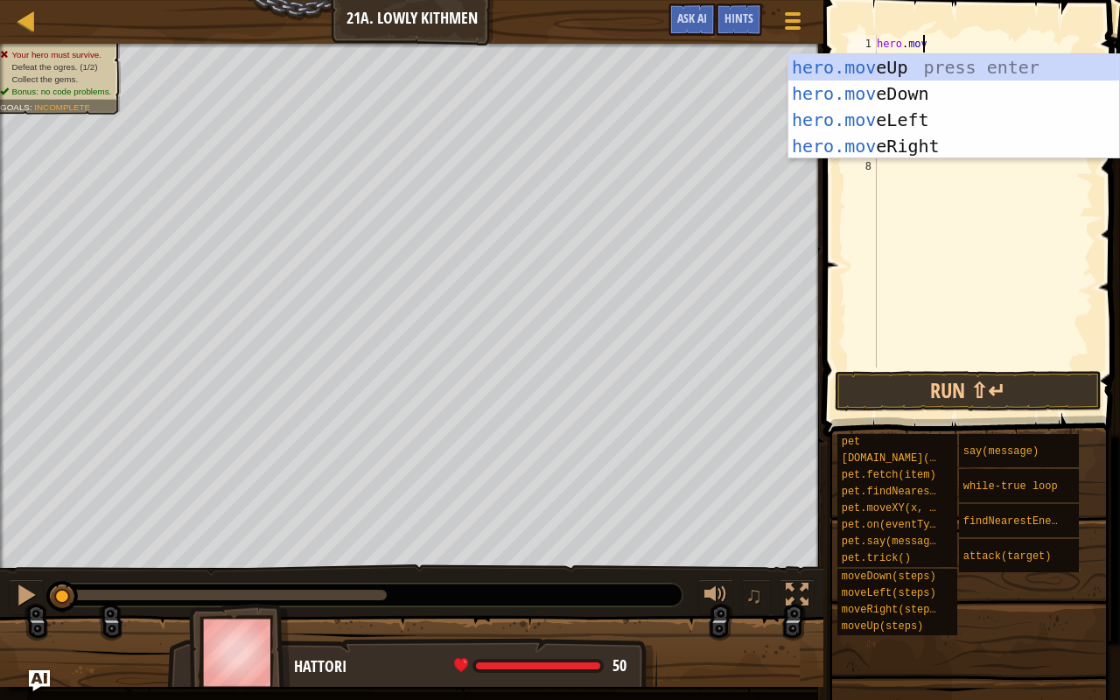
type textarea "hero.move"
click at [836, 90] on div "hero.move Up press enter hero.move Down press enter hero.move Left press enter …" at bounding box center [953, 132] width 331 height 157
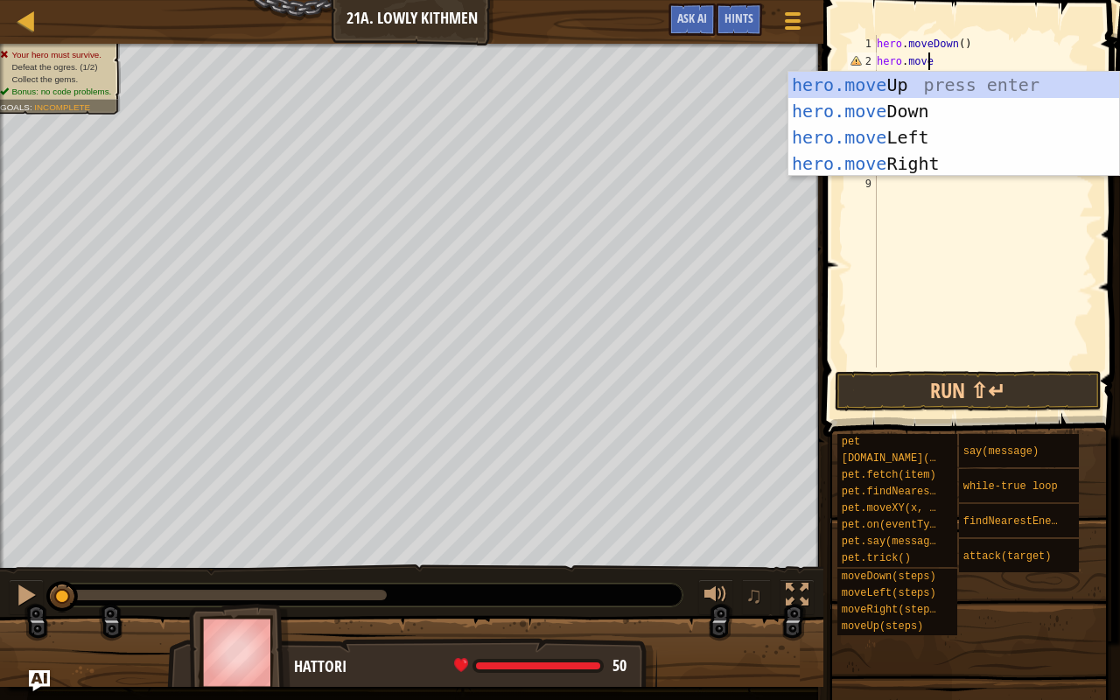
type textarea "hero.mover"
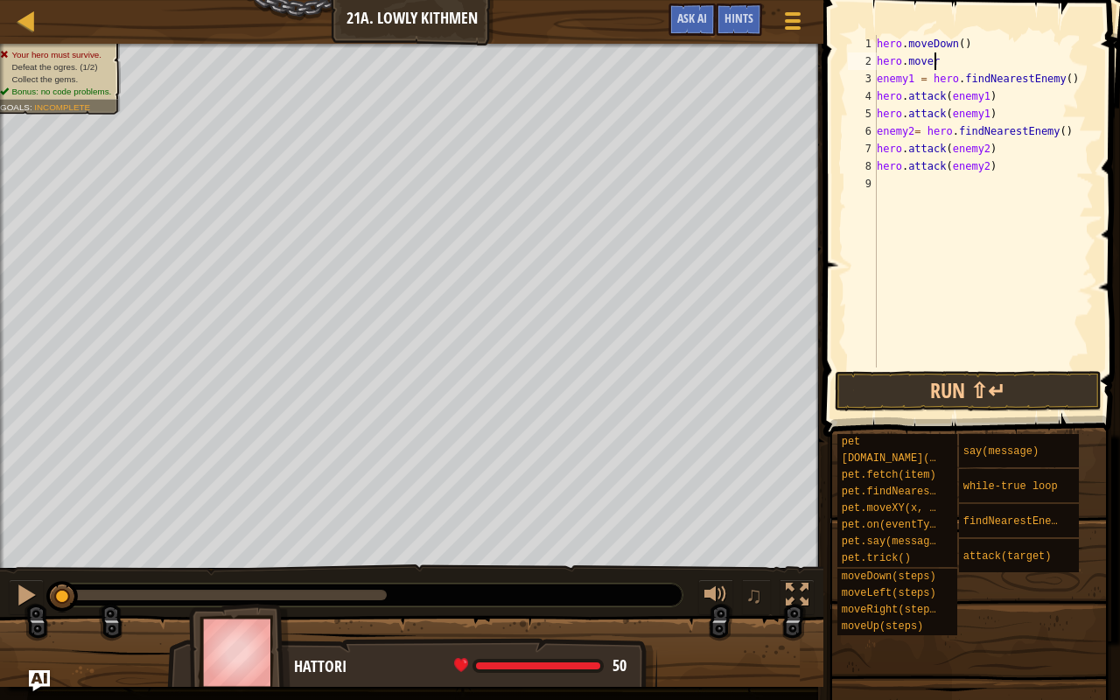
scroll to position [8, 0]
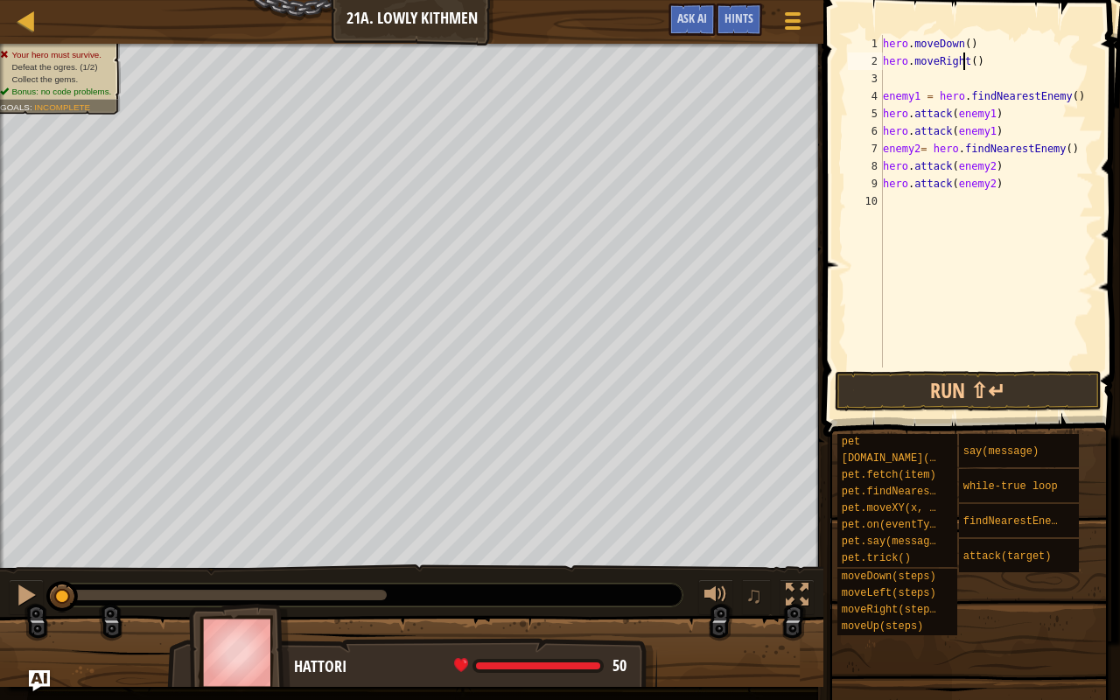
click at [966, 59] on div "hero . moveDown ( ) hero . moveRight ( ) enemy1 = hero . findNearestEnemy ( ) h…" at bounding box center [986, 218] width 214 height 367
click at [968, 57] on div "hero . moveDown ( ) hero . moveRight ( ) enemy1 = hero . findNearestEnemy ( ) h…" at bounding box center [986, 218] width 214 height 367
type textarea "hero.moveRight(2)"
click at [1006, 387] on button "Run ⇧↵" at bounding box center [967, 391] width 267 height 40
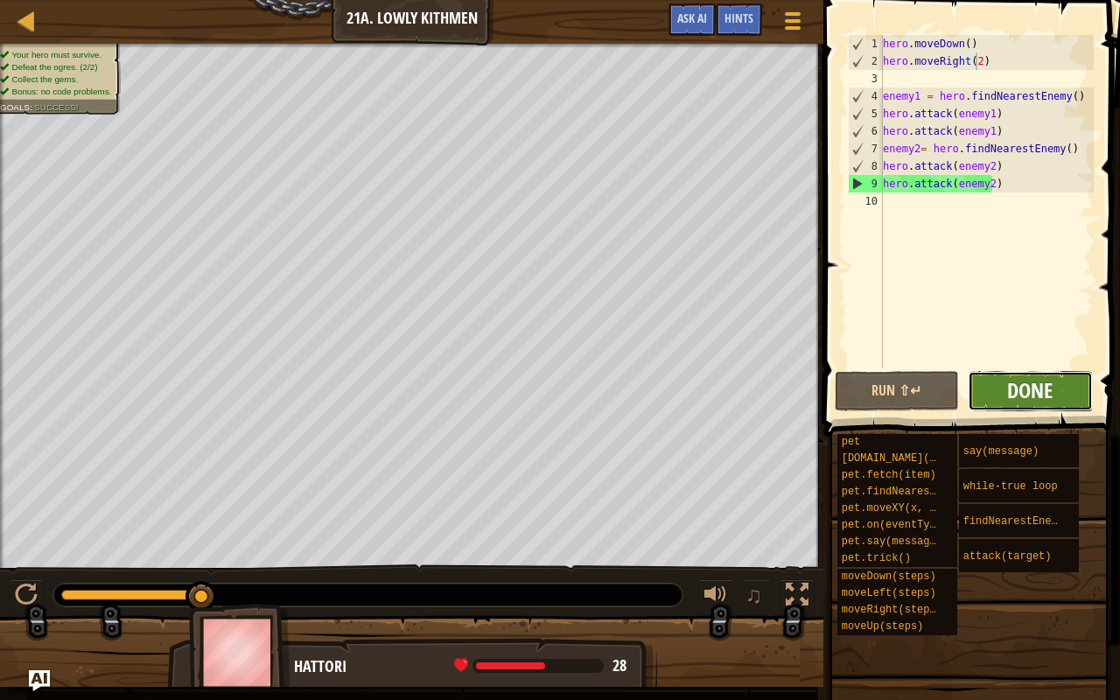
click at [1025, 384] on span "Done" at bounding box center [1029, 390] width 45 height 28
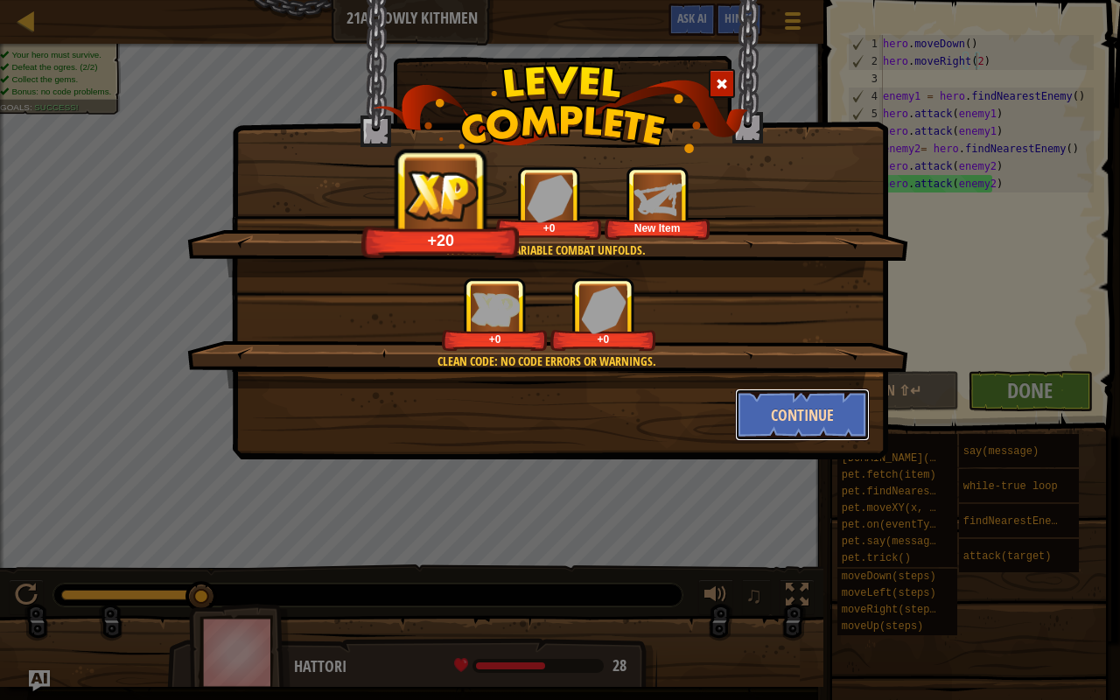
click at [788, 424] on button "Continue" at bounding box center [803, 414] width 136 height 52
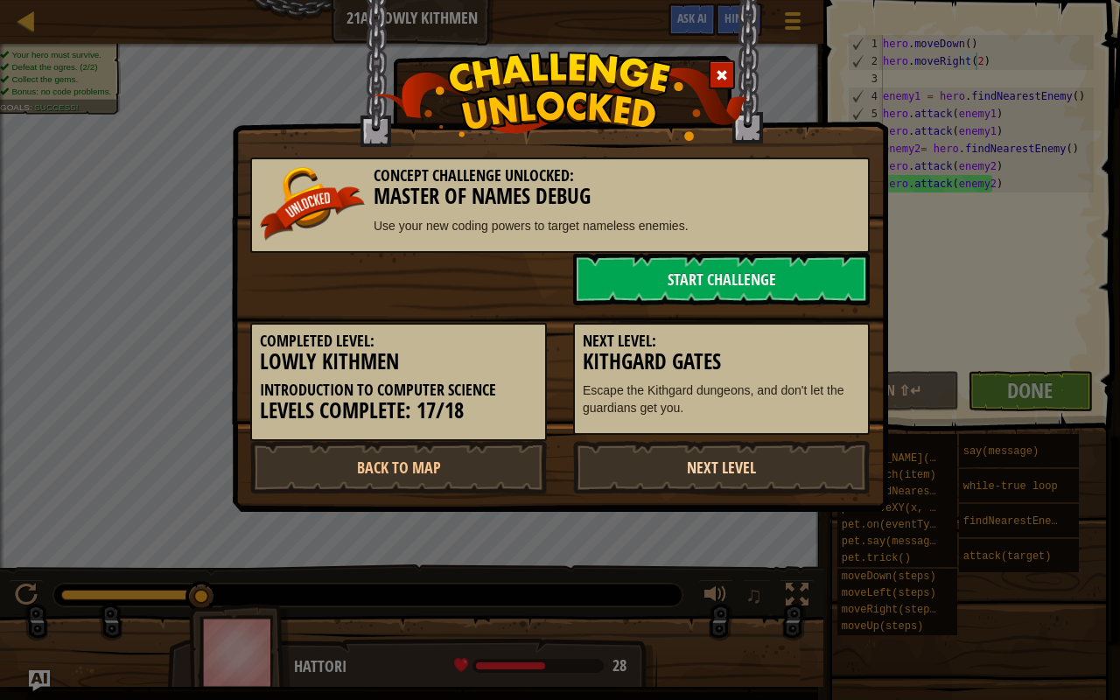
click at [751, 468] on link "Next Level" at bounding box center [721, 467] width 296 height 52
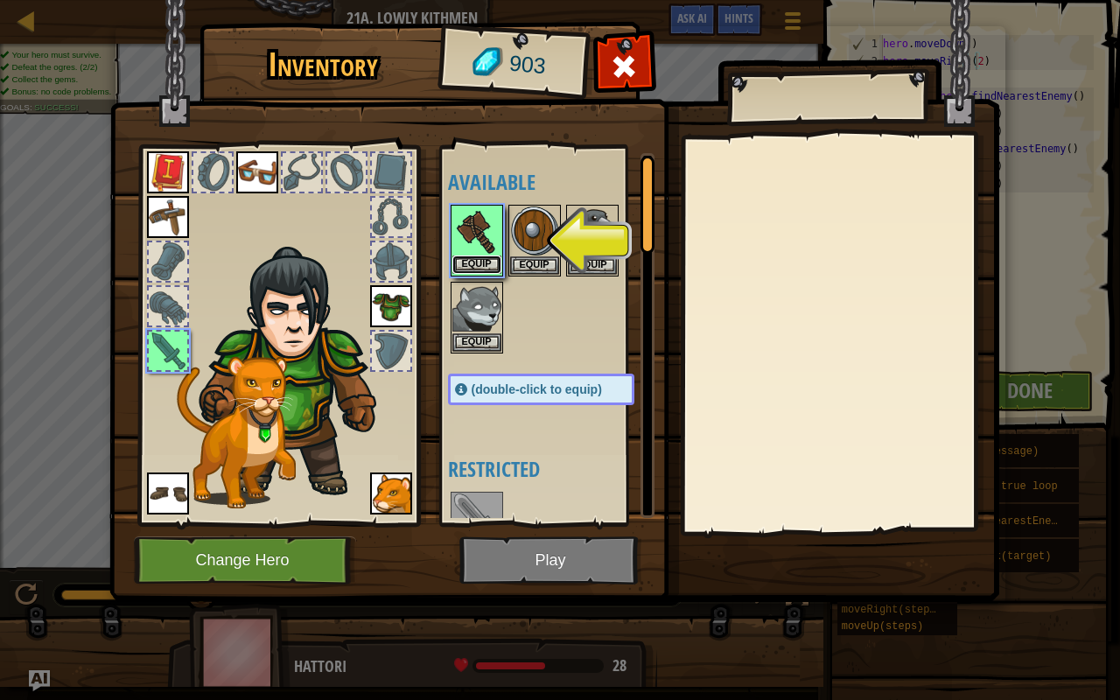
click at [466, 258] on button "Equip" at bounding box center [476, 264] width 49 height 18
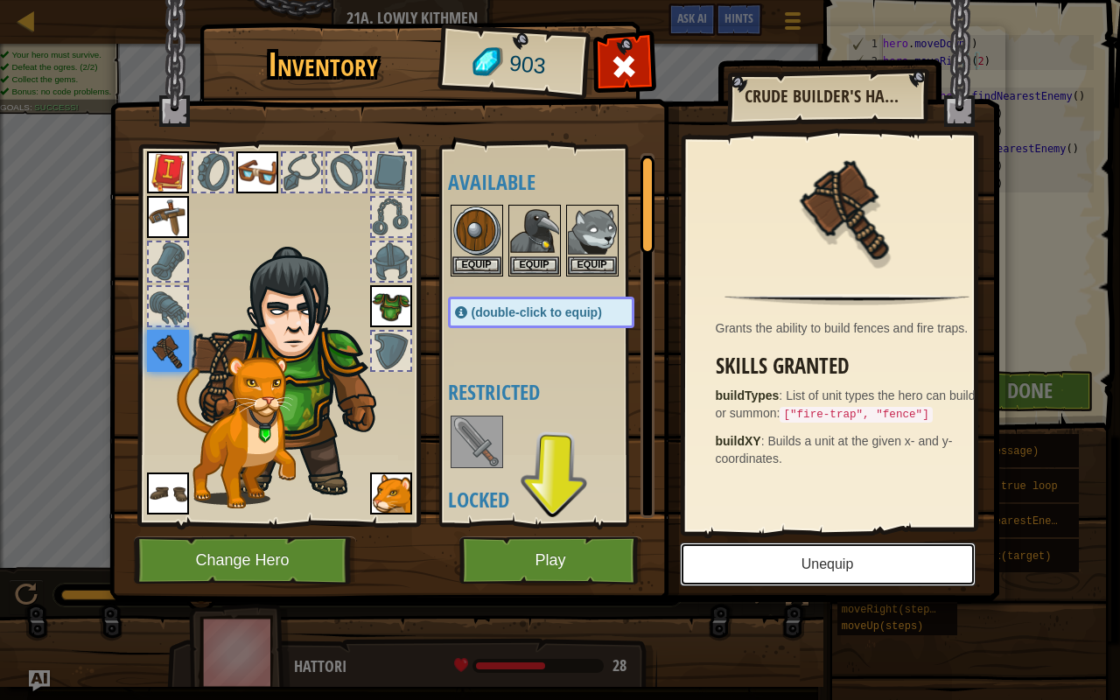
drag, startPoint x: 708, startPoint y: 569, endPoint x: 555, endPoint y: 553, distance: 153.9
click at [555, 553] on div "Inventory 903 Available Equip Equip Equip Equip Equip Equip Equip Equip Equip (…" at bounding box center [559, 314] width 889 height 577
click at [555, 553] on button "Play" at bounding box center [550, 560] width 183 height 48
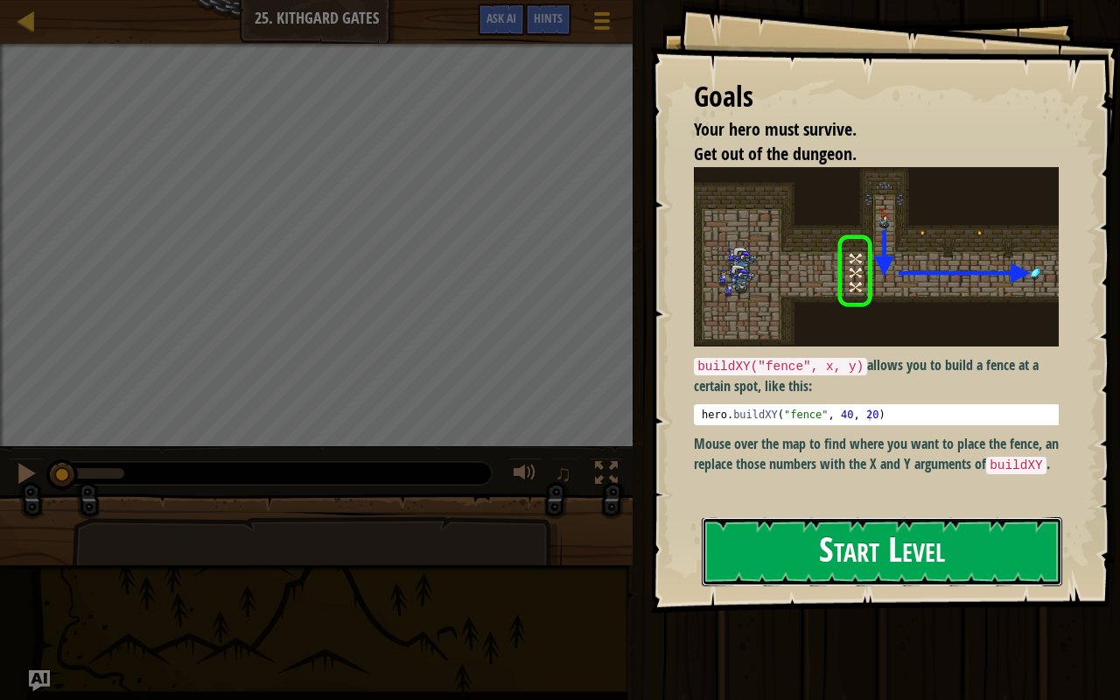
click at [783, 537] on button "Start Level" at bounding box center [881, 551] width 360 height 69
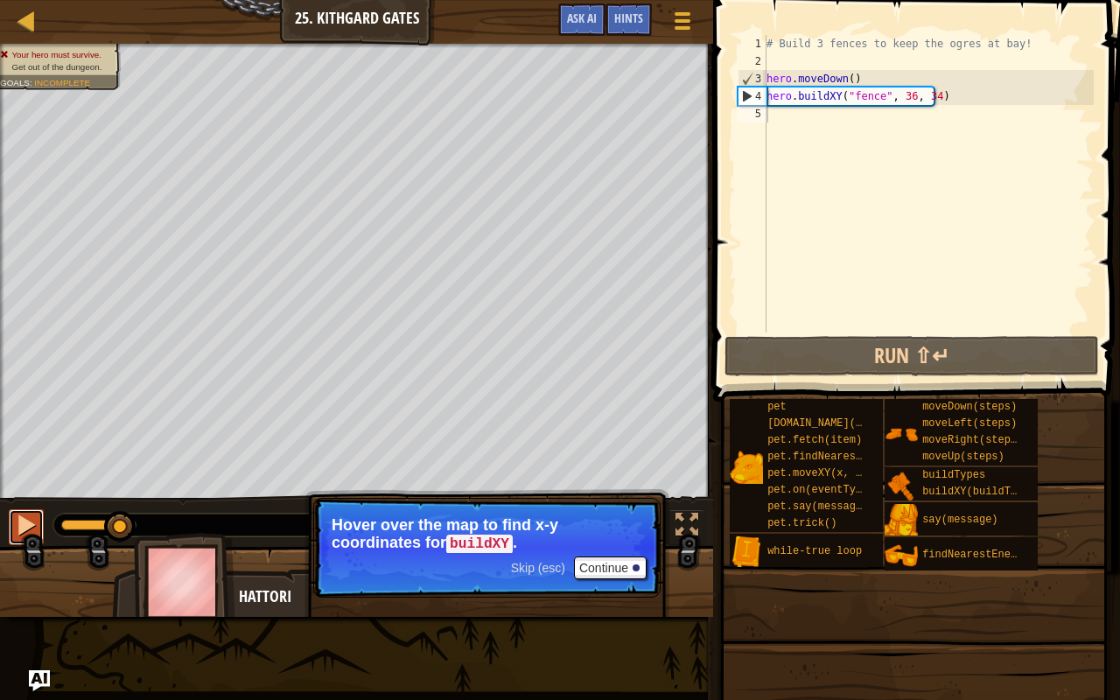
click at [16, 520] on div at bounding box center [26, 524] width 23 height 23
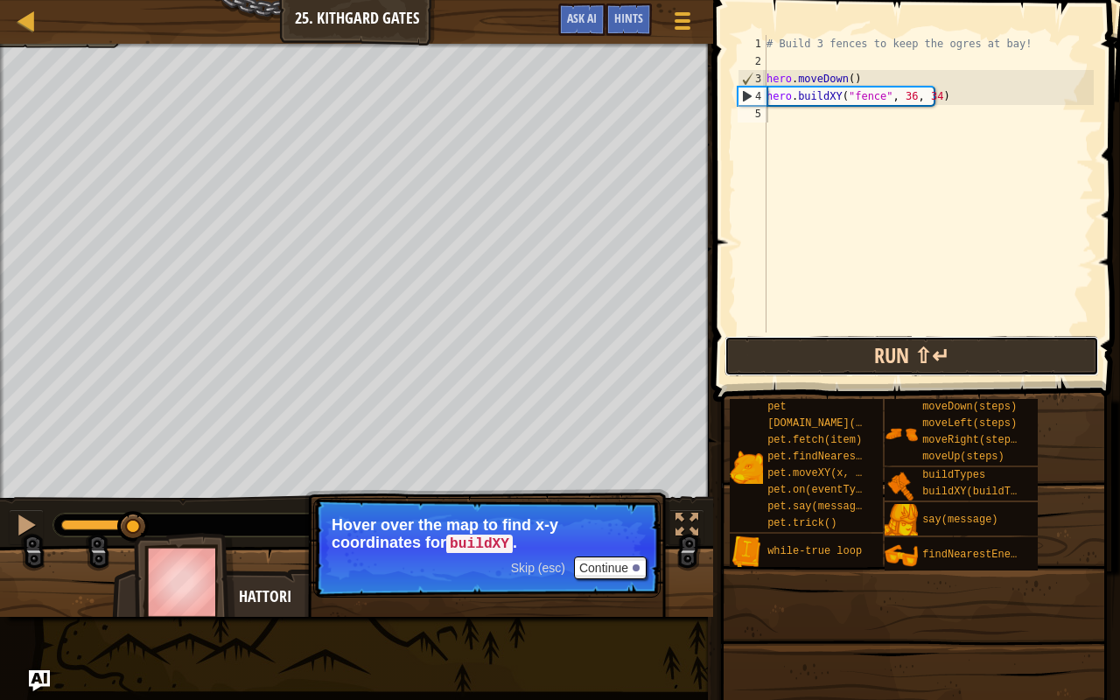
click at [877, 361] on button "Run ⇧↵" at bounding box center [911, 356] width 374 height 40
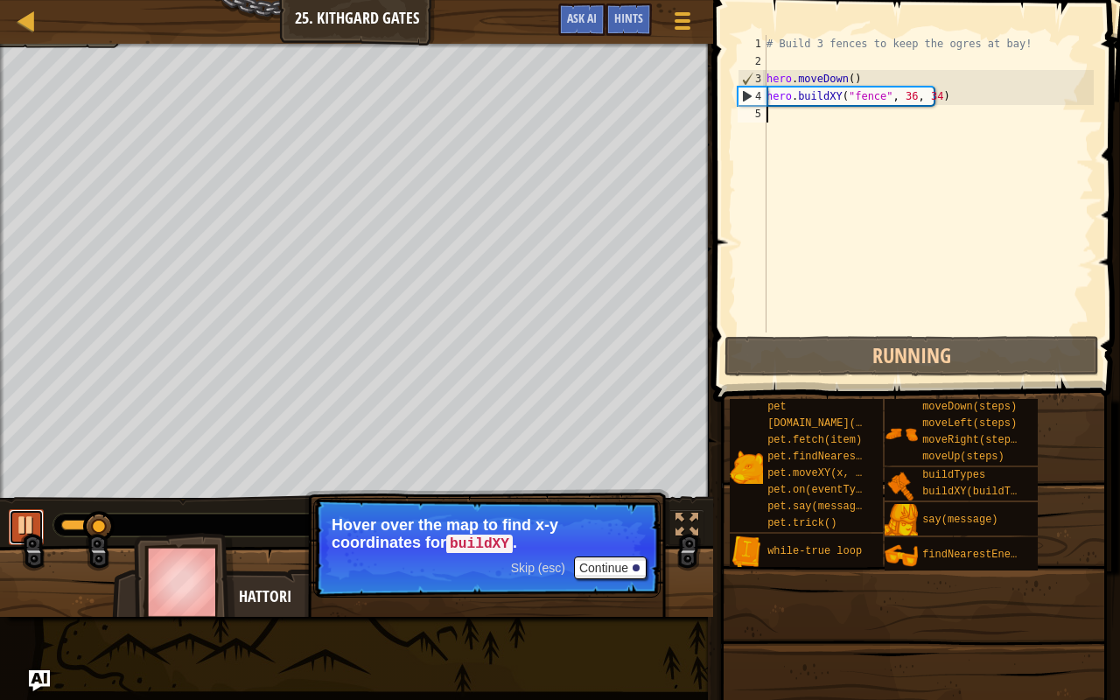
click at [31, 525] on div at bounding box center [26, 524] width 23 height 23
click at [955, 98] on div "# Build 3 fences to keep the ogres at bay! hero . moveDown ( ) hero . buildXY (…" at bounding box center [928, 201] width 331 height 332
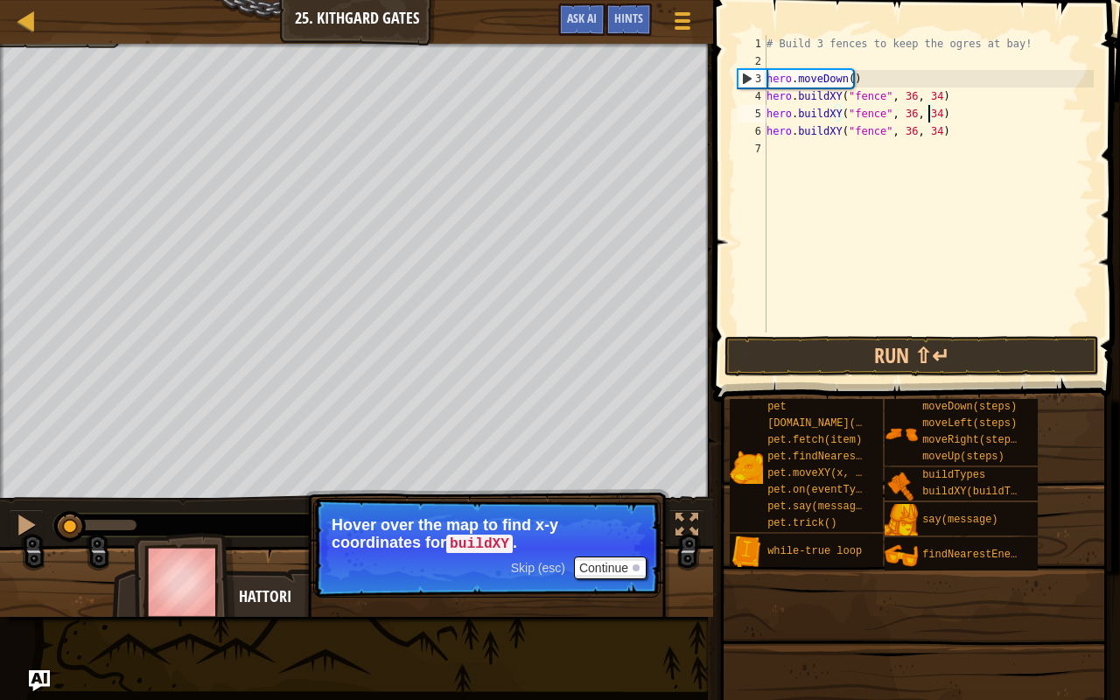
click at [927, 111] on div "# Build 3 fences to keep the ogres at bay! hero . moveDown ( ) hero . buildXY (…" at bounding box center [928, 201] width 331 height 332
click at [925, 131] on div "# Build 3 fences to keep the ogres at bay! hero . moveDown ( ) hero . buildXY (…" at bounding box center [928, 201] width 331 height 332
type textarea "hero.buildXY("fence", 36, 27)"
click at [994, 136] on div "# Build 3 fences to keep the ogres at bay! hero . moveDown ( ) hero . buildXY (…" at bounding box center [928, 201] width 331 height 332
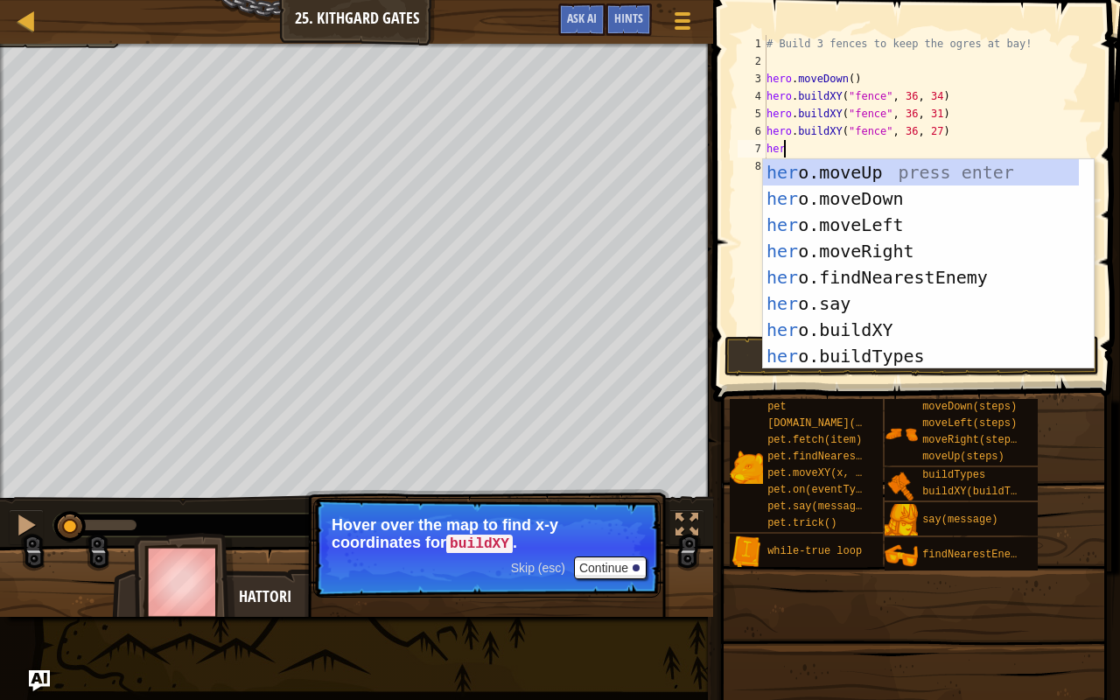
scroll to position [8, 0]
type textarea "hero"
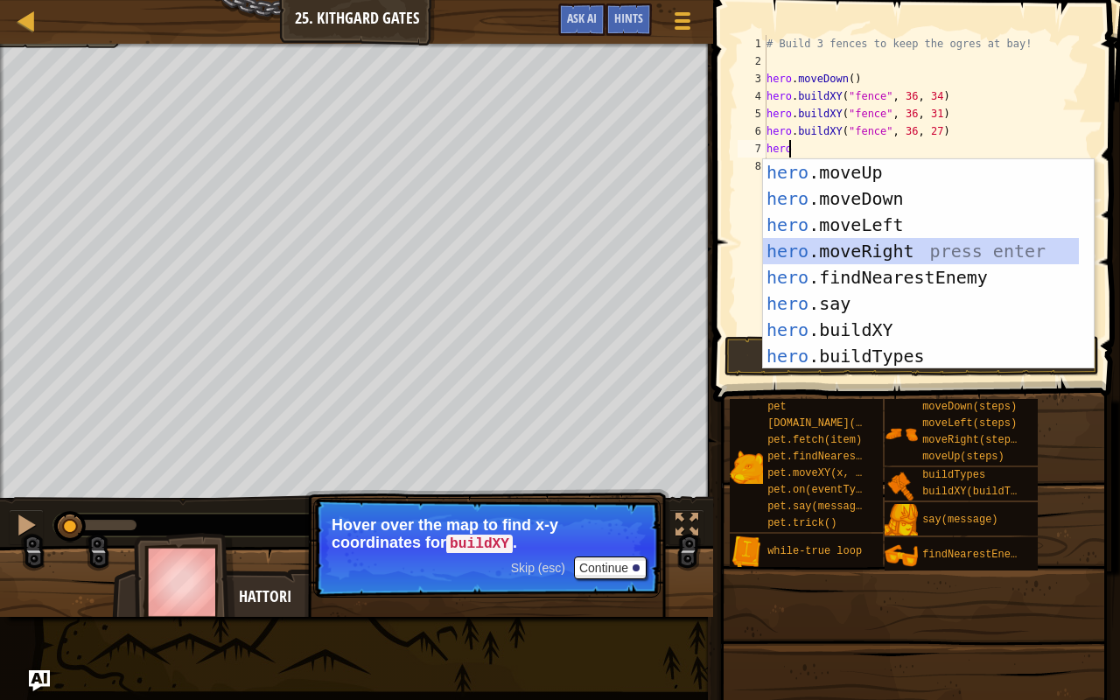
click at [869, 245] on div "hero .moveUp press enter hero .moveDown press enter hero .moveLeft press enter …" at bounding box center [921, 290] width 316 height 262
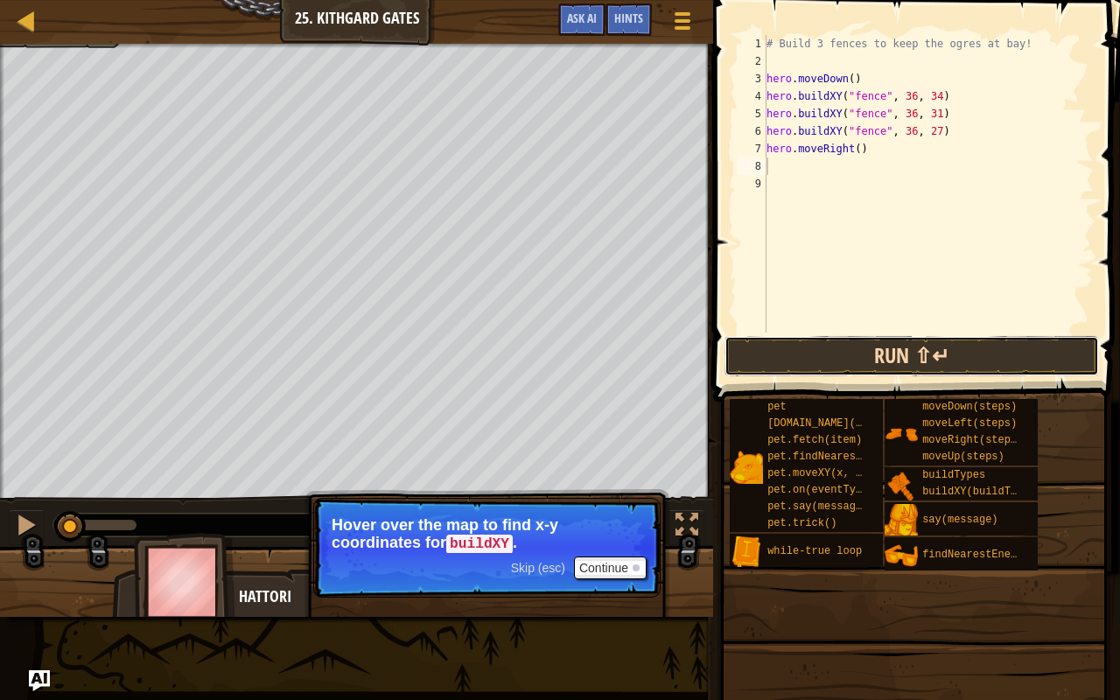
click at [820, 352] on button "Run ⇧↵" at bounding box center [911, 356] width 374 height 40
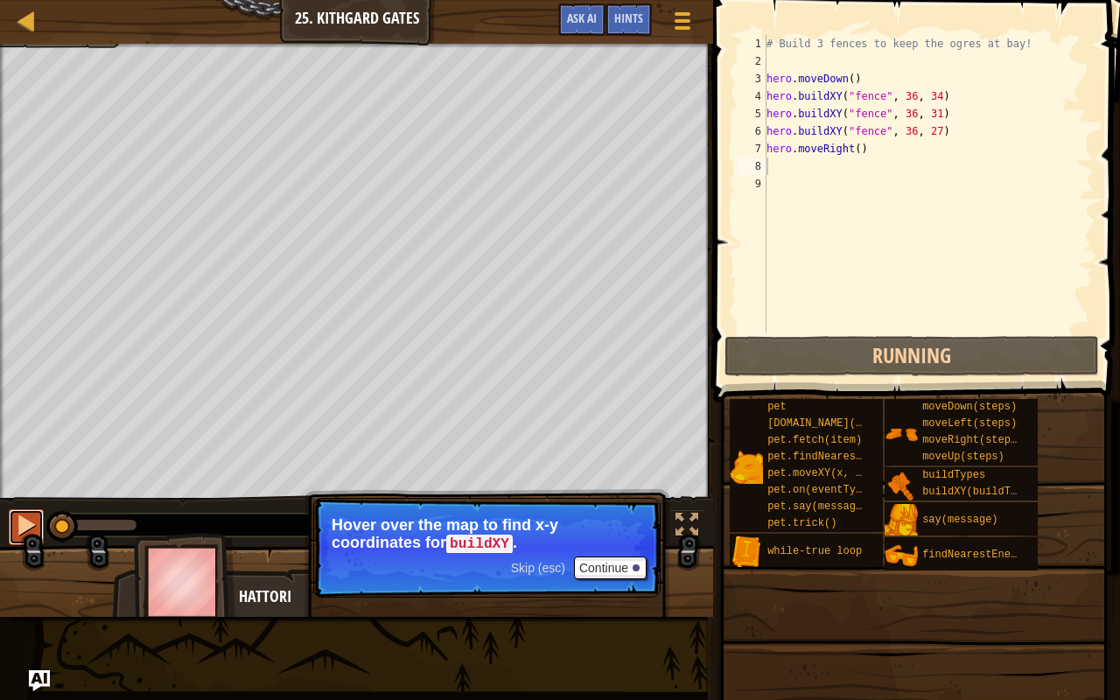
click at [14, 534] on button at bounding box center [26, 527] width 35 height 36
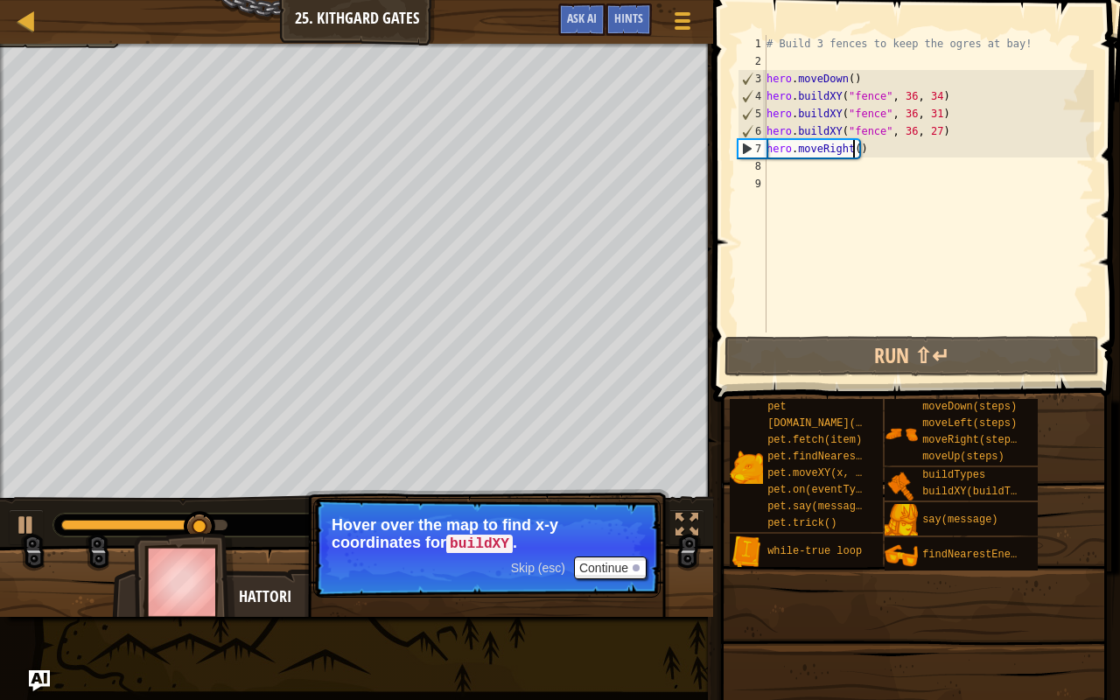
click at [853, 153] on div "# Build 3 fences to keep the ogres at bay! hero . moveDown ( ) hero . buildXY (…" at bounding box center [928, 201] width 331 height 332
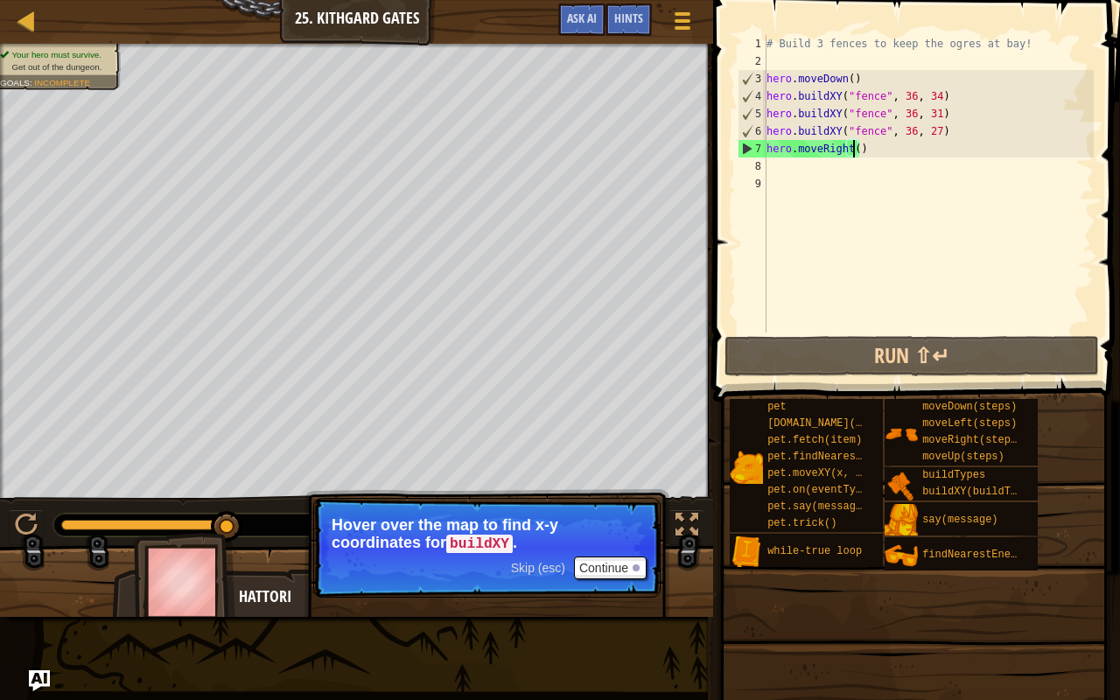
scroll to position [8, 7]
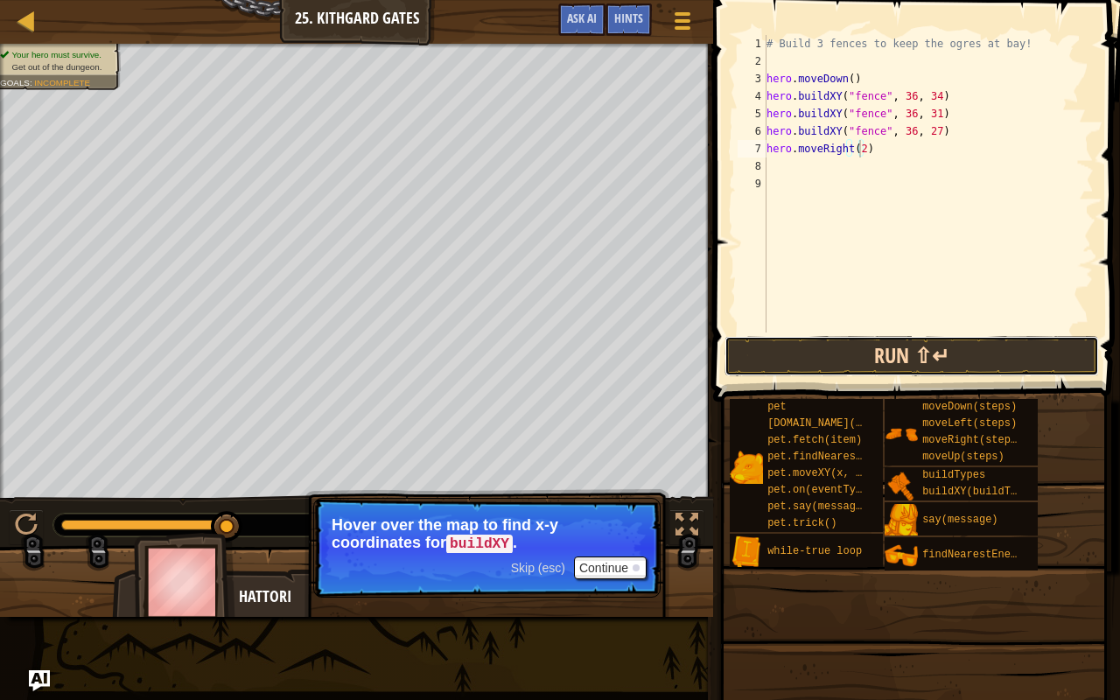
click at [940, 359] on button "Run ⇧↵" at bounding box center [911, 356] width 374 height 40
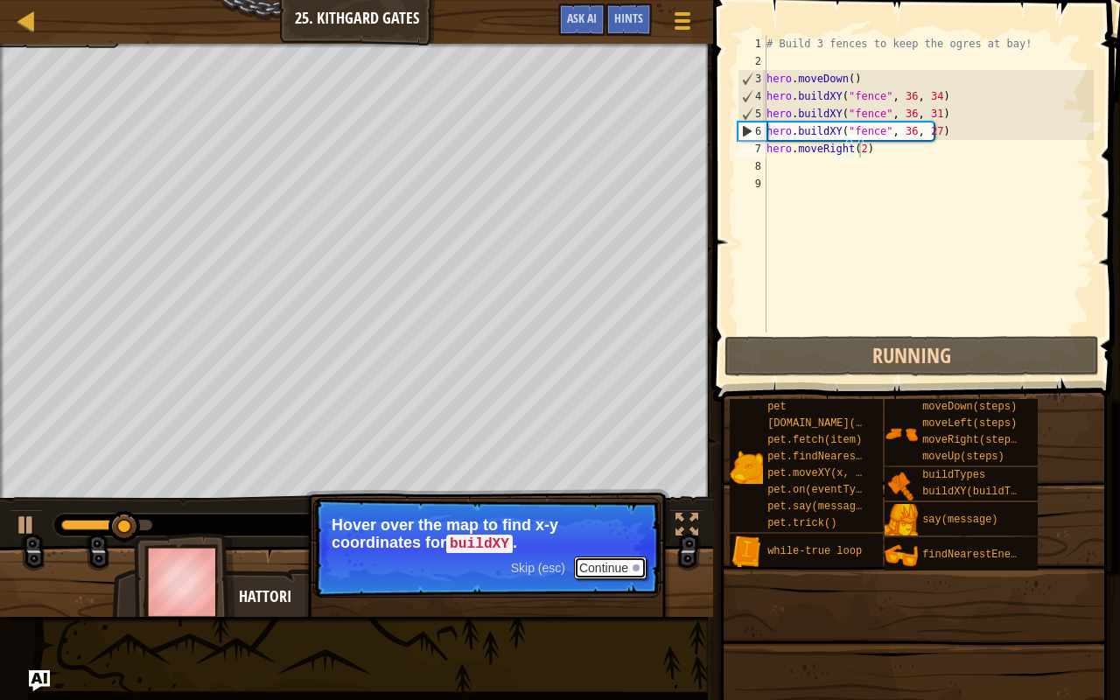
click at [605, 569] on button "Continue" at bounding box center [610, 567] width 73 height 23
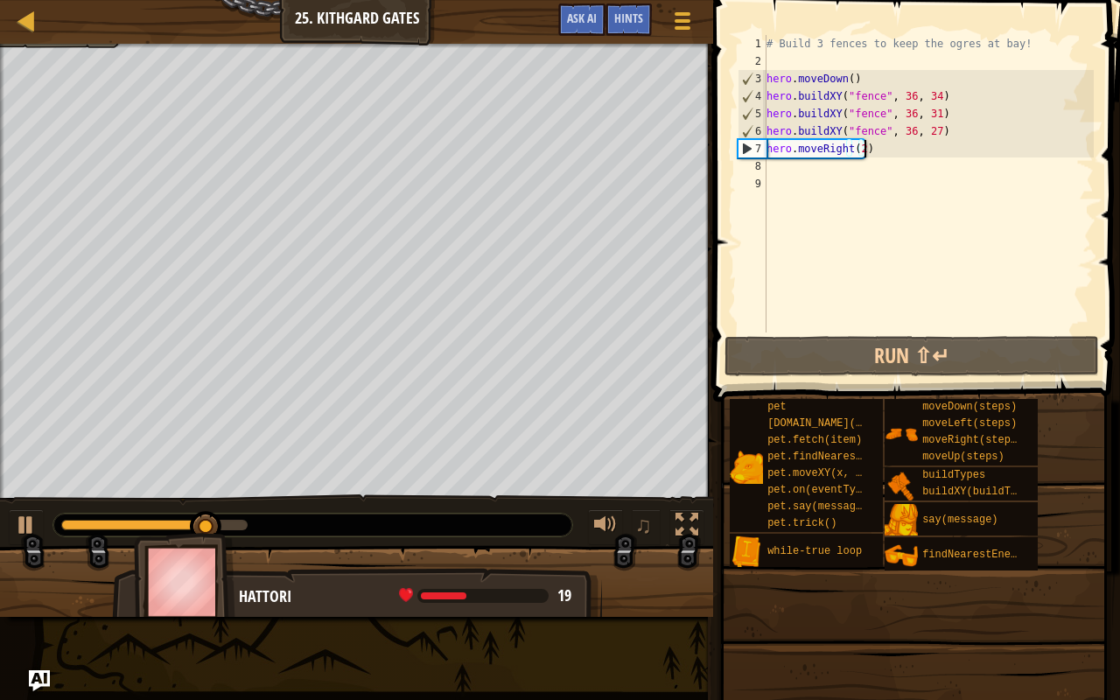
click at [862, 148] on div "# Build 3 fences to keep the ogres at bay! hero . moveDown ( ) hero . buildXY (…" at bounding box center [928, 201] width 331 height 332
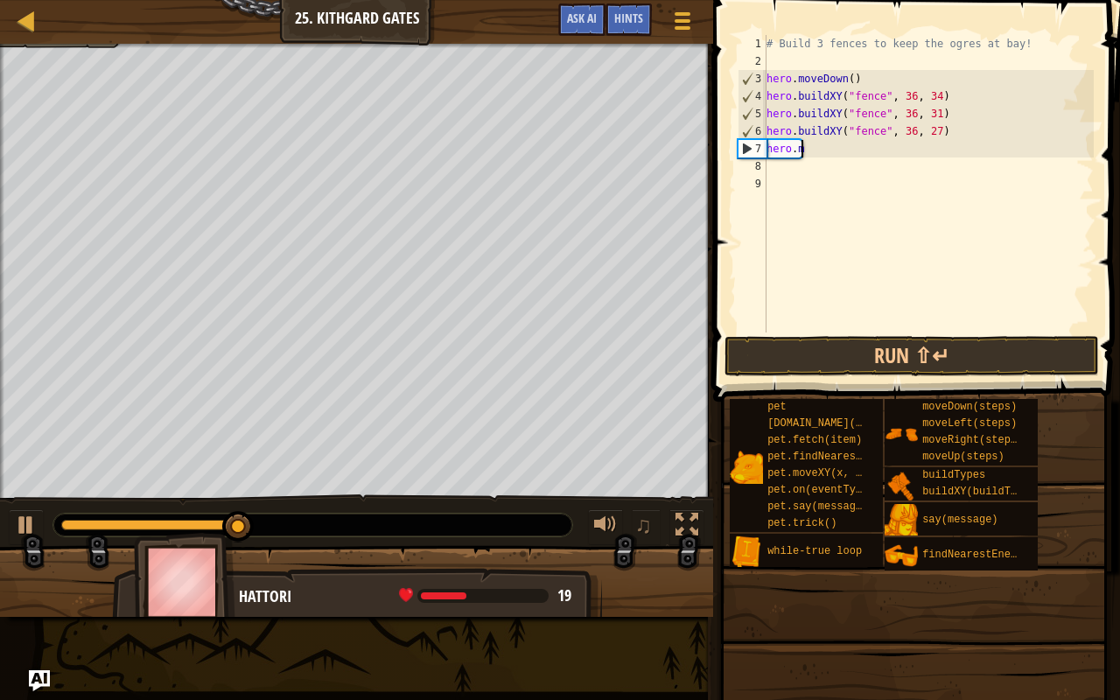
type textarea "h"
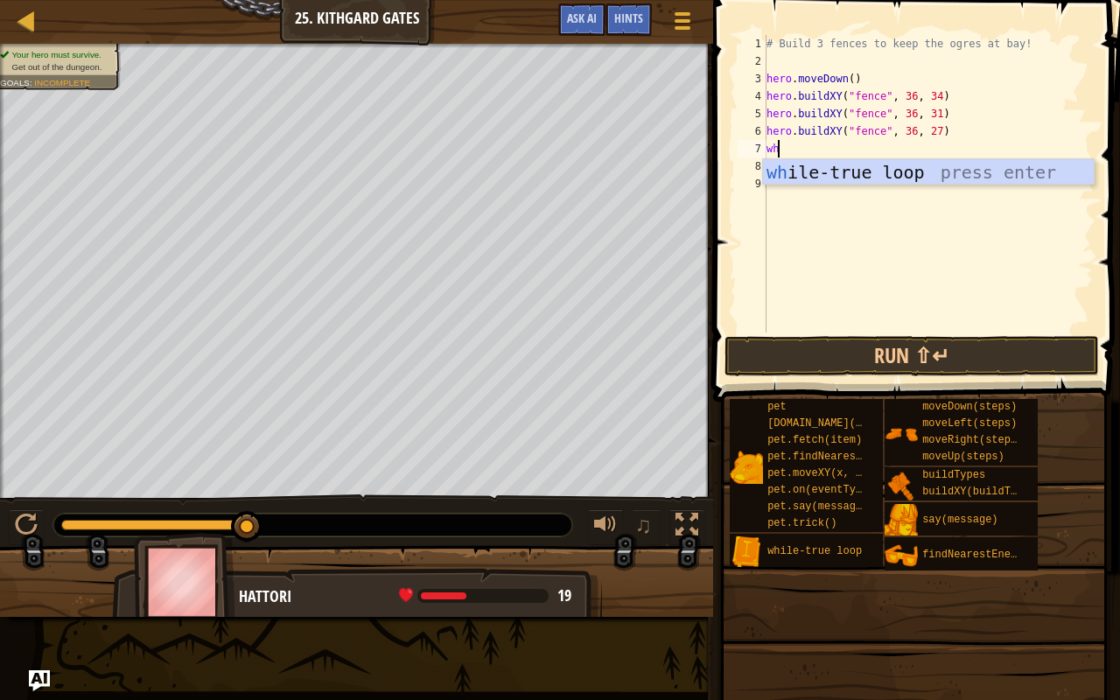
type textarea "whi"
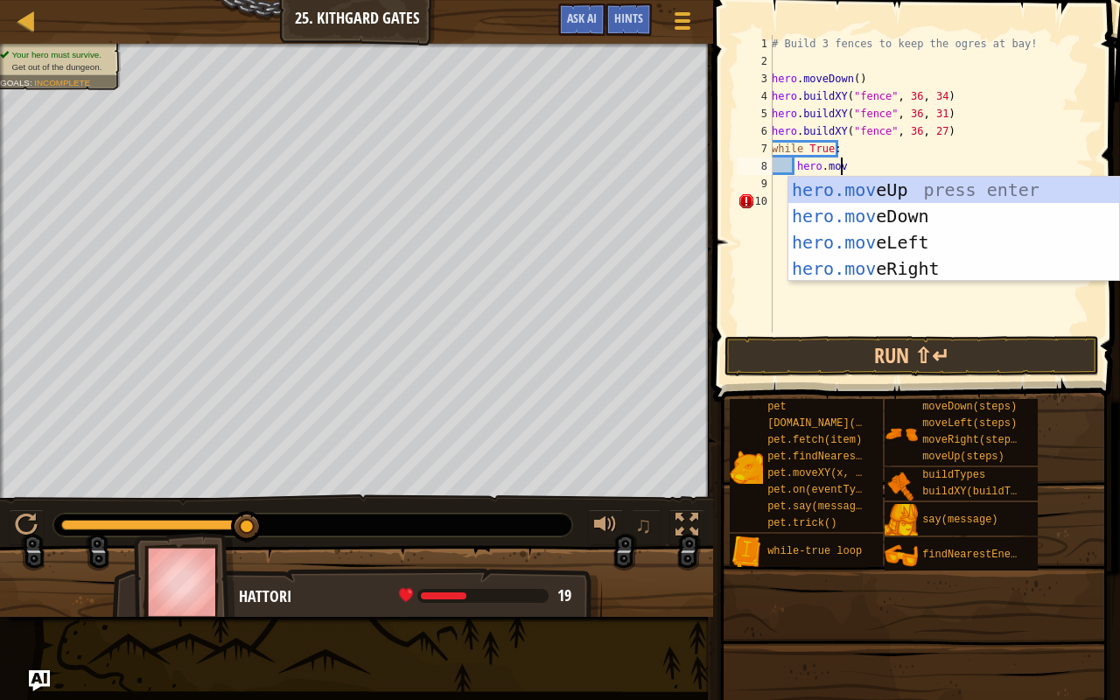
type textarea "hero.move"
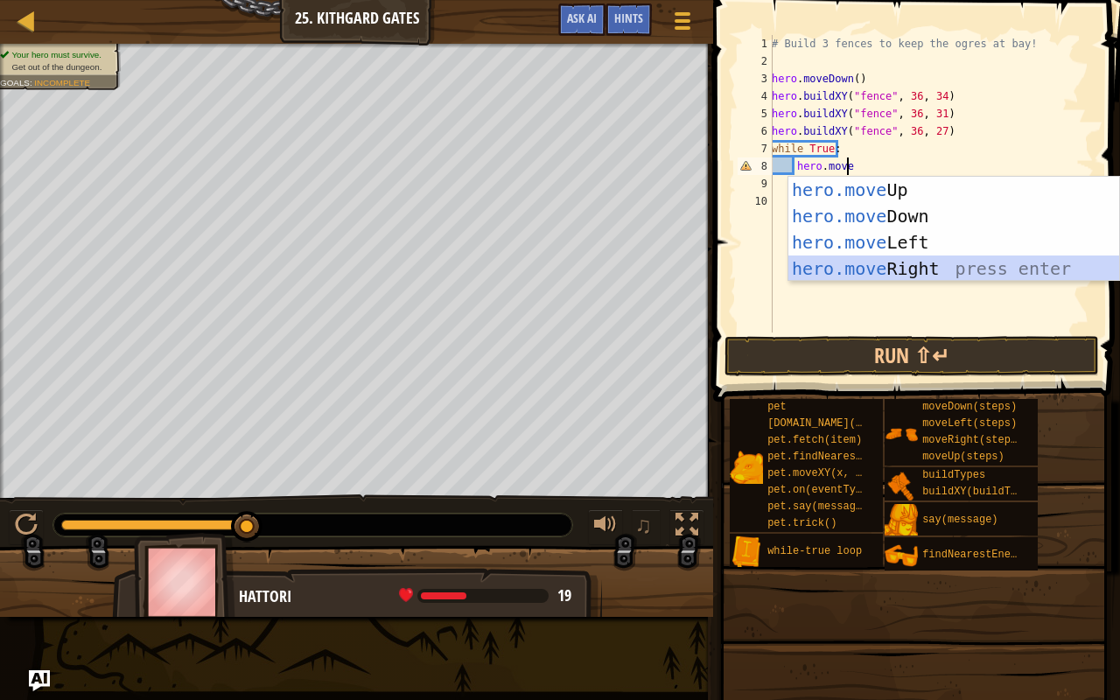
click at [959, 271] on div "hero.move Up press enter hero.move Down press enter hero.move Left press enter …" at bounding box center [953, 255] width 331 height 157
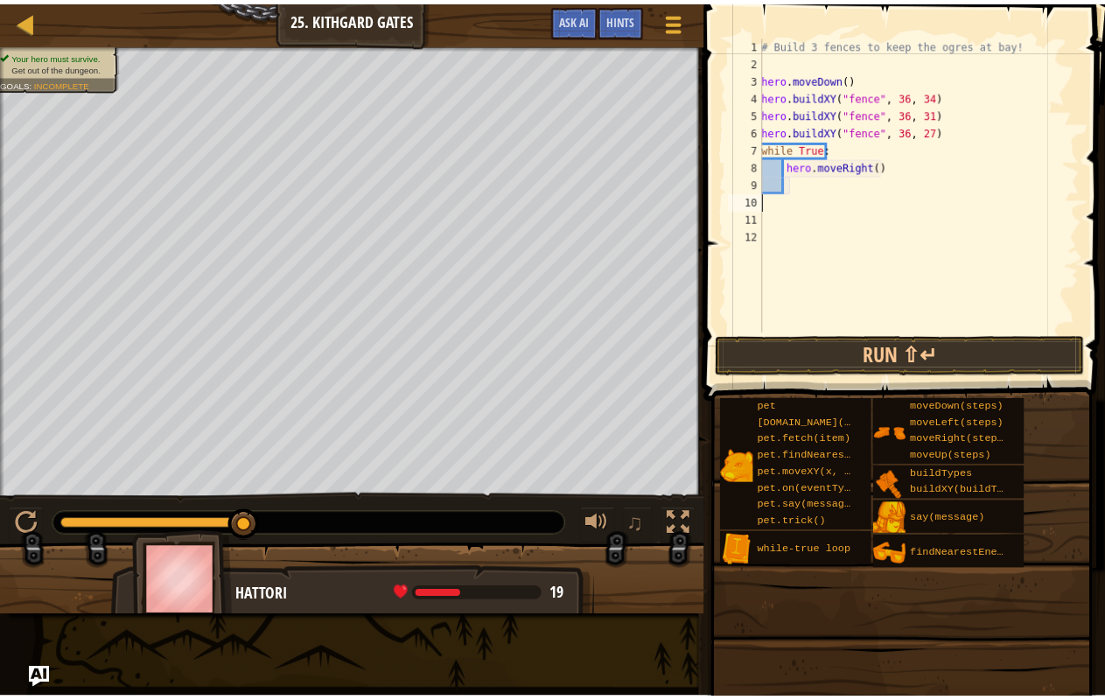
scroll to position [8, 0]
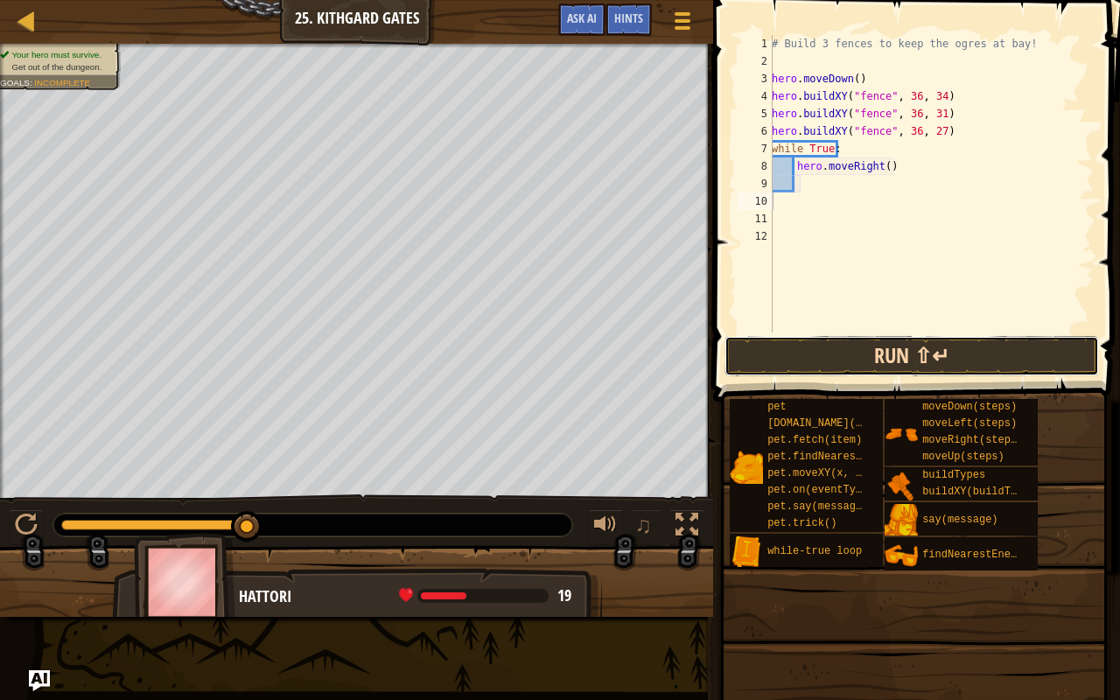
click at [944, 352] on button "Run ⇧↵" at bounding box center [911, 356] width 374 height 40
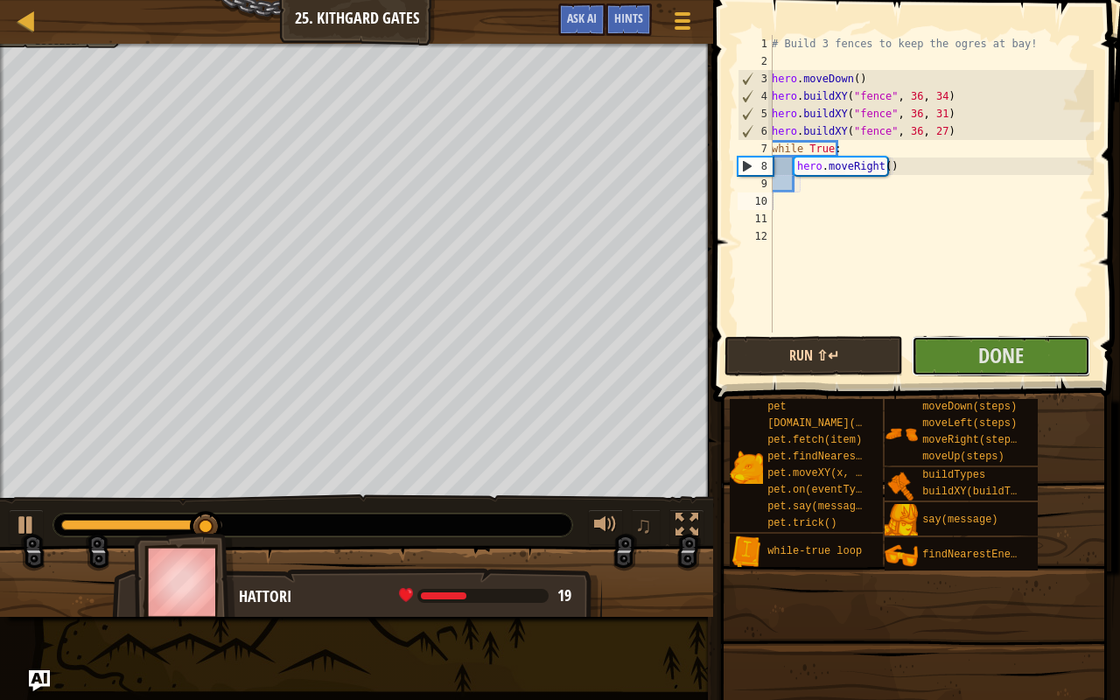
click at [944, 352] on button "Done" at bounding box center [1000, 356] width 178 height 40
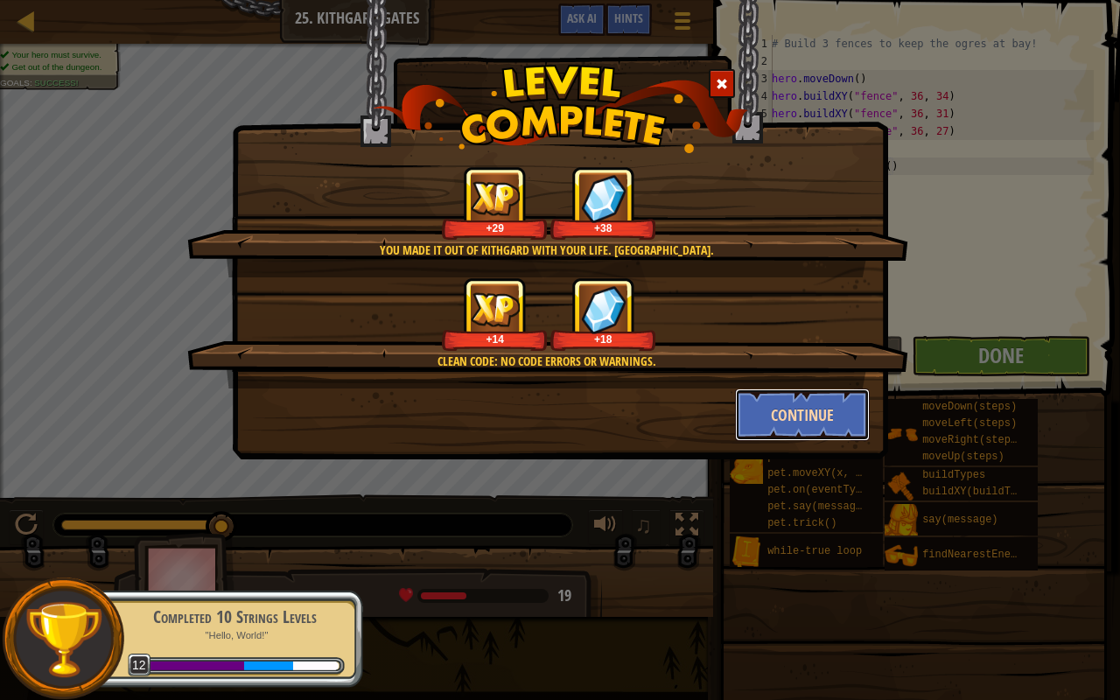
click at [785, 423] on button "Continue" at bounding box center [803, 414] width 136 height 52
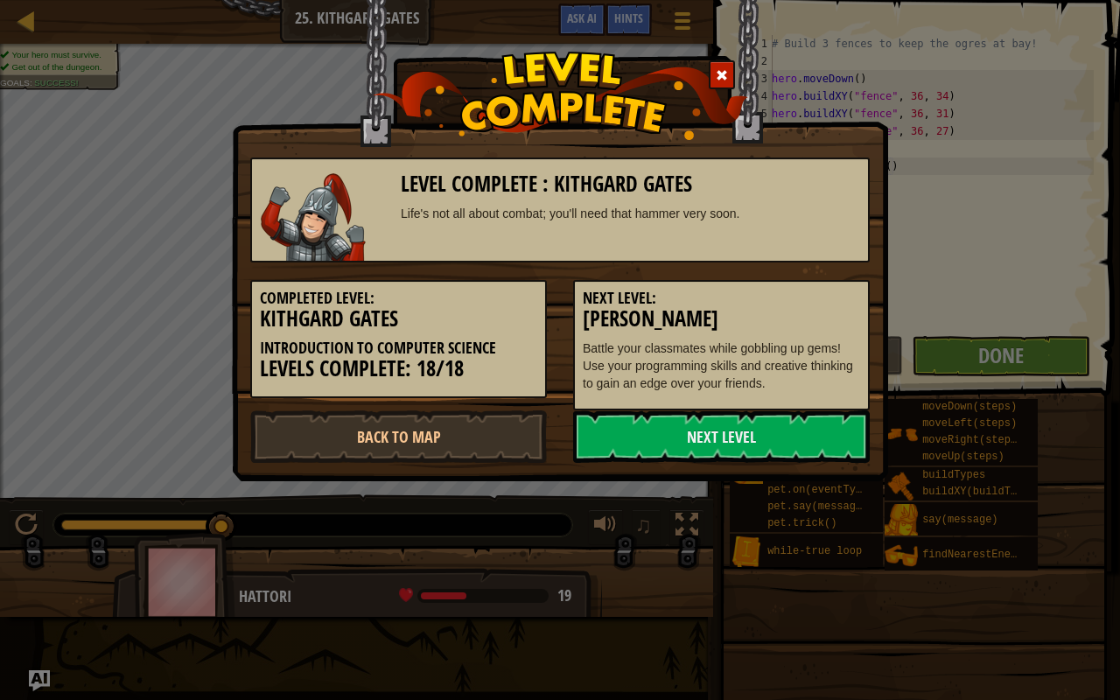
click at [785, 423] on link "Next Level" at bounding box center [721, 436] width 296 height 52
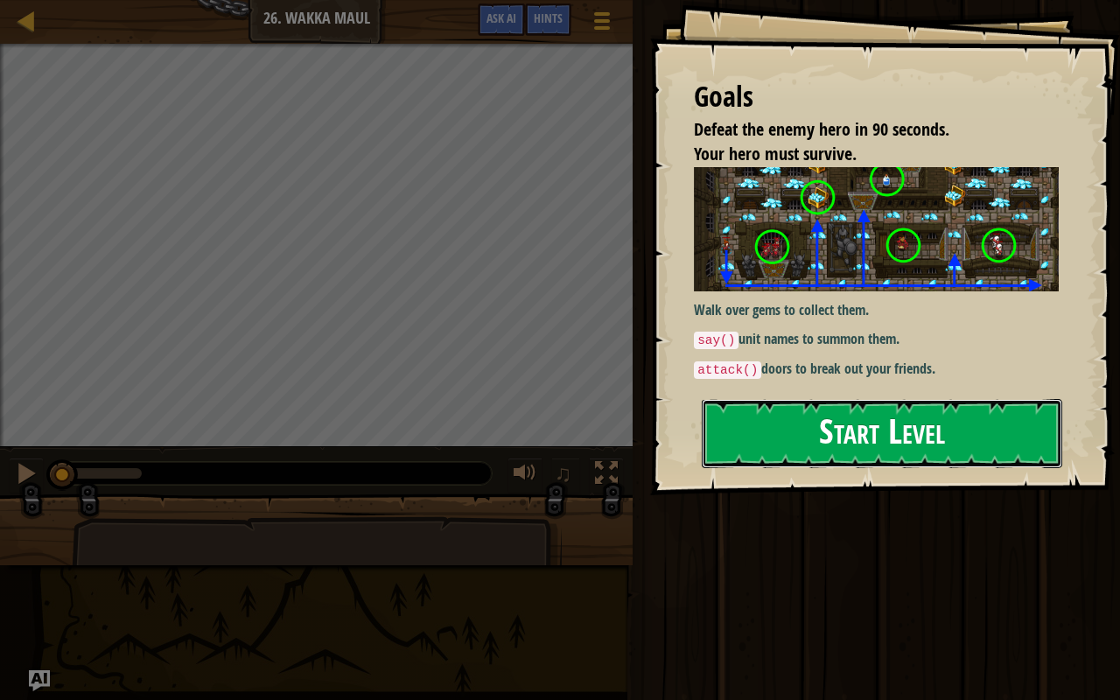
click at [827, 446] on button "Start Level" at bounding box center [881, 433] width 360 height 69
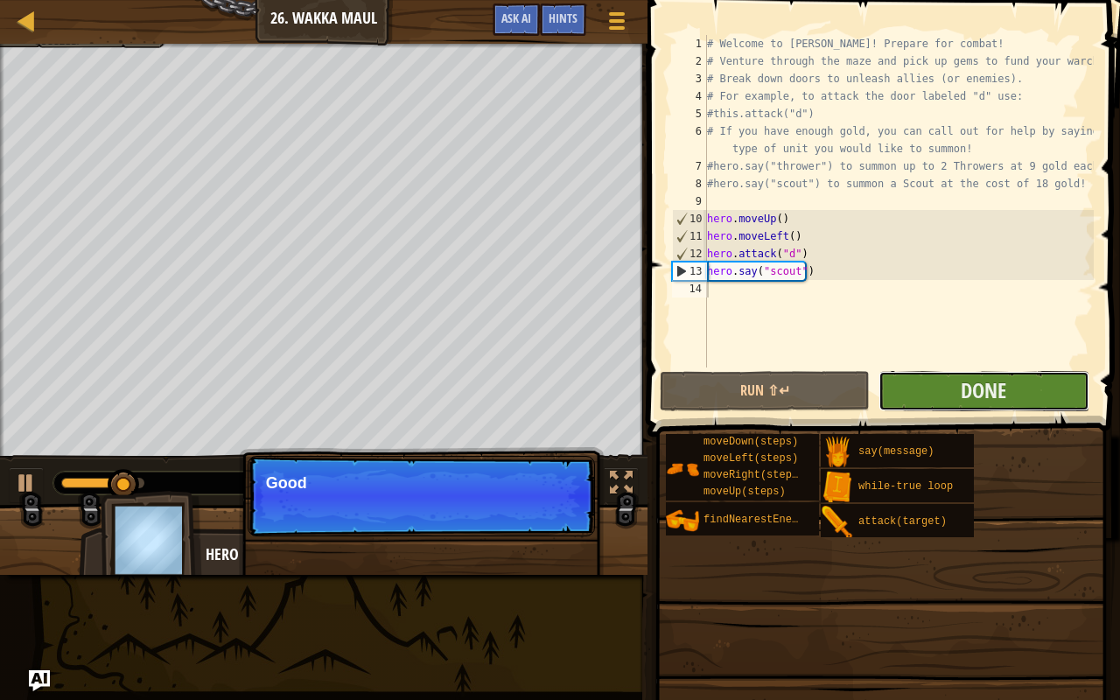
click at [910, 395] on button "Done" at bounding box center [983, 391] width 210 height 40
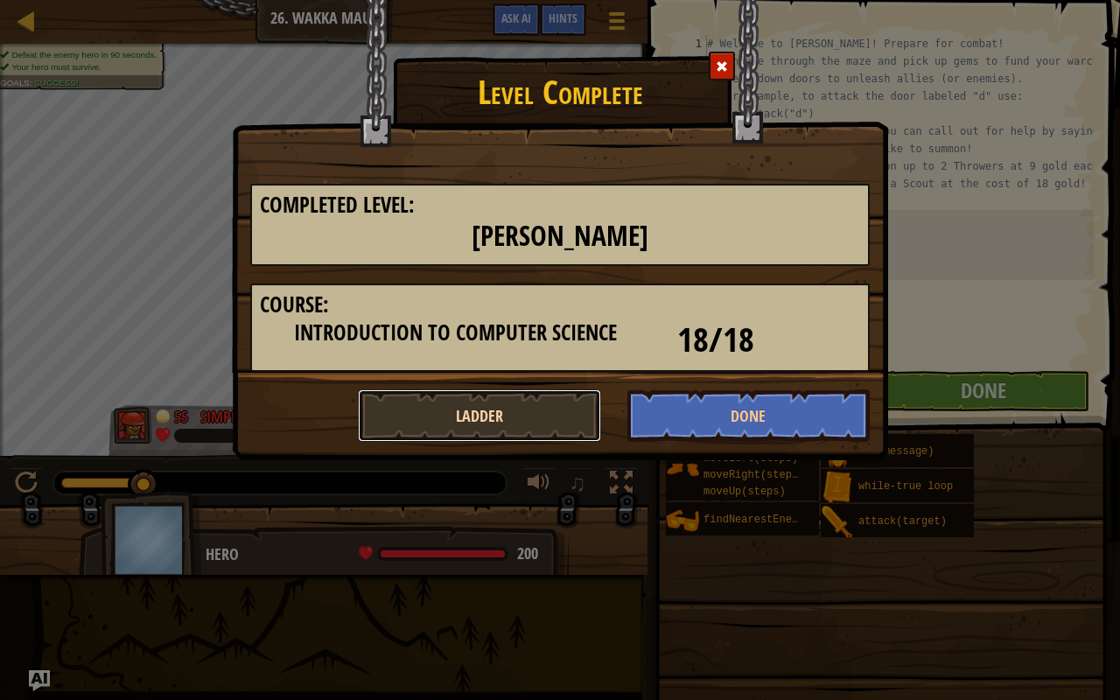
click at [557, 416] on button "Ladder" at bounding box center [479, 415] width 243 height 52
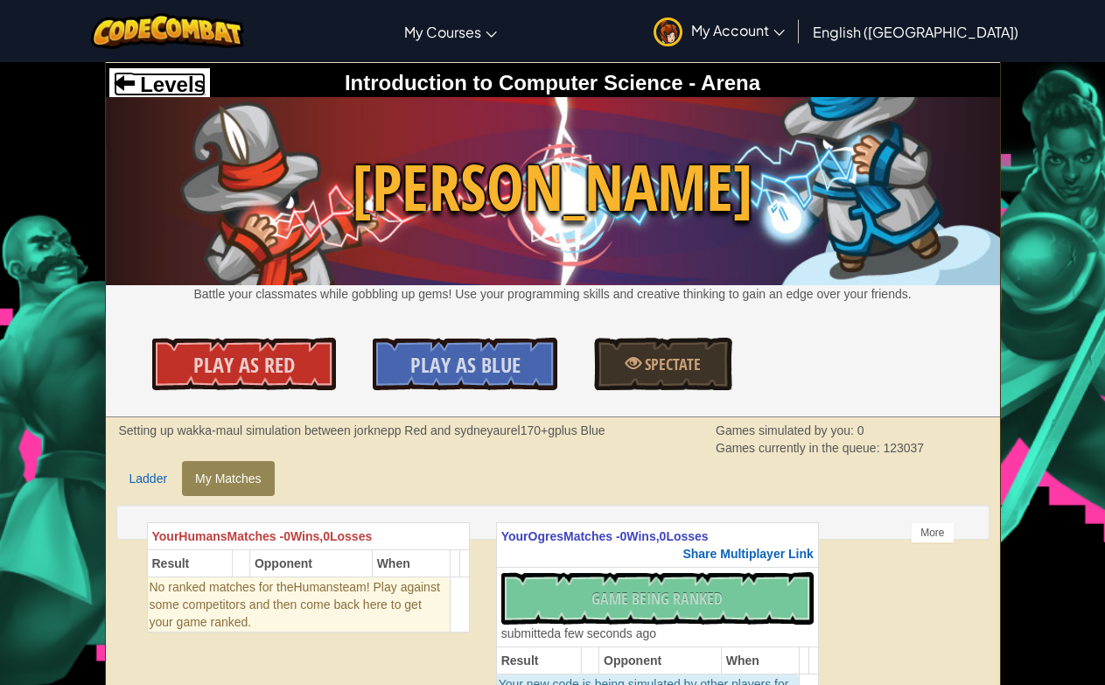
click at [123, 84] on span at bounding box center [124, 82] width 21 height 21
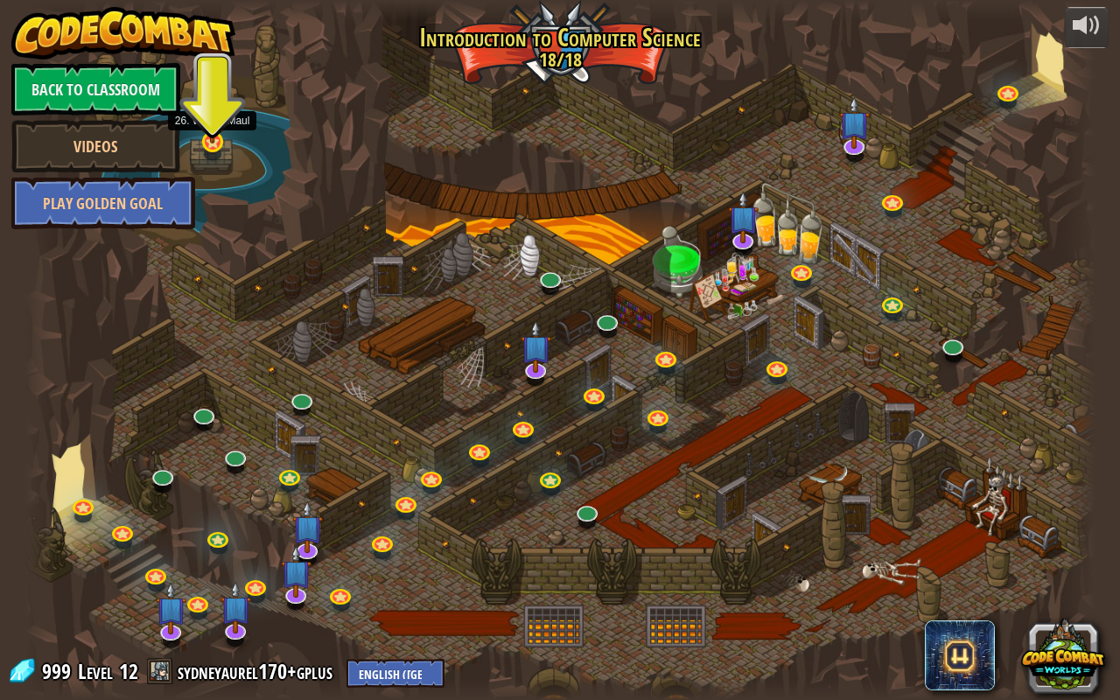
click at [210, 141] on img at bounding box center [212, 108] width 27 height 73
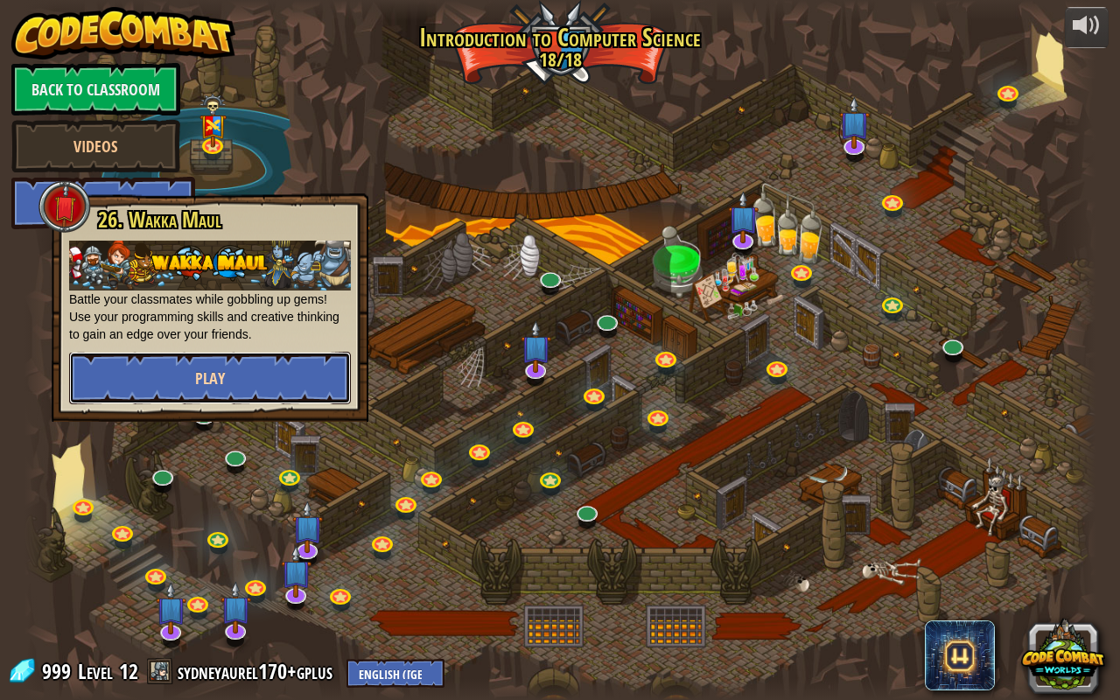
click at [170, 382] on button "Play" at bounding box center [210, 378] width 282 height 52
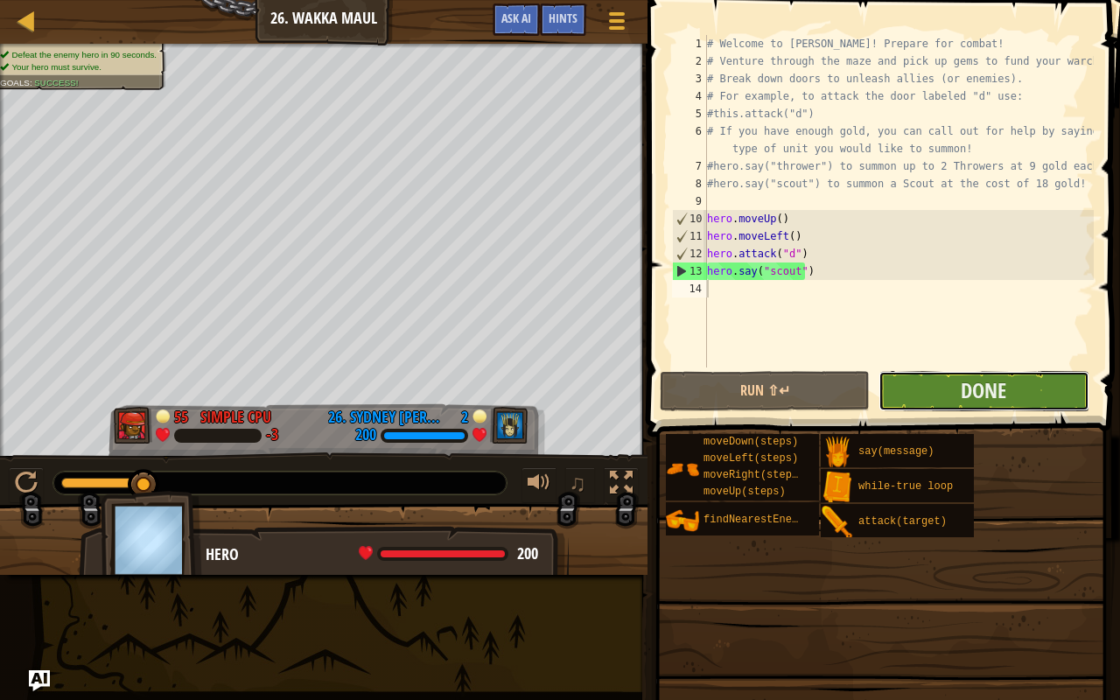
click at [947, 386] on button "Done" at bounding box center [983, 391] width 210 height 40
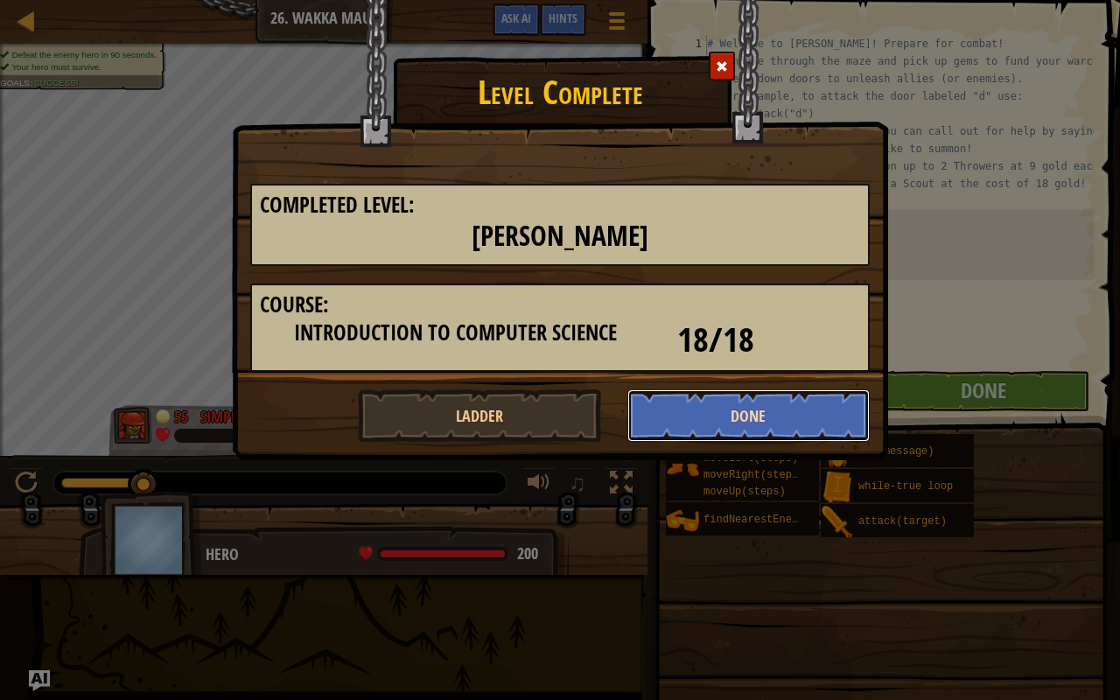
click at [783, 416] on button "Done" at bounding box center [748, 415] width 243 height 52
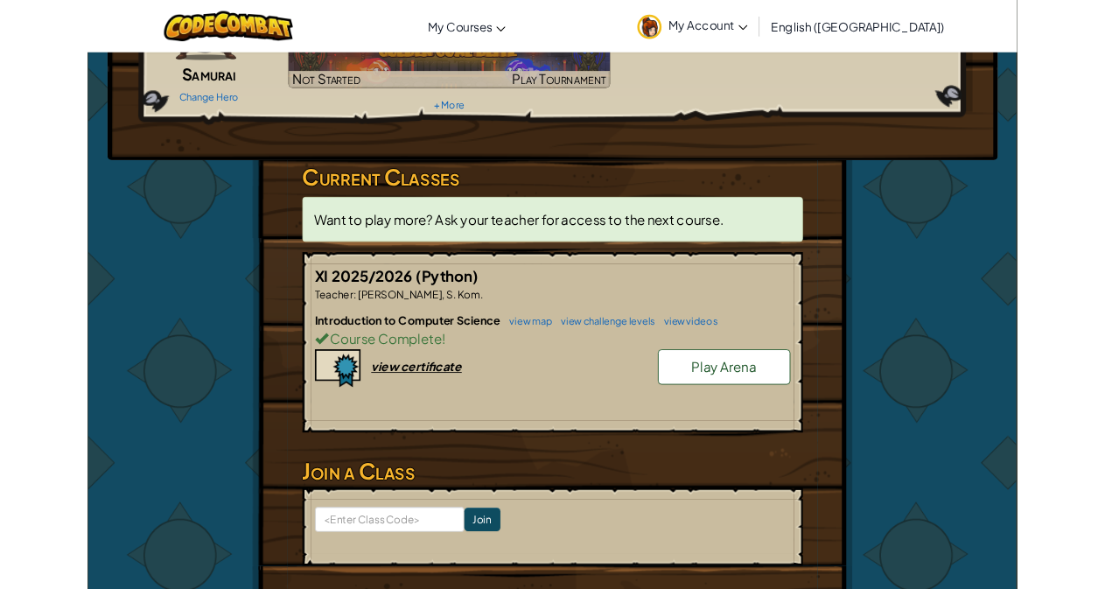
scroll to position [169, 0]
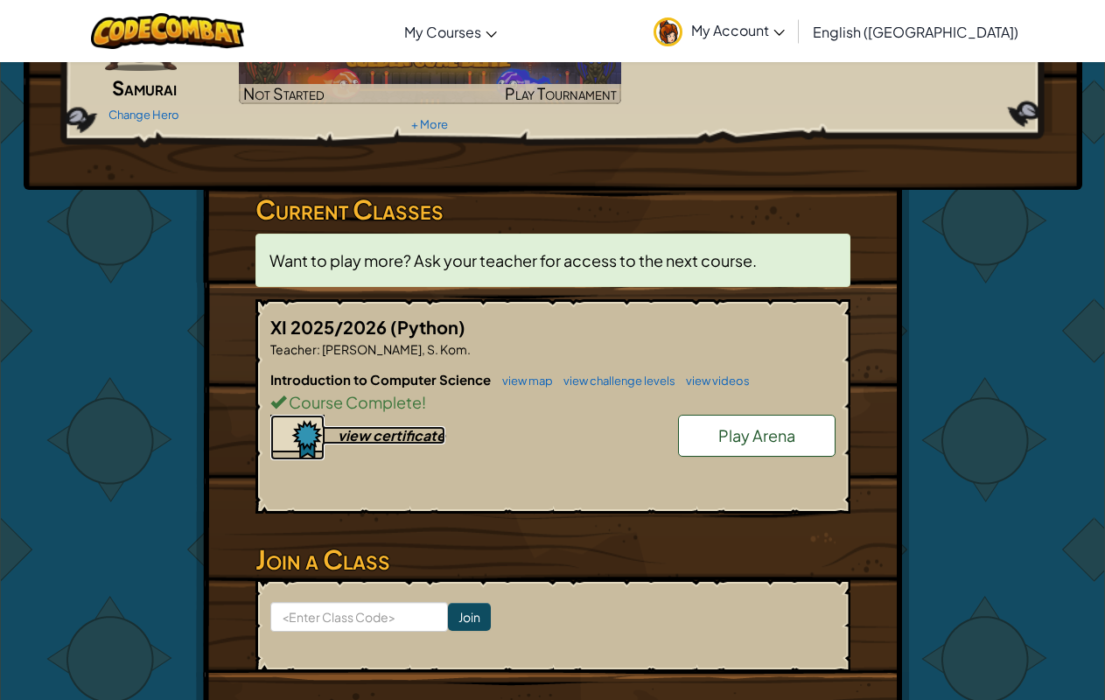
click at [406, 427] on div "view certificate" at bounding box center [392, 435] width 108 height 18
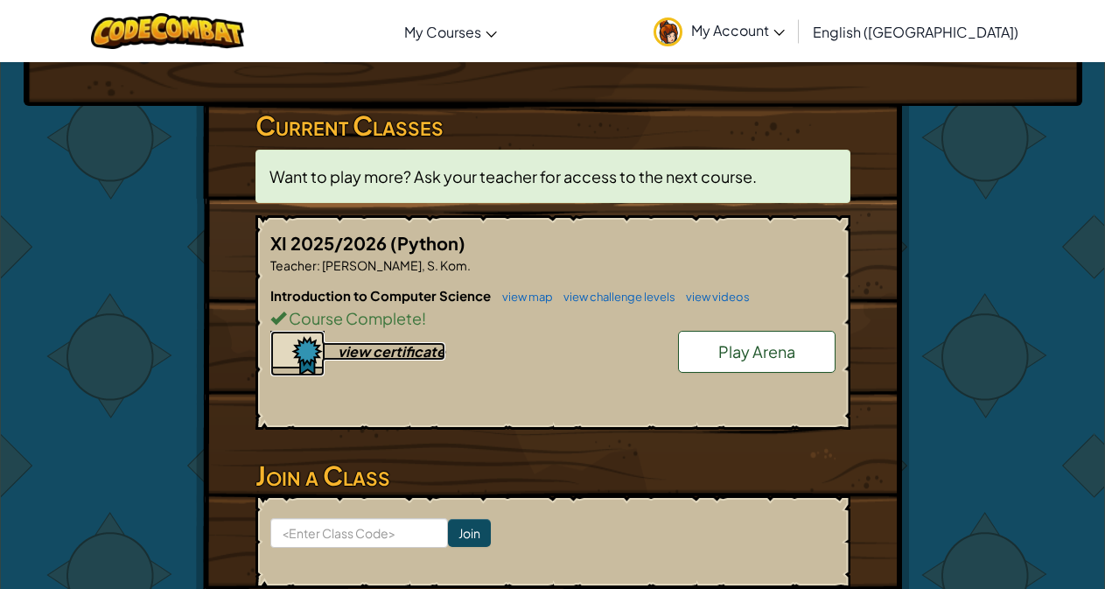
scroll to position [254, 0]
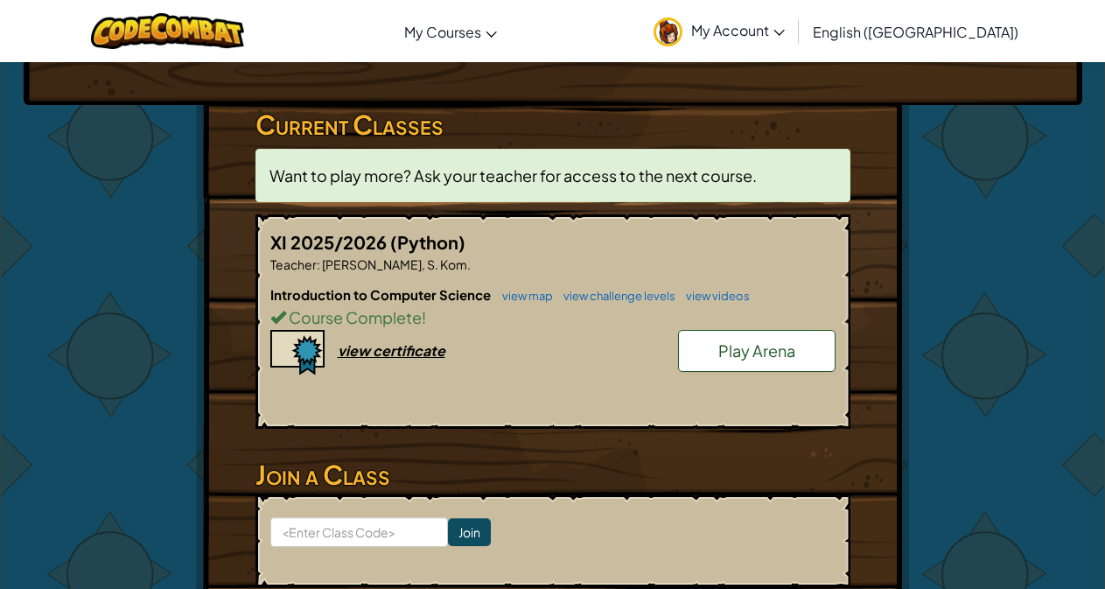
click at [764, 340] on span "Play Arena" at bounding box center [756, 350] width 77 height 20
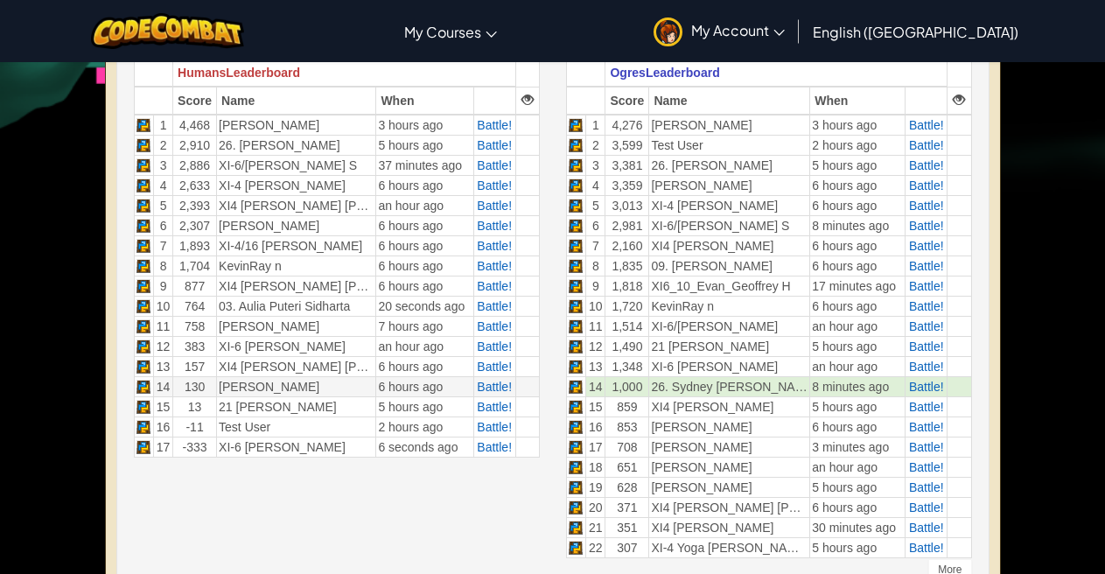
scroll to position [584, 0]
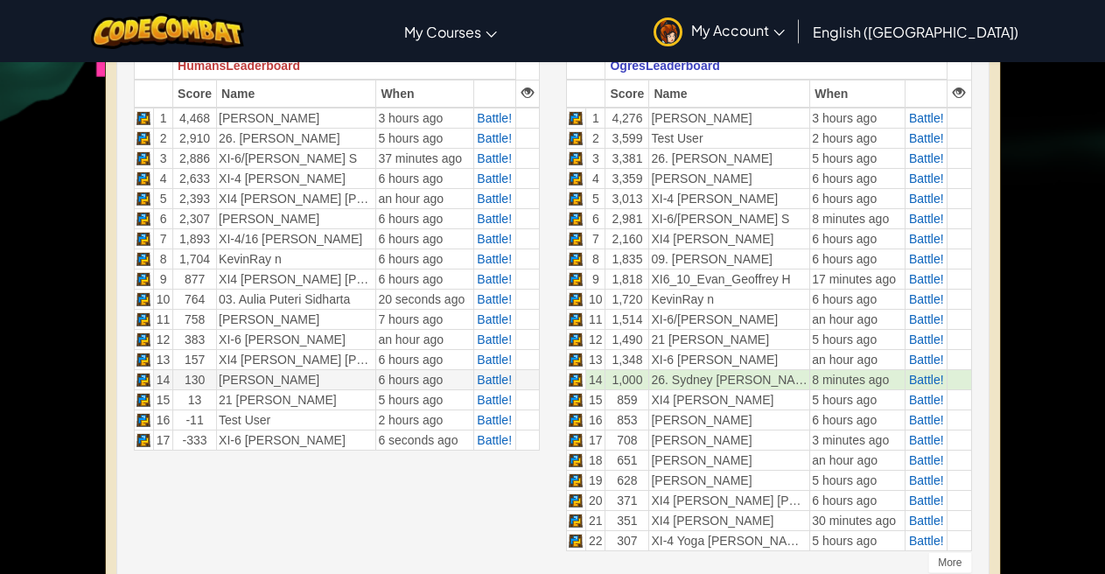
click at [426, 458] on div "17 players -1,000 0 1,000 2,000 3,000 4,000 5,000 Humans Leaderboard Score Name…" at bounding box center [337, 203] width 432 height 530
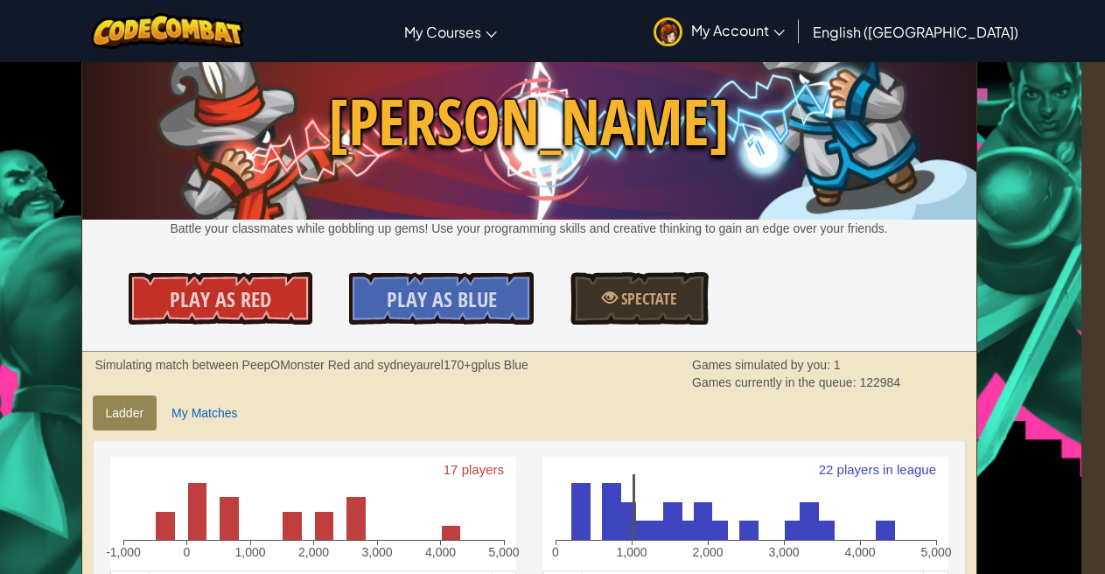
scroll to position [65, 24]
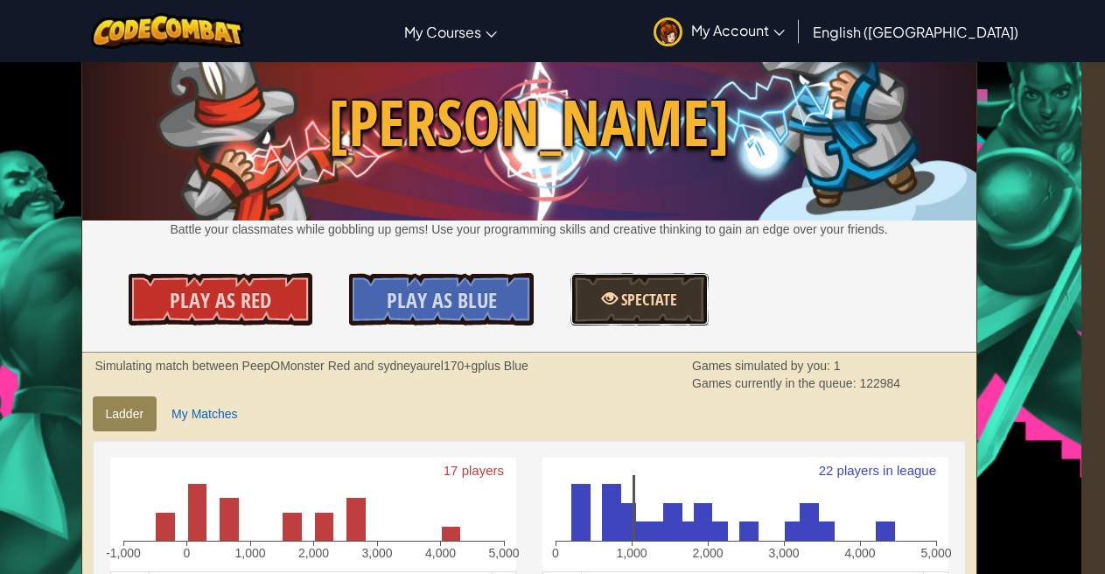
click at [650, 289] on link "Spectate" at bounding box center [639, 299] width 138 height 52
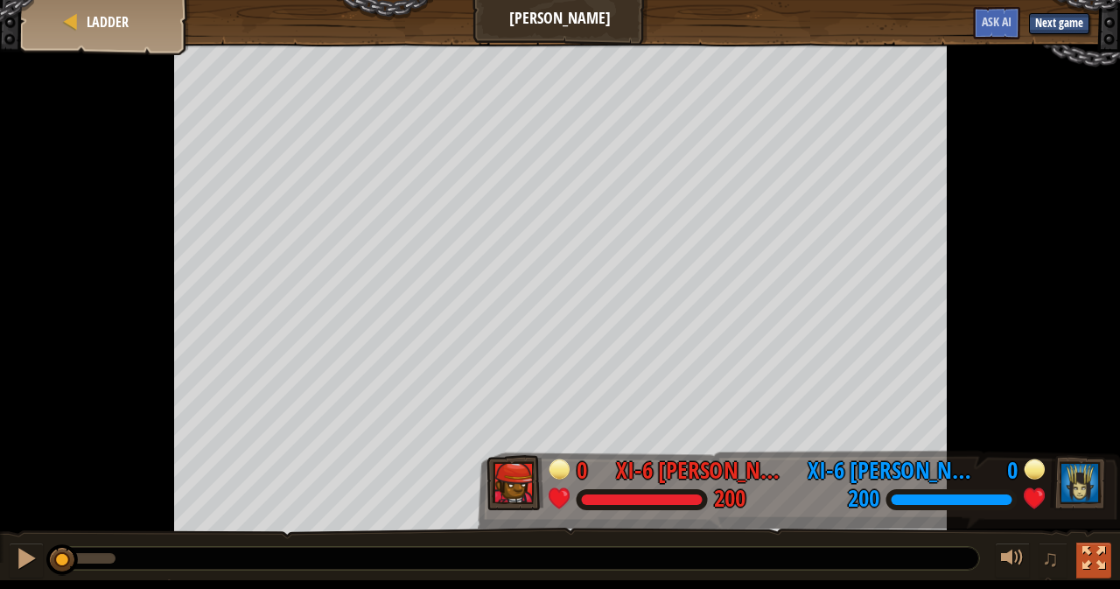
click at [1098, 561] on div at bounding box center [1093, 558] width 23 height 23
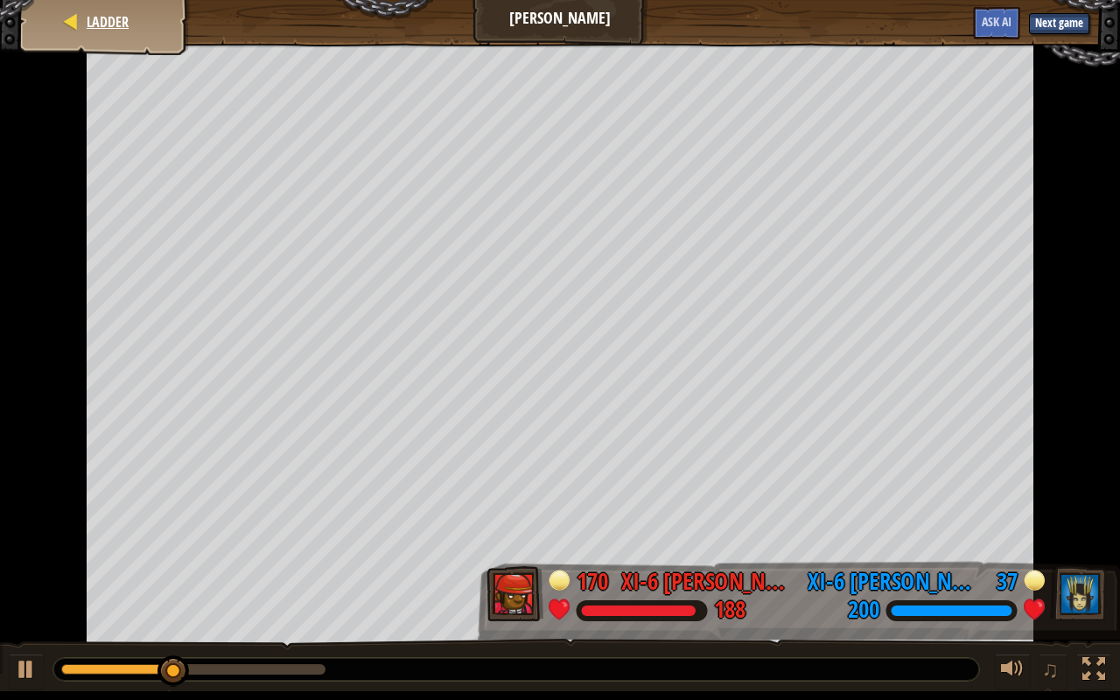
click at [42, 20] on div "Ladder" at bounding box center [105, 22] width 140 height 44
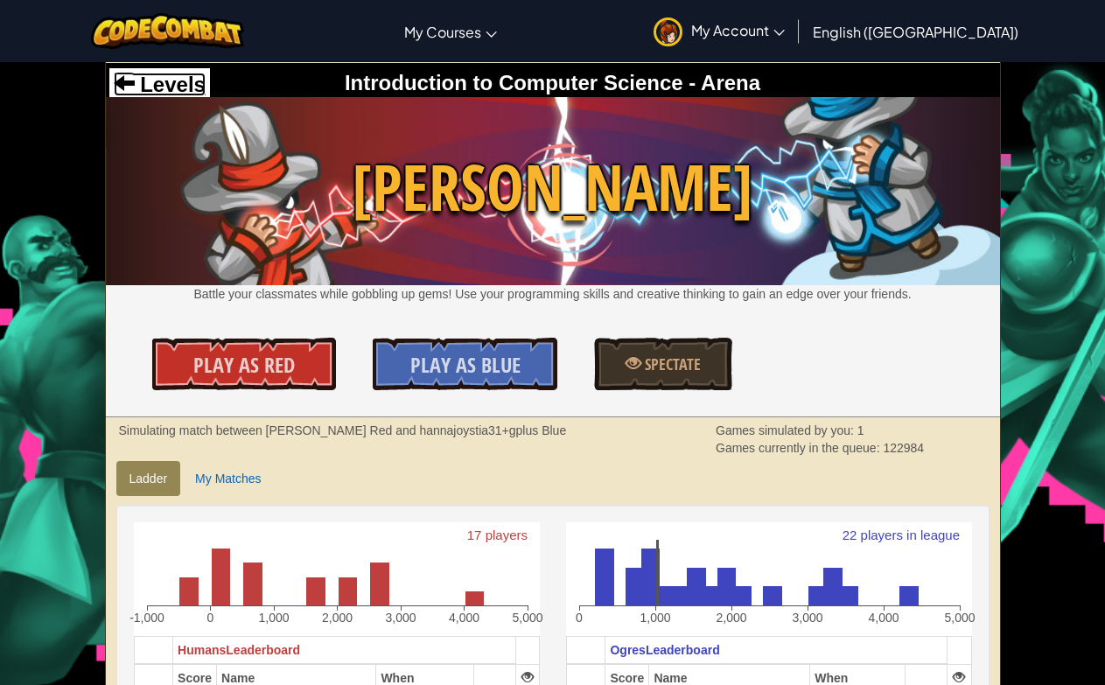
click at [133, 90] on span at bounding box center [124, 82] width 21 height 21
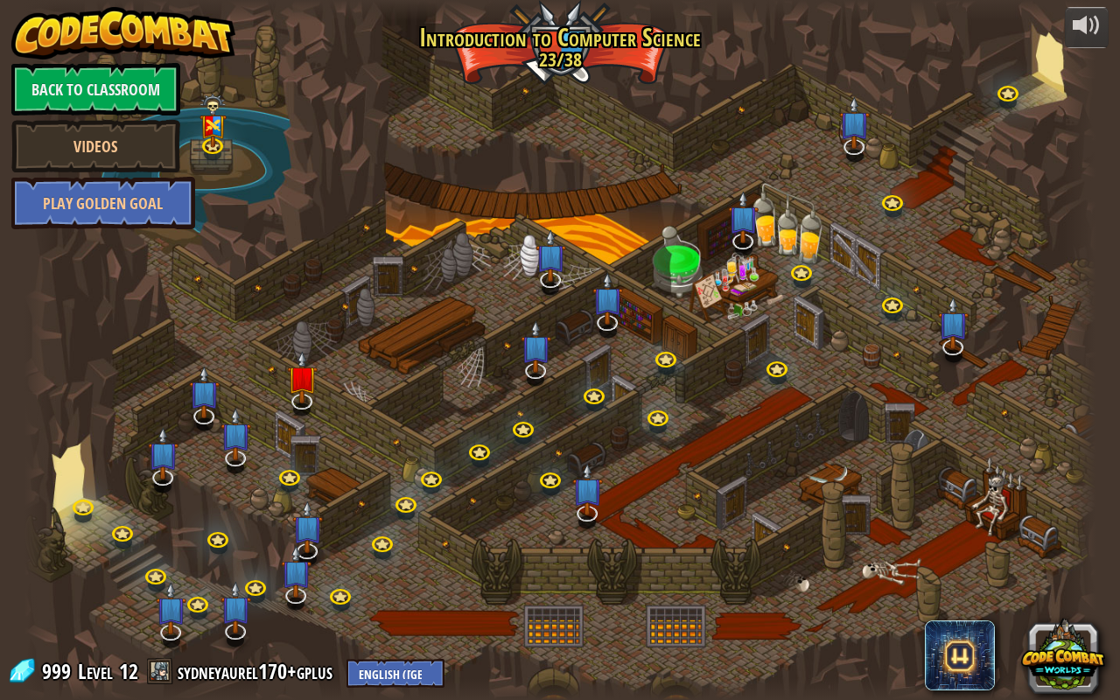
click at [701, 170] on div at bounding box center [559, 350] width 1071 height 700
drag, startPoint x: 701, startPoint y: 170, endPoint x: 668, endPoint y: 149, distance: 38.6
click at [701, 170] on div at bounding box center [559, 350] width 1071 height 700
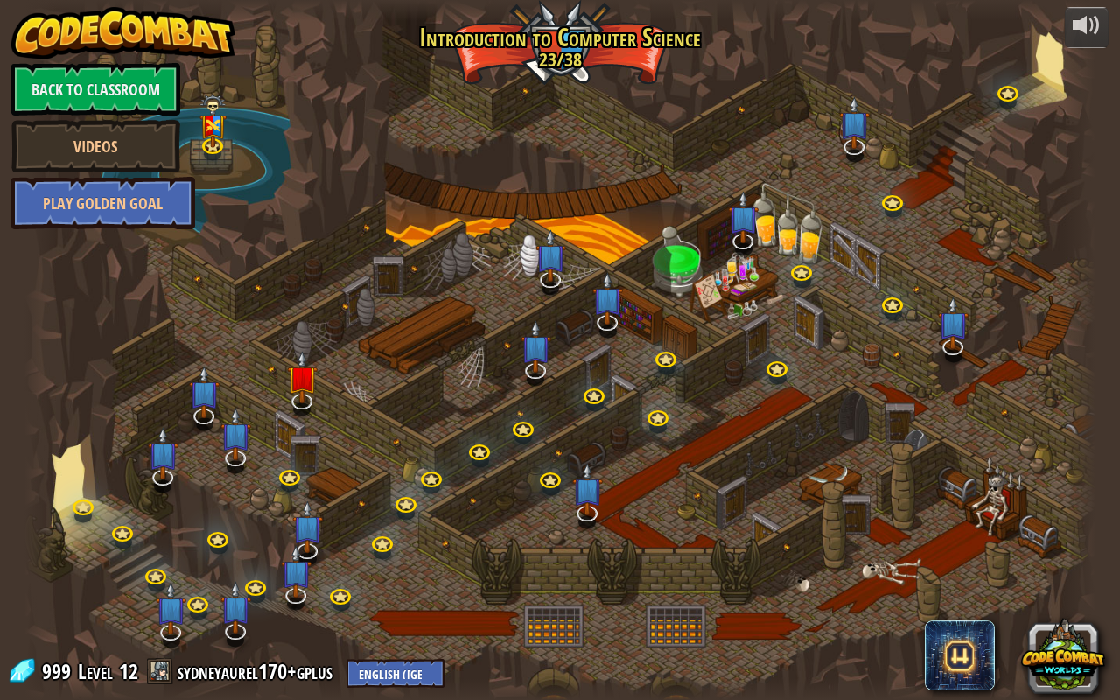
click at [701, 170] on div at bounding box center [559, 350] width 1071 height 700
